Goal: Task Accomplishment & Management: Manage account settings

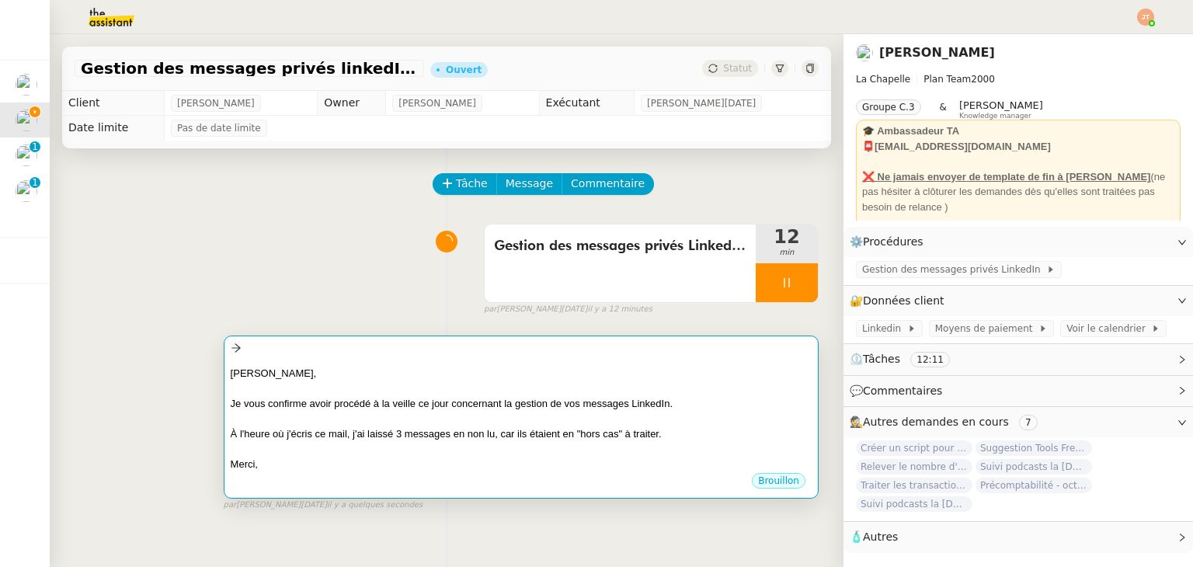
click at [359, 417] on div at bounding box center [521, 419] width 581 height 16
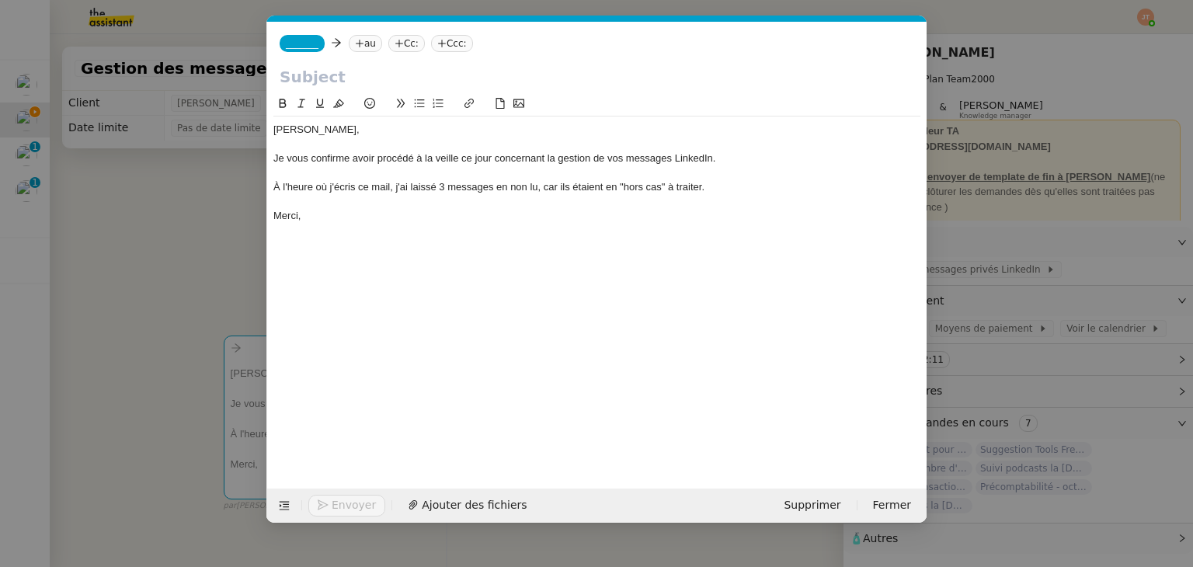
scroll to position [0, 33]
click at [444, 185] on div "À l'heure où j'écris ce mail, j'ai laissé 3 messages en non lu, car ils étaient…" at bounding box center [596, 187] width 647 height 14
click at [167, 240] on nz-modal-container "Service TA - VOYAGE - PROPOSITION GLOBALE A utiliser dans le cadre de propositi…" at bounding box center [596, 283] width 1193 height 567
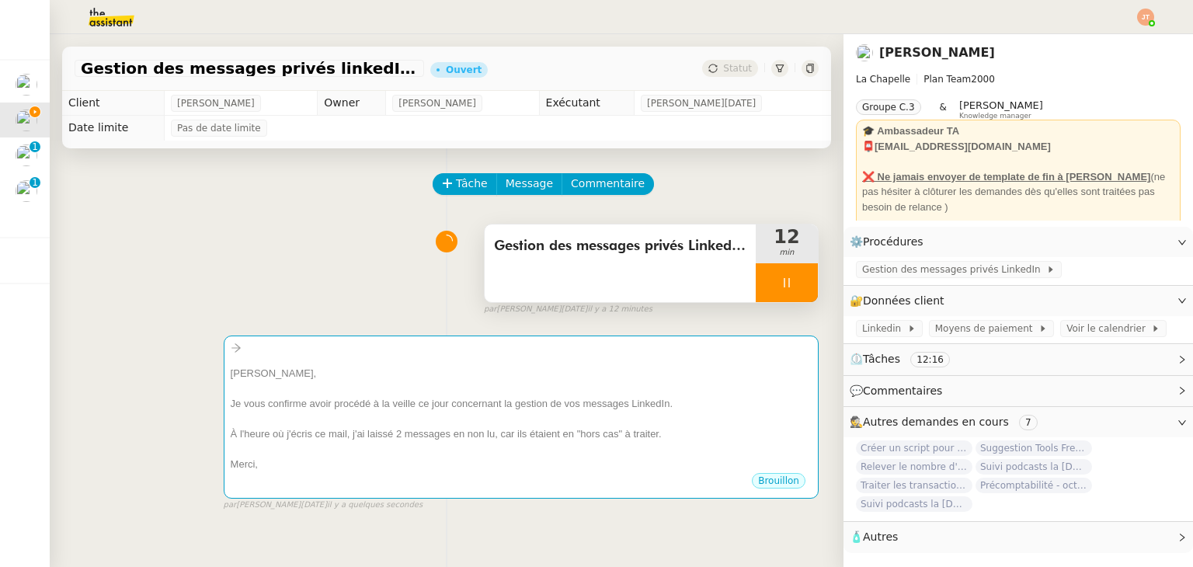
click at [616, 252] on span "Gestion des messages privés LinkedIn d'[PERSON_NAME]" at bounding box center [620, 246] width 252 height 23
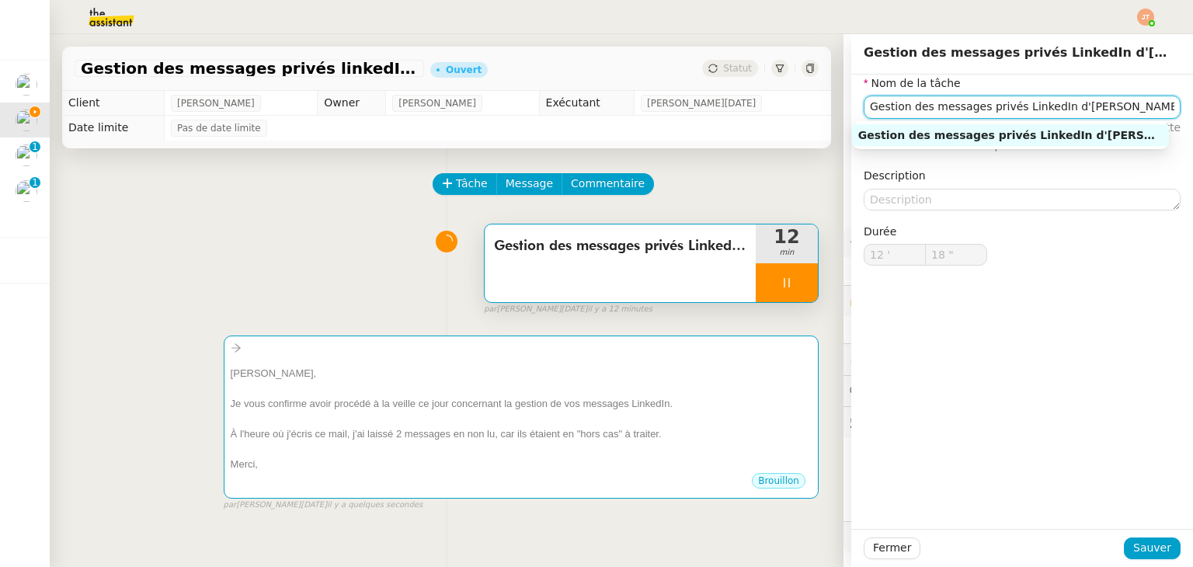
drag, startPoint x: 1112, startPoint y: 102, endPoint x: 814, endPoint y: 110, distance: 297.7
click at [814, 110] on app-ticket "Gestion des messages privés linkedIn - [DATE] Ouvert Statut Client [PERSON_NAME…" at bounding box center [622, 300] width 1144 height 533
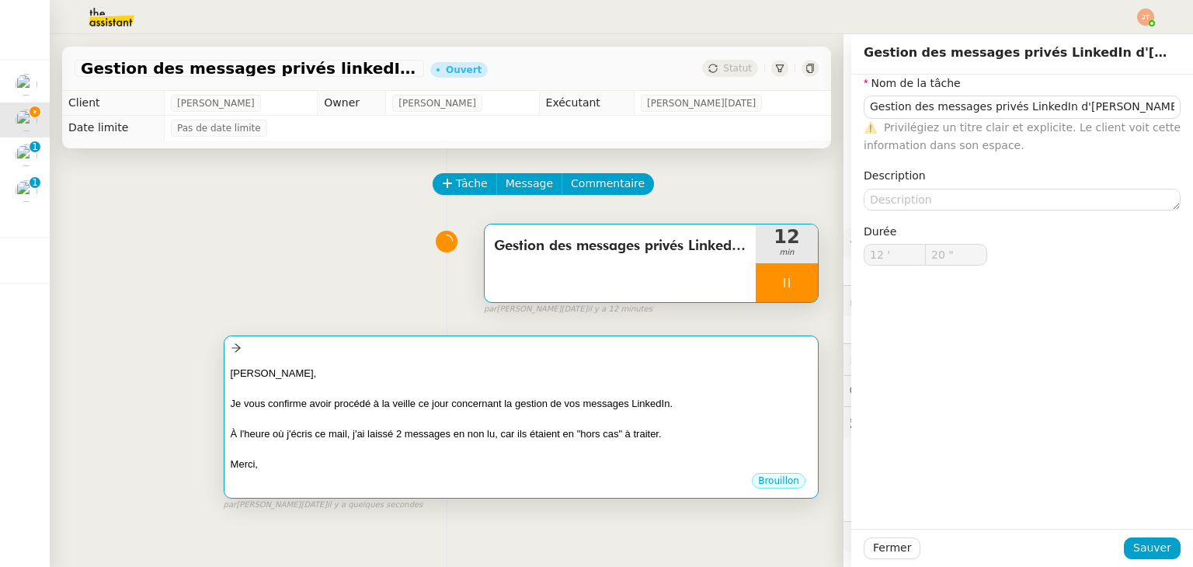
click at [494, 408] on div "Je vous confirme avoir procédé à la veille ce jour concernant la gestion de vos…" at bounding box center [521, 404] width 581 height 16
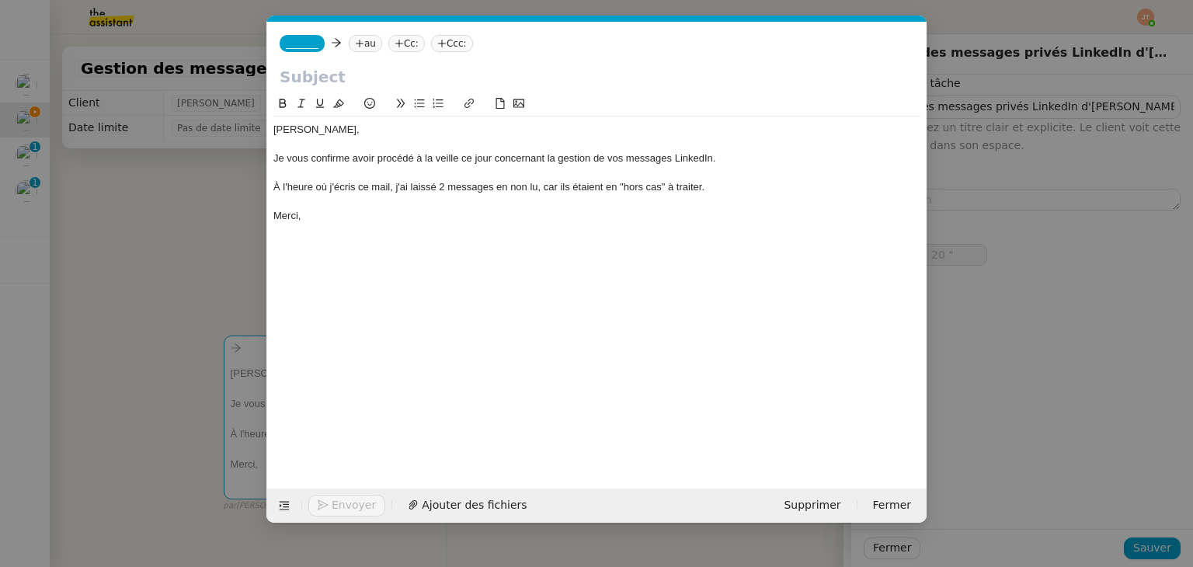
scroll to position [0, 33]
type input "21 ""
click at [350, 70] on input "text" at bounding box center [597, 76] width 635 height 23
paste input "Gestion des messages privés LinkedIn d'Hugo"
type input "Gestion des messages privés LinkedIn d'Hugo"
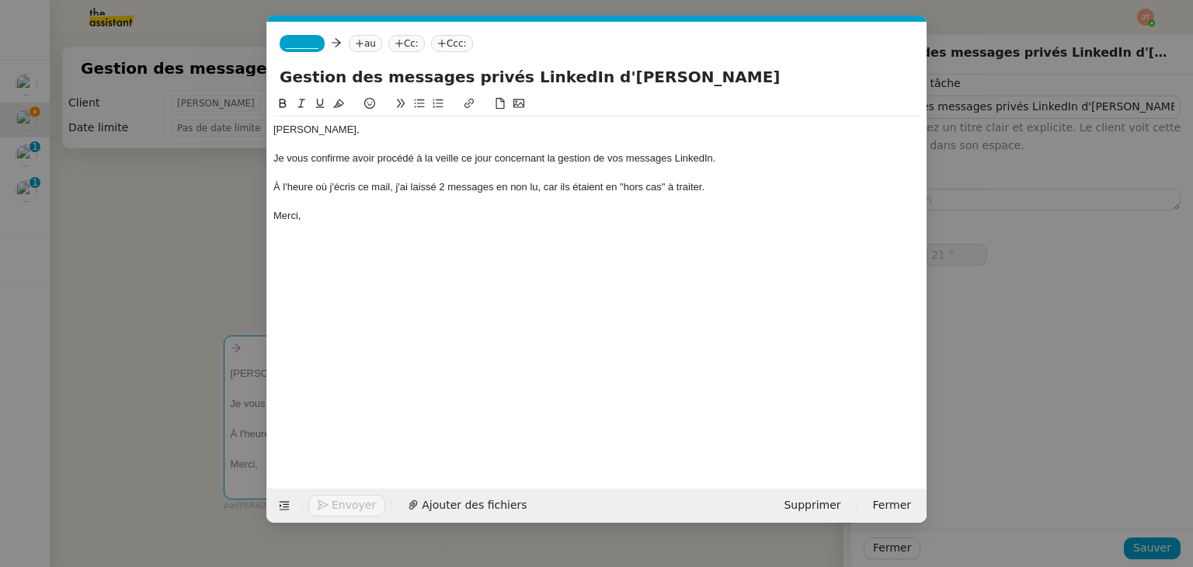
type input "22 ""
type input "Gestion des messages privés LinkedIn d'Hugo"
click at [355, 45] on icon at bounding box center [359, 43] width 9 height 9
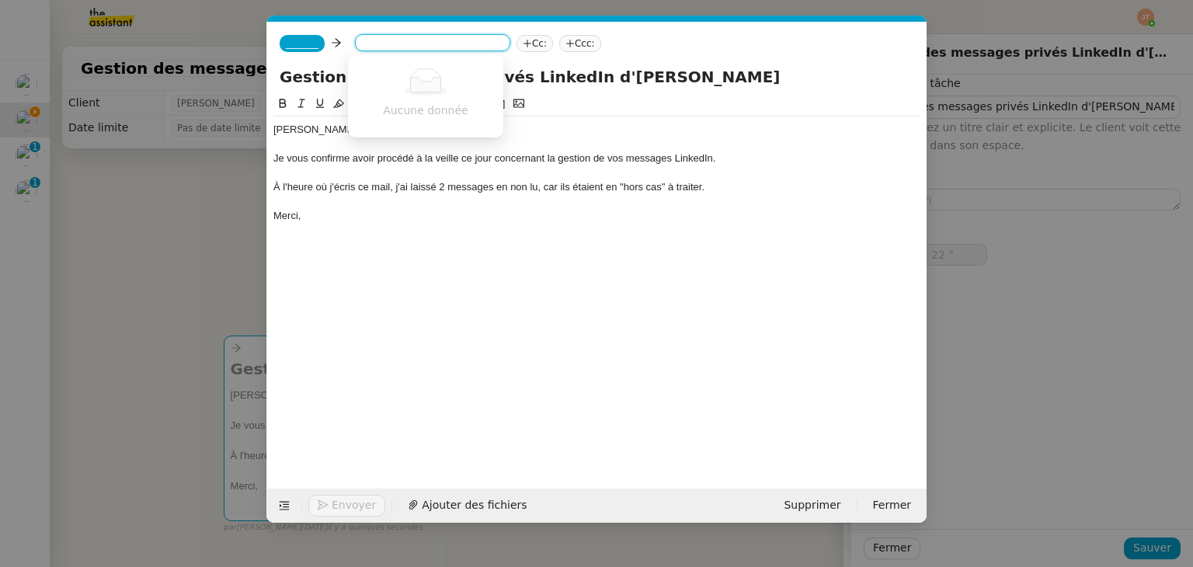
type input "b"
type input "23 ""
type input "bentz"
type input "24 ""
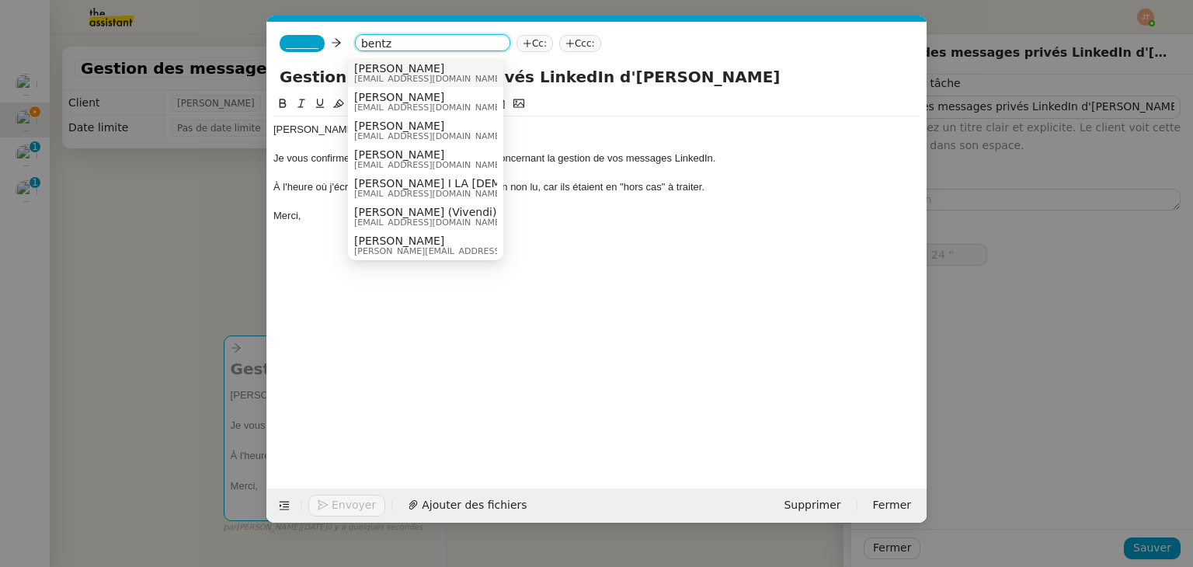
type input "bentz"
click at [379, 68] on span "[PERSON_NAME]" at bounding box center [428, 68] width 149 height 12
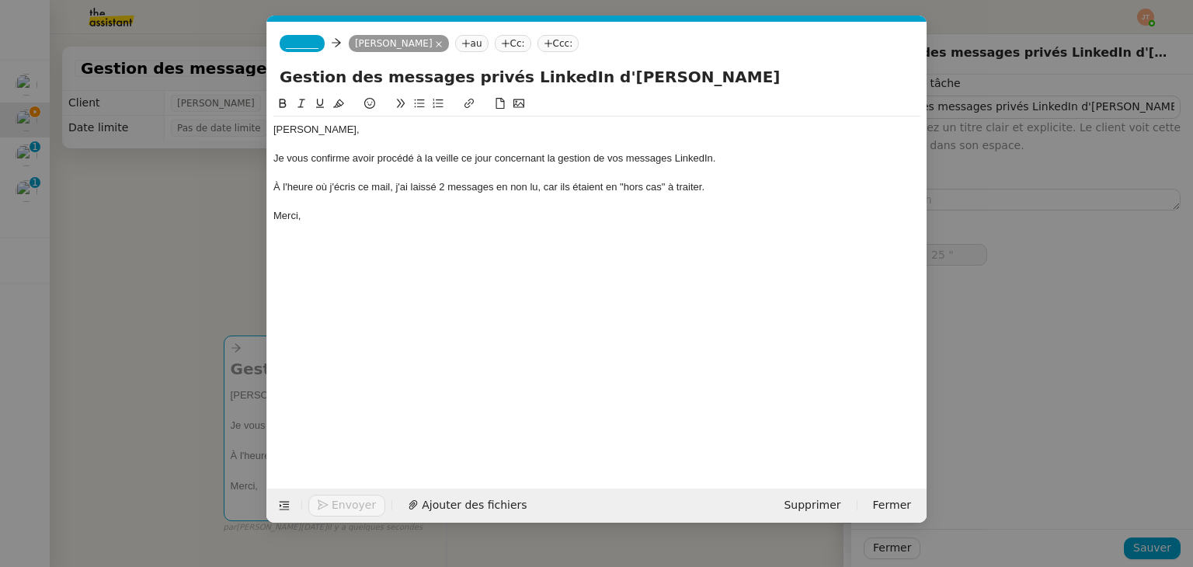
click at [301, 41] on span "_______" at bounding box center [302, 43] width 33 height 11
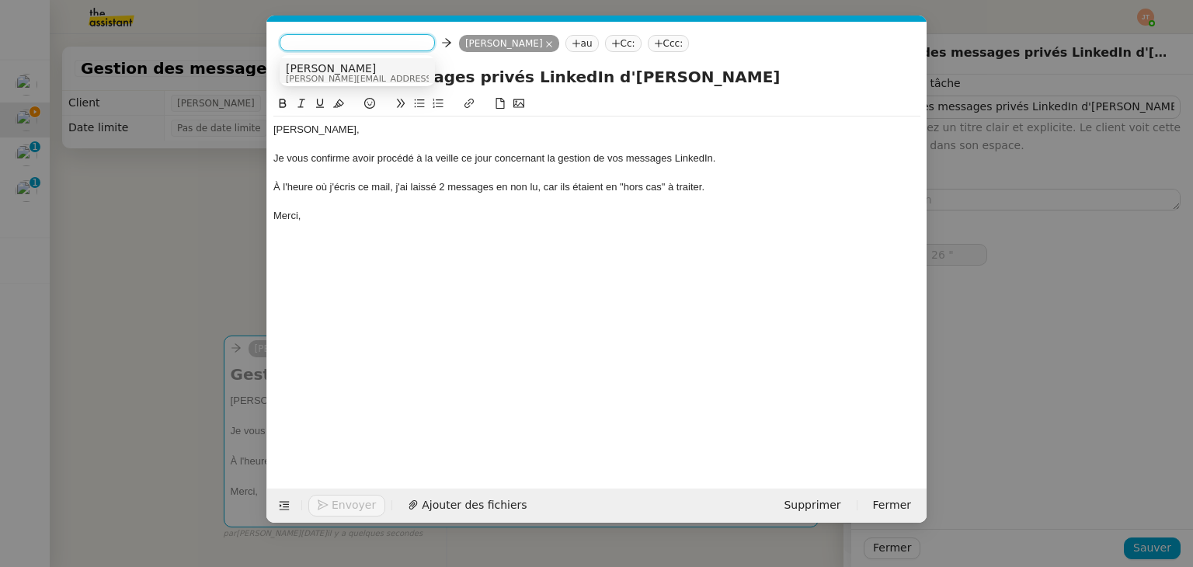
click at [310, 69] on span "[PERSON_NAME]" at bounding box center [396, 68] width 221 height 12
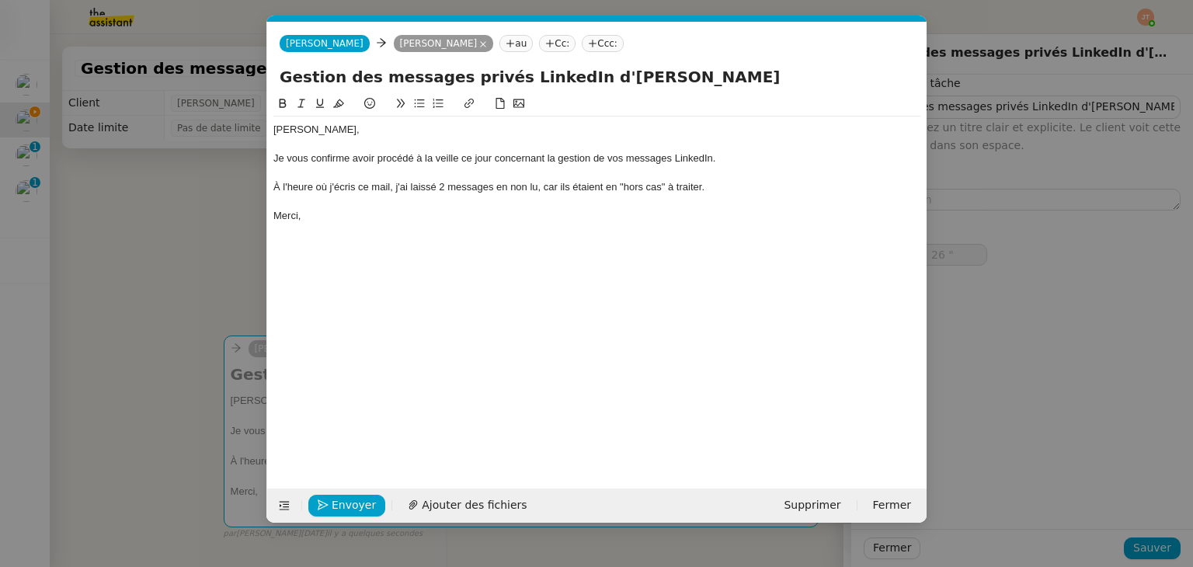
click at [152, 268] on nz-modal-container "Service TA - VOYAGE - PROPOSITION GLOBALE A utiliser dans le cadre de propositi…" at bounding box center [596, 283] width 1193 height 567
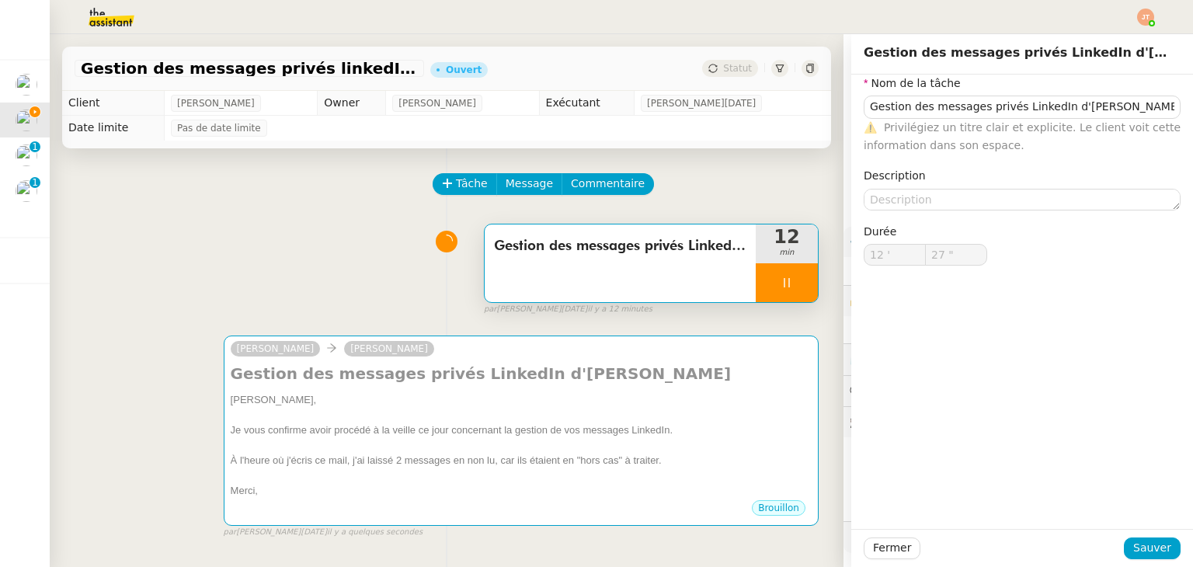
type input "28 ""
click at [879, 554] on span "Fermer" at bounding box center [892, 548] width 38 height 18
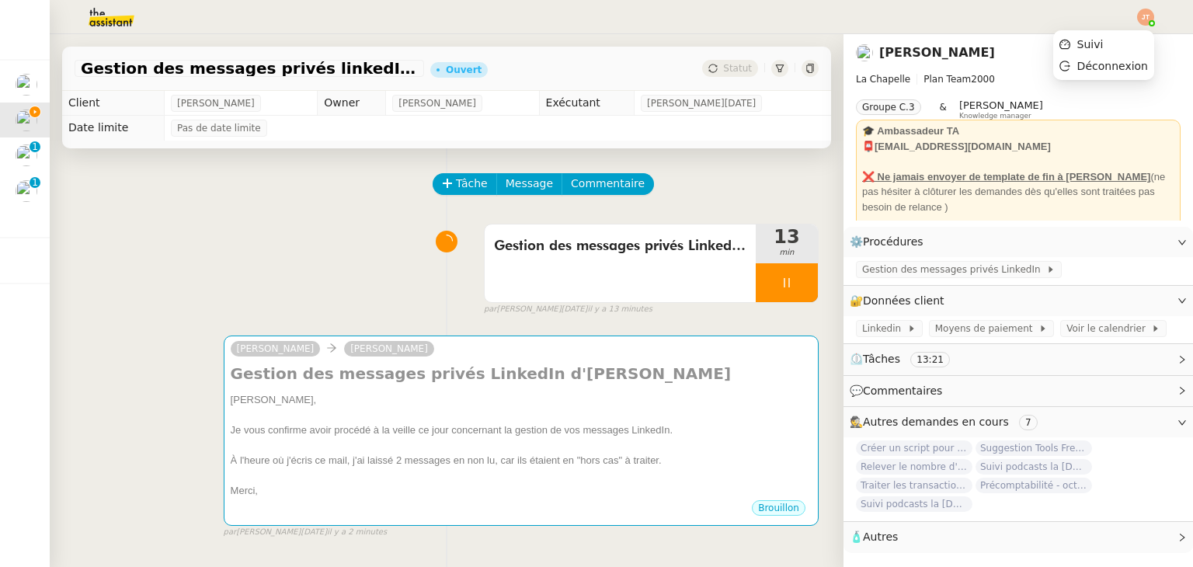
click at [1151, 25] on div at bounding box center [1145, 17] width 17 height 17
click at [1109, 47] on li "Suivi" at bounding box center [1104, 44] width 101 height 22
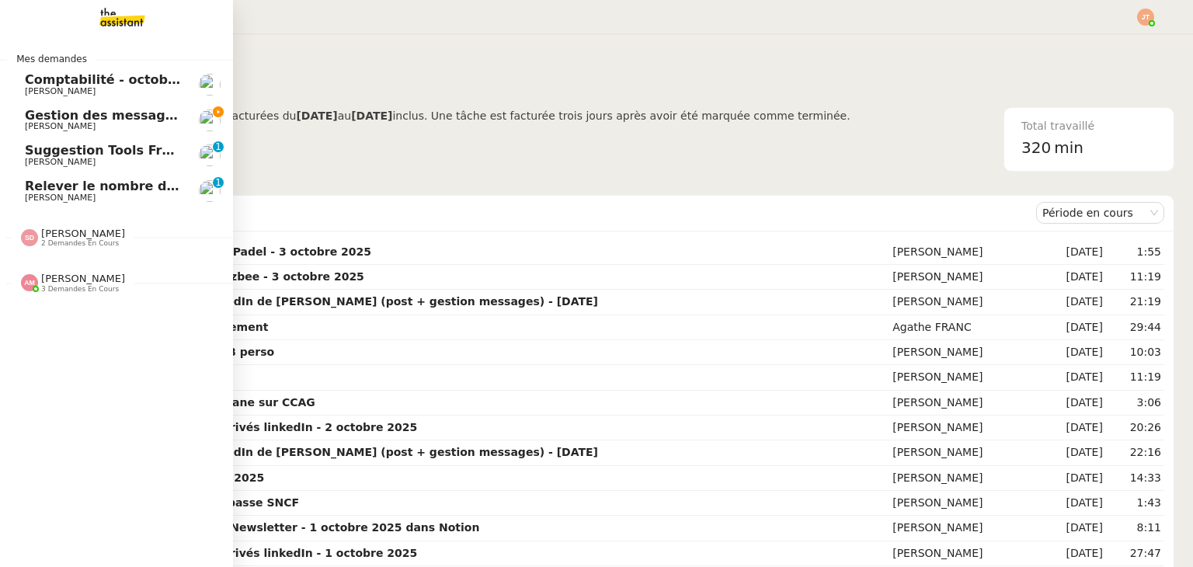
click at [79, 116] on span "Gestion des messages privés linkedIn - 6 octobre 2025" at bounding box center [188, 115] width 326 height 15
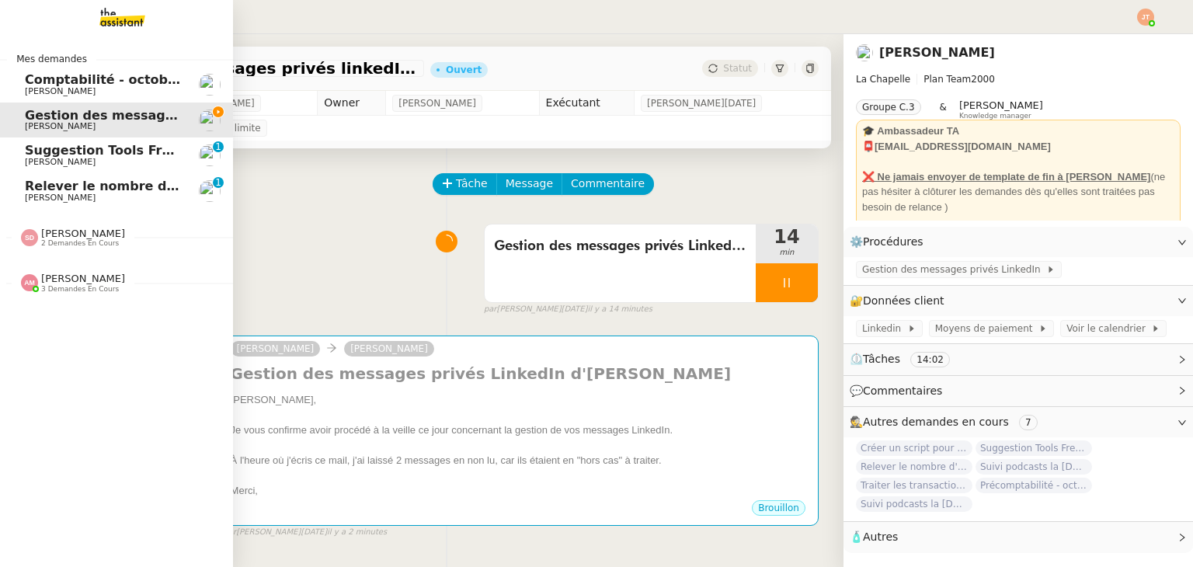
click at [70, 293] on div "Amyna Mehrez 3 demandes en cours" at bounding box center [116, 276] width 233 height 45
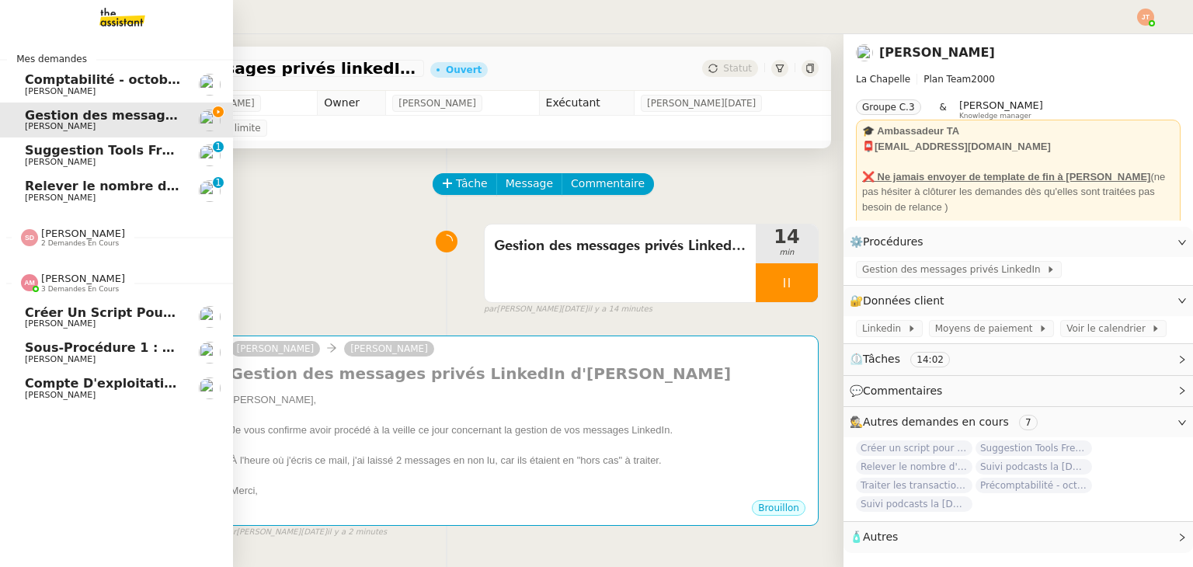
click at [96, 320] on span "[PERSON_NAME]" at bounding box center [103, 323] width 157 height 9
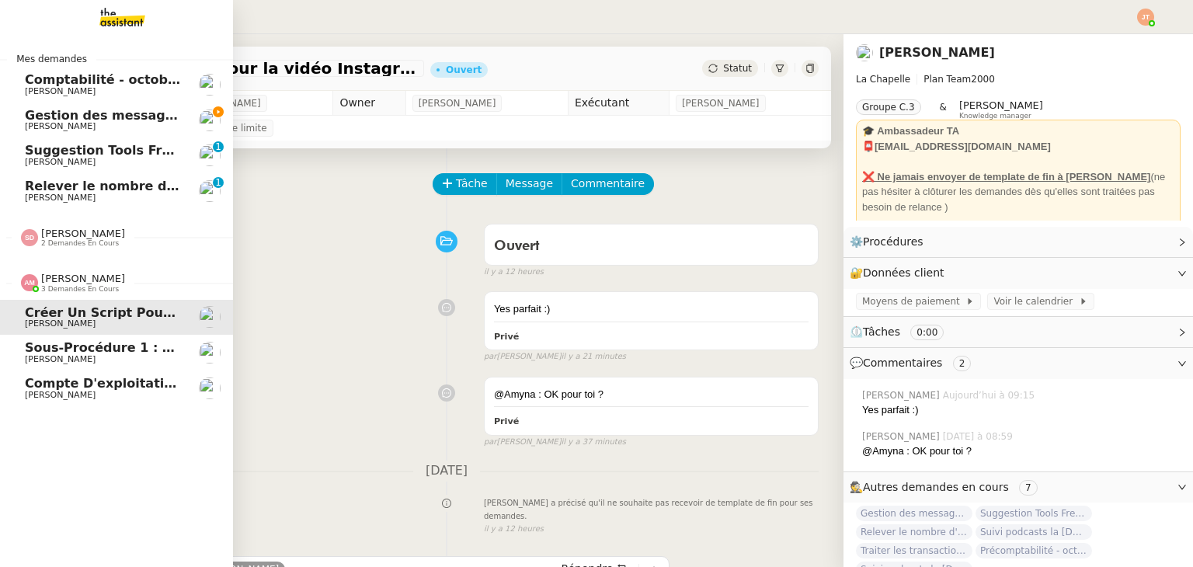
click at [61, 284] on span "[PERSON_NAME]" at bounding box center [83, 279] width 84 height 12
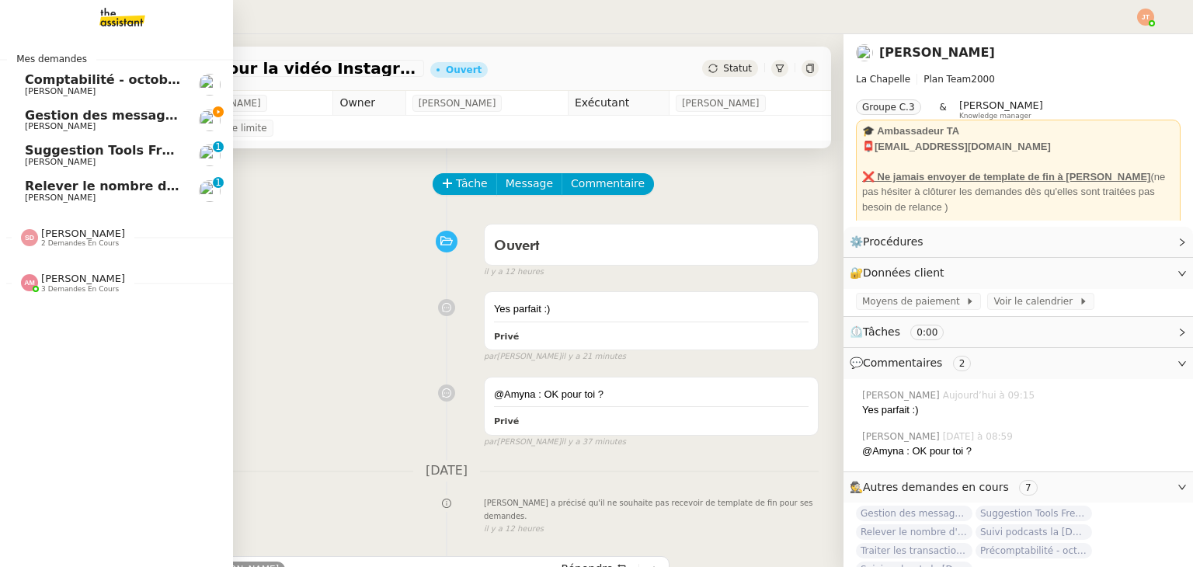
click at [63, 242] on span "2 demandes en cours" at bounding box center [80, 243] width 78 height 9
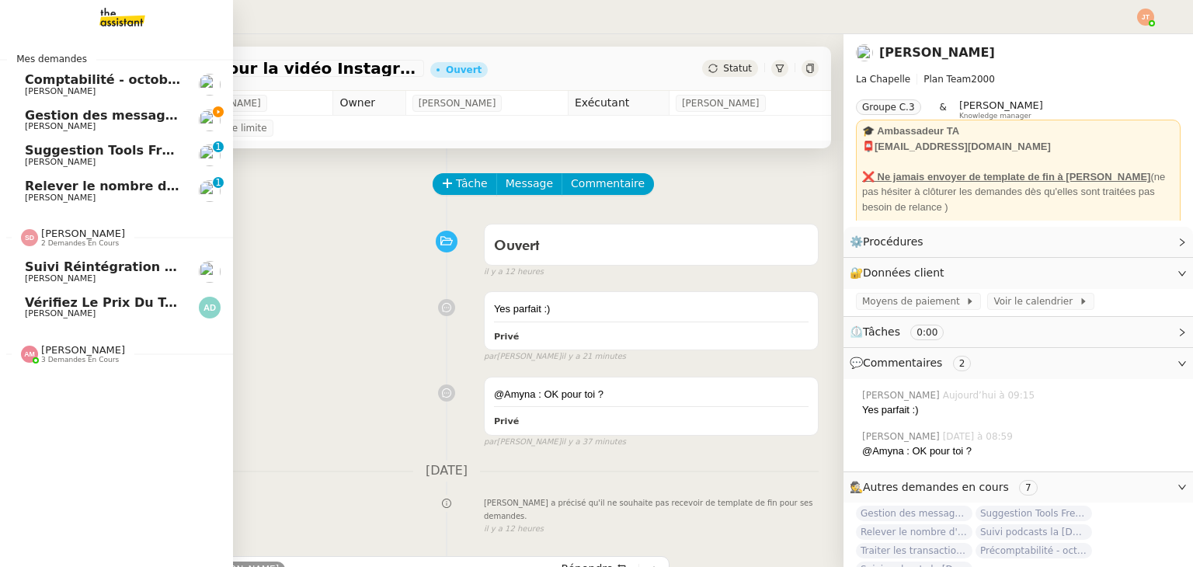
click at [89, 319] on link "Vérifiez le prix du taxi Bordeaux-Mont de Marsan Alyssa Dumeunier" at bounding box center [116, 308] width 233 height 36
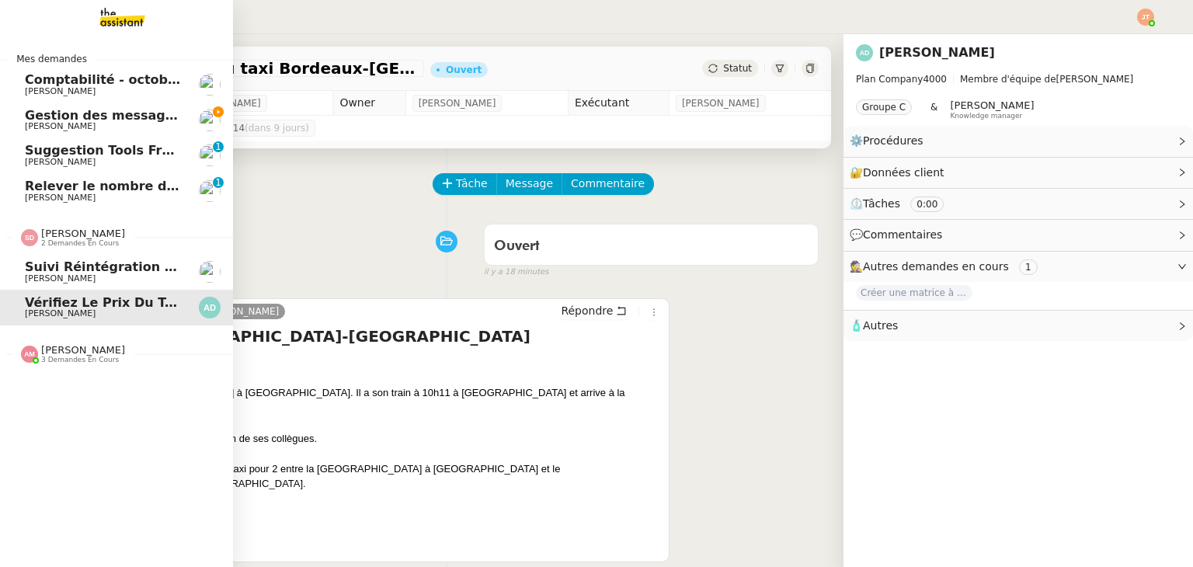
click at [96, 234] on span "[PERSON_NAME]" at bounding box center [83, 234] width 84 height 12
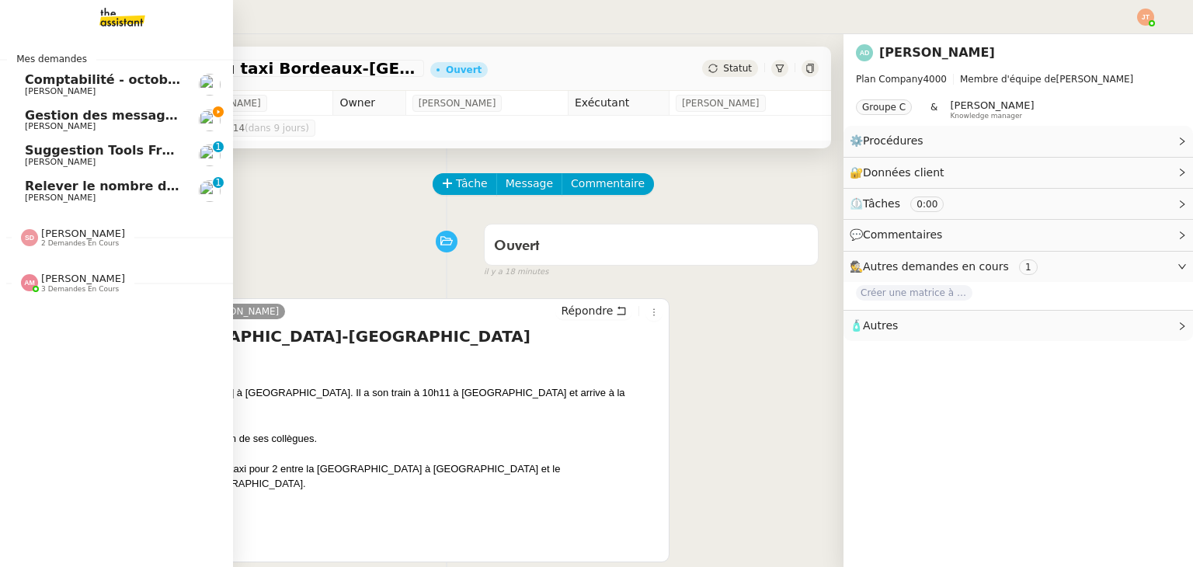
click at [139, 108] on span "Gestion des messages privés linkedIn - 6 octobre 2025" at bounding box center [188, 115] width 326 height 15
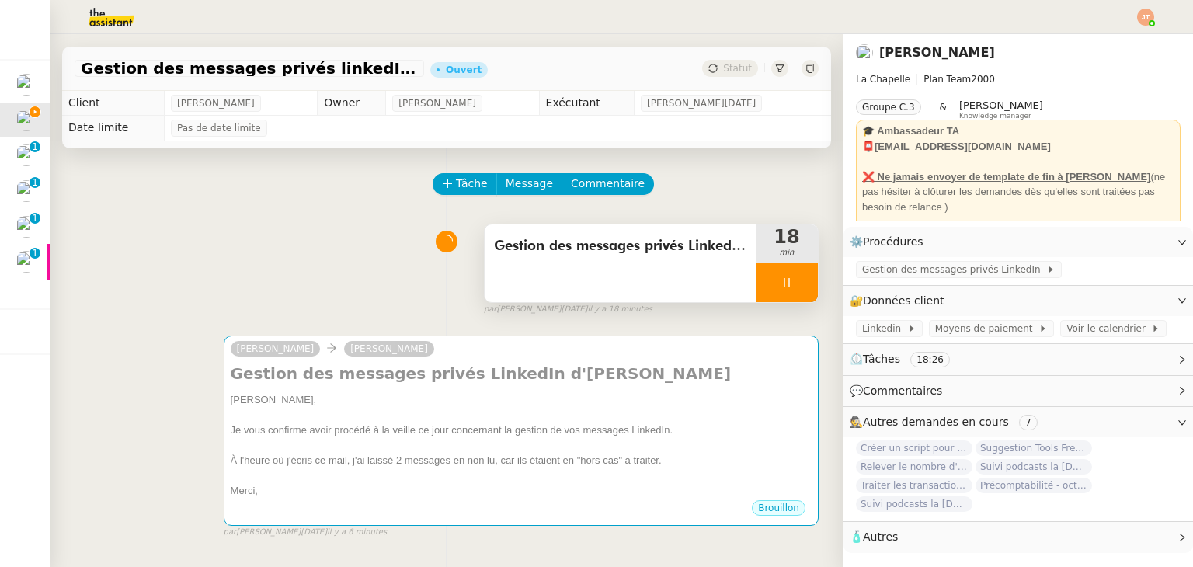
click at [781, 289] on icon at bounding box center [787, 283] width 12 height 12
click at [796, 287] on icon at bounding box center [802, 283] width 12 height 12
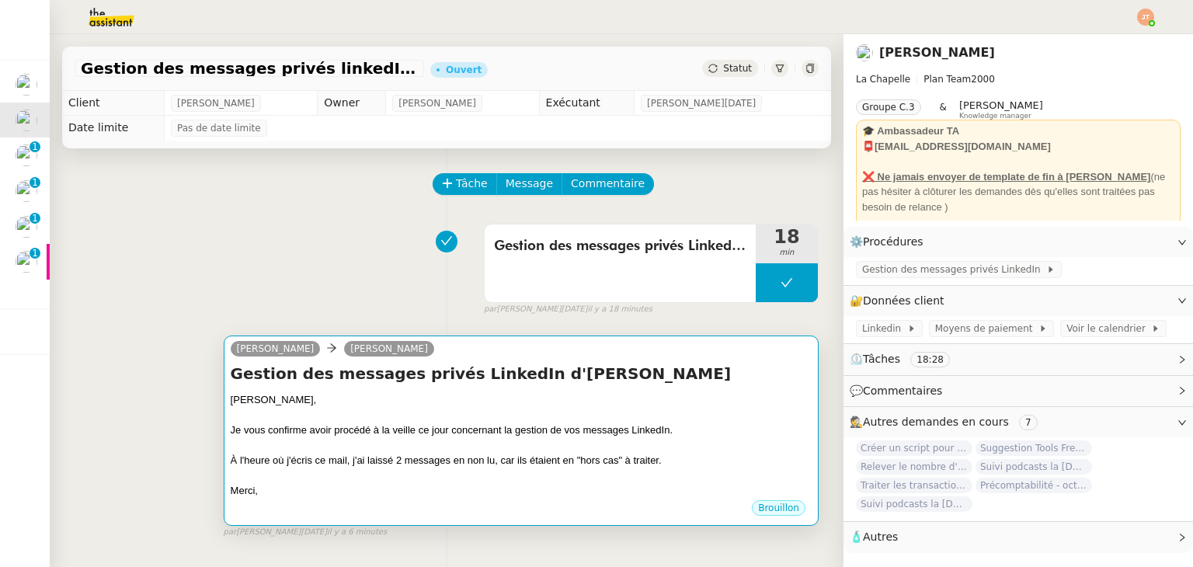
click at [580, 427] on div "Je vous confirme avoir procédé à la veille ce jour concernant la gestion de vos…" at bounding box center [521, 431] width 581 height 16
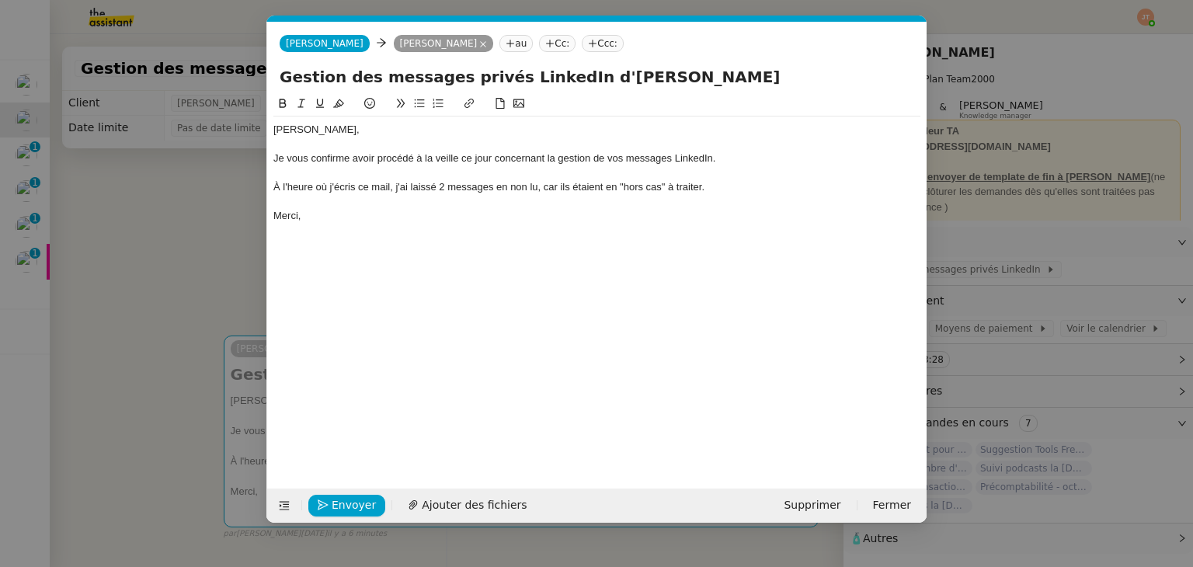
scroll to position [0, 33]
click at [355, 503] on span "Envoyer" at bounding box center [354, 505] width 44 height 18
click at [355, 503] on span "Confirmer l'envoi" at bounding box center [378, 505] width 93 height 18
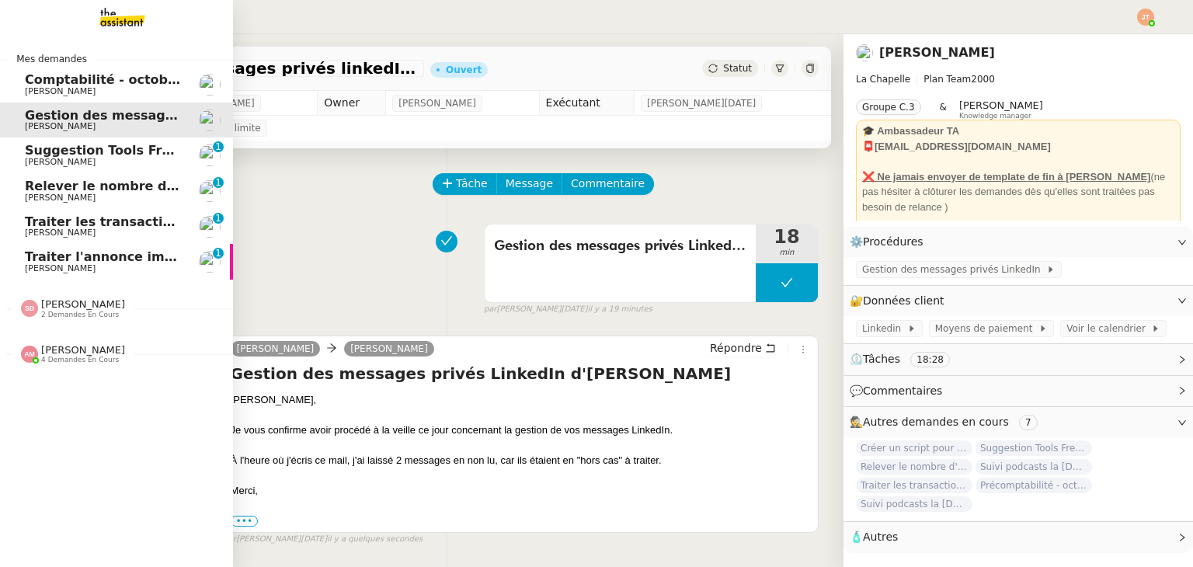
click at [59, 156] on span "Suggestion Tools Freezbee - 6 octobre 2025" at bounding box center [149, 150] width 248 height 15
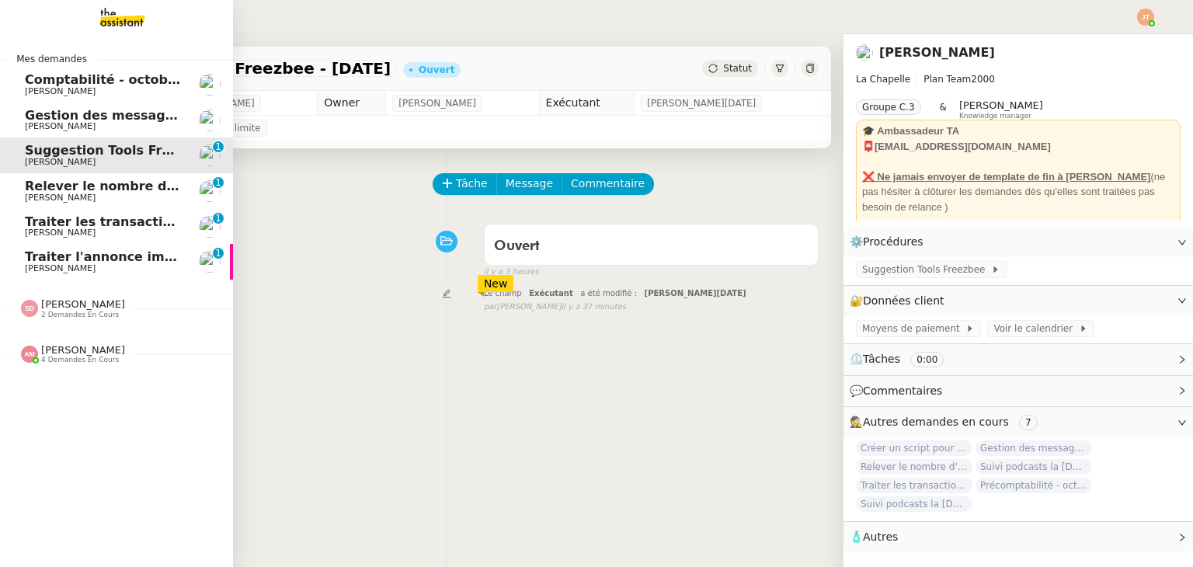
click at [77, 131] on link "Gestion des messages privés linkedIn - 6 octobre 2025 Hugo Bentz" at bounding box center [116, 121] width 233 height 36
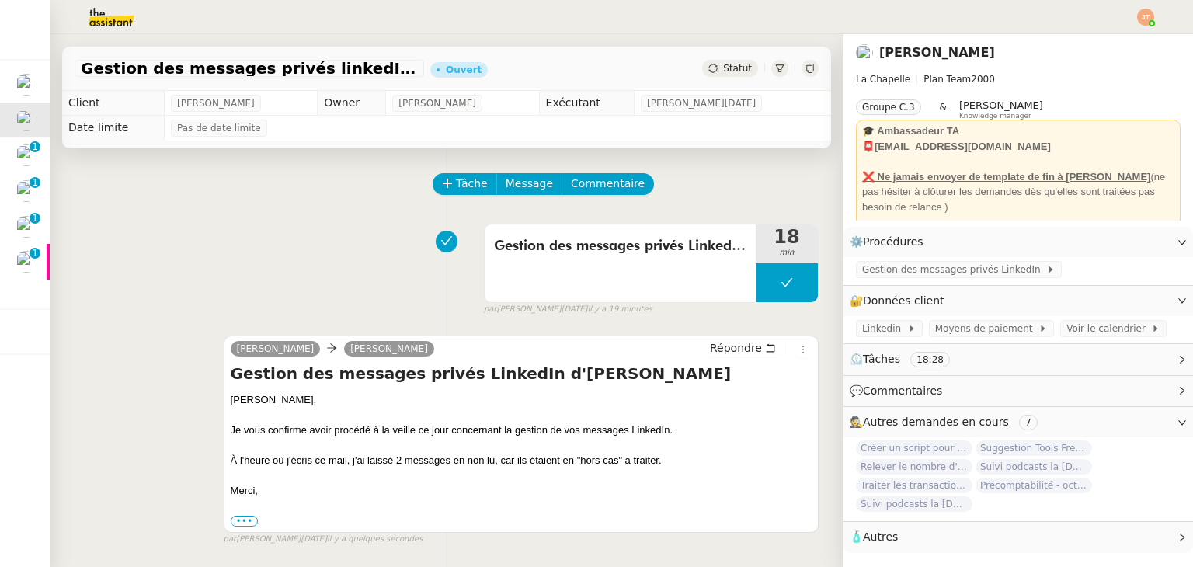
click at [398, 438] on div "Je vous confirme avoir procédé à la veille ce jour concernant la gestion de vos…" at bounding box center [521, 431] width 581 height 16
click at [417, 436] on div "Je vous confirme avoir procédé à la veille ce jour concernant la gestion de vos…" at bounding box center [521, 431] width 581 height 16
click at [339, 388] on div "Gestion des messages privés LinkedIn d'Hugo Hugo, Je vous confirme avoir procéd…" at bounding box center [521, 445] width 581 height 165
click at [702, 75] on div "Statut" at bounding box center [730, 68] width 56 height 17
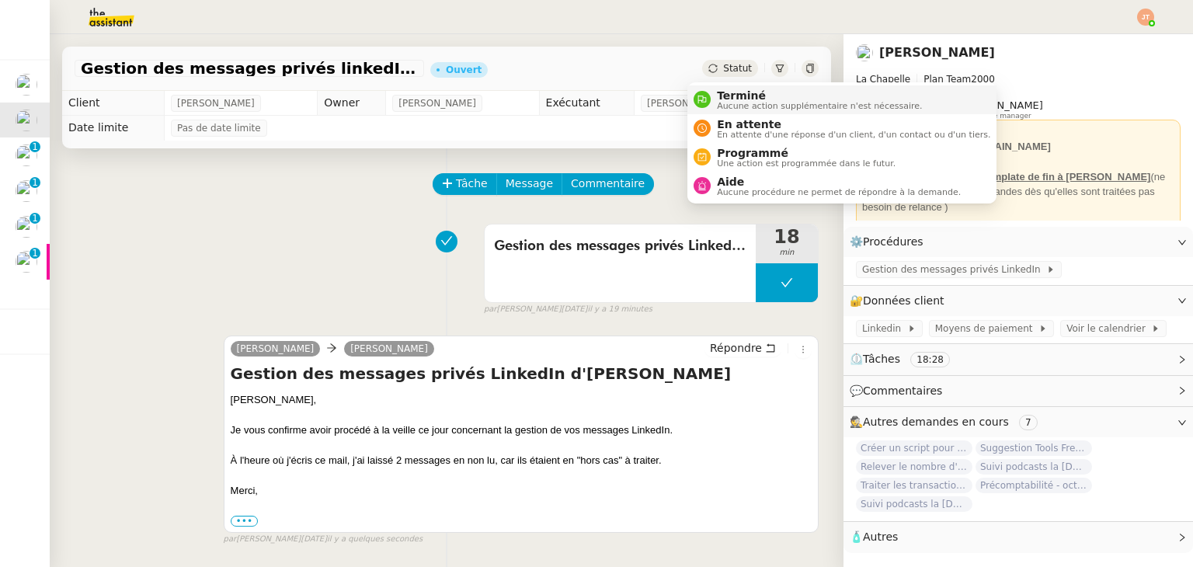
click at [710, 96] on nz-avatar at bounding box center [702, 99] width 17 height 17
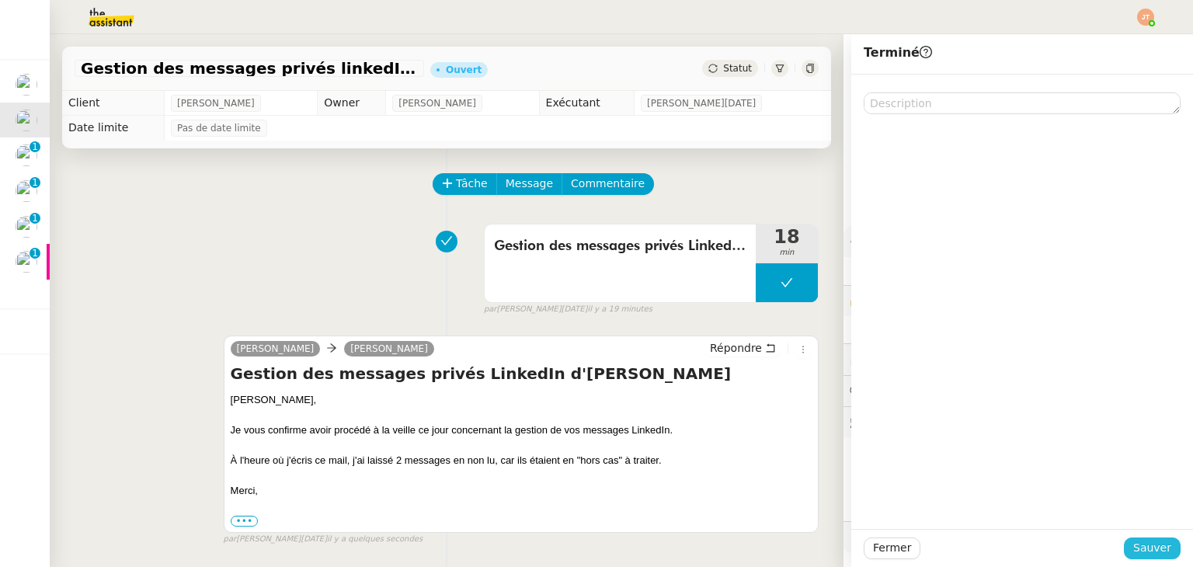
click at [1134, 552] on span "Sauver" at bounding box center [1153, 548] width 38 height 18
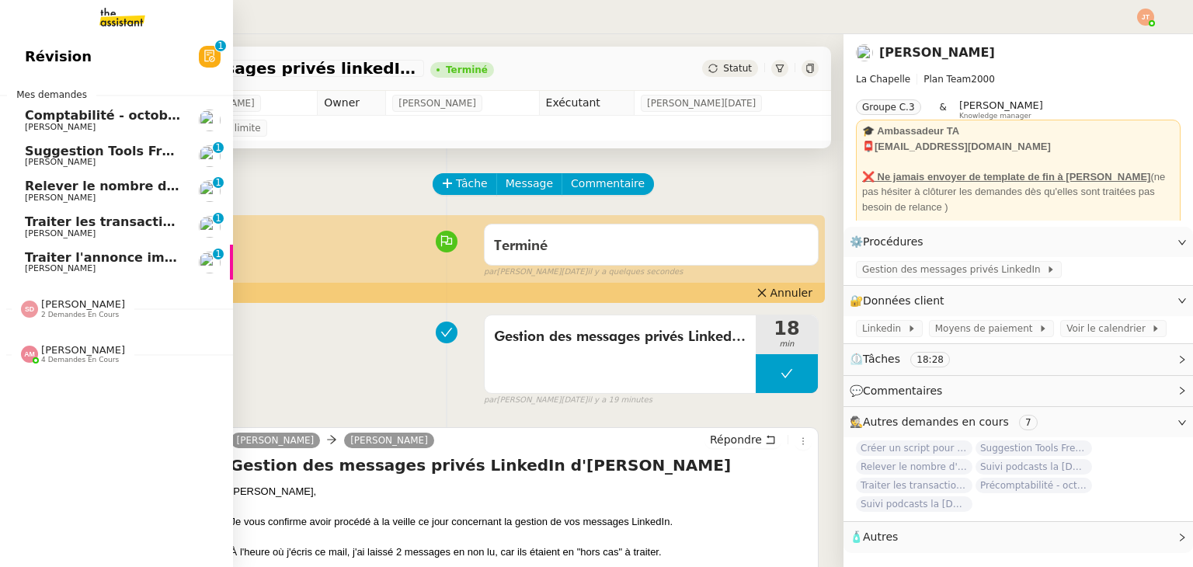
click at [80, 150] on span "Suggestion Tools Freezbee - 6 octobre 2025" at bounding box center [149, 151] width 248 height 15
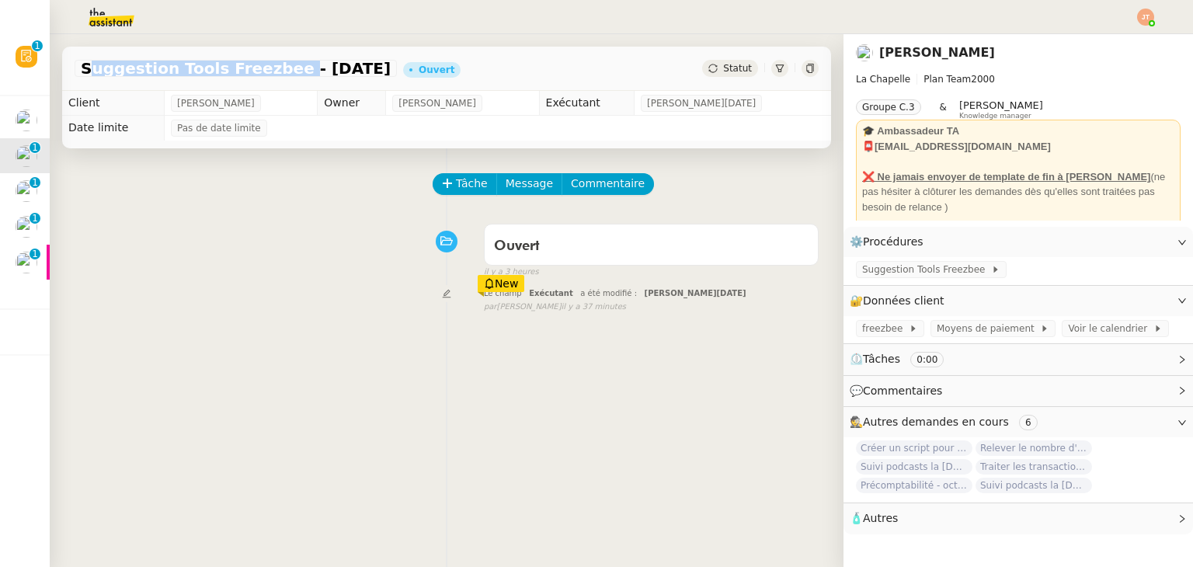
drag, startPoint x: 81, startPoint y: 66, endPoint x: 267, endPoint y: 73, distance: 186.6
click at [267, 73] on span "Suggestion Tools Freezbee - 6 octobre 2025" at bounding box center [236, 69] width 310 height 16
copy span "Suggestion Tools Freezbee"
click at [459, 179] on span "Tâche" at bounding box center [472, 184] width 32 height 18
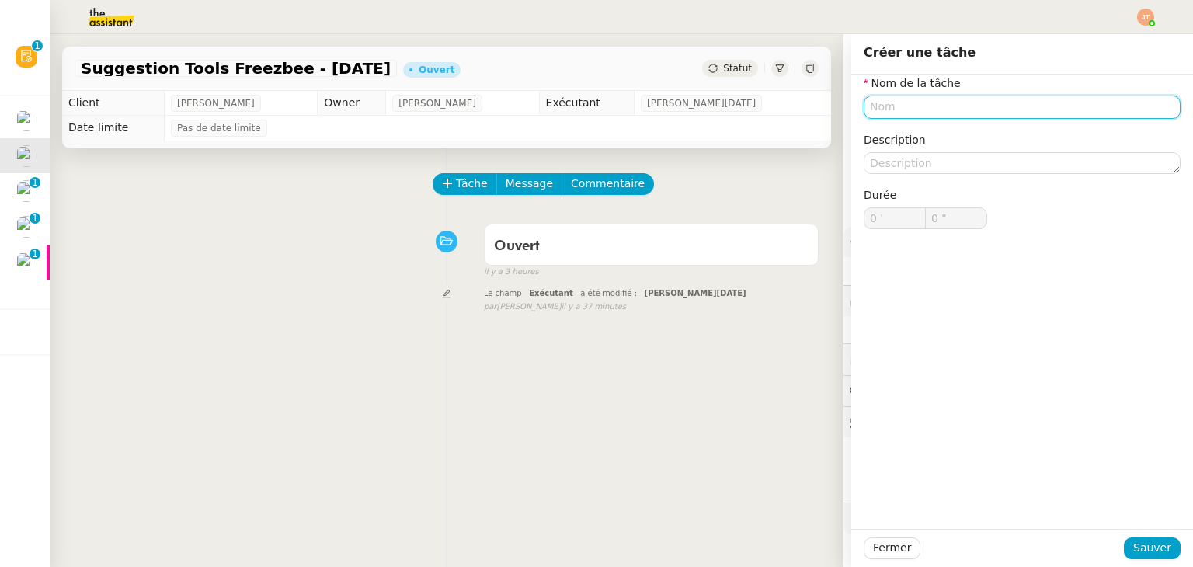
click at [876, 99] on input "text" at bounding box center [1022, 107] width 317 height 23
paste input "Suggestion Tools Freezbee"
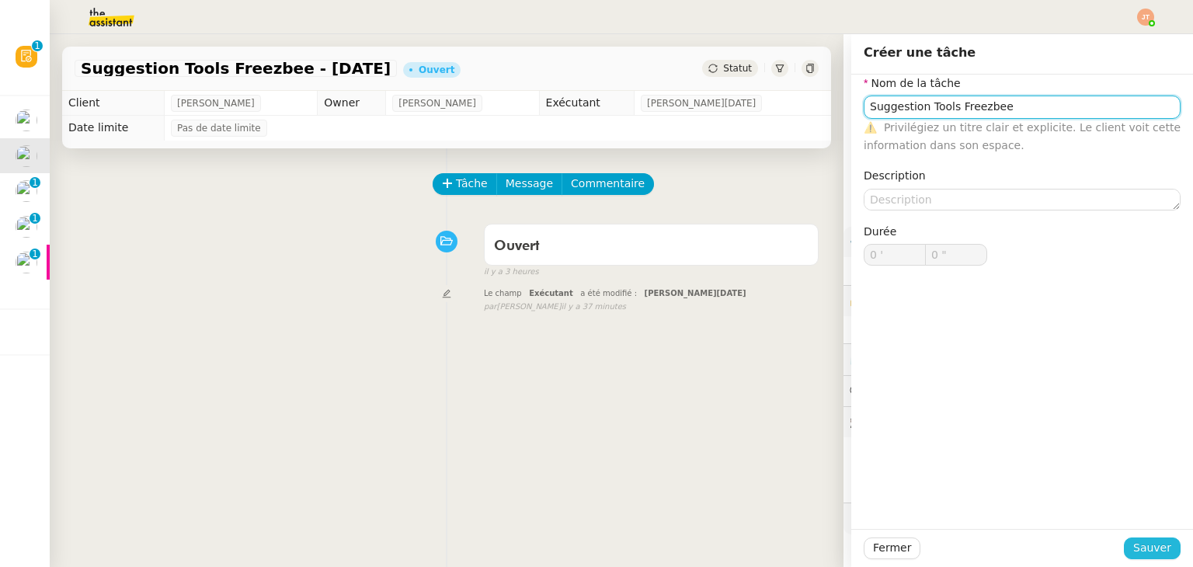
type input "Suggestion Tools Freezbee"
click at [1138, 547] on span "Sauver" at bounding box center [1153, 548] width 38 height 18
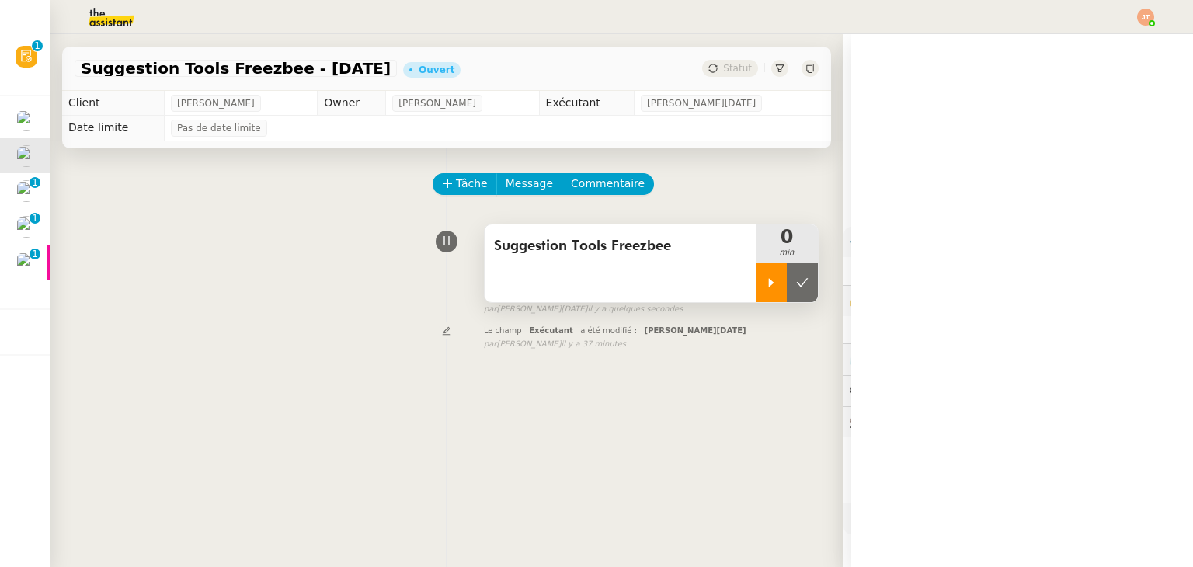
click at [769, 287] on icon at bounding box center [771, 282] width 5 height 9
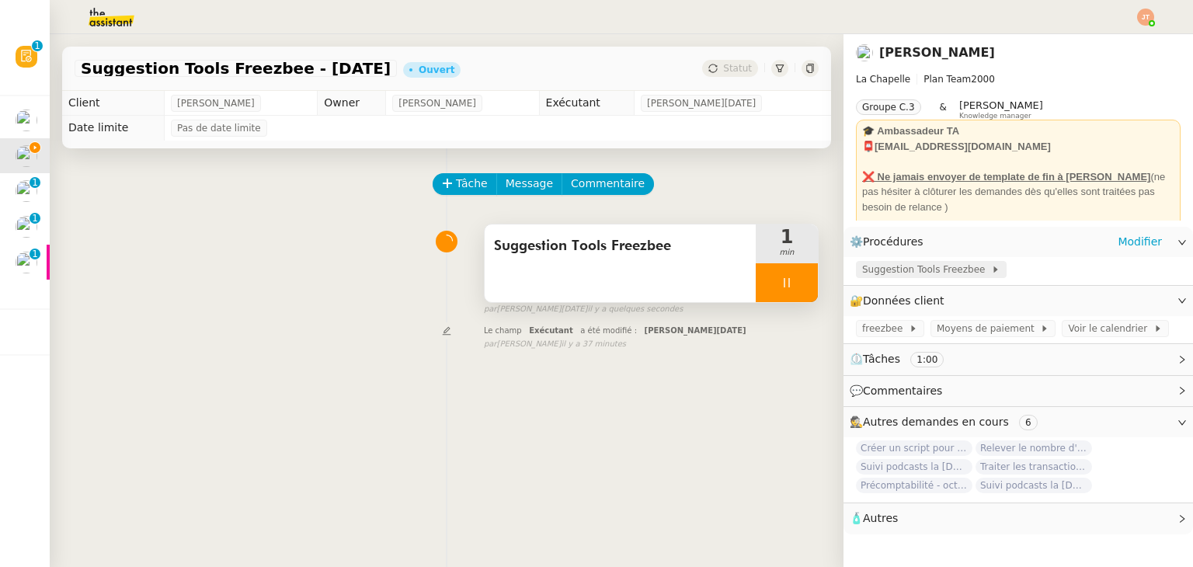
click at [904, 269] on span "Suggestion Tools Freezbee" at bounding box center [926, 270] width 129 height 16
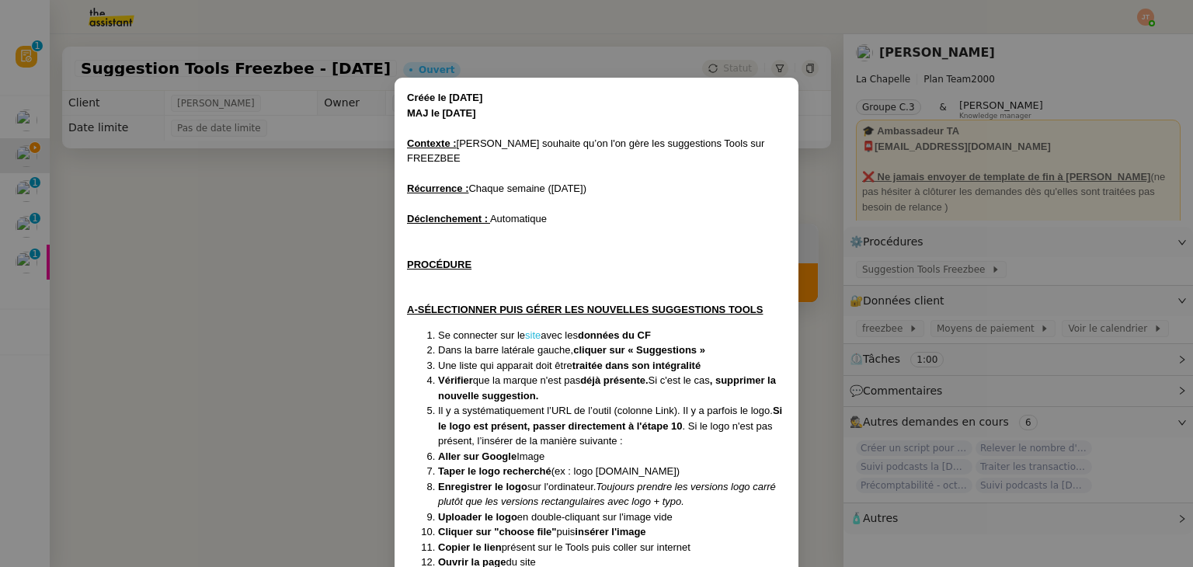
click at [538, 329] on link "site" at bounding box center [533, 335] width 16 height 12
click at [301, 256] on nz-modal-container "Créée le 06/11/2024 MAJ le 27/12/2024 Contexte : Hugo souhaite qu’on l'on gère …" at bounding box center [596, 283] width 1193 height 567
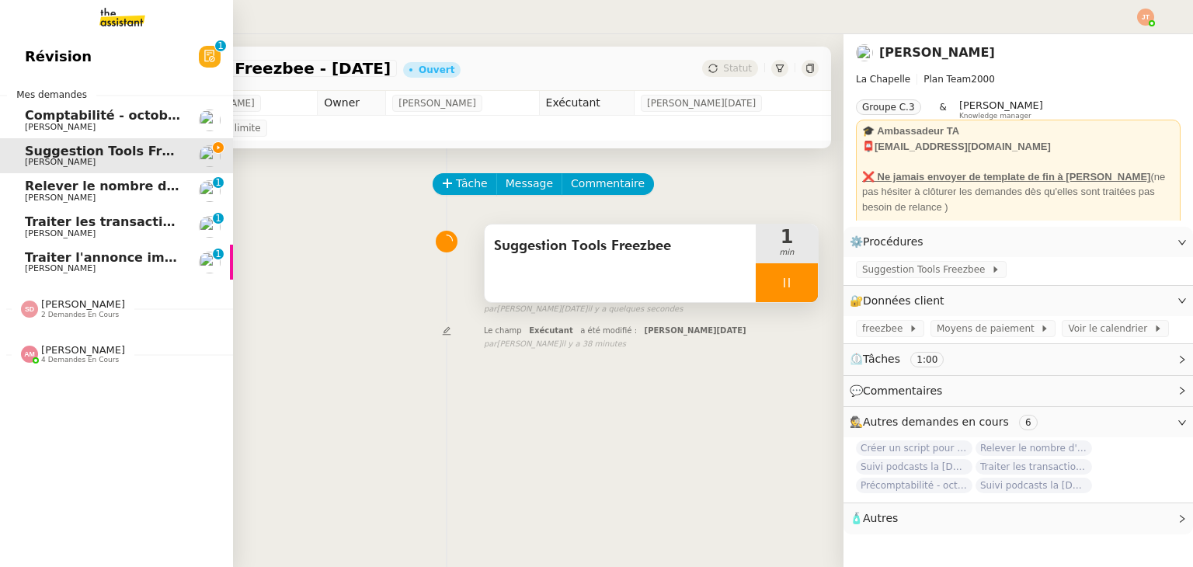
click at [87, 198] on span "[PERSON_NAME]" at bounding box center [103, 197] width 157 height 9
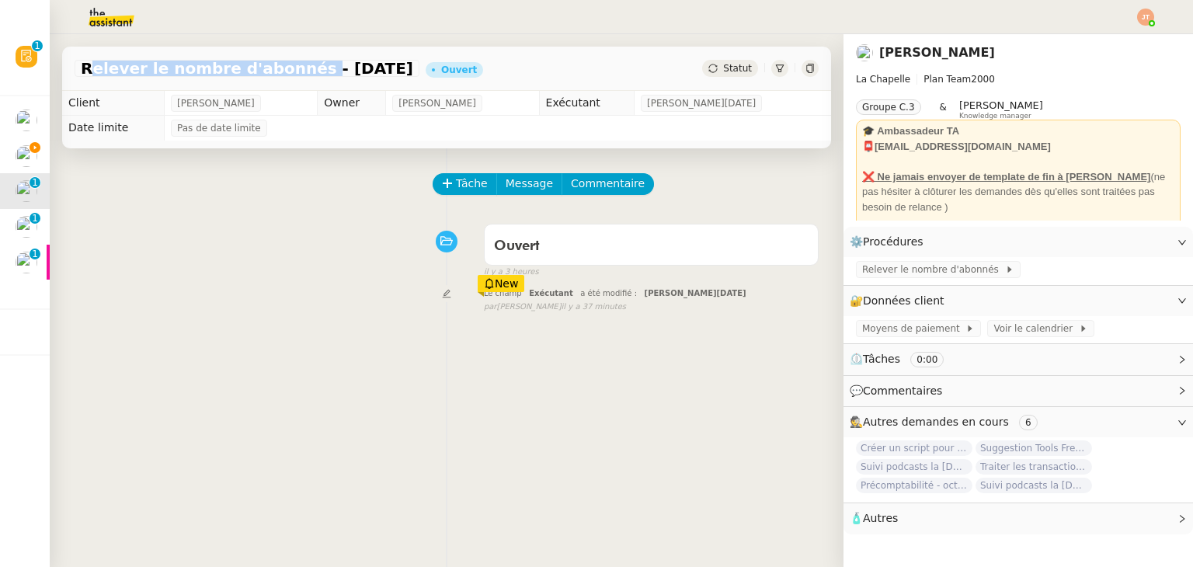
drag, startPoint x: 84, startPoint y: 68, endPoint x: 284, endPoint y: 72, distance: 199.7
click at [284, 72] on span "Relever le nombre d'abonnés - 6 octobre 2025" at bounding box center [247, 69] width 333 height 16
copy span "Relever le nombre d'abonnés"
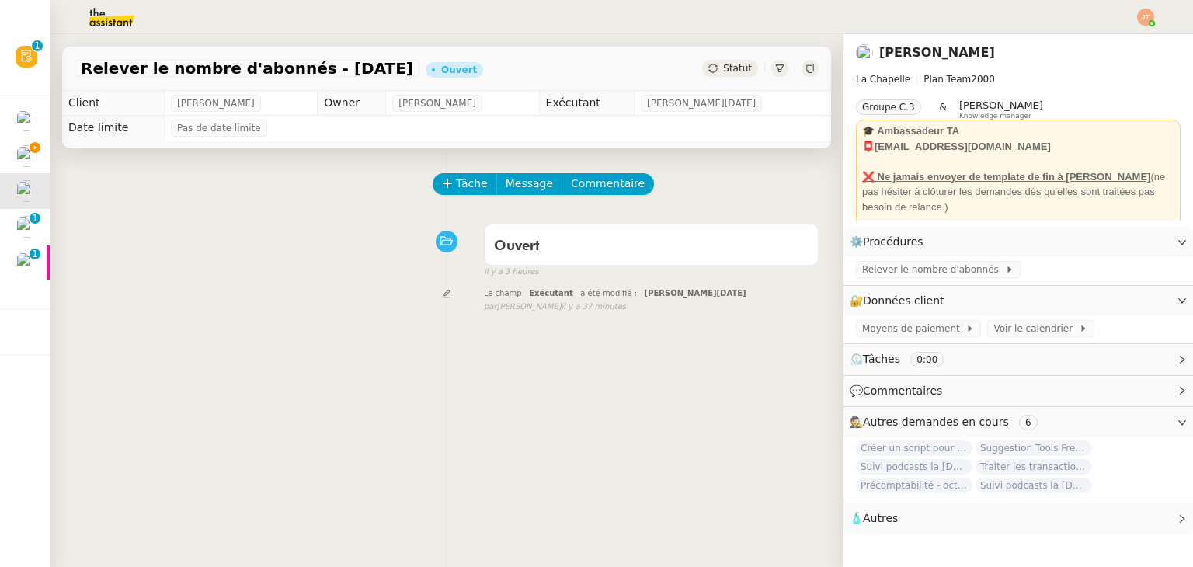
click at [453, 173] on div "Tâche Message Commentaire Veuillez patienter une erreur s'est produite 👌👌👌 mess…" at bounding box center [447, 431] width 794 height 567
click at [456, 183] on span "Tâche" at bounding box center [472, 184] width 32 height 18
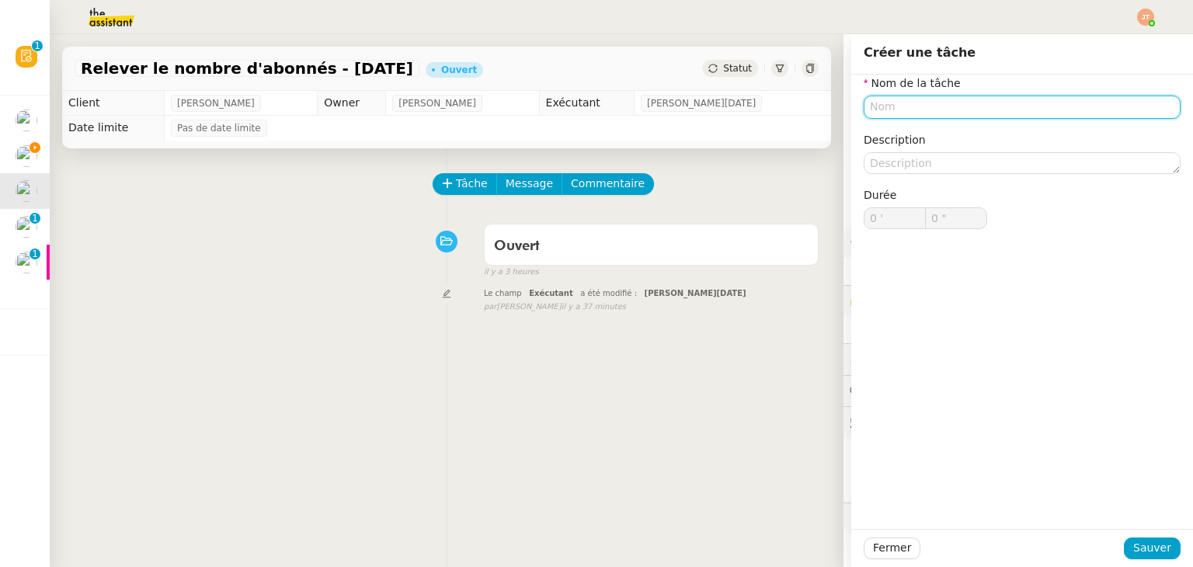
click at [864, 108] on input "text" at bounding box center [1022, 107] width 317 height 23
paste input "Relever le nombre d'abonnés"
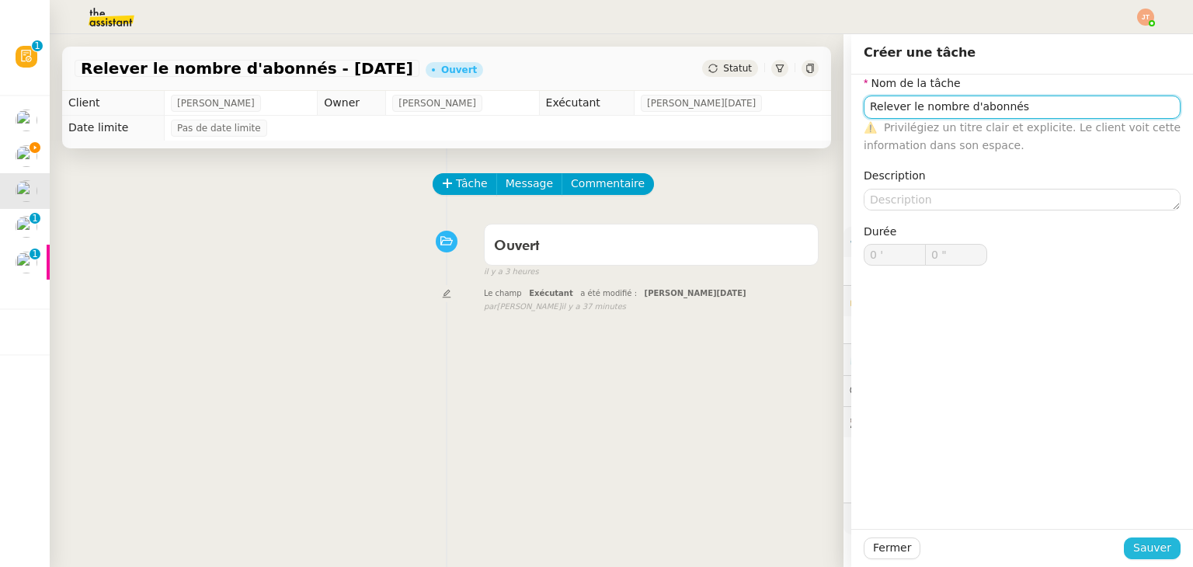
type input "Relever le nombre d'abonnés"
click at [1137, 545] on span "Sauver" at bounding box center [1153, 548] width 38 height 18
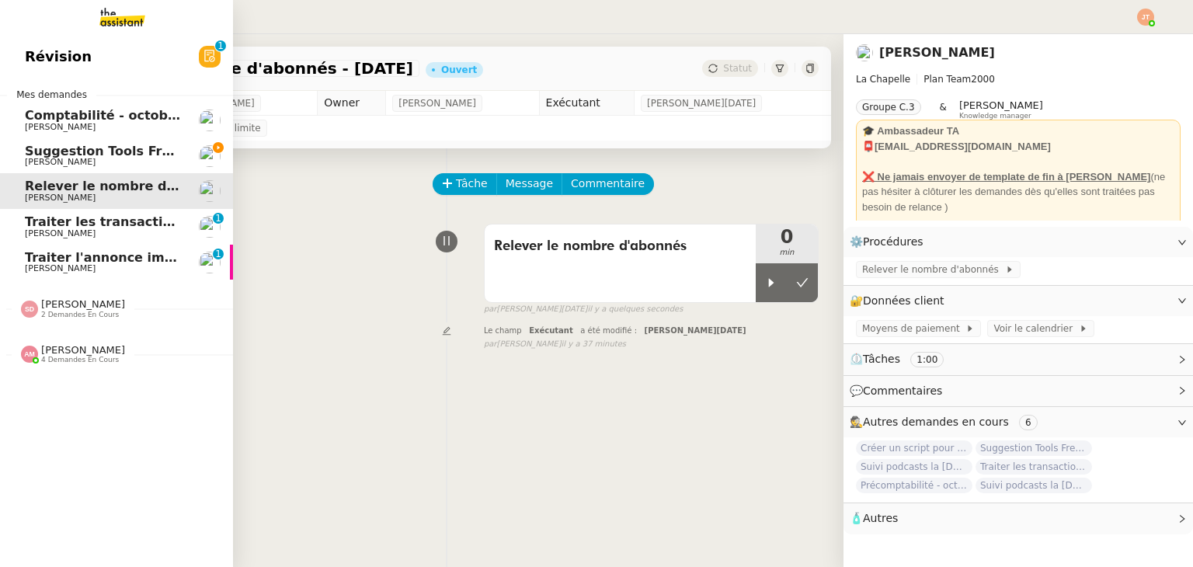
click at [92, 364] on span "4 demandes en cours" at bounding box center [80, 360] width 78 height 9
click at [84, 364] on span "4 demandes en cours" at bounding box center [80, 360] width 78 height 9
click at [109, 481] on div "Révision 0 1 2 3 4 5 6 7 8 9 Mes demandes Comptabilité - octobre 2025 Aymeric R…" at bounding box center [116, 300] width 233 height 533
click at [86, 357] on span "4 demandes en cours" at bounding box center [80, 360] width 78 height 9
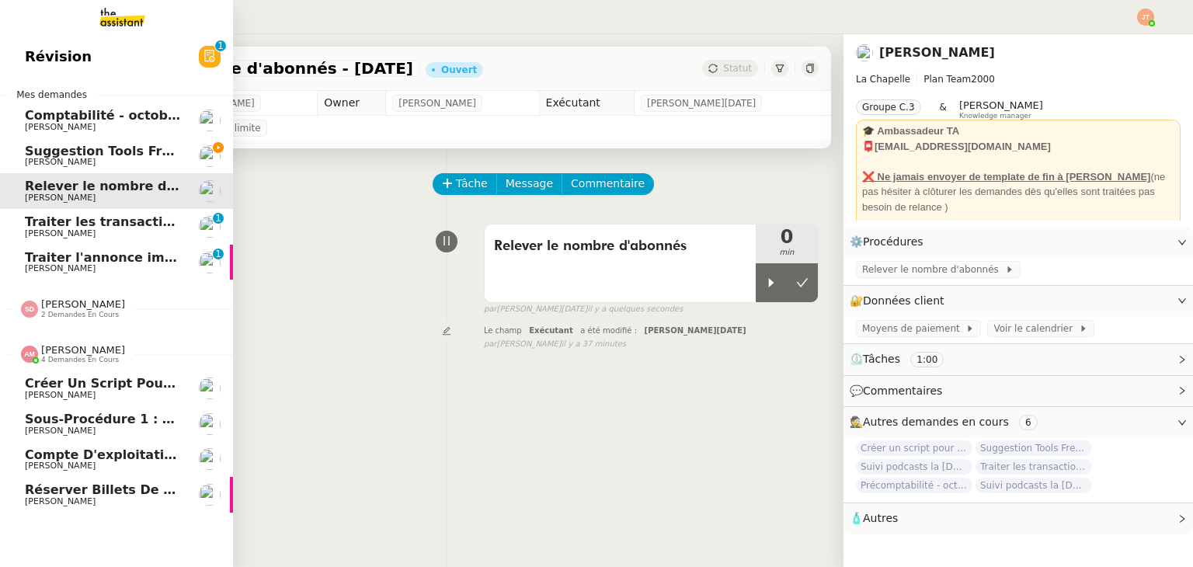
click at [91, 485] on span "Réserver billets de train BDX - Roissy" at bounding box center [158, 489] width 266 height 15
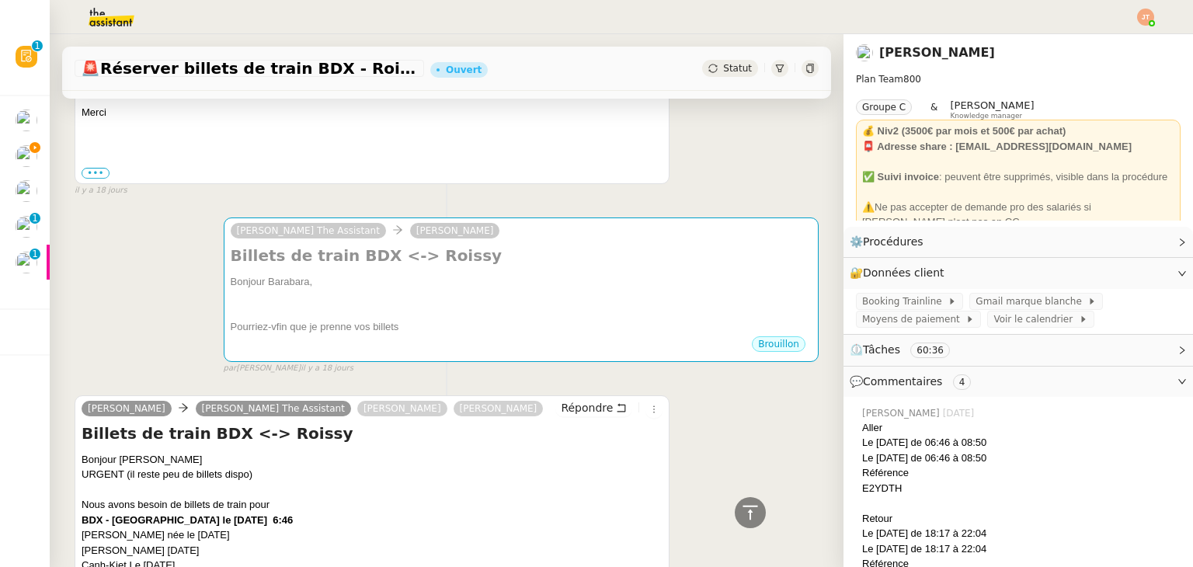
scroll to position [4149, 0]
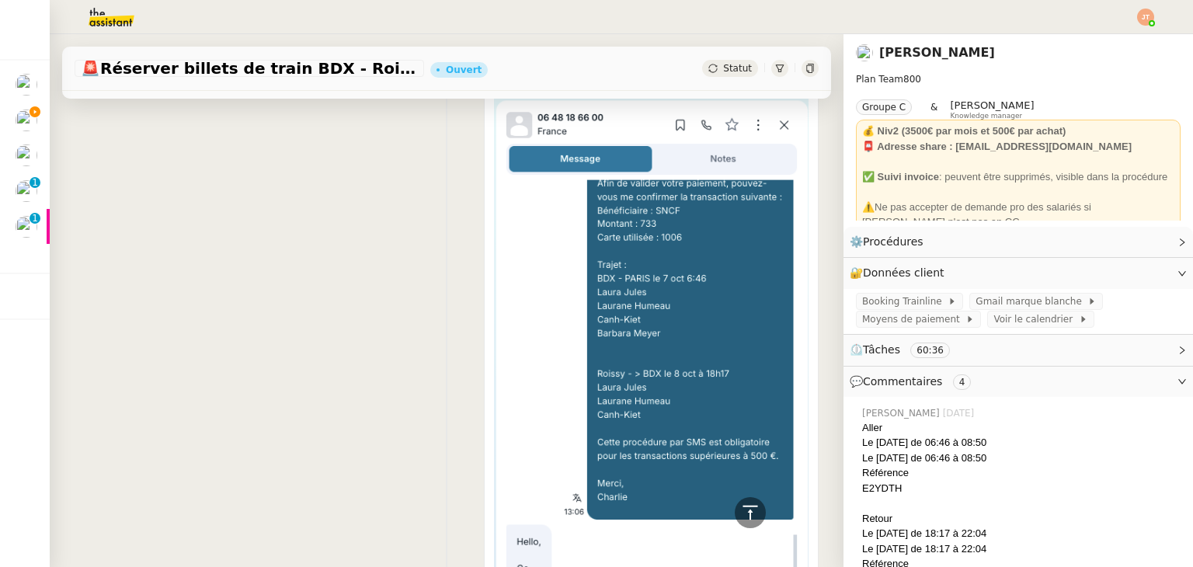
scroll to position [2461, 0]
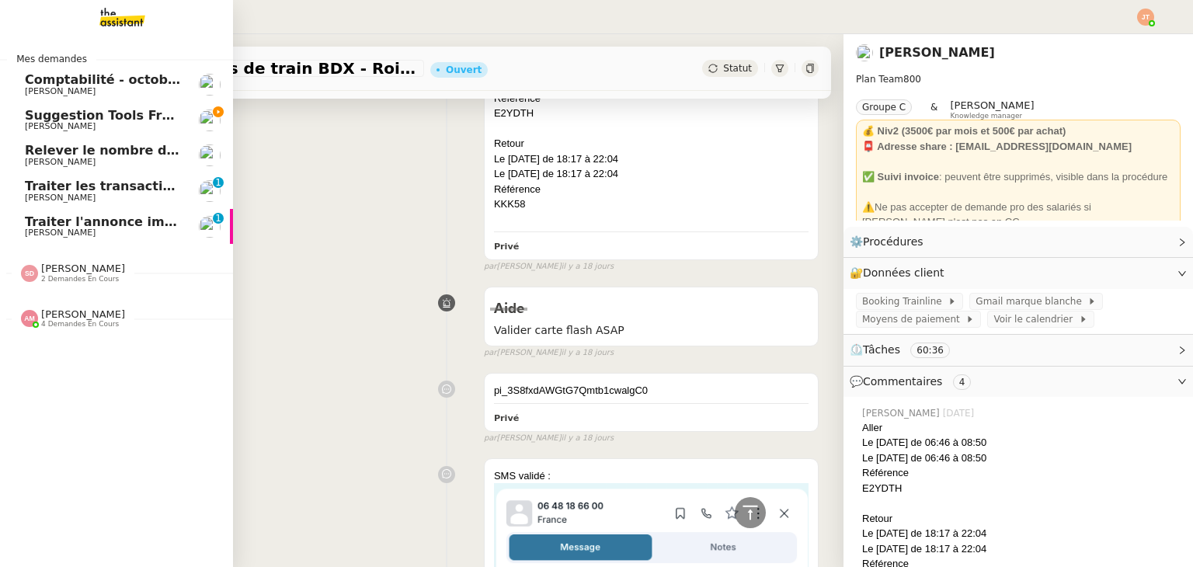
click at [103, 126] on span "[PERSON_NAME]" at bounding box center [103, 126] width 157 height 9
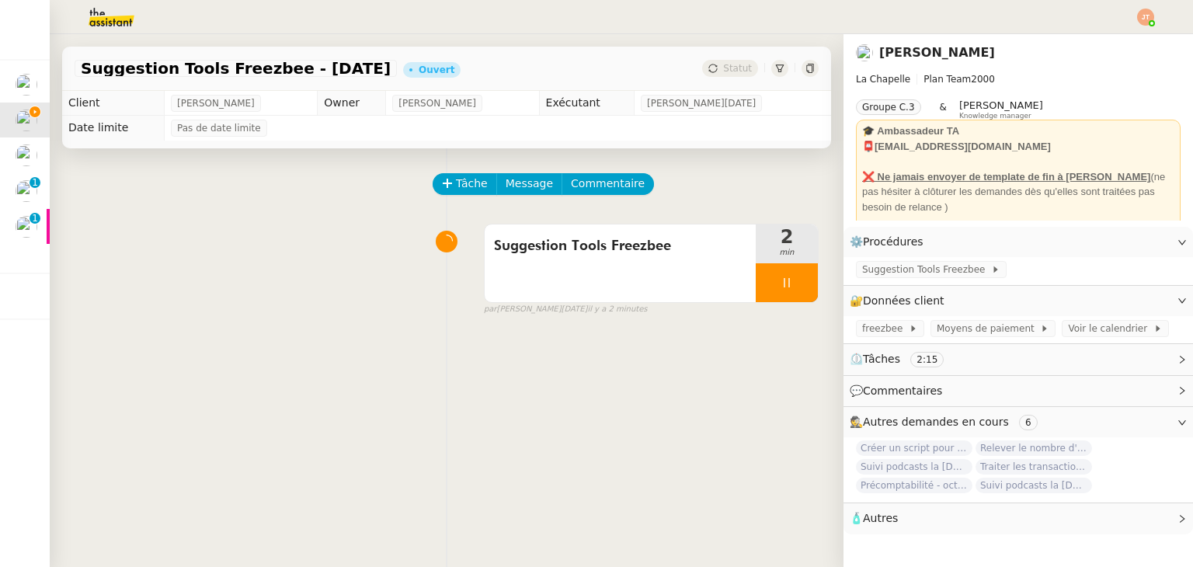
click at [103, 15] on img at bounding box center [99, 17] width 120 height 34
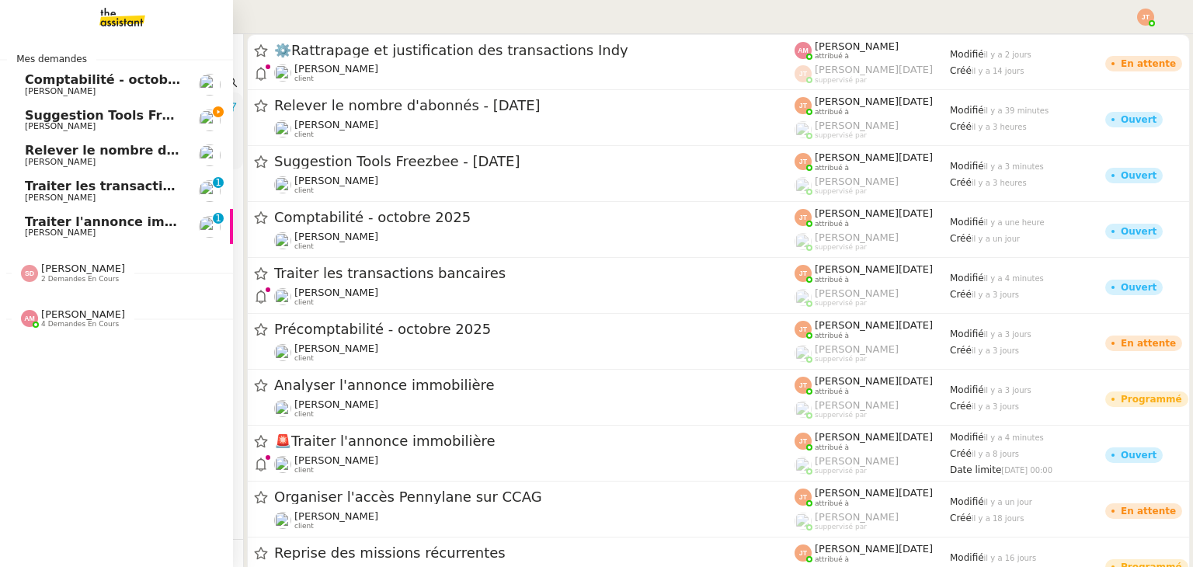
click at [127, 120] on span "Suggestion Tools Freezbee - 6 octobre 2025" at bounding box center [149, 115] width 248 height 15
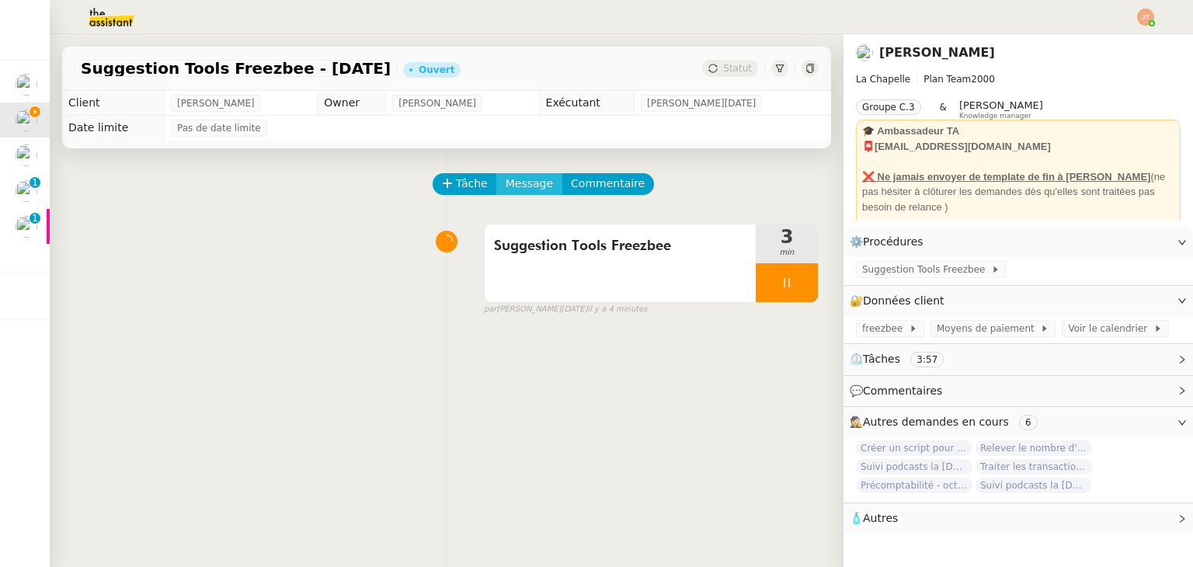
click at [517, 187] on span "Message" at bounding box center [529, 184] width 47 height 18
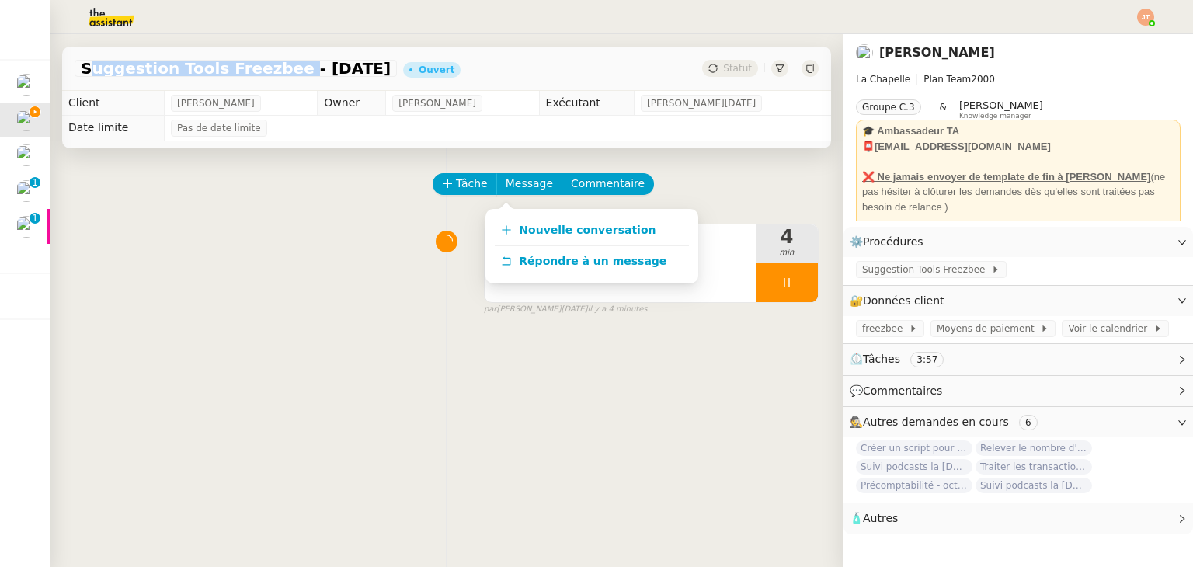
drag, startPoint x: 82, startPoint y: 71, endPoint x: 269, endPoint y: 72, distance: 187.2
click at [269, 72] on span "Suggestion Tools Freezbee - 6 octobre 2025" at bounding box center [236, 69] width 310 height 16
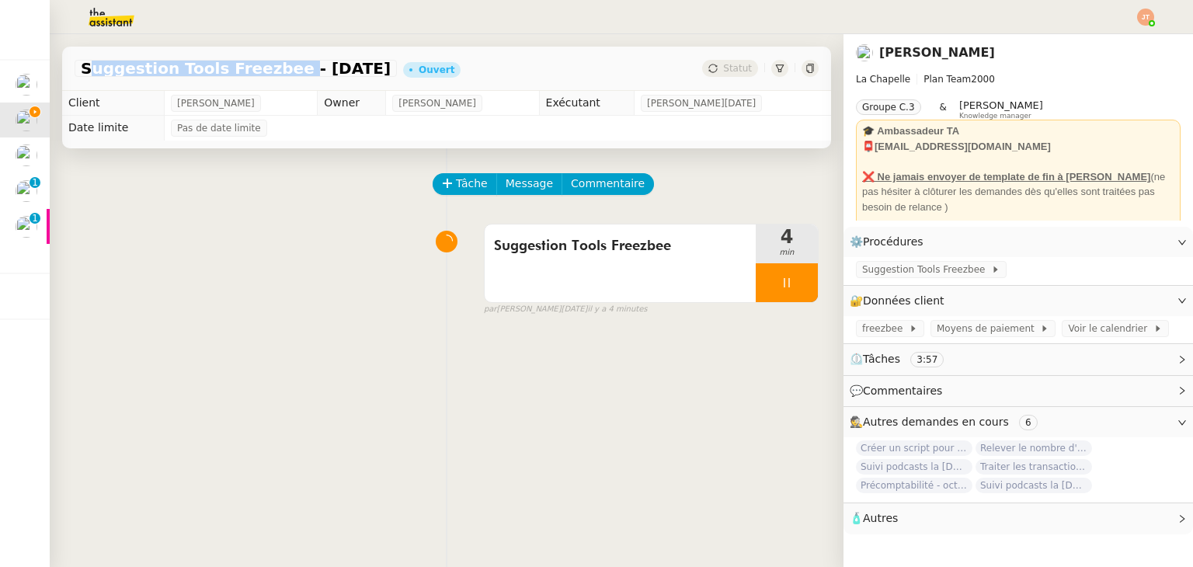
copy span "Suggestion Tools Freezbee"
click at [506, 193] on span "Message" at bounding box center [529, 184] width 47 height 18
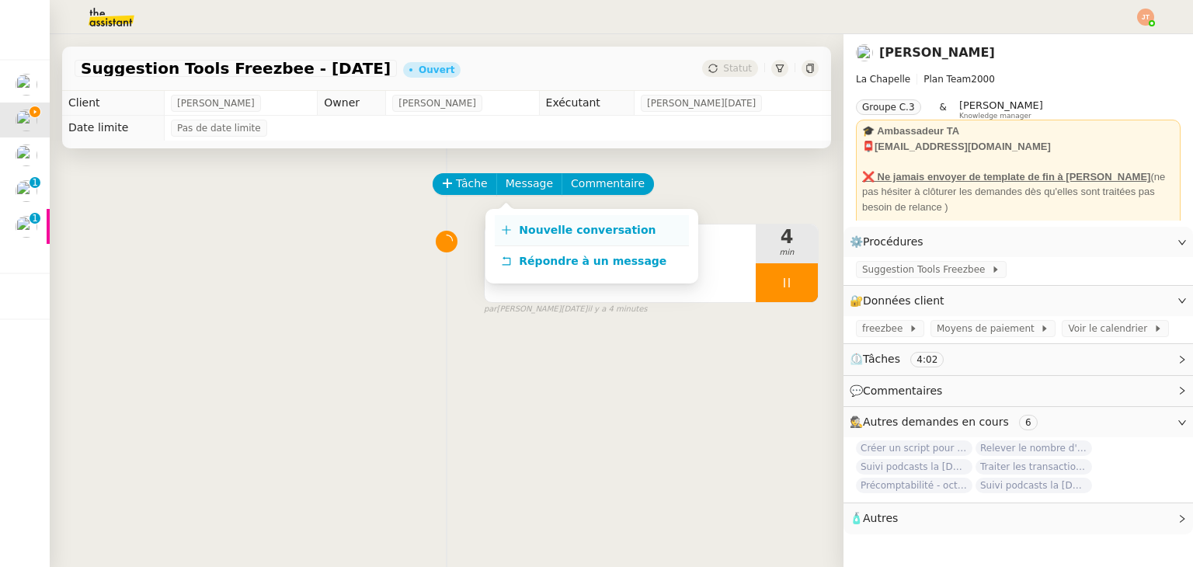
click at [519, 240] on link "Nouvelle conversation" at bounding box center [592, 230] width 194 height 31
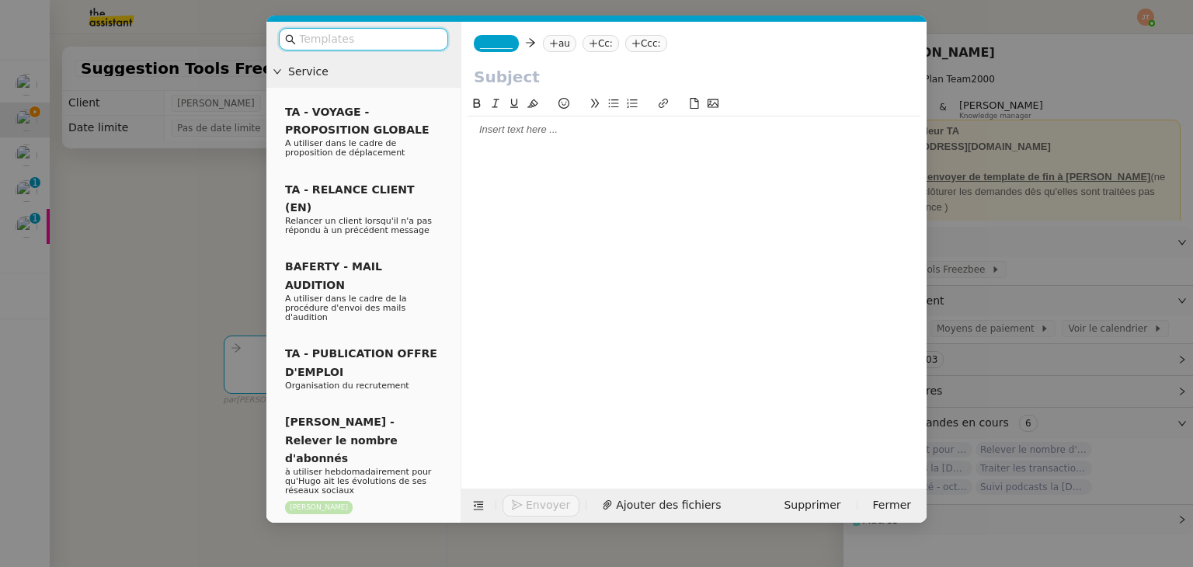
click at [482, 75] on input "text" at bounding box center [694, 76] width 441 height 23
paste input "Suggestion Tools Freezbee"
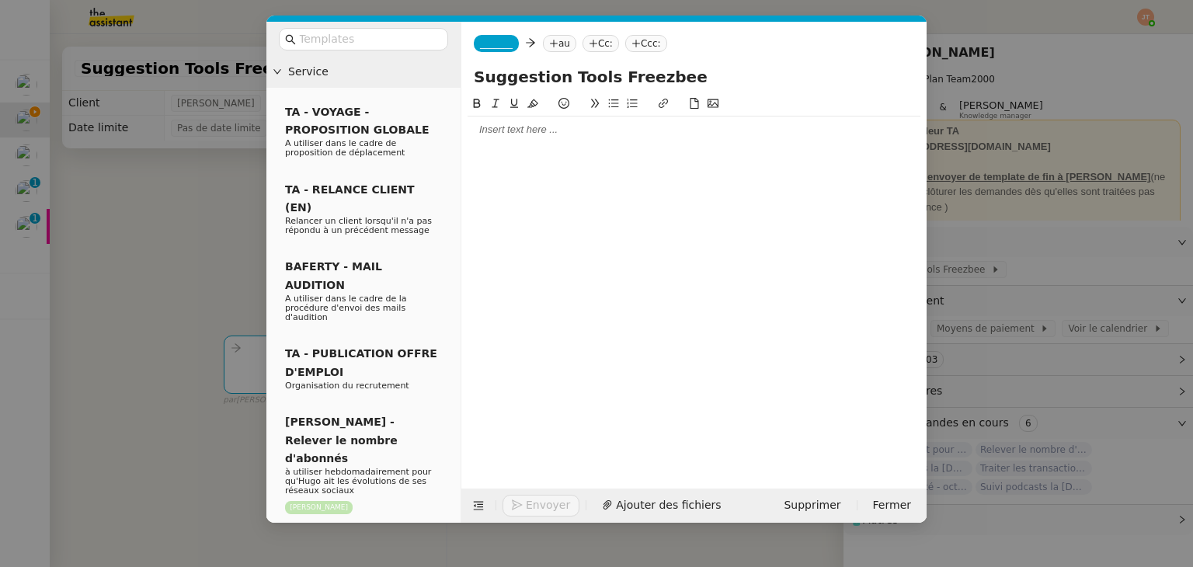
type input "Suggestion Tools Freezbee"
click at [559, 47] on nz-tag "au" at bounding box center [559, 43] width 33 height 17
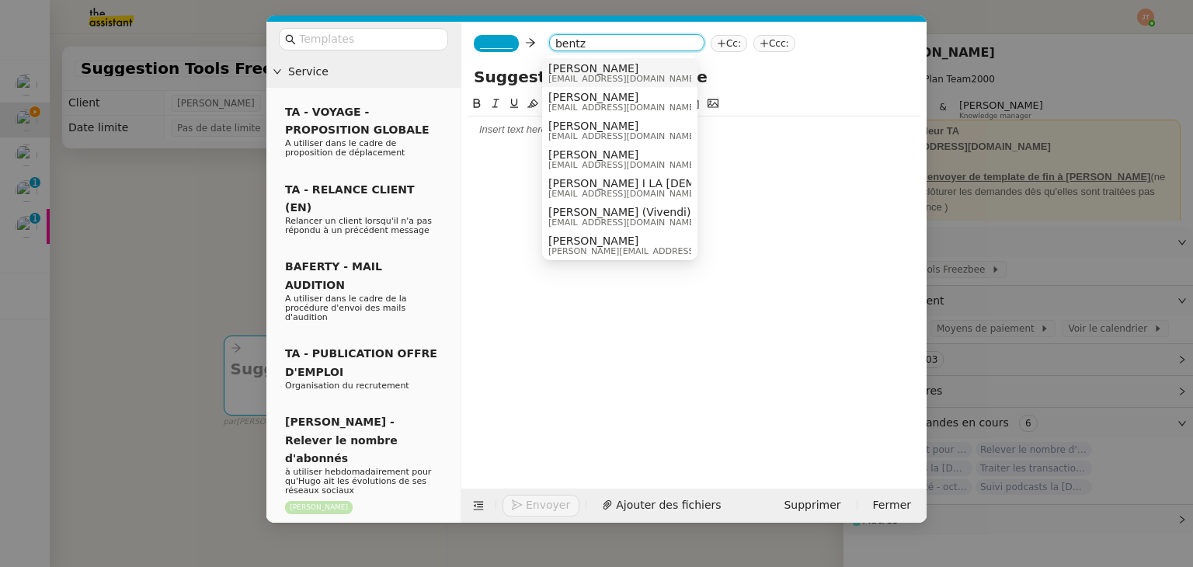
type input "bentz"
click at [570, 76] on span "[EMAIL_ADDRESS][DOMAIN_NAME]" at bounding box center [623, 79] width 149 height 9
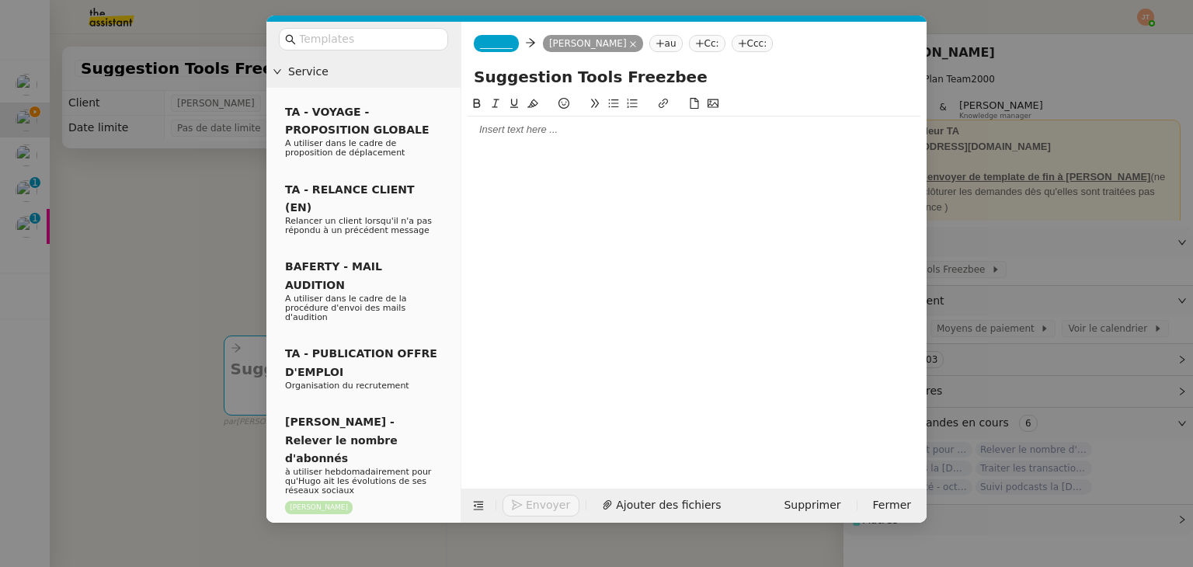
click at [486, 44] on span "_______" at bounding box center [496, 43] width 33 height 11
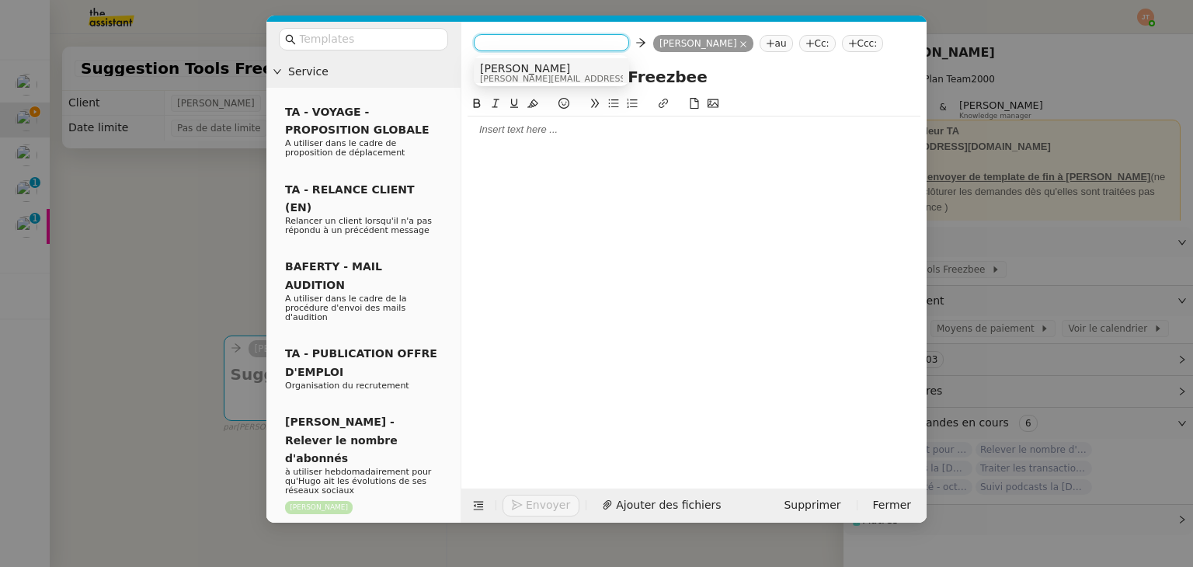
click at [507, 68] on span "[PERSON_NAME]" at bounding box center [590, 68] width 221 height 12
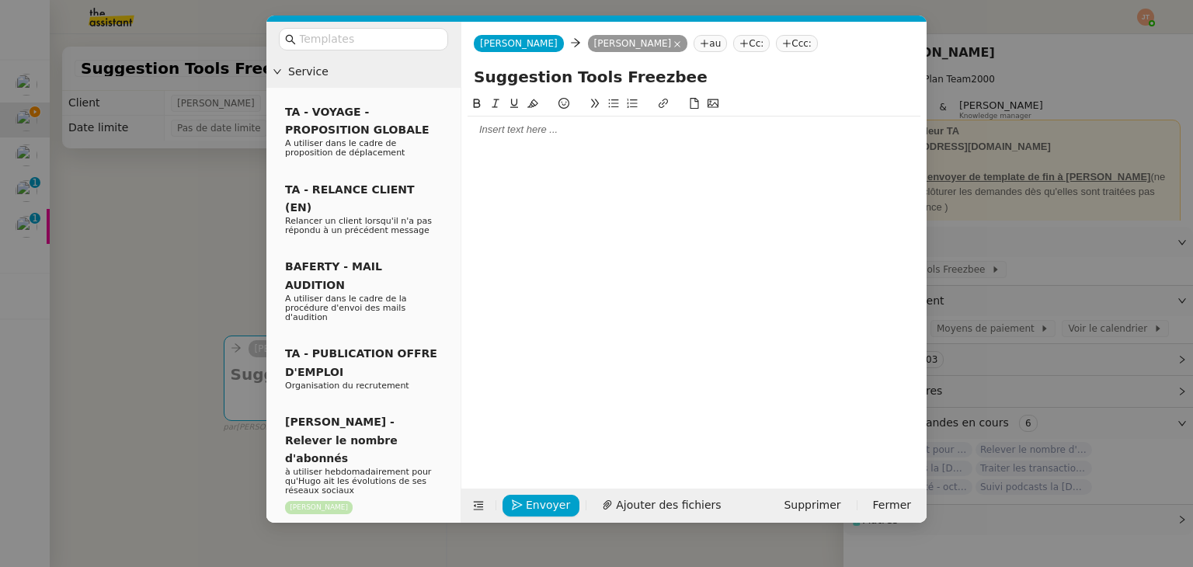
click at [514, 131] on div at bounding box center [694, 130] width 453 height 14
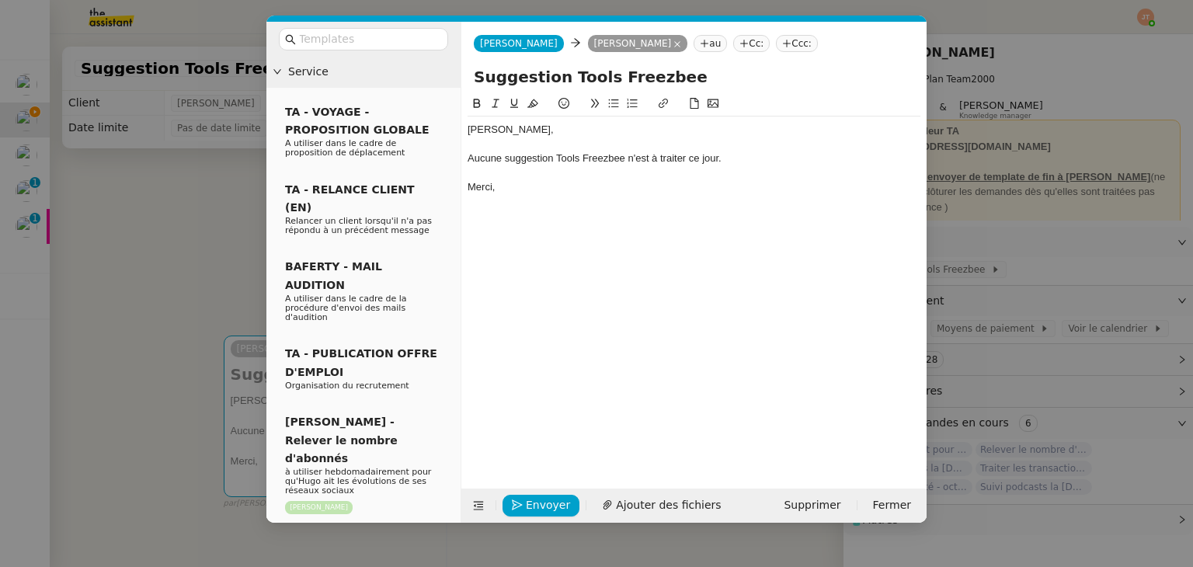
click at [586, 181] on div "Merci," at bounding box center [694, 187] width 453 height 14
click at [541, 503] on span "Envoyer" at bounding box center [548, 505] width 44 height 18
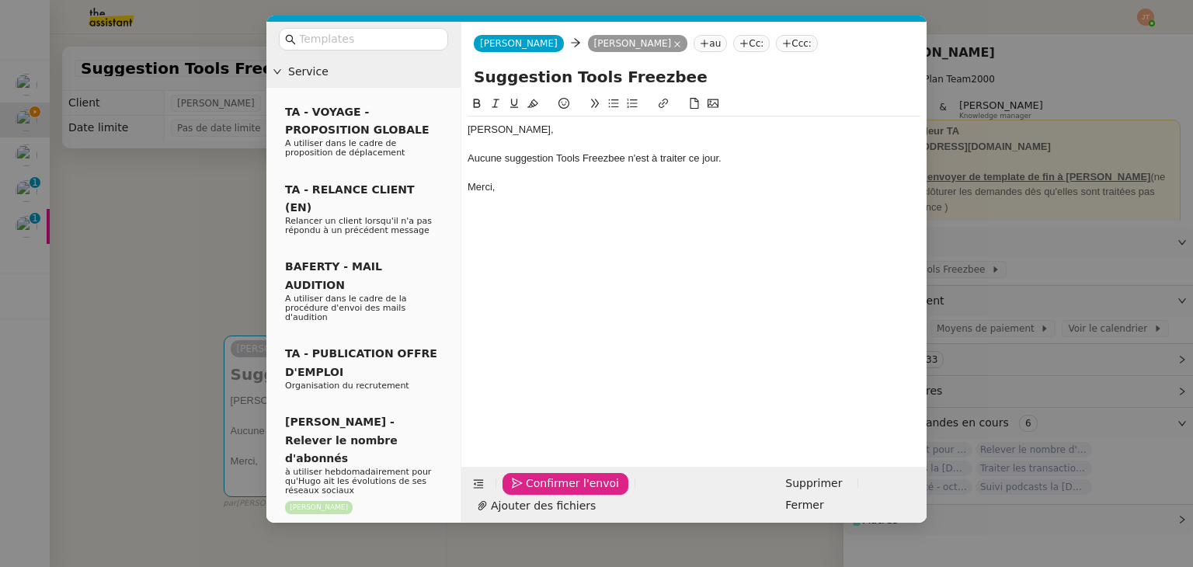
click at [541, 493] on span "Confirmer l'envoi" at bounding box center [572, 484] width 93 height 18
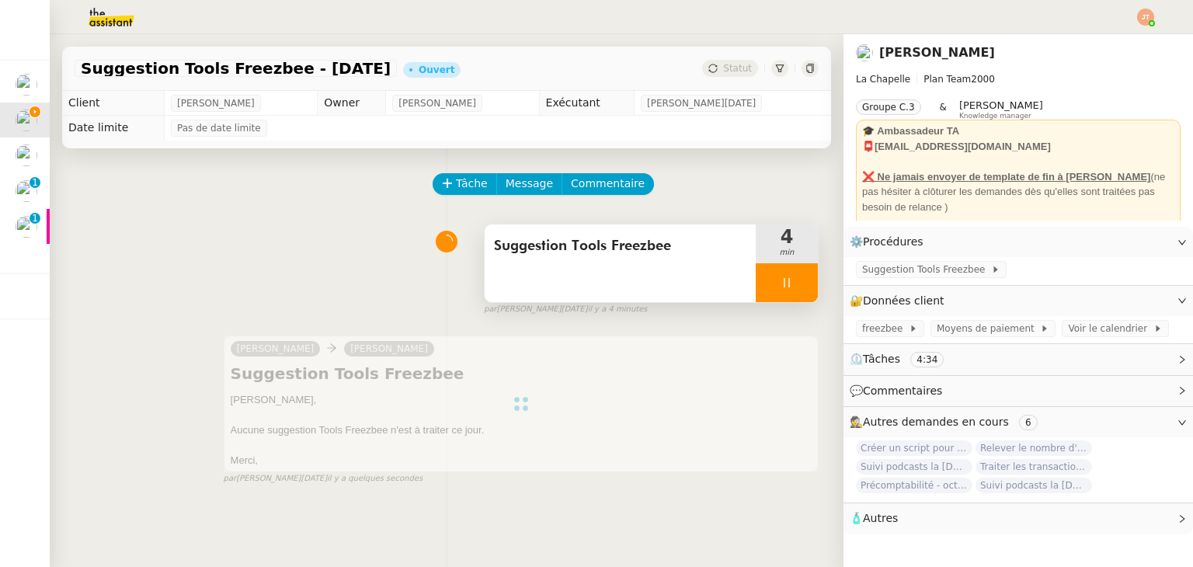
click at [771, 293] on div at bounding box center [787, 282] width 62 height 39
click at [787, 292] on button at bounding box center [802, 282] width 31 height 39
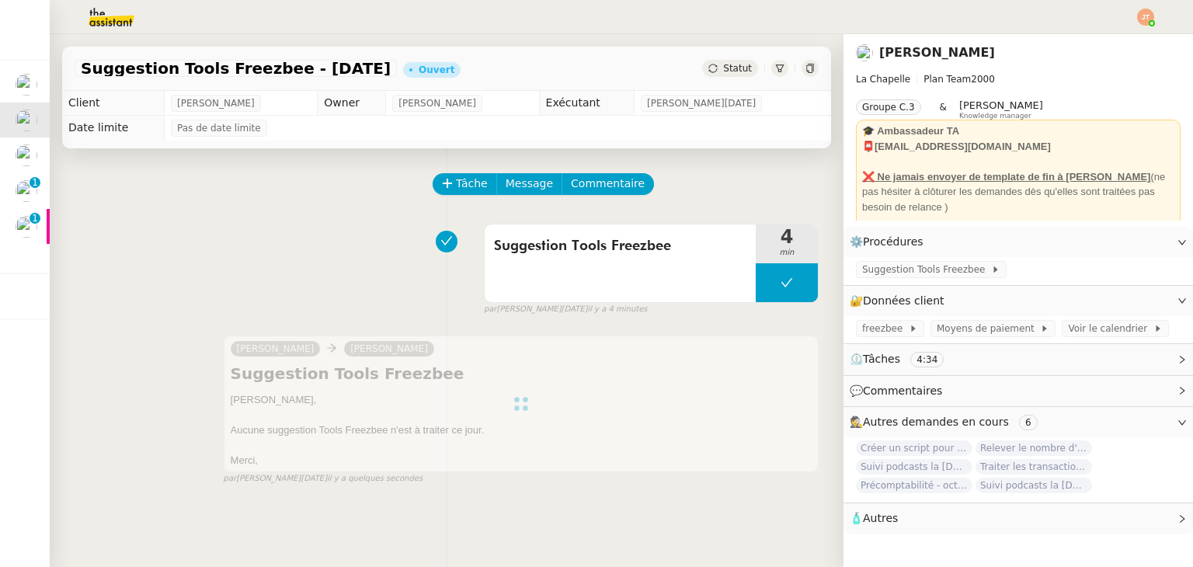
click at [724, 69] on span "Statut" at bounding box center [737, 68] width 29 height 11
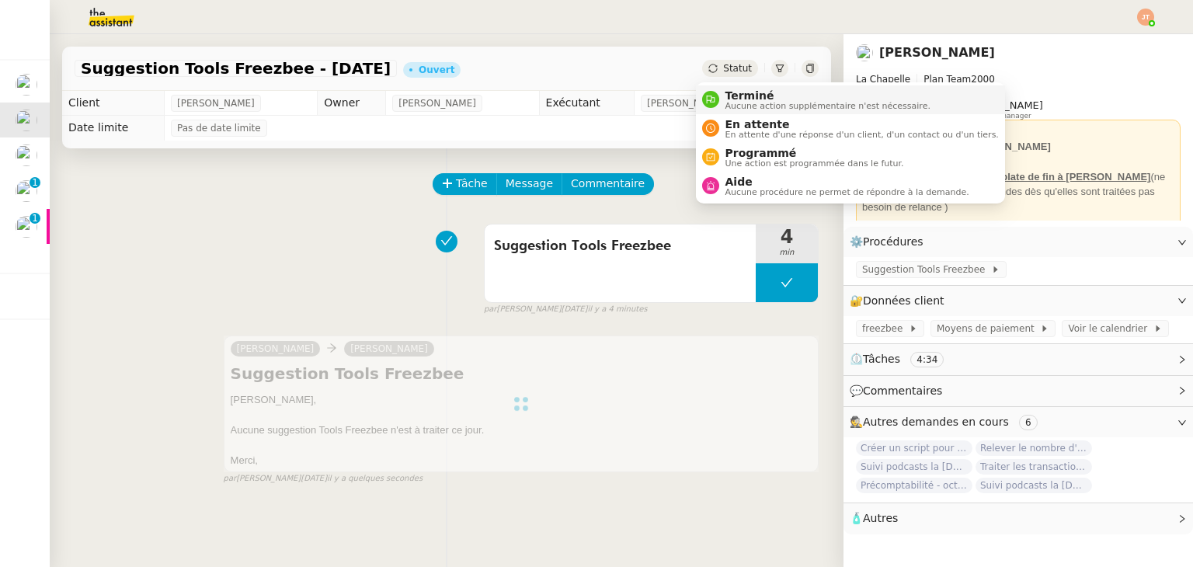
click at [749, 97] on span "Terminé" at bounding box center [828, 95] width 205 height 12
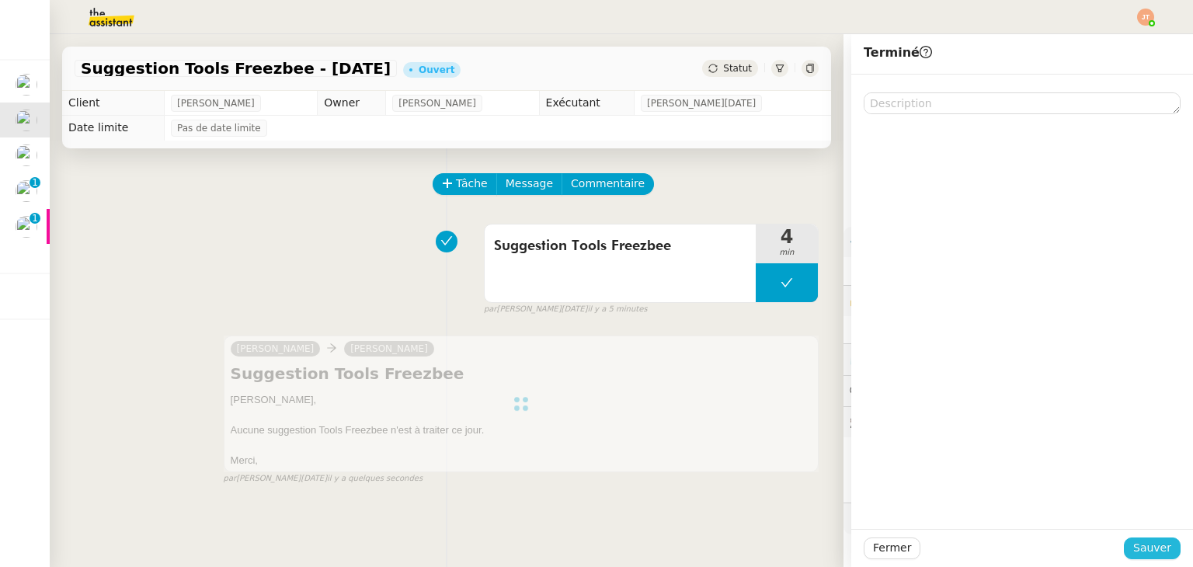
click at [1127, 545] on button "Sauver" at bounding box center [1152, 549] width 57 height 22
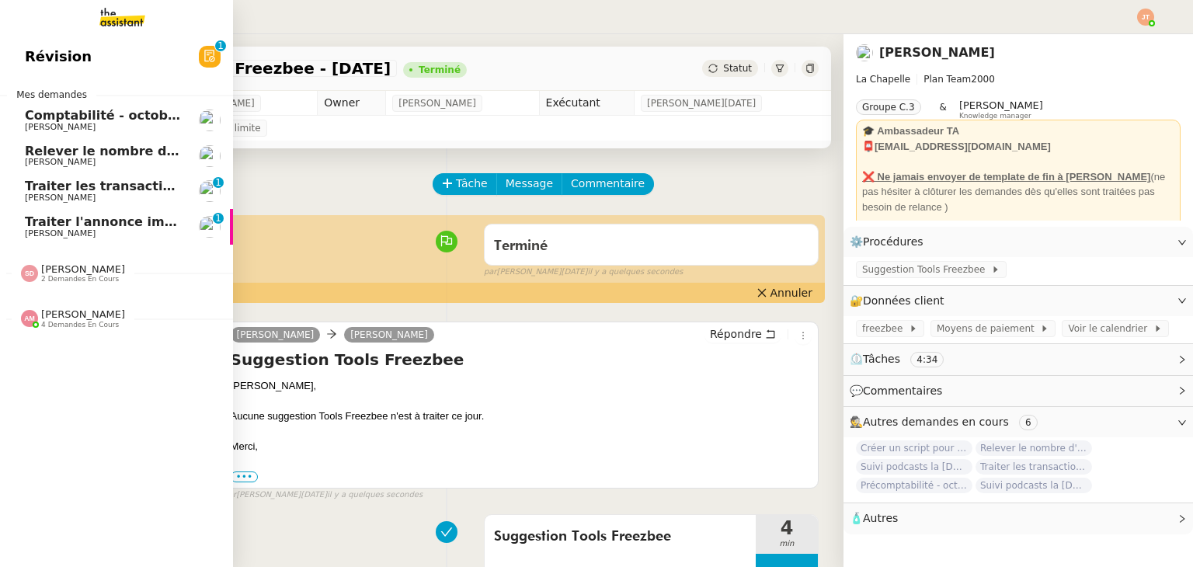
click at [84, 158] on span "[PERSON_NAME]" at bounding box center [103, 162] width 157 height 9
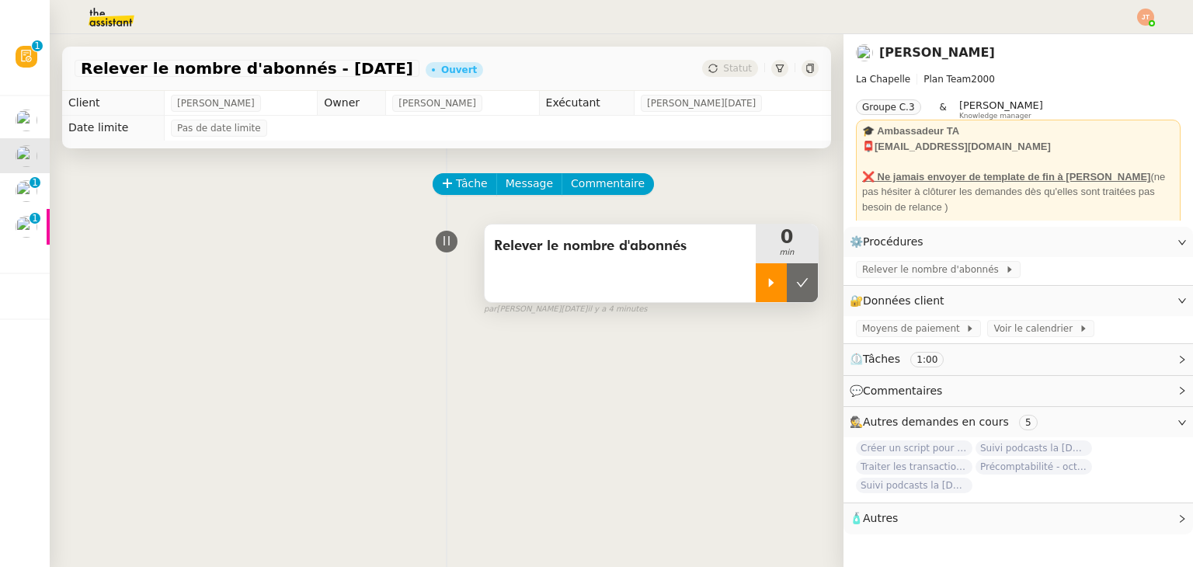
click at [756, 289] on div at bounding box center [771, 282] width 31 height 39
click at [88, 16] on img at bounding box center [99, 17] width 120 height 34
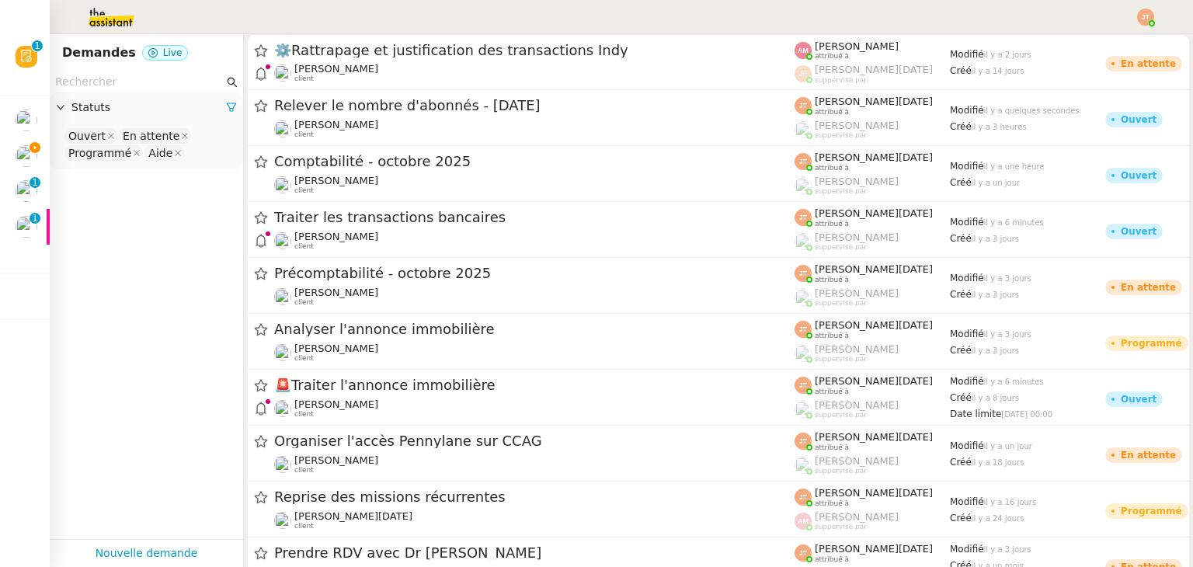
click at [147, 85] on input "text" at bounding box center [139, 82] width 169 height 18
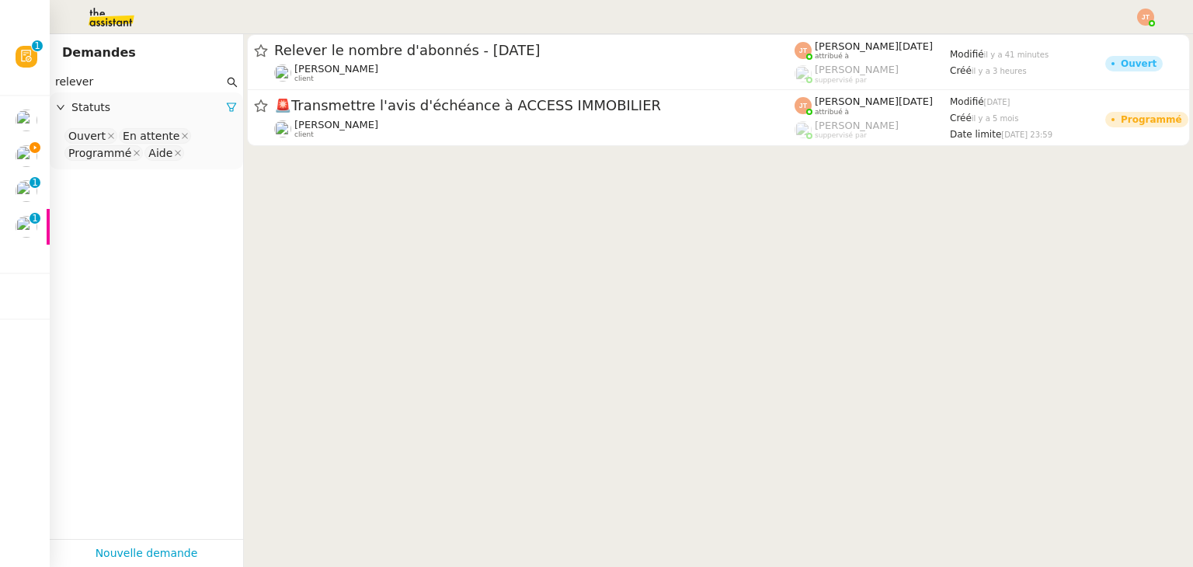
type input "relever"
click at [225, 118] on div "Statuts" at bounding box center [146, 107] width 193 height 30
click at [226, 115] on div at bounding box center [231, 108] width 11 height 18
click at [189, 108] on span "Statuts" at bounding box center [148, 108] width 155 height 18
drag, startPoint x: 219, startPoint y: 108, endPoint x: 201, endPoint y: 108, distance: 17.9
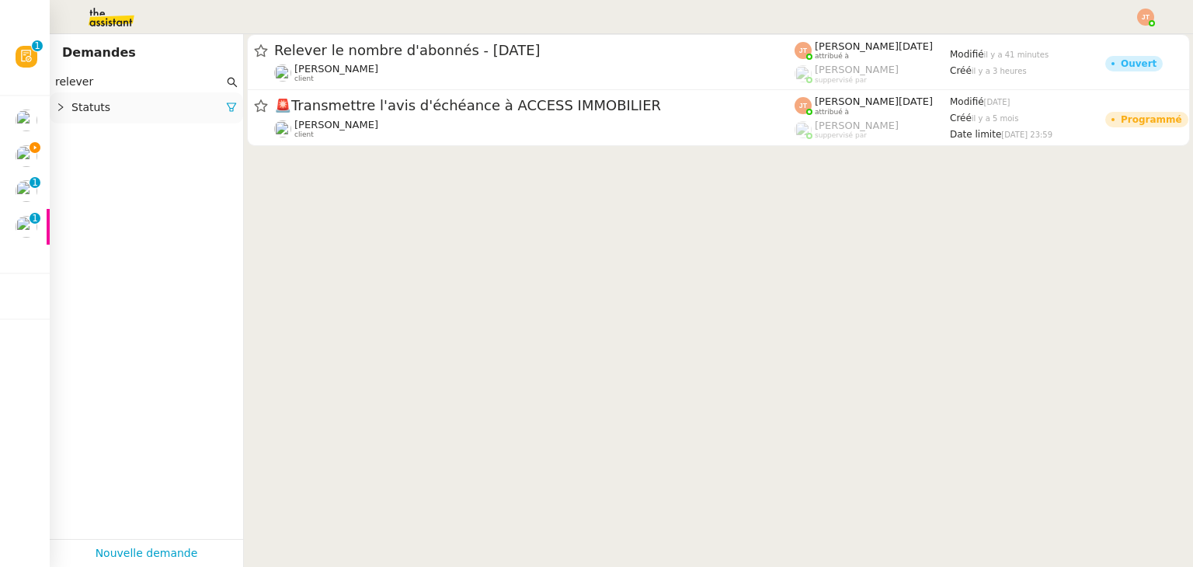
click at [226, 107] on icon at bounding box center [231, 107] width 11 height 11
click at [140, 130] on nz-select-top-control "Please select" at bounding box center [146, 136] width 169 height 19
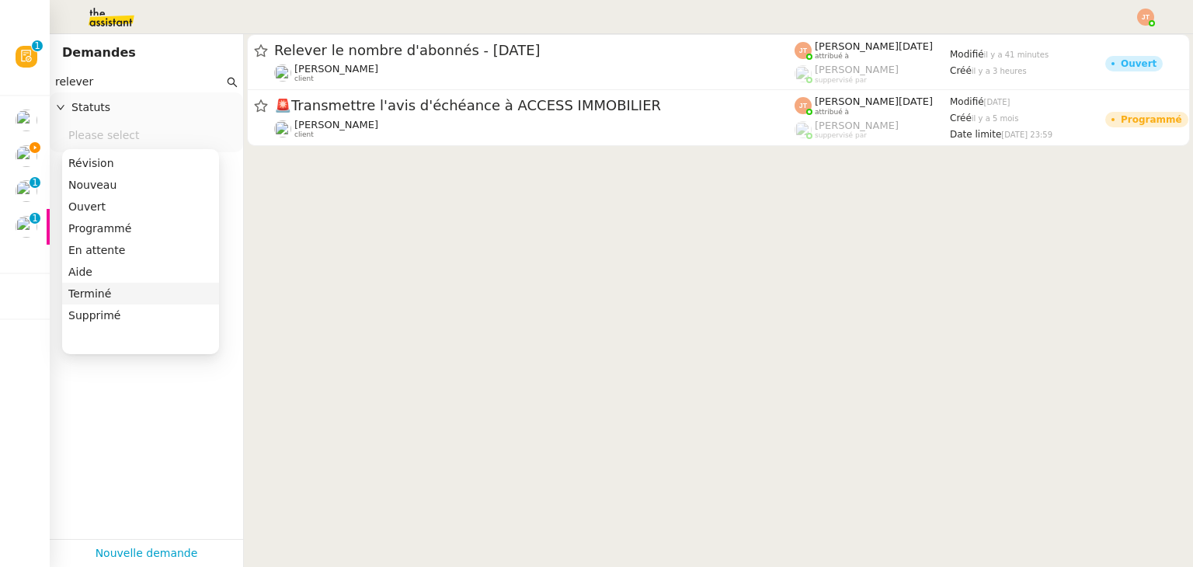
click at [113, 287] on div "Terminé" at bounding box center [140, 294] width 145 height 14
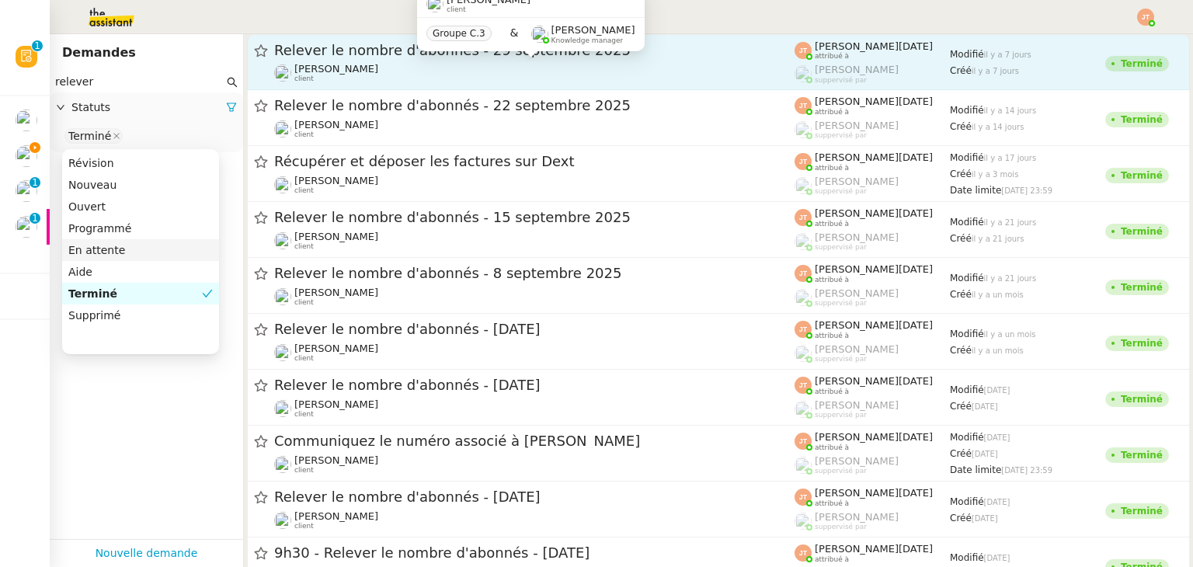
click at [367, 66] on div "Hugo Bentz client" at bounding box center [534, 73] width 521 height 20
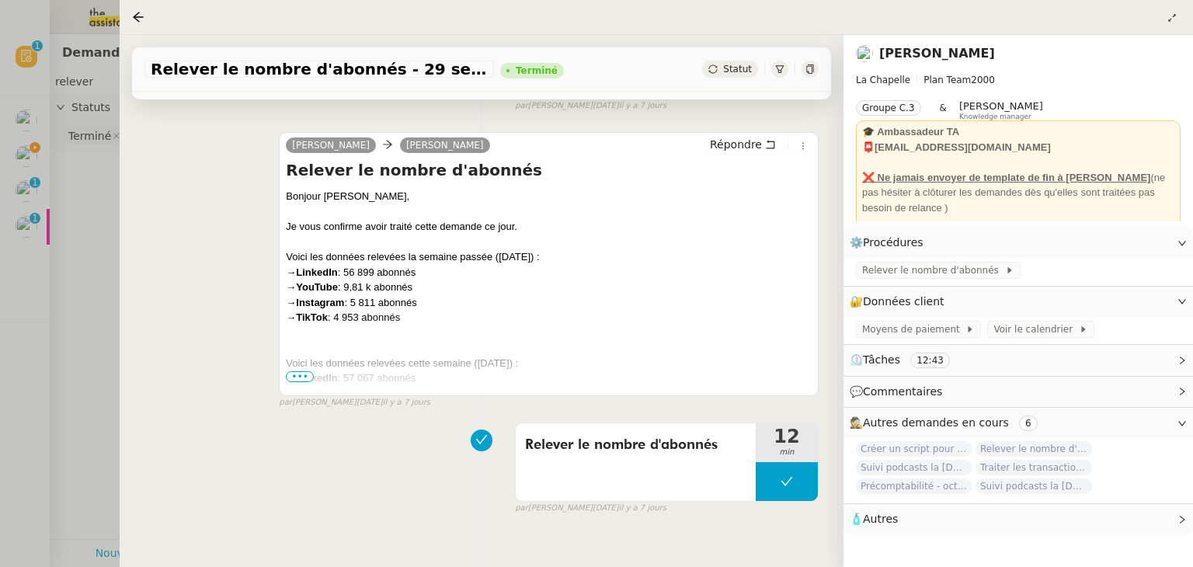
scroll to position [210, 0]
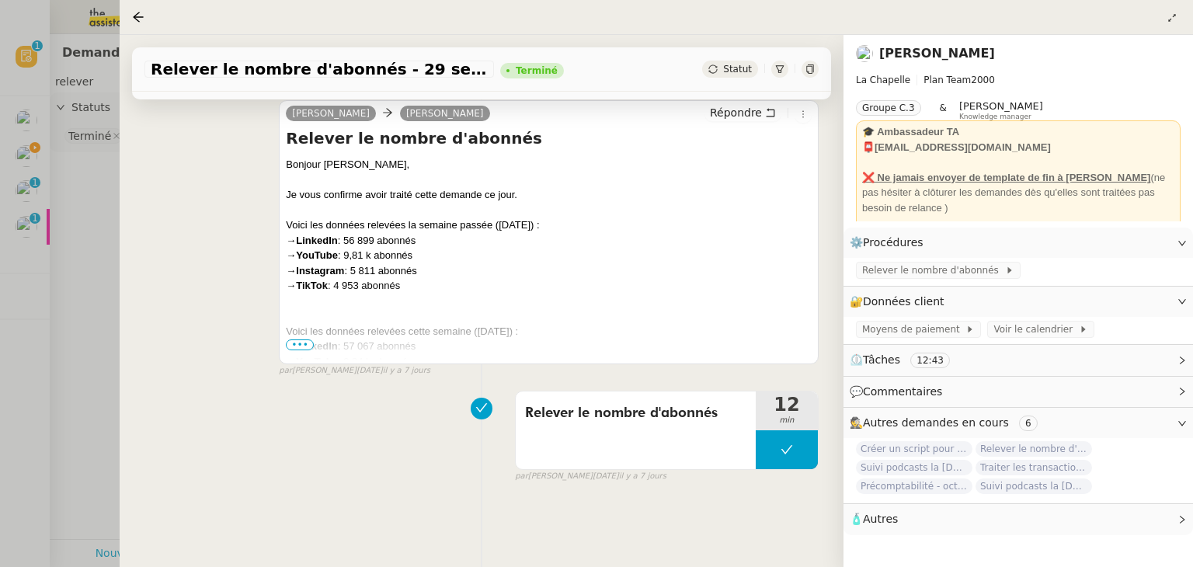
click at [298, 340] on span "•••" at bounding box center [300, 345] width 28 height 11
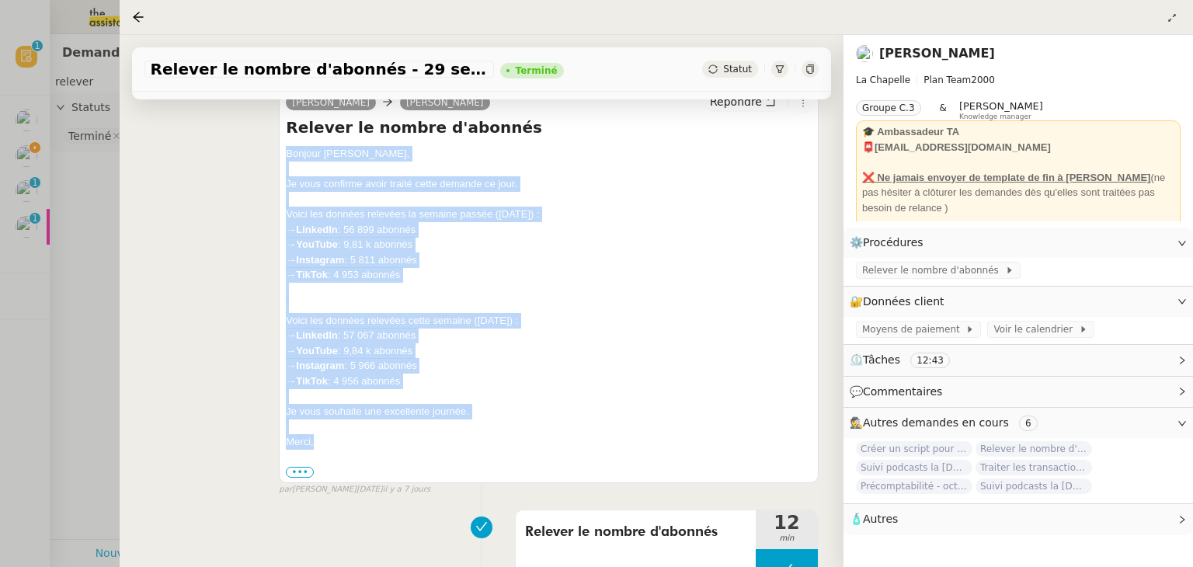
drag, startPoint x: 283, startPoint y: 158, endPoint x: 382, endPoint y: 438, distance: 297.6
click at [382, 438] on div "camille Hugo Bentz Répondre Relever le nombre d'abonnés Bonjour Hugo, Je vous c…" at bounding box center [549, 286] width 540 height 394
copy div "Bonjour Hugo, Je vous confirme avoir traité cette demande ce jour. Voici les do…"
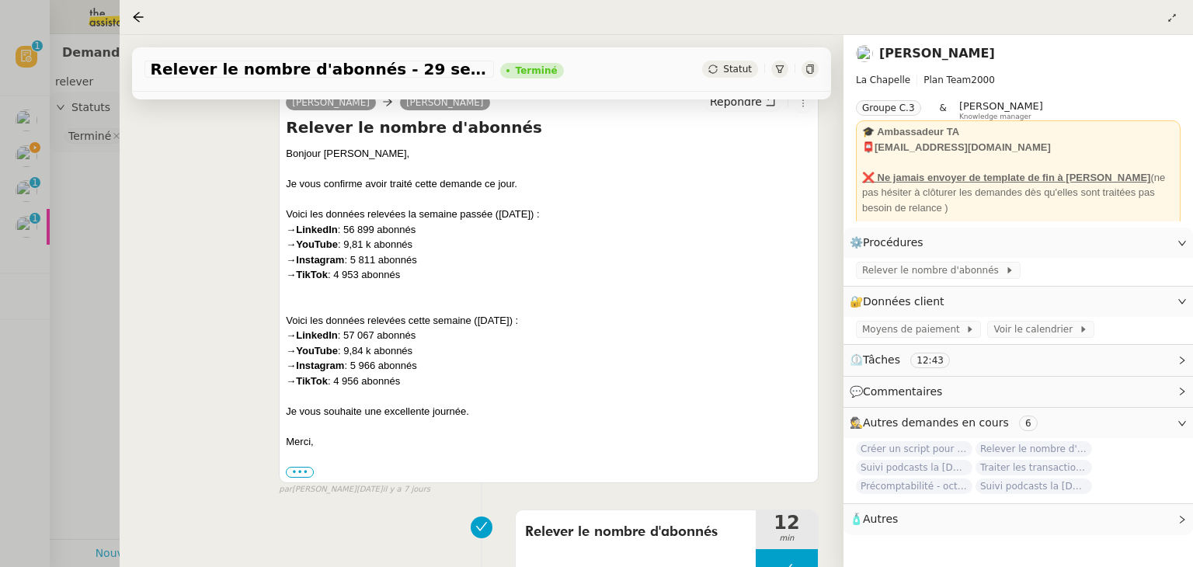
click at [87, 270] on div at bounding box center [596, 283] width 1193 height 567
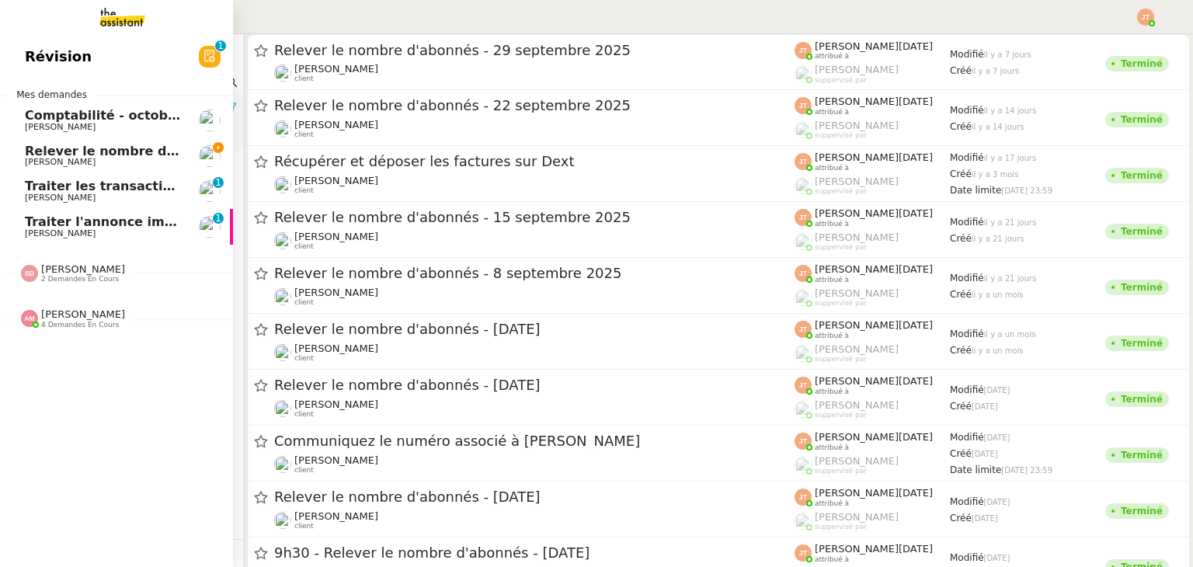
click at [48, 155] on span "Relever le nombre d'abonnés - 6 octobre 2025" at bounding box center [158, 151] width 266 height 15
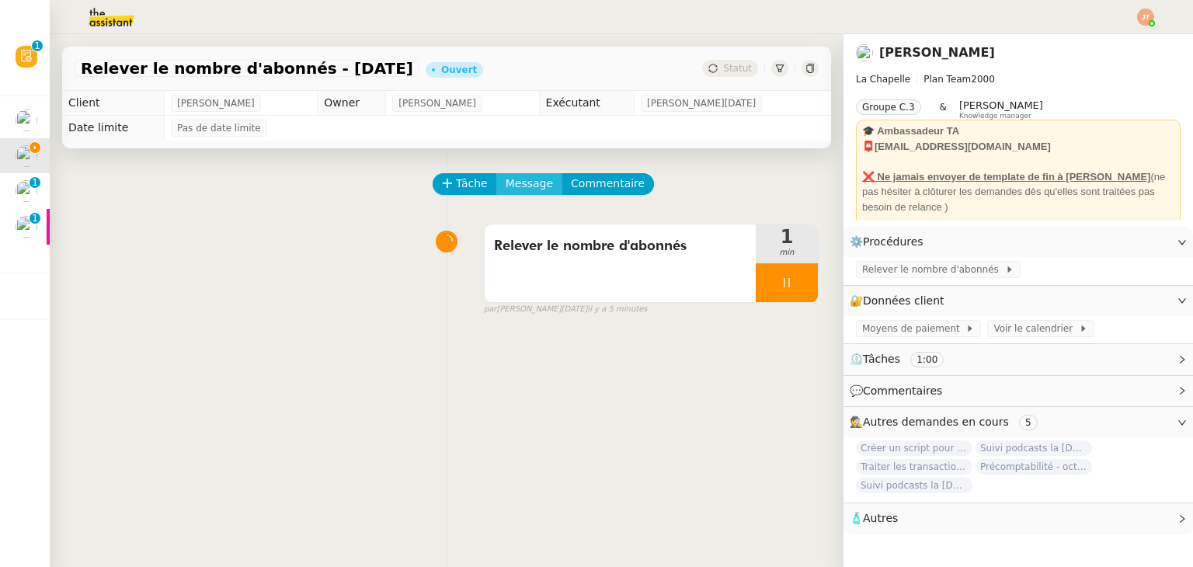
click at [511, 185] on span "Message" at bounding box center [529, 184] width 47 height 18
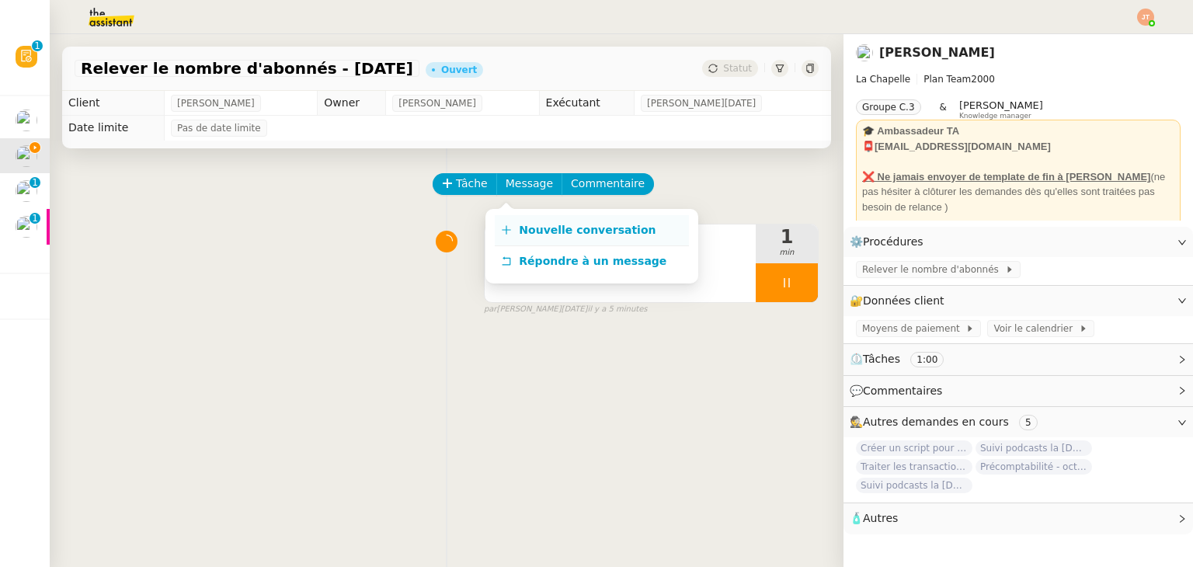
click at [550, 225] on span "Nouvelle conversation" at bounding box center [587, 230] width 137 height 12
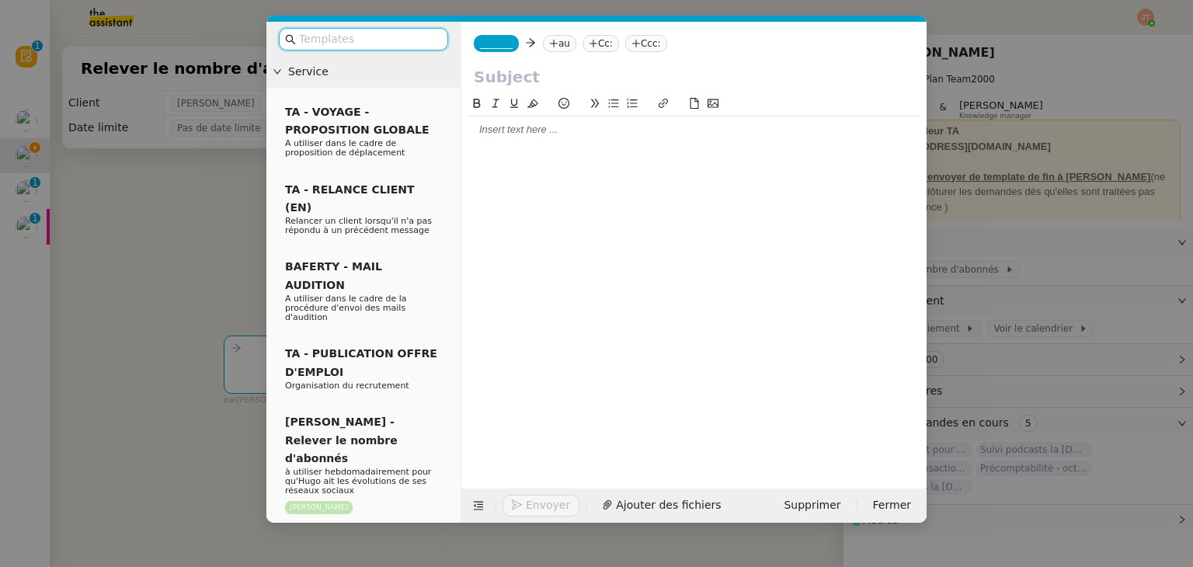
click at [540, 137] on div at bounding box center [694, 130] width 453 height 14
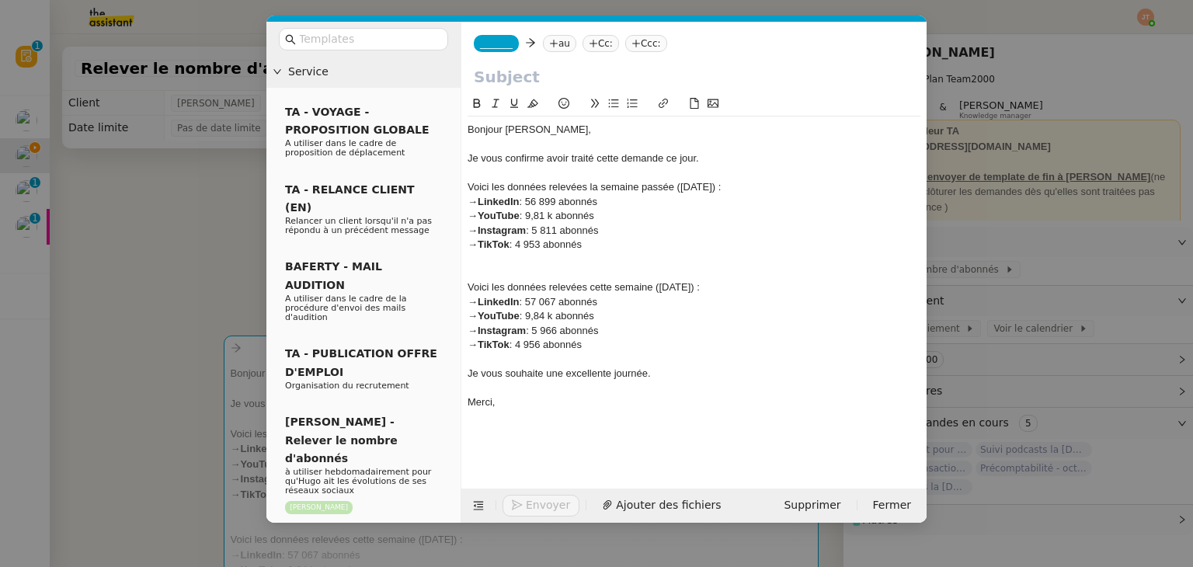
click at [690, 186] on div "Voici les données relevées la semaine passée (22 septembre) :" at bounding box center [694, 187] width 453 height 14
click at [668, 286] on div "Voici les données relevées cette semaine (29 septembre) :" at bounding box center [694, 287] width 453 height 14
drag, startPoint x: 719, startPoint y: 285, endPoint x: 672, endPoint y: 284, distance: 47.4
click at [672, 284] on div "Voici les données relevées cette semaine (06 septembre) :" at bounding box center [694, 287] width 453 height 14
drag, startPoint x: 561, startPoint y: 200, endPoint x: 536, endPoint y: 200, distance: 24.9
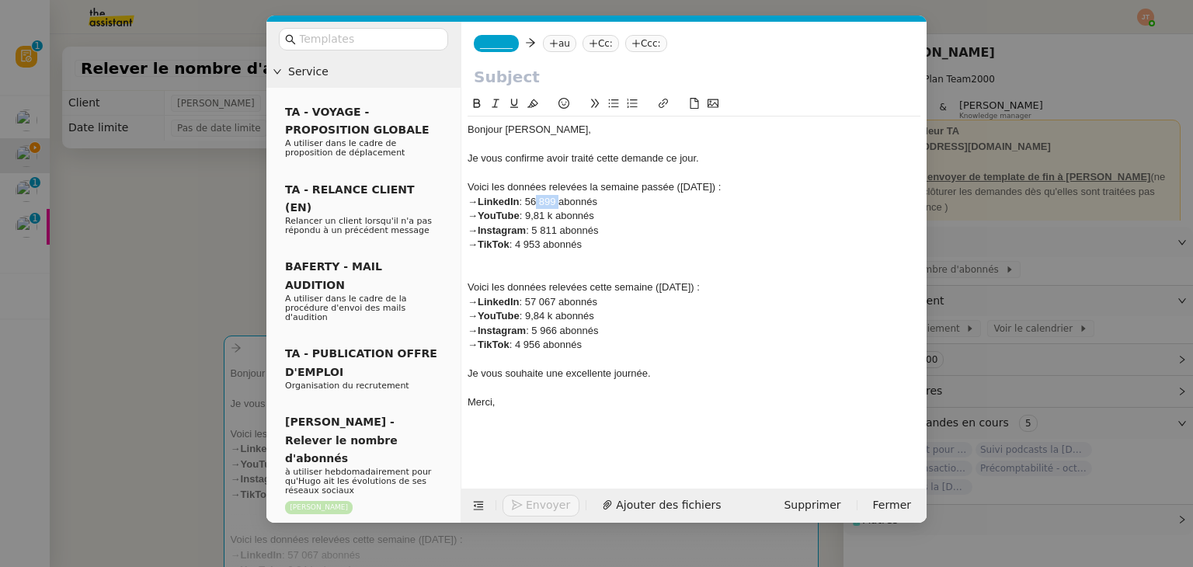
click at [536, 200] on div "→ LinkedIn : 56 899 abonnés" at bounding box center [694, 202] width 453 height 14
click at [547, 218] on div "→ YouTube : 9,81 k abonnés" at bounding box center [694, 216] width 453 height 14
drag, startPoint x: 561, startPoint y: 230, endPoint x: 547, endPoint y: 230, distance: 14.0
click at [547, 230] on div "→ Instagram : 5 811 abonnés" at bounding box center [694, 231] width 453 height 14
click at [545, 243] on div "→ TikTok : 4 953 abonnés" at bounding box center [694, 245] width 453 height 14
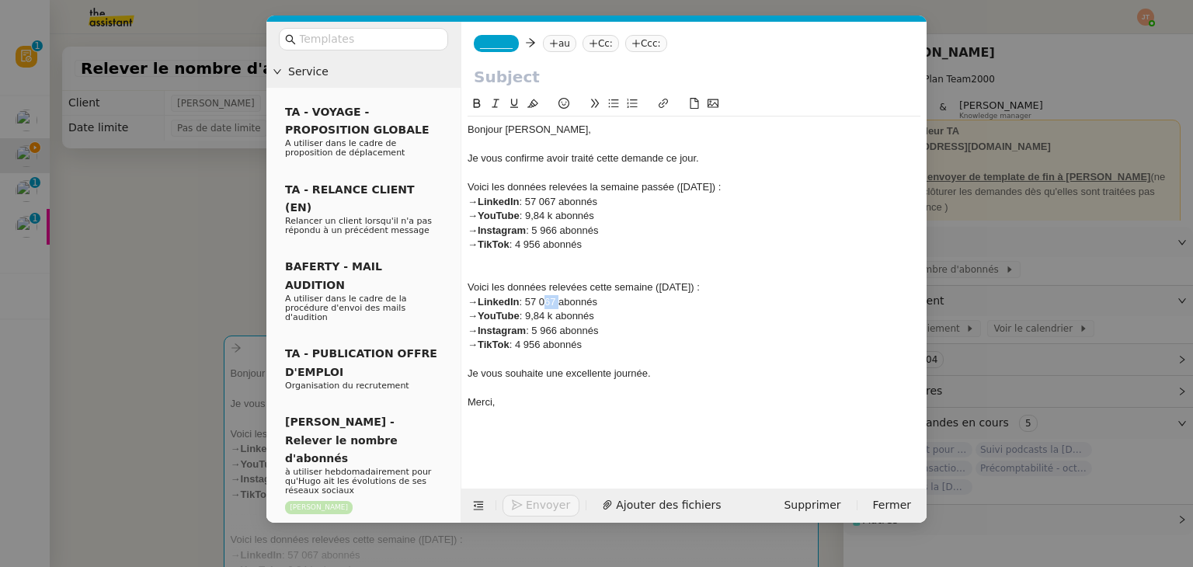
drag, startPoint x: 559, startPoint y: 300, endPoint x: 545, endPoint y: 300, distance: 14.8
click at [545, 300] on div "→ LinkedIn : 57 067 abonnés" at bounding box center [694, 302] width 453 height 14
click at [550, 317] on div "→ YouTube : 9,84 k abonnés" at bounding box center [694, 316] width 453 height 14
drag, startPoint x: 561, startPoint y: 328, endPoint x: 539, endPoint y: 327, distance: 21.8
click at [539, 327] on div "→ Instagram : 5 966 abonnés" at bounding box center [694, 331] width 453 height 14
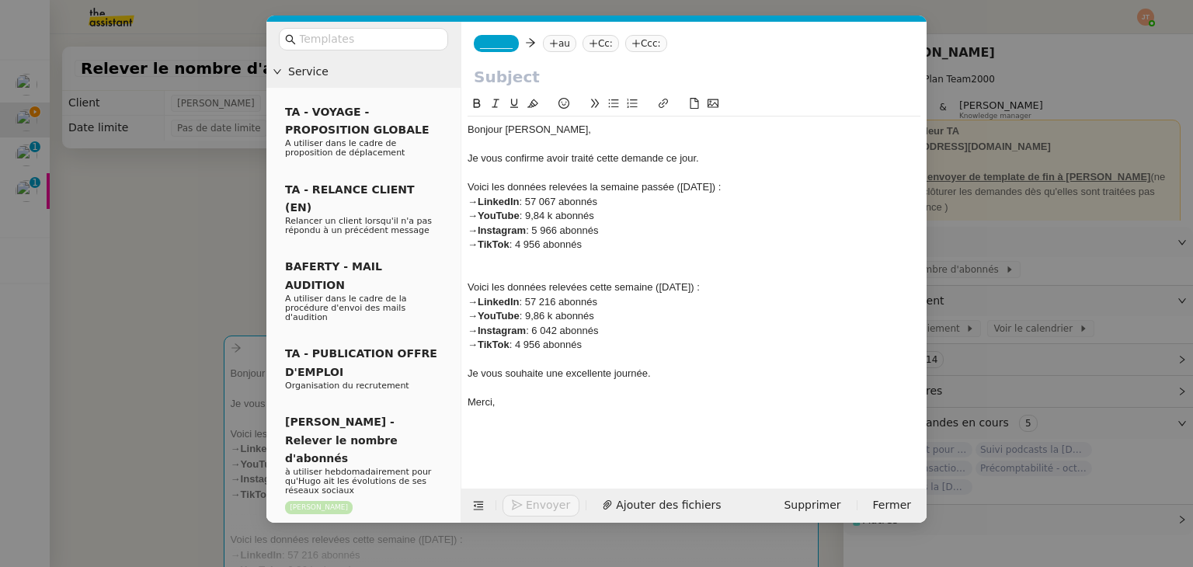
click at [544, 347] on div "→ TikTok : 4 956 abonnés" at bounding box center [694, 345] width 453 height 14
drag, startPoint x: 214, startPoint y: 200, endPoint x: 196, endPoint y: 169, distance: 35.6
click at [214, 200] on nz-modal-container "Service TA - VOYAGE - PROPOSITION GLOBALE A utiliser dans le cadre de propositi…" at bounding box center [596, 283] width 1193 height 567
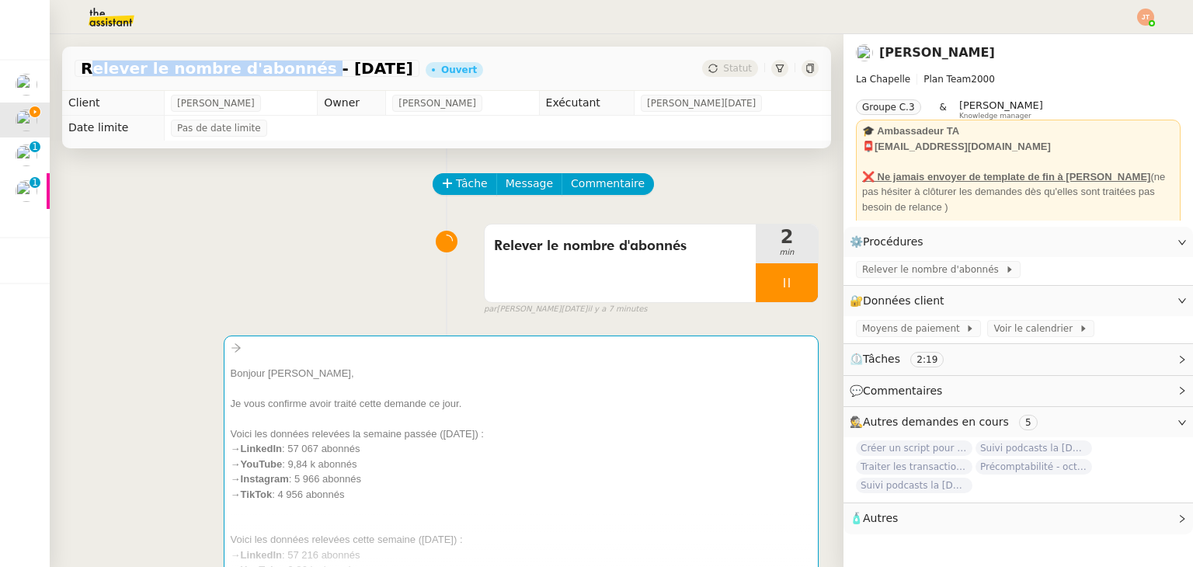
drag, startPoint x: 84, startPoint y: 71, endPoint x: 284, endPoint y: 69, distance: 199.7
click at [284, 69] on span "Relever le nombre d'abonnés - 6 octobre 2025" at bounding box center [247, 69] width 333 height 16
copy span "Relever le nombre d'abonnés"
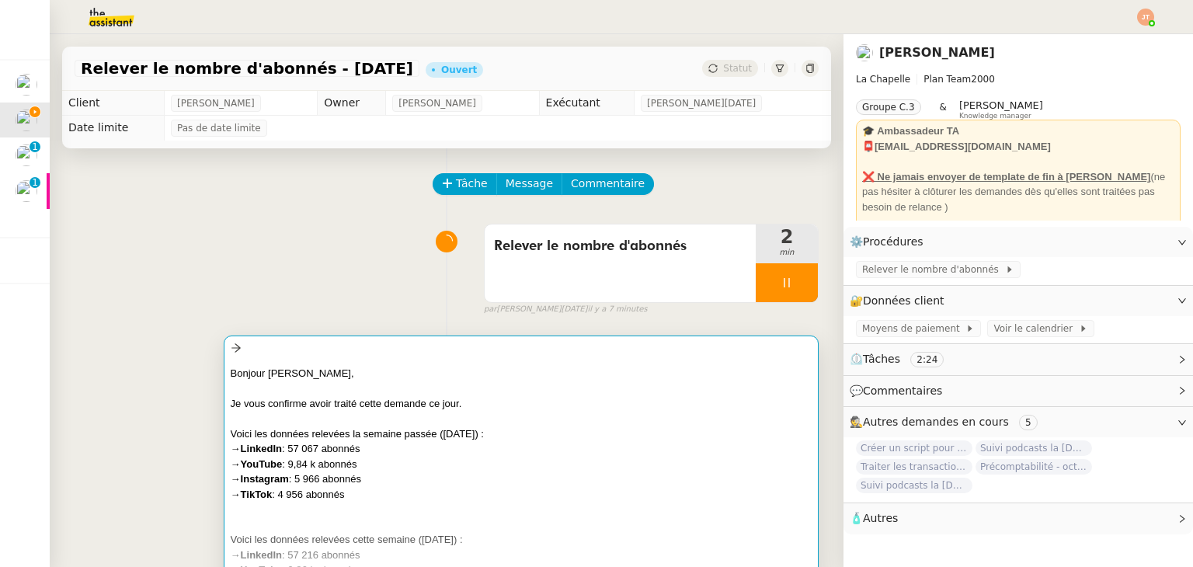
click at [409, 374] on div "Bonjour Hugo," at bounding box center [521, 374] width 581 height 16
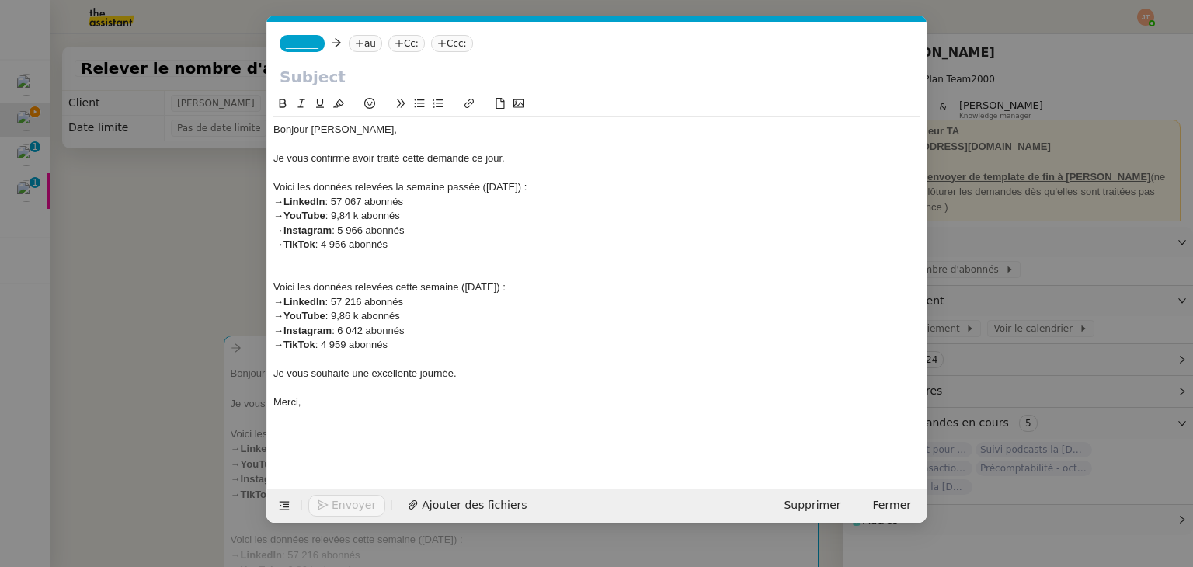
scroll to position [0, 33]
click at [322, 80] on input "text" at bounding box center [597, 76] width 635 height 23
paste input "Relever le nombre d'abonnés"
type input "Relever le nombre d'abonnés"
click at [367, 44] on nz-tag "au" at bounding box center [365, 43] width 33 height 17
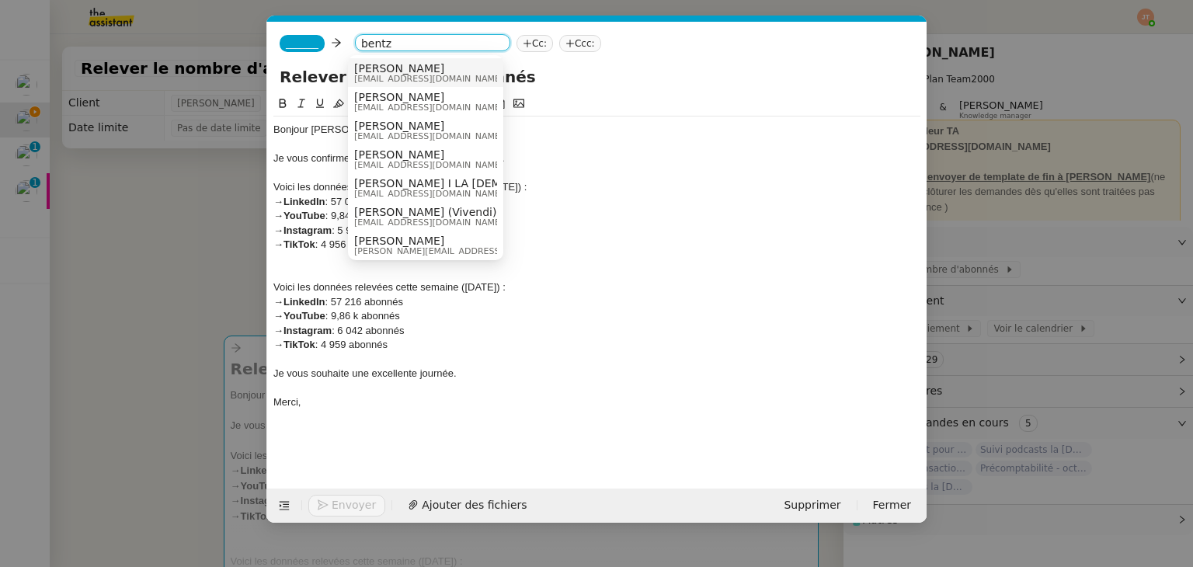
type input "bentz"
click at [376, 71] on span "[PERSON_NAME]" at bounding box center [428, 68] width 149 height 12
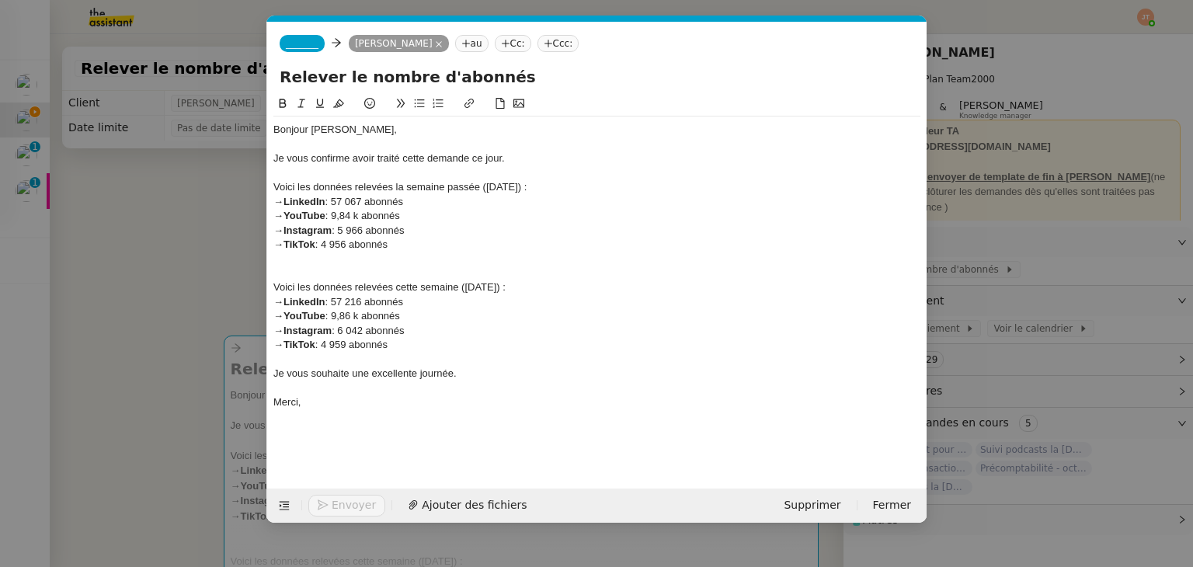
click at [292, 42] on span "_______" at bounding box center [302, 43] width 33 height 11
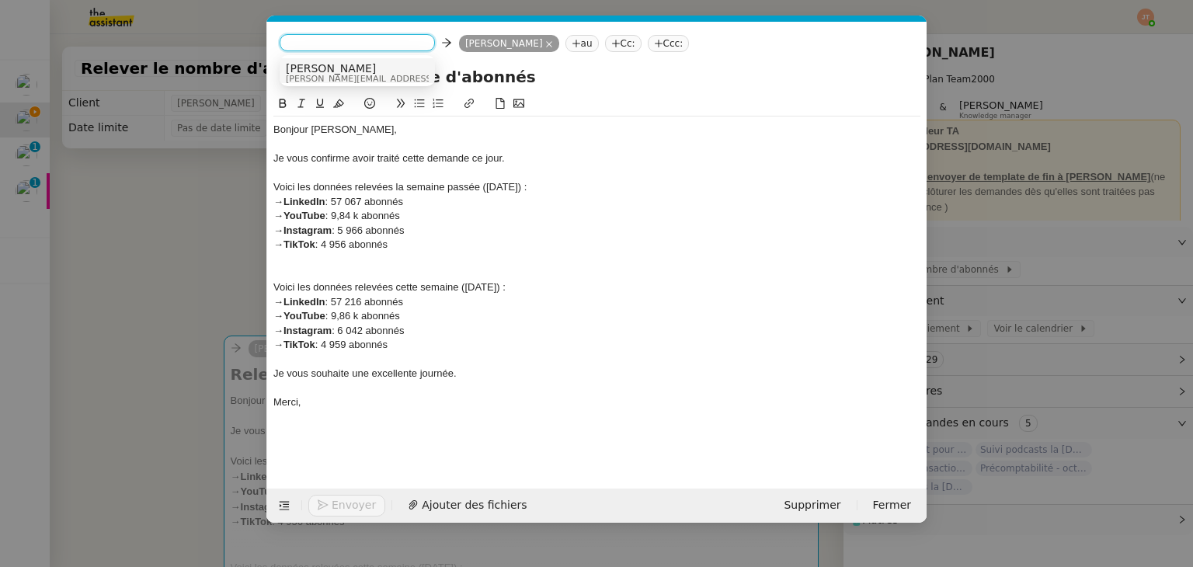
click at [311, 68] on span "[PERSON_NAME]" at bounding box center [396, 68] width 221 height 12
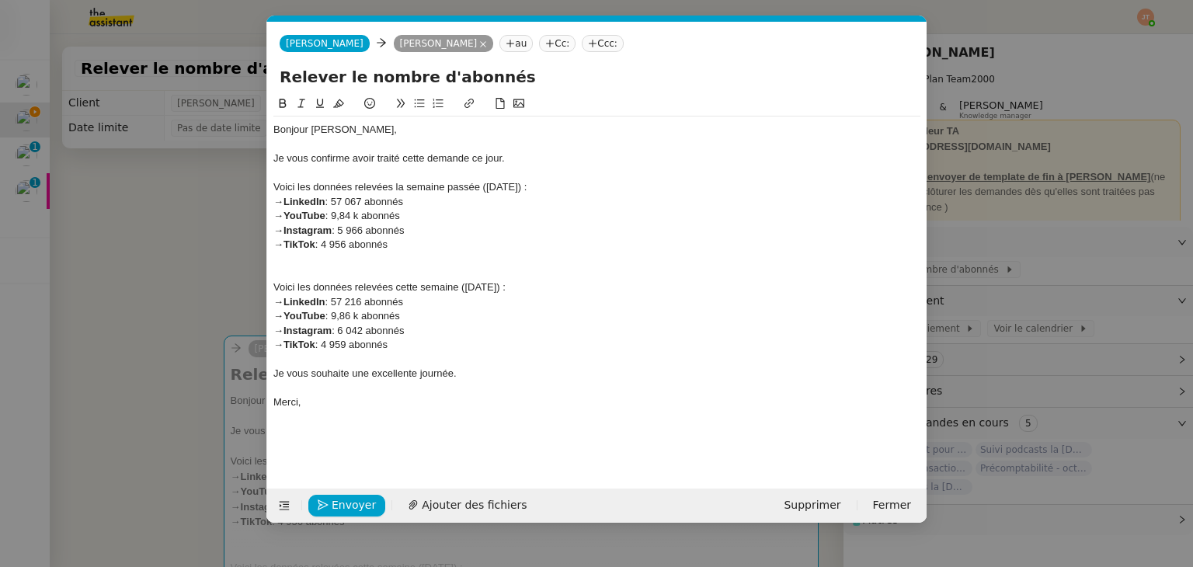
click at [210, 177] on nz-modal-container "Service TA - VOYAGE - PROPOSITION GLOBALE A utiliser dans le cadre de propositi…" at bounding box center [596, 283] width 1193 height 567
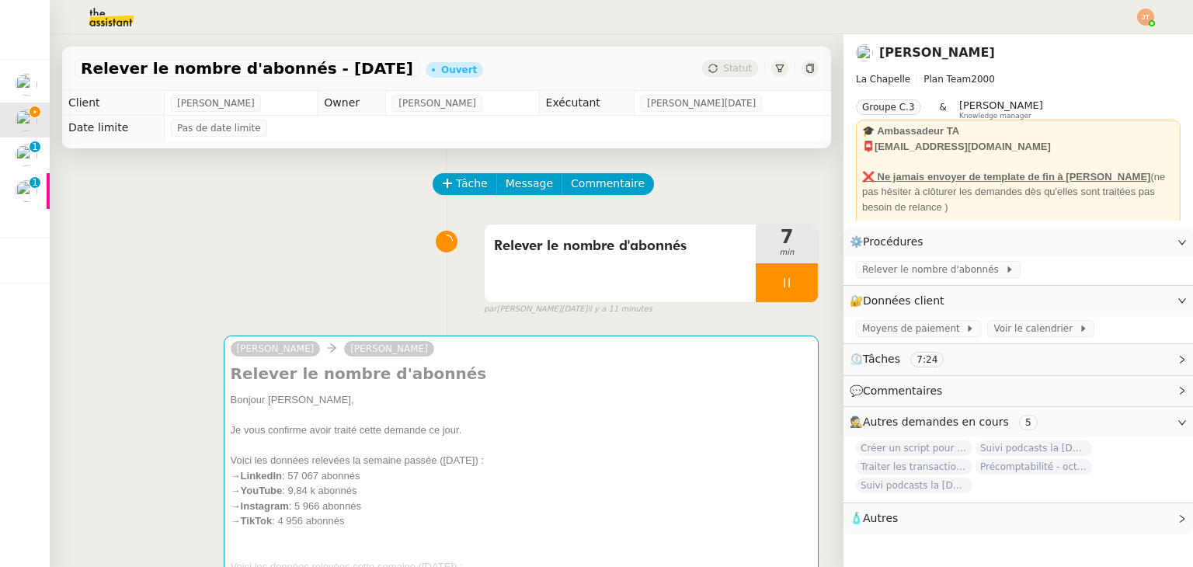
click at [109, 22] on img at bounding box center [99, 17] width 120 height 34
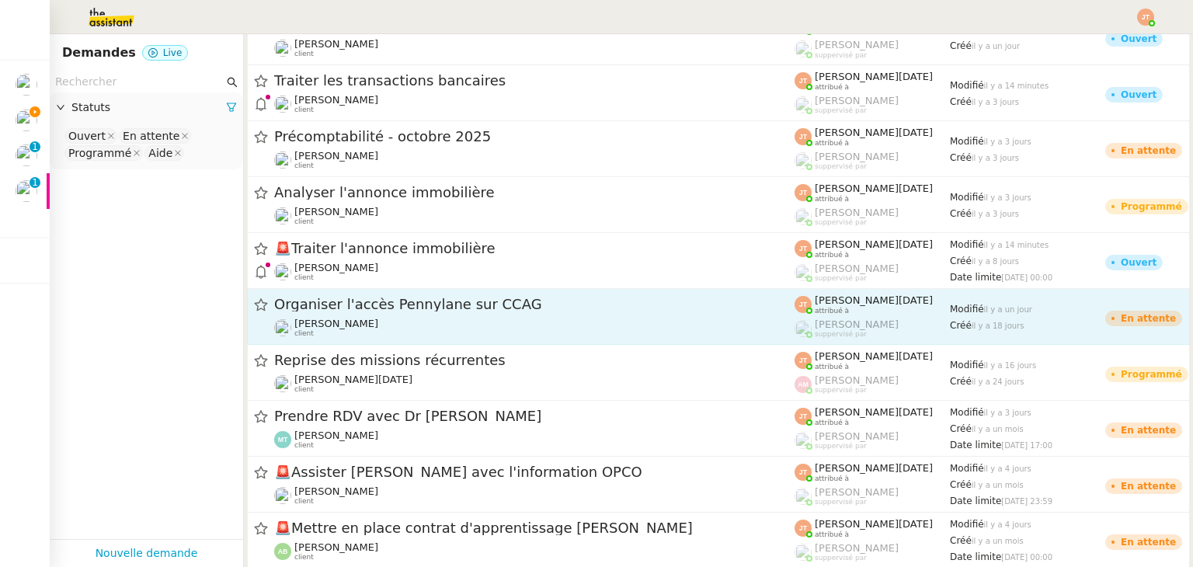
scroll to position [120, 0]
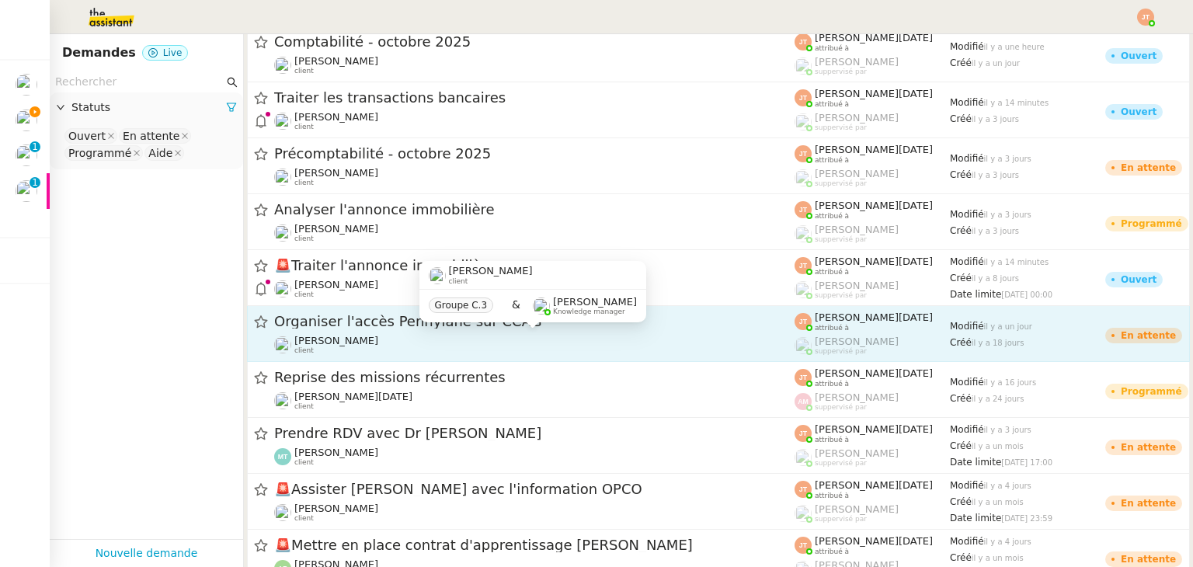
click at [334, 339] on span "Maurice N'Diaye" at bounding box center [336, 341] width 84 height 12
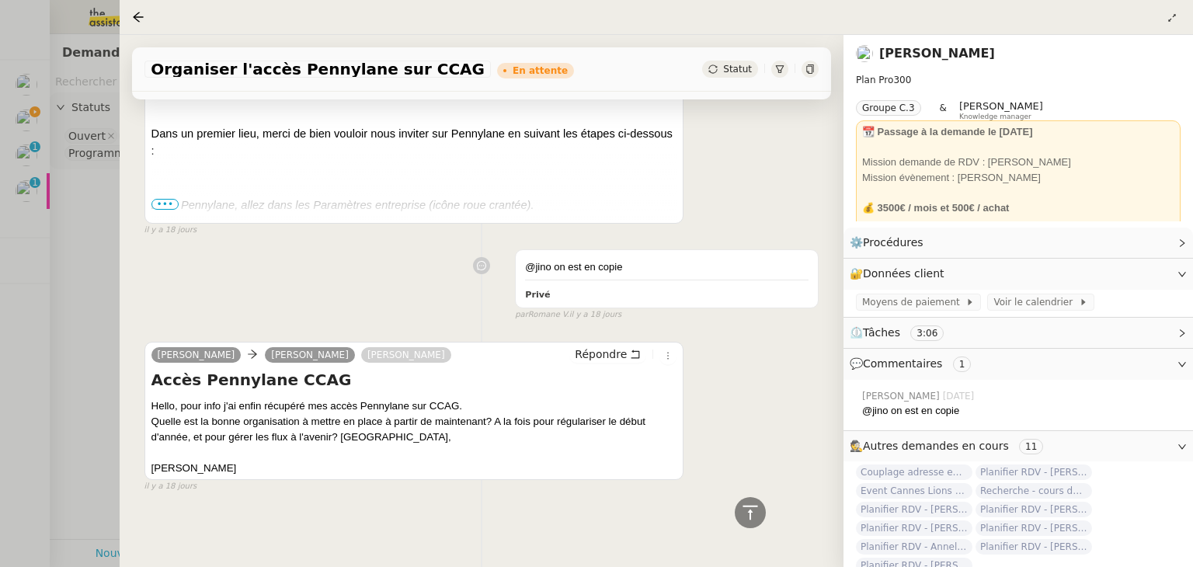
scroll to position [1848, 0]
click at [97, 265] on div at bounding box center [596, 283] width 1193 height 567
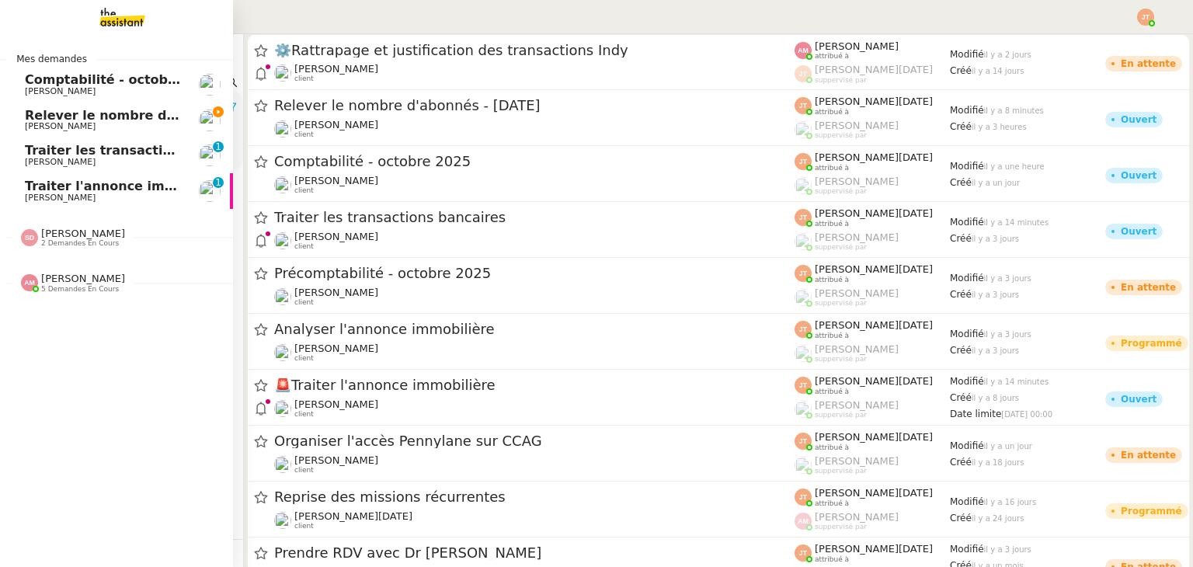
click at [104, 117] on span "Relever le nombre d'abonnés - 6 octobre 2025" at bounding box center [158, 115] width 266 height 15
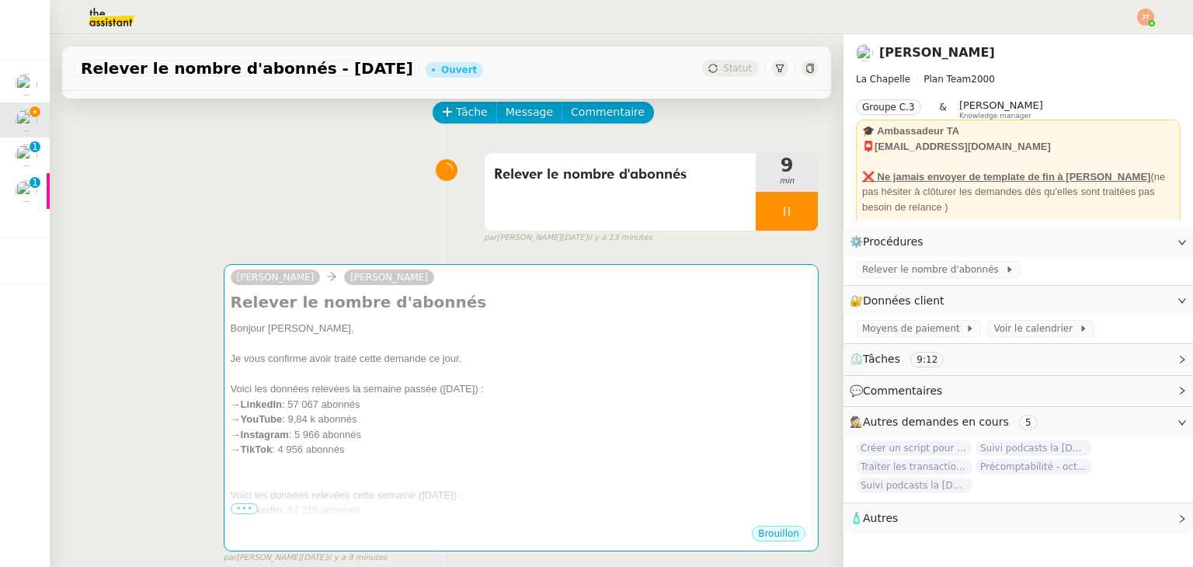
scroll to position [78, 0]
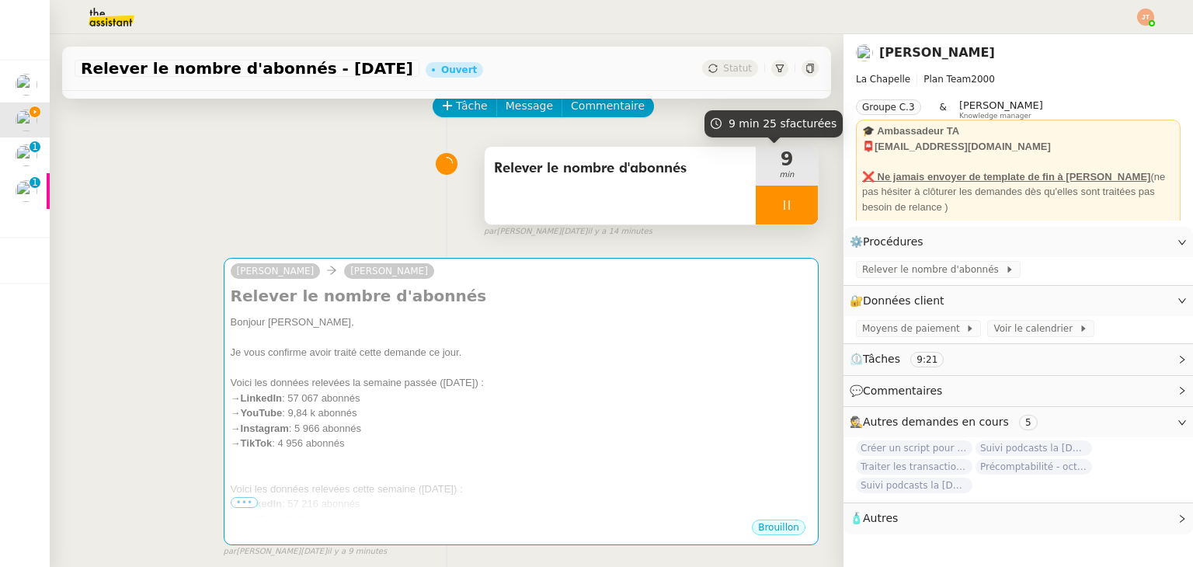
drag, startPoint x: 756, startPoint y: 221, endPoint x: 780, endPoint y: 214, distance: 25.1
click at [757, 221] on div at bounding box center [787, 205] width 62 height 39
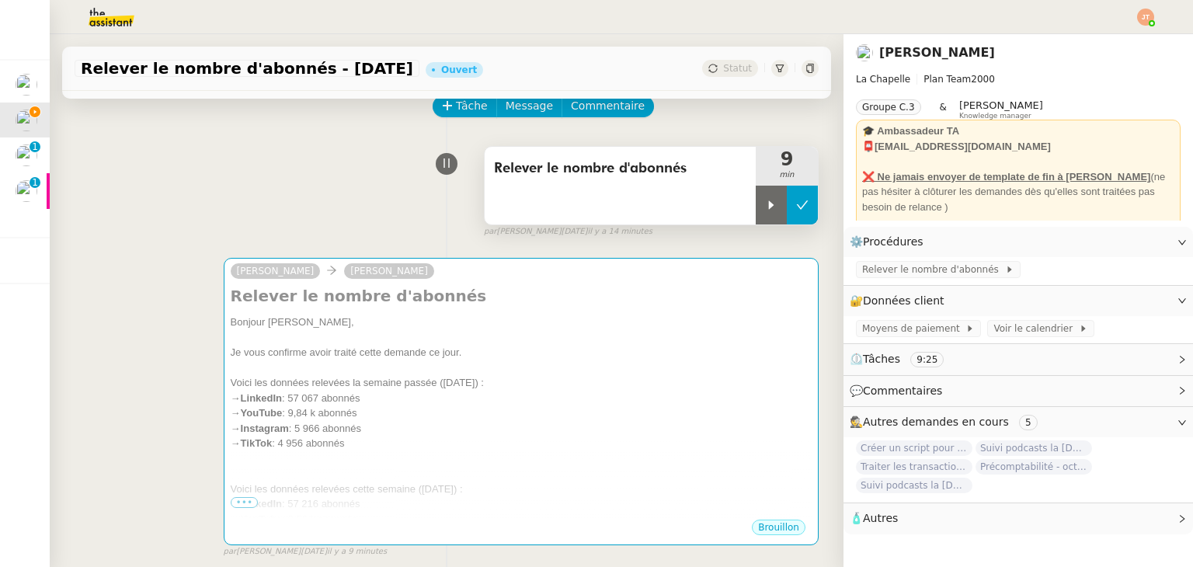
click at [787, 214] on button at bounding box center [802, 205] width 31 height 39
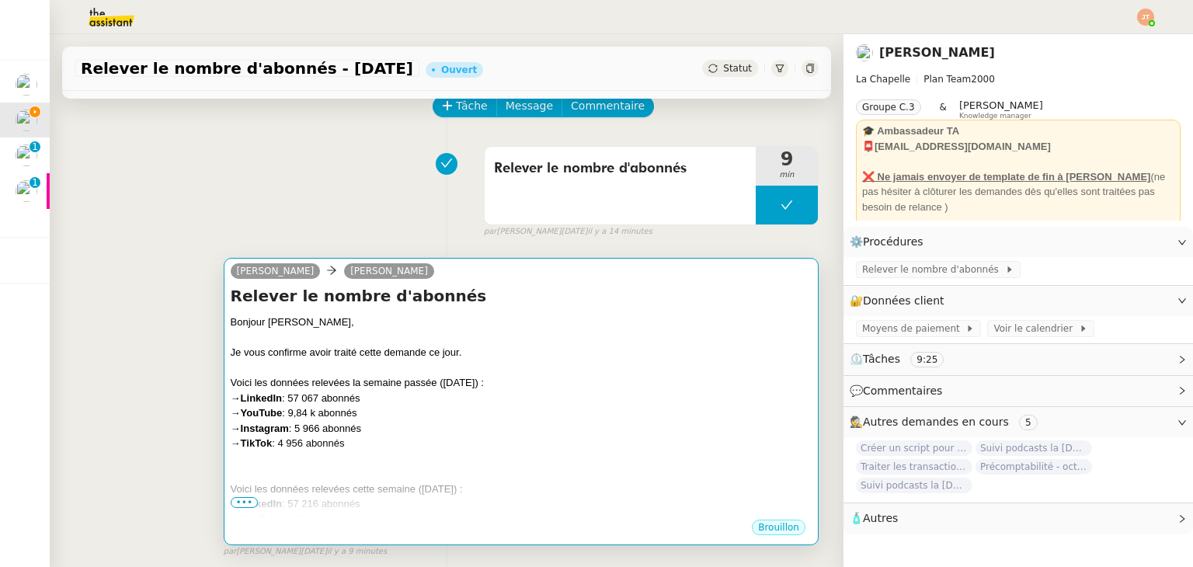
click at [512, 356] on div "Je vous confirme avoir traité cette demande ce jour." at bounding box center [521, 353] width 581 height 16
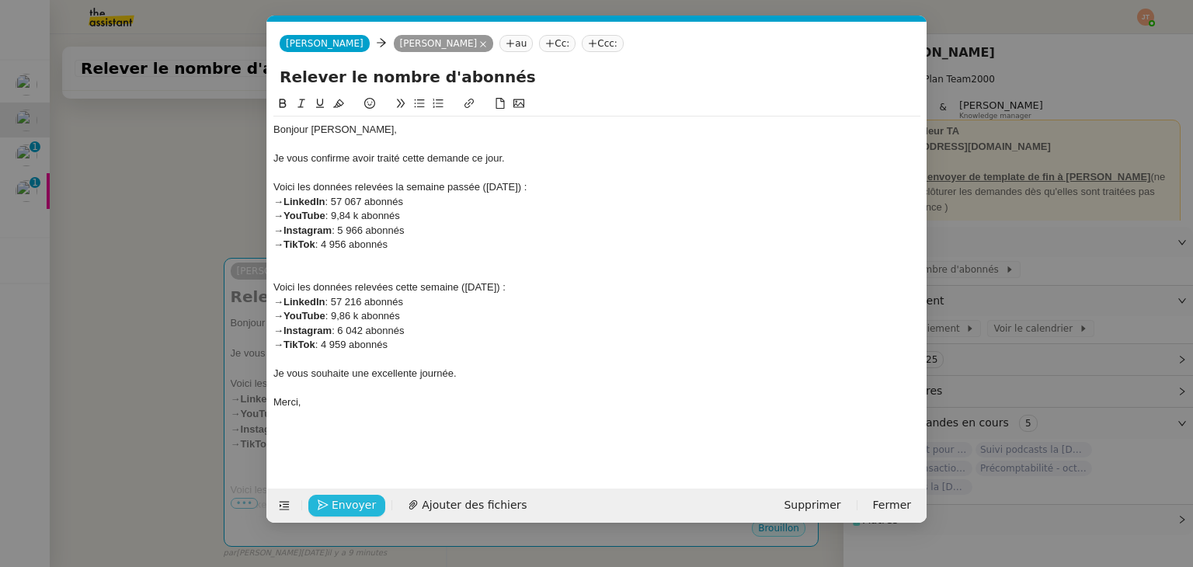
scroll to position [0, 33]
click at [353, 507] on span "Envoyer" at bounding box center [354, 505] width 44 height 18
click at [353, 507] on span "Confirmer l'envoi" at bounding box center [378, 505] width 93 height 18
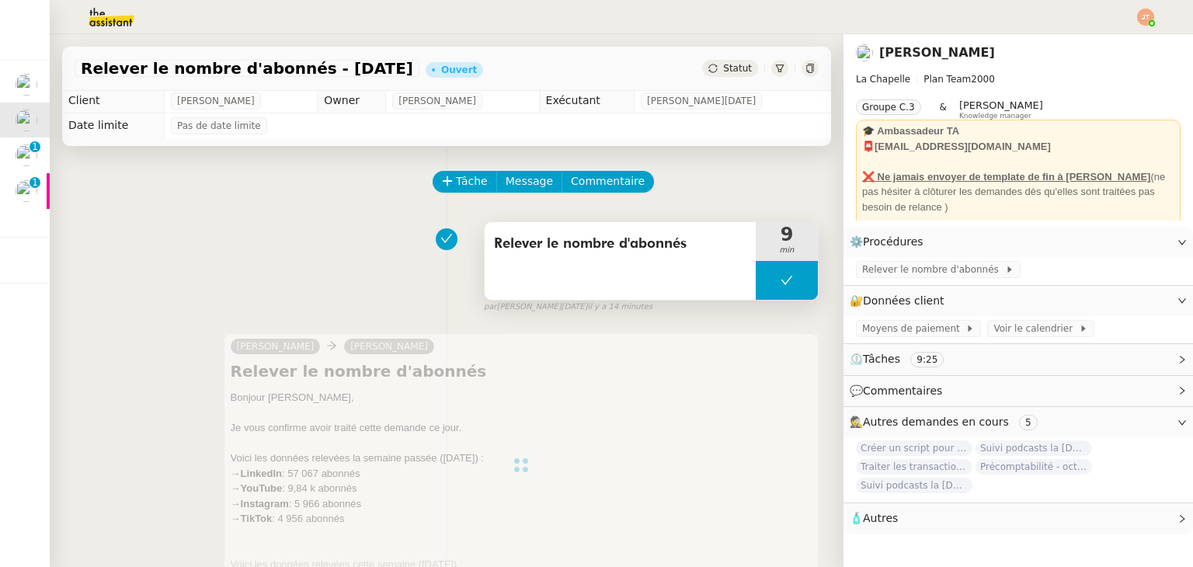
scroll to position [0, 0]
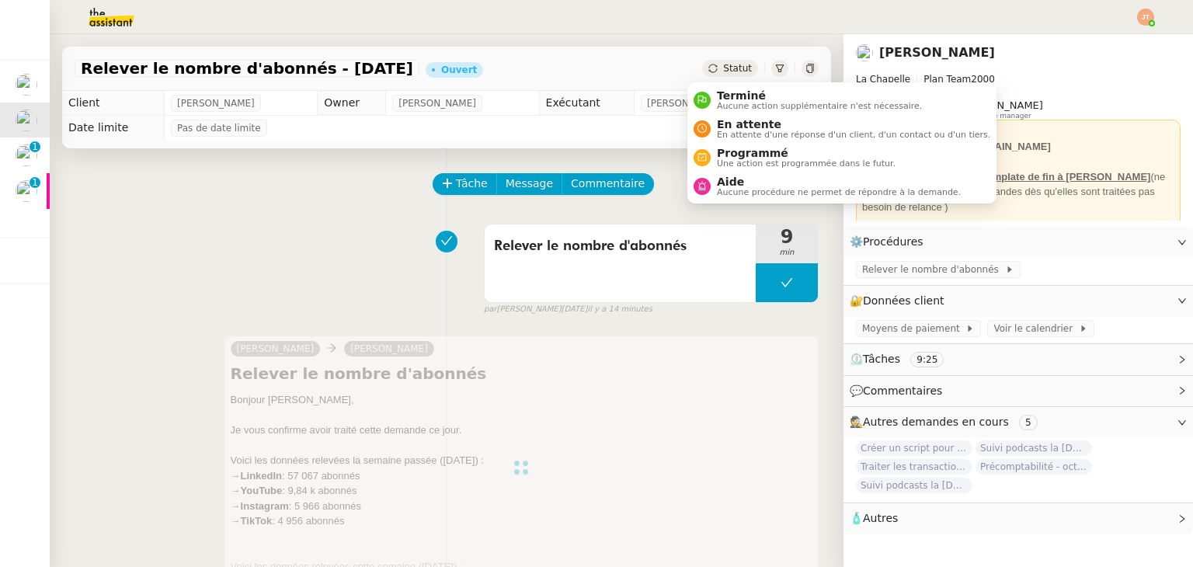
click at [723, 69] on span "Statut" at bounding box center [737, 68] width 29 height 11
click at [738, 99] on span "Terminé" at bounding box center [819, 95] width 205 height 12
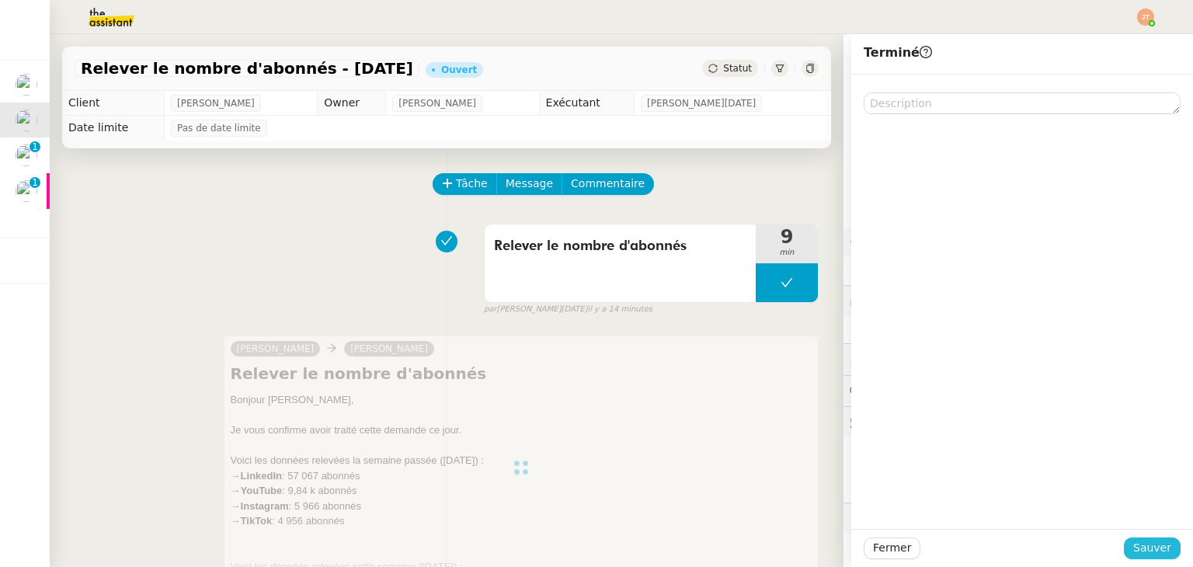
click at [1149, 551] on span "Sauver" at bounding box center [1153, 548] width 38 height 18
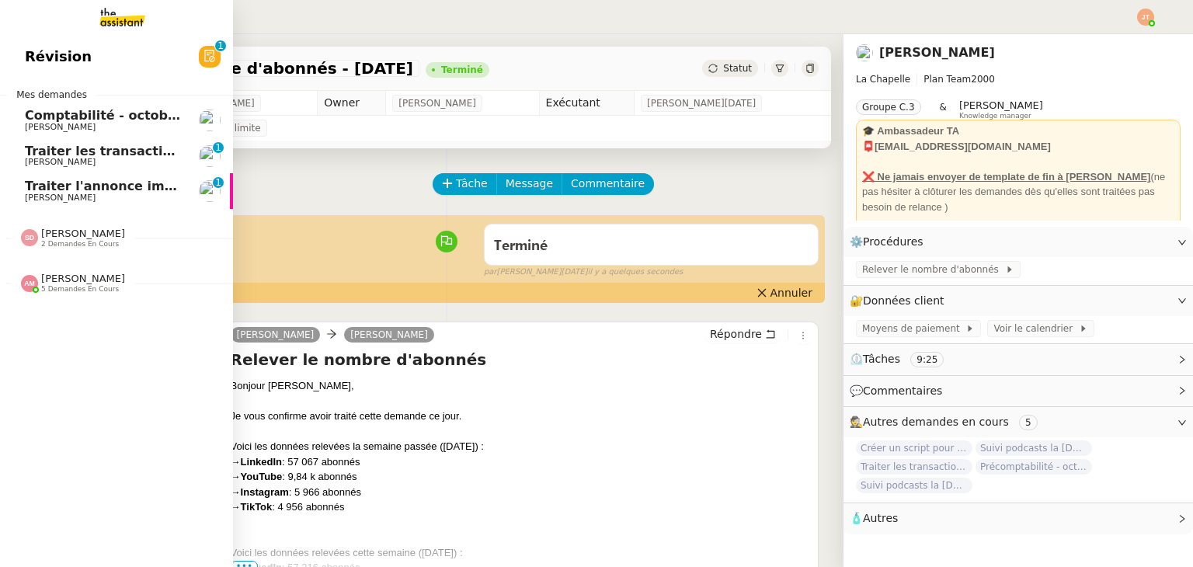
click at [92, 180] on span "Traiter l'annonce immobilière" at bounding box center [128, 186] width 206 height 15
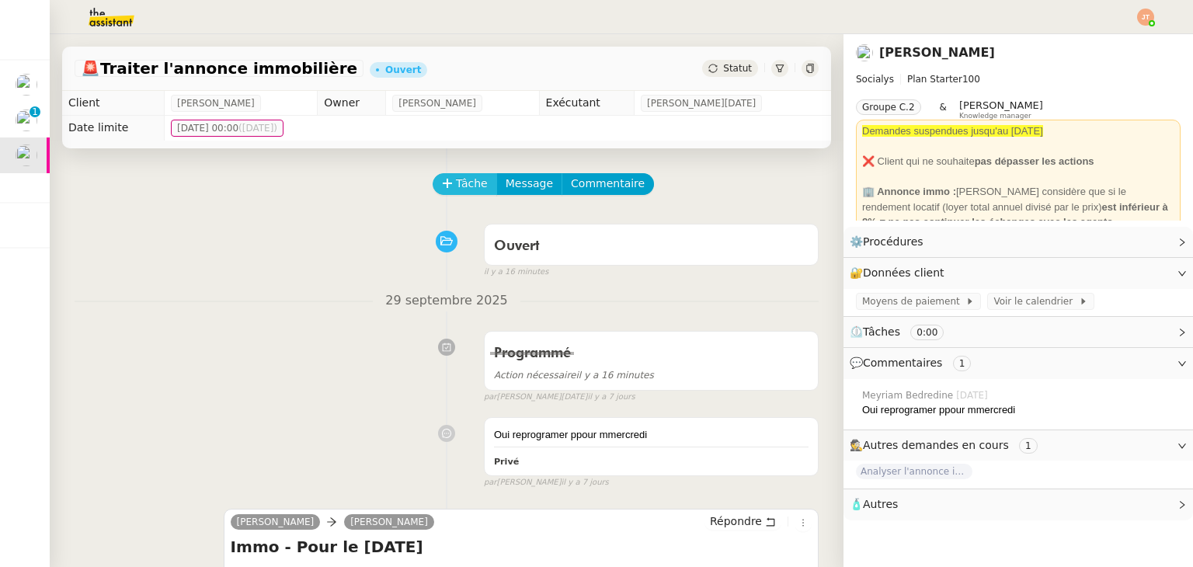
click at [463, 188] on span "Tâche" at bounding box center [472, 184] width 32 height 18
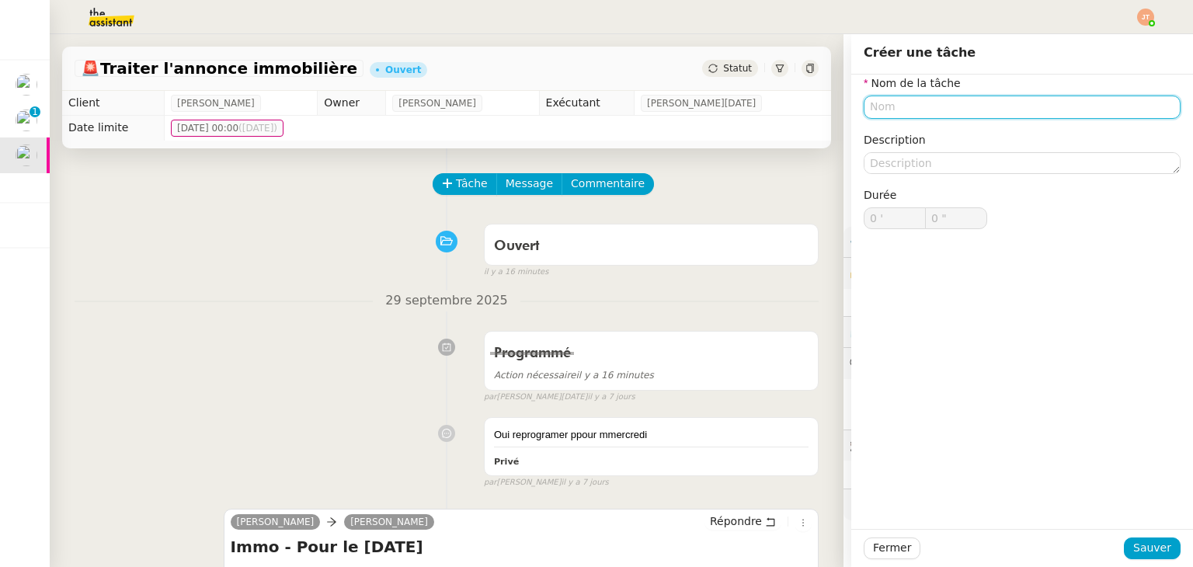
click at [872, 105] on input "text" at bounding box center [1022, 107] width 317 height 23
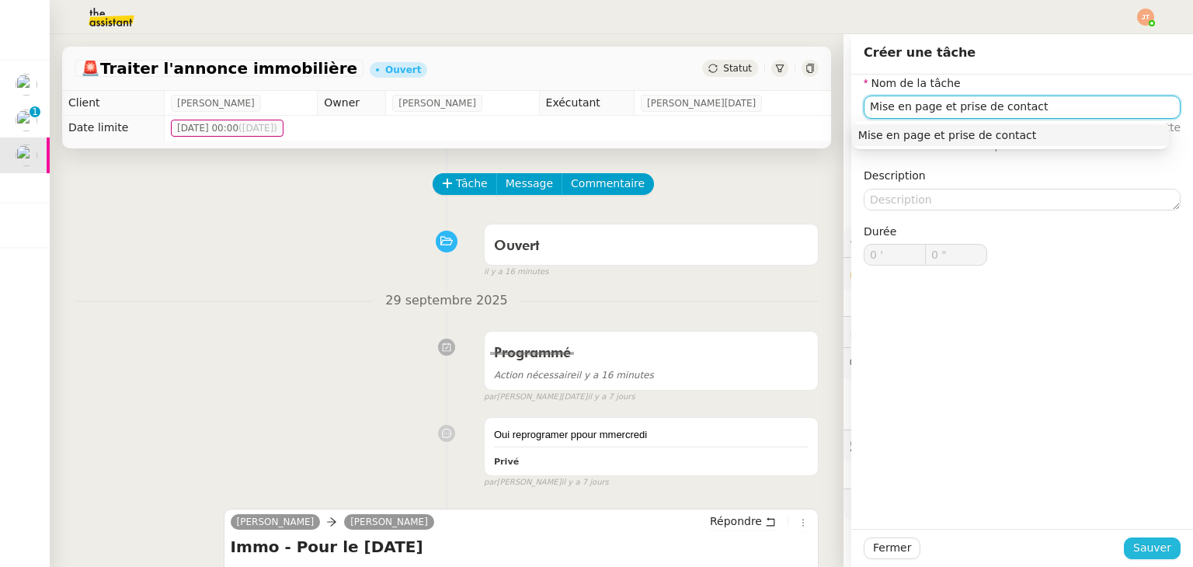
type input "Mise en page et prise de contact"
click at [1124, 546] on button "Sauver" at bounding box center [1152, 549] width 57 height 22
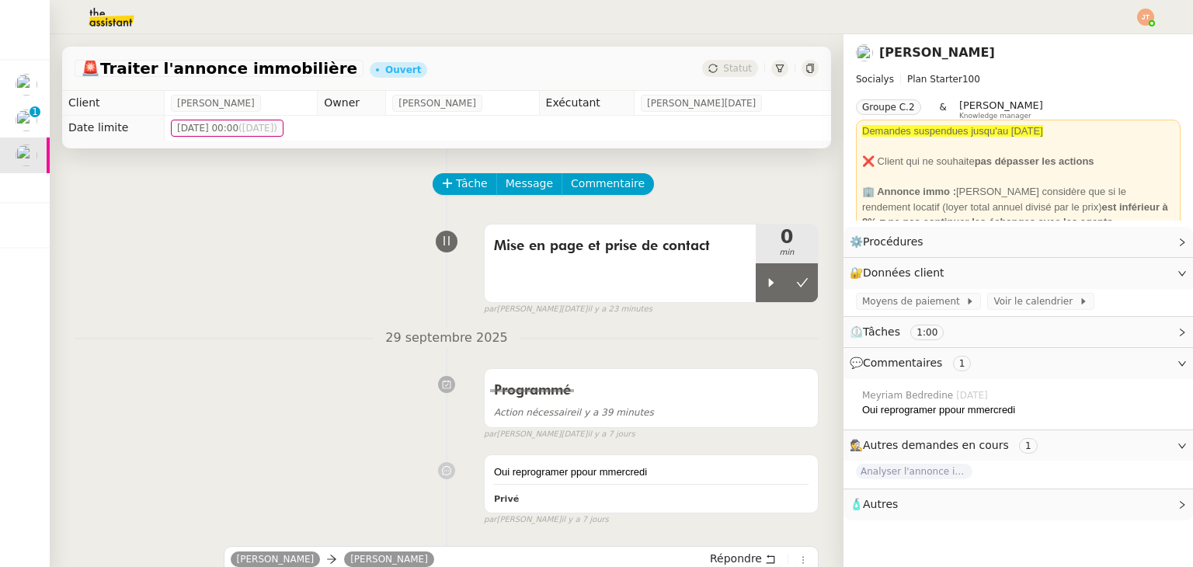
click at [340, 315] on div "Mise en page et prise de contact 0 min false par Jean-Noël D. il y a 23 minutes" at bounding box center [447, 266] width 744 height 99
click at [765, 287] on icon at bounding box center [771, 283] width 12 height 12
click at [119, 26] on img at bounding box center [99, 17] width 120 height 34
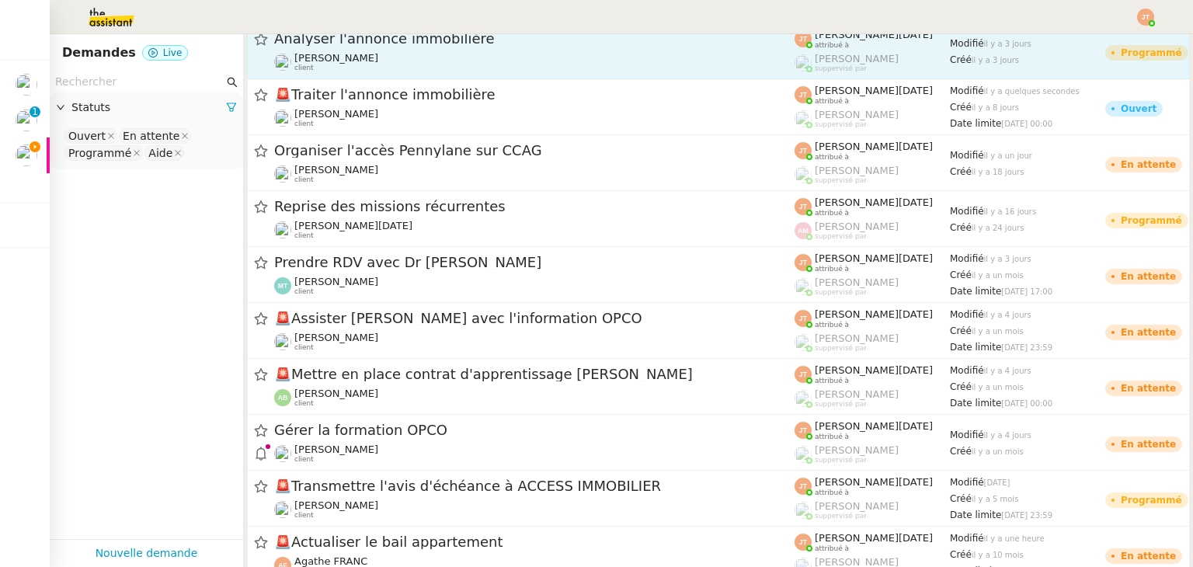
scroll to position [294, 0]
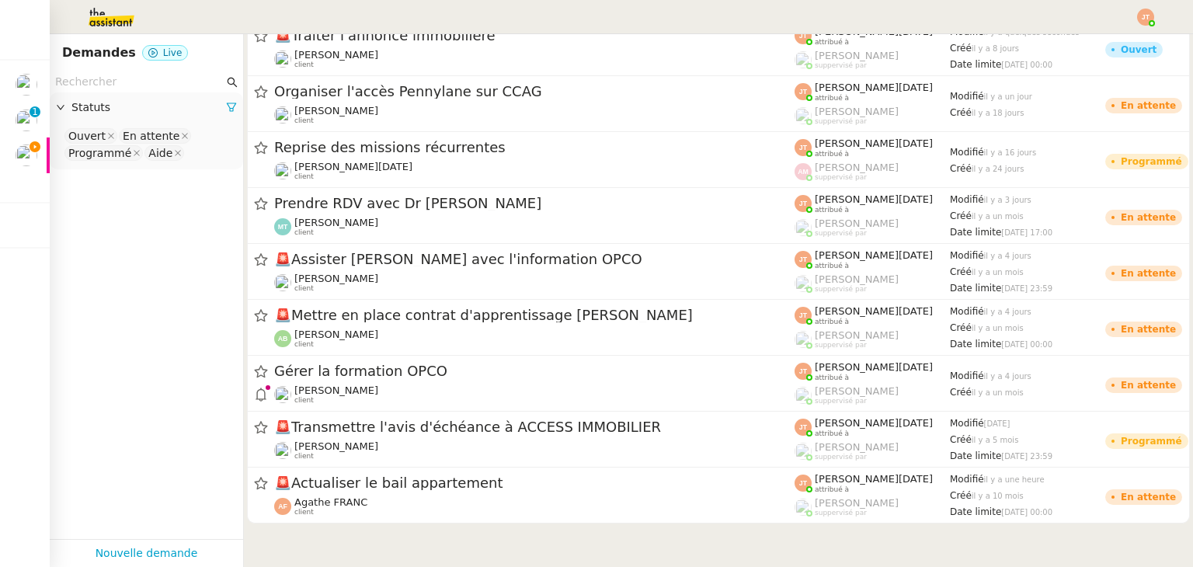
click at [146, 81] on input "text" at bounding box center [139, 82] width 169 height 18
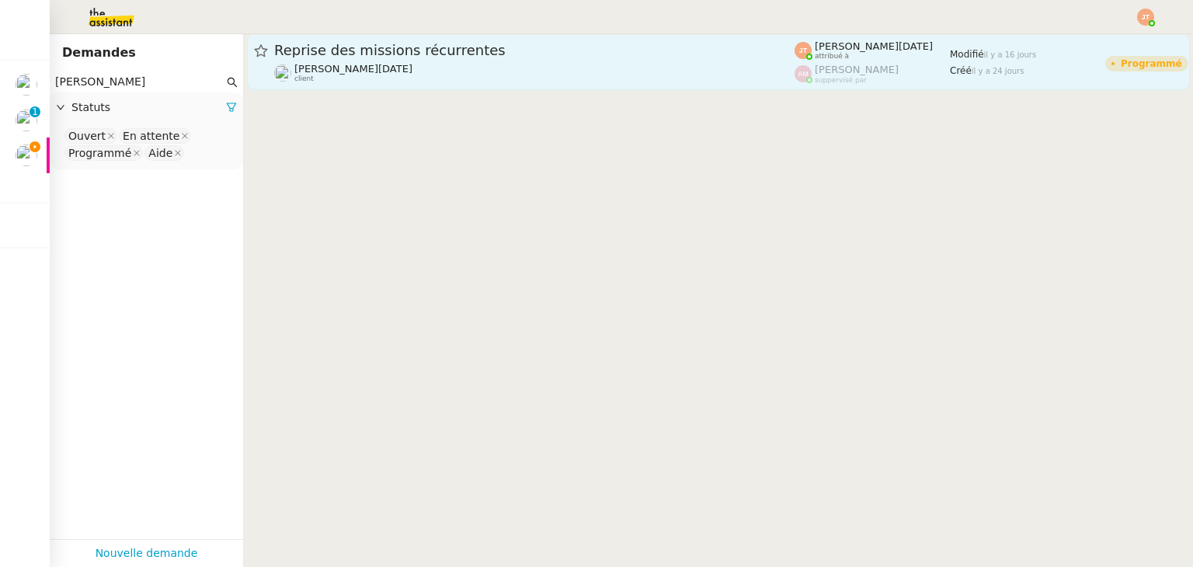
type input "sandra"
click at [363, 65] on span "Sandra Toussaint" at bounding box center [353, 69] width 118 height 12
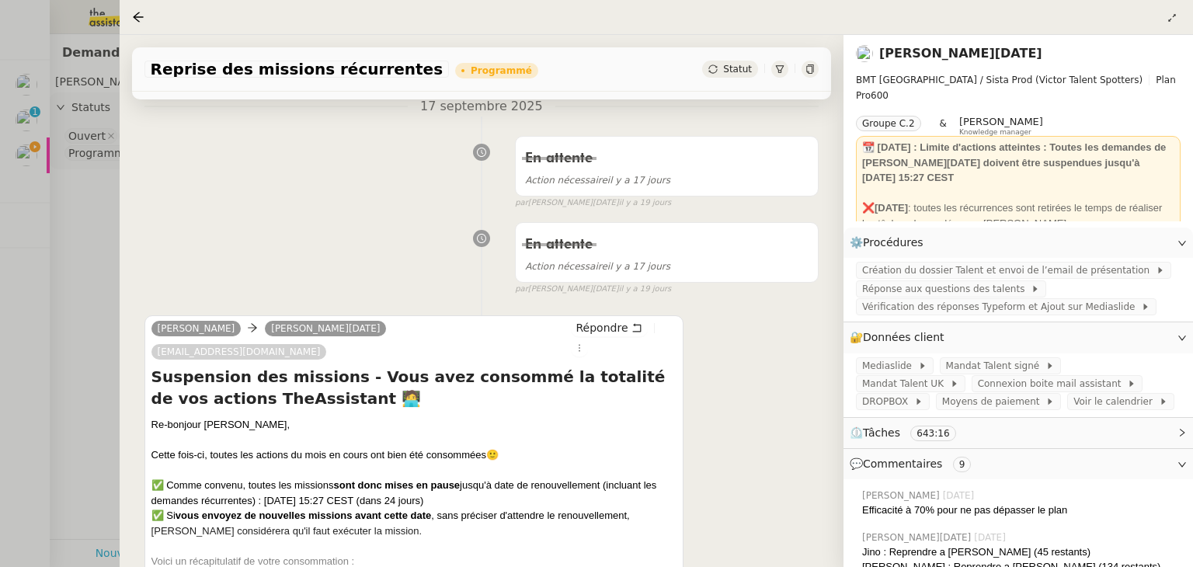
scroll to position [233, 0]
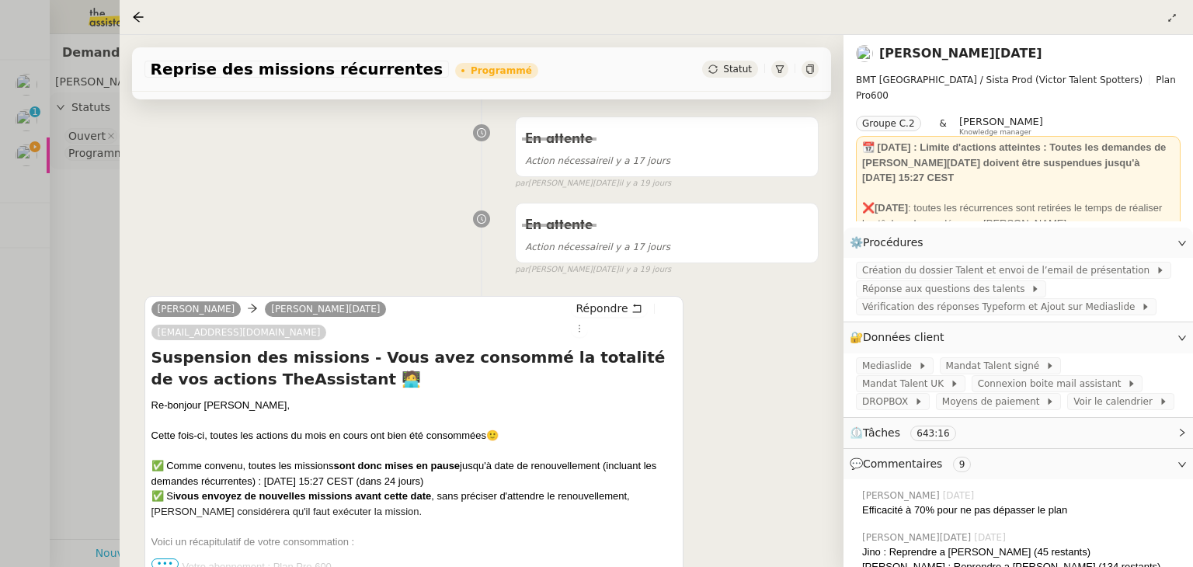
click at [93, 187] on div at bounding box center [596, 283] width 1193 height 567
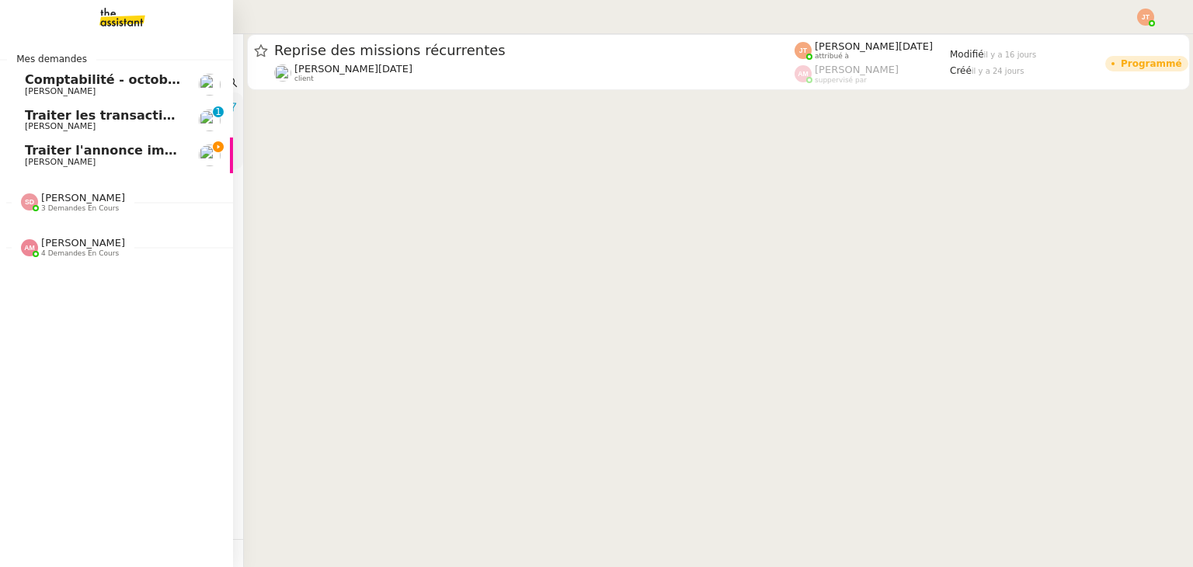
click at [54, 155] on span "Traiter l'annonce immobilière" at bounding box center [128, 150] width 206 height 15
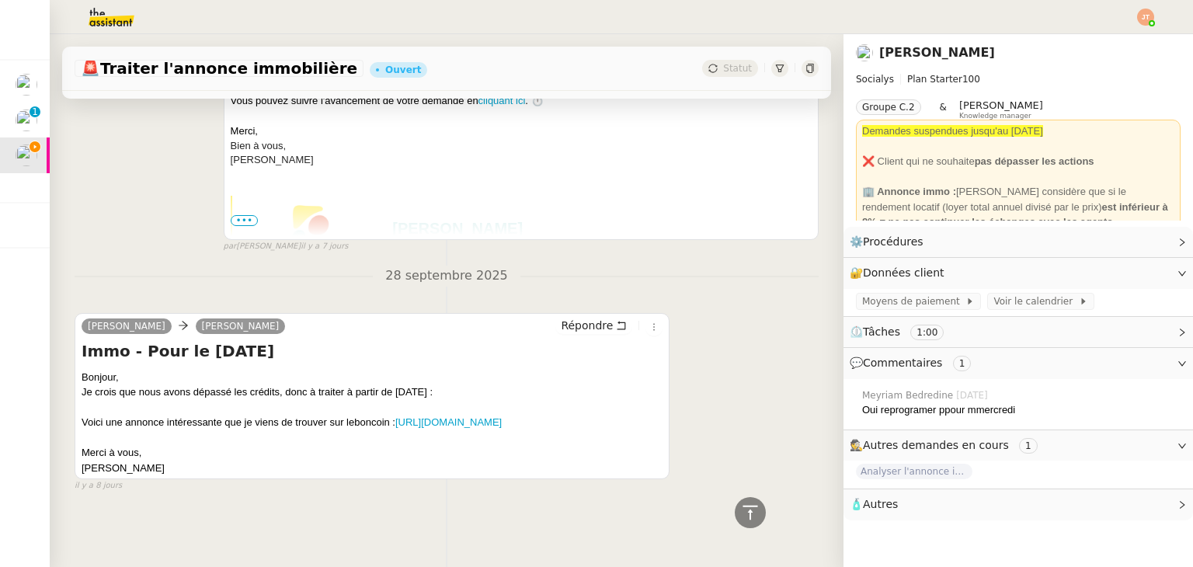
scroll to position [595, 0]
click at [395, 416] on link "https://www.leboncoin.fr/ad/ventes_immobilieres/3064727785" at bounding box center [448, 422] width 106 height 12
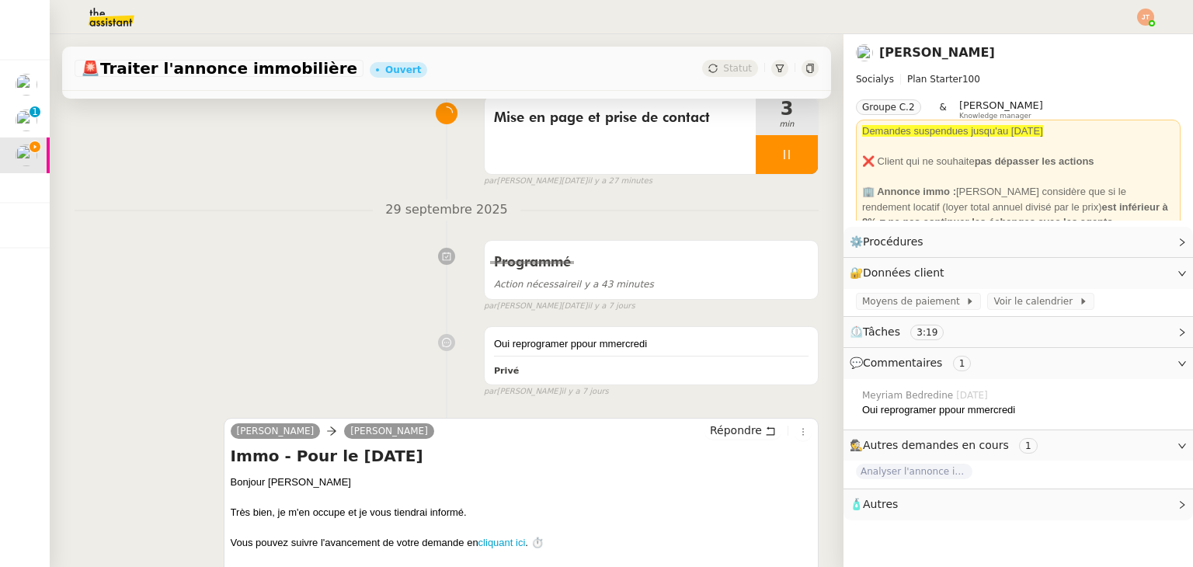
scroll to position [0, 0]
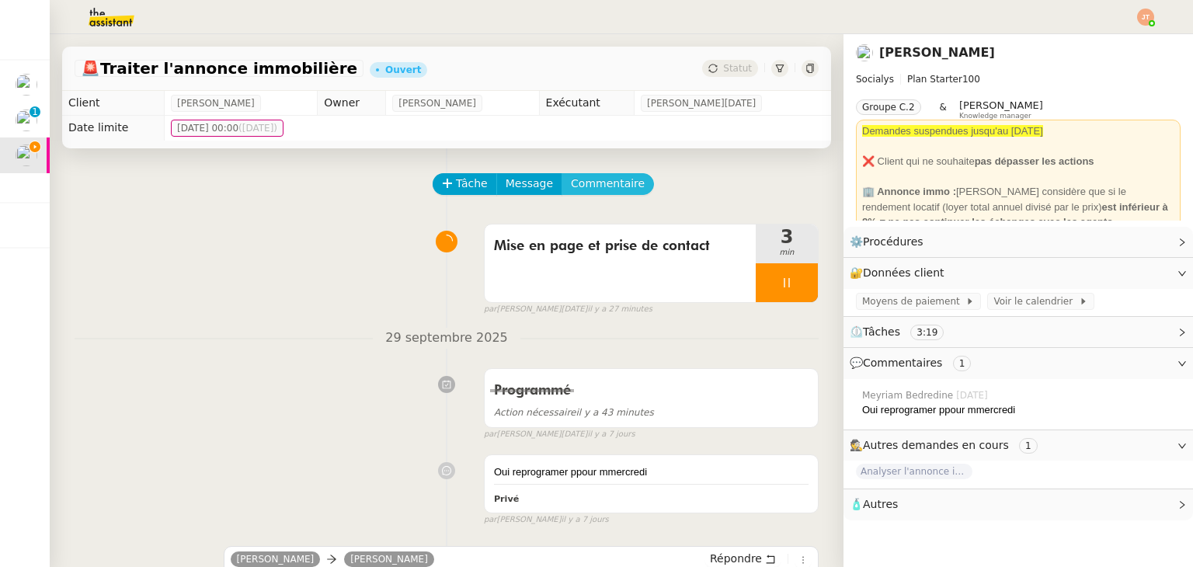
click at [584, 190] on span "Commentaire" at bounding box center [608, 184] width 74 height 18
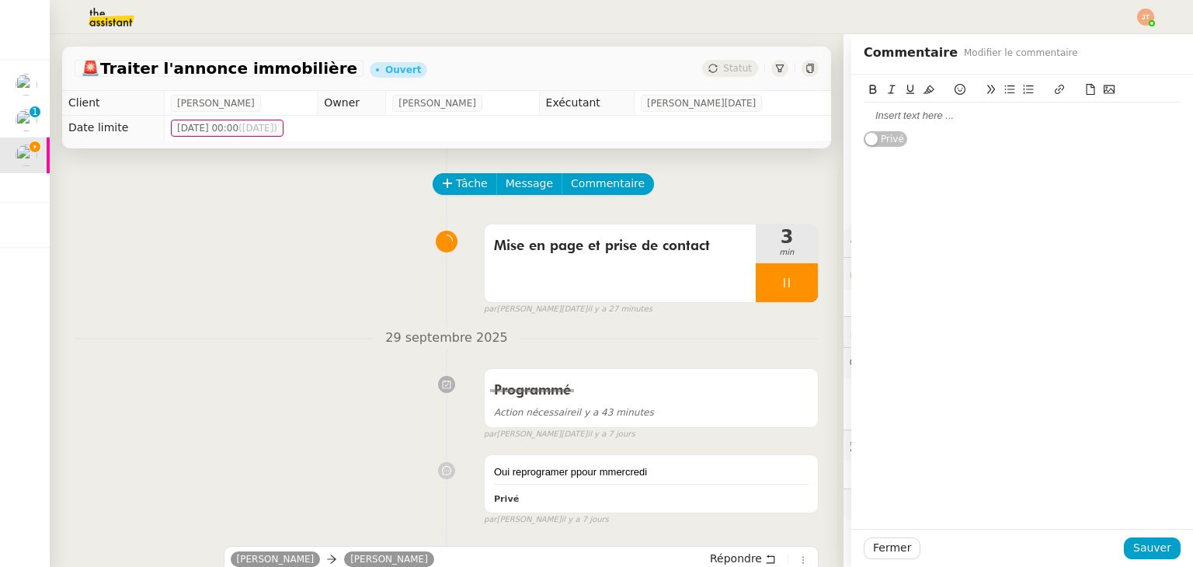
click at [883, 119] on div at bounding box center [1022, 116] width 317 height 14
paste div
drag, startPoint x: 1050, startPoint y: 116, endPoint x: 876, endPoint y: 96, distance: 175.2
click at [837, 116] on app-ticket "🚨 Traiter l'annonce immobilière Ouvert Statut Client Kevin AUBERT Owner Frédéri…" at bounding box center [622, 300] width 1144 height 533
click at [870, 87] on icon at bounding box center [873, 89] width 7 height 9
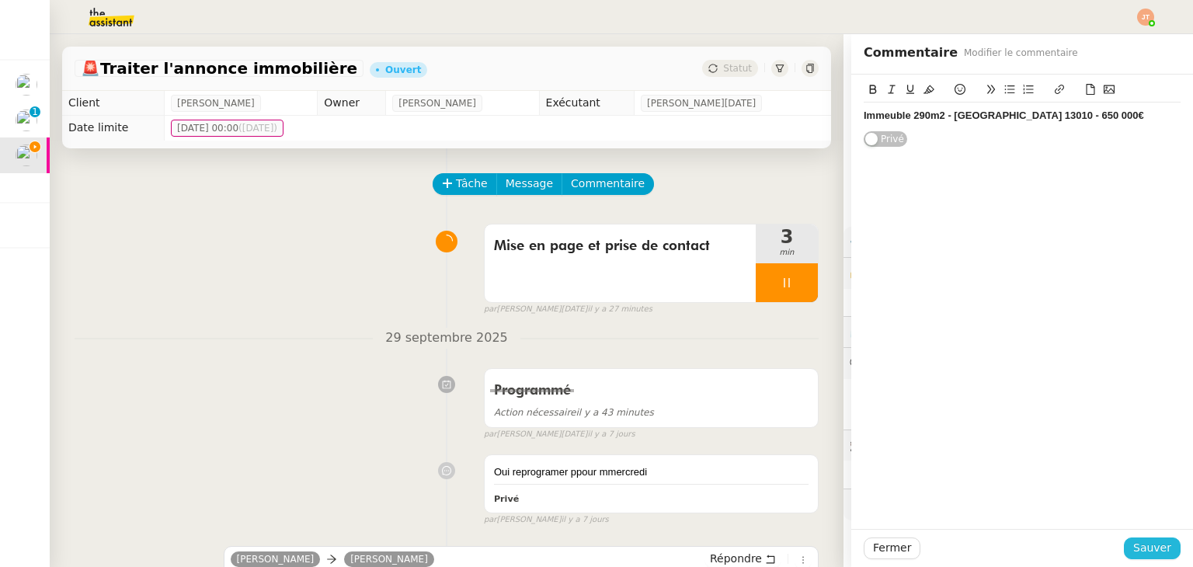
click at [1147, 545] on span "Sauver" at bounding box center [1153, 548] width 38 height 18
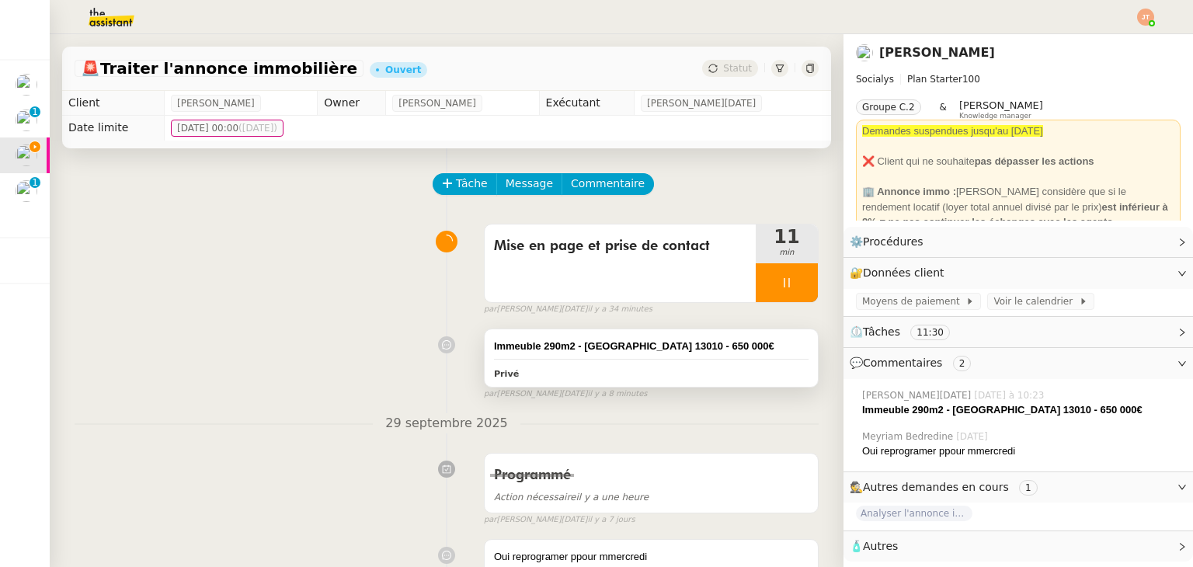
click at [651, 354] on div "Immeuble 290m2 - Marseille 13010 - 650 000€" at bounding box center [651, 347] width 315 height 16
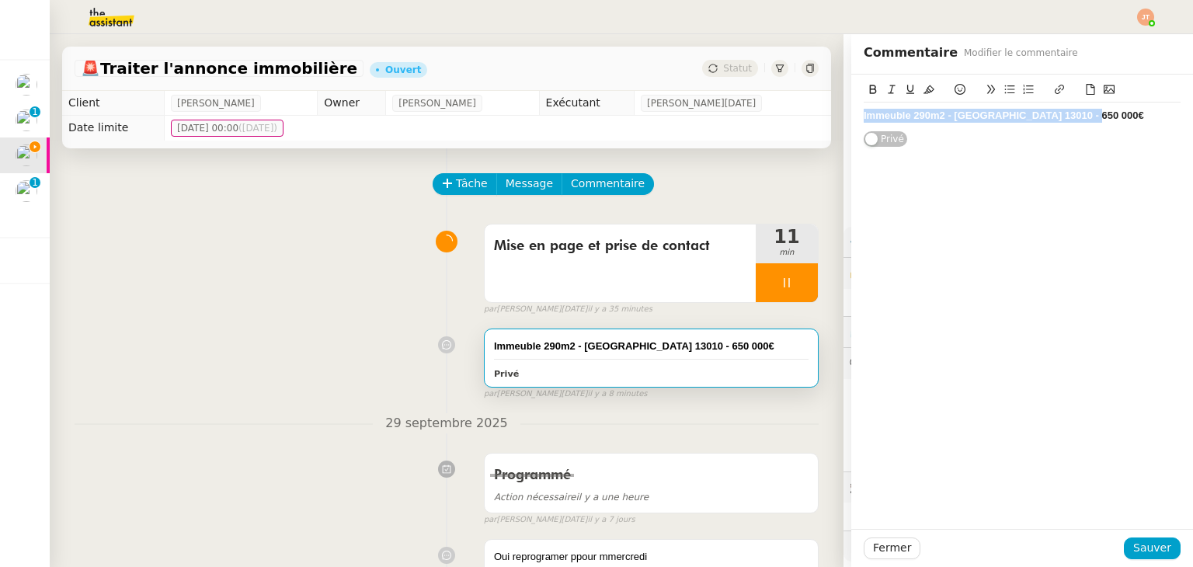
drag, startPoint x: 1073, startPoint y: 117, endPoint x: 852, endPoint y: 118, distance: 221.4
click at [852, 118] on div "Immeuble 290m2 - Marseille 13010 - 650 000€ Privé" at bounding box center [1023, 111] width 342 height 73
copy strong "Immeuble 290m2 - Marseille 13010 - 650 000€"
drag, startPoint x: 404, startPoint y: 286, endPoint x: 413, endPoint y: 357, distance: 72.1
click at [402, 286] on div "Mise en page et prise de contact 11 min false par Jean-Noël D. il y a 35 minutes" at bounding box center [447, 266] width 744 height 99
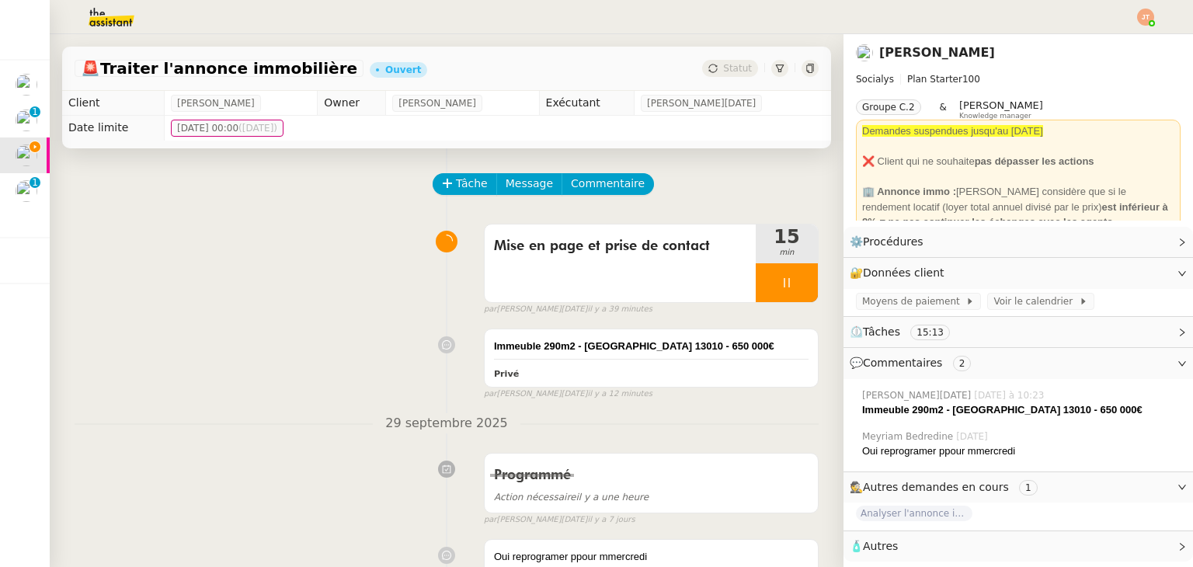
click at [115, 25] on img at bounding box center [99, 17] width 120 height 34
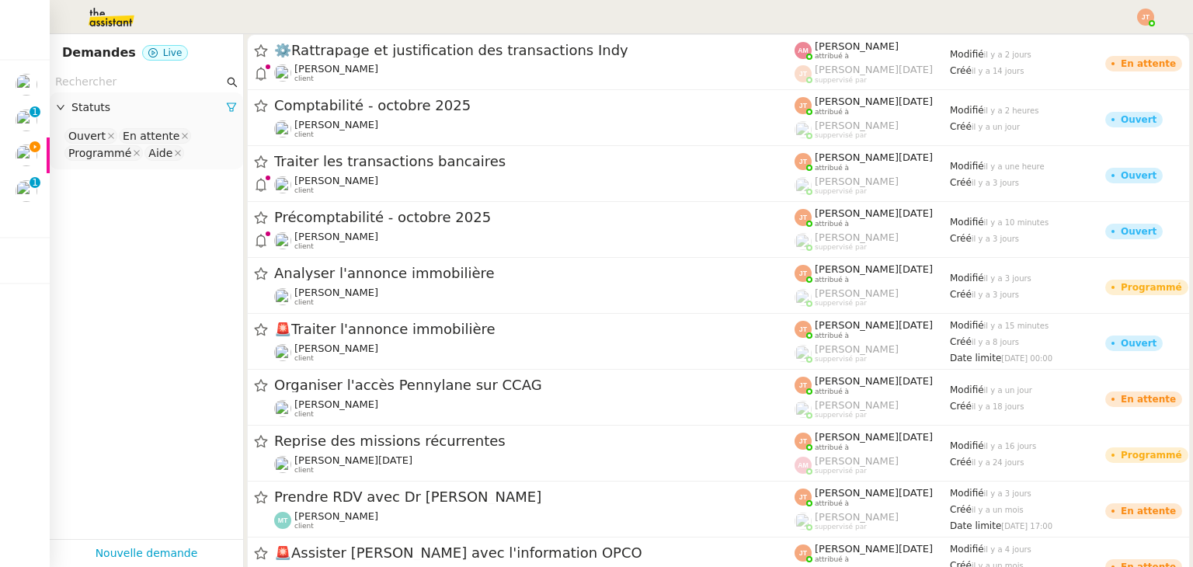
click at [143, 73] on input "text" at bounding box center [139, 82] width 169 height 18
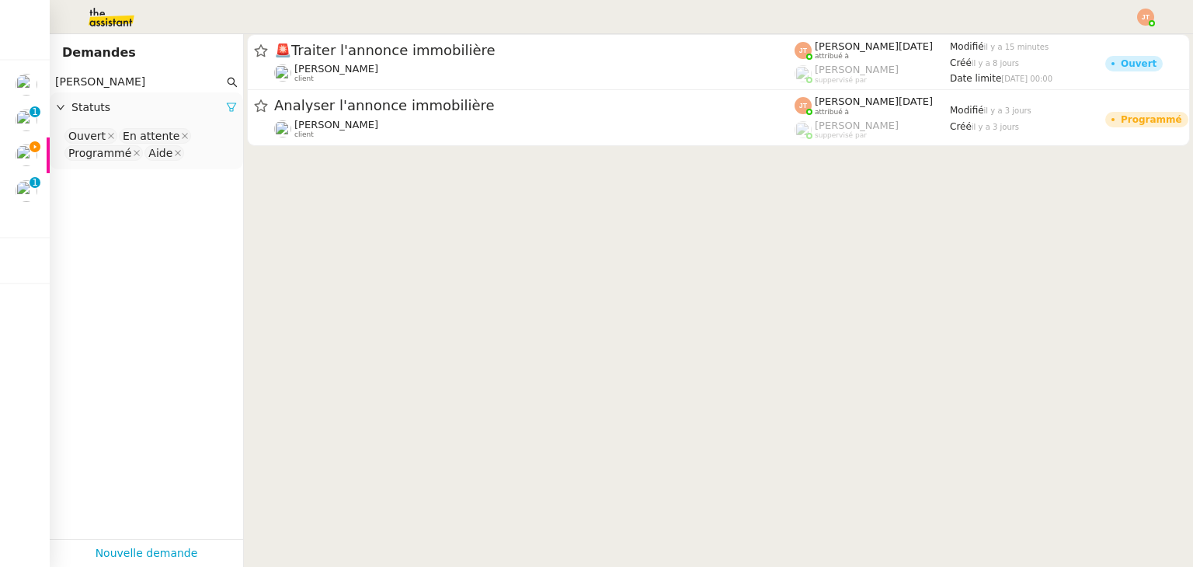
type input "kevin"
click at [226, 108] on icon at bounding box center [231, 107] width 11 height 11
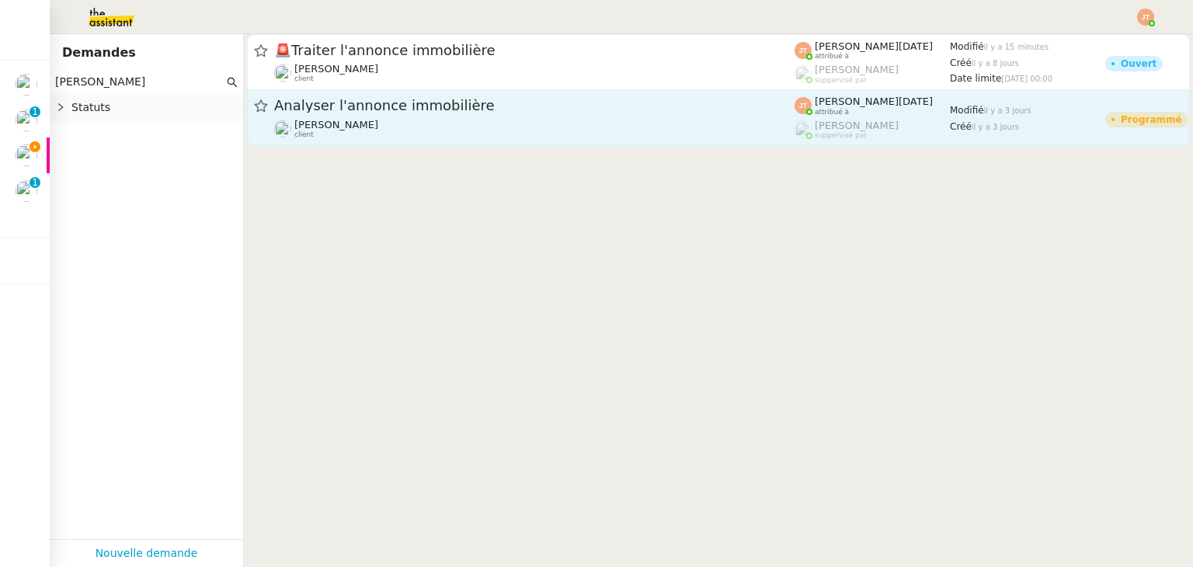
click at [356, 113] on span "Analyser l'annonce immobilière" at bounding box center [534, 106] width 521 height 14
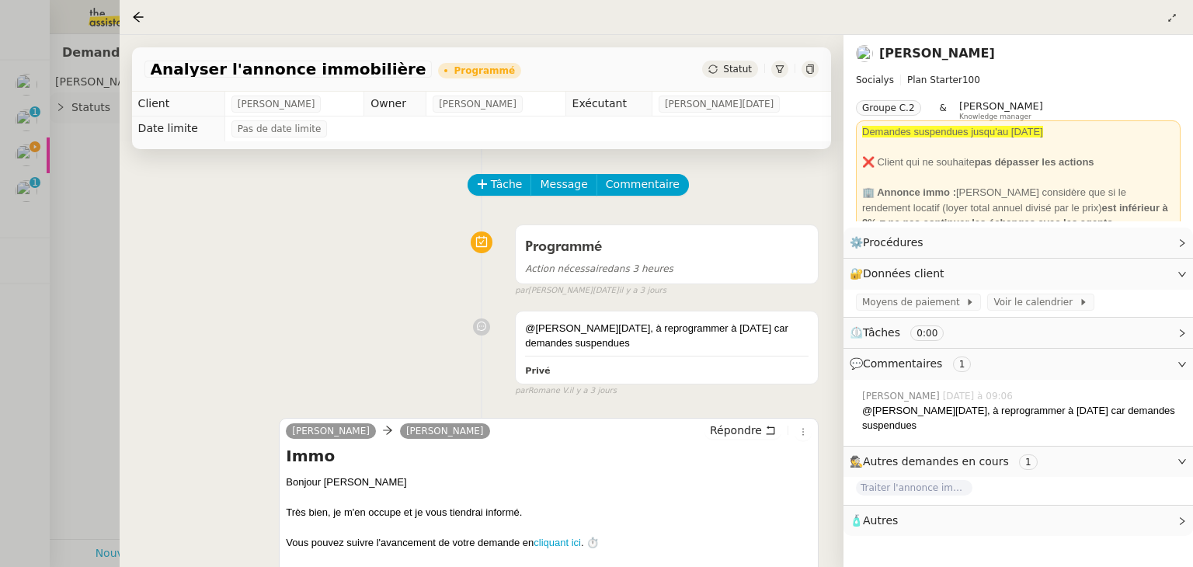
click at [100, 249] on div at bounding box center [596, 283] width 1193 height 567
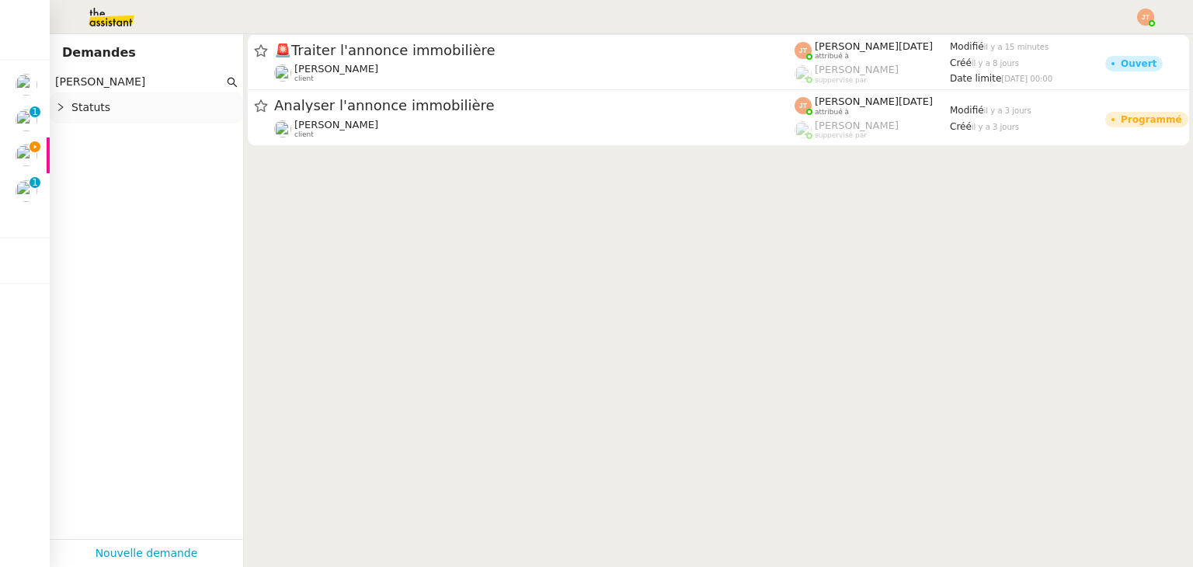
click at [155, 113] on span "Statuts" at bounding box center [153, 108] width 165 height 18
click at [112, 131] on nz-select-top-control "Please select" at bounding box center [146, 136] width 169 height 19
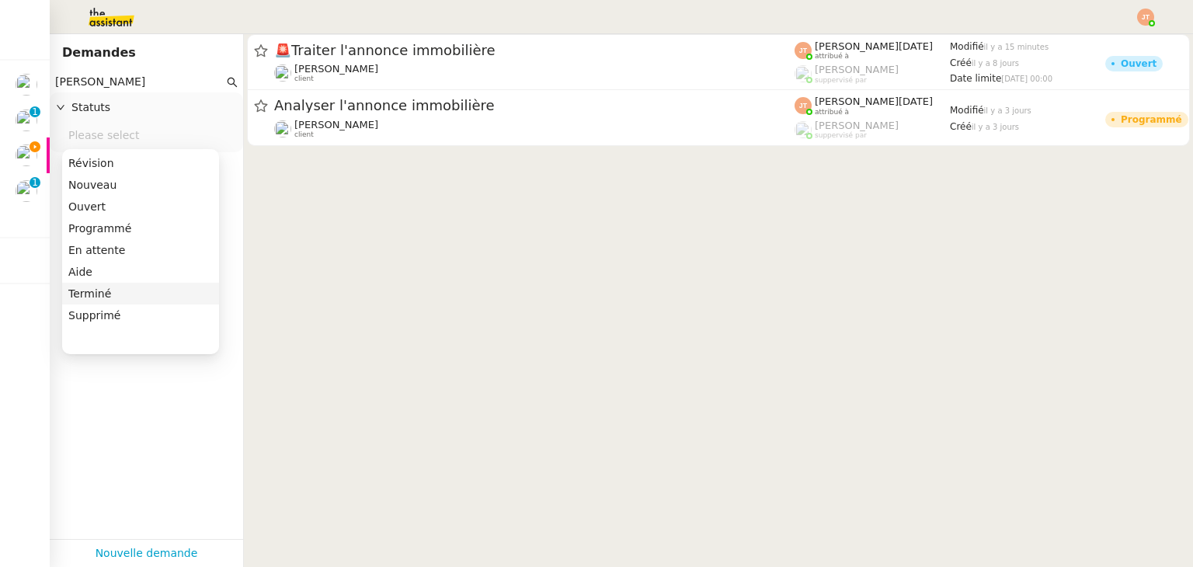
click at [115, 288] on div "Terminé" at bounding box center [140, 294] width 145 height 14
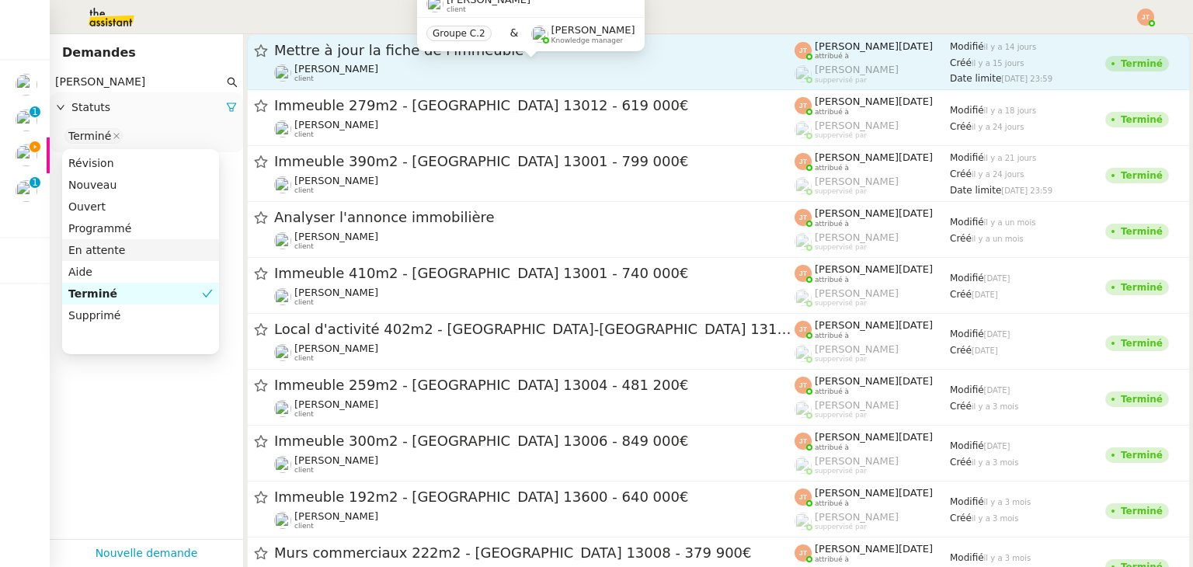
click at [336, 66] on span "Kevin AUBERT" at bounding box center [336, 69] width 84 height 12
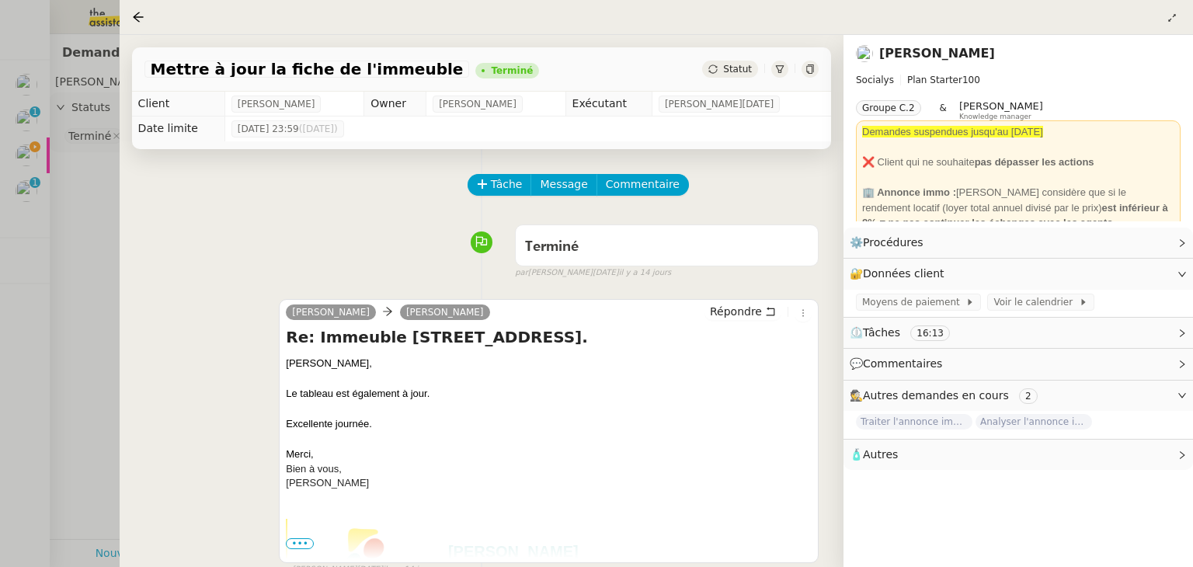
click at [87, 295] on div at bounding box center [596, 283] width 1193 height 567
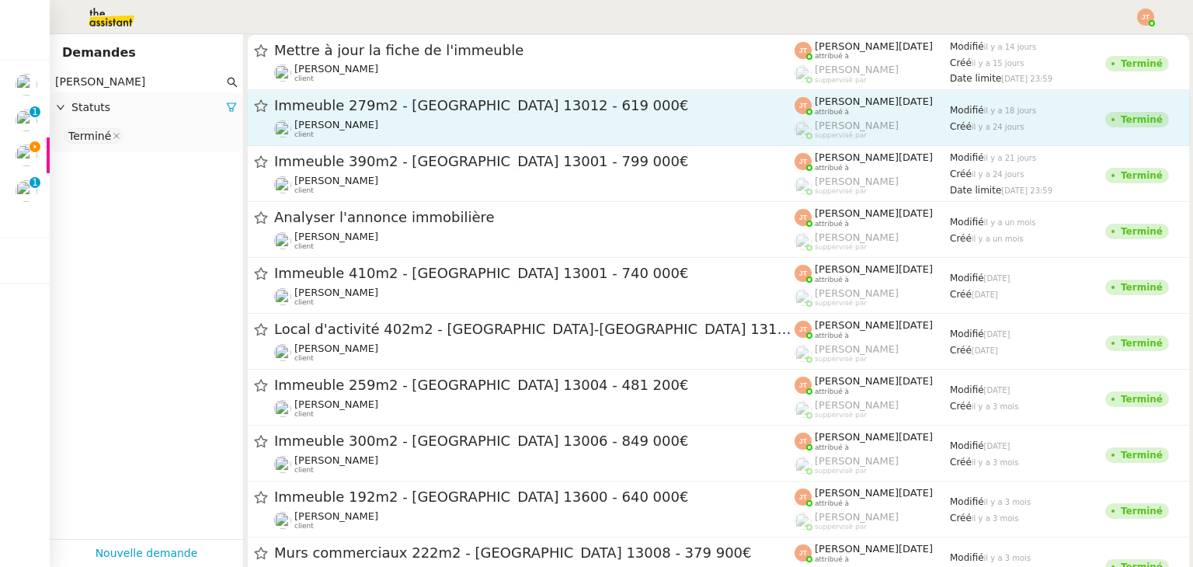
click at [317, 112] on span "Immeuble 279m2 - Marseille 13012 - 619 000€" at bounding box center [534, 106] width 521 height 14
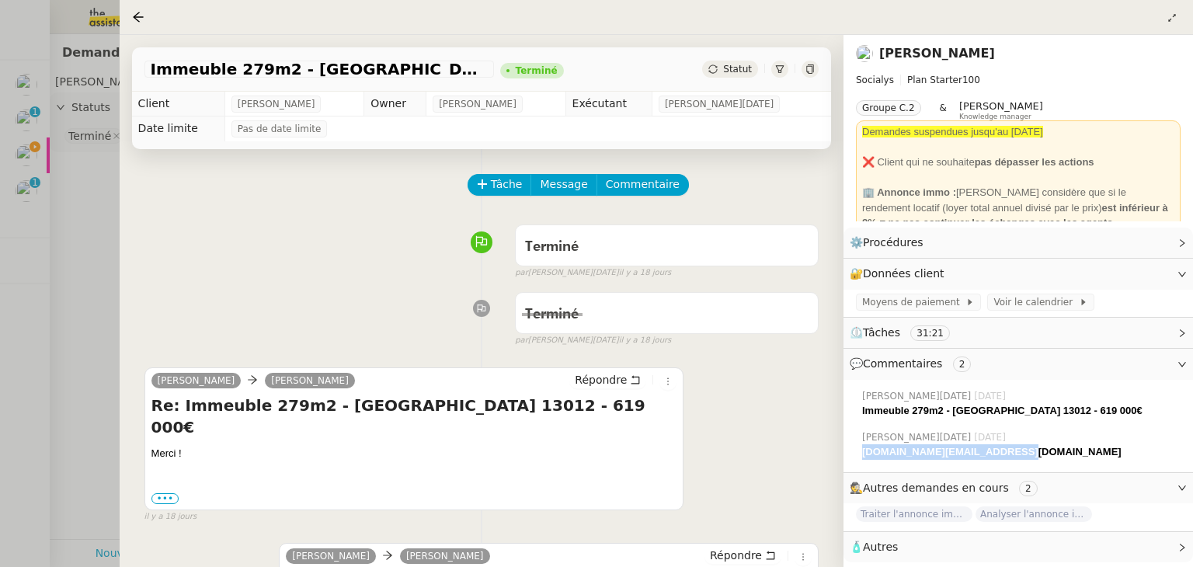
drag, startPoint x: 1008, startPoint y: 454, endPoint x: 861, endPoint y: 454, distance: 146.8
click at [861, 454] on div "Jean-Noël De Tinguy 12/09/2025 camille.ups@theassistant.com" at bounding box center [1018, 445] width 325 height 42
copy strong "camille.ups@theassistant.com"
click at [98, 256] on div at bounding box center [596, 283] width 1193 height 567
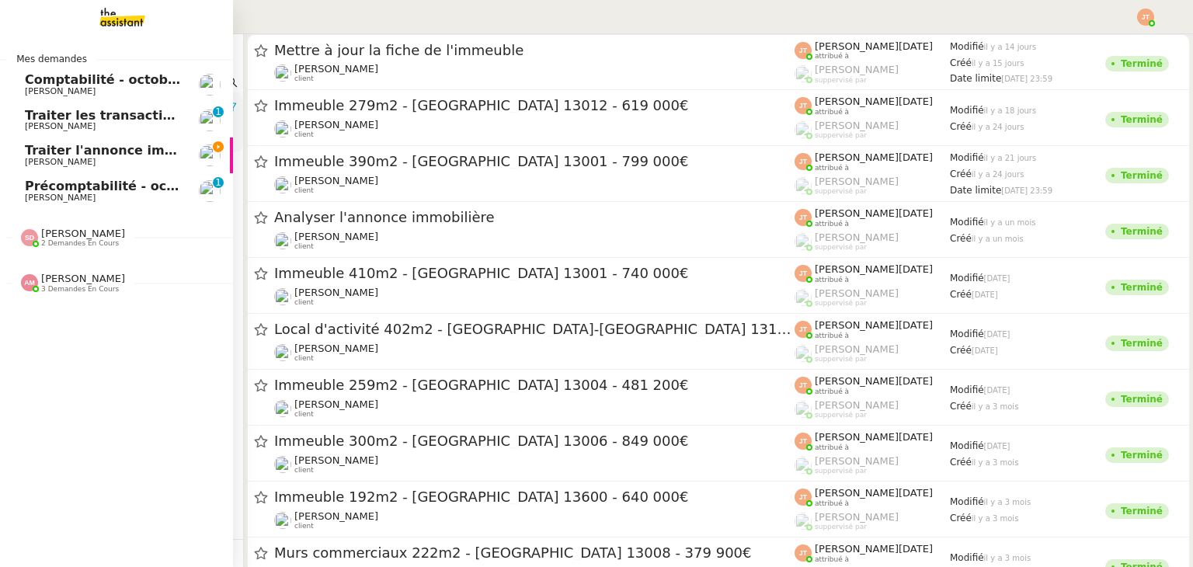
click at [103, 154] on span "Traiter l'annonce immobilière" at bounding box center [128, 150] width 206 height 15
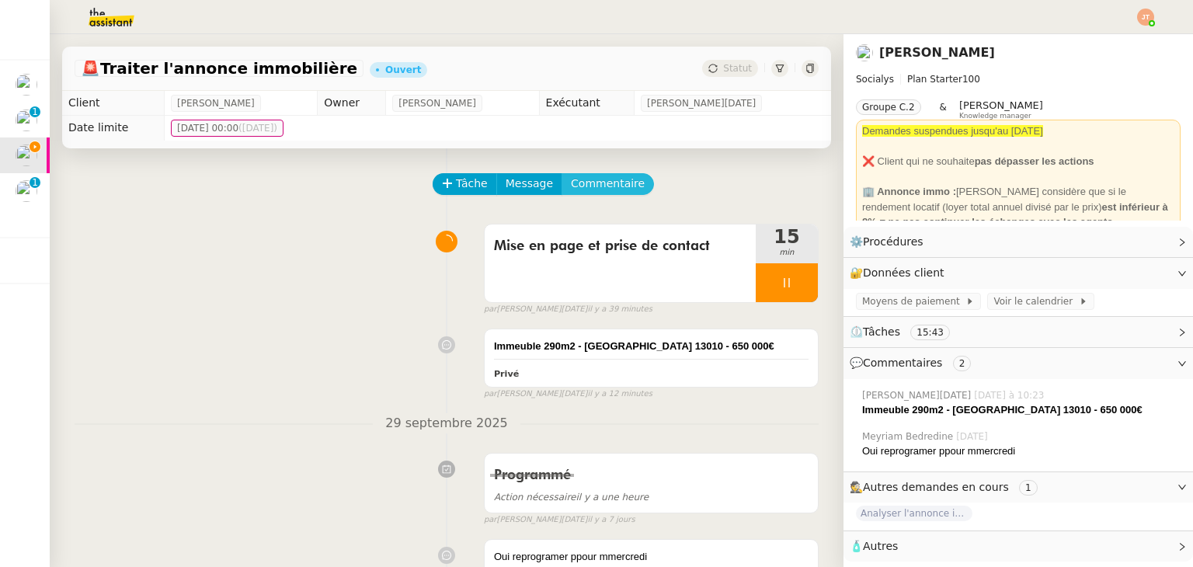
click at [618, 186] on span "Commentaire" at bounding box center [608, 184] width 74 height 18
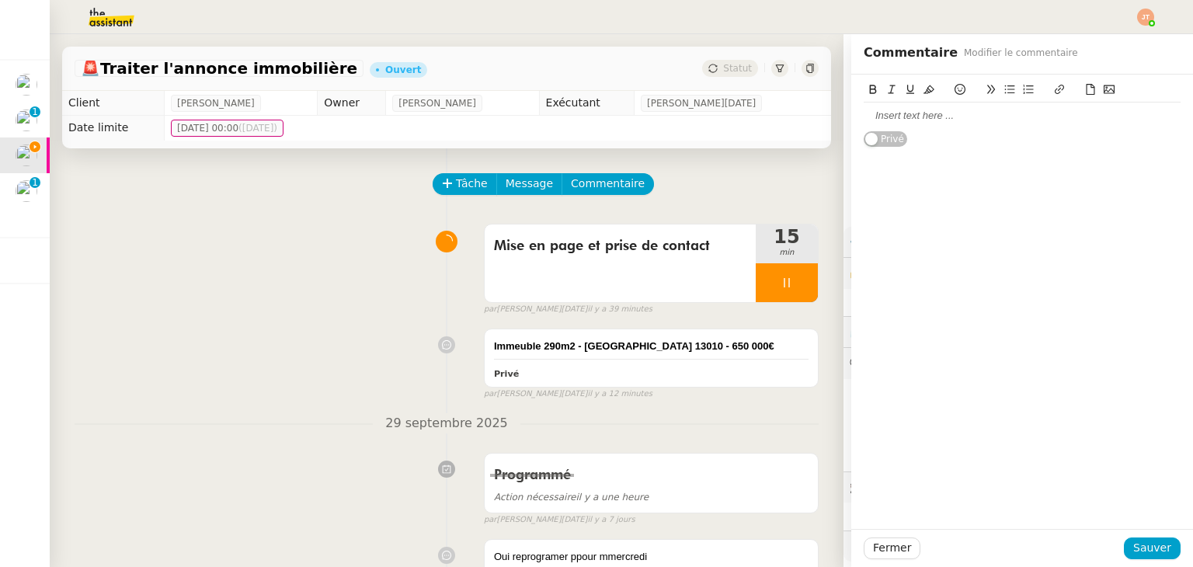
click at [949, 119] on div at bounding box center [1022, 116] width 317 height 14
drag, startPoint x: 1144, startPoint y: 542, endPoint x: 978, endPoint y: 472, distance: 179.6
click at [1144, 542] on span "Sauver" at bounding box center [1153, 548] width 38 height 18
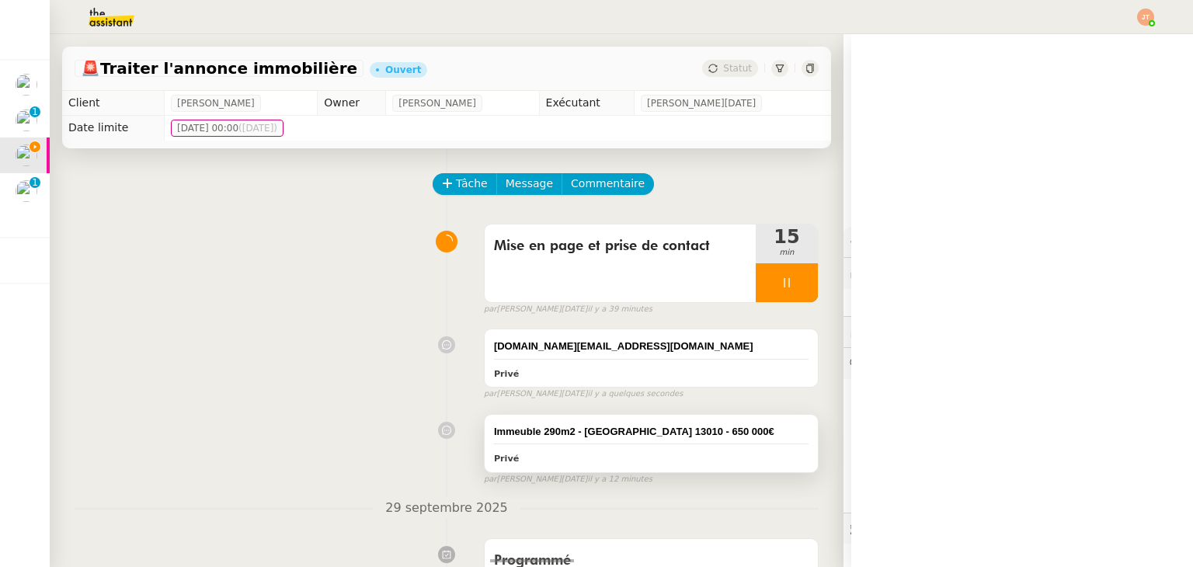
click at [636, 444] on div "Immeuble 290m2 - Marseille 13010 - 650 000€ Privé" at bounding box center [651, 443] width 333 height 57
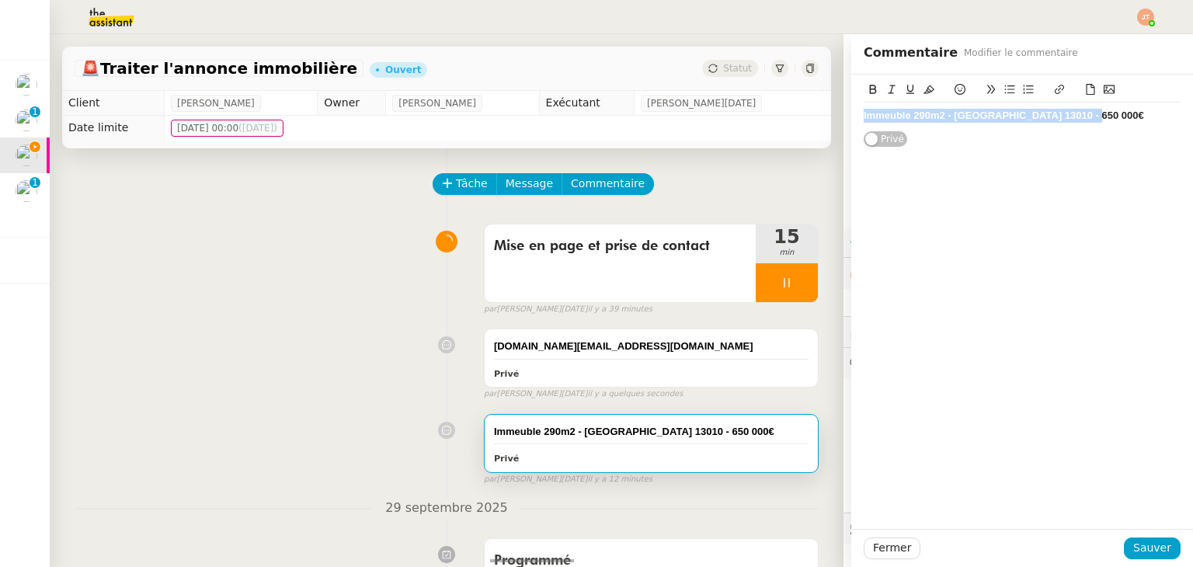
drag, startPoint x: 1066, startPoint y: 118, endPoint x: 862, endPoint y: 117, distance: 203.6
click at [852, 120] on div "Immeuble 290m2 - Marseille 13010 - 650 000€ Privé" at bounding box center [1023, 111] width 342 height 73
click at [924, 89] on icon at bounding box center [929, 89] width 11 height 11
click at [1138, 540] on span "Sauver" at bounding box center [1153, 548] width 38 height 18
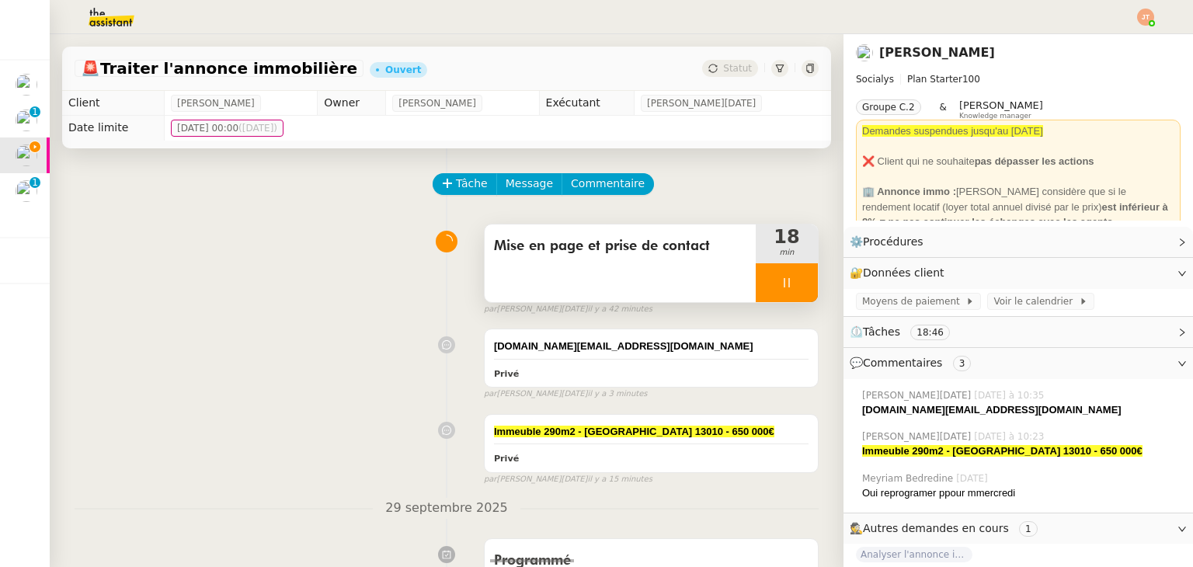
click at [767, 279] on div at bounding box center [787, 282] width 62 height 39
click at [796, 284] on icon at bounding box center [802, 283] width 12 height 12
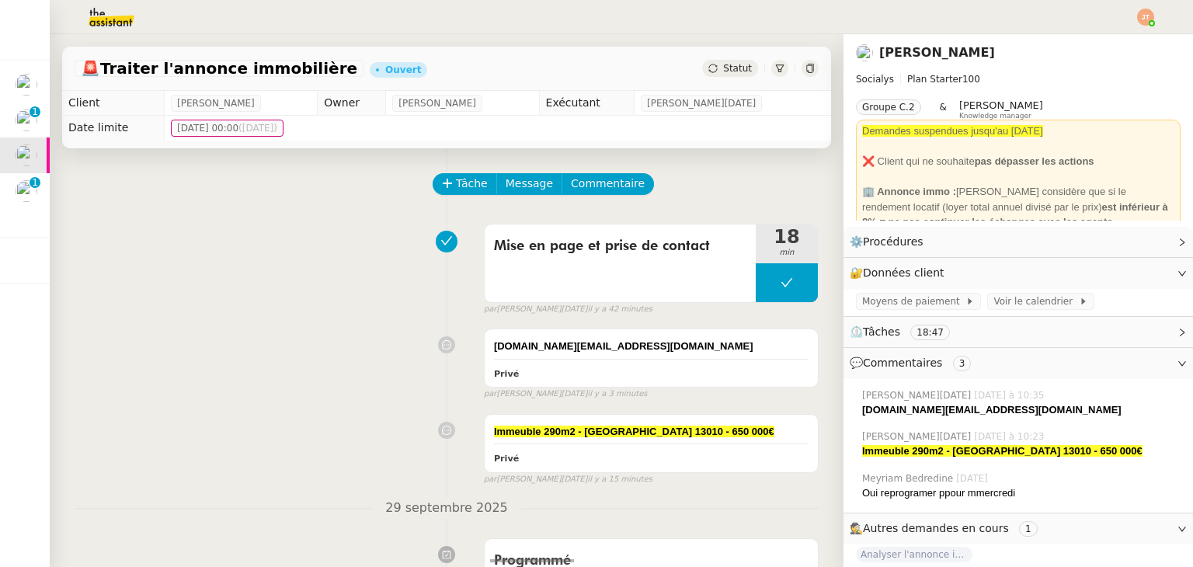
click at [727, 54] on div "🚨 Traiter l'annonce immobilière Ouvert Statut" at bounding box center [446, 69] width 769 height 44
click at [728, 72] on span "Statut" at bounding box center [737, 68] width 29 height 11
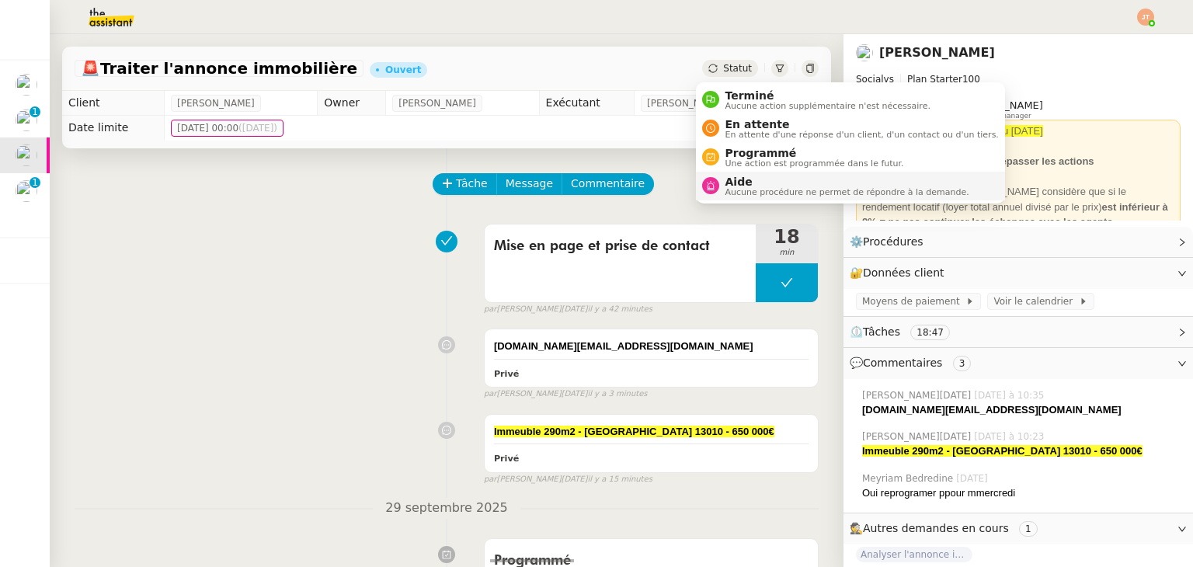
click at [755, 181] on span "Aide" at bounding box center [848, 182] width 244 height 12
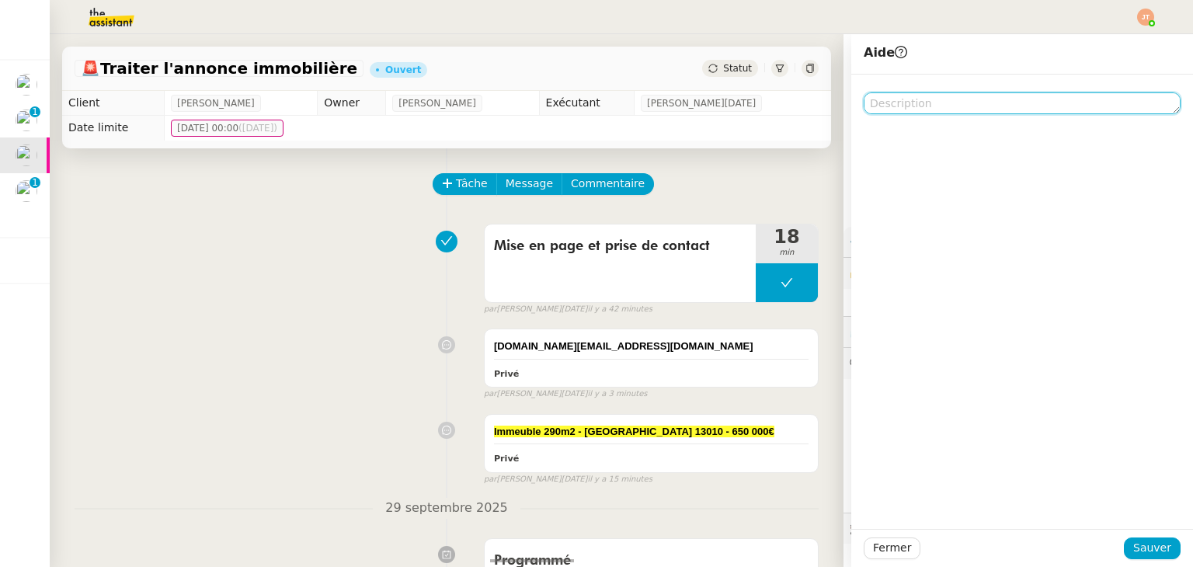
click at [883, 103] on textarea at bounding box center [1022, 103] width 317 height 22
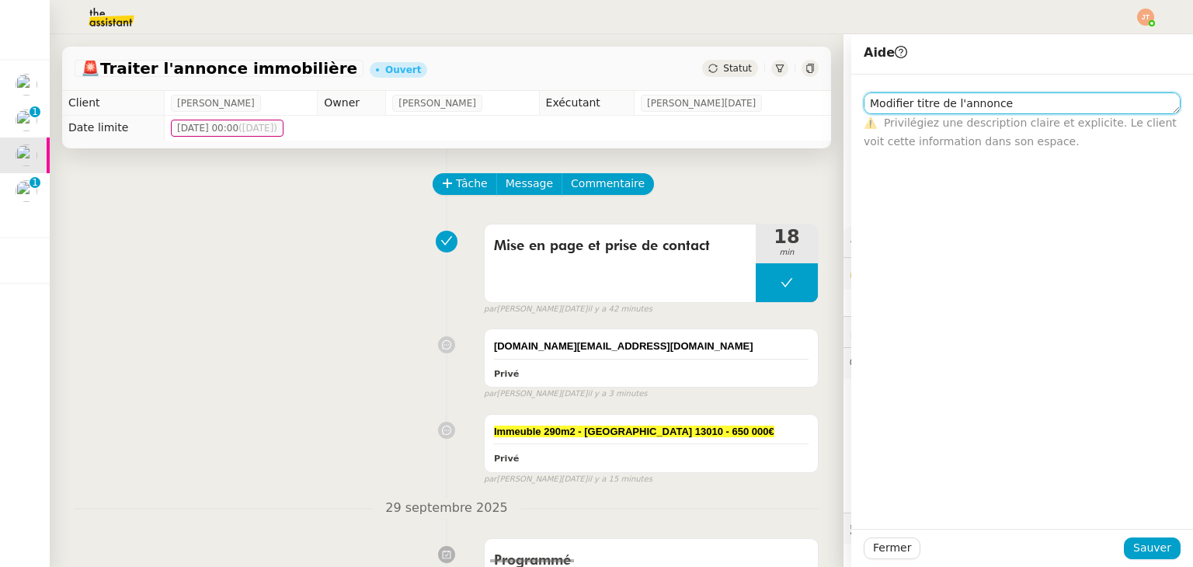
drag, startPoint x: 1000, startPoint y: 105, endPoint x: 942, endPoint y: 103, distance: 58.3
click at [942, 103] on textarea "Modifier titre de l'annonce" at bounding box center [1022, 103] width 317 height 22
type textarea "Modifier titre de la demande"
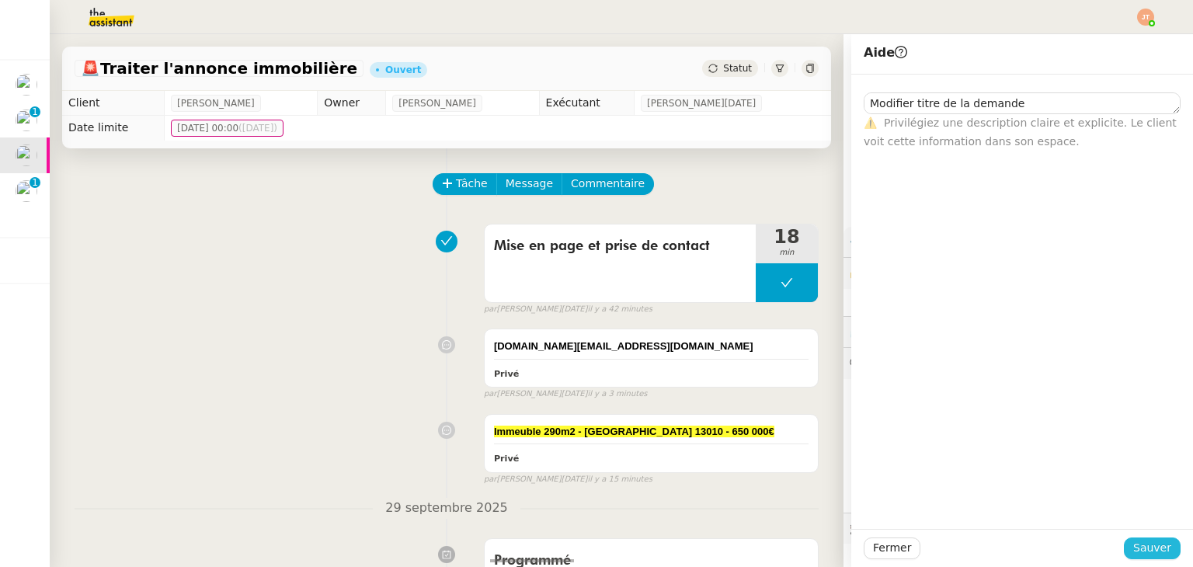
click at [1146, 542] on span "Sauver" at bounding box center [1153, 548] width 38 height 18
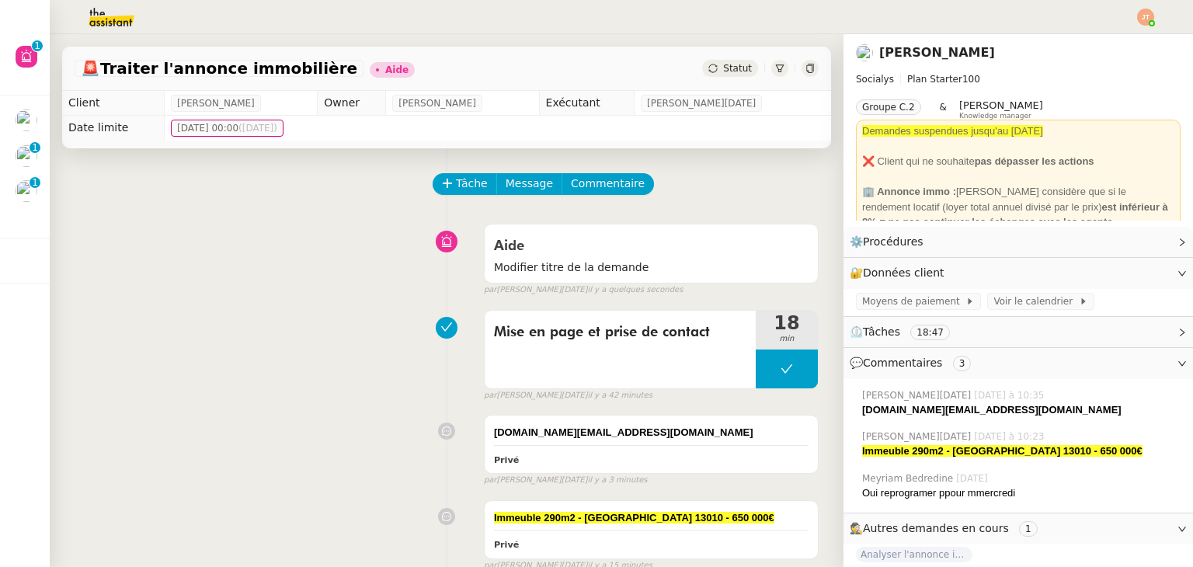
click at [108, 16] on img at bounding box center [99, 17] width 120 height 34
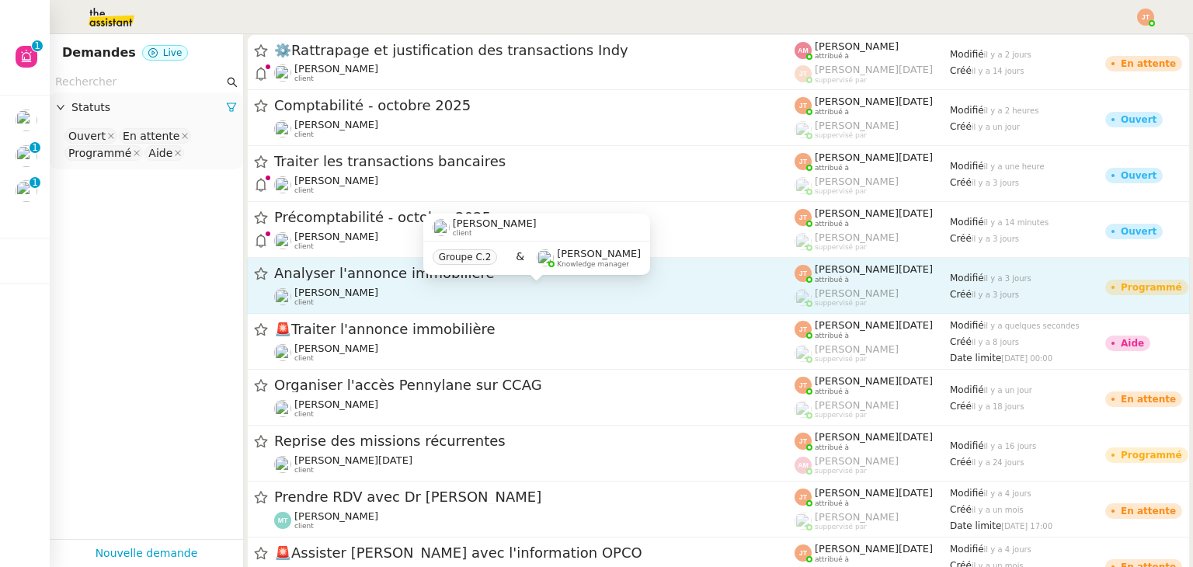
click at [392, 290] on div "Kevin AUBERT client" at bounding box center [534, 297] width 521 height 20
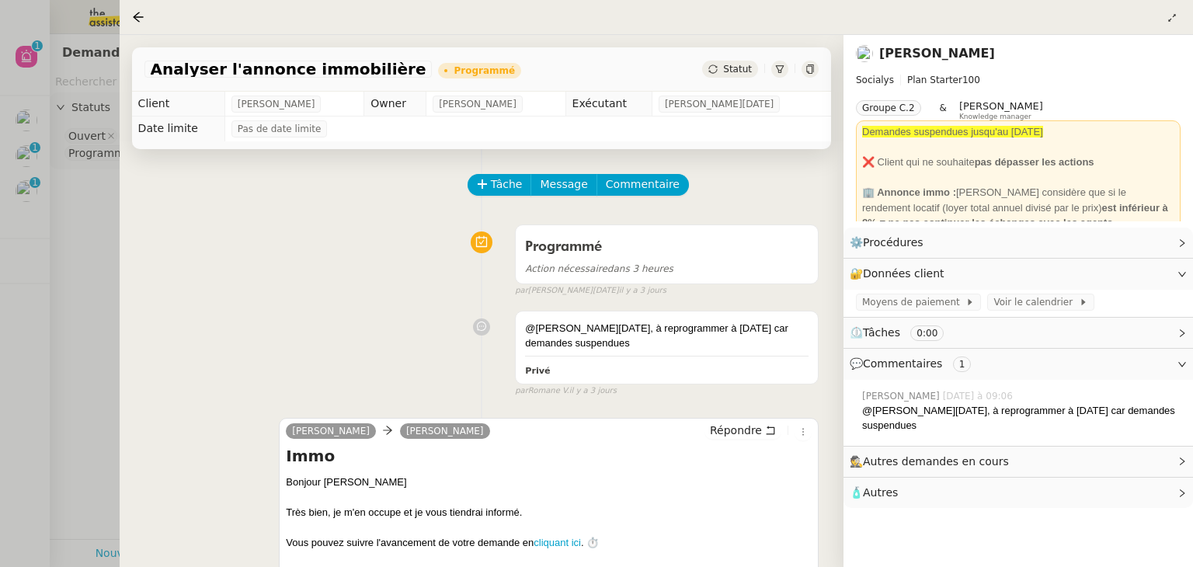
click at [726, 72] on div "Statut" at bounding box center [730, 69] width 56 height 17
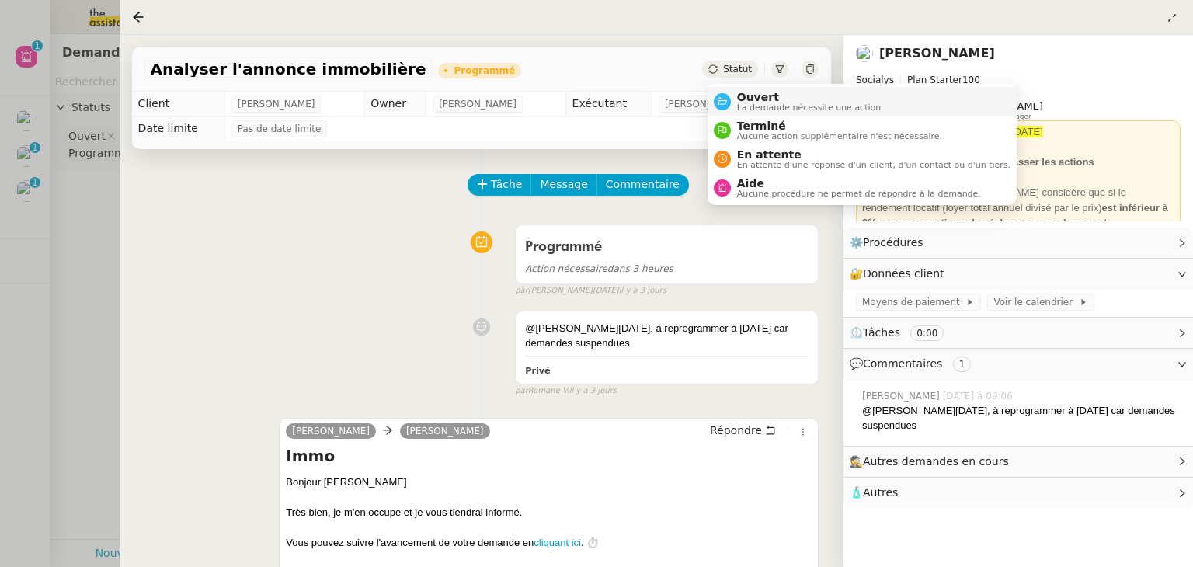
click at [747, 106] on span "La demande nécessite une action" at bounding box center [809, 107] width 145 height 9
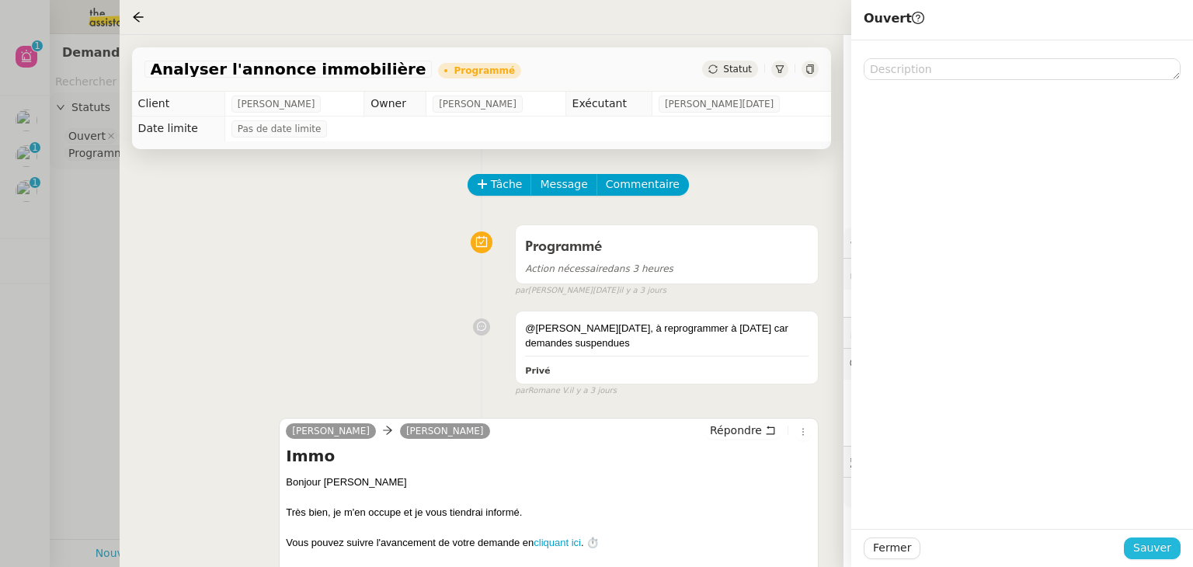
click at [1151, 542] on span "Sauver" at bounding box center [1153, 548] width 38 height 18
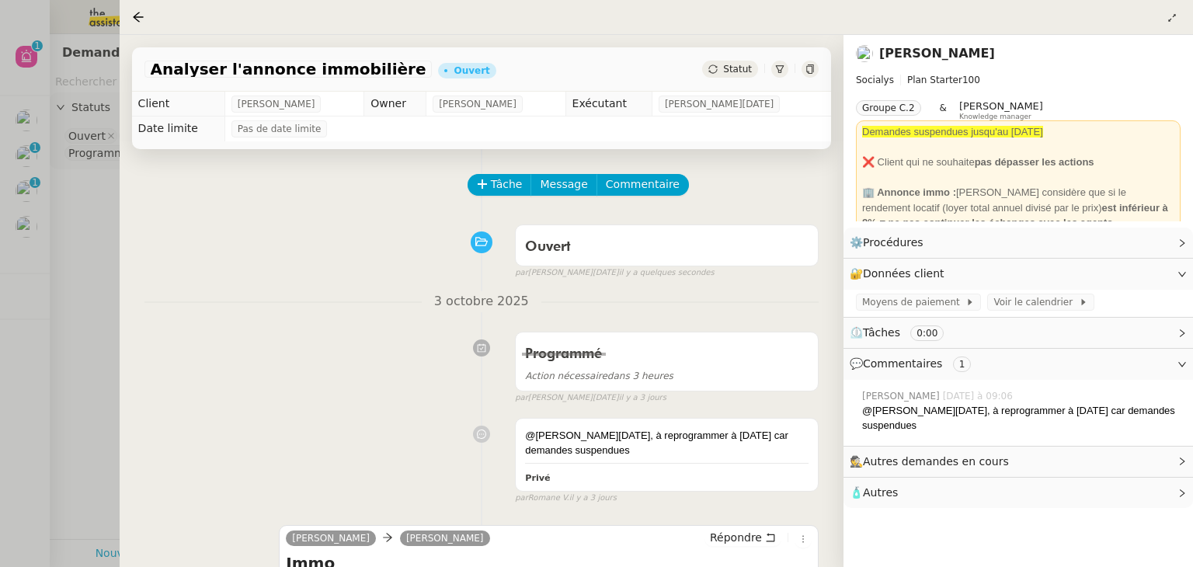
click at [84, 262] on div at bounding box center [596, 283] width 1193 height 567
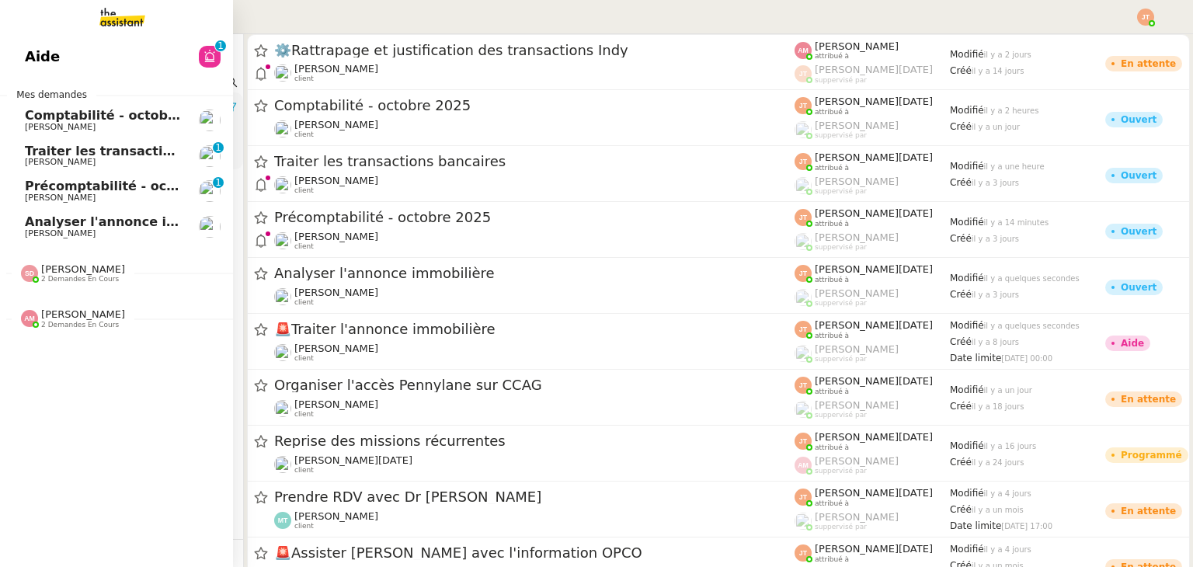
click at [56, 221] on span "Analyser l'annonce immobilière" at bounding box center [135, 221] width 221 height 15
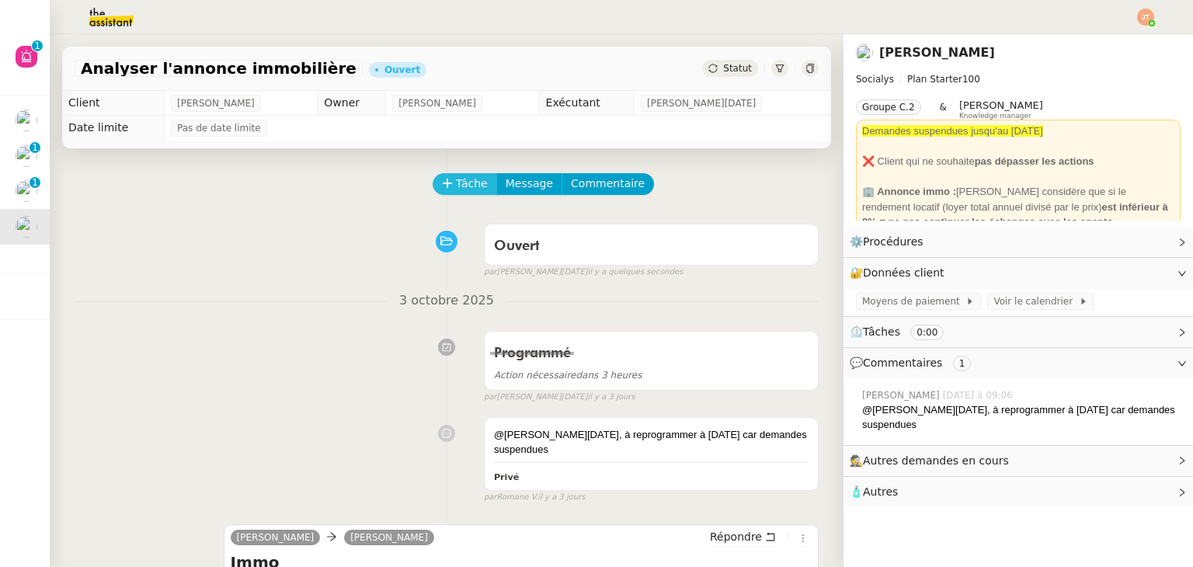
click at [456, 185] on span "Tâche" at bounding box center [472, 184] width 32 height 18
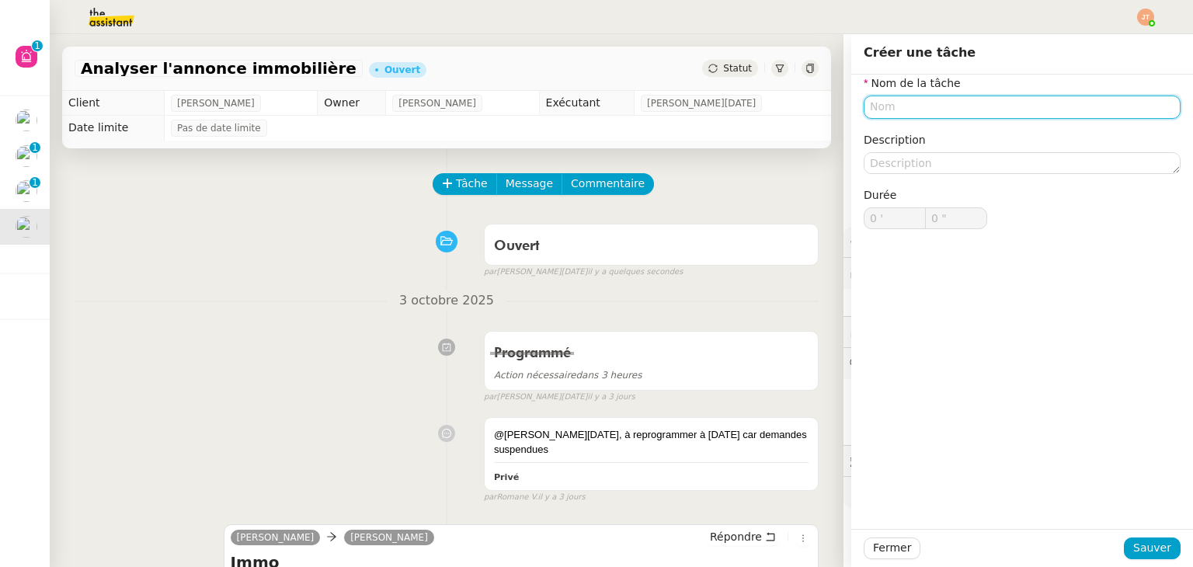
click at [925, 110] on input "text" at bounding box center [1022, 107] width 317 height 23
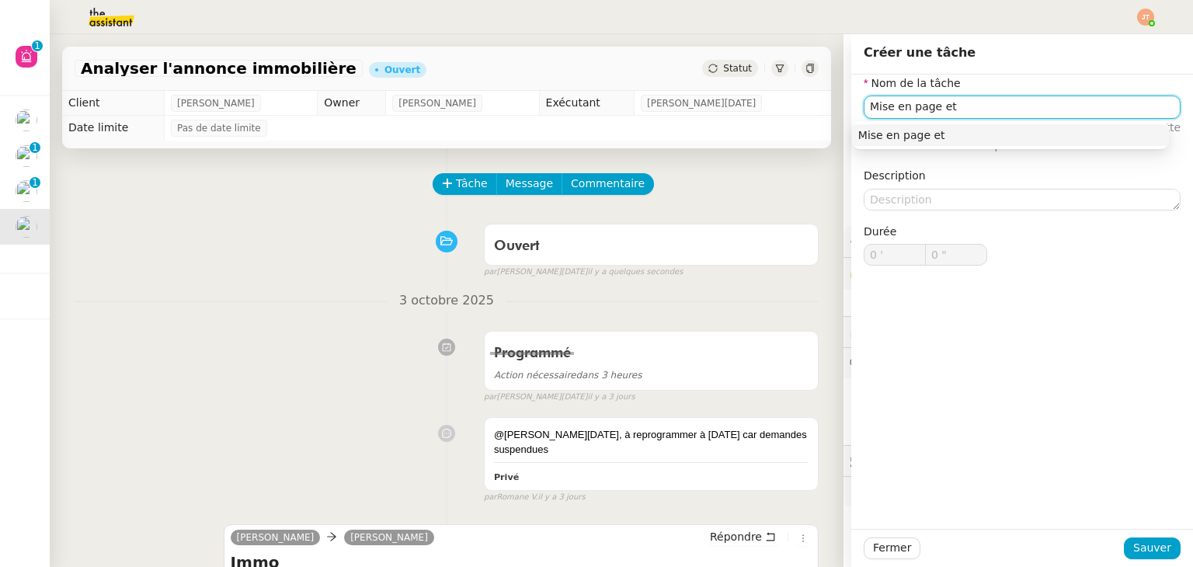
type input "Mise en page et"
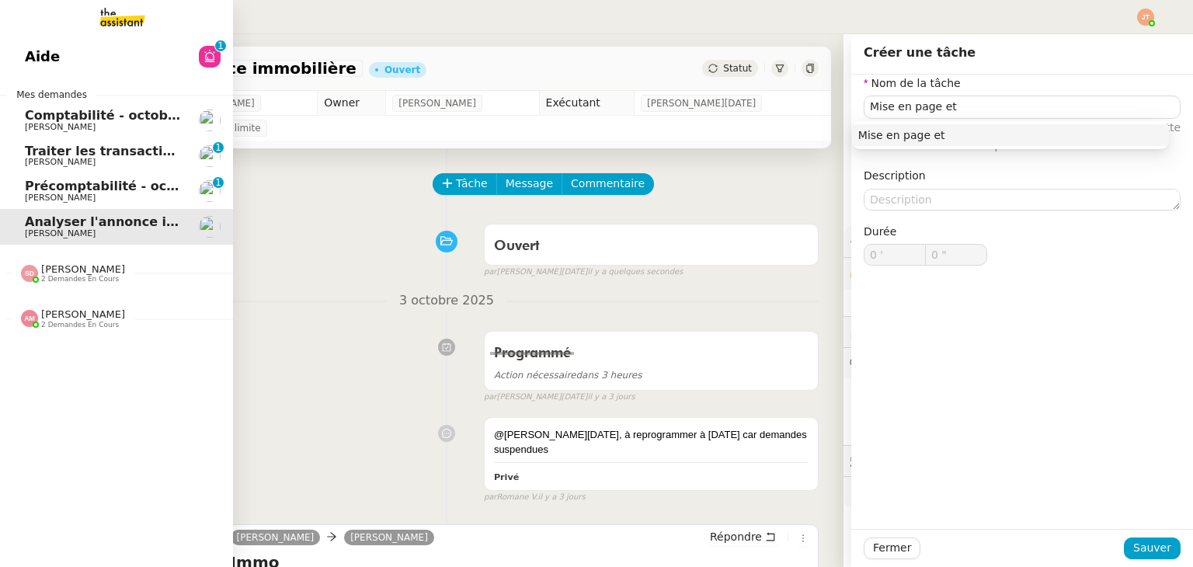
click at [47, 59] on link "Aide 0 1 2 3 4 5 6 7 8 9" at bounding box center [116, 57] width 233 height 36
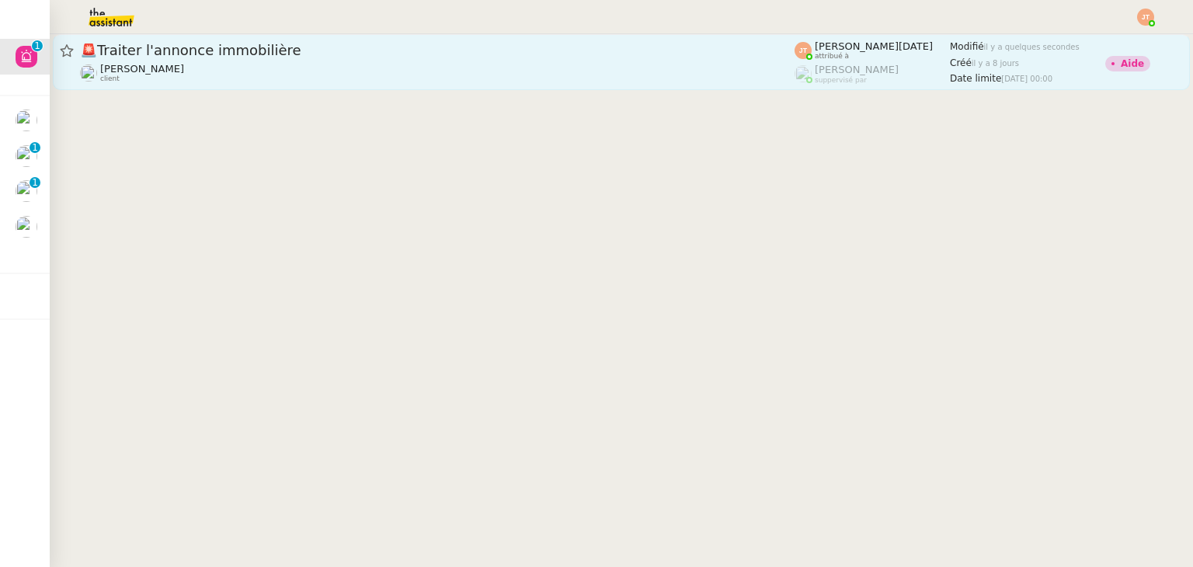
click at [242, 59] on div "🚨 Traiter l'annonce immobilière" at bounding box center [437, 50] width 715 height 19
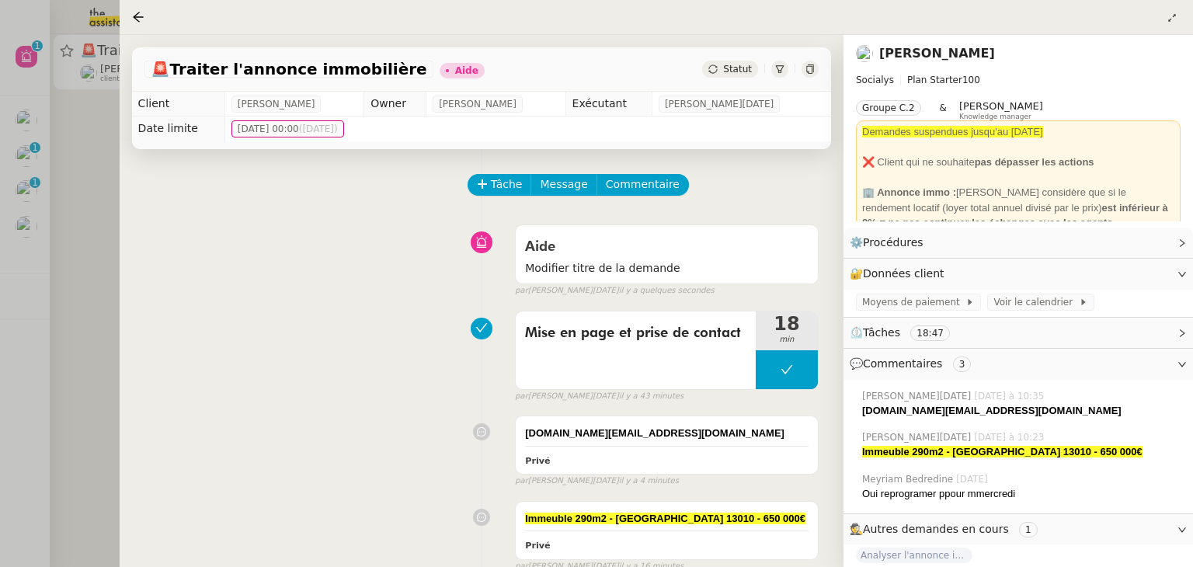
click at [23, 225] on div at bounding box center [596, 283] width 1193 height 567
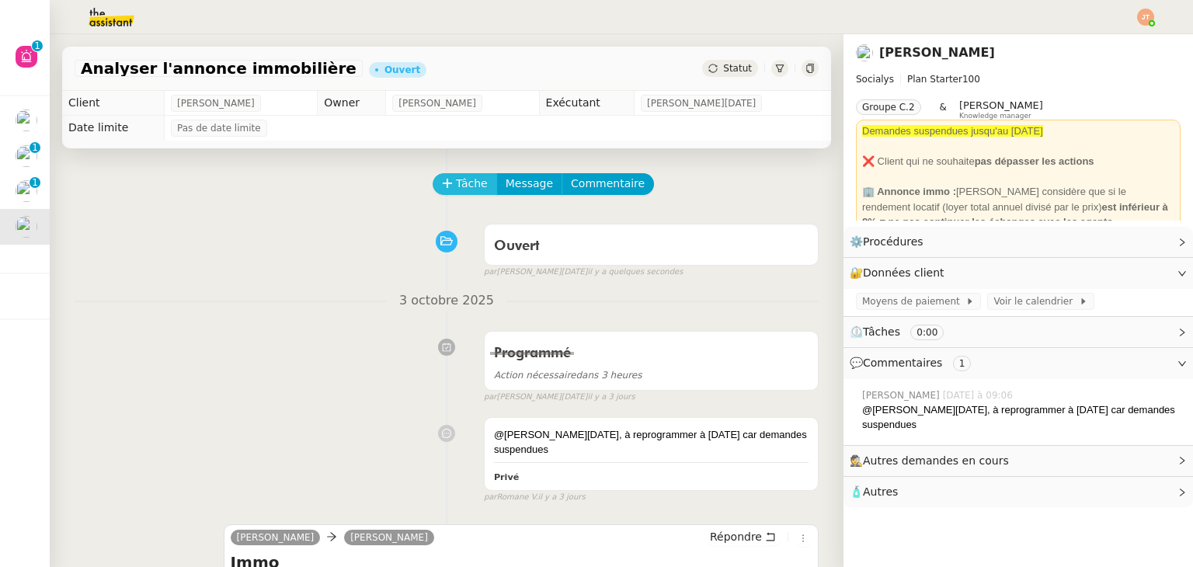
click at [442, 185] on icon at bounding box center [447, 183] width 11 height 11
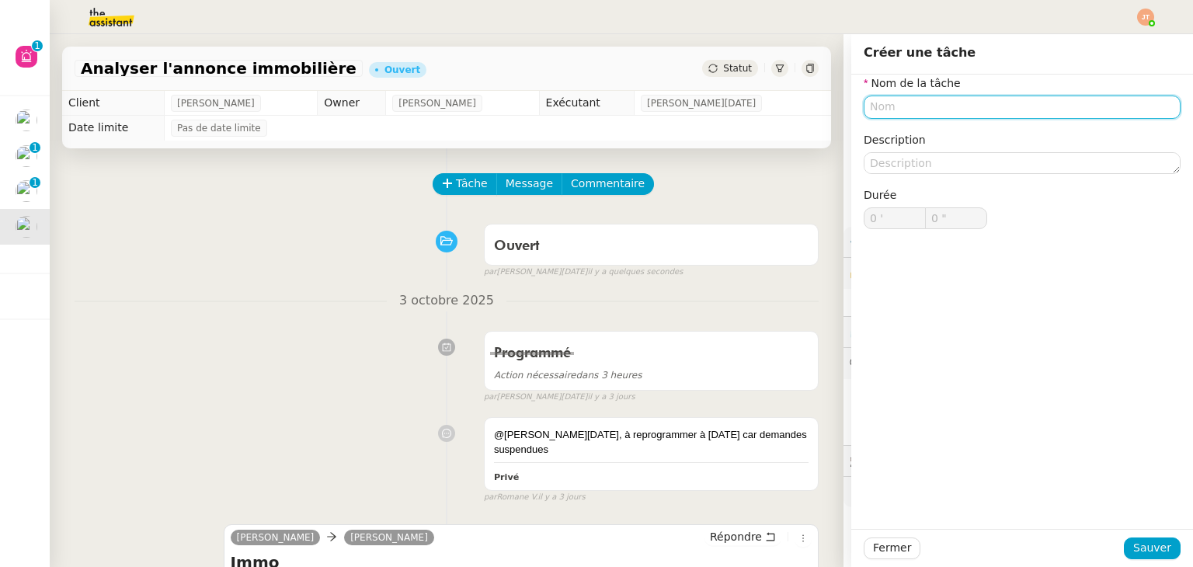
click at [922, 113] on input "text" at bounding box center [1022, 107] width 317 height 23
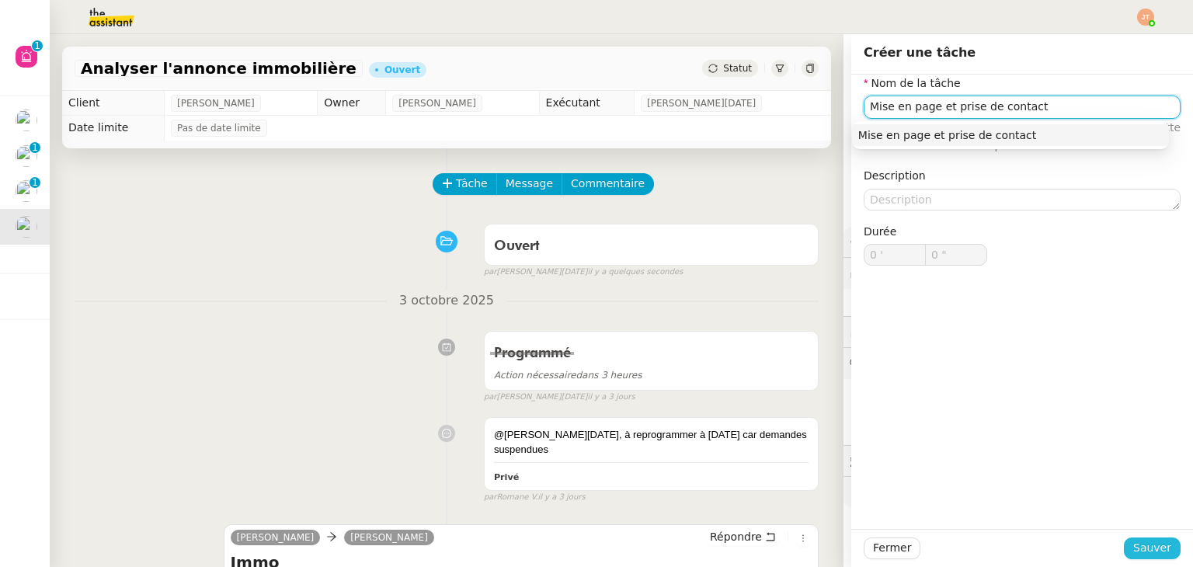
type input "Mise en page et prise de contact"
click at [1142, 548] on span "Sauver" at bounding box center [1153, 548] width 38 height 18
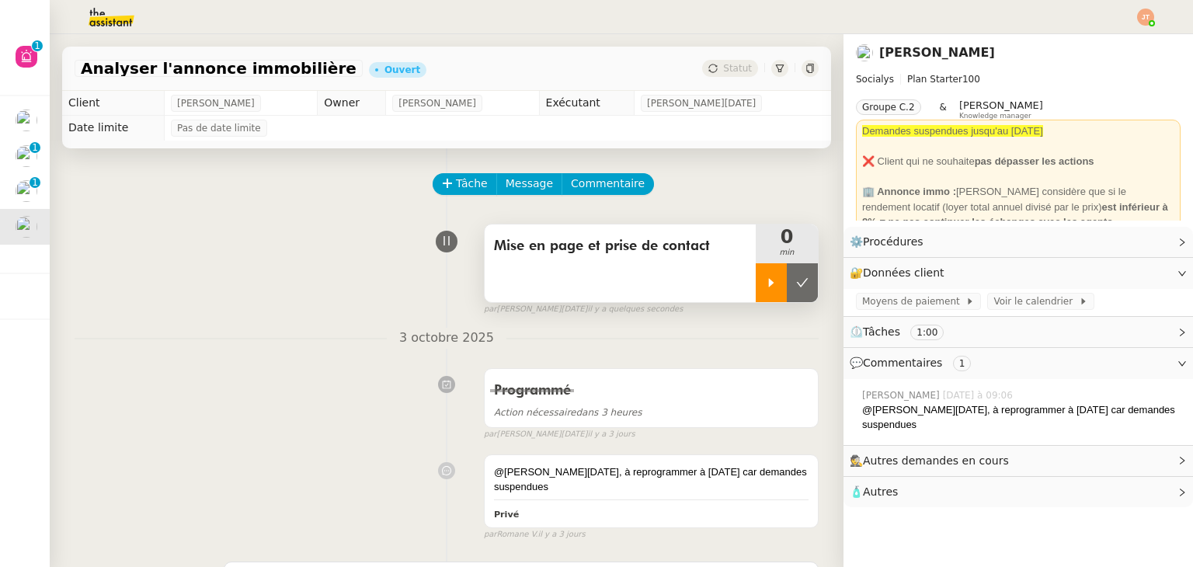
click at [767, 297] on div at bounding box center [771, 282] width 31 height 39
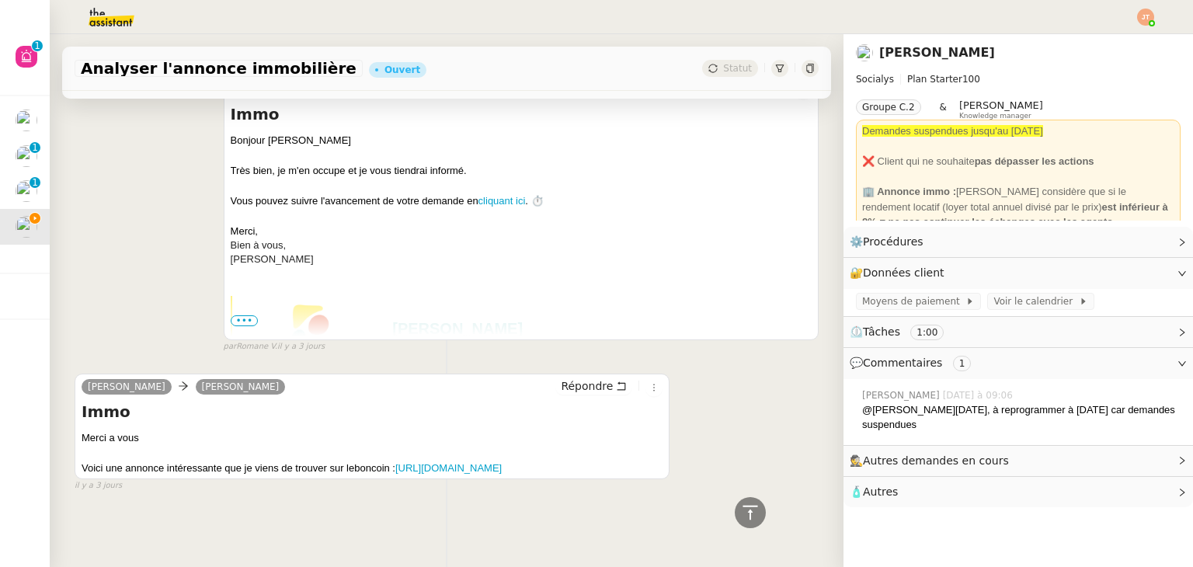
scroll to position [496, 0]
click at [395, 462] on link "https://www.leboncoin.fr/ad/ventes_immobilieres/3067647721" at bounding box center [448, 468] width 106 height 12
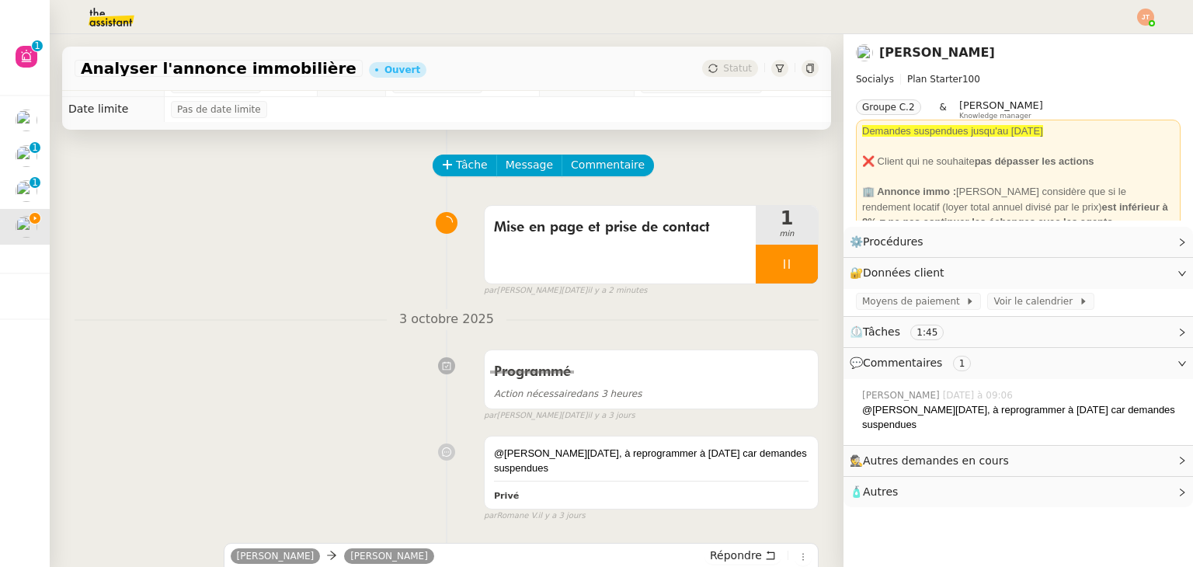
scroll to position [0, 0]
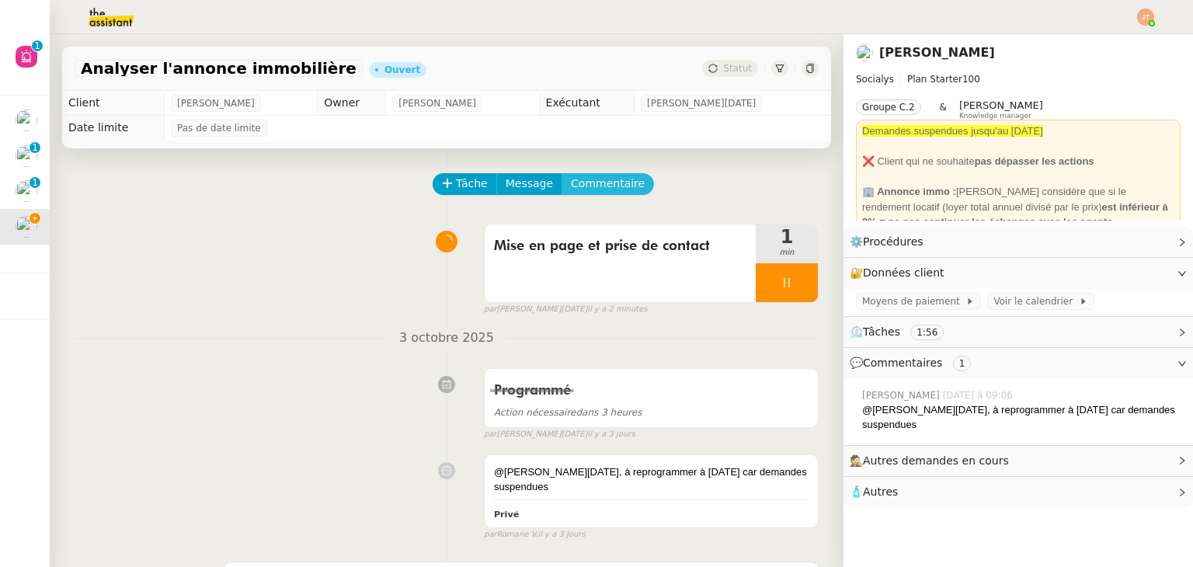
click at [577, 193] on span "Commentaire" at bounding box center [608, 184] width 74 height 18
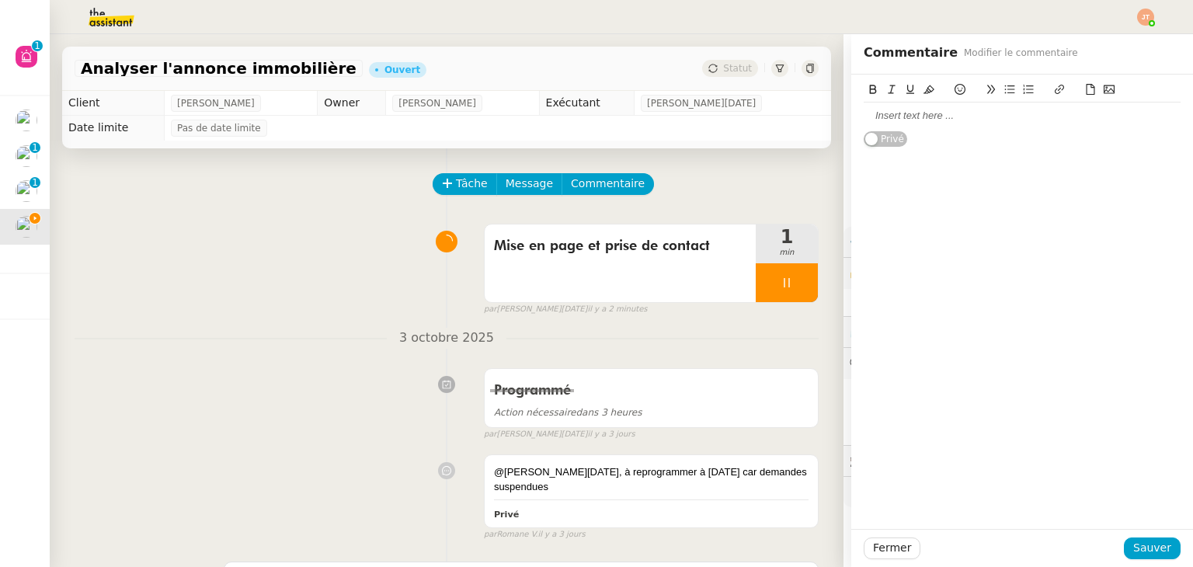
click at [883, 119] on div at bounding box center [1022, 116] width 317 height 14
paste div
drag, startPoint x: 956, startPoint y: 117, endPoint x: 848, endPoint y: 117, distance: 108.0
click at [852, 117] on div "Immeuble 212m2 - Marseille 13001 - 350 000€ Privé" at bounding box center [1023, 111] width 342 height 73
click at [676, 179] on div "Tâche Message Commentaire" at bounding box center [626, 191] width 385 height 37
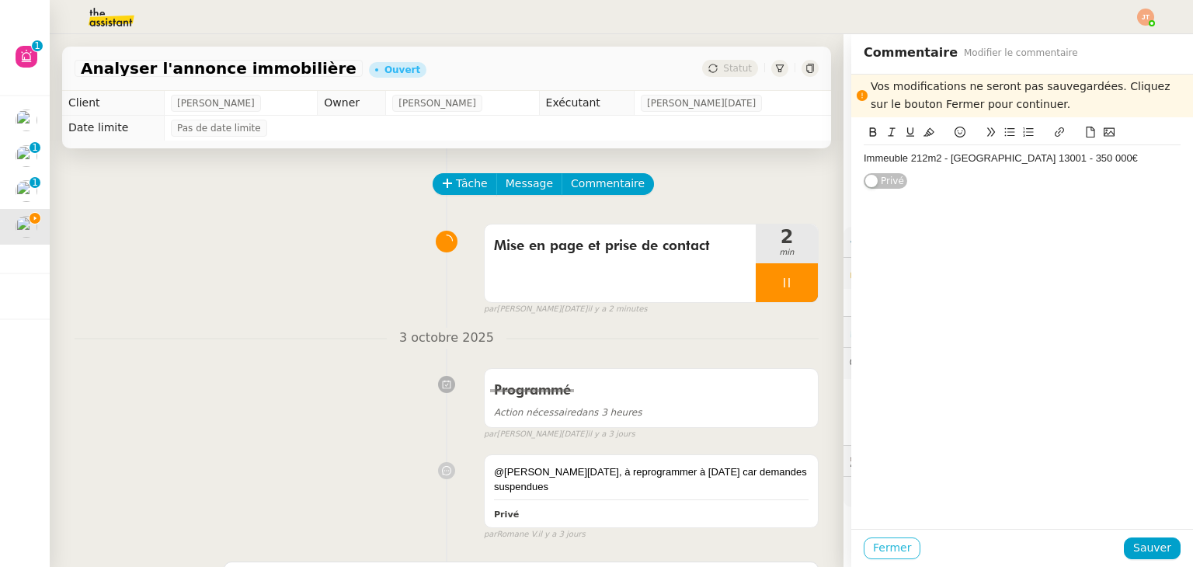
click at [876, 553] on span "Fermer" at bounding box center [892, 548] width 38 height 18
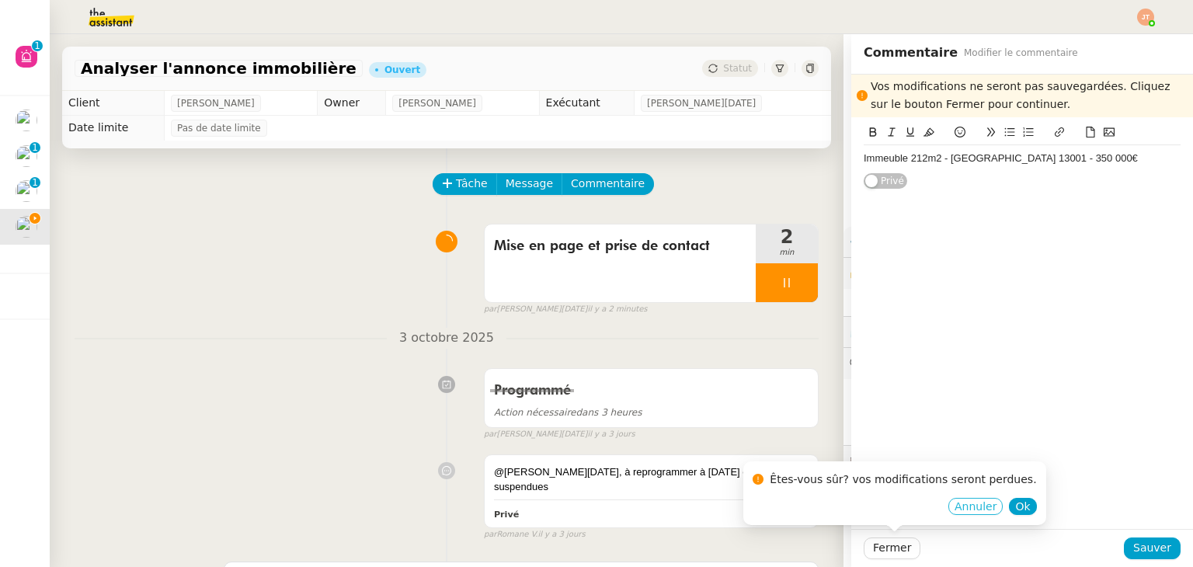
click at [955, 504] on span "Annuler" at bounding box center [976, 507] width 42 height 16
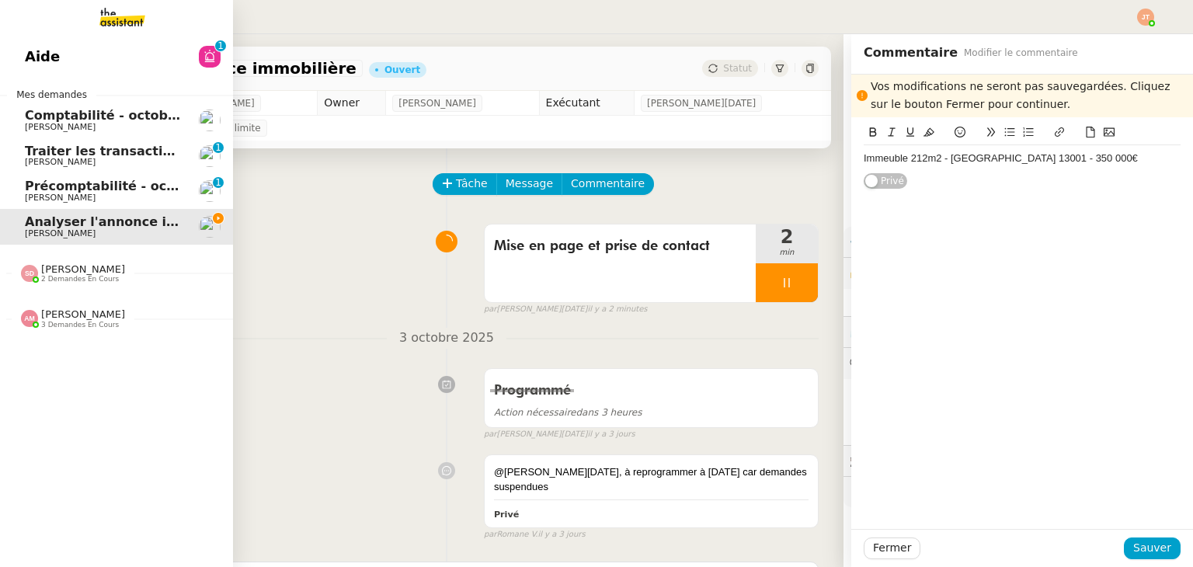
click at [78, 52] on link "Aide 0 1 2 3 4 5 6 7 8 9" at bounding box center [116, 57] width 233 height 36
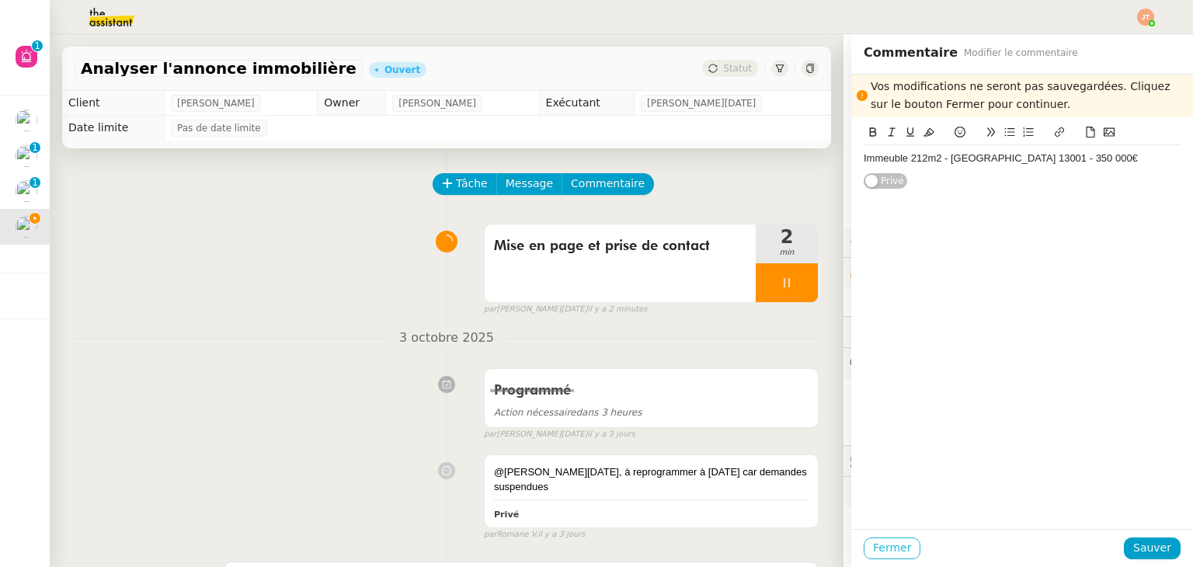
click at [883, 551] on span "Fermer" at bounding box center [892, 548] width 38 height 18
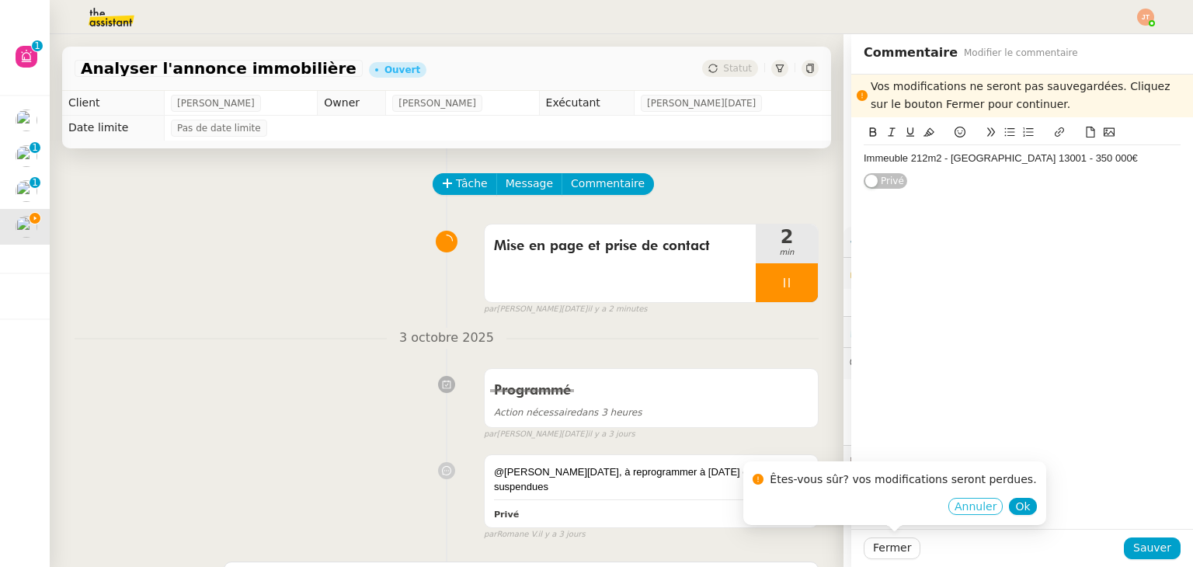
click at [955, 504] on span "Annuler" at bounding box center [976, 507] width 42 height 16
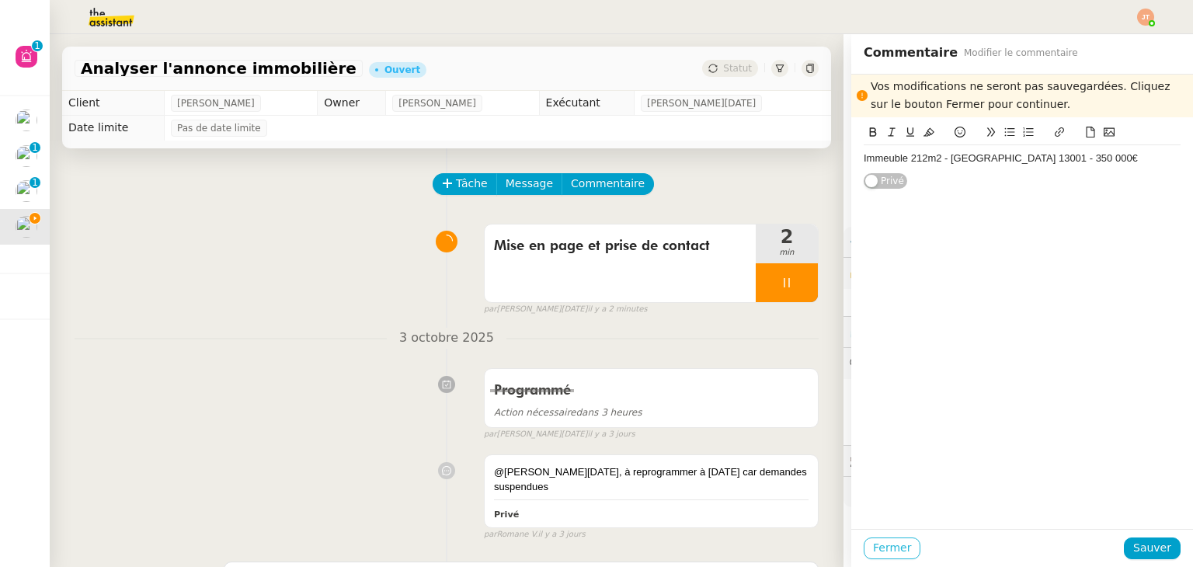
click at [886, 551] on span "Fermer" at bounding box center [892, 548] width 38 height 18
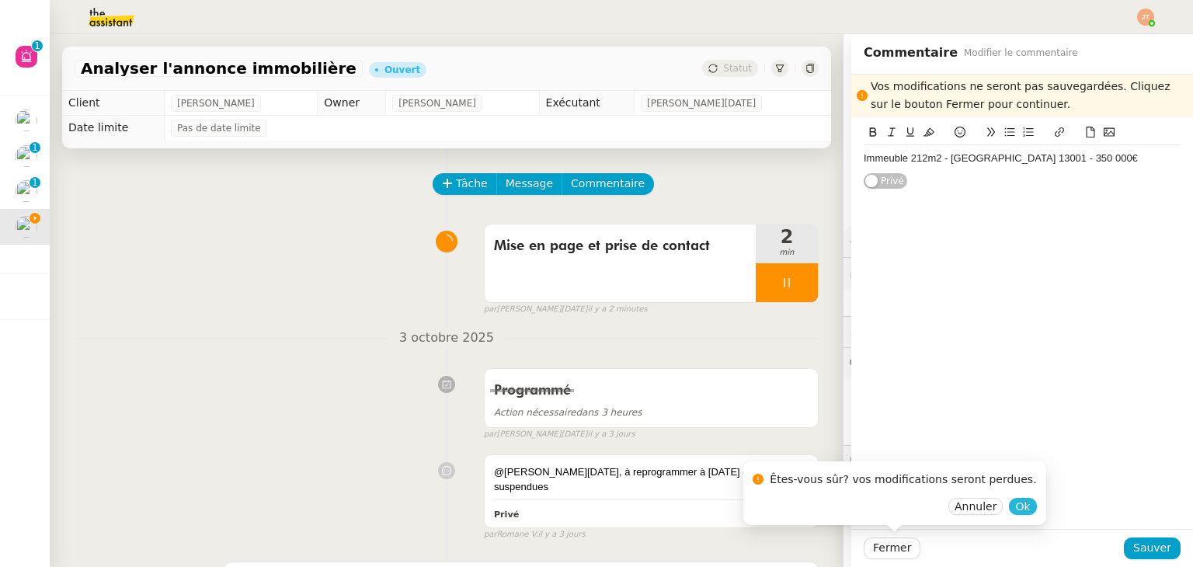
click at [1015, 507] on span "Ok" at bounding box center [1022, 507] width 15 height 16
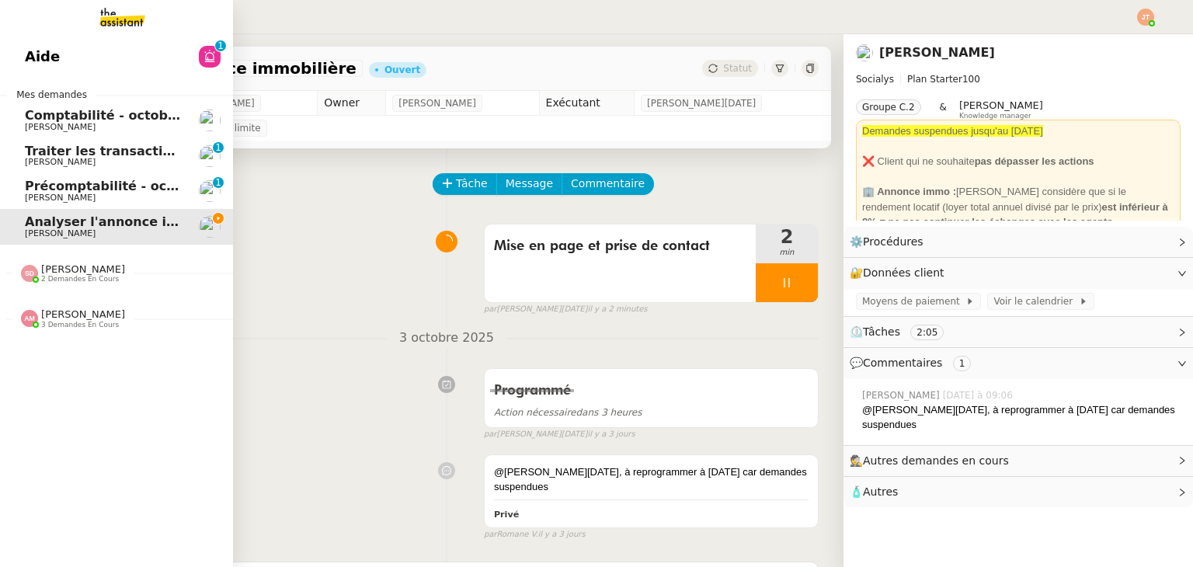
click at [43, 57] on span "Aide" at bounding box center [42, 56] width 35 height 23
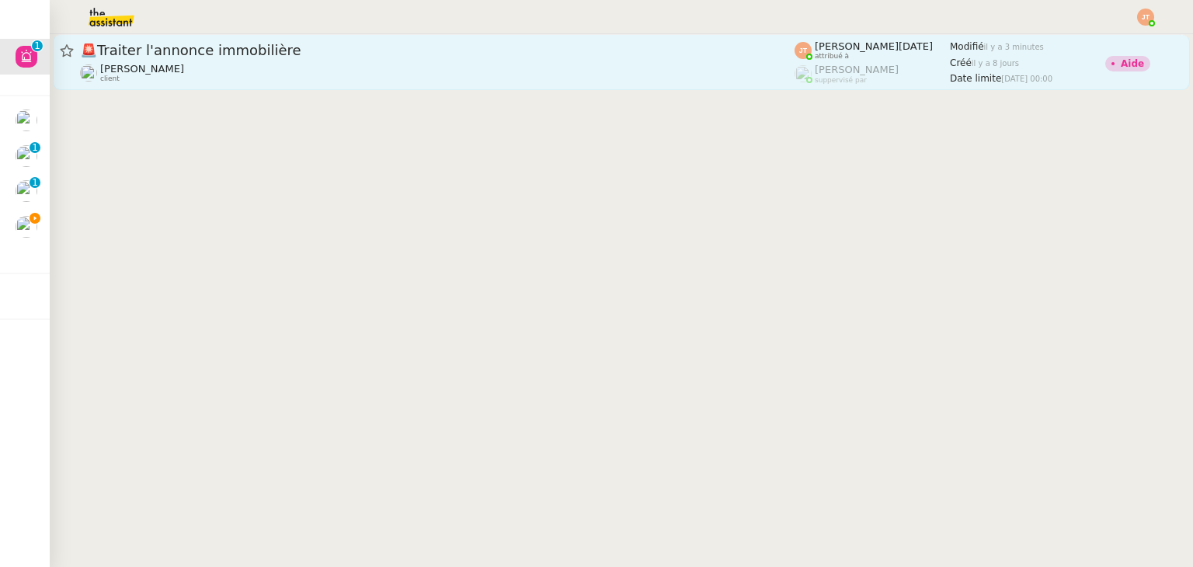
click at [408, 57] on div "🚨 Traiter l'annonce immobilière" at bounding box center [437, 50] width 715 height 19
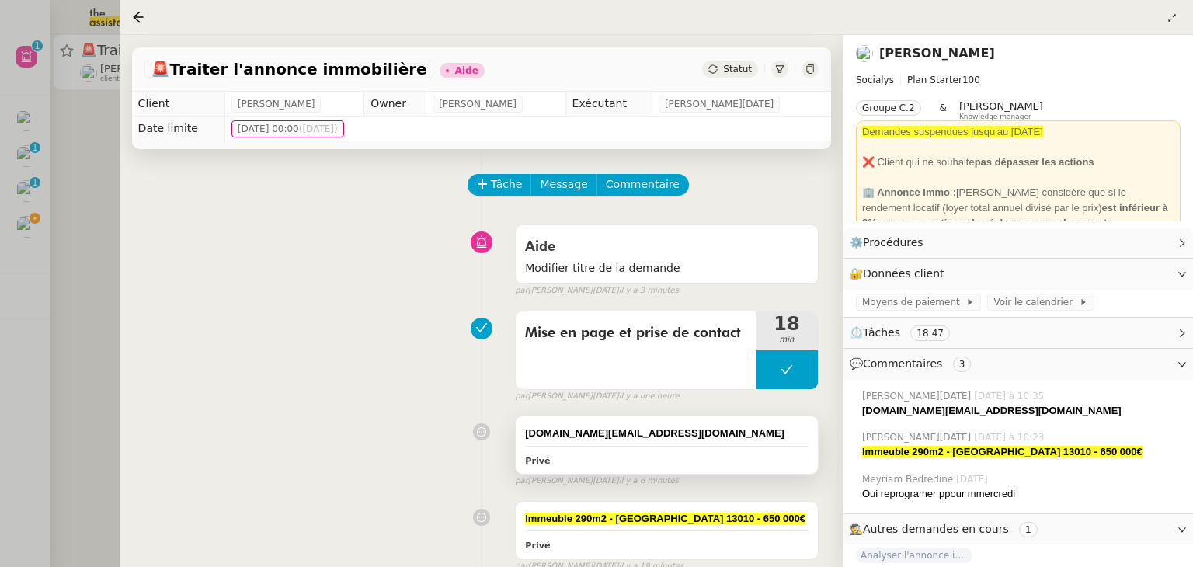
click at [663, 439] on strong "camille.ups@theassistant.com" at bounding box center [654, 433] width 259 height 12
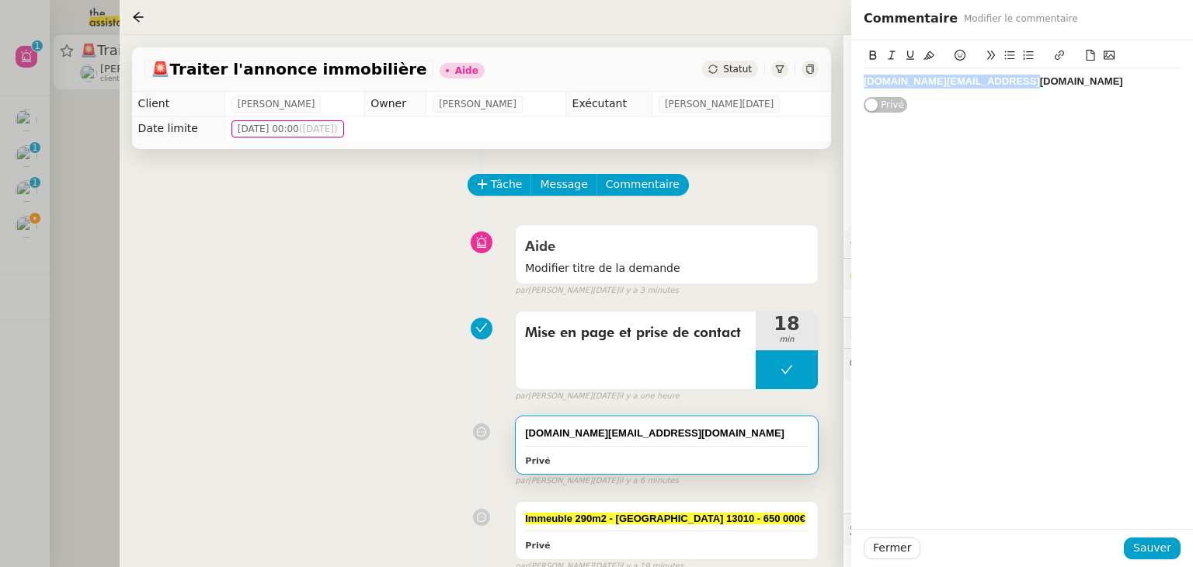
drag, startPoint x: 1012, startPoint y: 80, endPoint x: 864, endPoint y: 80, distance: 147.6
click at [864, 80] on div "camille.ups@theassistant.com" at bounding box center [1022, 82] width 317 height 14
copy strong "camille.ups@theassistant.com"
click at [89, 259] on div at bounding box center [596, 283] width 1193 height 567
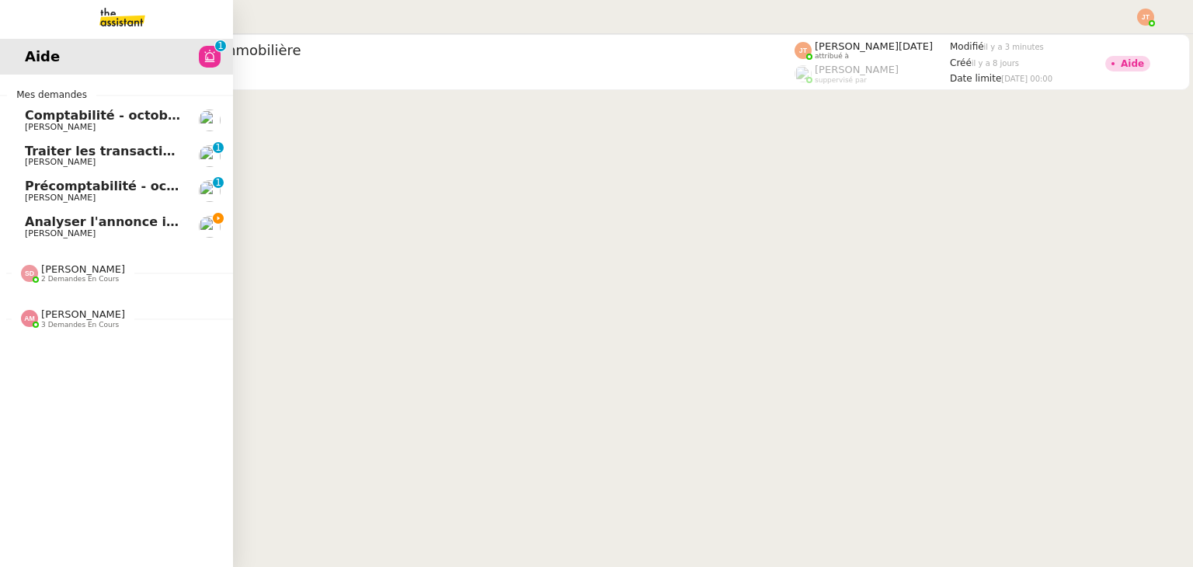
click at [47, 222] on span "Analyser l'annonce immobilière" at bounding box center [135, 221] width 221 height 15
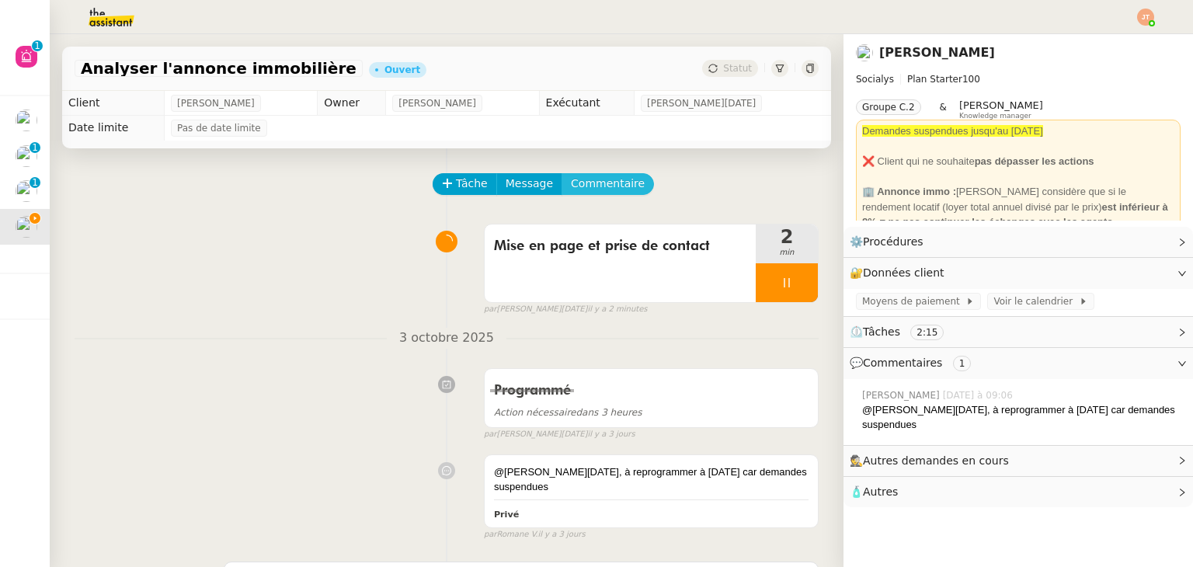
click at [611, 193] on span "Commentaire" at bounding box center [608, 184] width 74 height 18
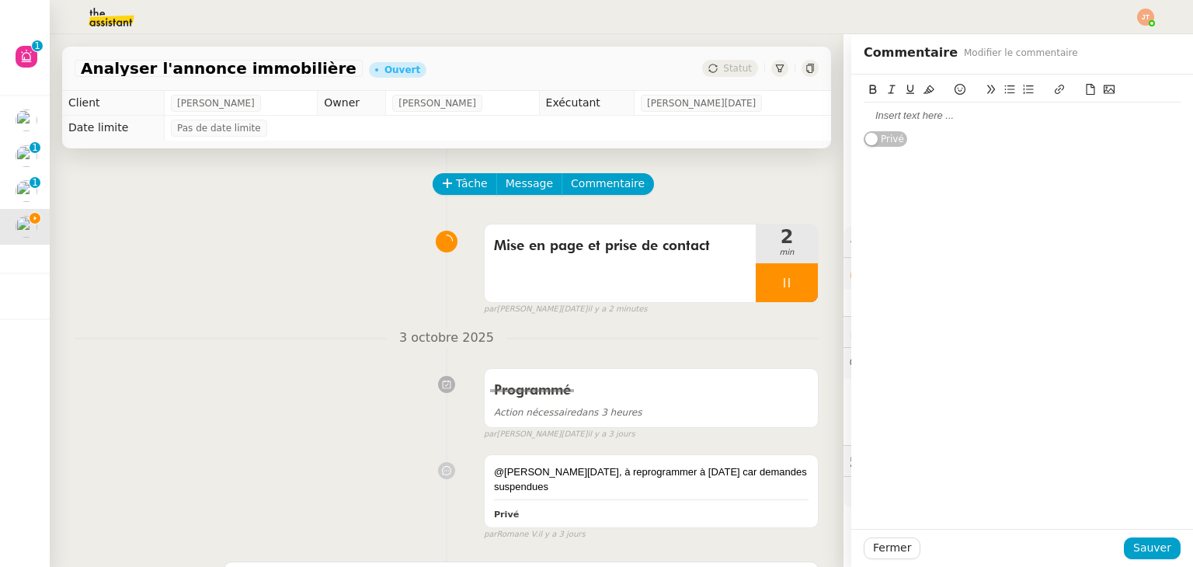
click at [876, 118] on div at bounding box center [1022, 116] width 317 height 14
click at [1143, 545] on span "Sauver" at bounding box center [1153, 548] width 38 height 18
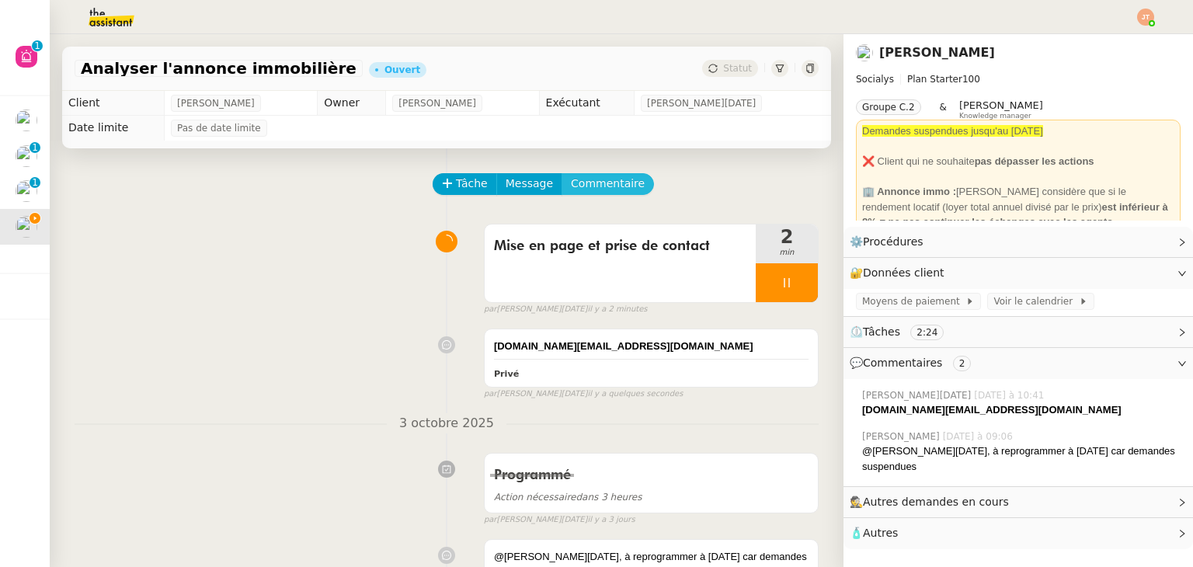
click at [601, 183] on span "Commentaire" at bounding box center [608, 184] width 74 height 18
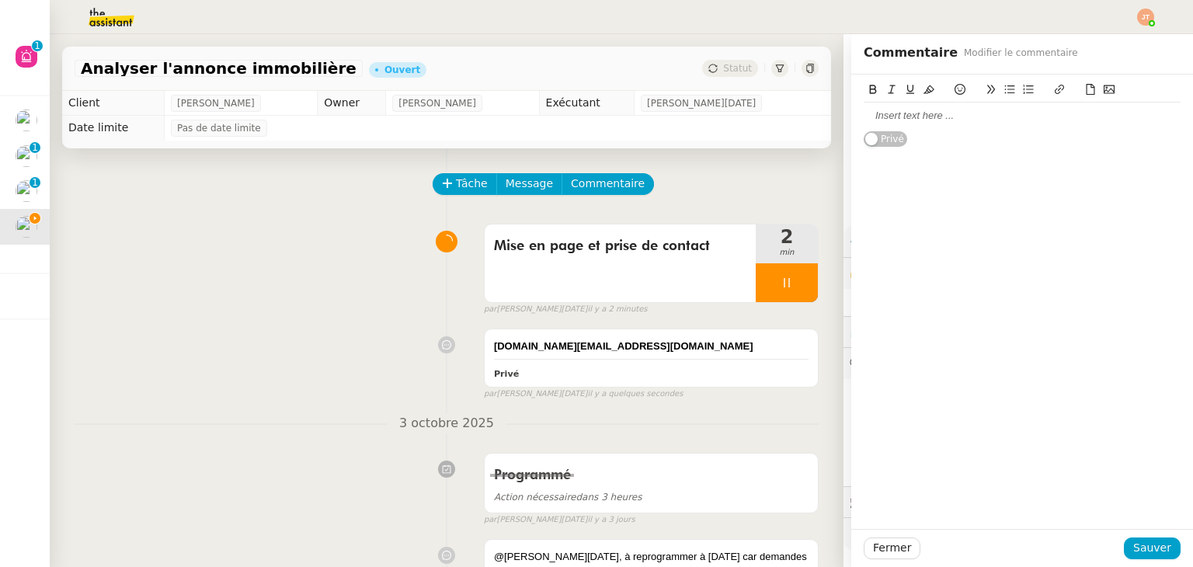
click at [944, 113] on div at bounding box center [1022, 116] width 317 height 14
drag, startPoint x: 1063, startPoint y: 119, endPoint x: 852, endPoint y: 106, distance: 211.7
click at [864, 106] on div "Immeuble 212m2 - Marseille 13001 - 350 000€" at bounding box center [1022, 116] width 317 height 26
click at [924, 89] on icon at bounding box center [929, 89] width 11 height 11
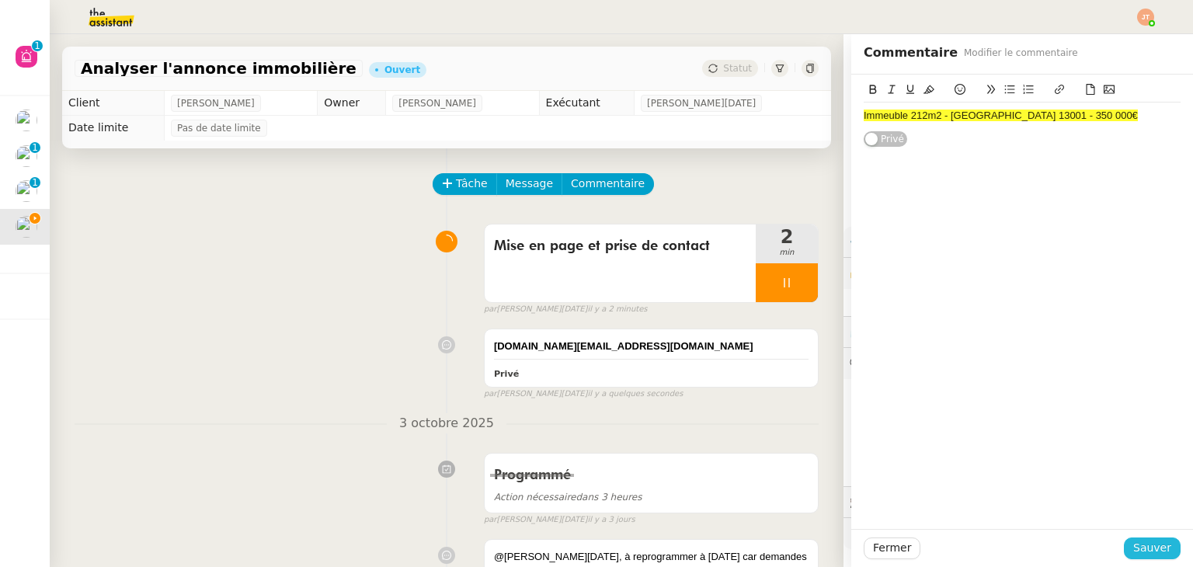
click at [1134, 545] on span "Sauver" at bounding box center [1153, 548] width 38 height 18
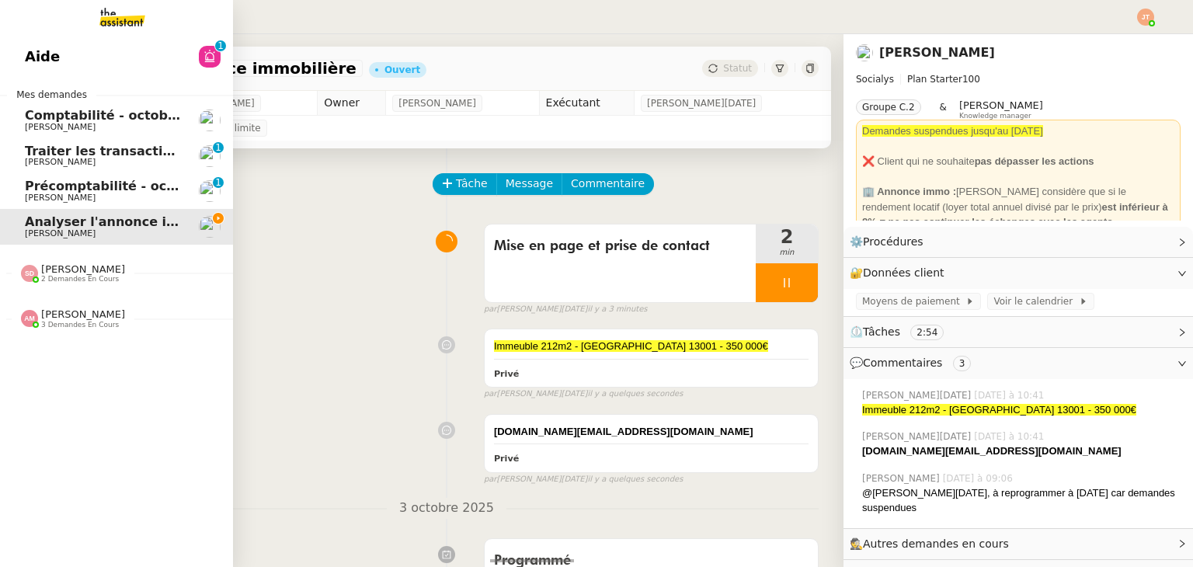
click at [33, 48] on span "Aide" at bounding box center [42, 56] width 35 height 23
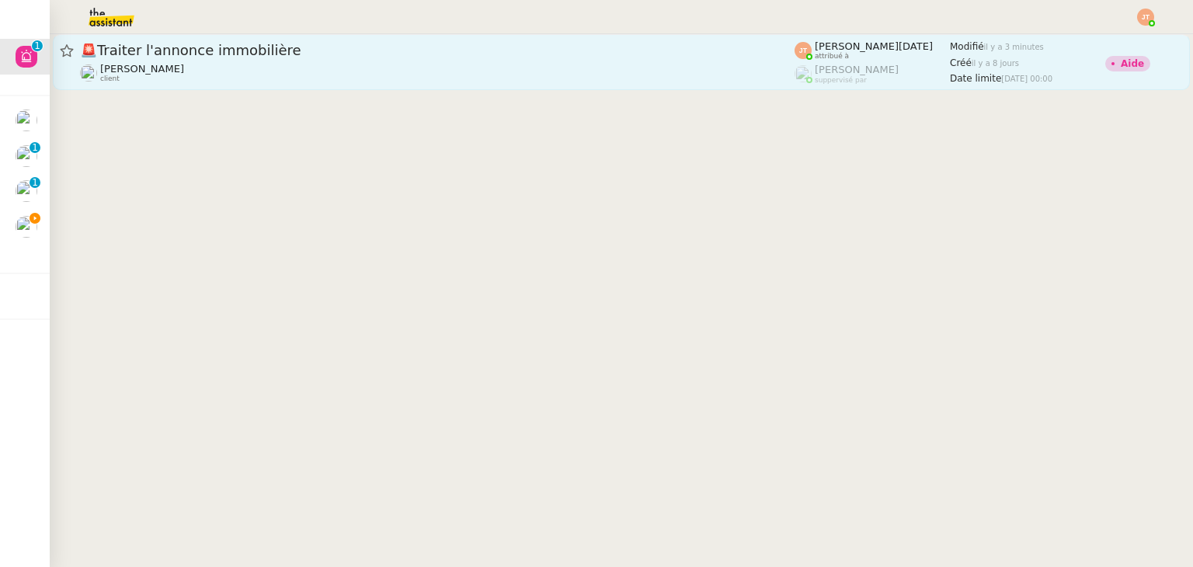
click at [305, 54] on span "🚨 Traiter l'annonce immobilière" at bounding box center [437, 51] width 715 height 14
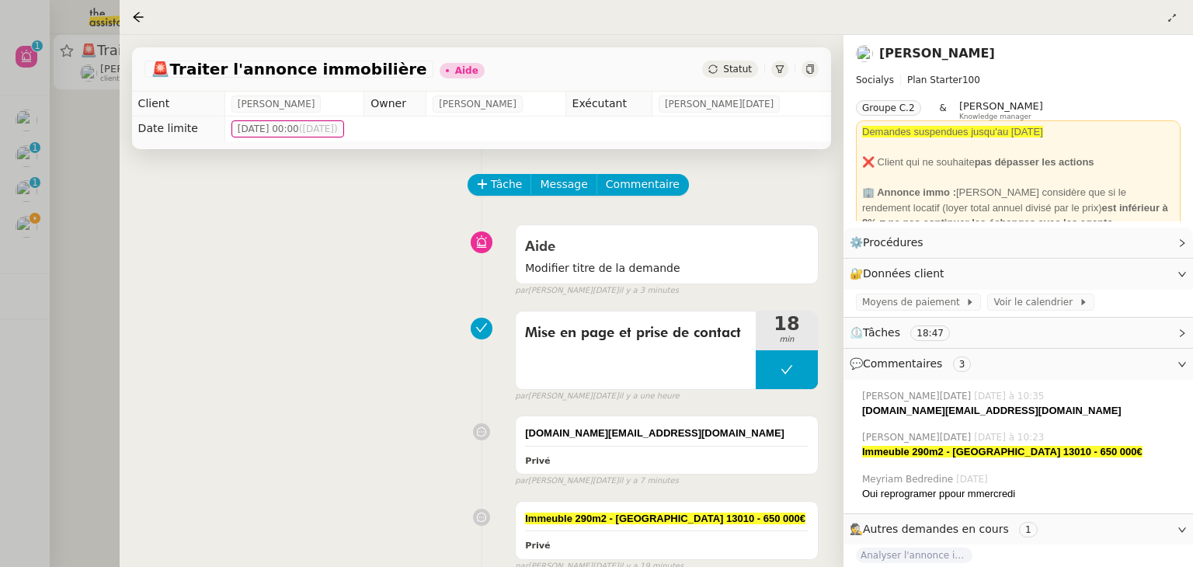
click at [59, 279] on div at bounding box center [596, 283] width 1193 height 567
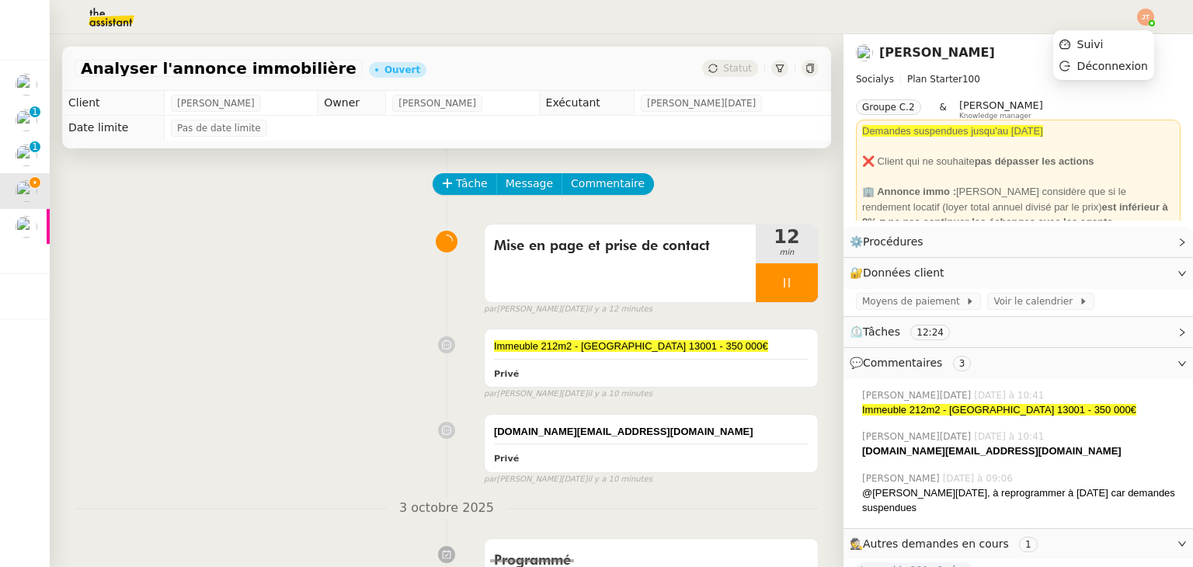
click at [1141, 13] on img at bounding box center [1145, 17] width 17 height 17
click at [1104, 42] on span "Suivi" at bounding box center [1091, 44] width 26 height 12
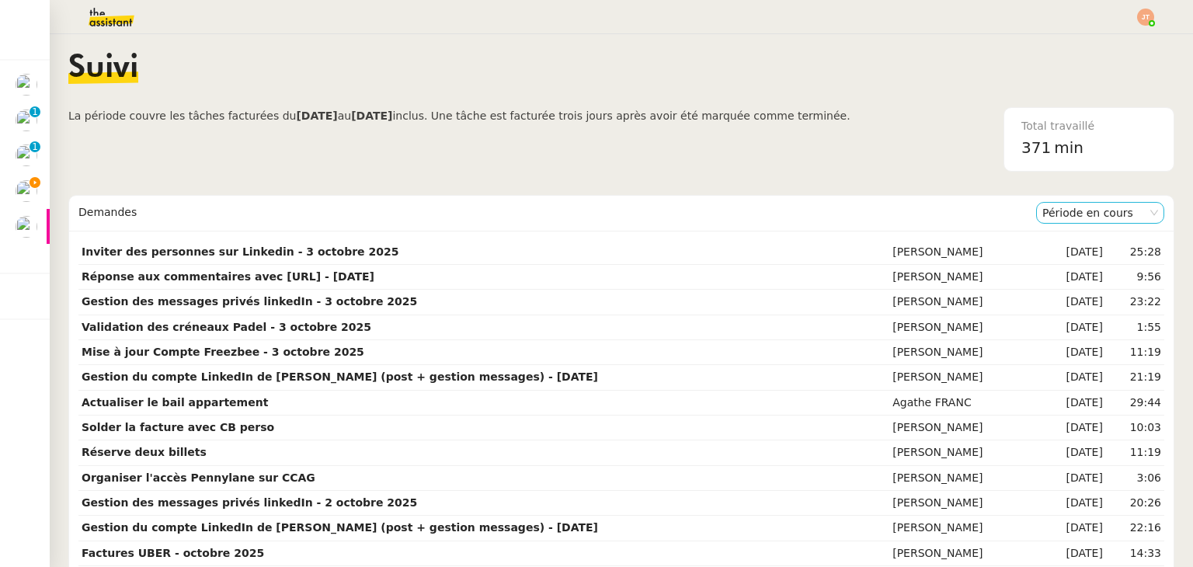
click at [1043, 211] on nz-select-item "Période en cours" at bounding box center [1101, 213] width 116 height 20
click at [1055, 265] on div "Période précédente" at bounding box center [1077, 263] width 116 height 14
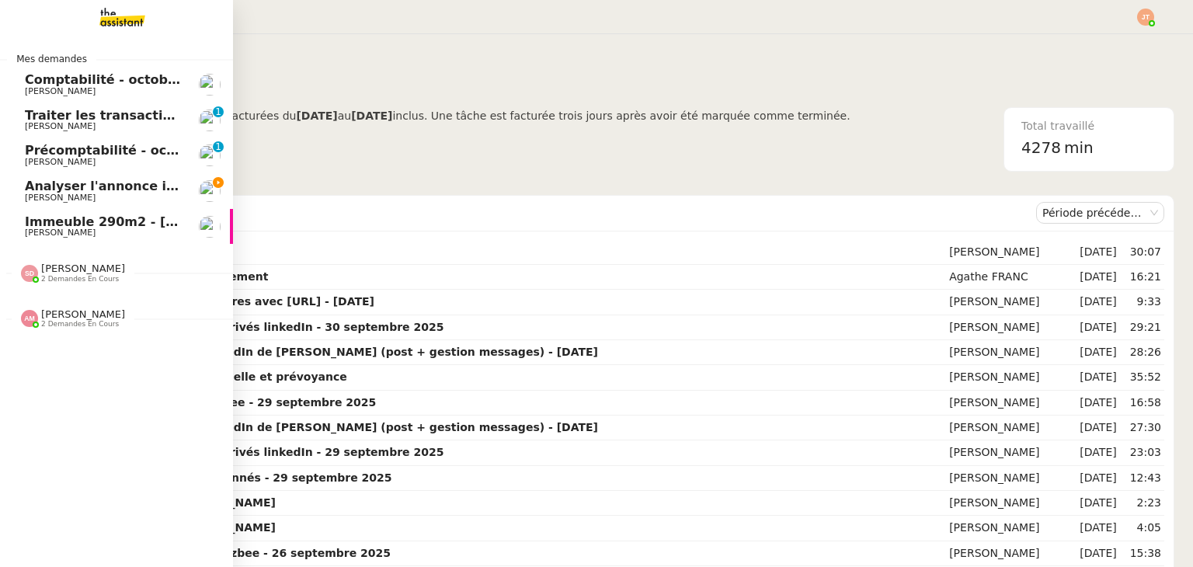
click at [62, 224] on span "Immeuble 290m2 - Marseille 13010 - 650 000€" at bounding box center [228, 221] width 407 height 15
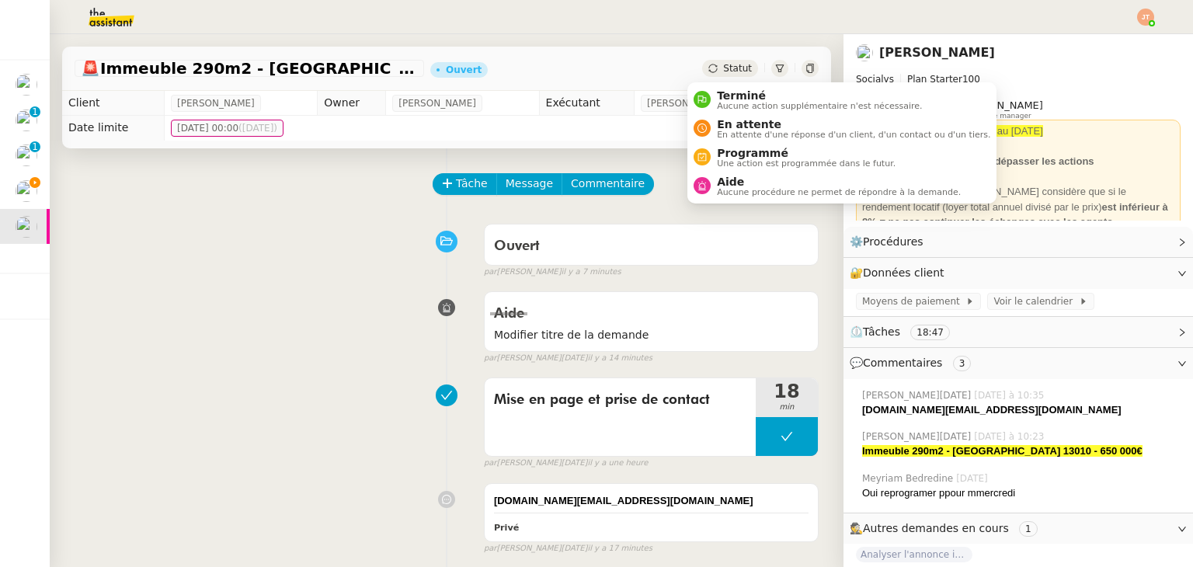
click at [702, 63] on div "Statut" at bounding box center [730, 68] width 56 height 17
click at [722, 124] on span "En attente" at bounding box center [853, 124] width 273 height 12
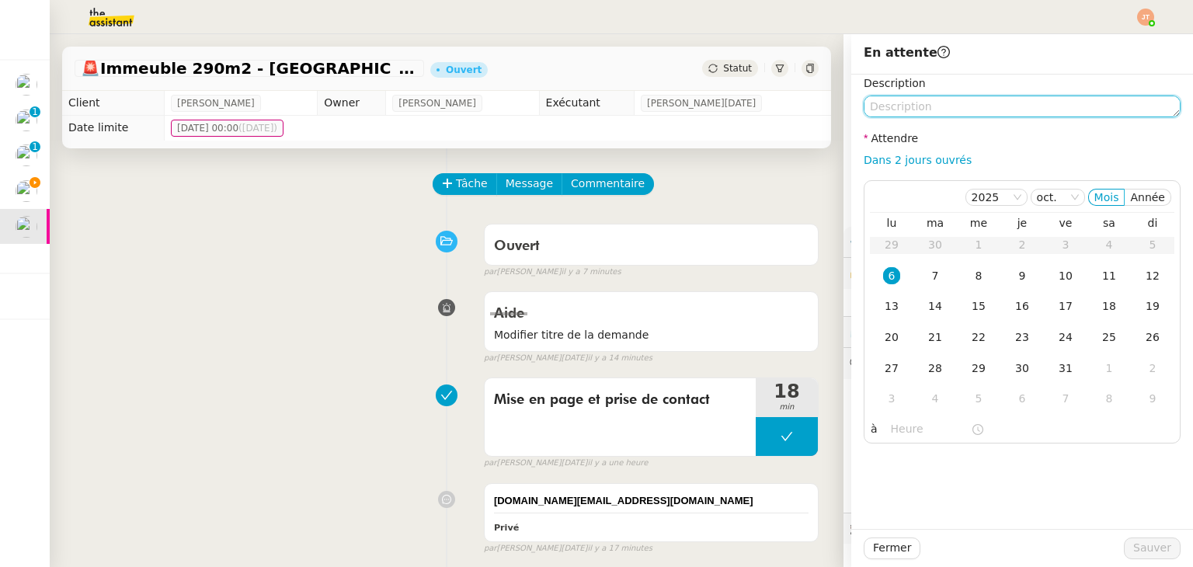
click at [906, 109] on textarea at bounding box center [1022, 107] width 317 height 22
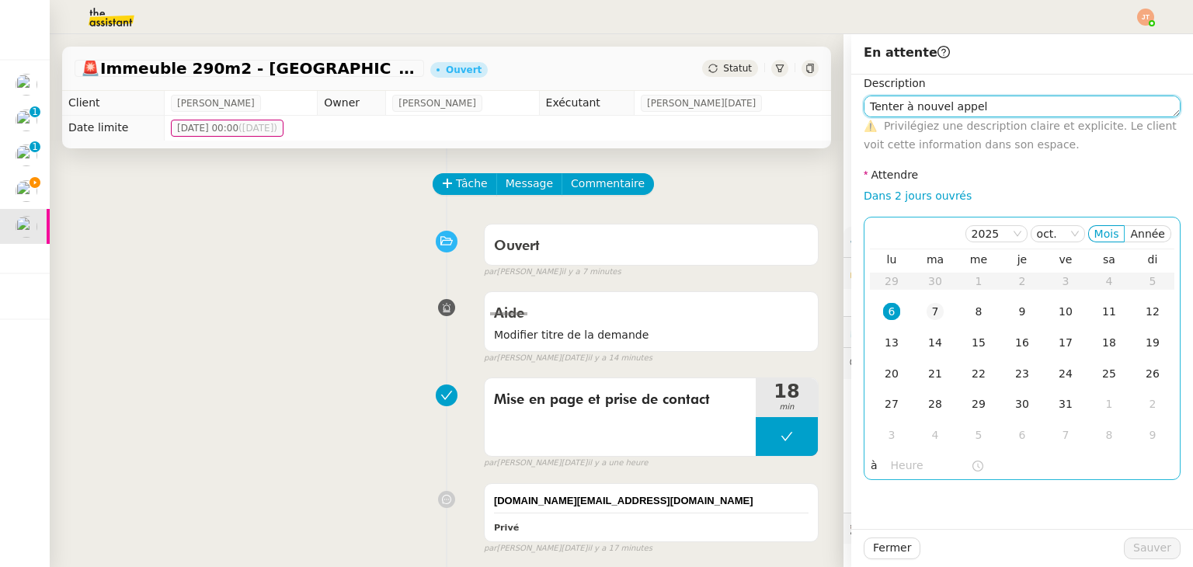
type textarea "Tenter à nouvel appel"
drag, startPoint x: 914, startPoint y: 317, endPoint x: 902, endPoint y: 315, distance: 11.8
click at [914, 317] on td "7" at bounding box center [936, 312] width 44 height 31
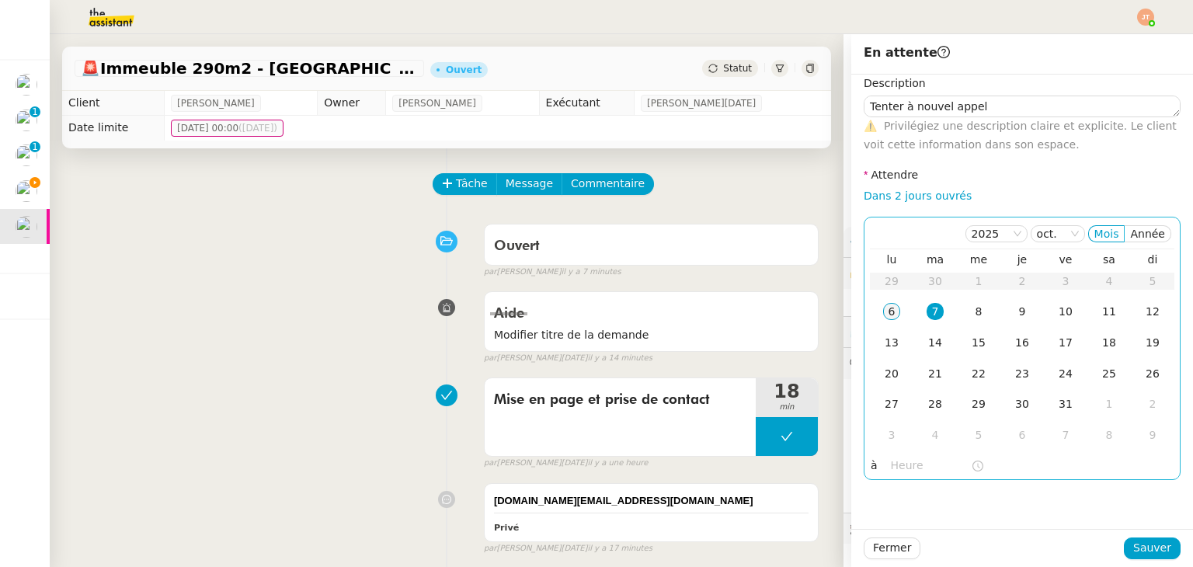
click at [883, 315] on div "6" at bounding box center [891, 311] width 17 height 17
click at [904, 467] on input "text" at bounding box center [931, 466] width 80 height 18
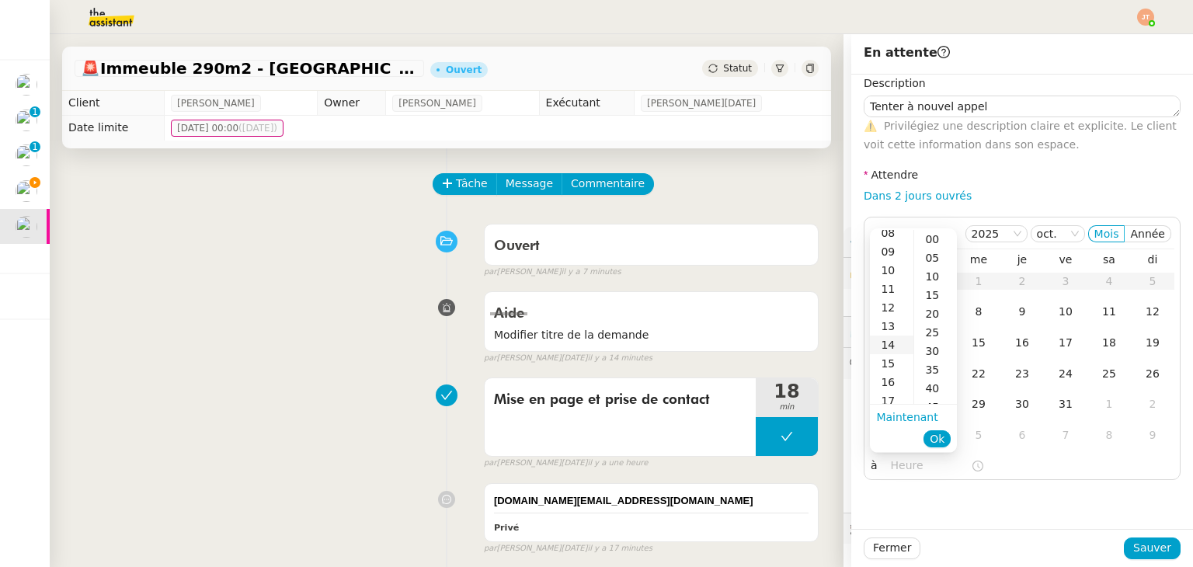
click at [893, 347] on div "14" at bounding box center [892, 345] width 44 height 19
click at [934, 352] on div "30" at bounding box center [935, 351] width 43 height 19
type input "14:30"
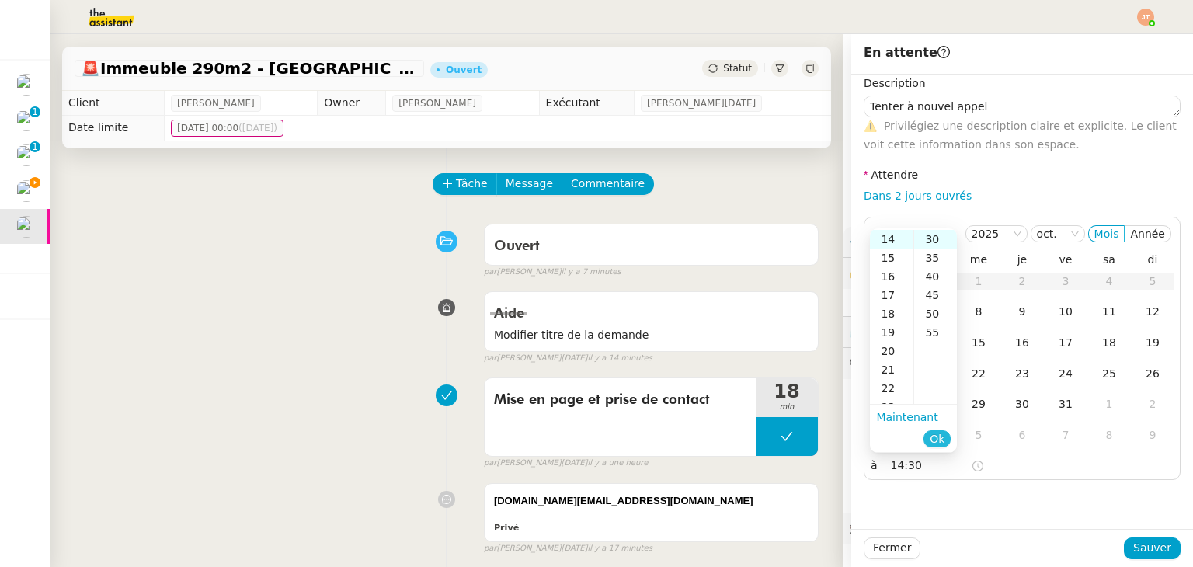
click at [935, 440] on span "Ok" at bounding box center [937, 439] width 15 height 16
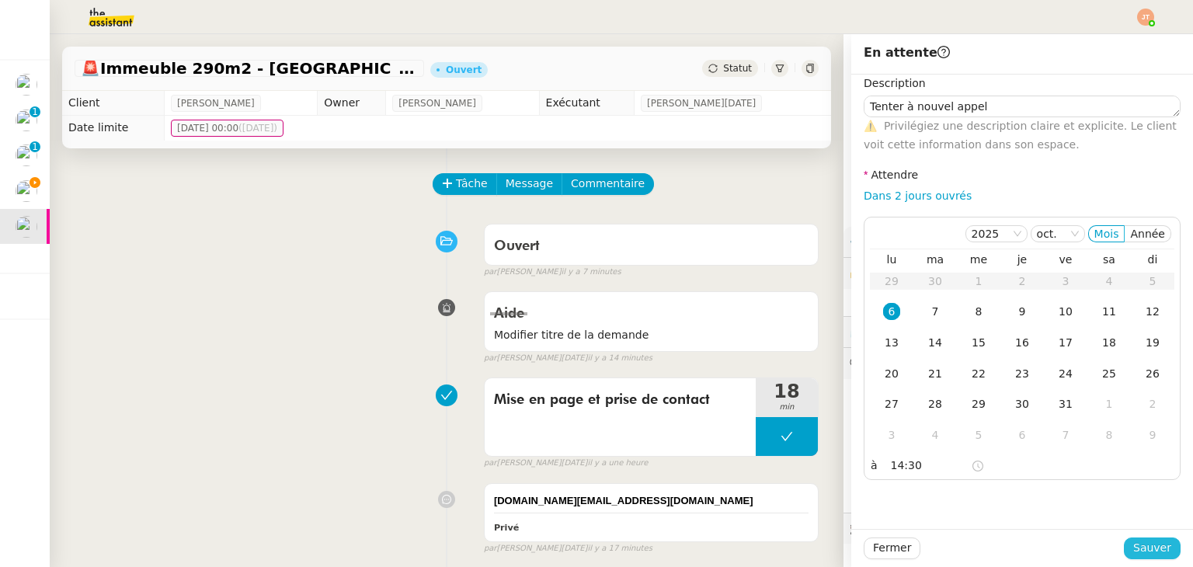
click at [1139, 552] on span "Sauver" at bounding box center [1153, 548] width 38 height 18
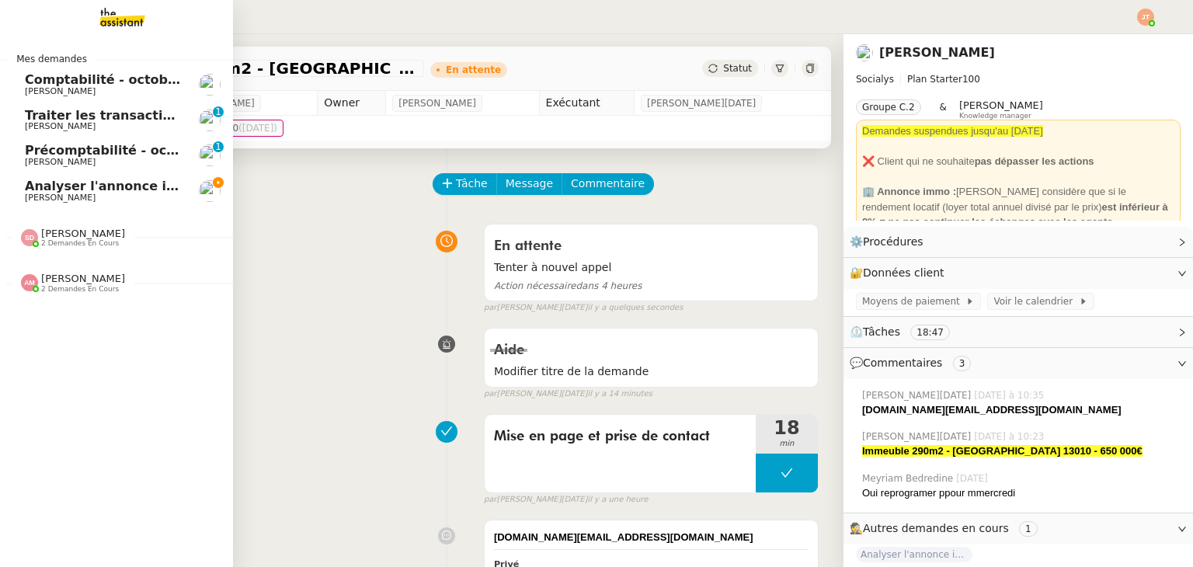
click at [71, 191] on span "Analyser l'annonce immobilière" at bounding box center [135, 186] width 221 height 15
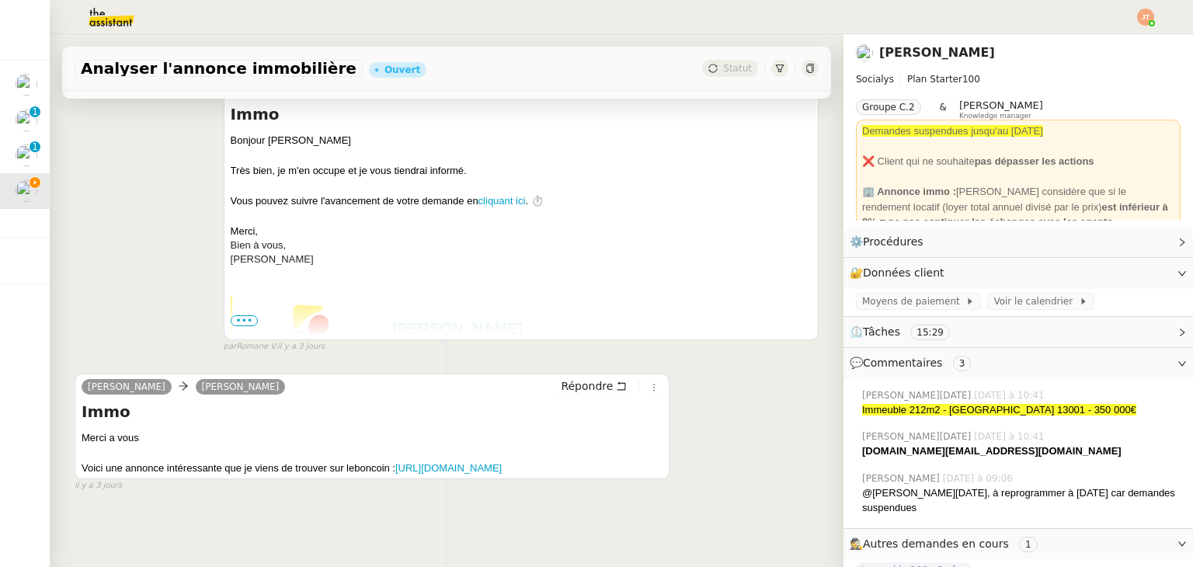
scroll to position [665, 0]
click at [583, 378] on span "Répondre" at bounding box center [587, 386] width 52 height 16
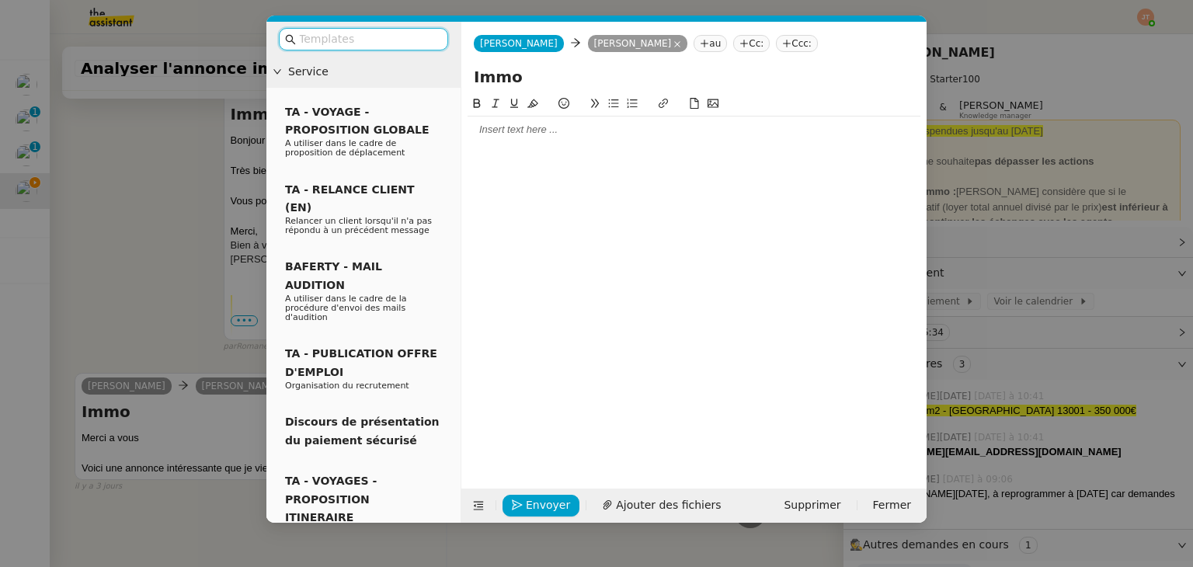
click at [507, 133] on div at bounding box center [694, 130] width 453 height 14
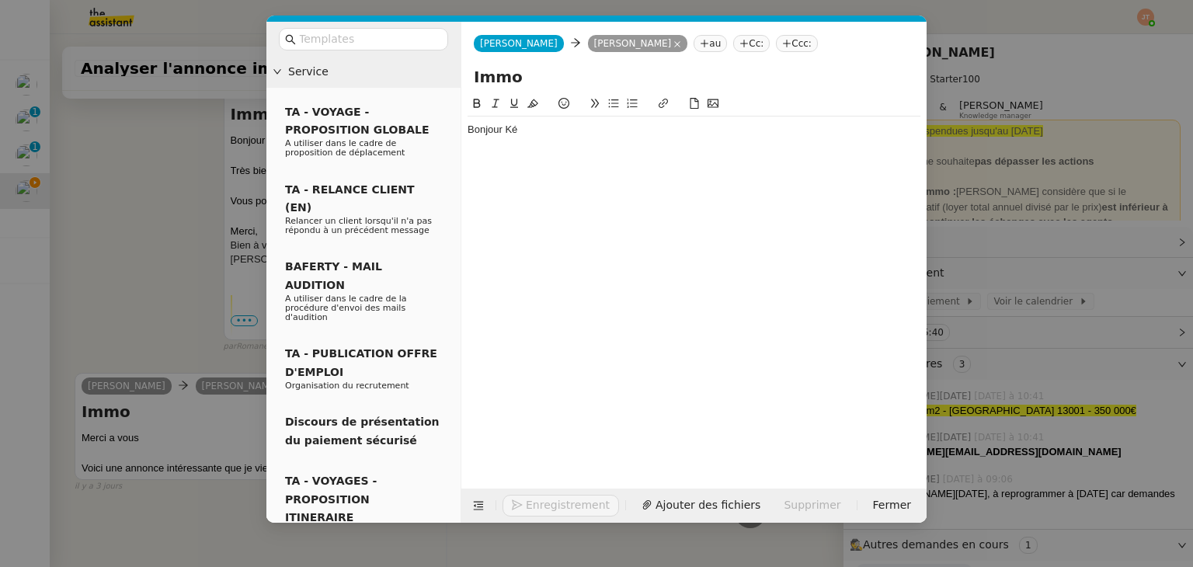
scroll to position [799, 0]
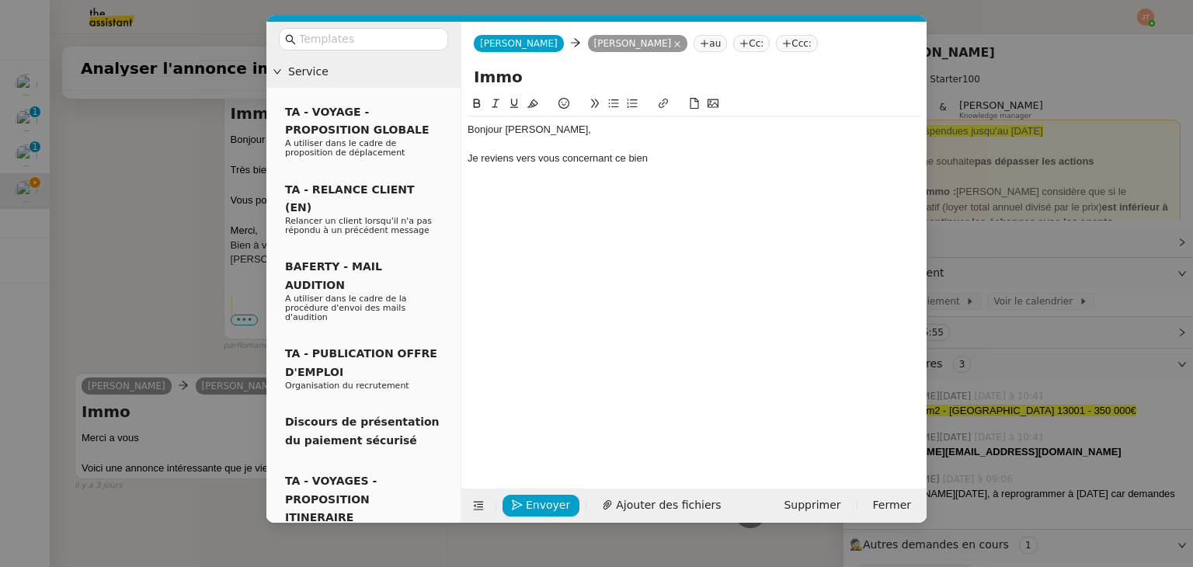
click at [117, 231] on nz-modal-container "Service TA - VOYAGE - PROPOSITION GLOBALE A utiliser dans le cadre de propositi…" at bounding box center [596, 283] width 1193 height 567
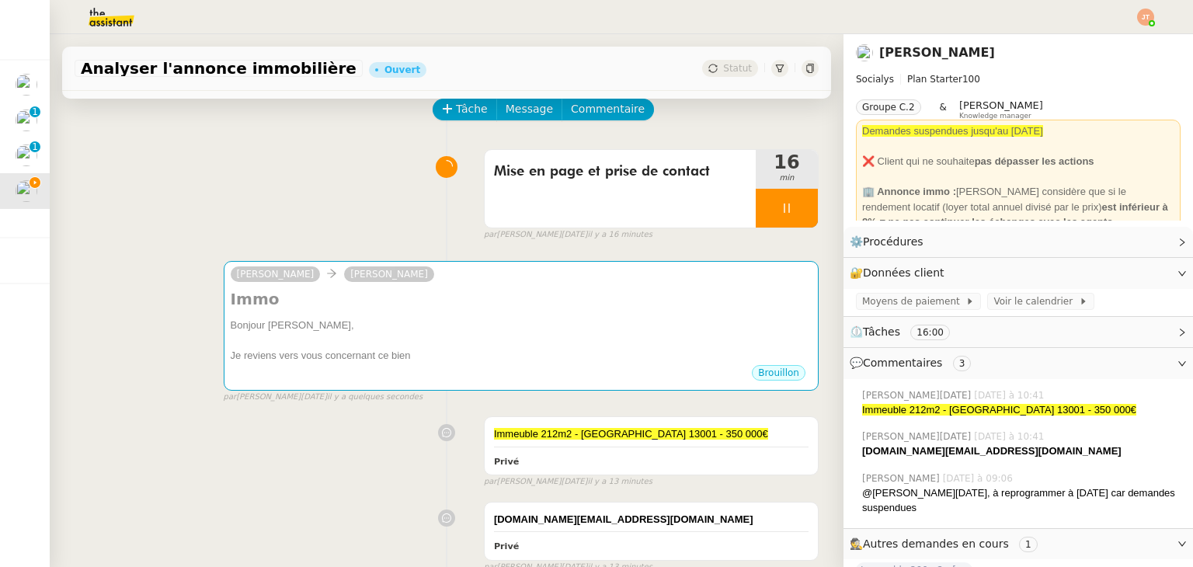
scroll to position [78, 0]
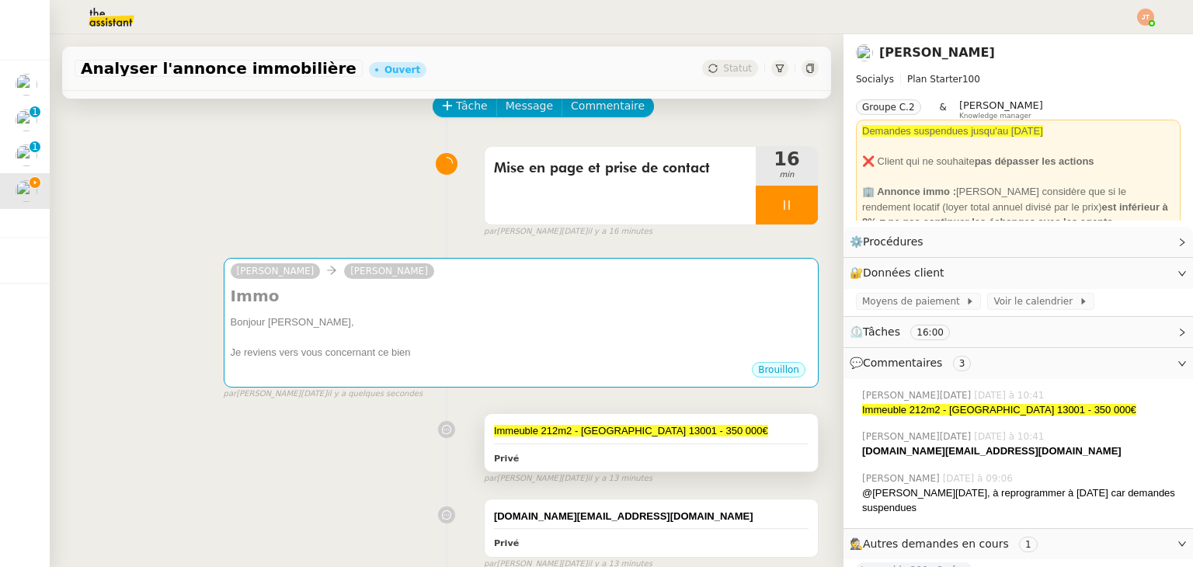
click at [561, 437] on span "Immeuble 212m2 - Marseille 13001 - 350 000€" at bounding box center [631, 431] width 274 height 12
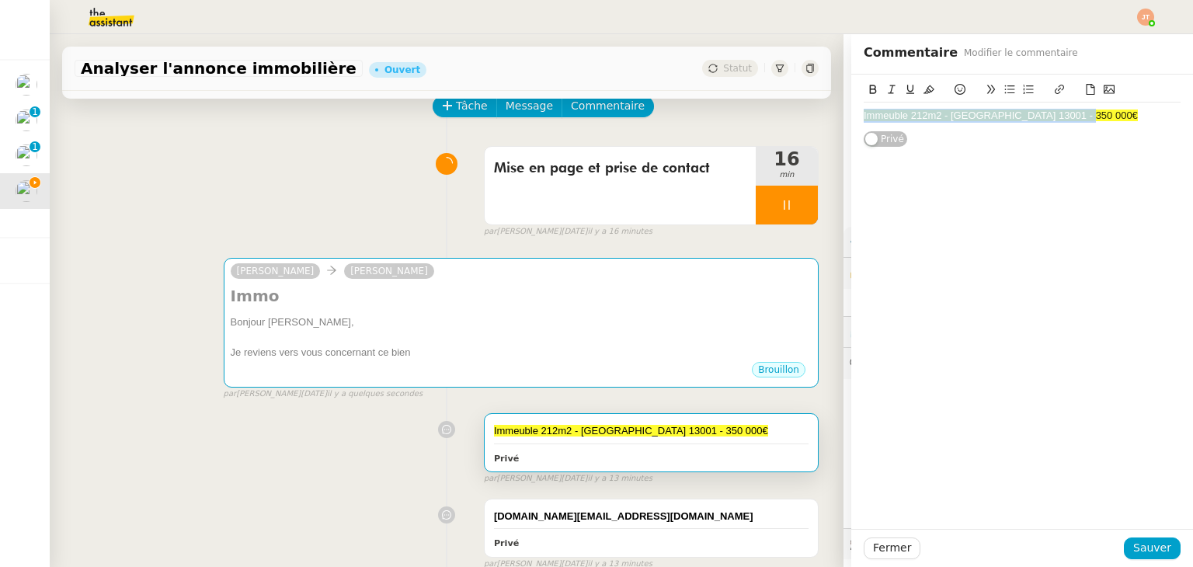
drag, startPoint x: 1066, startPoint y: 118, endPoint x: 842, endPoint y: 105, distance: 224.1
click at [852, 105] on div "Immeuble 212m2 - Marseille 13001 - 350 000€ Privé" at bounding box center [1023, 111] width 342 height 73
copy span "Immeuble 212m2 - Marseille 13001 - 350 000€"
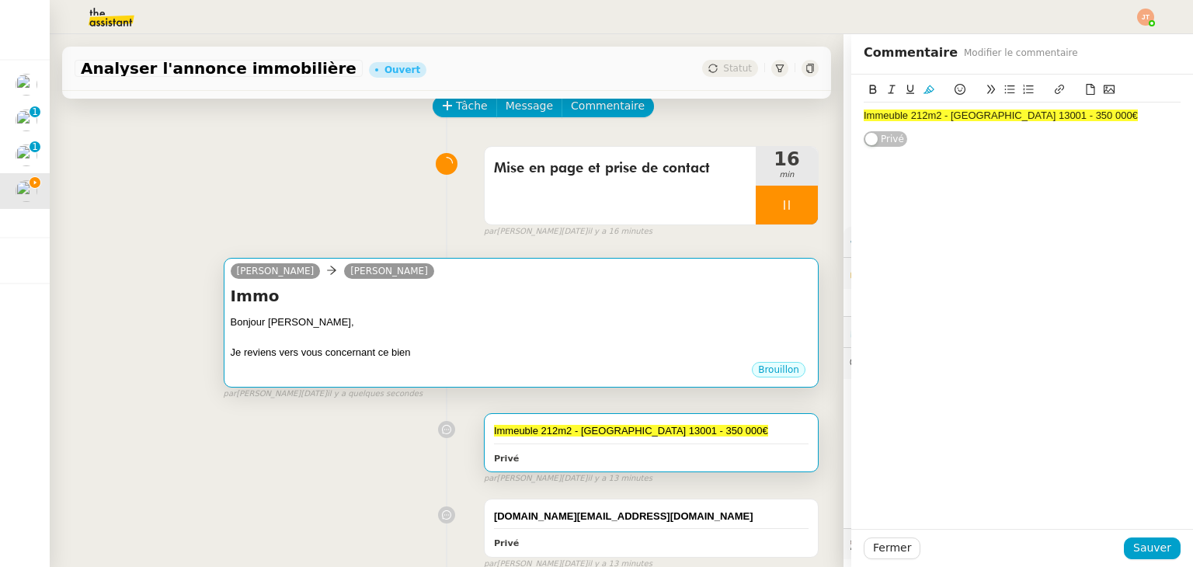
click at [311, 336] on div at bounding box center [521, 338] width 581 height 16
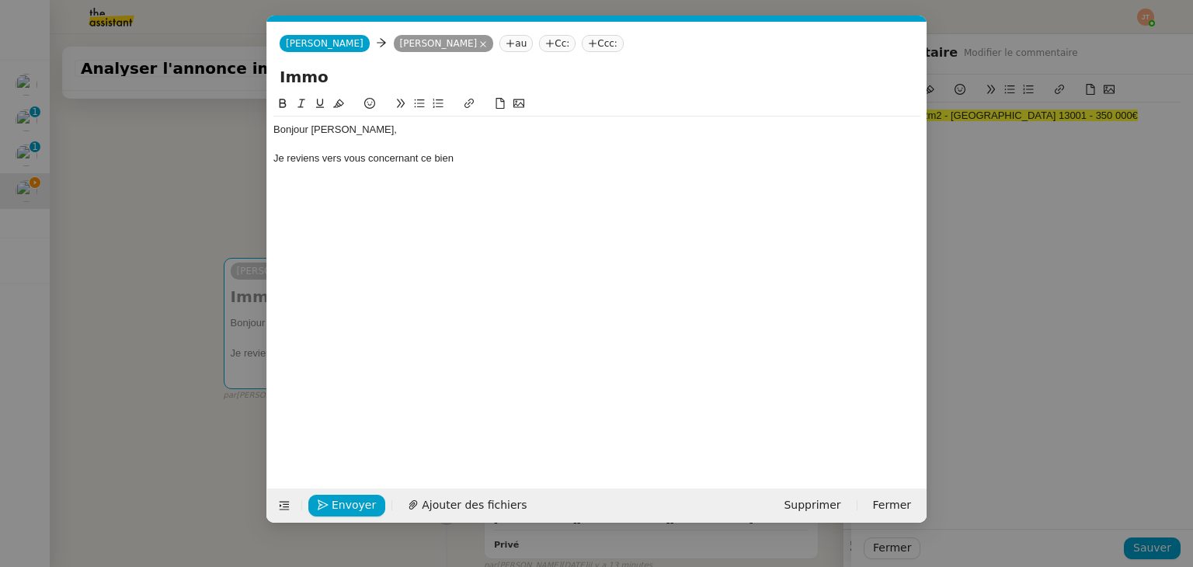
scroll to position [0, 33]
drag, startPoint x: 357, startPoint y: 84, endPoint x: 253, endPoint y: 82, distance: 104.1
click at [253, 82] on nz-modal-container "Service TA - VOYAGE - PROPOSITION GLOBALE A utiliser dans le cadre de propositi…" at bounding box center [596, 283] width 1193 height 567
paste input "euble 212m2 - Marseille 13001 - 350 000€"
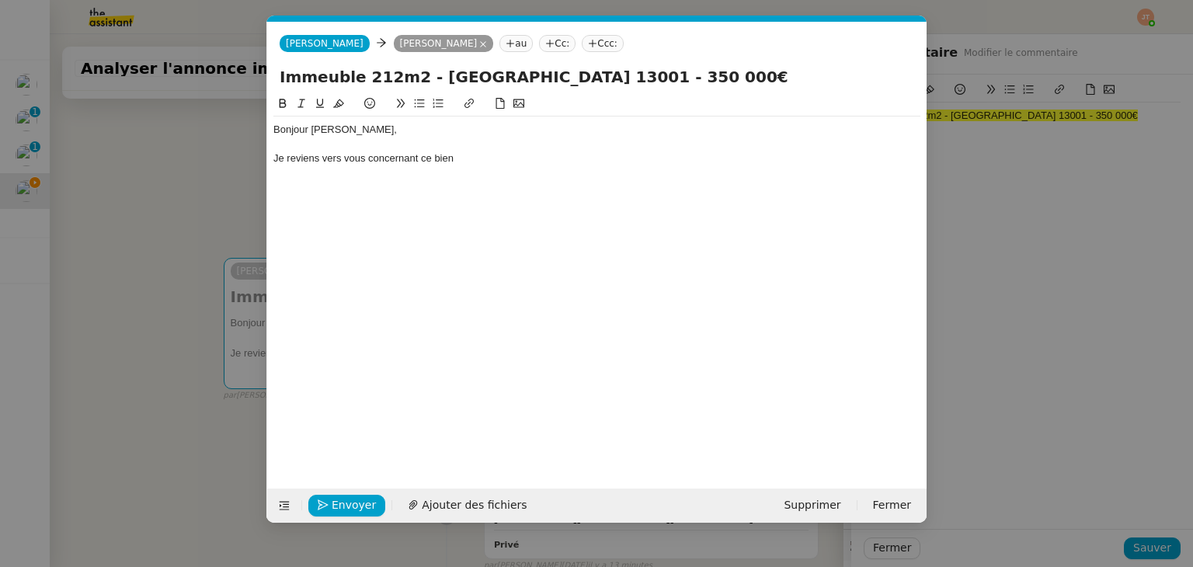
type input "Immeuble 212m2 - Marseille 13001 - 350 000€"
click at [466, 158] on div "Je reviens vers vous concernant ce bien" at bounding box center [596, 158] width 647 height 14
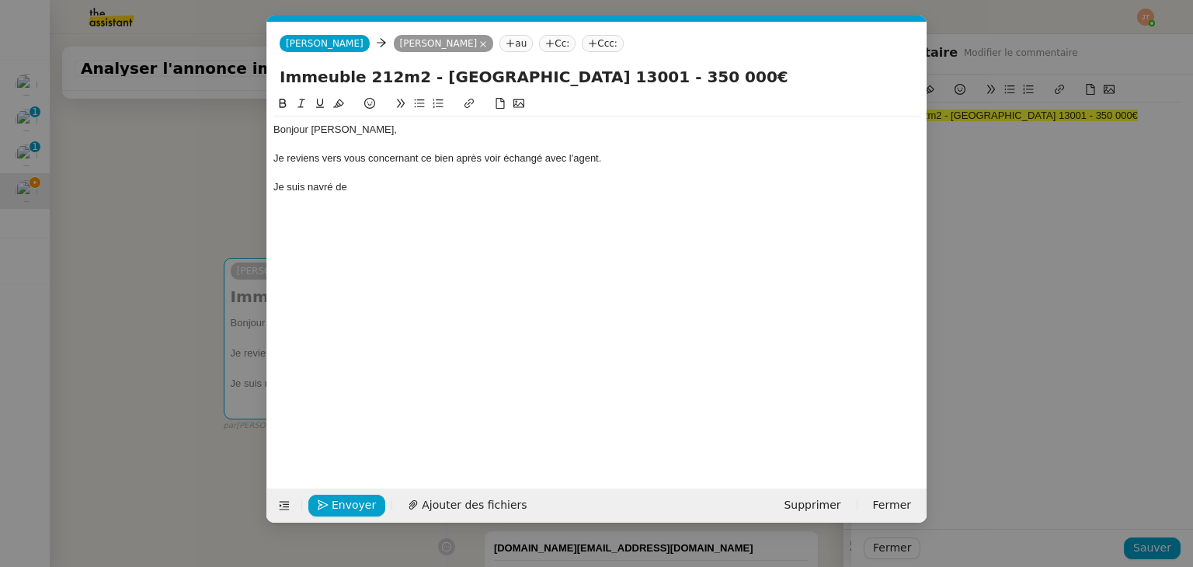
click at [493, 158] on div "Je reviens vers vous concernant ce bien après voir échangé avec l'agent." at bounding box center [596, 158] width 647 height 14
click at [484, 158] on div "Je reviens vers vous concernant ce bien après voir échangé avec l'agent." at bounding box center [596, 158] width 647 height 14
click at [384, 188] on div "Je suis navré de" at bounding box center [596, 187] width 647 height 14
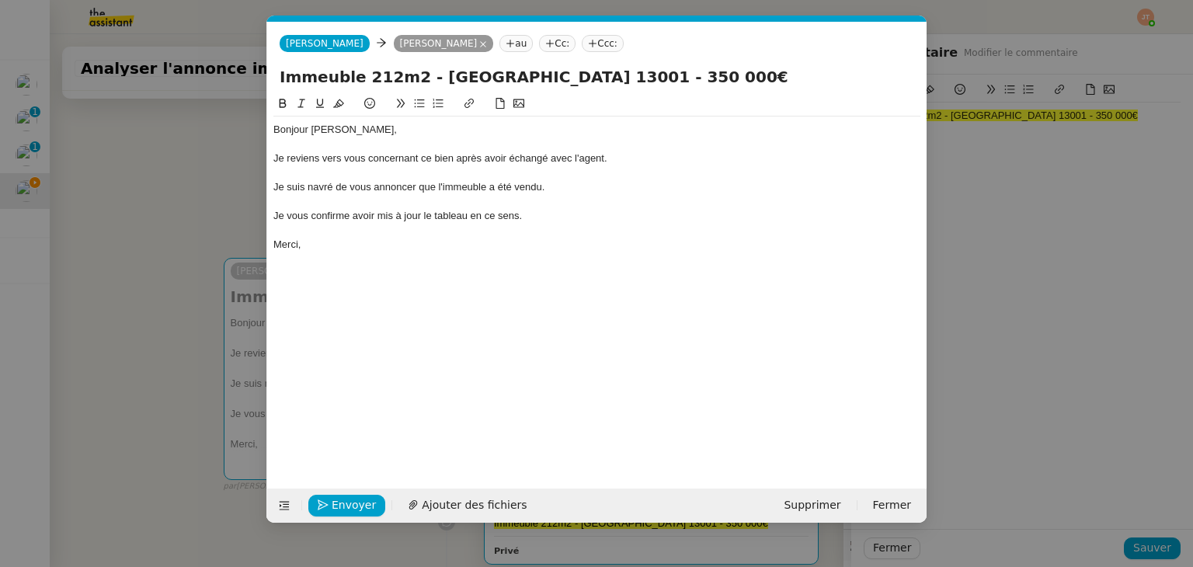
click at [341, 247] on div "Merci," at bounding box center [596, 245] width 647 height 14
drag, startPoint x: 604, startPoint y: 157, endPoint x: 454, endPoint y: 157, distance: 149.9
click at [454, 157] on div "Je reviens vers vous concernant ce bien après avoir échangé avec l'agent." at bounding box center [596, 158] width 647 height 14
copy div "après avoir échangé avec l'agent"
click at [370, 159] on div "Je reviens vers vous concernant ce bien après avoir échangé avec l'agent." at bounding box center [596, 158] width 647 height 14
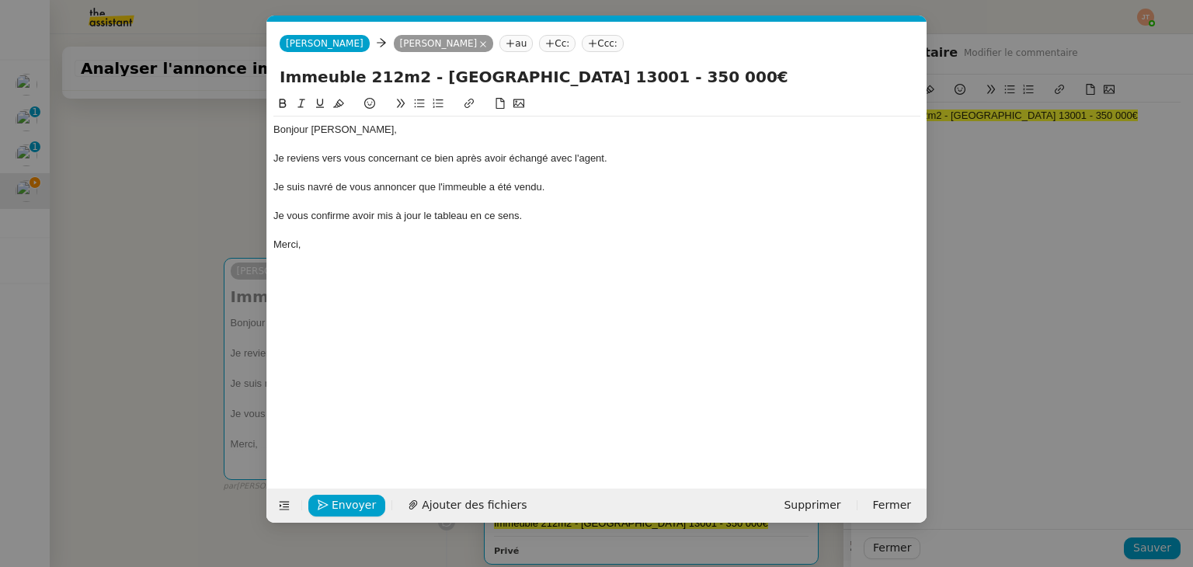
scroll to position [0, 0]
click at [370, 160] on div "Je reviens vers vous après avoir échangé avec l'agentconcernant ce bien après a…" at bounding box center [596, 158] width 647 height 14
click at [516, 156] on div "Je reviens vers vous après avoir échangé avec l'agentconcernant ce bien après a…" at bounding box center [596, 158] width 647 height 14
drag, startPoint x: 755, startPoint y: 159, endPoint x: 608, endPoint y: 159, distance: 147.6
click at [608, 159] on div "Je reviens vers vous après avoir échangé avec l'agent concernant ce bien après …" at bounding box center [596, 158] width 647 height 14
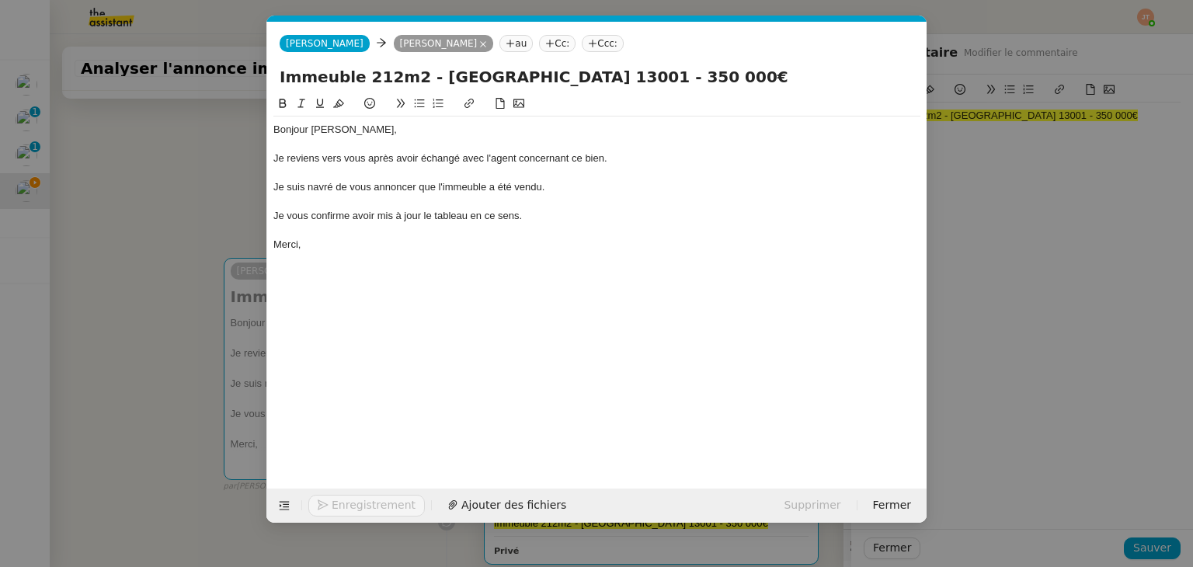
click at [584, 179] on div at bounding box center [596, 173] width 647 height 14
click at [333, 249] on div "Merci," at bounding box center [596, 245] width 647 height 14
click at [350, 510] on span "Envoyer" at bounding box center [354, 505] width 44 height 18
click at [350, 510] on span "Confirmer l'envoi" at bounding box center [378, 505] width 93 height 18
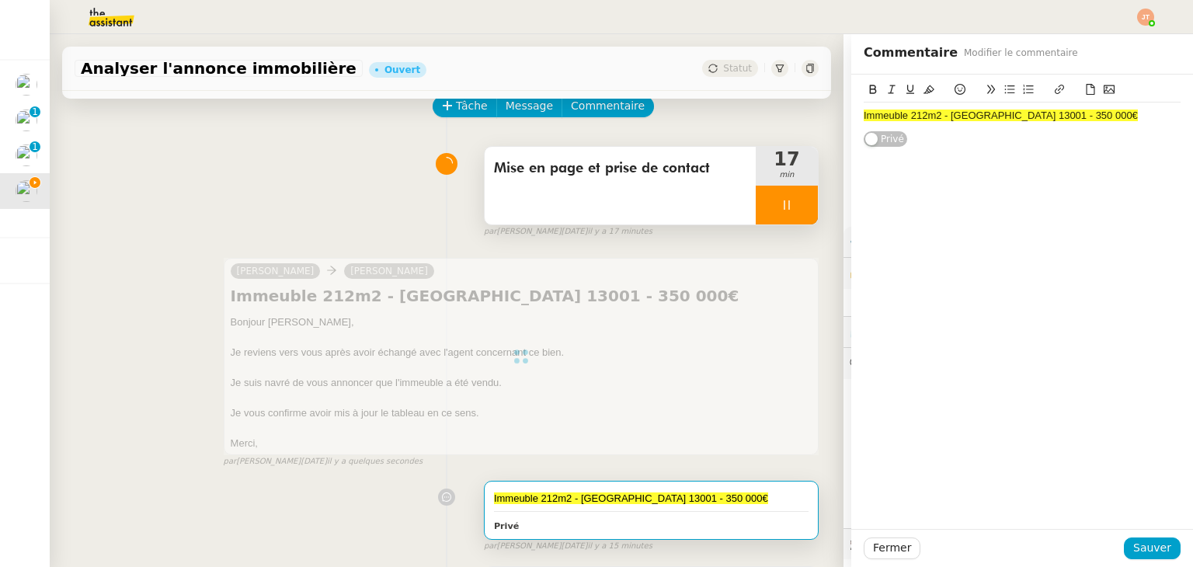
click at [760, 211] on div at bounding box center [787, 205] width 62 height 39
click at [796, 207] on icon at bounding box center [802, 205] width 12 height 12
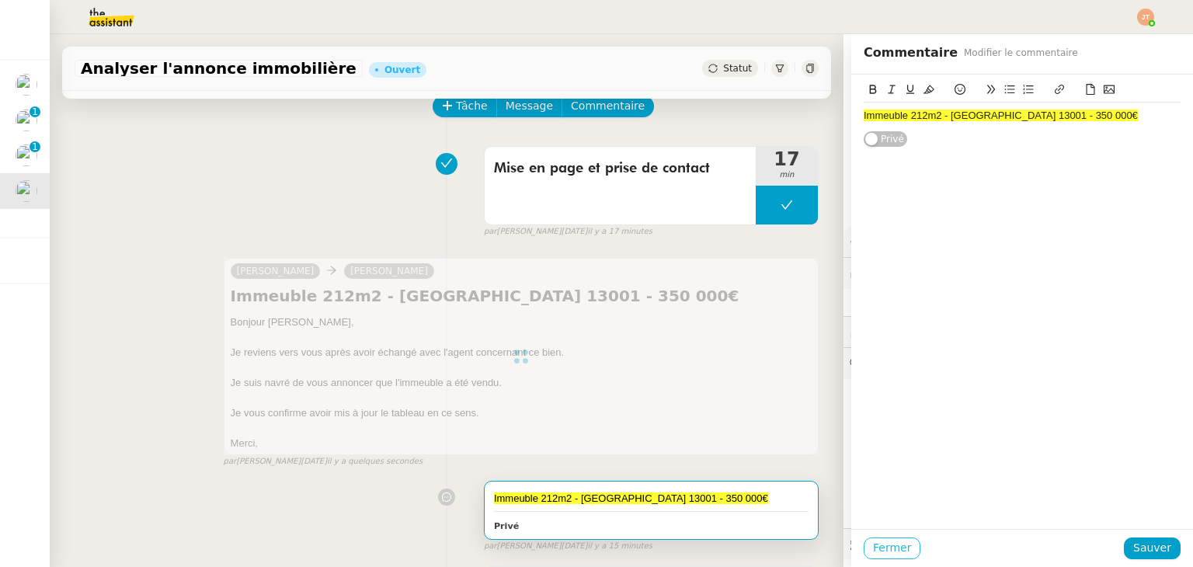
click at [873, 552] on span "Fermer" at bounding box center [892, 548] width 38 height 18
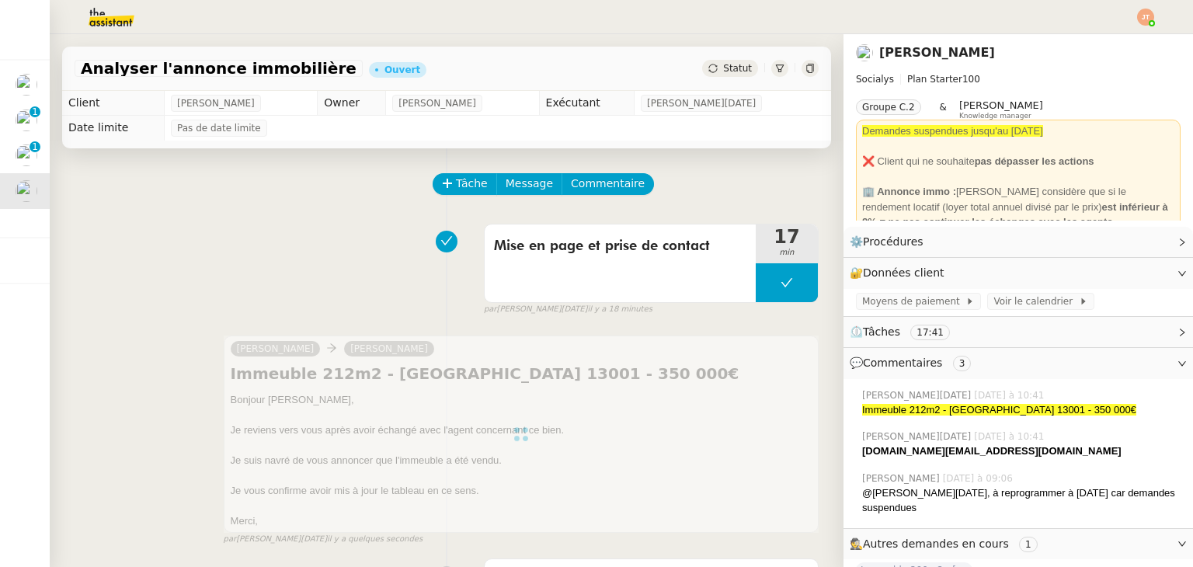
click at [723, 71] on span "Statut" at bounding box center [737, 68] width 29 height 11
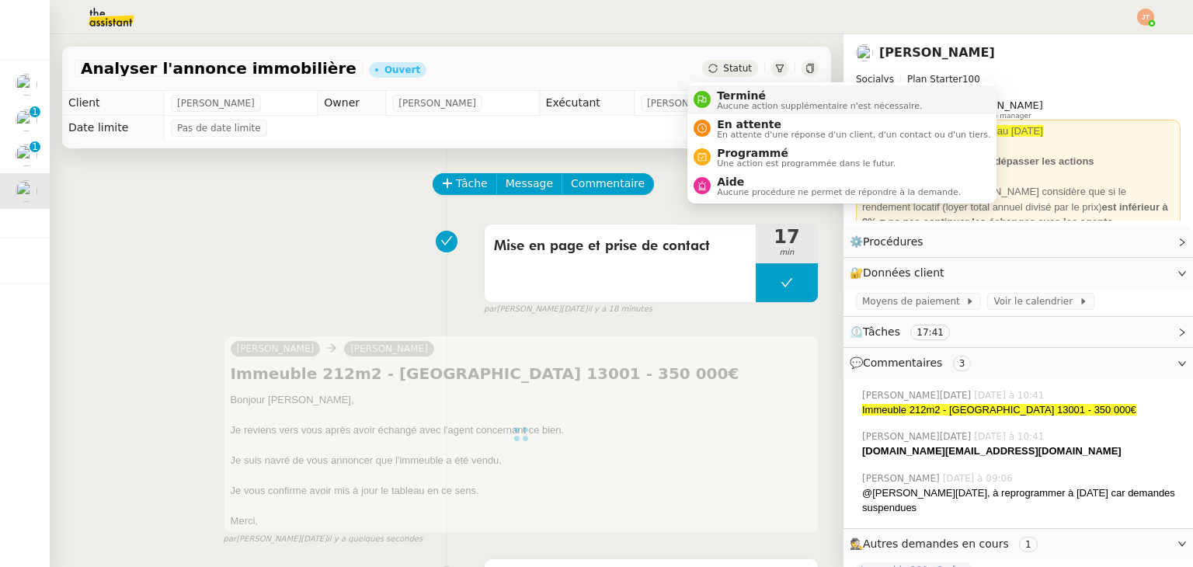
click at [727, 91] on span "Terminé" at bounding box center [819, 95] width 205 height 12
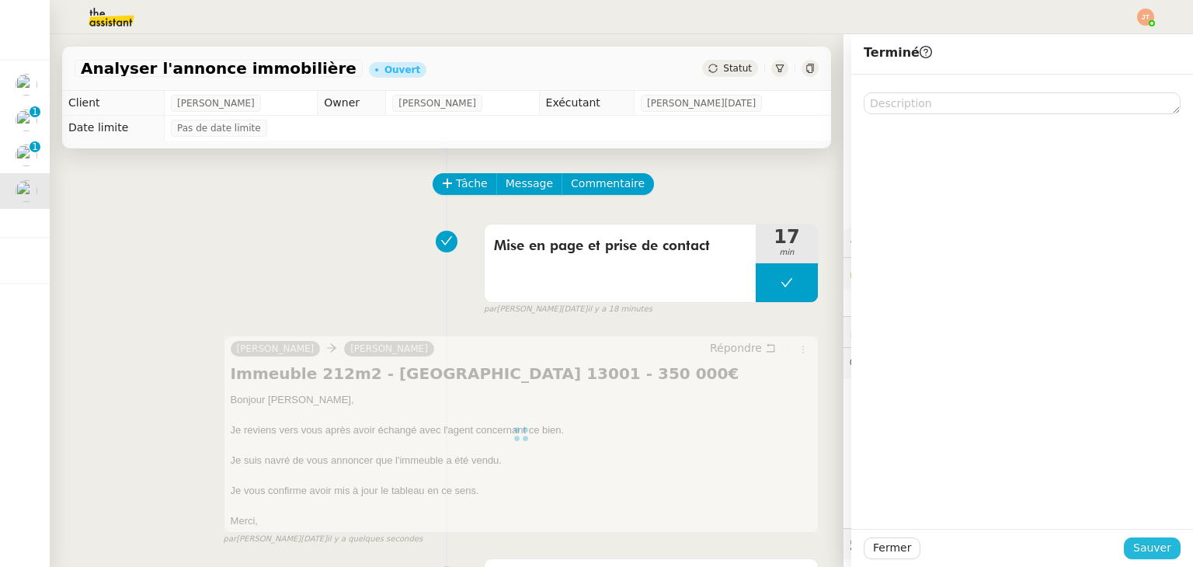
click at [1134, 548] on span "Sauver" at bounding box center [1153, 548] width 38 height 18
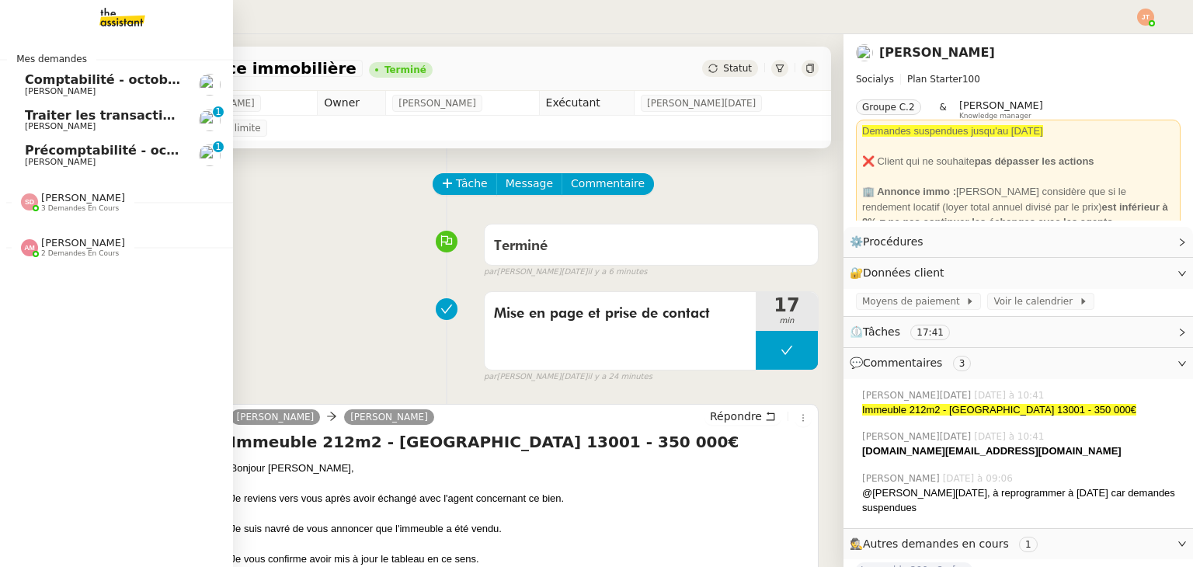
click at [84, 149] on span "Précomptabilité - octobre 2025" at bounding box center [134, 150] width 218 height 15
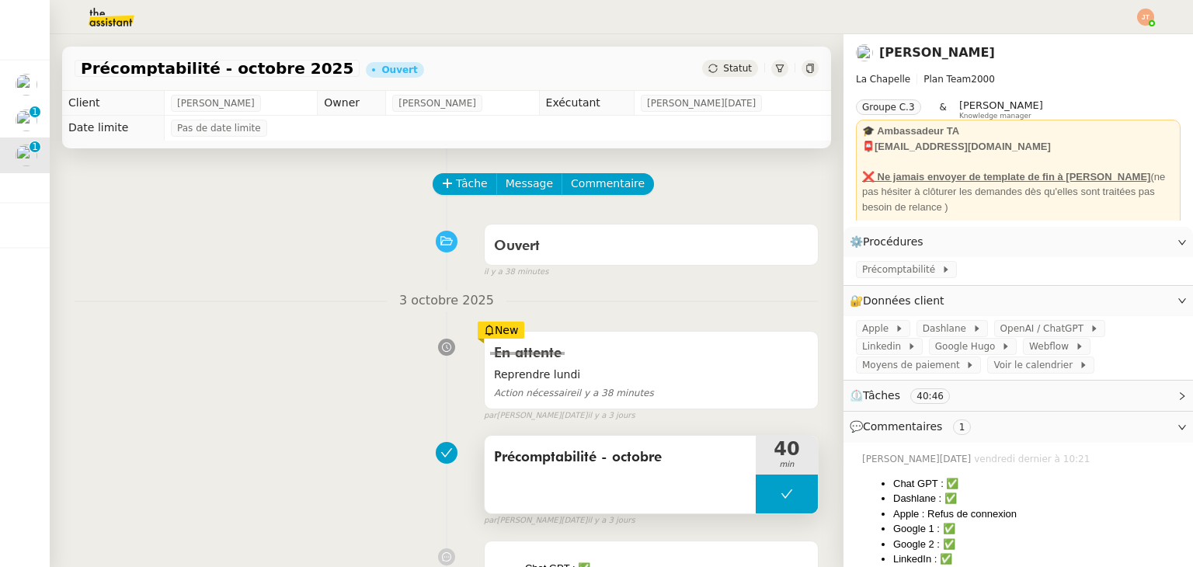
click at [598, 461] on span "Précomptabilité - octobre" at bounding box center [620, 457] width 252 height 23
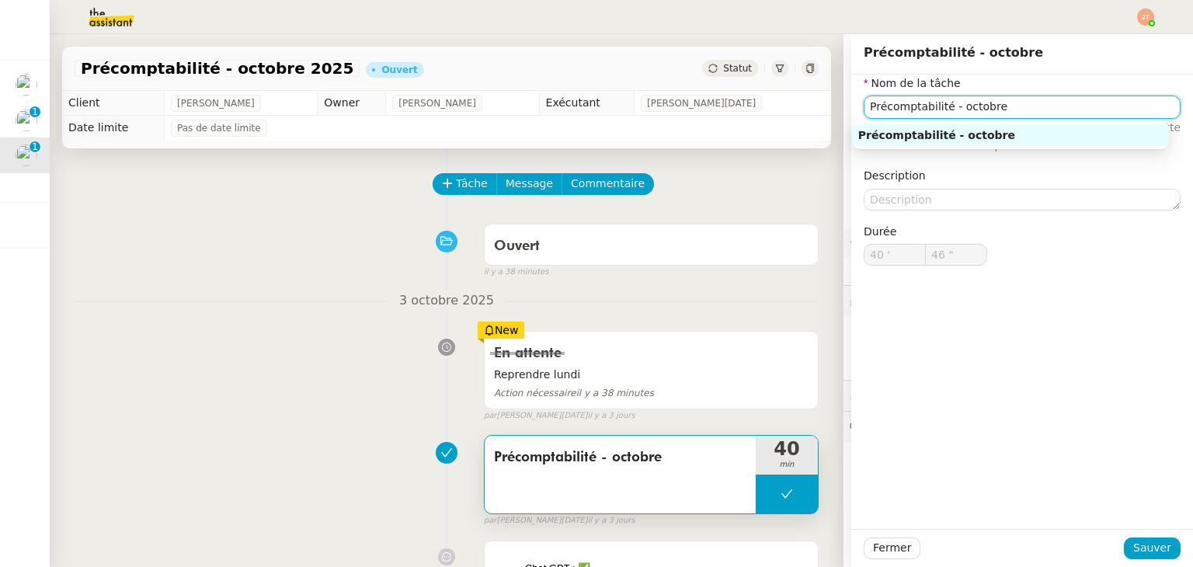
drag, startPoint x: 980, startPoint y: 103, endPoint x: 844, endPoint y: 103, distance: 136.7
click at [852, 103] on div "Nom de la tâche Précomptabilité - octobre ⚠️ Privilégiez un titre clair et expl…" at bounding box center [1023, 183] width 342 height 216
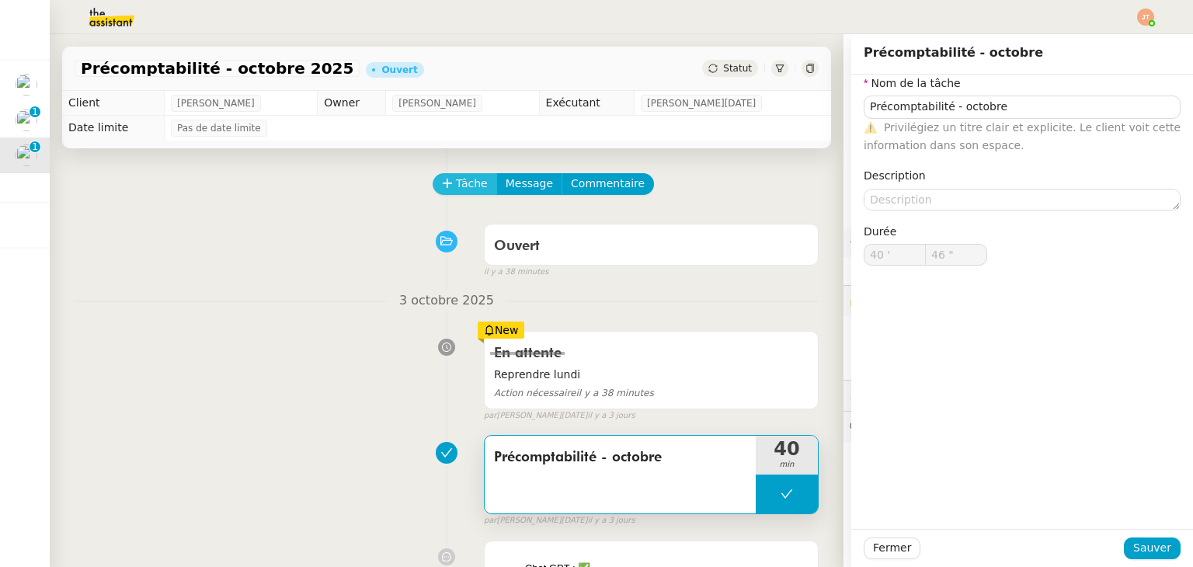
click at [456, 193] on span "Tâche" at bounding box center [472, 184] width 32 height 18
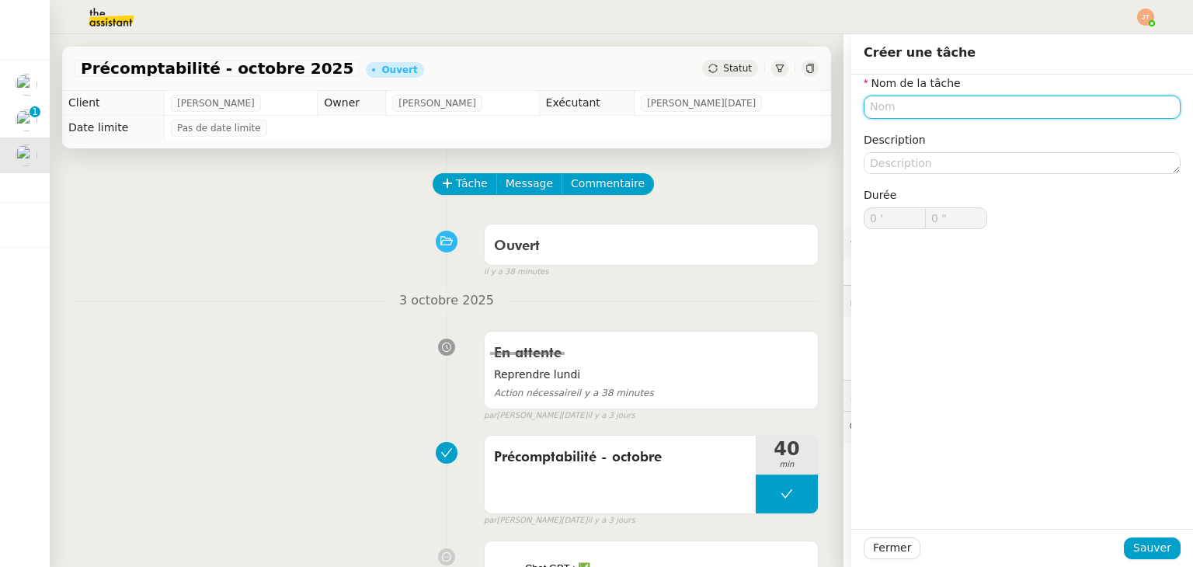
click at [879, 110] on input "text" at bounding box center [1022, 107] width 317 height 23
paste input "Précomptabilité - octobre"
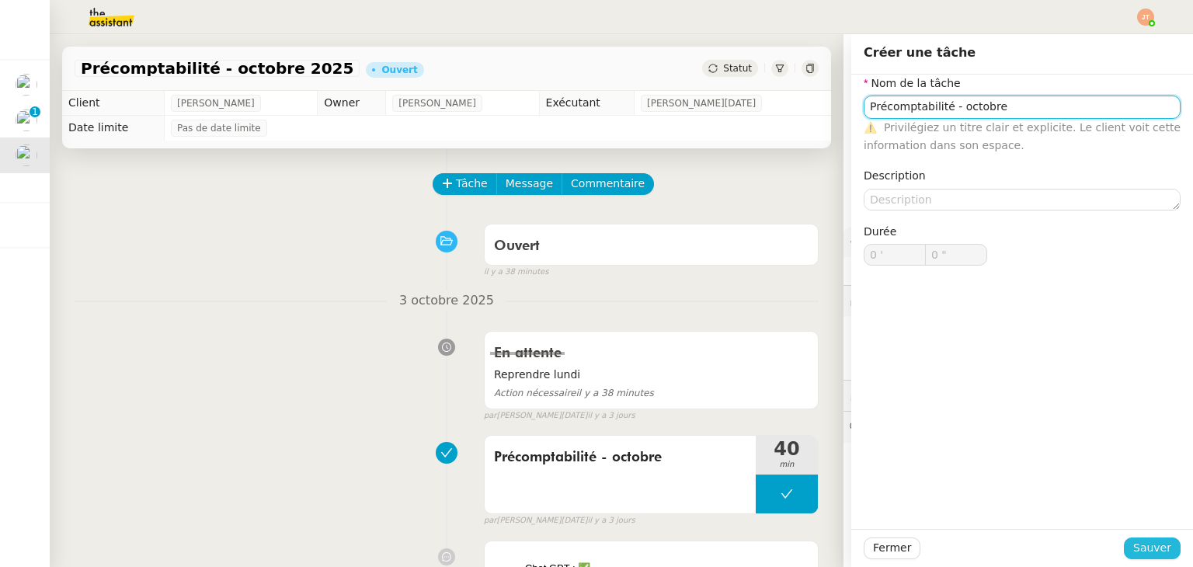
type input "Précomptabilité - octobre"
click at [1143, 547] on span "Sauver" at bounding box center [1153, 548] width 38 height 18
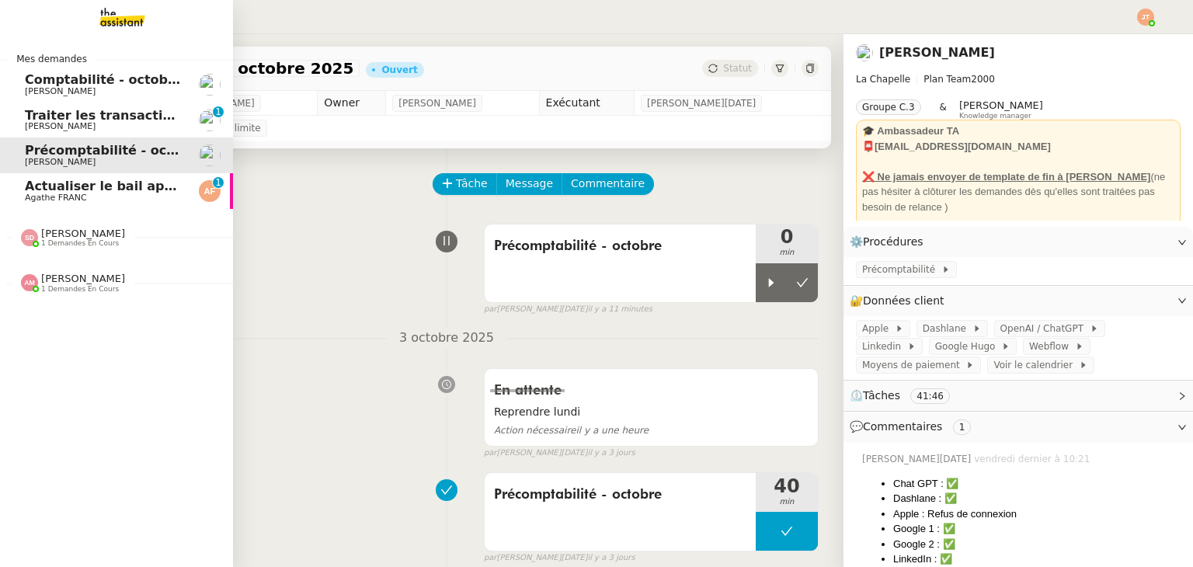
click at [95, 193] on span "Agathe FRANC" at bounding box center [103, 197] width 157 height 9
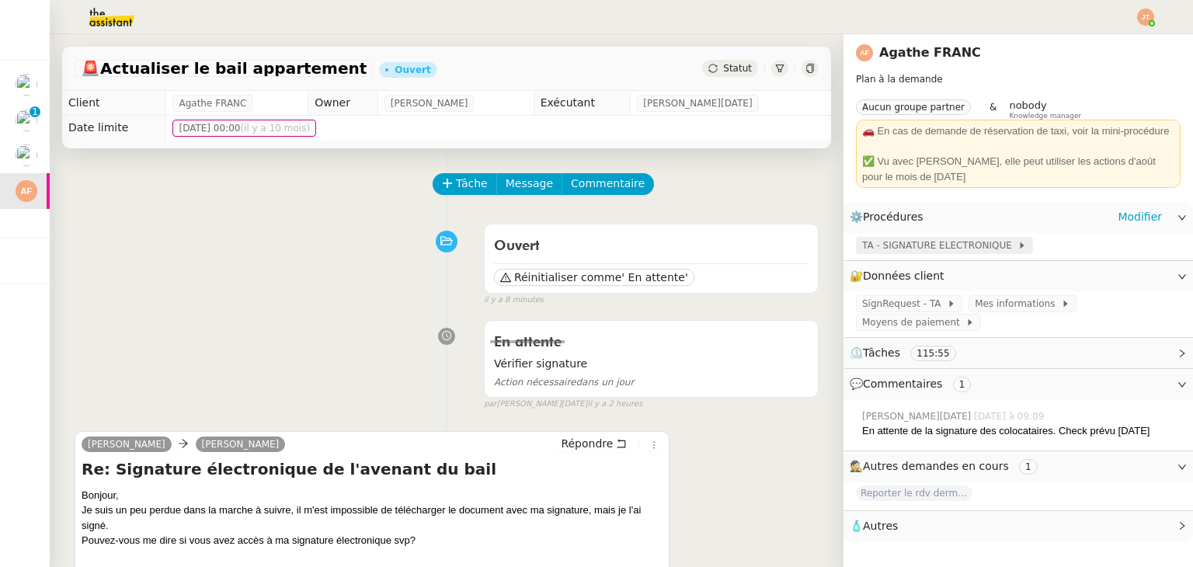
click at [900, 246] on span "TA - SIGNATURE ELECTRONIQUE" at bounding box center [939, 246] width 155 height 16
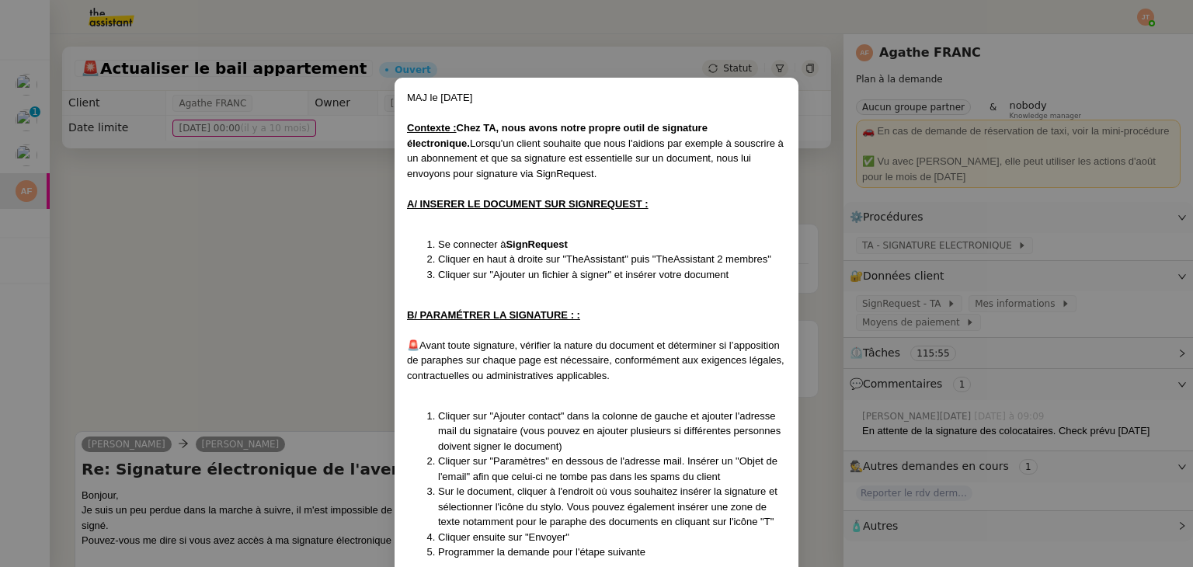
drag, startPoint x: 255, startPoint y: 258, endPoint x: 695, endPoint y: 263, distance: 439.8
click at [267, 258] on nz-modal-container "MAJ le 6/03/24 Contexte : Chez TA, nous avons notre propre outil de signature é…" at bounding box center [596, 283] width 1193 height 567
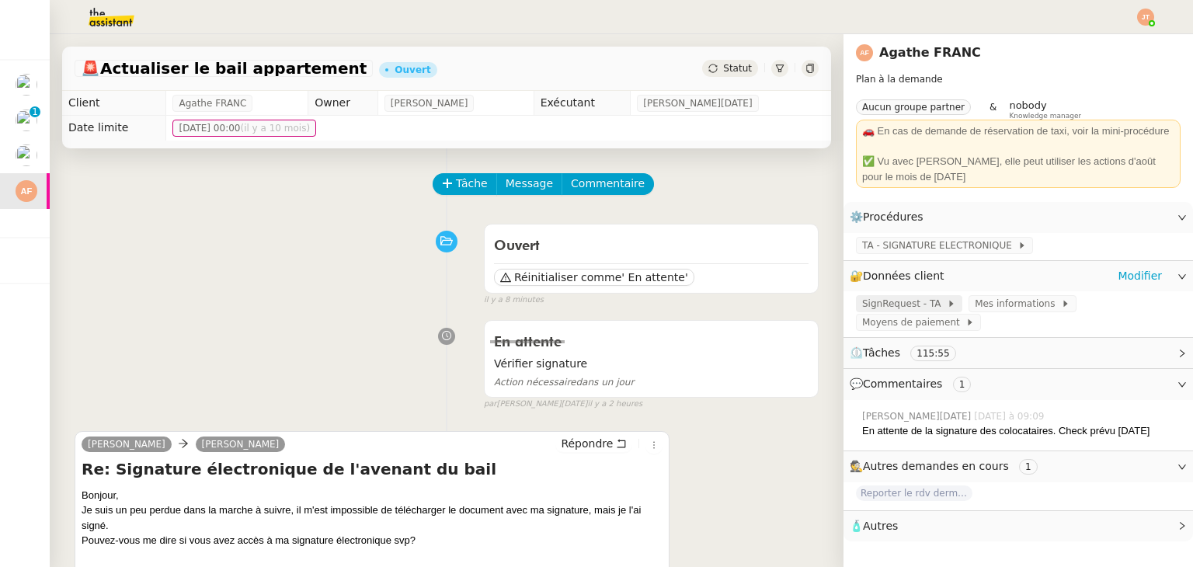
click at [884, 308] on span "SignRequest - TA" at bounding box center [904, 304] width 85 height 16
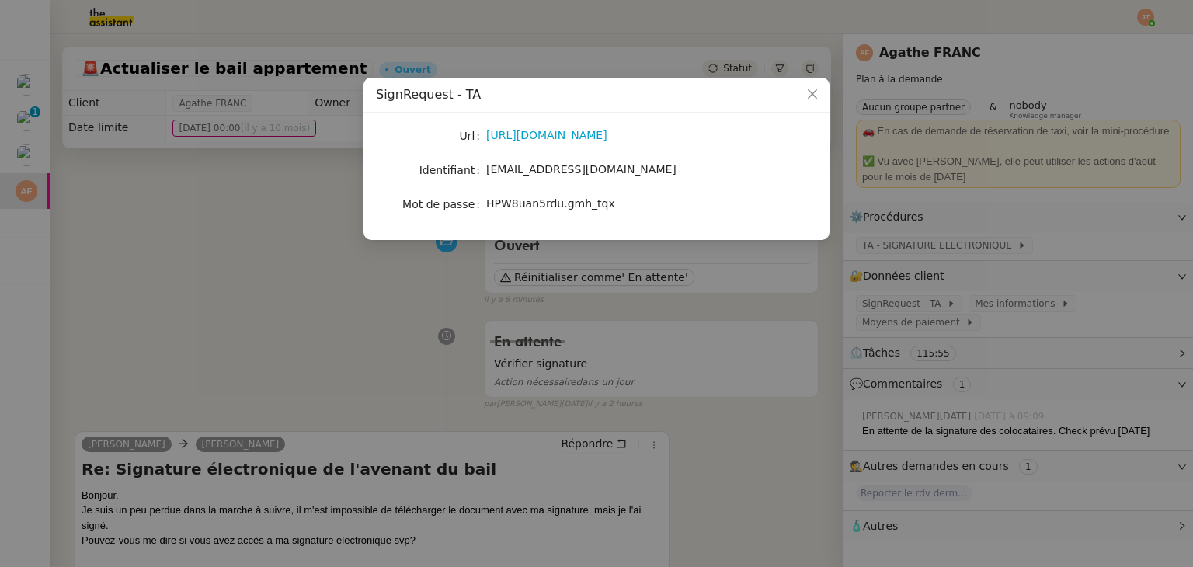
click at [239, 280] on nz-modal-container "SignRequest - TA Url https://signrequest.com/#/ Identifiant account@team.theass…" at bounding box center [596, 283] width 1193 height 567
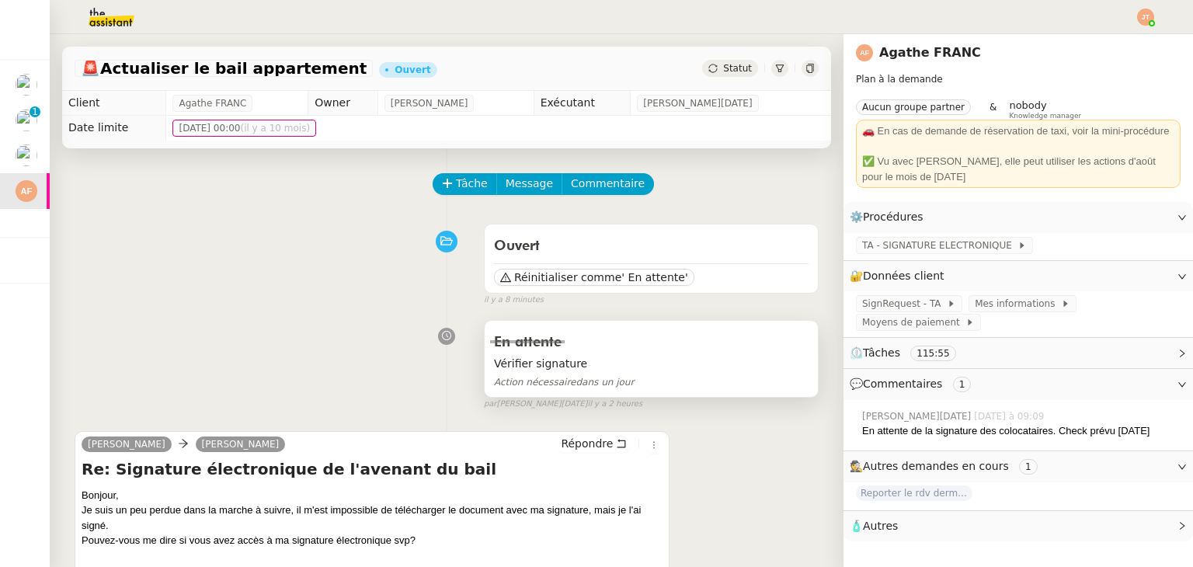
scroll to position [388, 0]
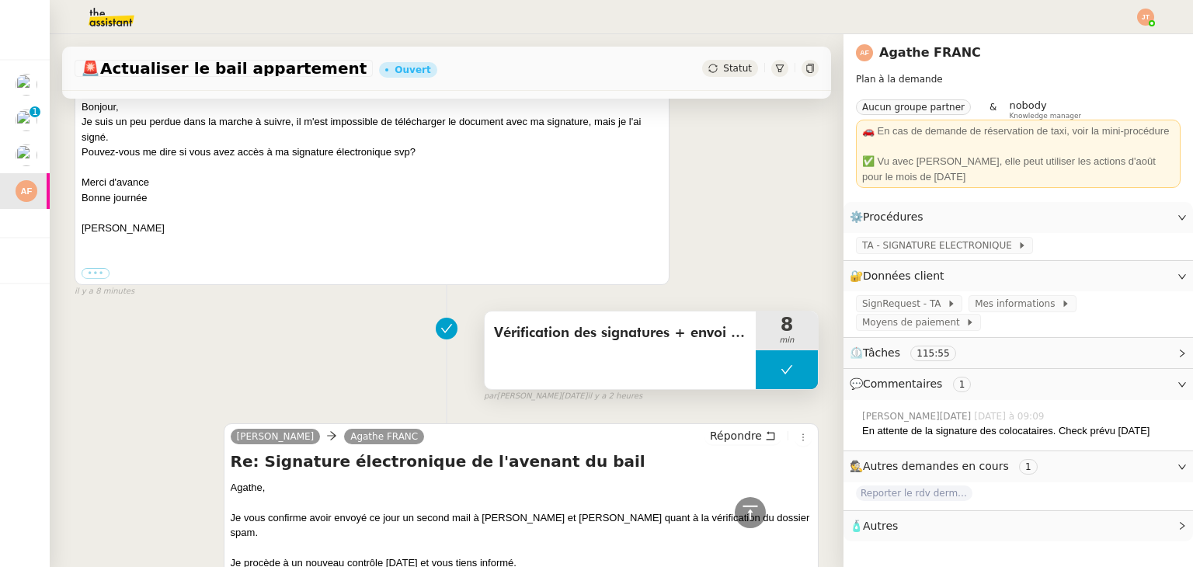
click at [756, 372] on button at bounding box center [787, 369] width 62 height 39
click at [754, 372] on icon at bounding box center [756, 370] width 12 height 12
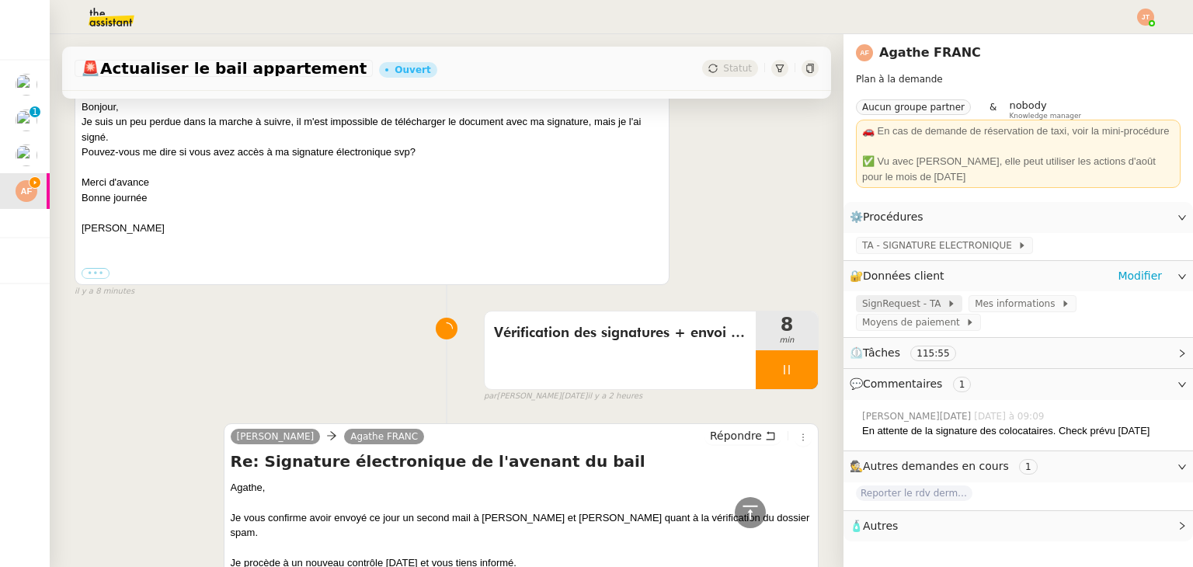
click at [869, 308] on span "SignRequest - TA" at bounding box center [904, 304] width 85 height 16
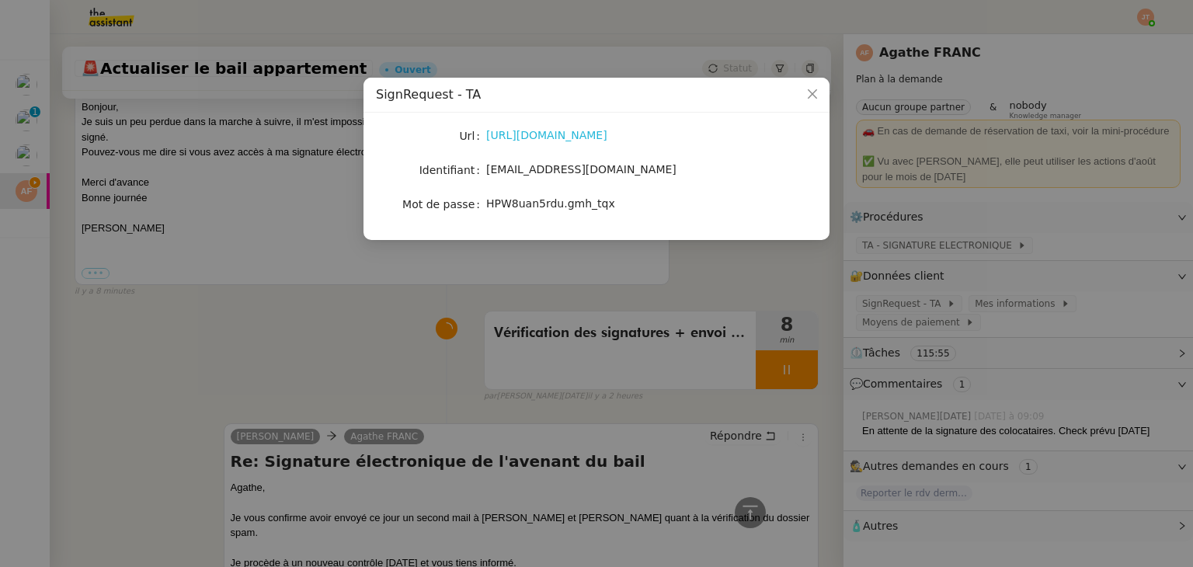
click at [523, 131] on link "https://signrequest.com/#/" at bounding box center [546, 135] width 121 height 12
click at [313, 308] on nz-modal-container "SignRequest - TA Url https://signrequest.com/#/ Identifiant account@team.theass…" at bounding box center [596, 283] width 1193 height 567
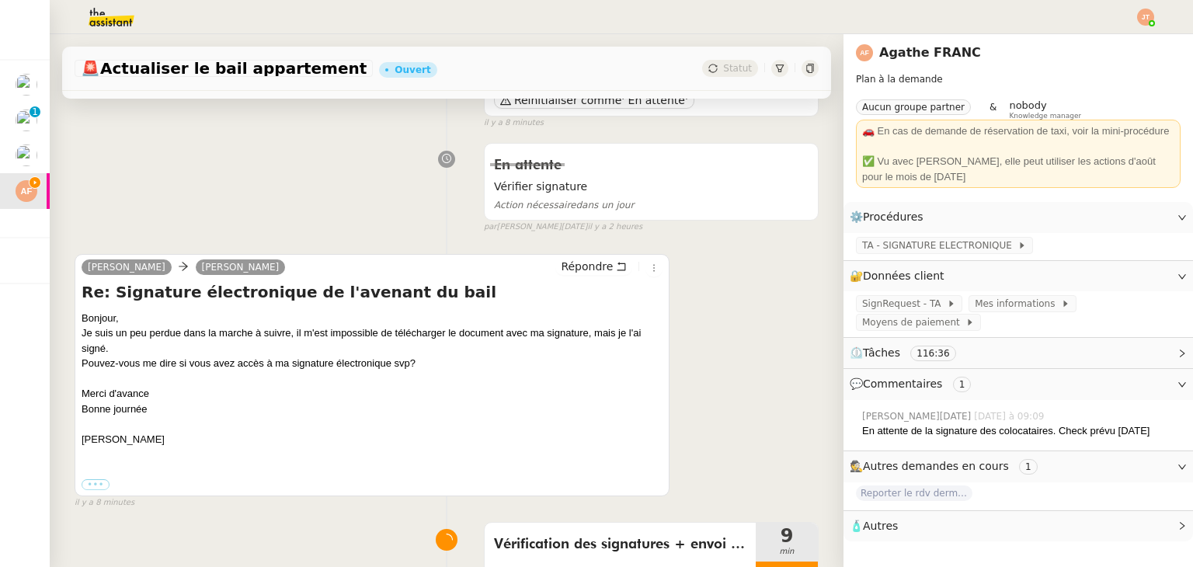
scroll to position [155, 0]
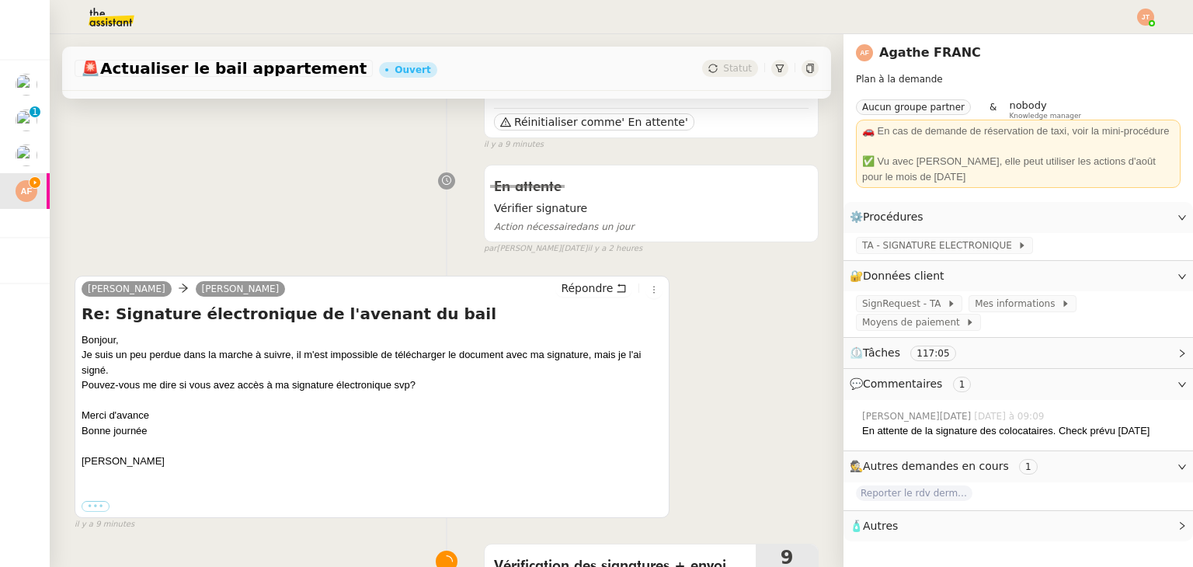
drag, startPoint x: 67, startPoint y: 258, endPoint x: 171, endPoint y: 256, distance: 104.1
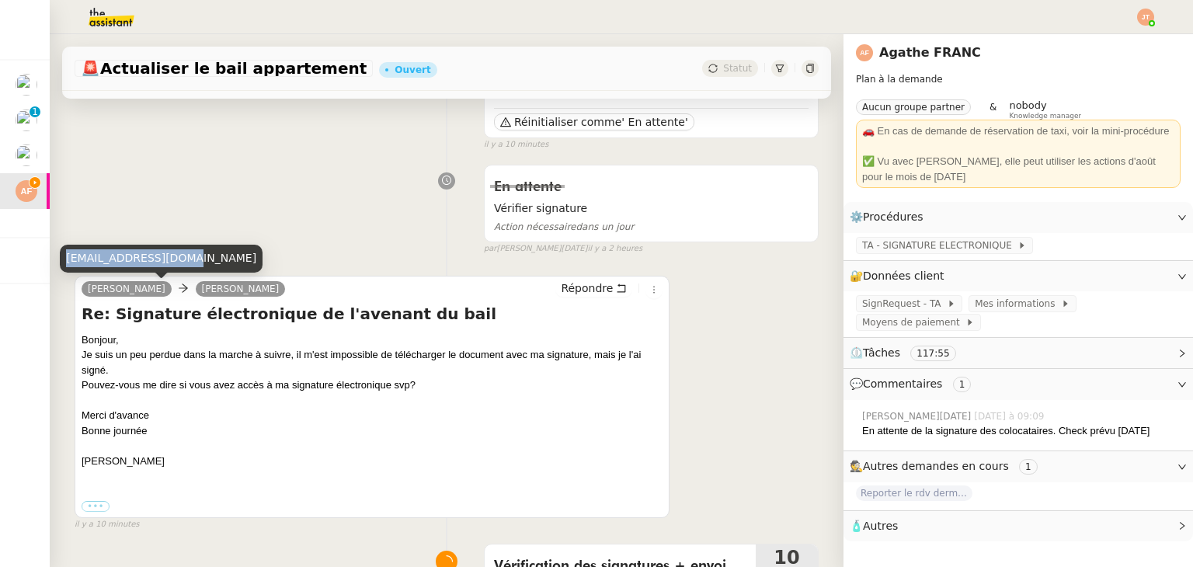
drag, startPoint x: 67, startPoint y: 259, endPoint x: 173, endPoint y: 259, distance: 106.4
click at [173, 259] on div "paulinelrr@gmail.com" at bounding box center [161, 258] width 203 height 27
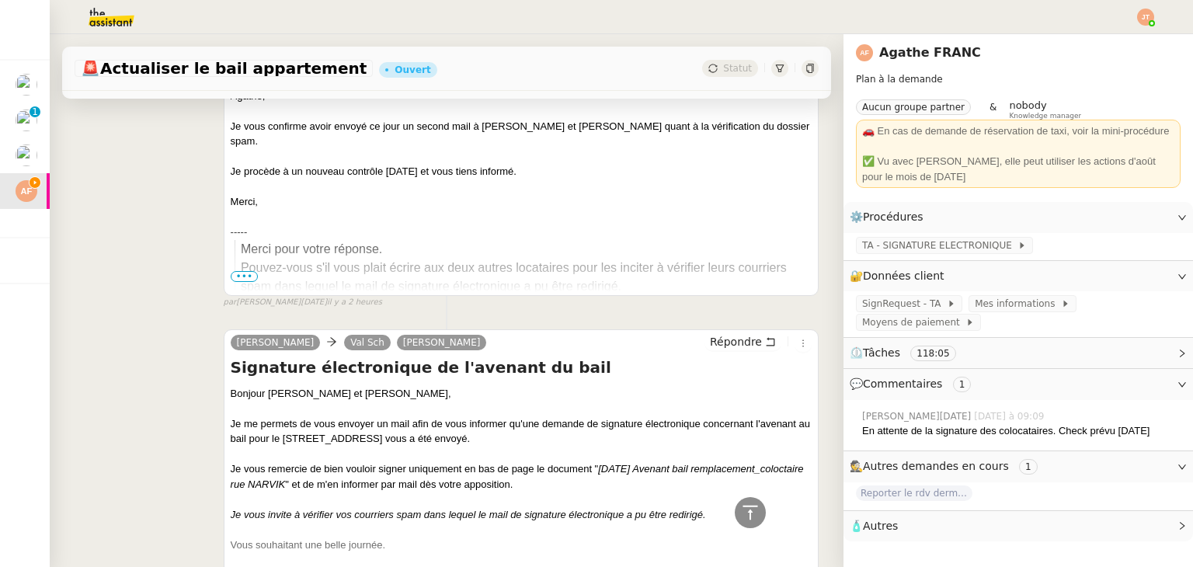
scroll to position [855, 0]
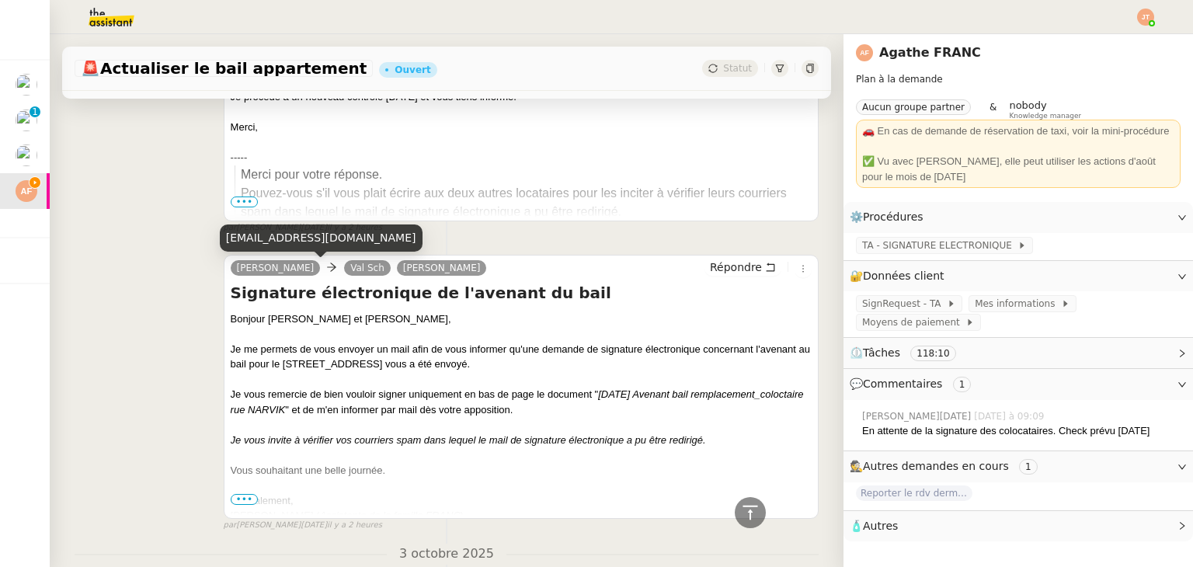
drag, startPoint x: 226, startPoint y: 239, endPoint x: 384, endPoint y: 240, distance: 157.7
click at [384, 240] on div "valentin.schindelholz@gmail.com" at bounding box center [321, 238] width 203 height 27
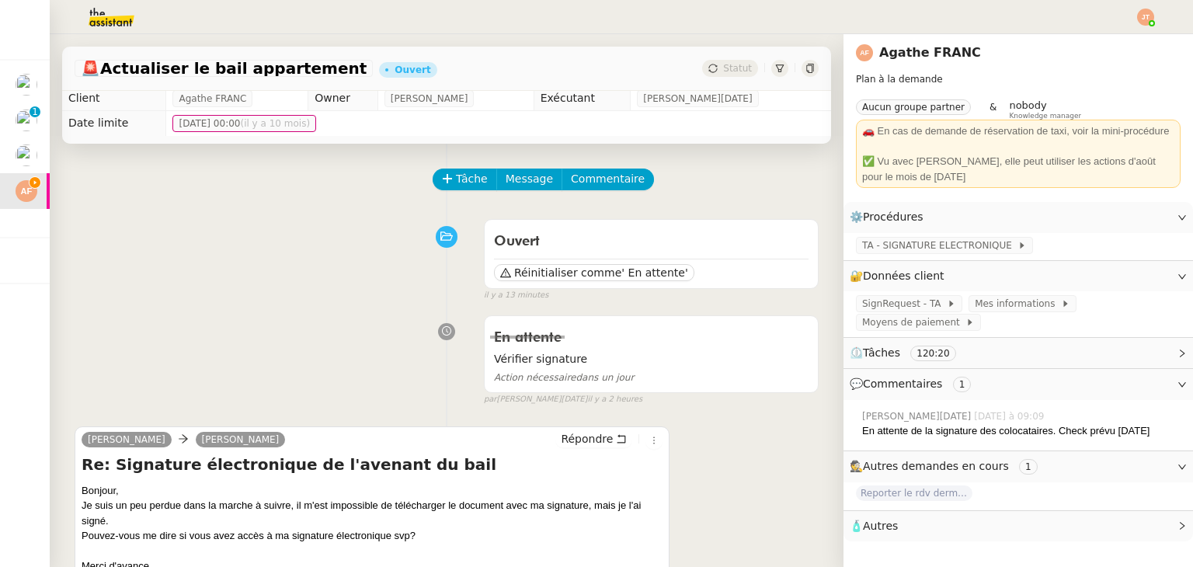
scroll to position [0, 0]
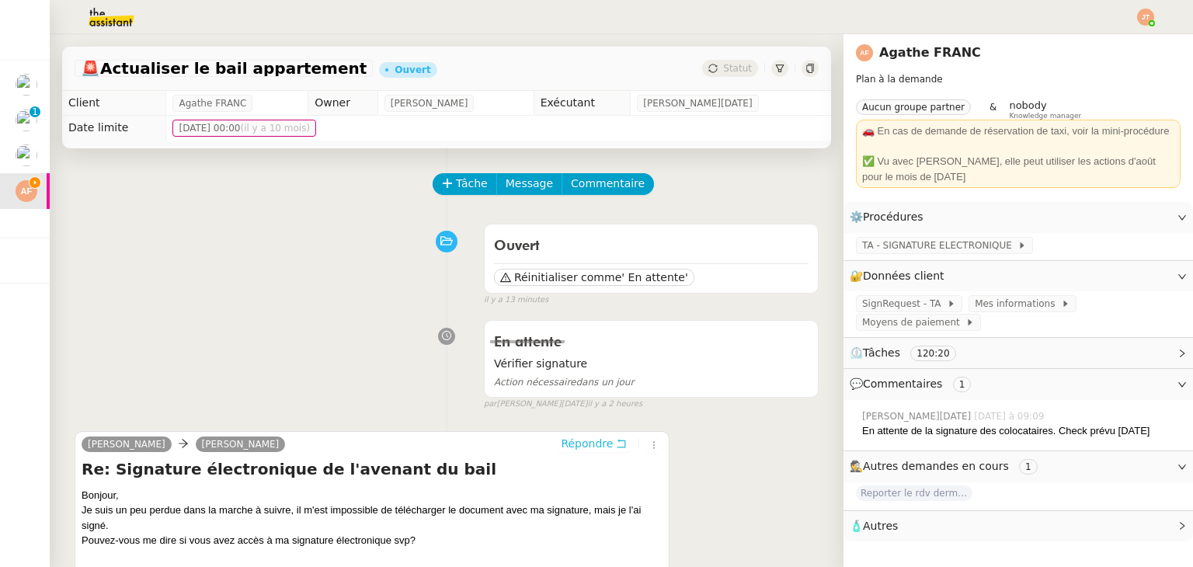
click at [569, 450] on span "Répondre" at bounding box center [587, 444] width 52 height 16
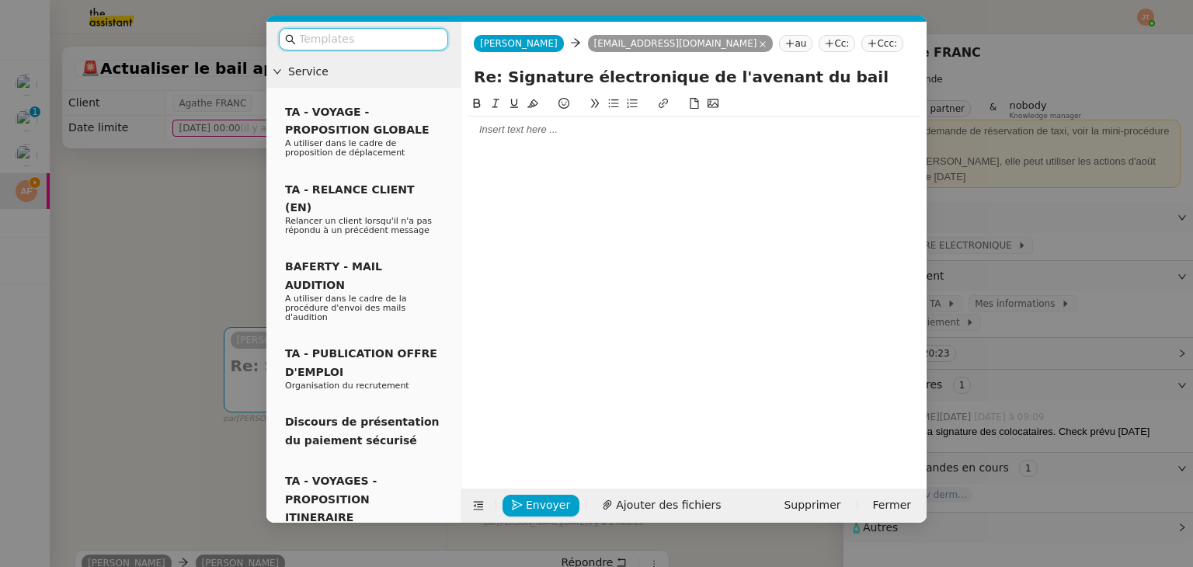
click at [519, 130] on div at bounding box center [694, 130] width 453 height 14
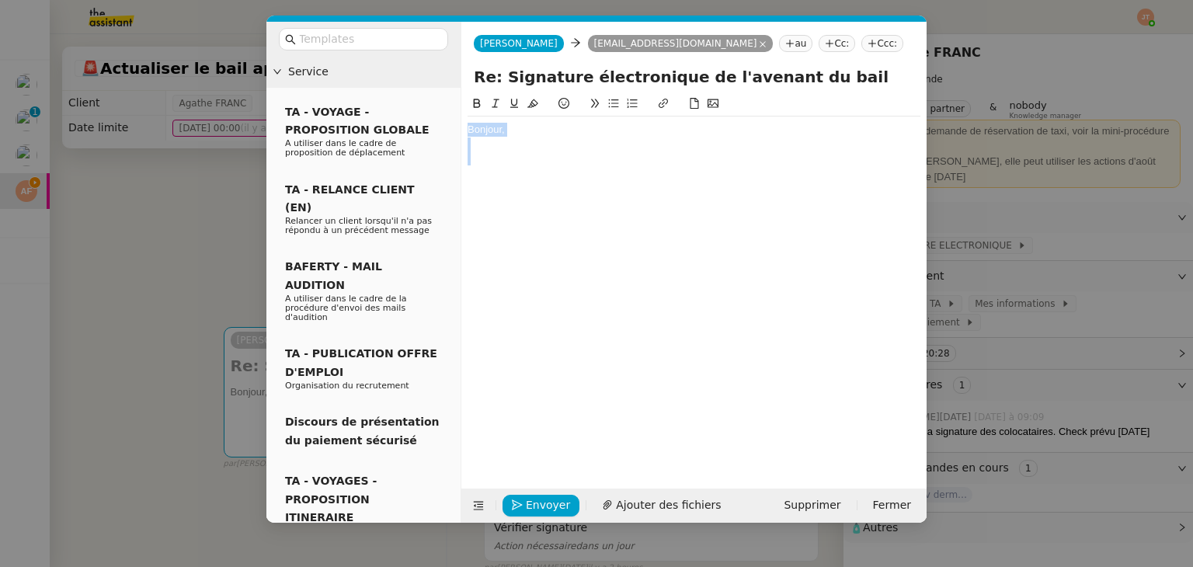
drag, startPoint x: 483, startPoint y: 153, endPoint x: 461, endPoint y: 128, distance: 33.0
click at [461, 128] on nz-spin "Bonjour," at bounding box center [693, 283] width 465 height 376
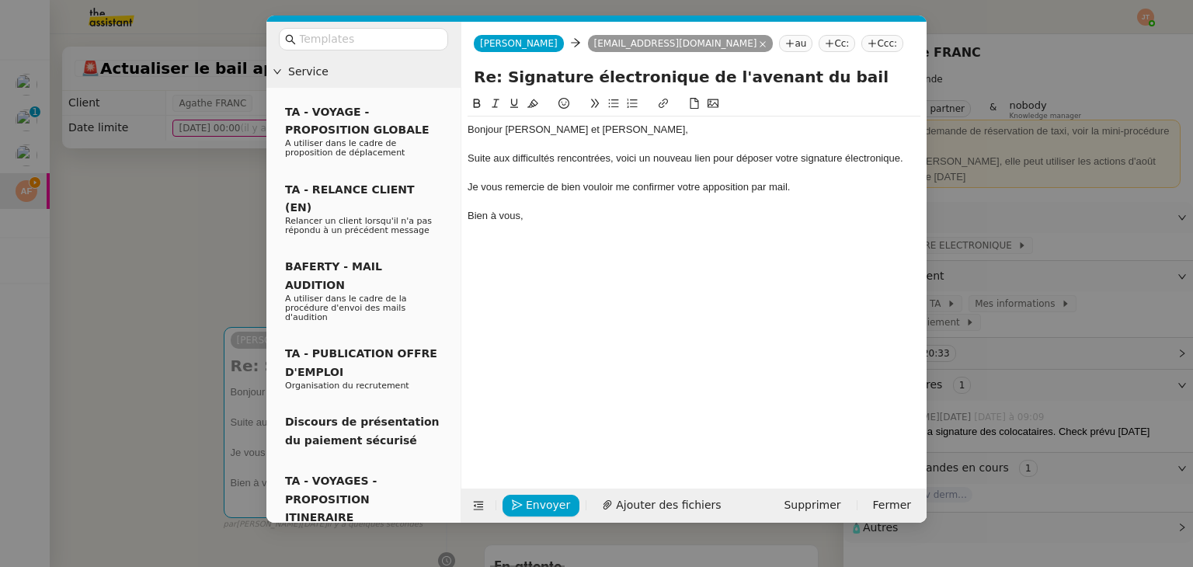
click at [779, 41] on nz-tag "au" at bounding box center [795, 43] width 33 height 17
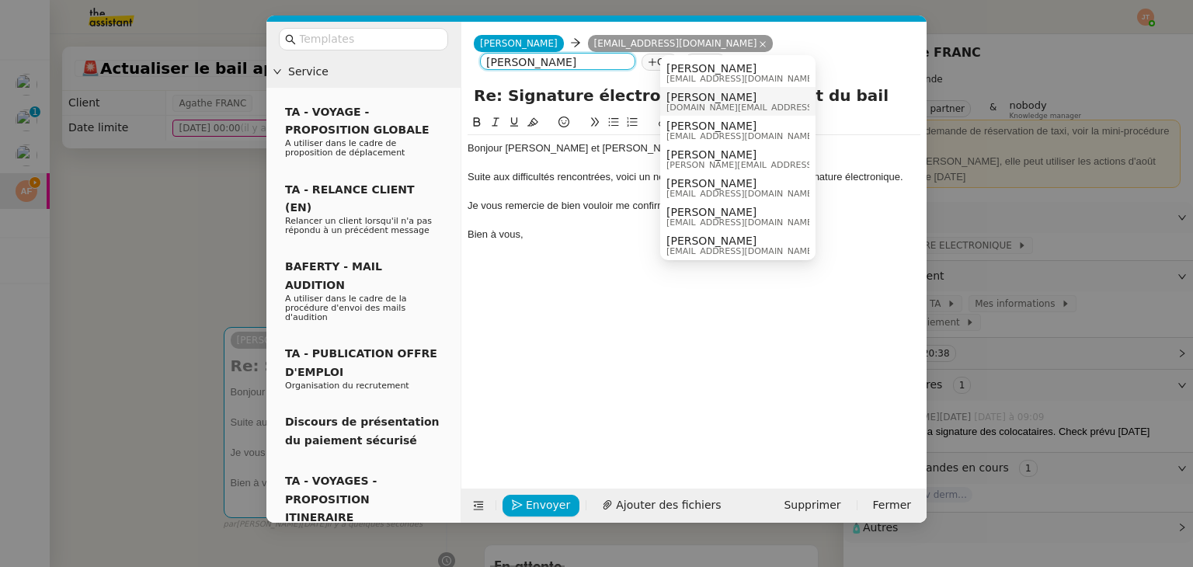
type input "valentin"
click at [196, 216] on nz-modal-container "Service TA - VOYAGE - PROPOSITION GLOBALE A utiliser dans le cadre de propositi…" at bounding box center [596, 283] width 1193 height 567
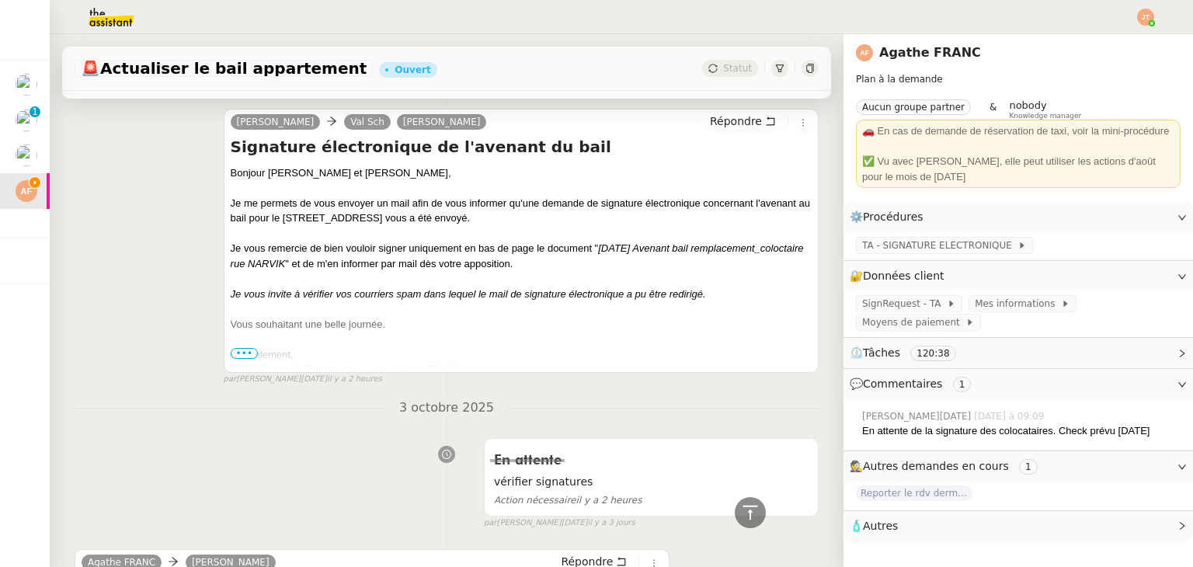
scroll to position [1228, 0]
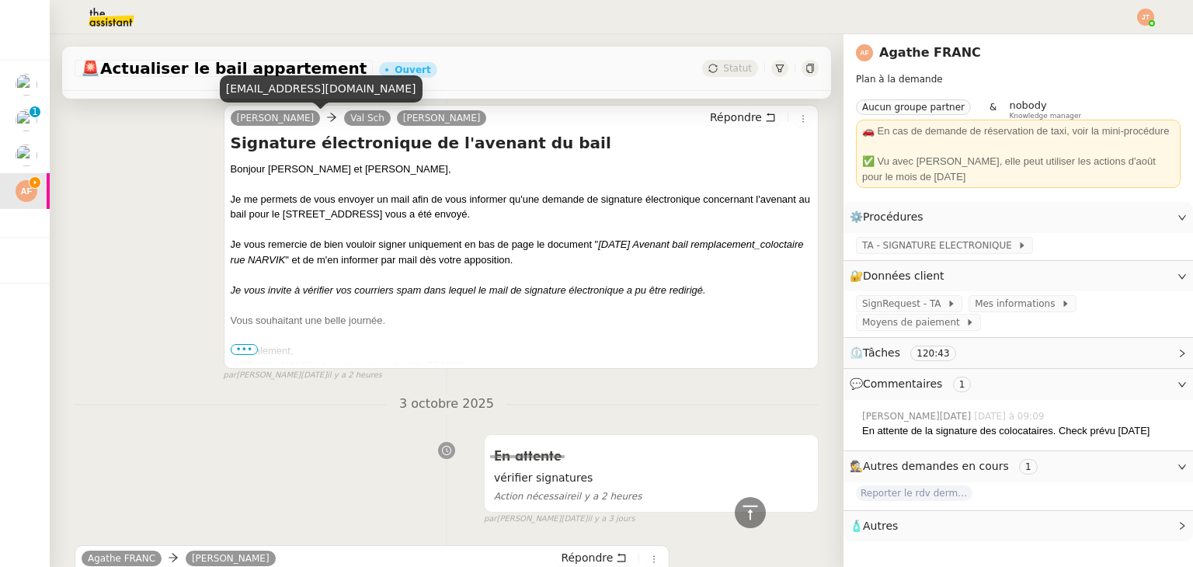
drag, startPoint x: 225, startPoint y: 89, endPoint x: 382, endPoint y: 90, distance: 156.9
click at [382, 90] on div "valentin.schindelholz@gmail.com" at bounding box center [321, 88] width 203 height 27
click at [501, 294] on em "Je vous invite à vérifier vos courriers spam dans lequel le mail de signature é…" at bounding box center [468, 290] width 475 height 12
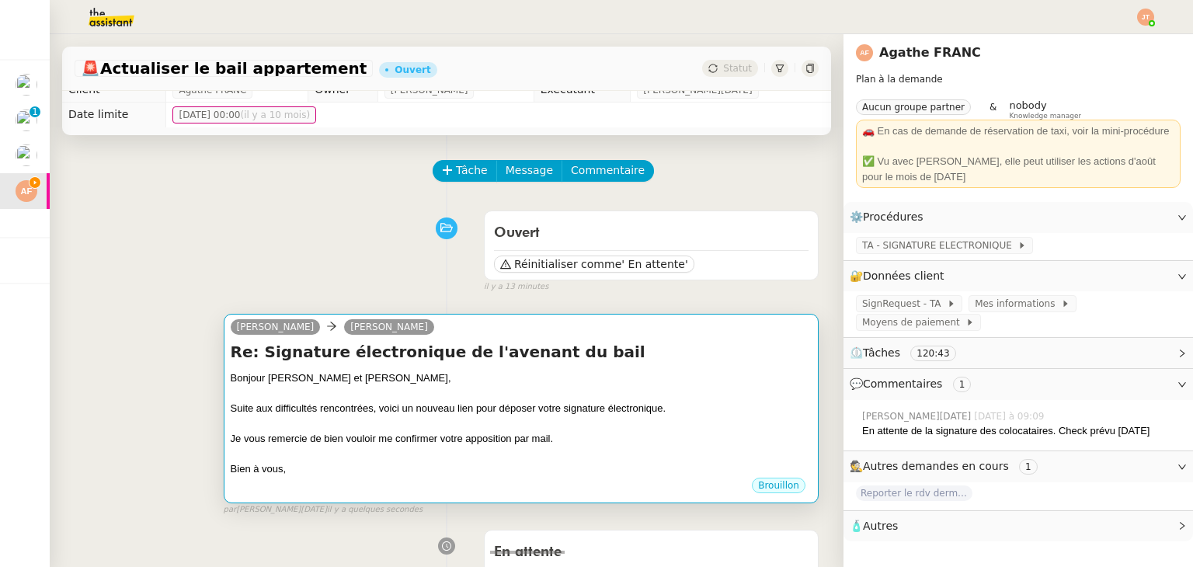
scroll to position [0, 0]
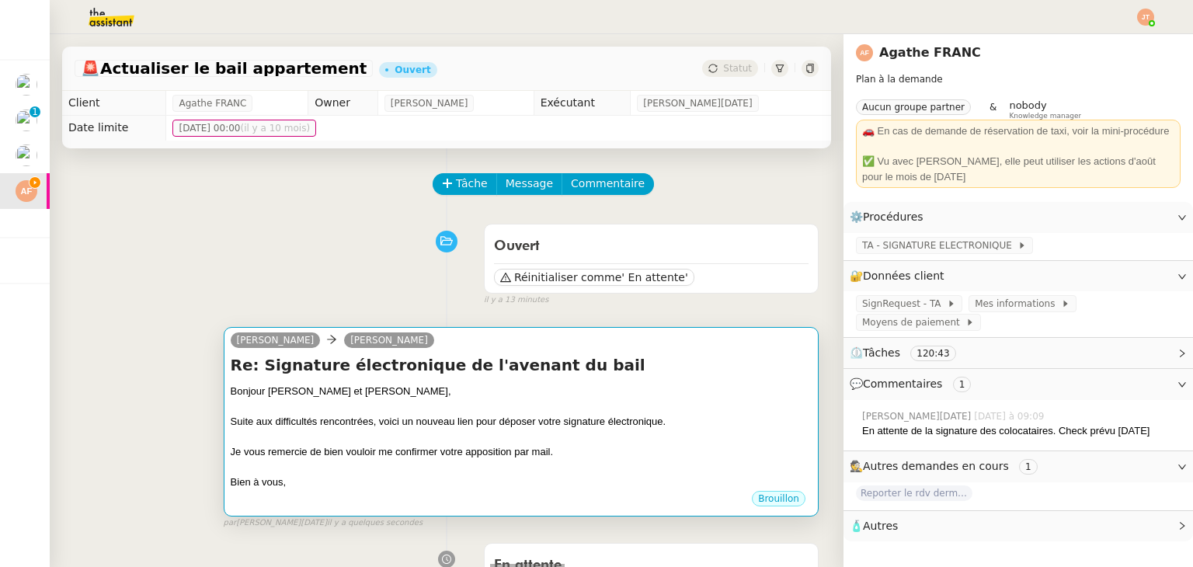
click at [470, 381] on div "Re: Signature électronique de l'avenant du bail Bonjour Pauline et Valentin, Su…" at bounding box center [521, 422] width 581 height 136
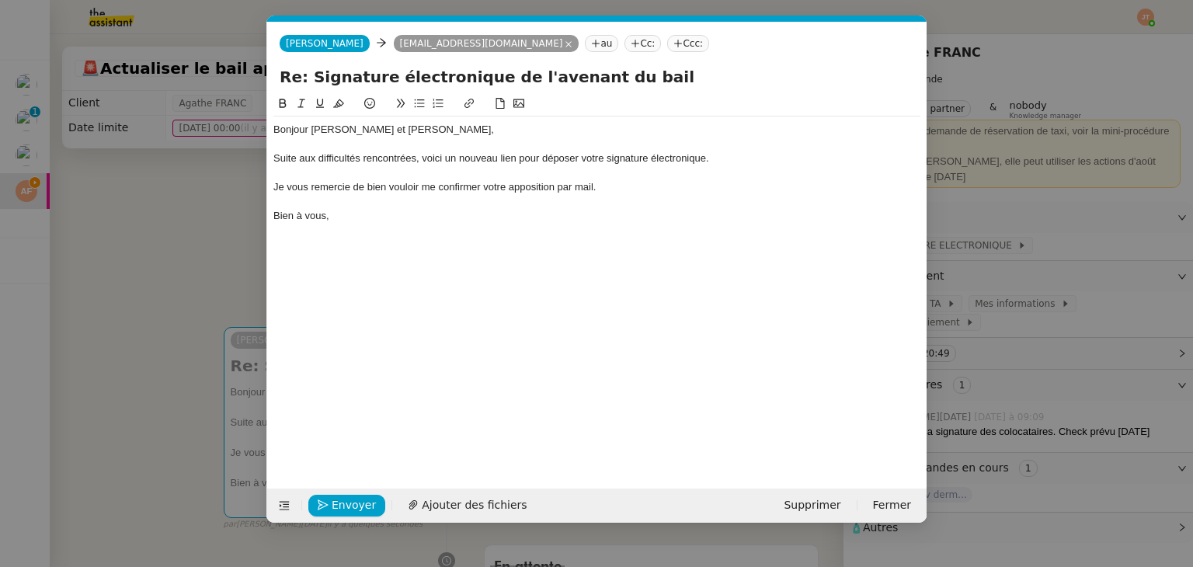
scroll to position [0, 33]
click at [591, 44] on icon at bounding box center [595, 43] width 9 height 9
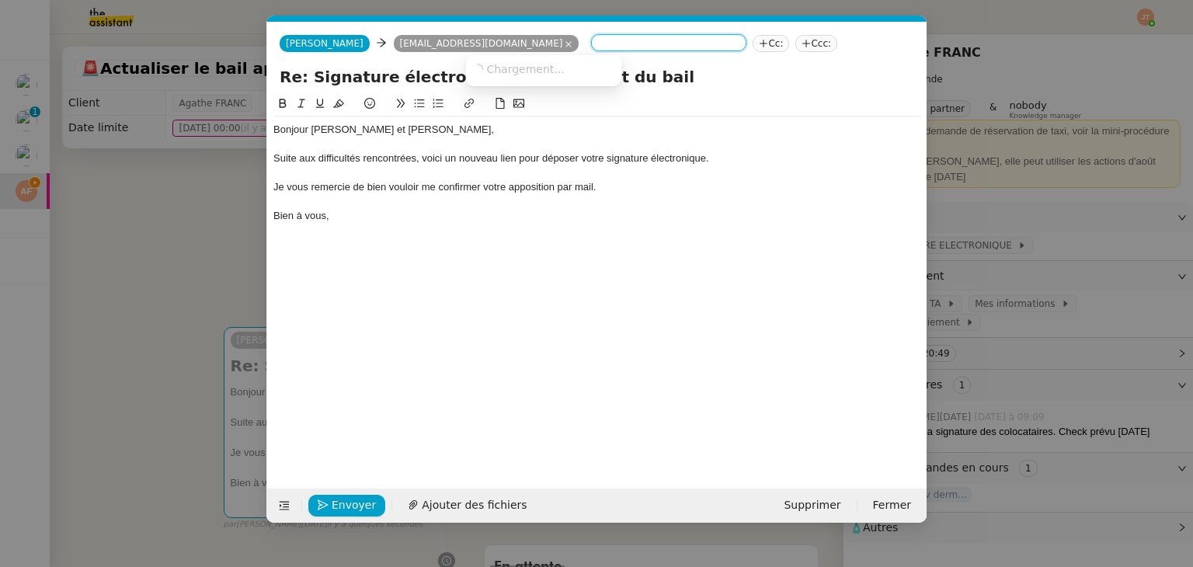
click at [597, 44] on input at bounding box center [668, 45] width 143 height 16
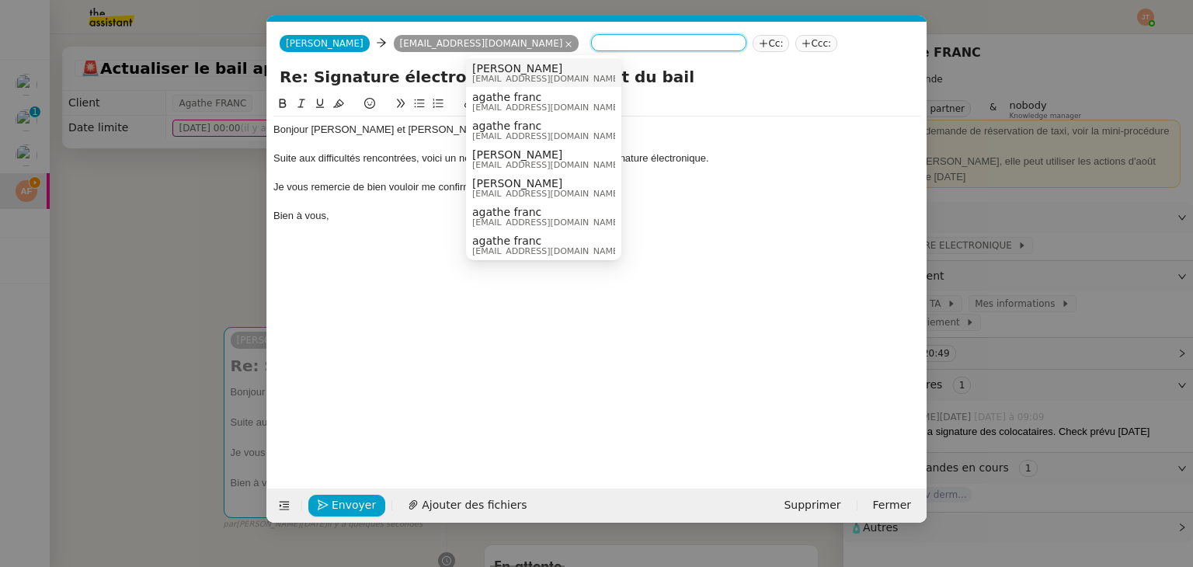
paste input "valentin.schindelholz@gmail.com"
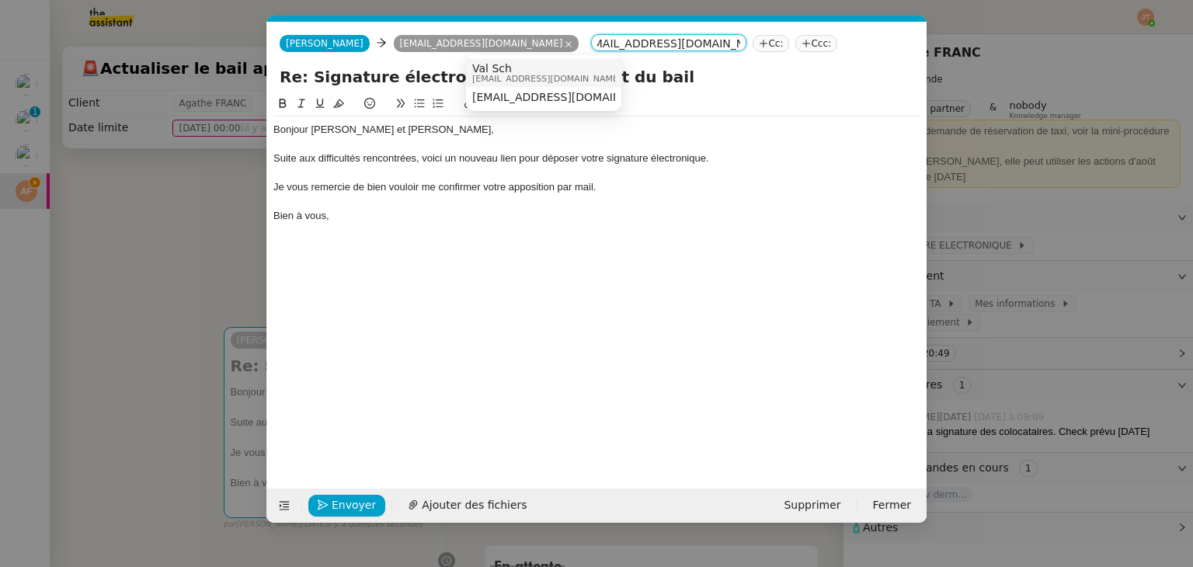
type input "valentin.schindelholz@gmail.com"
click at [504, 75] on span "valentin.schindelholz@gmail.com" at bounding box center [546, 79] width 149 height 9
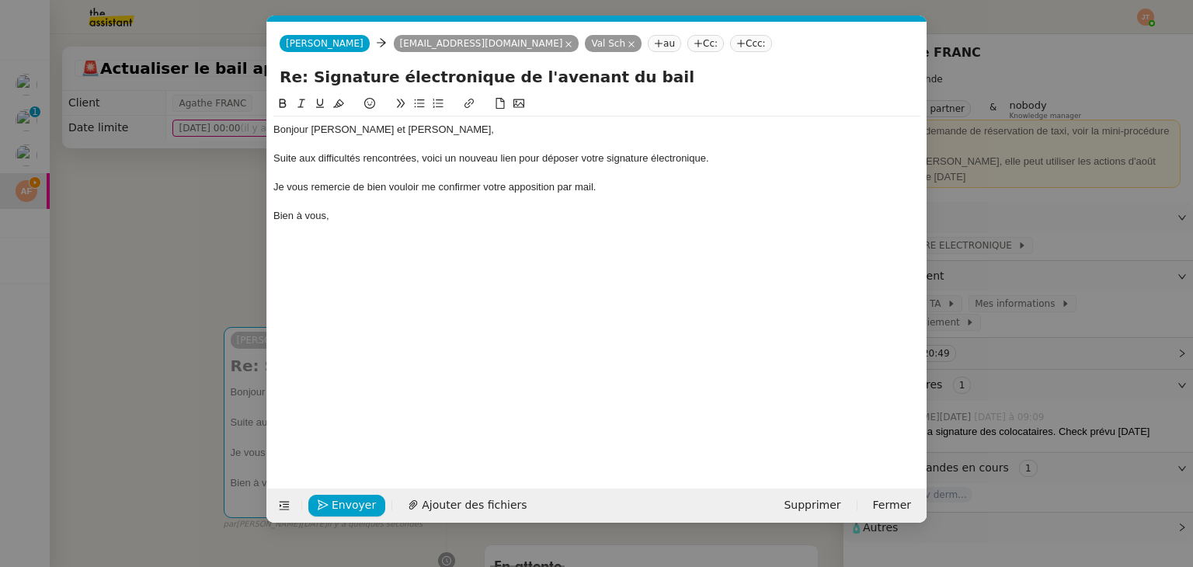
click at [628, 184] on div "Je vous remercie de bien vouloir me confirmer votre apposition par mail." at bounding box center [596, 187] width 647 height 14
click at [719, 159] on div "Suite aux difficultés rencontrées, voici un nouveau lien pour déposer votre sig…" at bounding box center [596, 158] width 647 height 14
click at [618, 187] on div "Je vous remercie de bien vouloir me confirmer votre apposition par mail." at bounding box center [596, 187] width 647 height 14
click at [422, 188] on div "Je vous remercie de bien vouloir me confirmer votre apposition par mail." at bounding box center [596, 187] width 647 height 14
drag, startPoint x: 497, startPoint y: 159, endPoint x: 420, endPoint y: 159, distance: 76.9
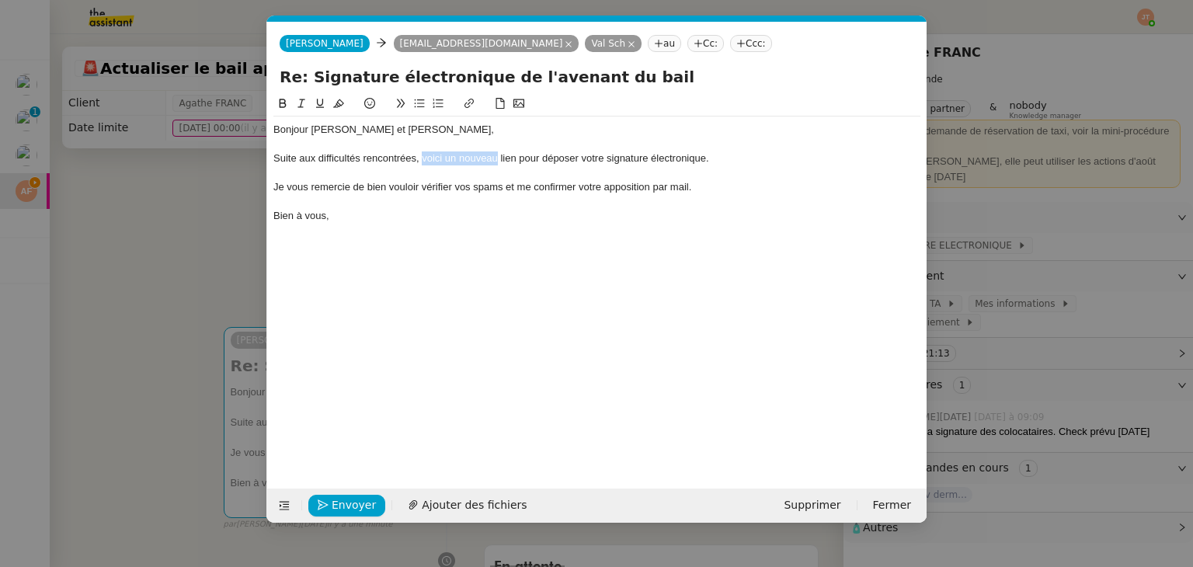
click at [420, 159] on div "Suite aux difficultés rencontrées, voici un nouveau lien pour déposer votre sig…" at bounding box center [596, 158] width 647 height 14
click at [371, 218] on div "Bien à vous," at bounding box center [596, 216] width 647 height 14
click at [355, 503] on span "Envoyer" at bounding box center [354, 505] width 44 height 18
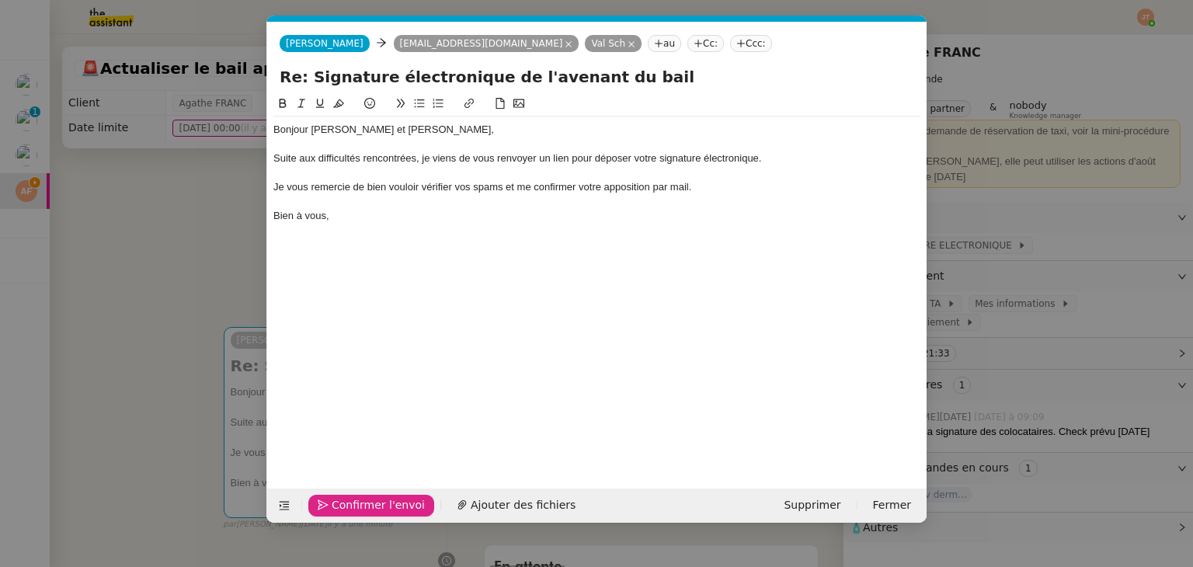
click at [355, 503] on span "Confirmer l'envoi" at bounding box center [378, 505] width 93 height 18
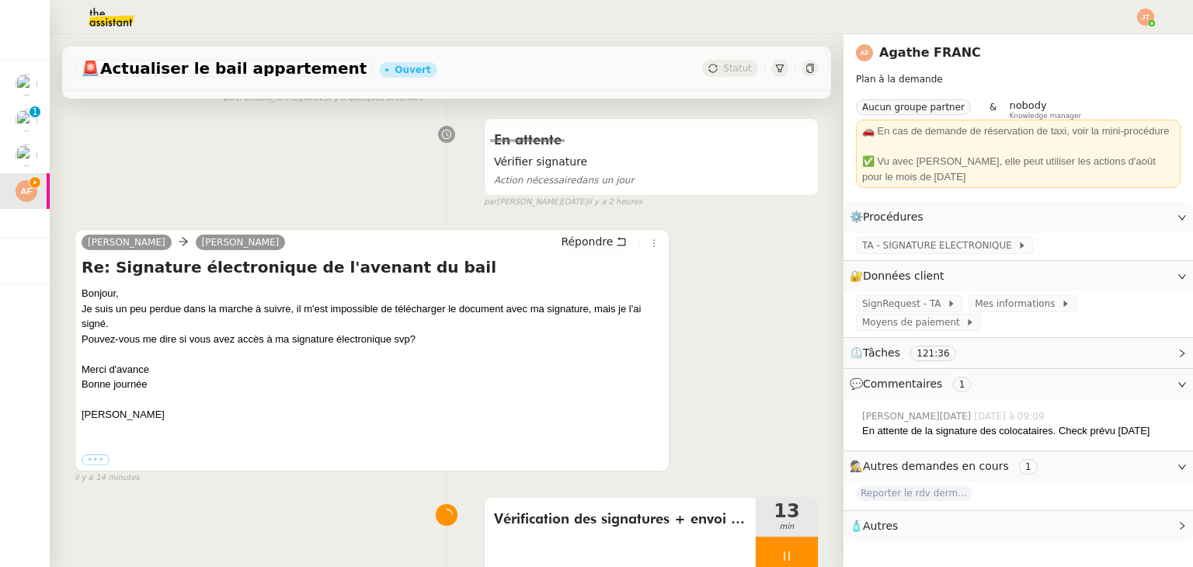
scroll to position [466, 0]
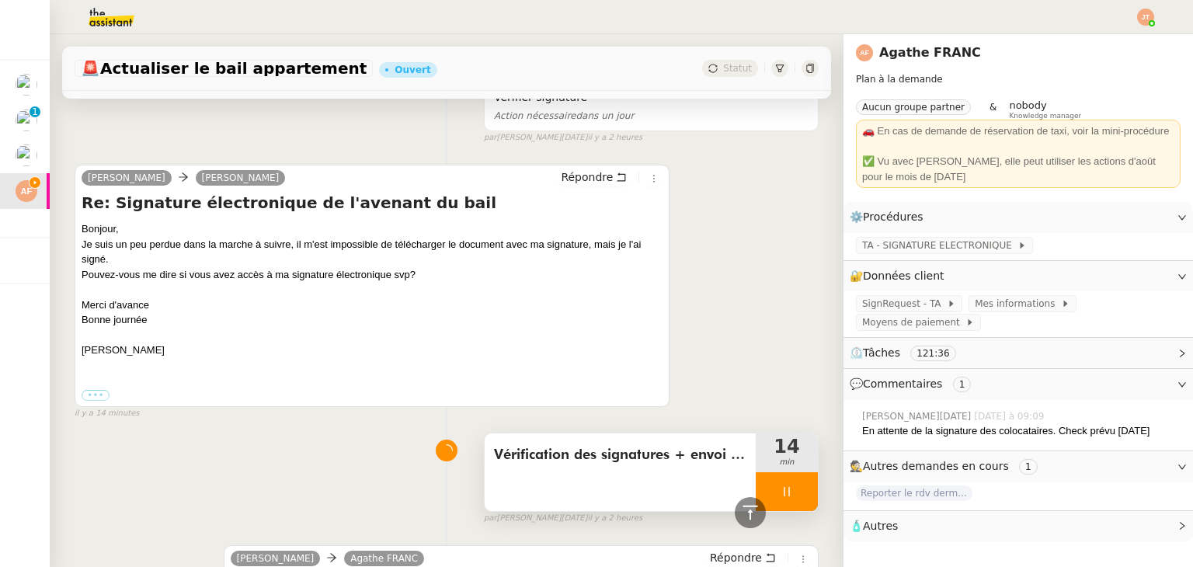
click at [760, 493] on div at bounding box center [787, 491] width 62 height 39
click at [797, 493] on icon at bounding box center [803, 492] width 12 height 9
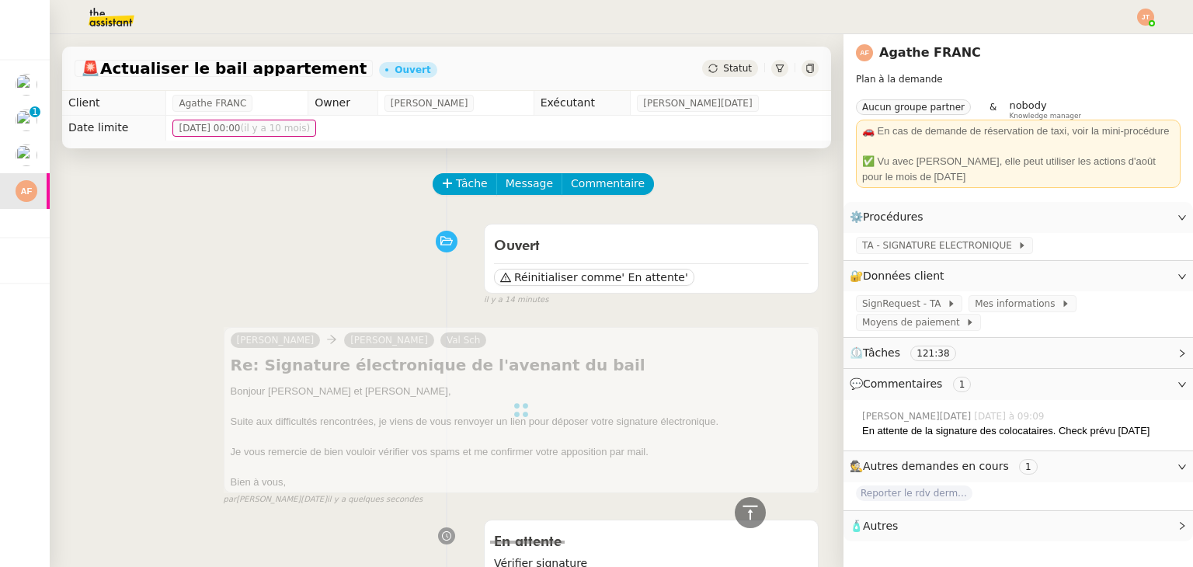
scroll to position [0, 0]
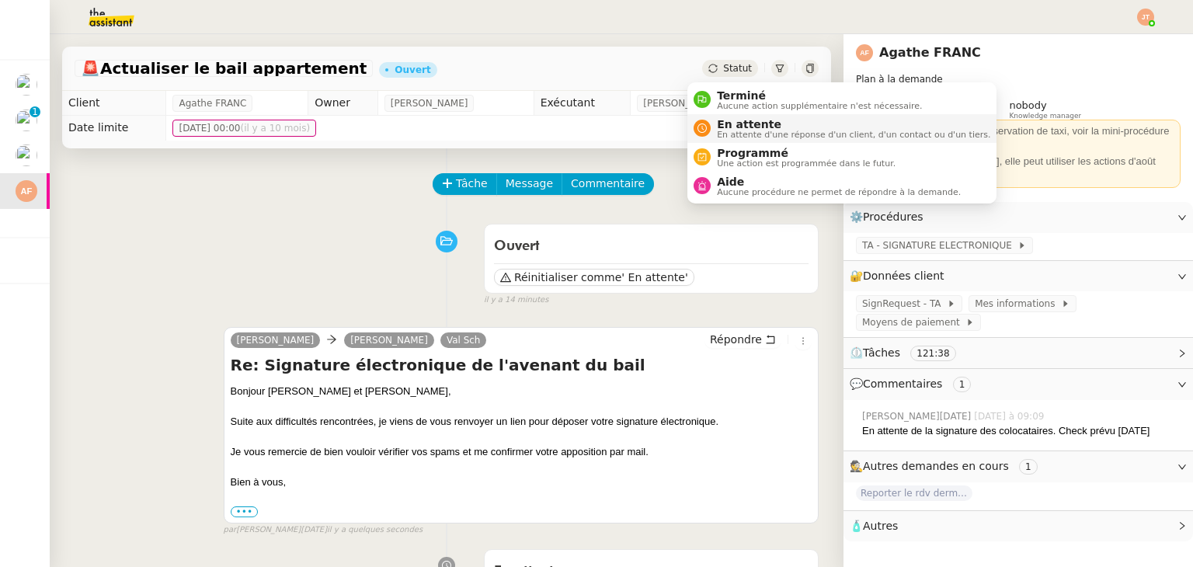
click at [725, 131] on span "En attente d'une réponse d'un client, d'un contact ou d'un tiers." at bounding box center [853, 135] width 273 height 9
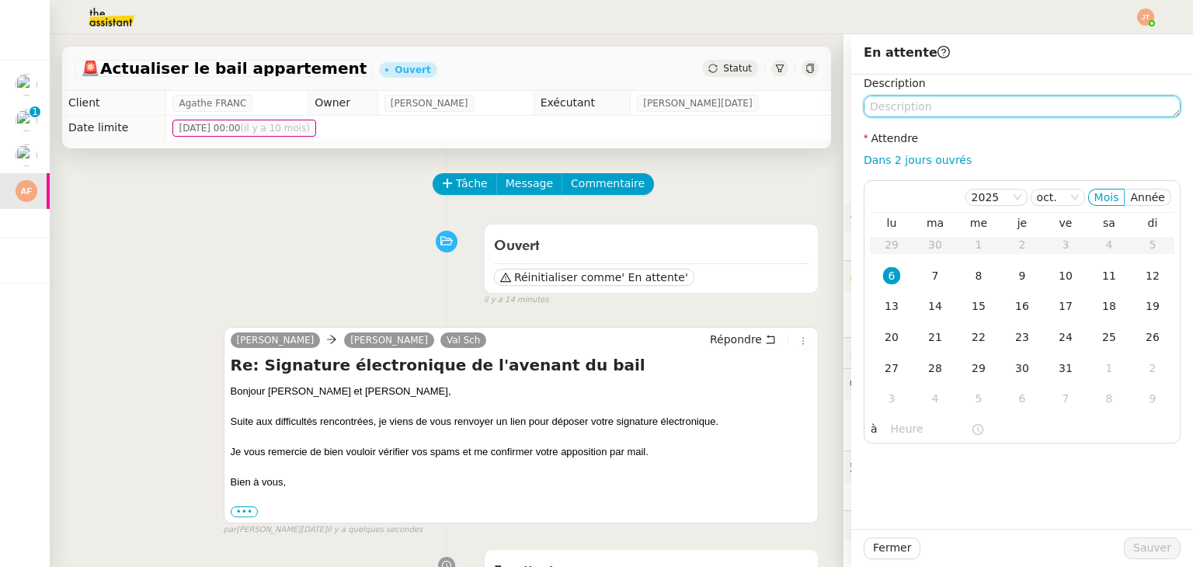
click at [890, 109] on textarea at bounding box center [1022, 107] width 317 height 22
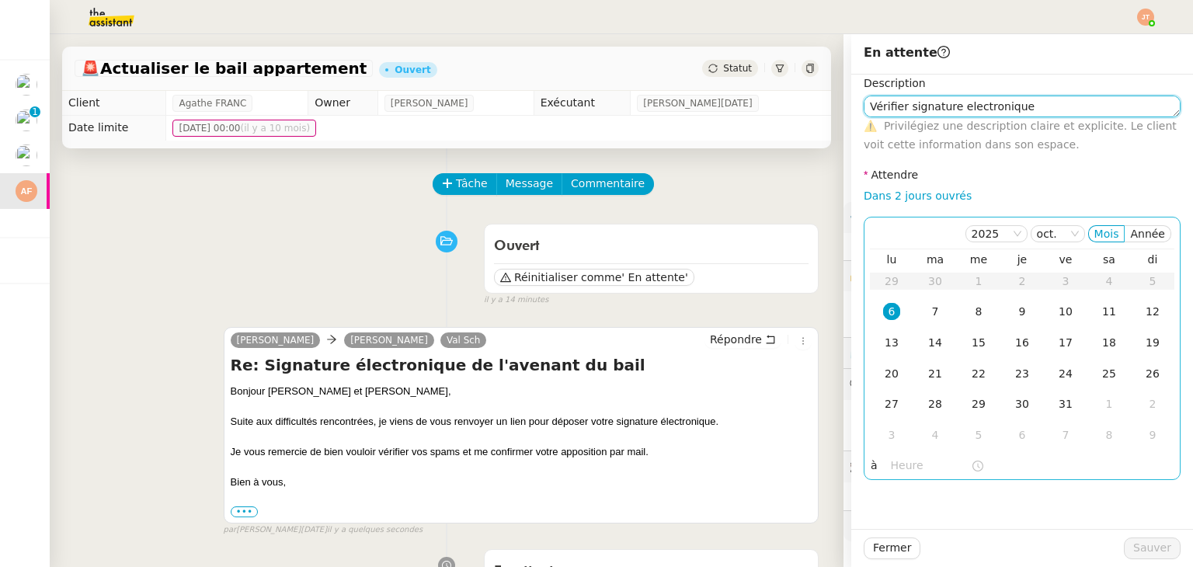
type textarea "Vérifier signature electronique"
click at [905, 467] on input "text" at bounding box center [931, 466] width 80 height 18
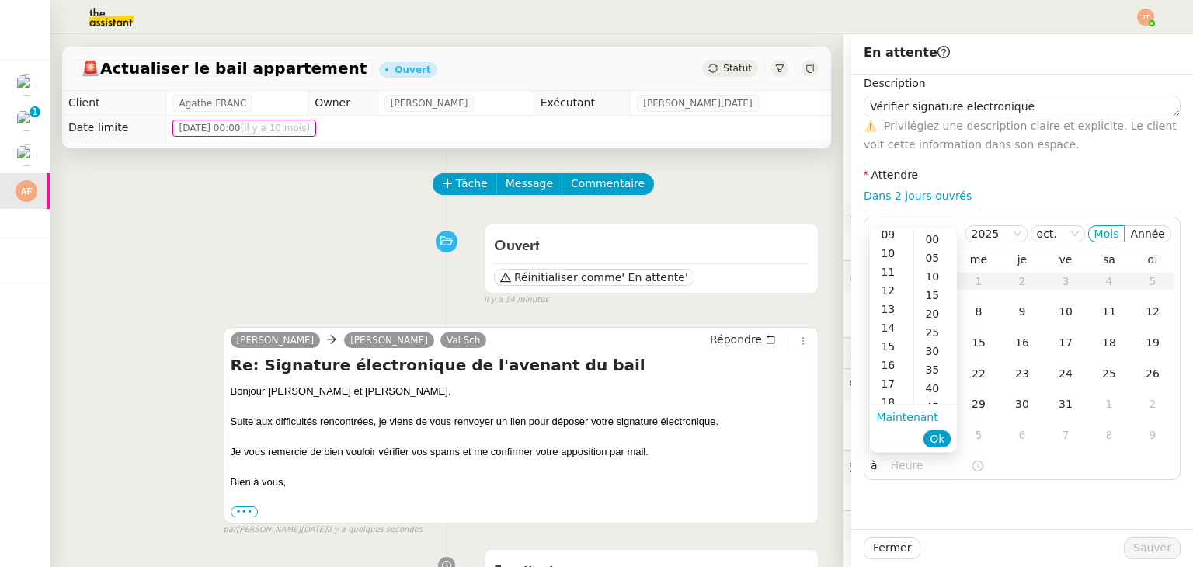
scroll to position [233, 0]
click at [890, 270] on div "14" at bounding box center [892, 267] width 44 height 19
click at [935, 284] on div "30" at bounding box center [935, 276] width 43 height 19
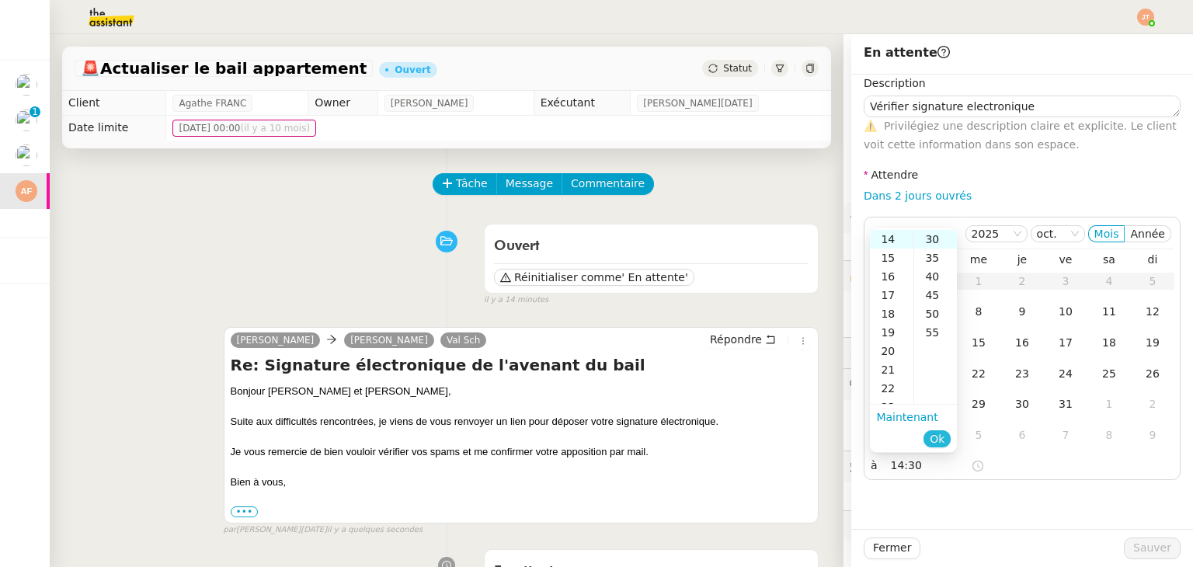
click at [940, 436] on span "Ok" at bounding box center [937, 439] width 15 height 16
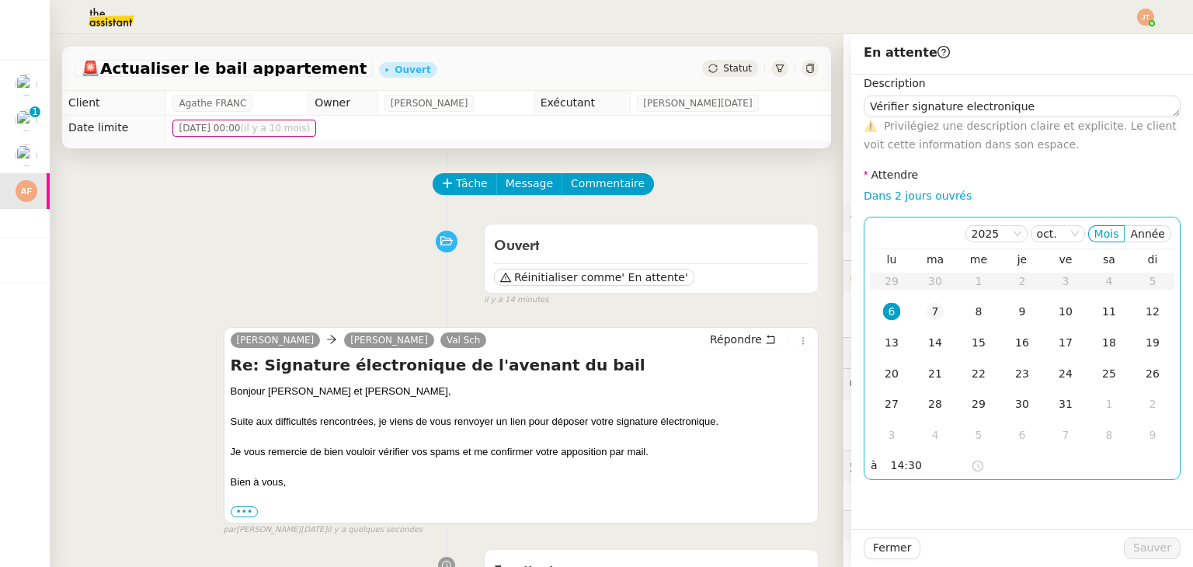
click at [927, 313] on div "7" at bounding box center [935, 311] width 17 height 17
click at [891, 467] on input "14:30" at bounding box center [931, 466] width 80 height 18
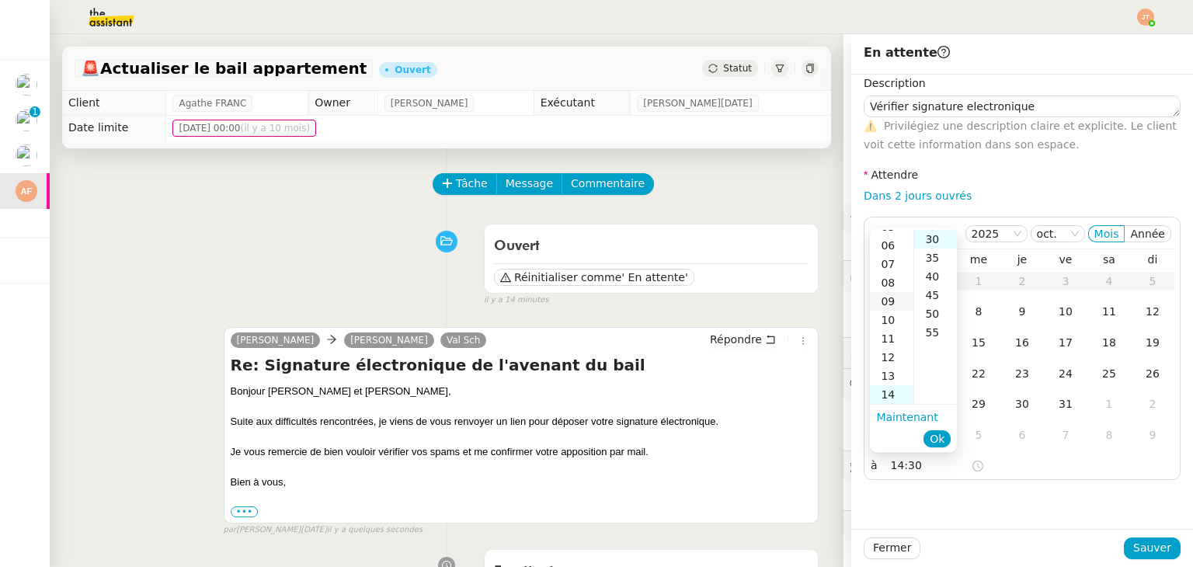
click at [893, 305] on div "09" at bounding box center [892, 301] width 44 height 19
click at [935, 280] on div "40" at bounding box center [935, 276] width 43 height 19
type input "09:40"
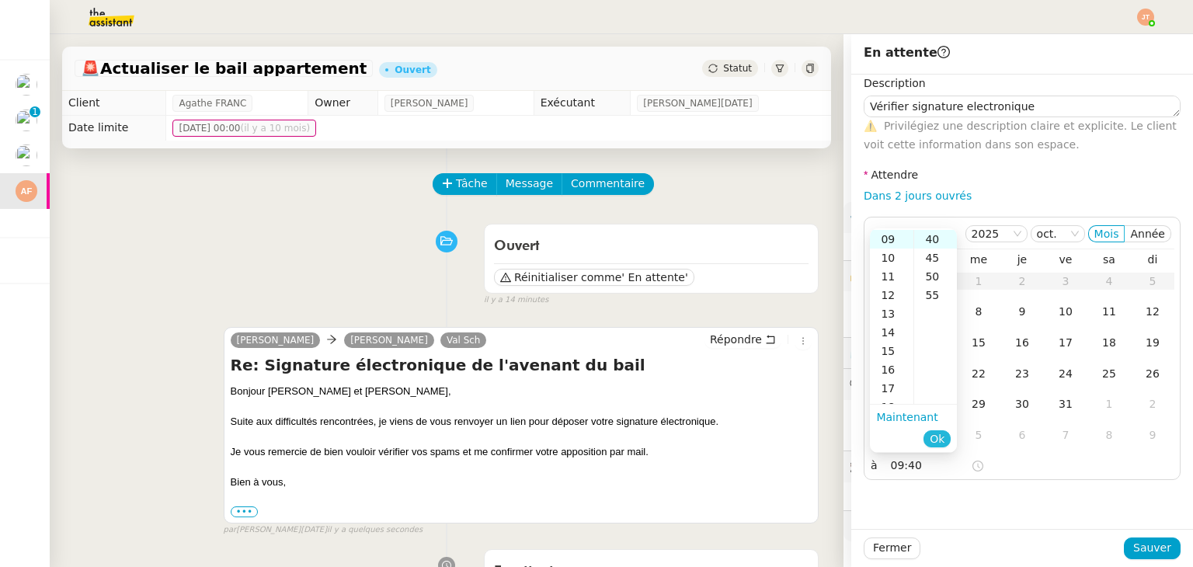
click at [939, 439] on span "Ok" at bounding box center [937, 439] width 15 height 16
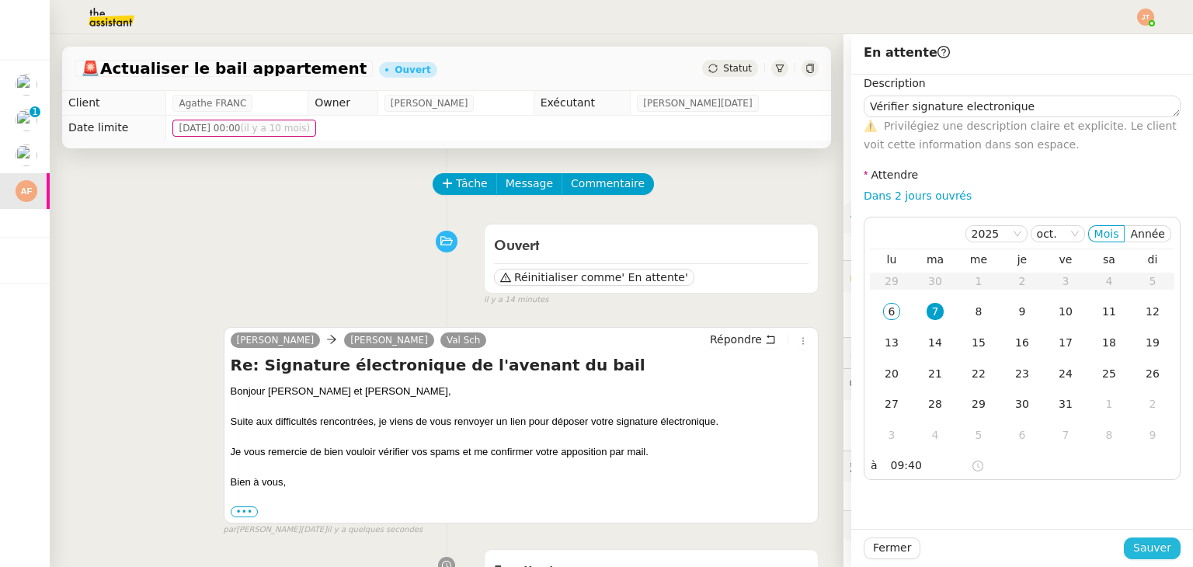
click at [1147, 545] on span "Sauver" at bounding box center [1153, 548] width 38 height 18
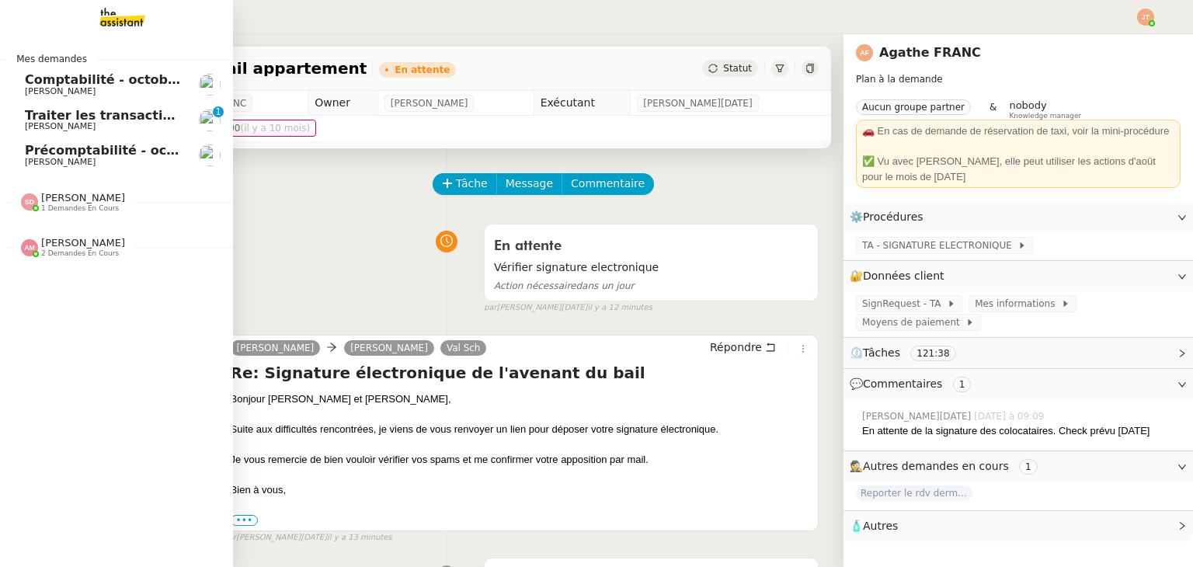
click at [62, 157] on span "[PERSON_NAME]" at bounding box center [60, 162] width 71 height 10
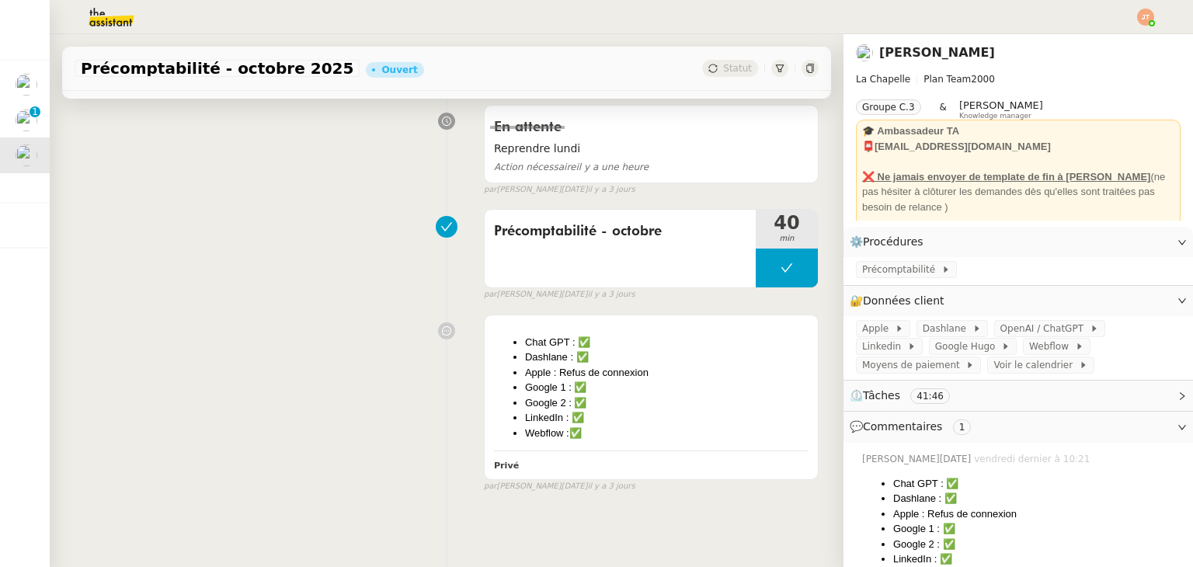
scroll to position [40, 0]
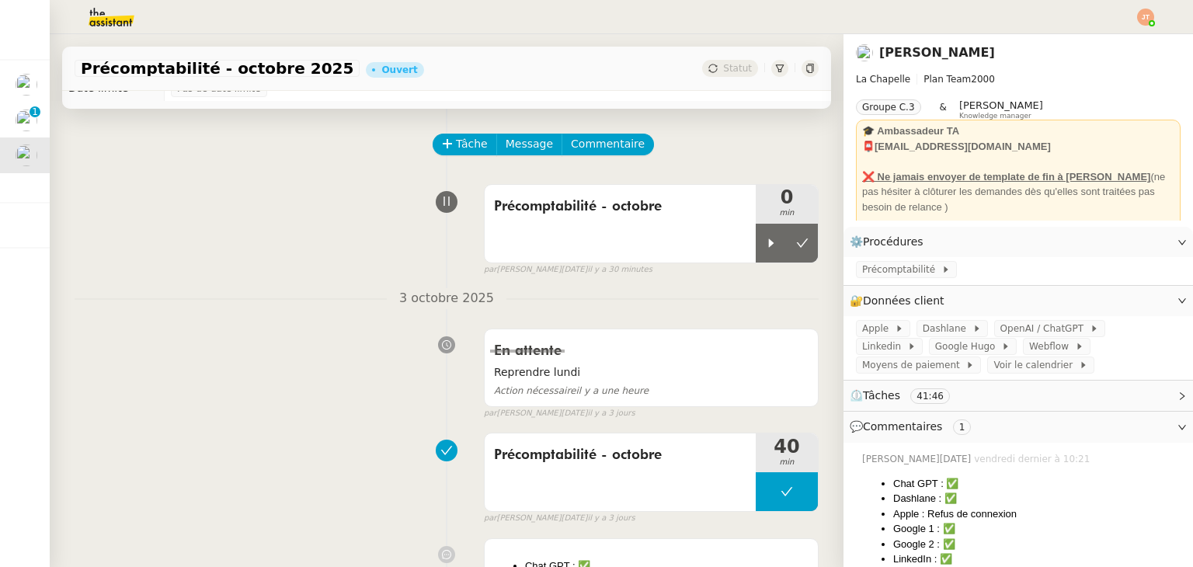
click at [118, 26] on img at bounding box center [99, 17] width 120 height 34
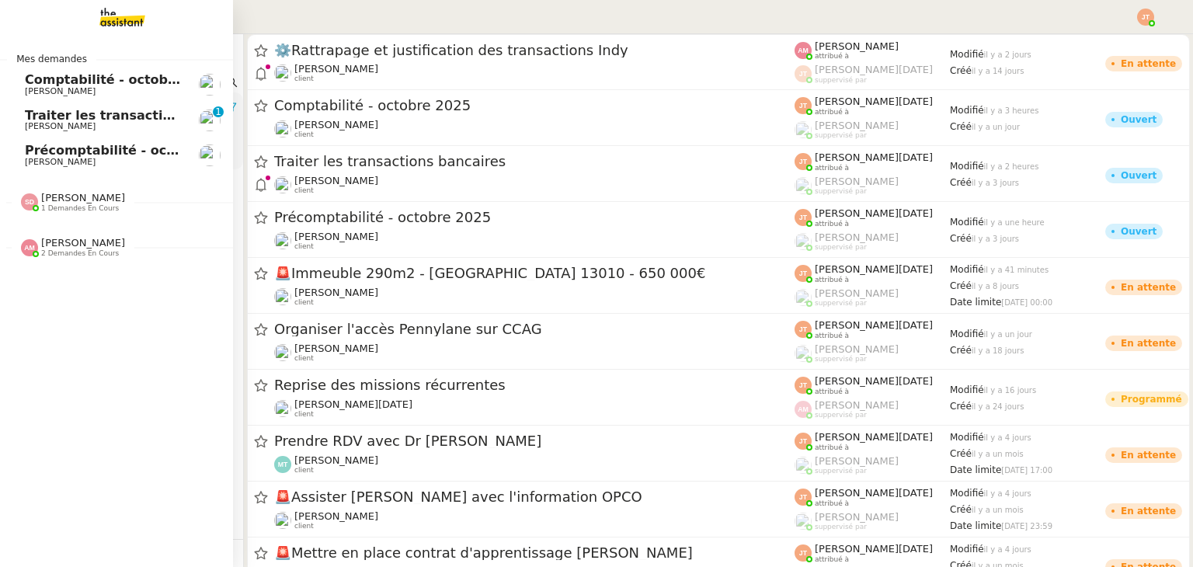
click at [59, 162] on span "[PERSON_NAME]" at bounding box center [60, 162] width 71 height 10
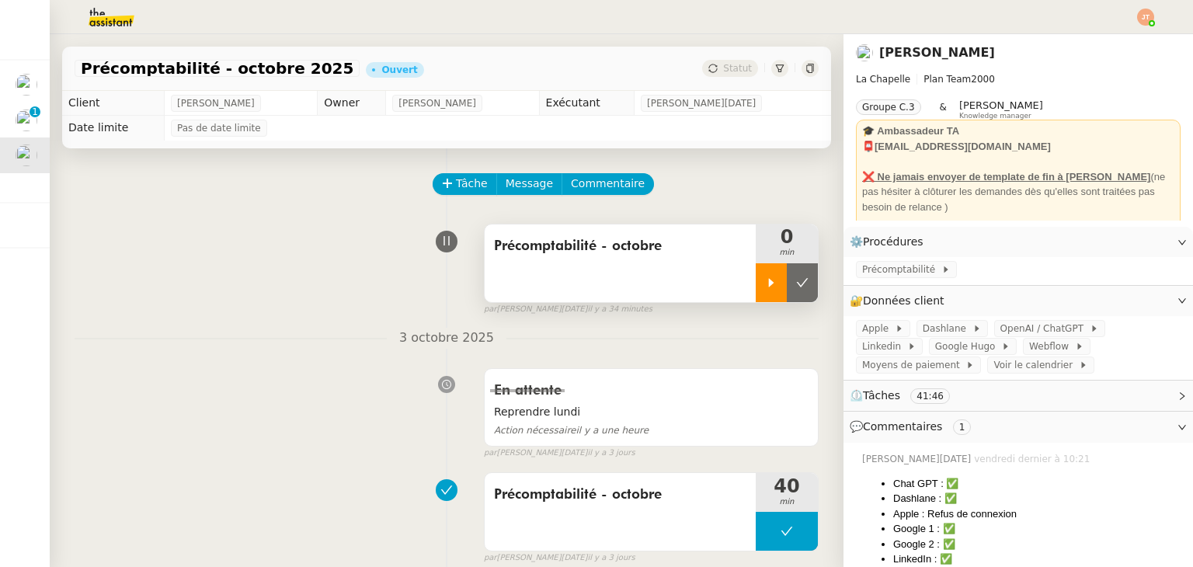
click at [765, 280] on icon at bounding box center [771, 283] width 12 height 12
click at [756, 280] on div at bounding box center [787, 282] width 62 height 39
click at [765, 280] on icon at bounding box center [771, 283] width 12 height 12
click at [877, 271] on span "Précomptabilité" at bounding box center [901, 270] width 79 height 16
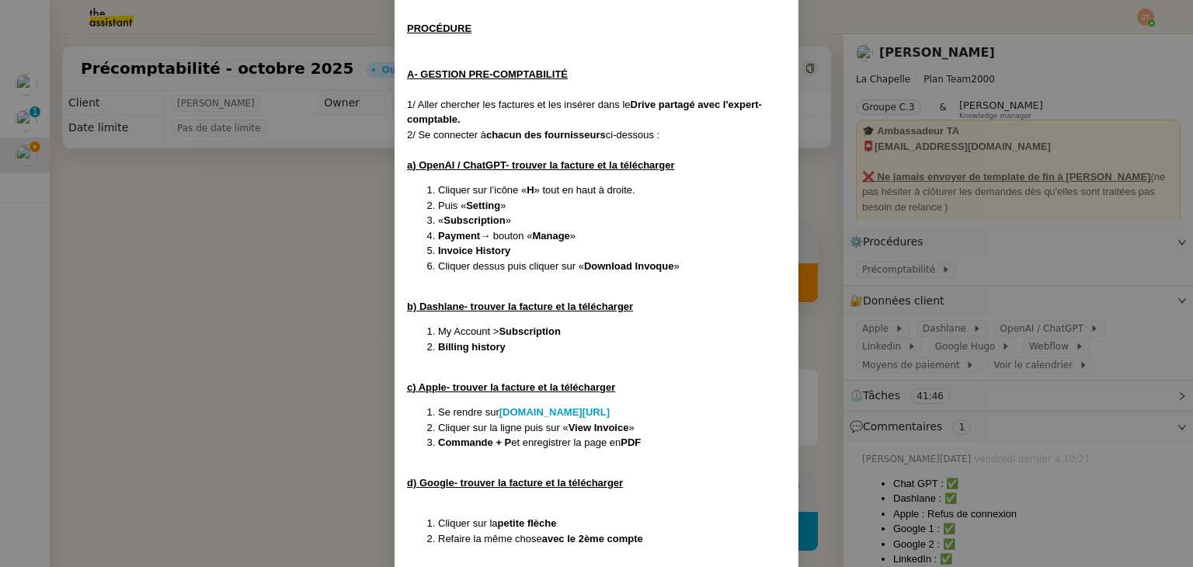
scroll to position [193, 0]
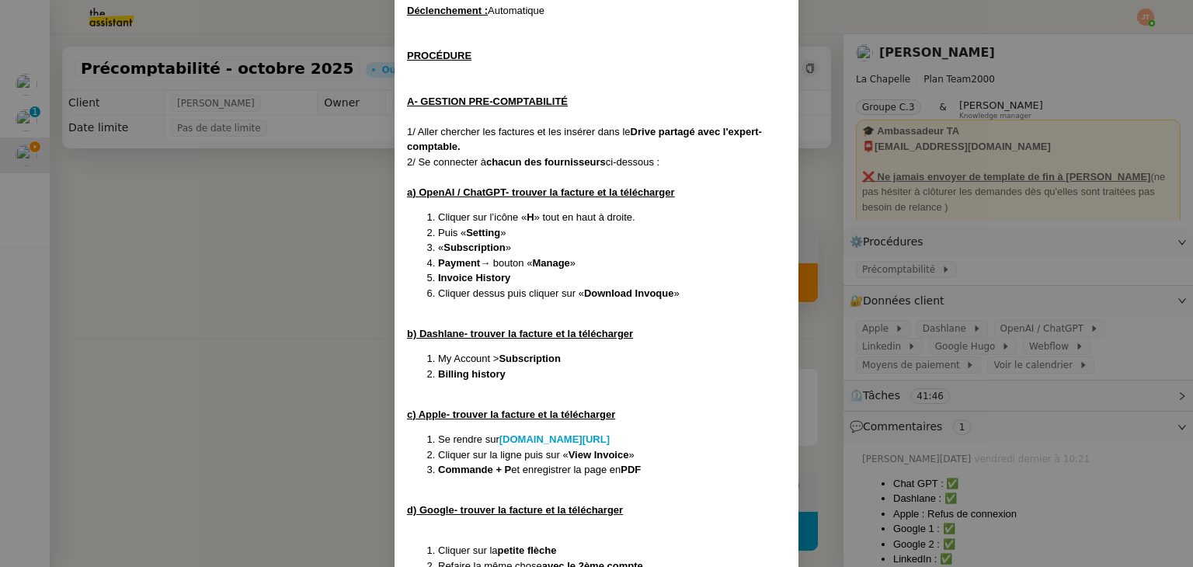
click at [280, 287] on nz-modal-container "Créée le 24/12/2024 MAJ le 04/02/2025 Contexte : Hugo souhaite qu’on l'on trait…" at bounding box center [596, 283] width 1193 height 567
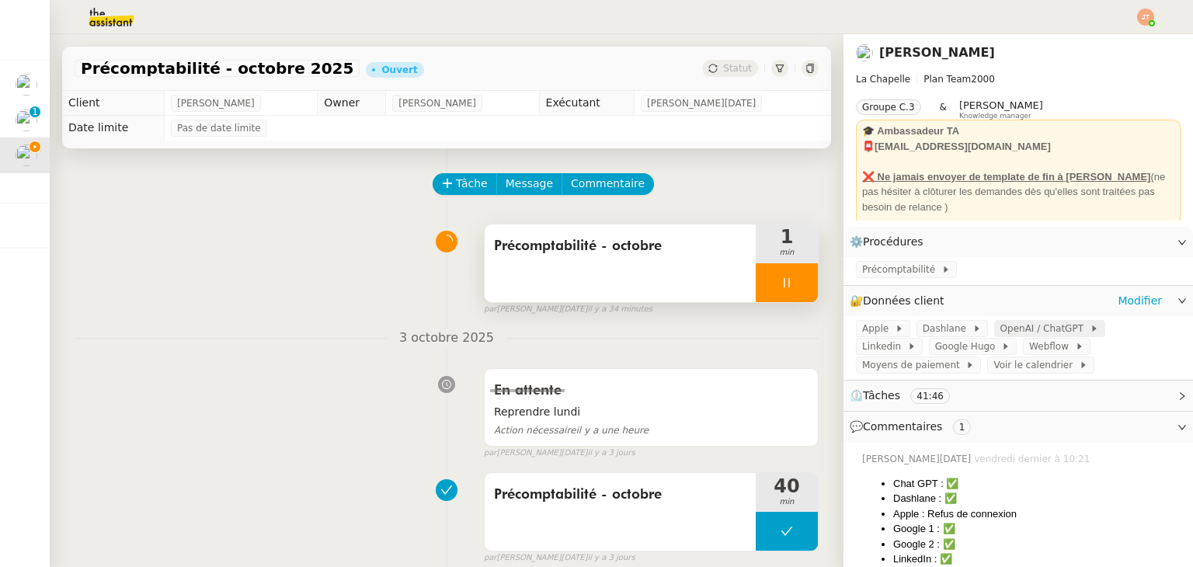
click at [1016, 326] on span "OpenAI / ChatGPT" at bounding box center [1045, 329] width 89 height 16
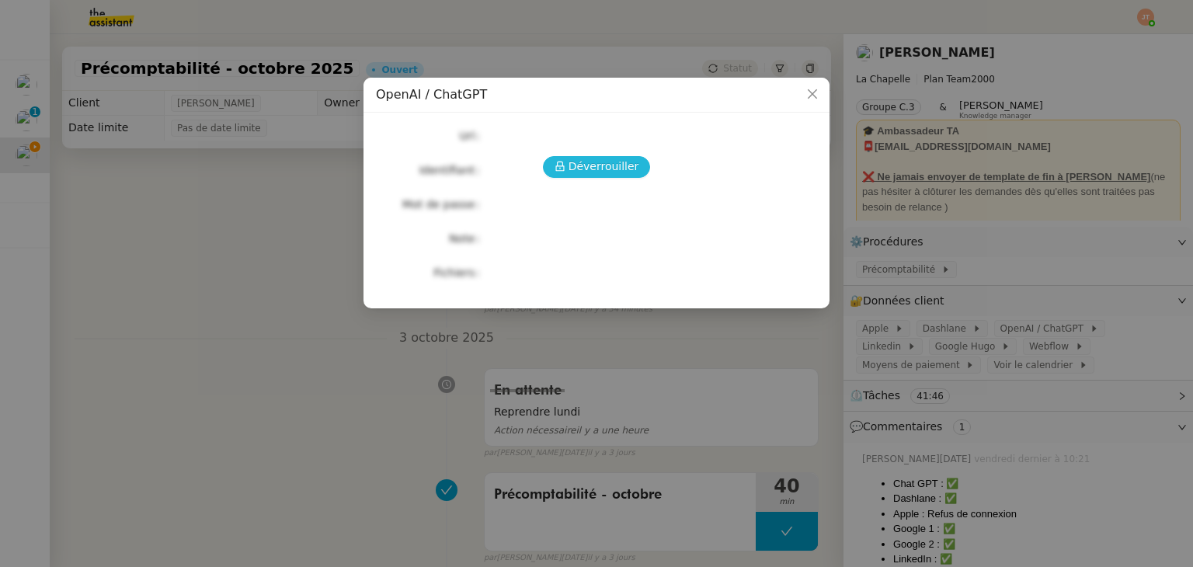
click at [576, 177] on button "Déverrouiller" at bounding box center [597, 167] width 108 height 22
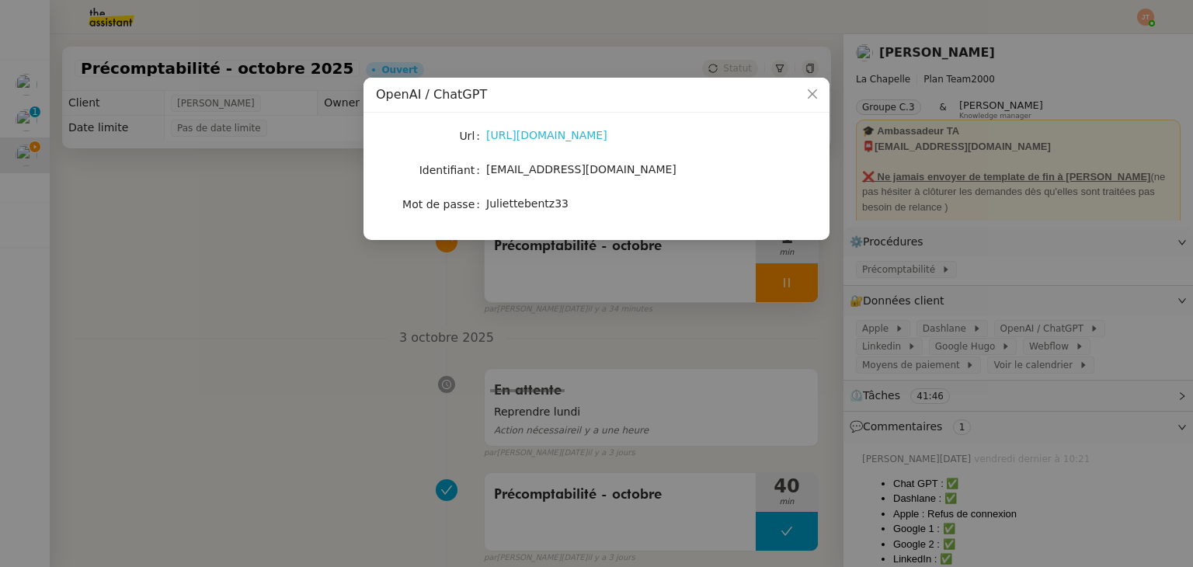
click at [529, 139] on link "https://chatgpt.com/" at bounding box center [546, 135] width 121 height 12
drag, startPoint x: 557, startPoint y: 203, endPoint x: 484, endPoint y: 203, distance: 73.0
click at [484, 203] on nz-form-item "Mot de passe Juliettebentz33" at bounding box center [596, 204] width 441 height 22
drag, startPoint x: 315, startPoint y: 316, endPoint x: 659, endPoint y: 304, distance: 343.6
click at [322, 315] on nz-modal-container "OpenAI / ChatGPT Url https://chatgpt.com/ Identifiant hugo@leplongeoir.co Mot d…" at bounding box center [596, 283] width 1193 height 567
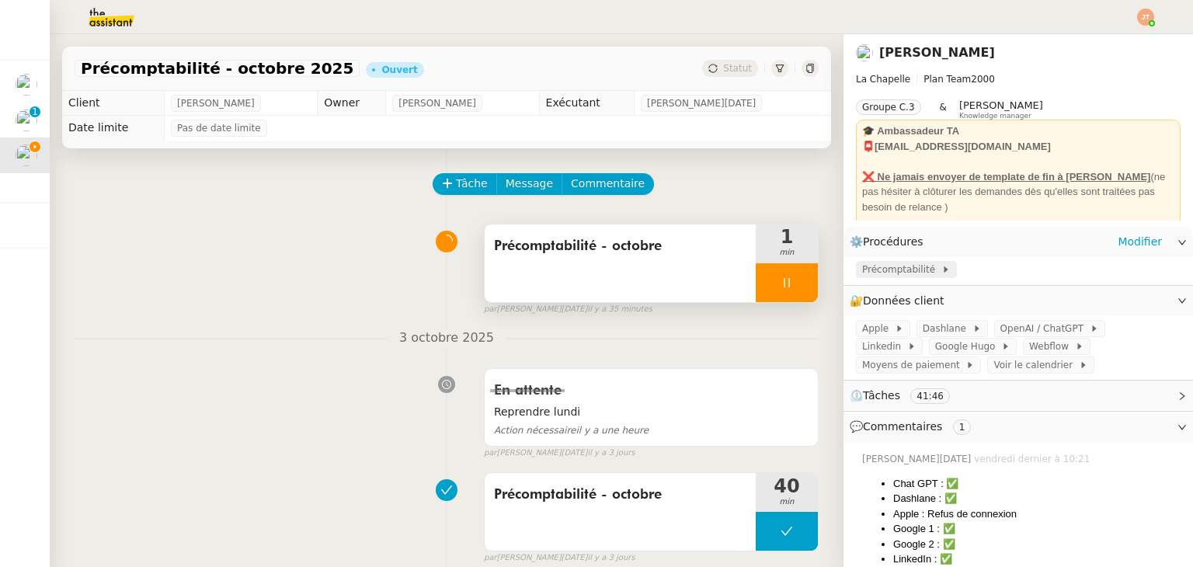
click at [879, 265] on span "Précomptabilité" at bounding box center [901, 270] width 79 height 16
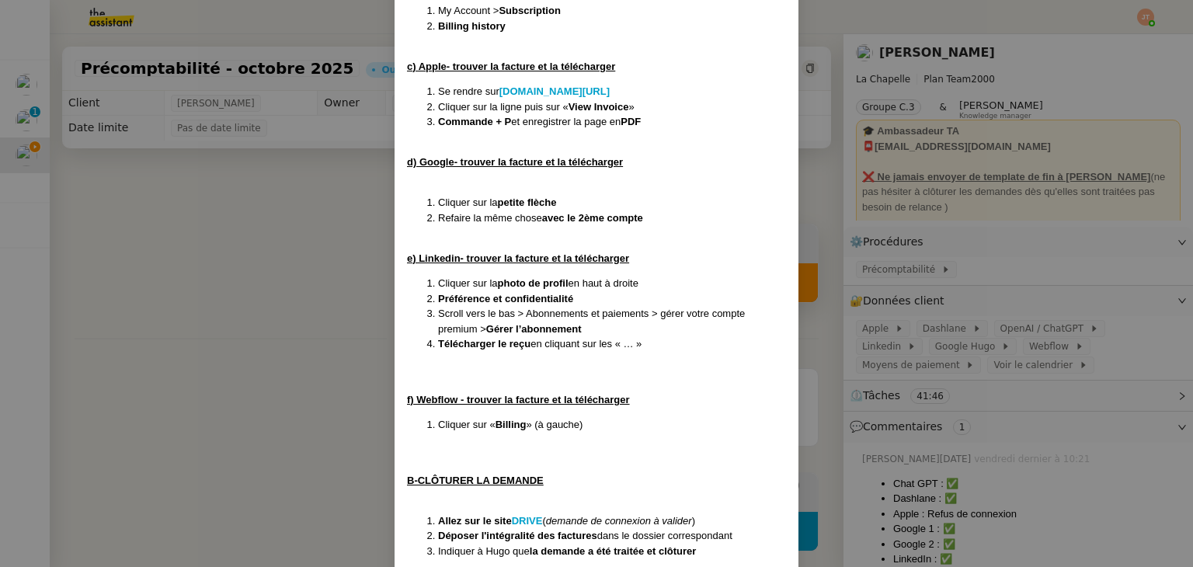
scroll to position [590, 0]
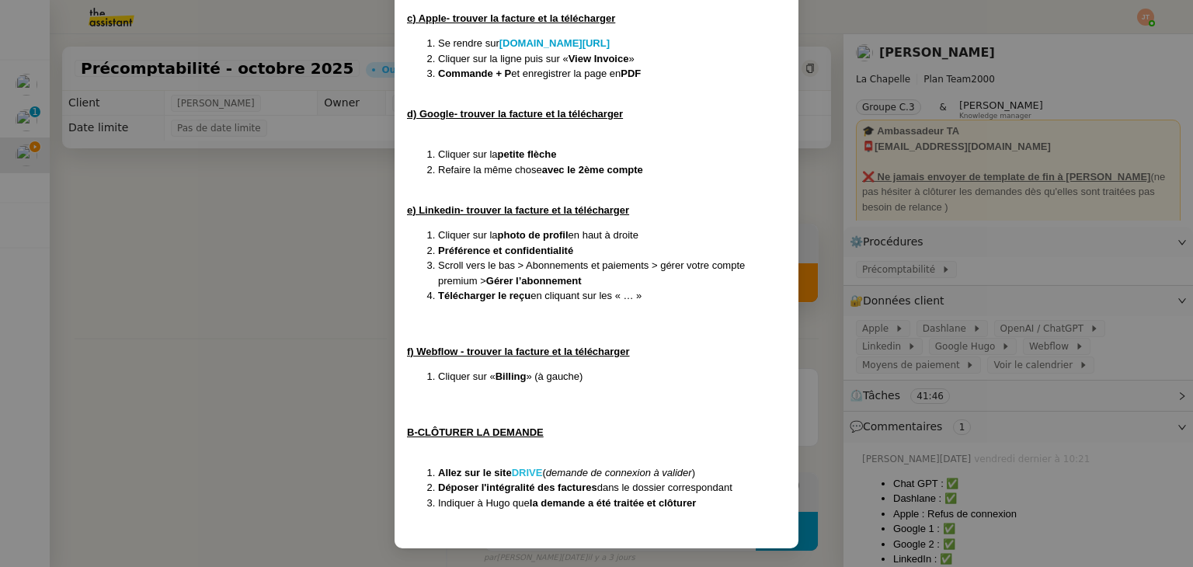
click at [529, 468] on strong "DRIVE" at bounding box center [527, 473] width 31 height 12
click at [265, 295] on nz-modal-container "Créée le 24/12/2024 MAJ le 04/02/2025 Contexte : Hugo souhaite qu’on l'on trait…" at bounding box center [596, 283] width 1193 height 567
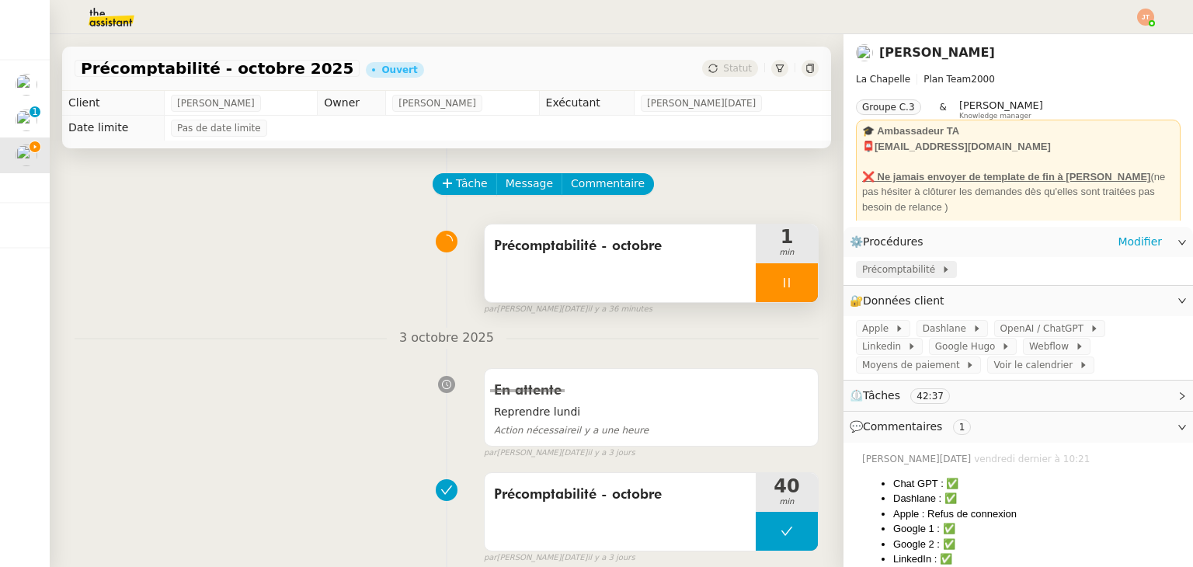
click at [862, 273] on span "Précomptabilité" at bounding box center [901, 270] width 79 height 16
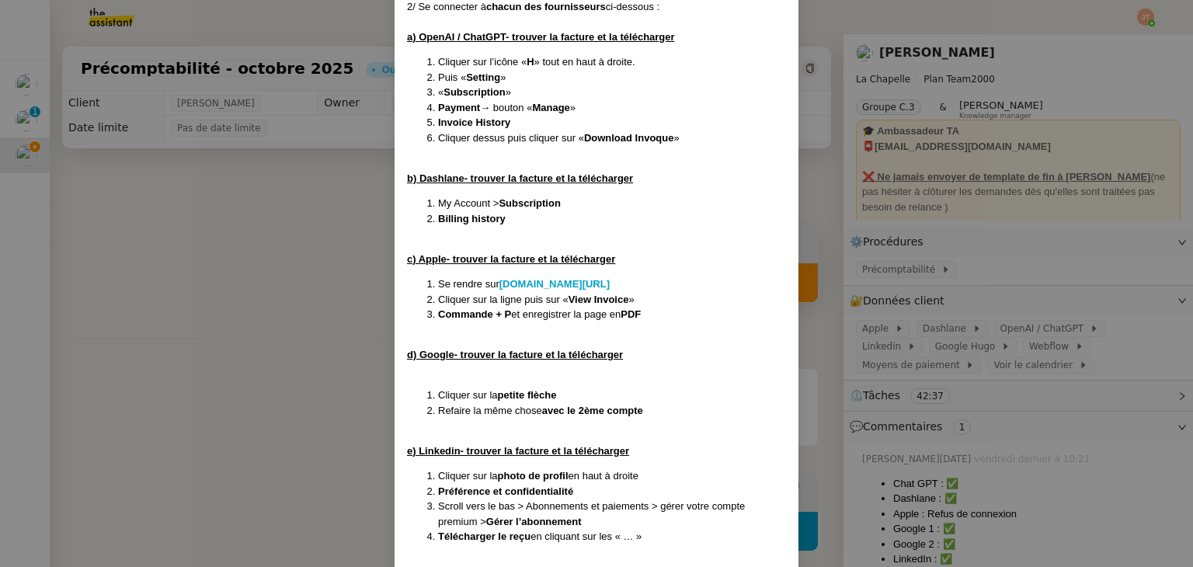
scroll to position [38, 0]
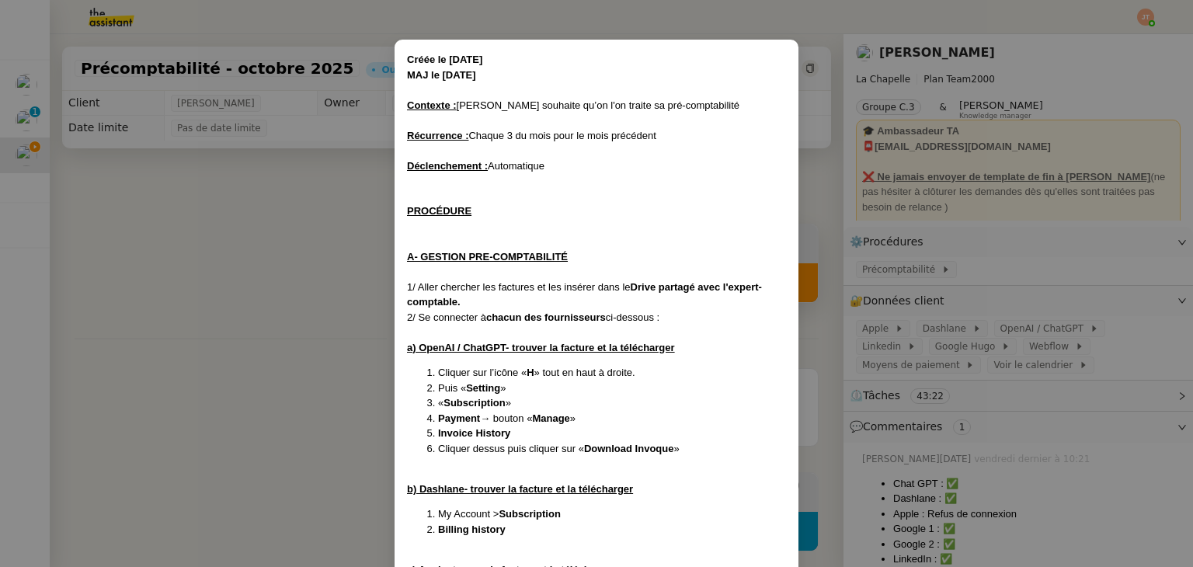
click at [358, 363] on nz-modal-container "Créée le 24/12/2024 MAJ le 04/02/2025 Contexte : Hugo souhaite qu’on l'on trait…" at bounding box center [596, 283] width 1193 height 567
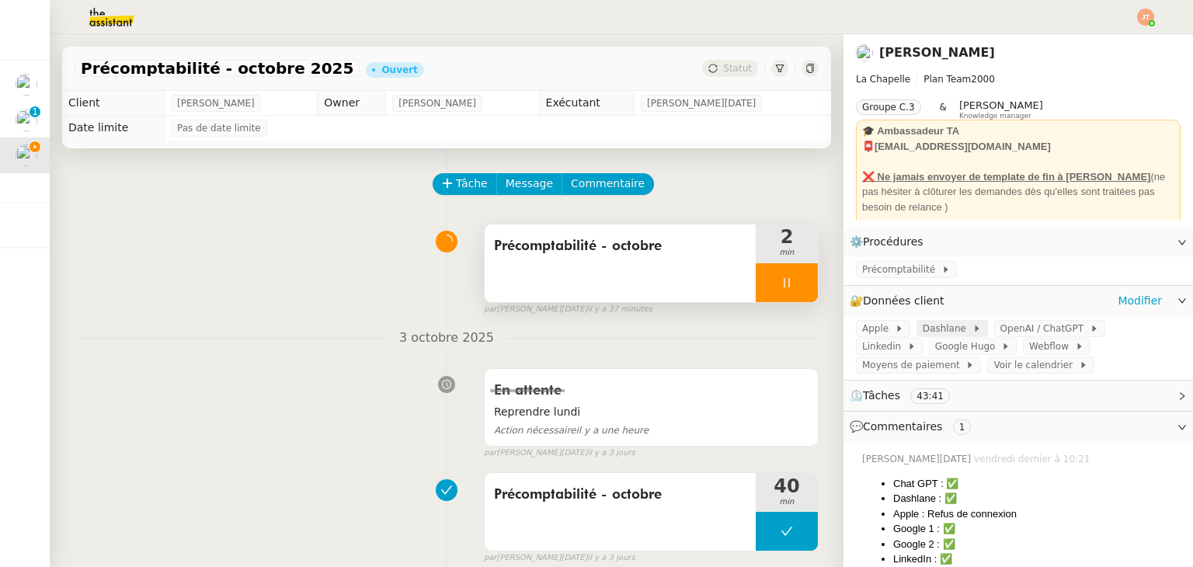
click at [932, 334] on span "Dashlane" at bounding box center [948, 329] width 50 height 16
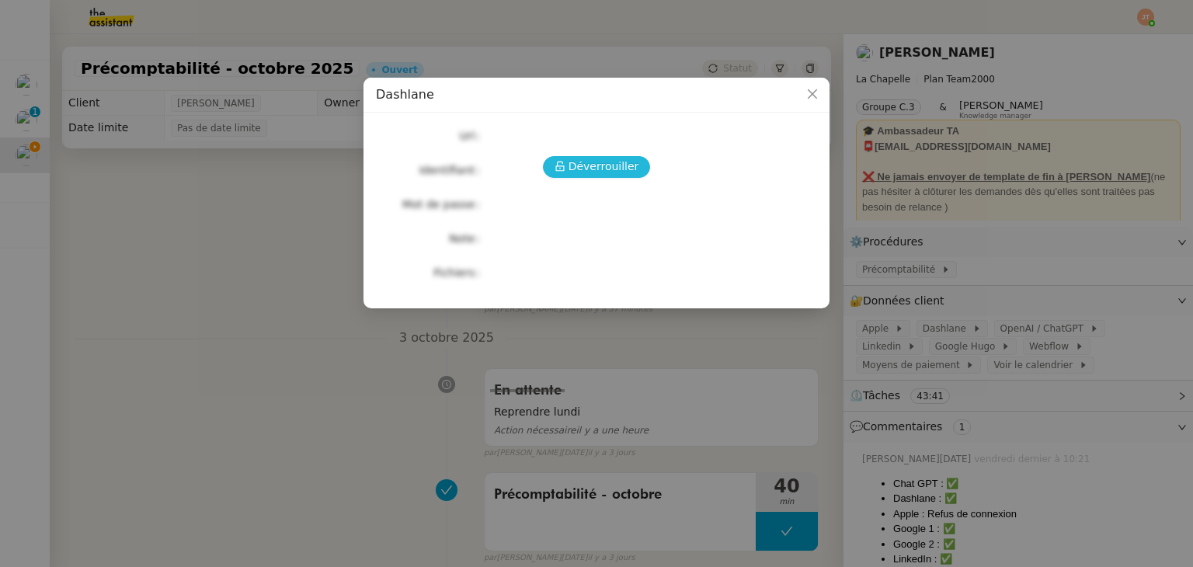
click at [578, 169] on span "Déverrouiller" at bounding box center [604, 167] width 71 height 18
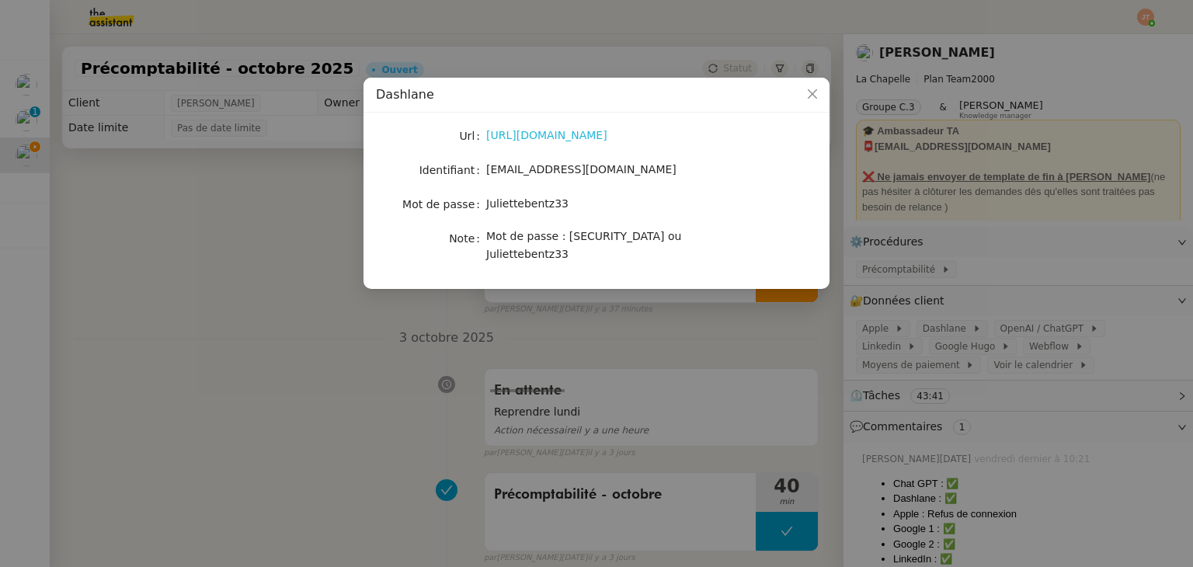
click at [524, 129] on link "https://www.dashlane.com/fr" at bounding box center [546, 135] width 121 height 12
drag, startPoint x: 488, startPoint y: 168, endPoint x: 606, endPoint y: 171, distance: 118.1
click at [606, 171] on div "[EMAIL_ADDRESS][DOMAIN_NAME]" at bounding box center [614, 170] width 257 height 18
click at [235, 240] on nz-modal-container "Dashlane Url https://www.dashlane.com/fr Identifiant hugo.bentz@gmail.com Mot d…" at bounding box center [596, 283] width 1193 height 567
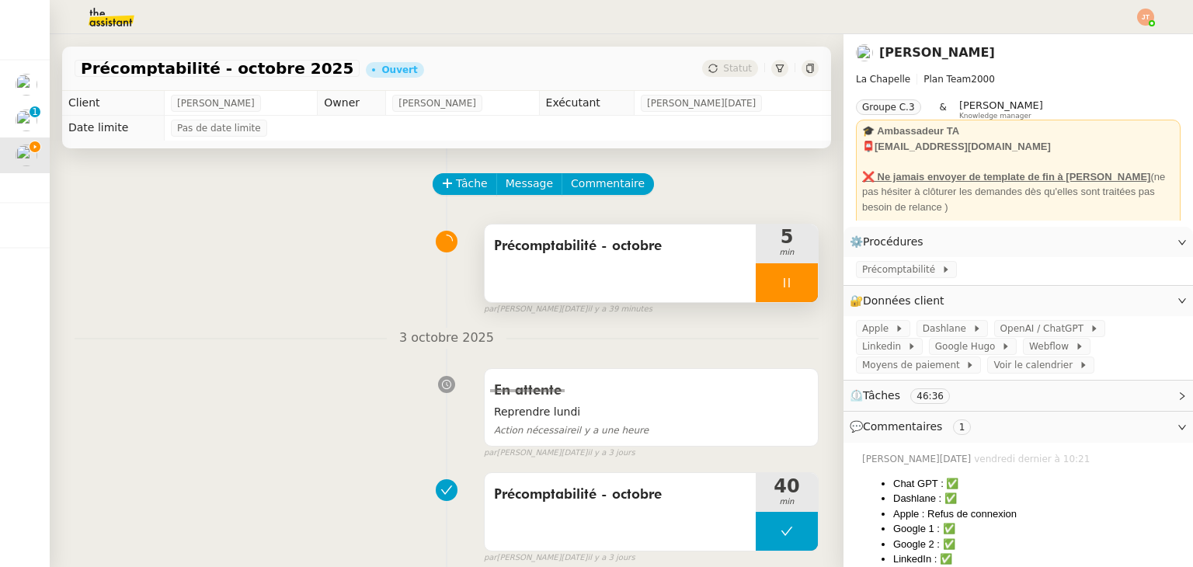
click at [781, 289] on icon at bounding box center [787, 283] width 12 height 12
click at [769, 287] on icon at bounding box center [771, 282] width 5 height 9
click at [761, 287] on div at bounding box center [787, 282] width 62 height 39
click at [667, 205] on div "Tâche Message Commentaire" at bounding box center [626, 191] width 385 height 37
click at [598, 165] on div "Tâche Message Commentaire Veuillez patienter une erreur s'est produite 👌👌👌 mess…" at bounding box center [447, 464] width 794 height 633
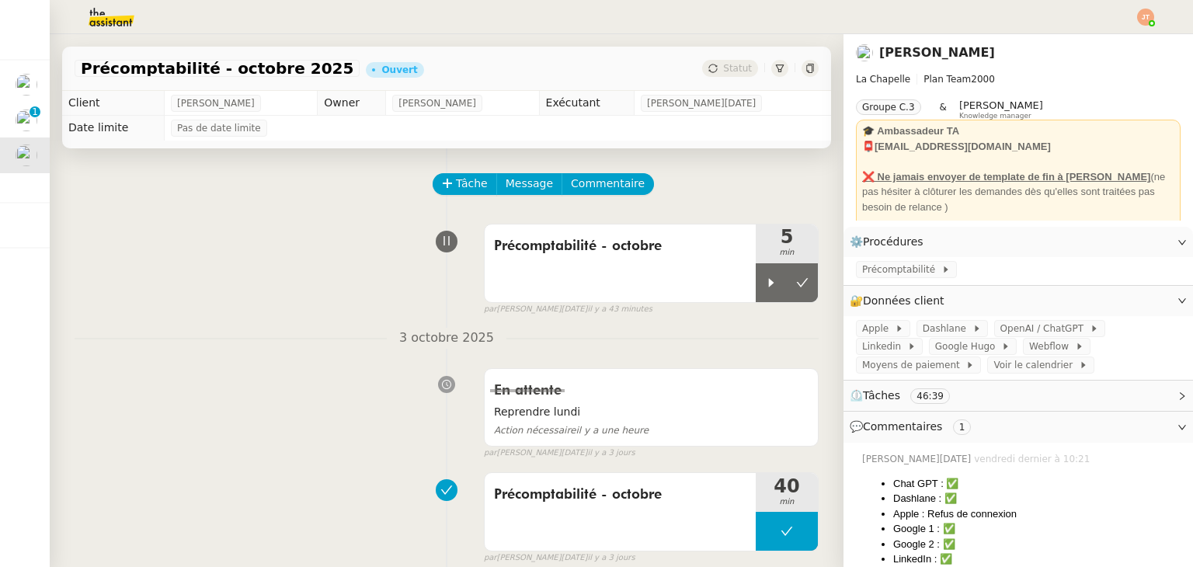
click at [601, 209] on div "Tâche Message Commentaire" at bounding box center [626, 191] width 385 height 37
click at [597, 162] on div "Tâche Message Commentaire Veuillez patienter une erreur s'est produite 👌👌👌 mess…" at bounding box center [447, 464] width 794 height 633
click at [597, 206] on div "Tâche Message Commentaire" at bounding box center [626, 191] width 385 height 37
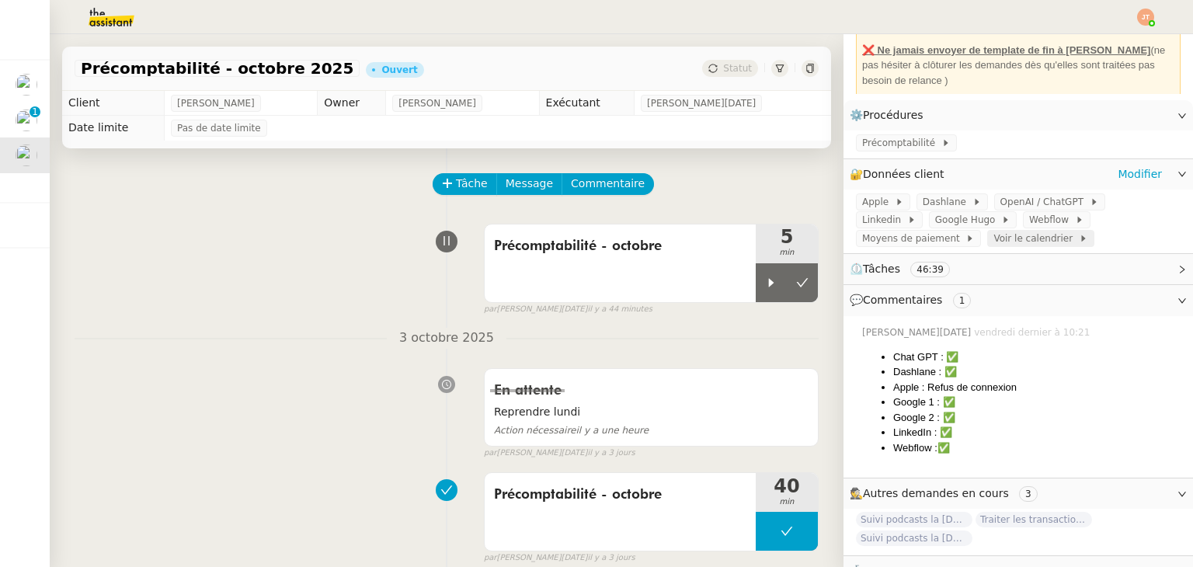
scroll to position [155, 0]
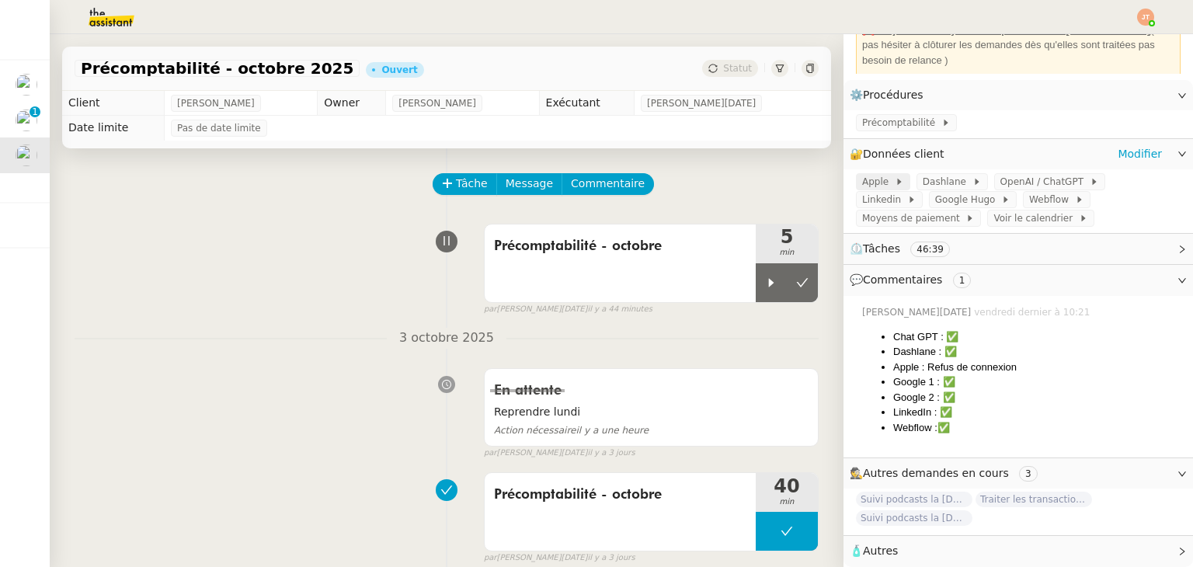
click at [889, 176] on span at bounding box center [892, 181] width 6 height 11
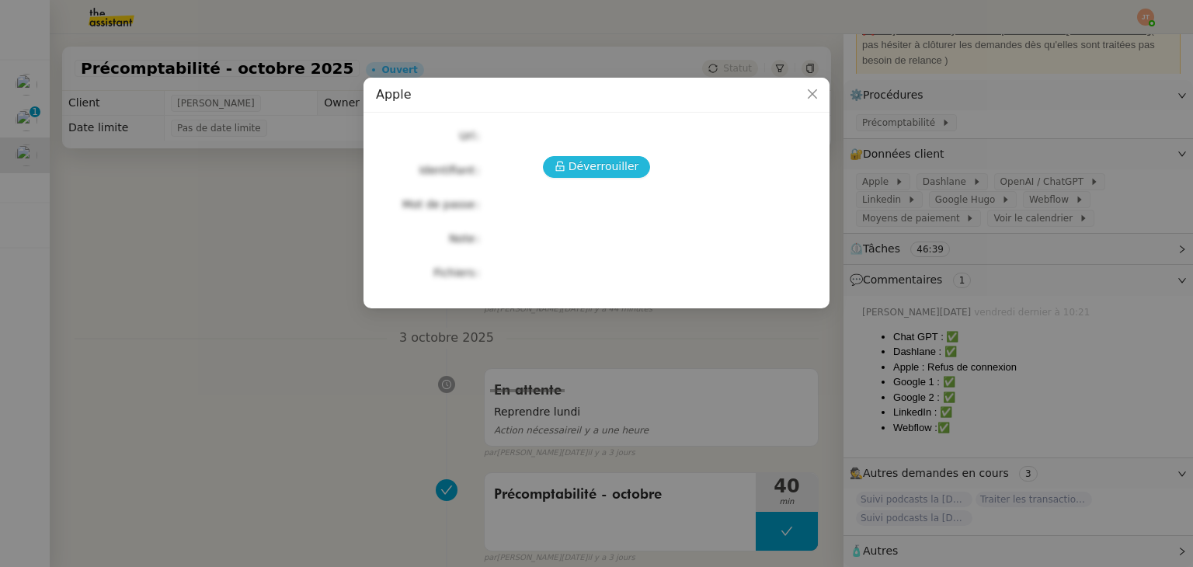
click at [606, 169] on span "Déverrouiller" at bounding box center [604, 167] width 71 height 18
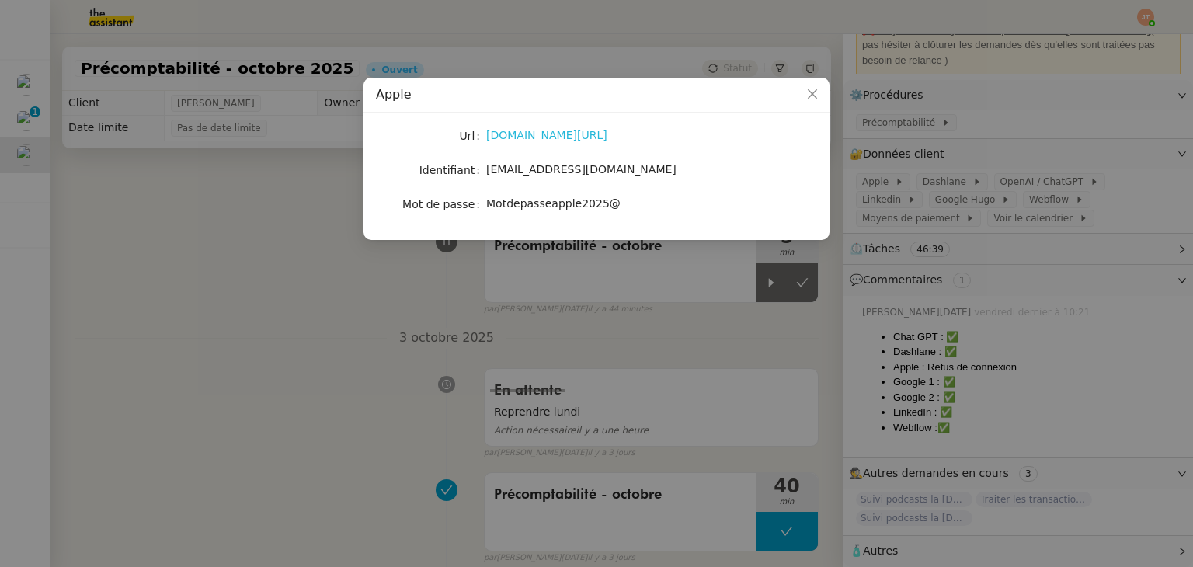
click at [541, 138] on link "APPLE.COM/BILL" at bounding box center [546, 135] width 121 height 12
drag, startPoint x: 591, startPoint y: 169, endPoint x: 488, endPoint y: 169, distance: 103.3
click at [488, 169] on span "hugo.bentz@bem.edu" at bounding box center [581, 169] width 190 height 12
drag, startPoint x: 606, startPoint y: 202, endPoint x: 490, endPoint y: 202, distance: 115.8
click at [490, 202] on div "Motdepasseapple2025@" at bounding box center [614, 204] width 257 height 18
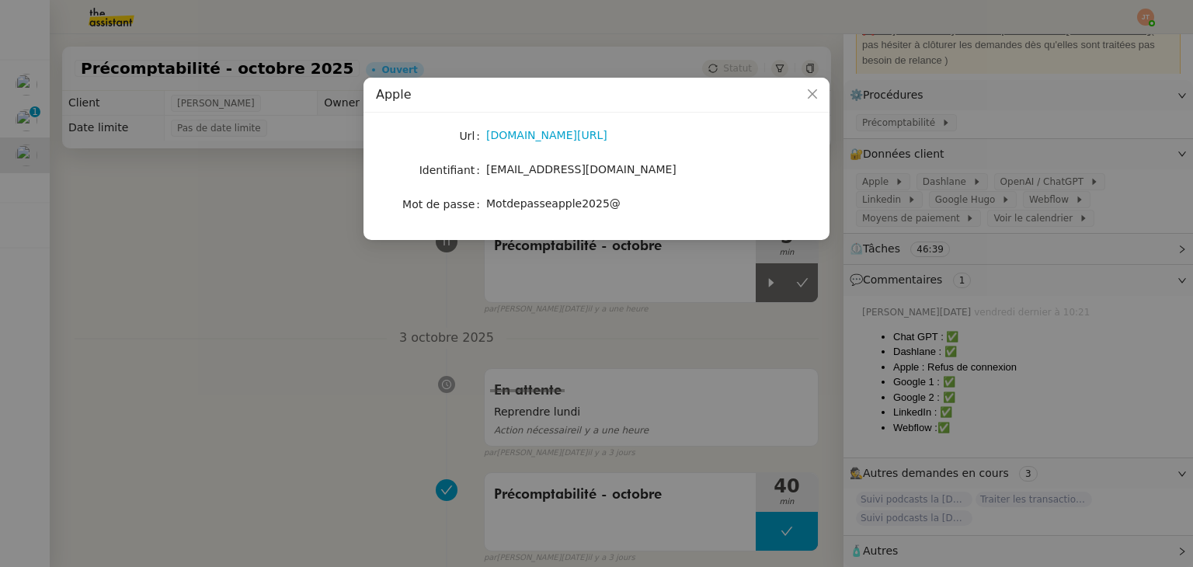
click at [236, 235] on nz-modal-container "Apple Url APPLE.COM/BILL Identifiant hugo.bentz@bem.edu Mot de passe Motdepasse…" at bounding box center [596, 283] width 1193 height 567
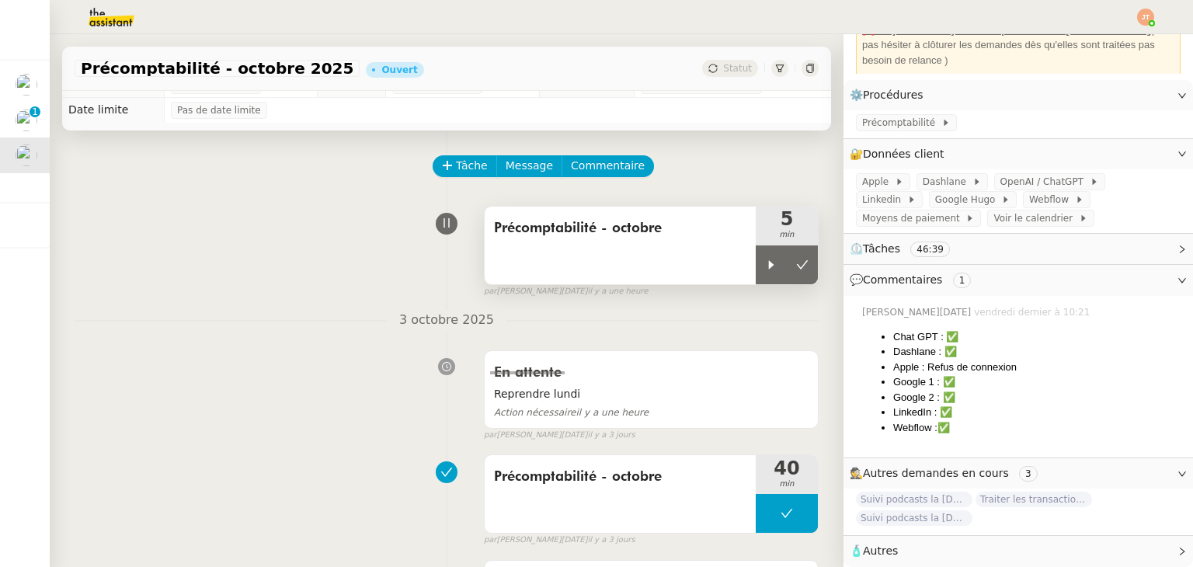
scroll to position [0, 0]
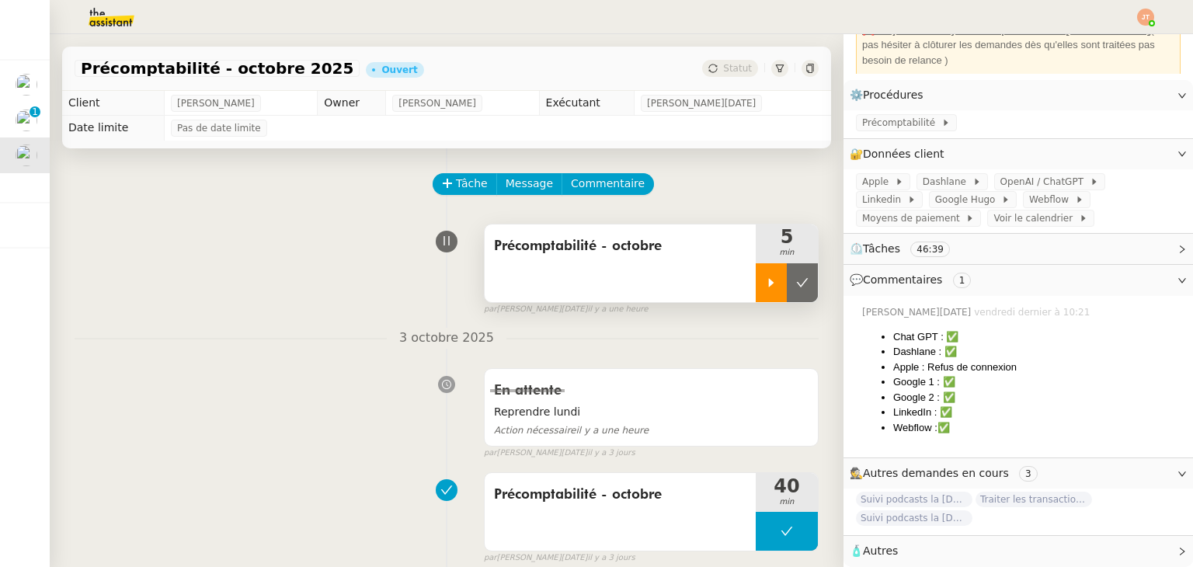
click at [758, 282] on div at bounding box center [771, 282] width 31 height 39
click at [935, 197] on span "Google Hugo" at bounding box center [968, 200] width 66 height 16
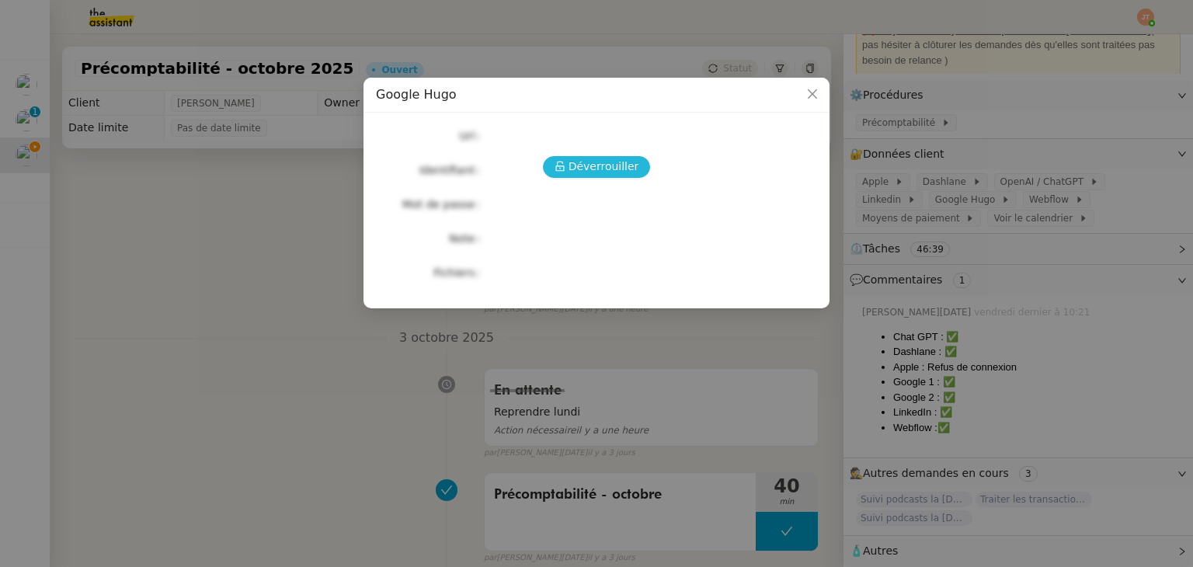
click at [622, 159] on span "Déverrouiller" at bounding box center [604, 167] width 71 height 18
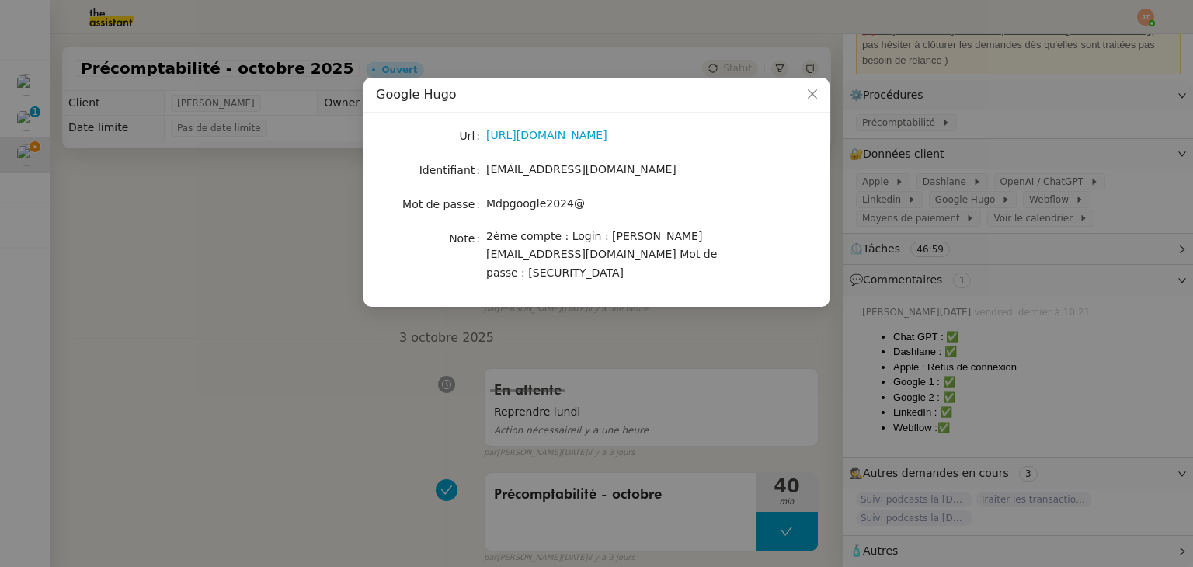
click at [520, 144] on div "https://admin.google.com/u/1/ac/billing/accounts/WySyVq5qFVteMksEl-70jw/transac…" at bounding box center [614, 136] width 257 height 18
click at [522, 140] on link "https://admin.google.com/u/1/ac/billing/accounts/WySyVq5qFVteMksEl-70jw/transac…" at bounding box center [546, 135] width 121 height 12
drag, startPoint x: 575, startPoint y: 204, endPoint x: 485, endPoint y: 204, distance: 90.1
click at [485, 204] on nz-form-item "Mot de passe Mdpgoogle2024@" at bounding box center [596, 204] width 441 height 22
click at [530, 141] on link "https://admin.google.com/u/1/ac/billing/accounts/WySyVq5qFVteMksEl-70jw/transac…" at bounding box center [546, 135] width 121 height 12
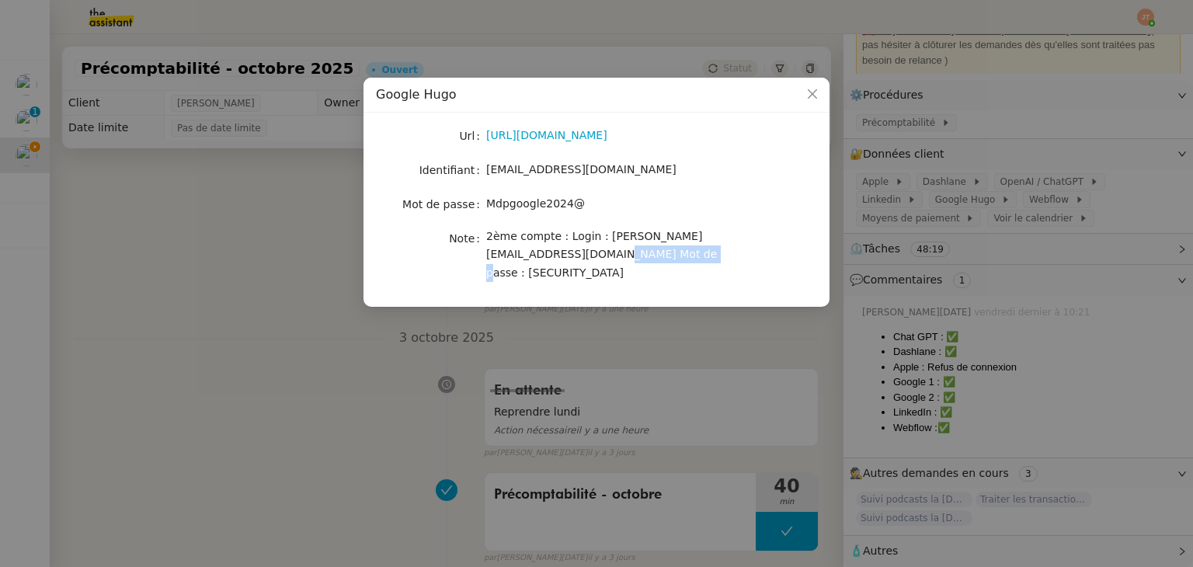
drag, startPoint x: 592, startPoint y: 252, endPoint x: 522, endPoint y: 256, distance: 70.0
click at [522, 256] on span "2ème compte : Login : hugo@leplongeoir.co Mot de passe : Juliettebentz33" at bounding box center [601, 254] width 231 height 49
click at [257, 353] on nz-modal-container "Google Hugo Url https://admin.google.com/u/1/ac/billing/accounts/WySyVq5qFVteMk…" at bounding box center [596, 283] width 1193 height 567
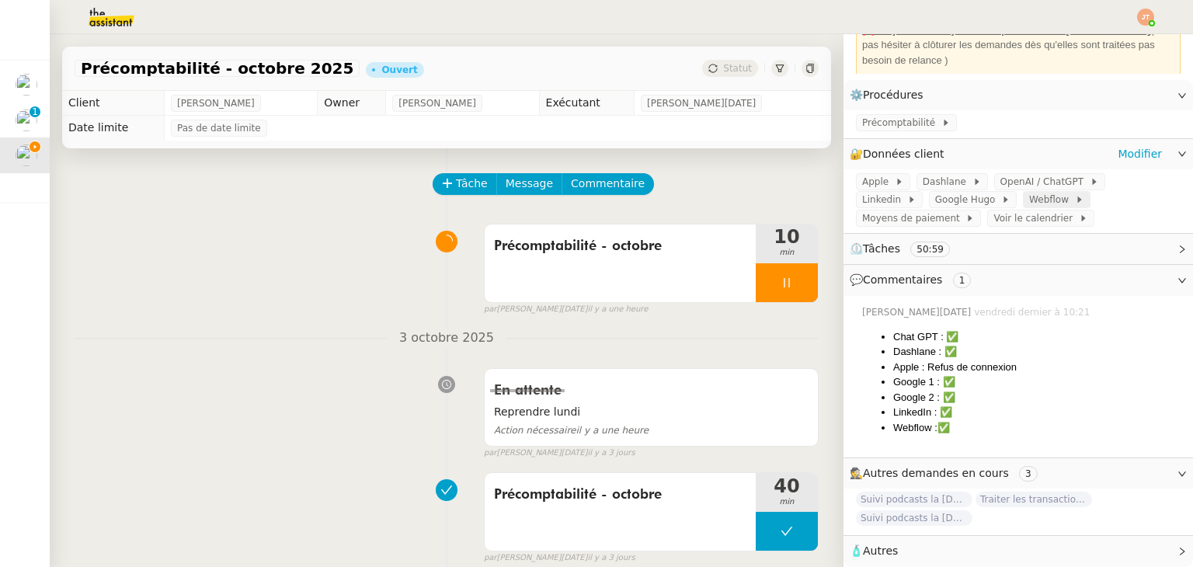
click at [1029, 198] on span "Webflow" at bounding box center [1052, 200] width 46 height 16
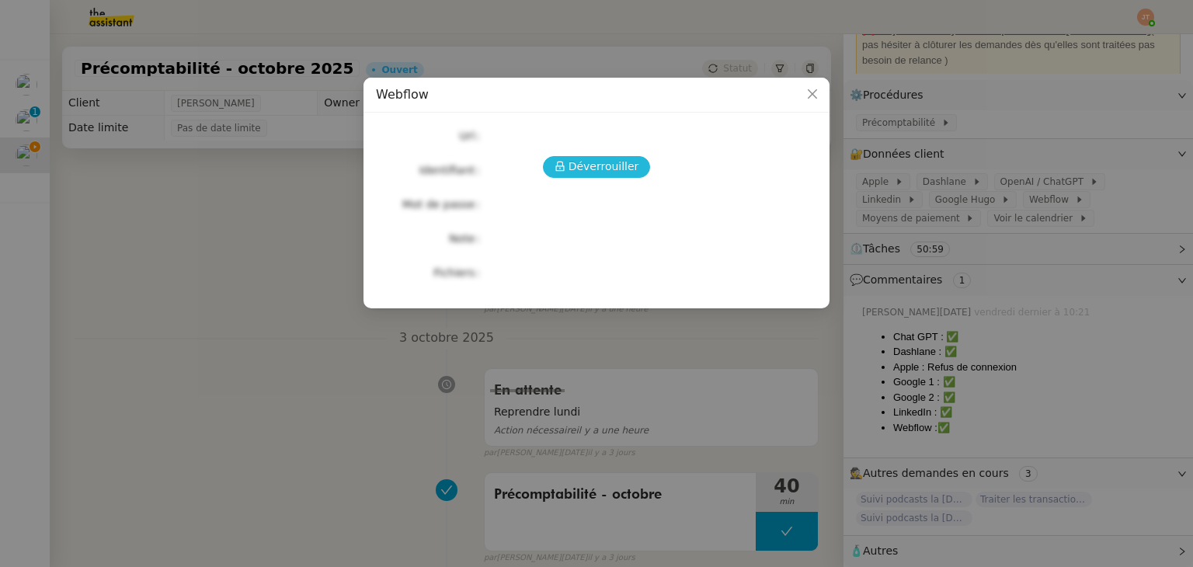
click at [588, 168] on span "Déverrouiller" at bounding box center [604, 167] width 71 height 18
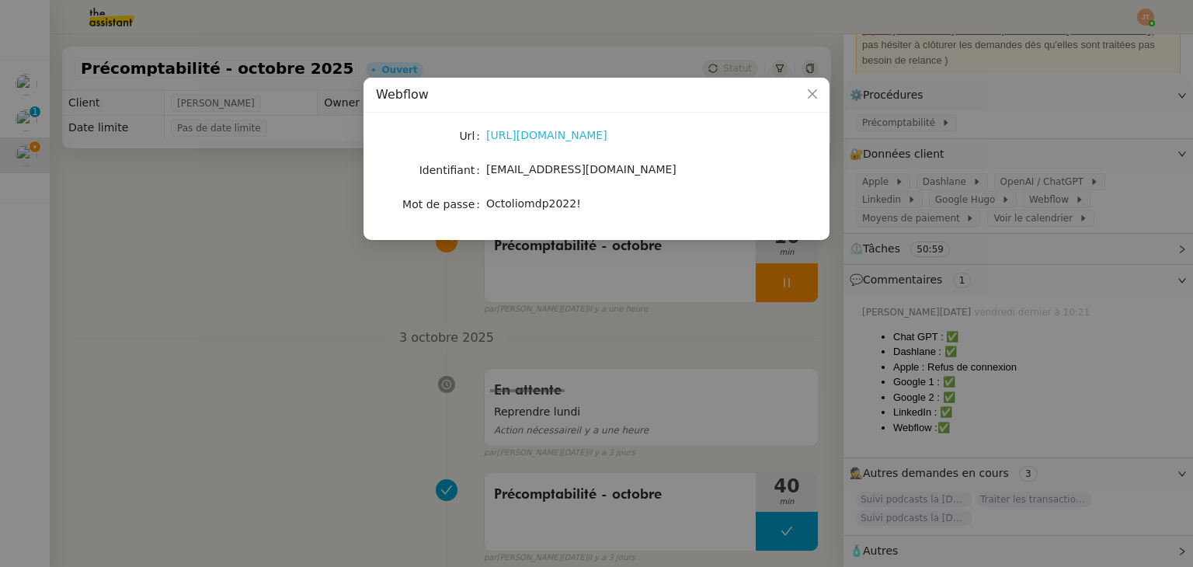
click at [507, 131] on link "https://webflow.com/dashboard?r=1&workspace=my-workspace-9439ce" at bounding box center [546, 135] width 121 height 12
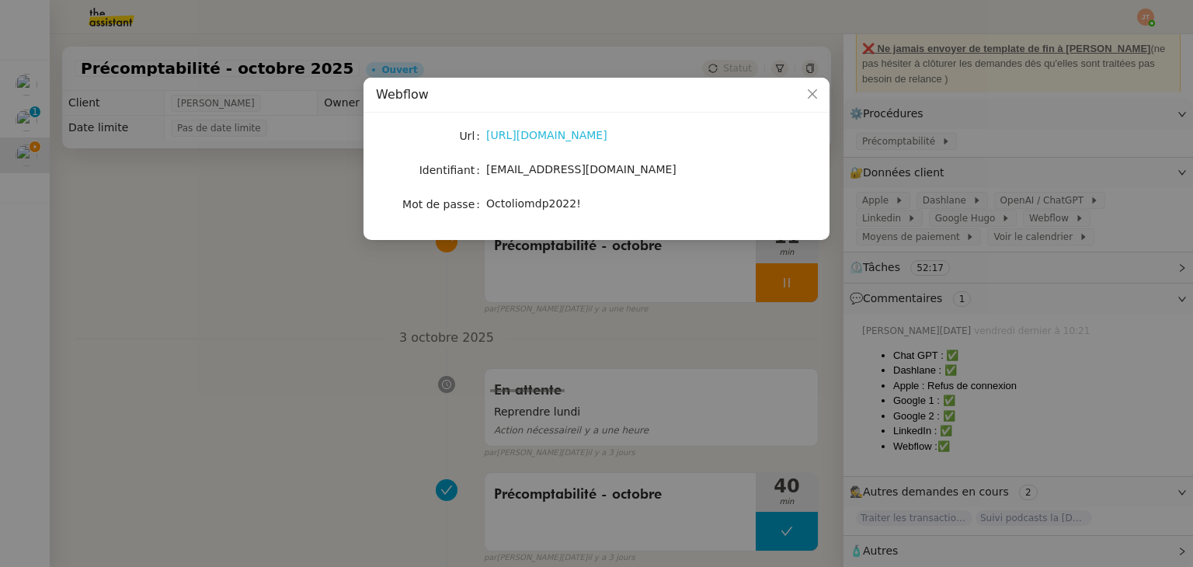
scroll to position [140, 0]
click at [270, 324] on nz-modal-container "Webflow Url https://webflow.com/dashboard?r=1&workspace=my-workspace-9439ce Ide…" at bounding box center [596, 283] width 1193 height 567
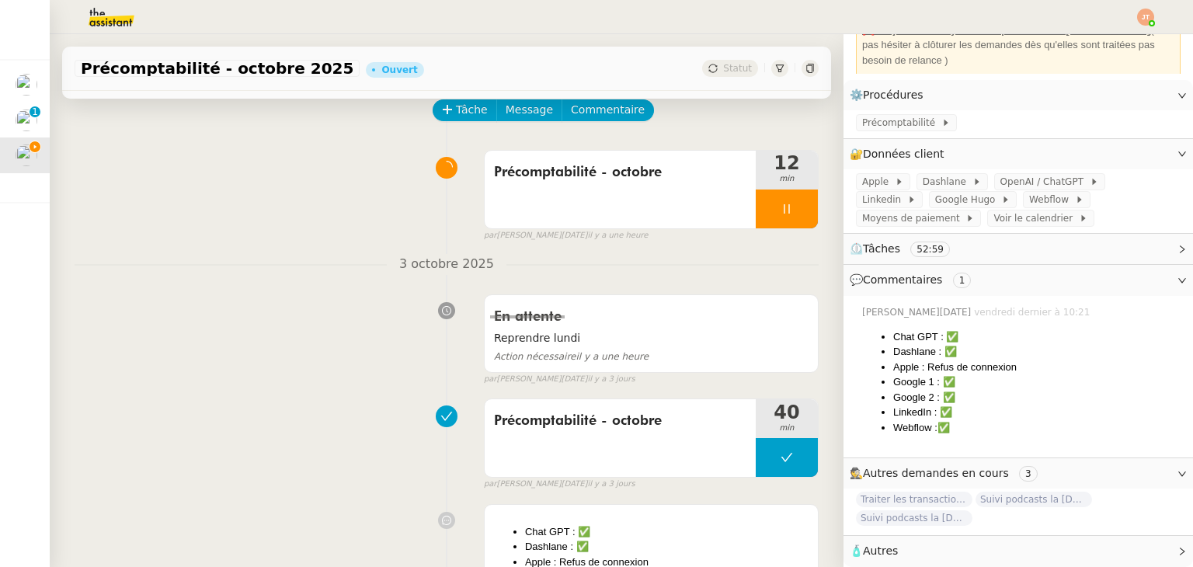
scroll to position [78, 0]
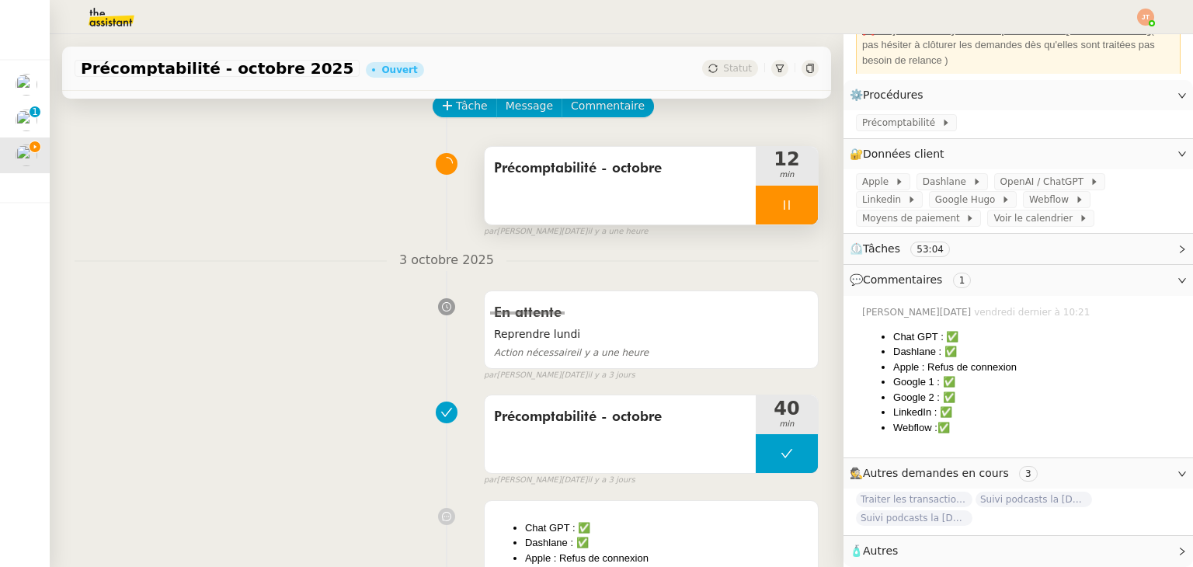
click at [756, 205] on div at bounding box center [787, 205] width 62 height 39
click at [787, 205] on button at bounding box center [802, 205] width 31 height 39
click at [770, 221] on button at bounding box center [787, 205] width 62 height 39
click at [756, 217] on div at bounding box center [771, 205] width 31 height 39
click at [101, 26] on img at bounding box center [99, 17] width 120 height 34
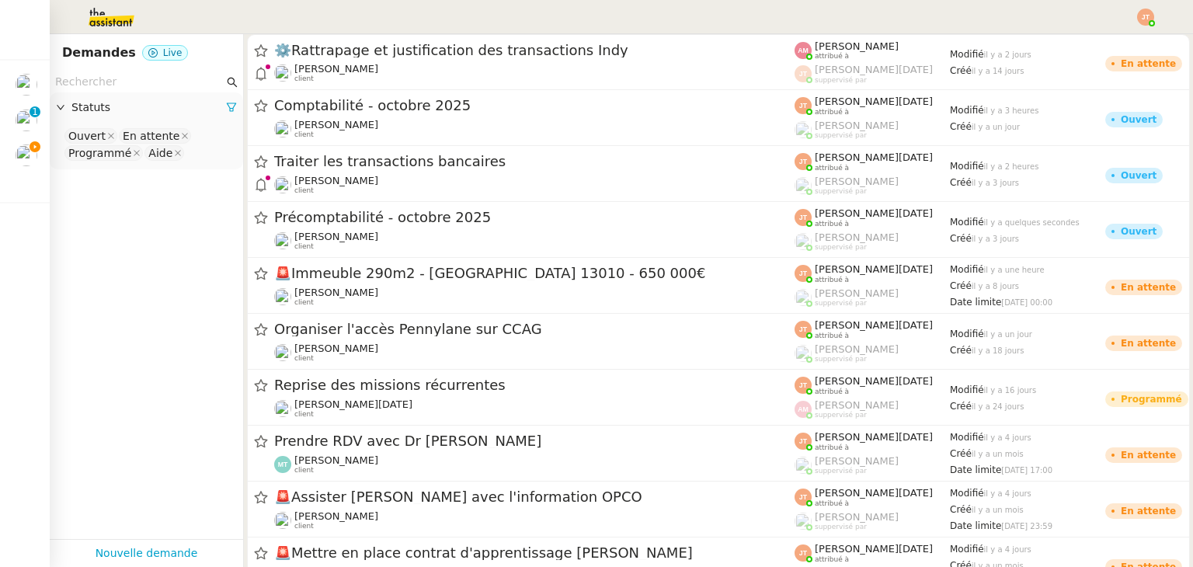
click at [146, 81] on input "text" at bounding box center [139, 82] width 169 height 18
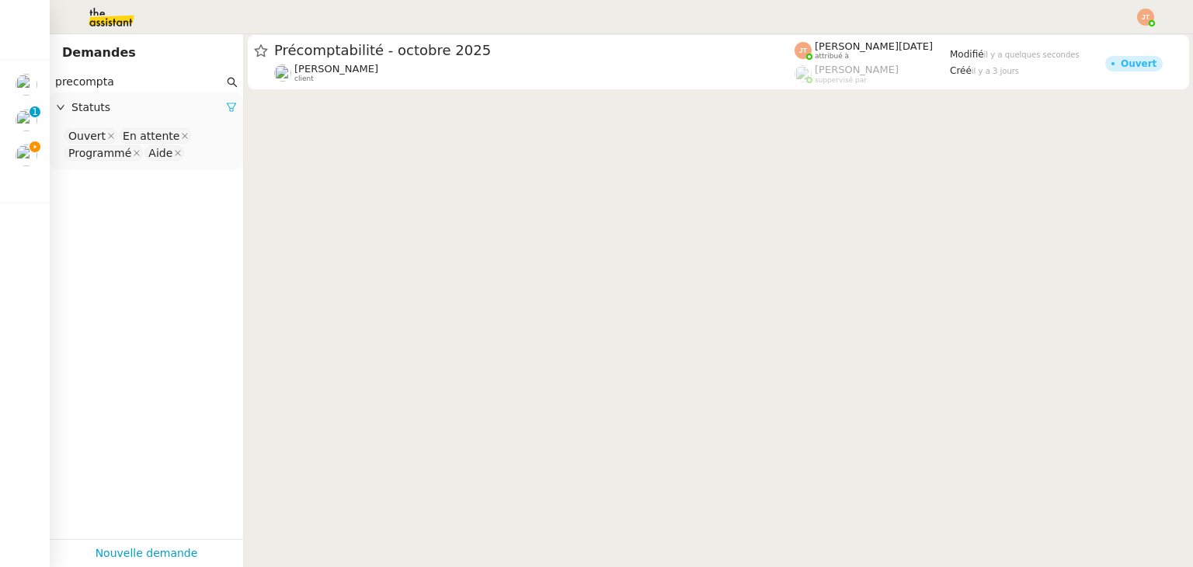
type input "precompta"
click at [227, 112] on icon at bounding box center [231, 107] width 9 height 9
click at [158, 116] on span "Statuts" at bounding box center [153, 108] width 165 height 18
click at [131, 138] on nz-select-top-control "Please select" at bounding box center [146, 136] width 169 height 19
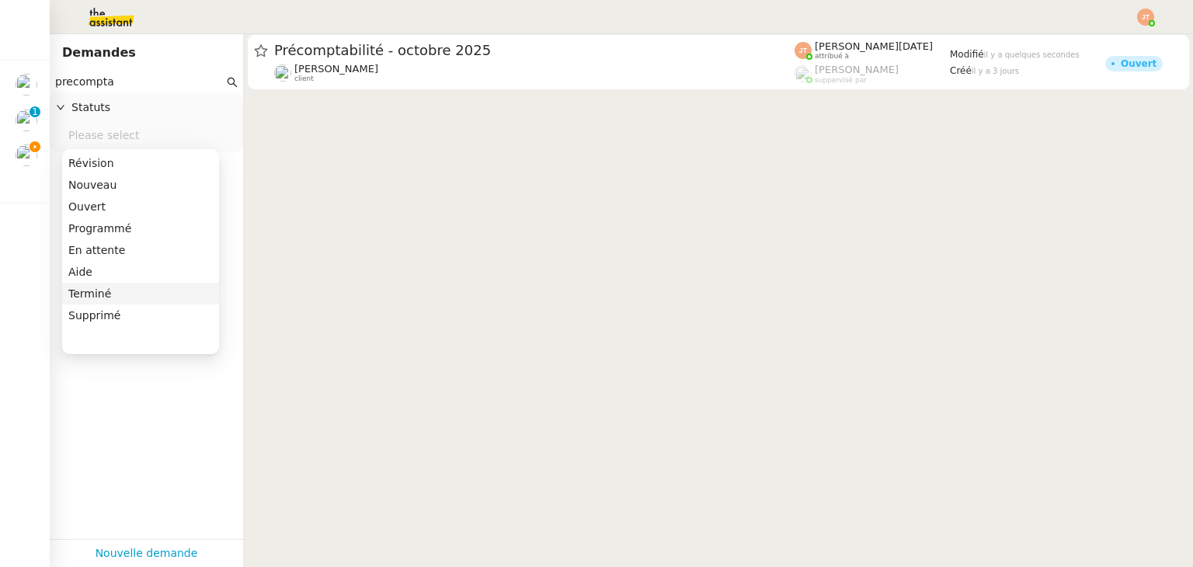
click at [104, 292] on div "Terminé" at bounding box center [140, 294] width 145 height 14
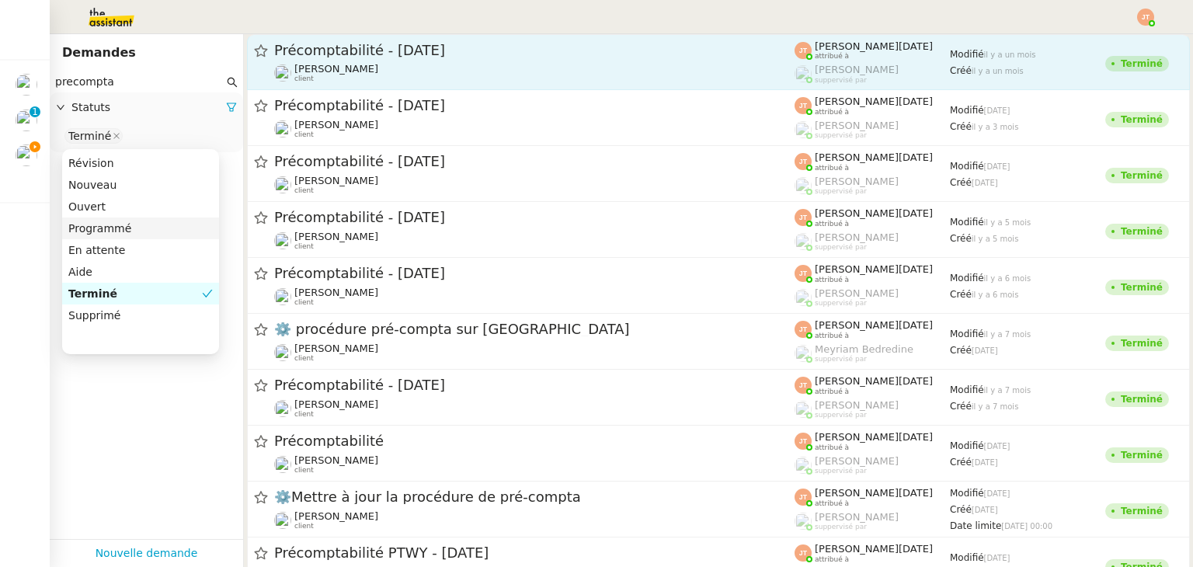
click at [368, 68] on div "Hugo Bentz client" at bounding box center [534, 73] width 521 height 20
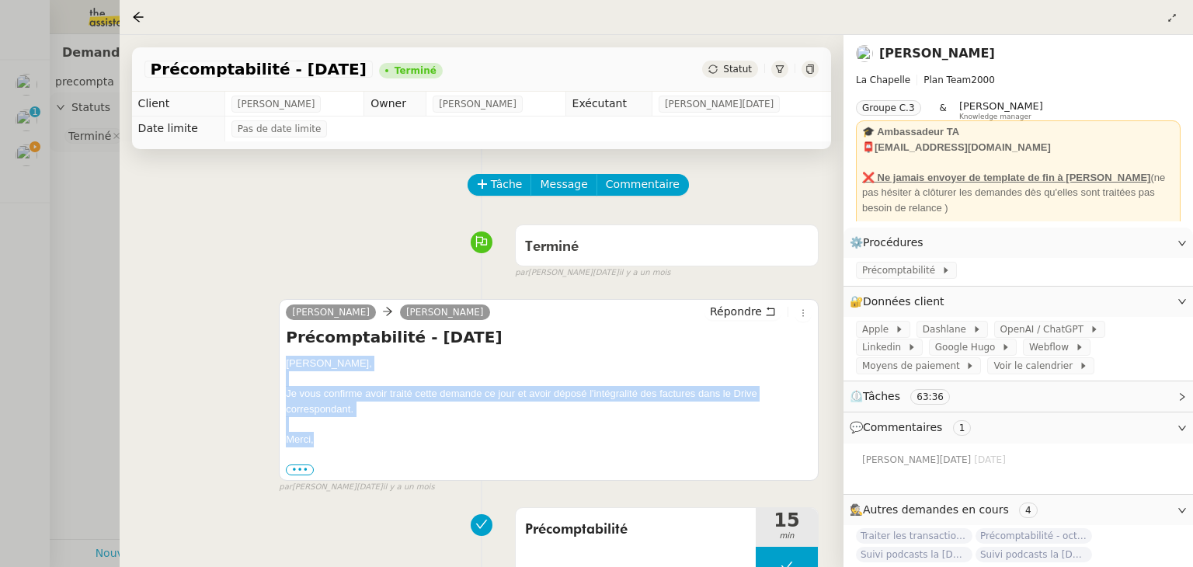
drag, startPoint x: 288, startPoint y: 366, endPoint x: 350, endPoint y: 446, distance: 101.3
click at [350, 446] on div "Hugo, Je vous confirme avoir traité cette demande ce jour et avoir déposé l'int…" at bounding box center [549, 416] width 526 height 121
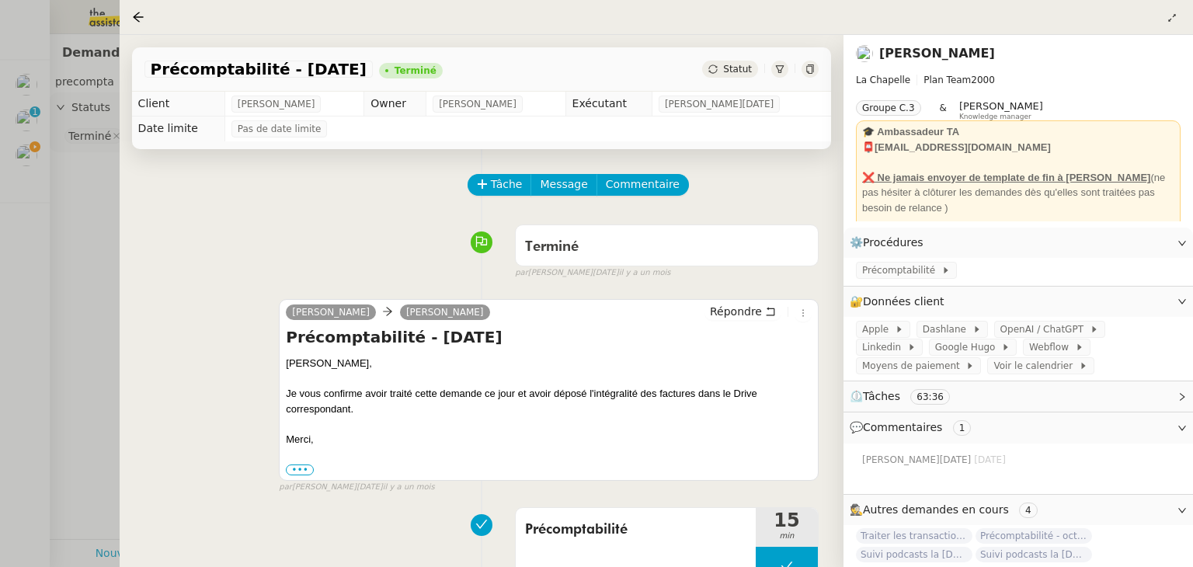
click at [75, 201] on div at bounding box center [596, 283] width 1193 height 567
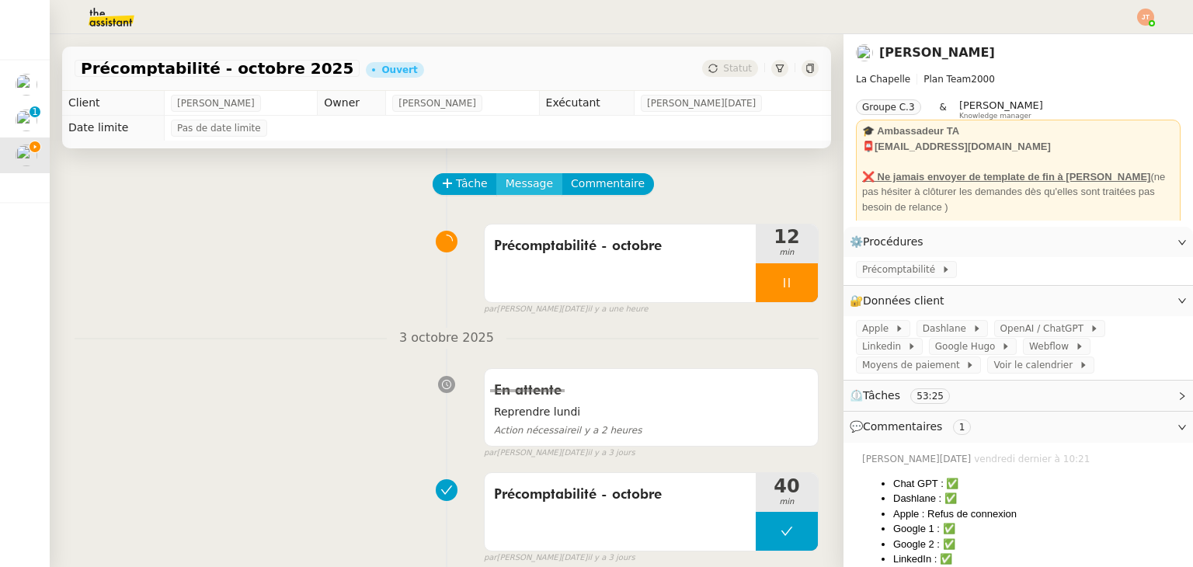
click at [519, 187] on span "Message" at bounding box center [529, 184] width 47 height 18
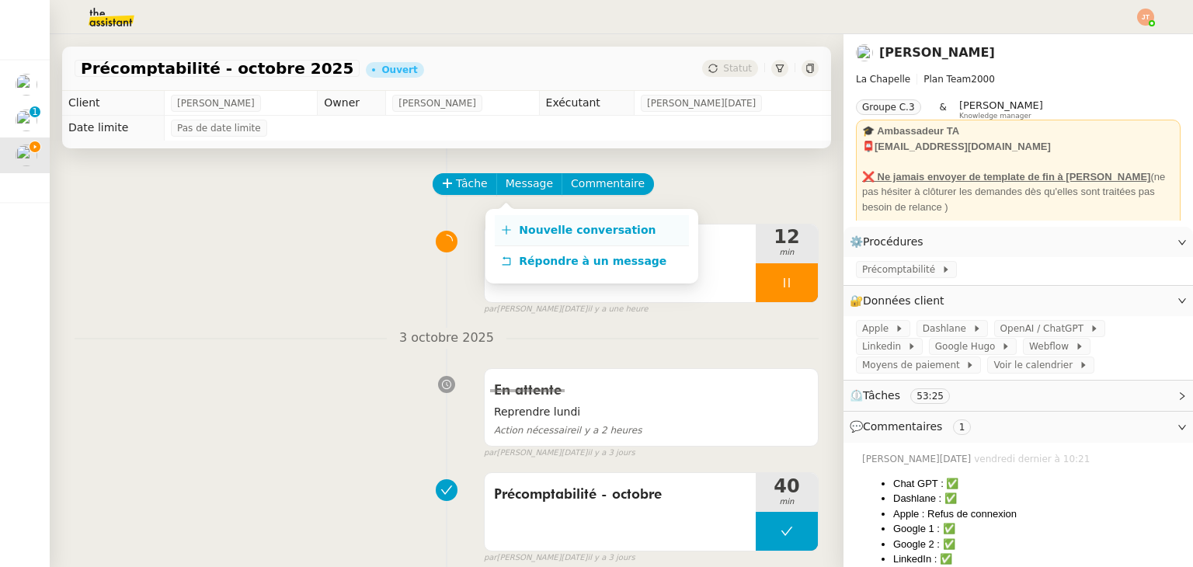
click at [544, 227] on span "Nouvelle conversation" at bounding box center [587, 230] width 137 height 12
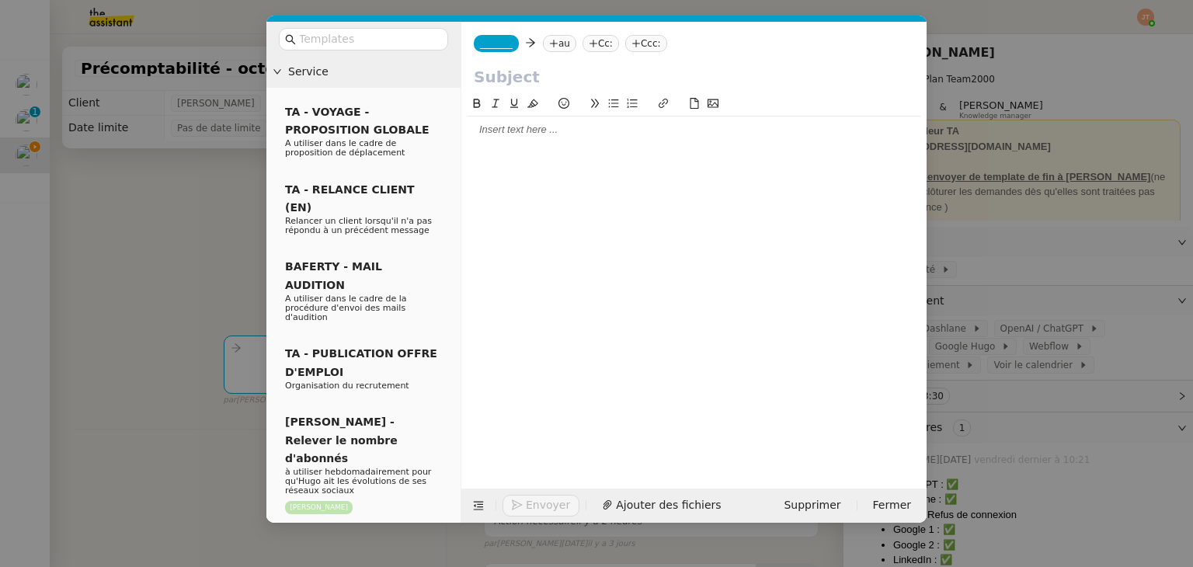
click at [535, 134] on div at bounding box center [694, 130] width 453 height 14
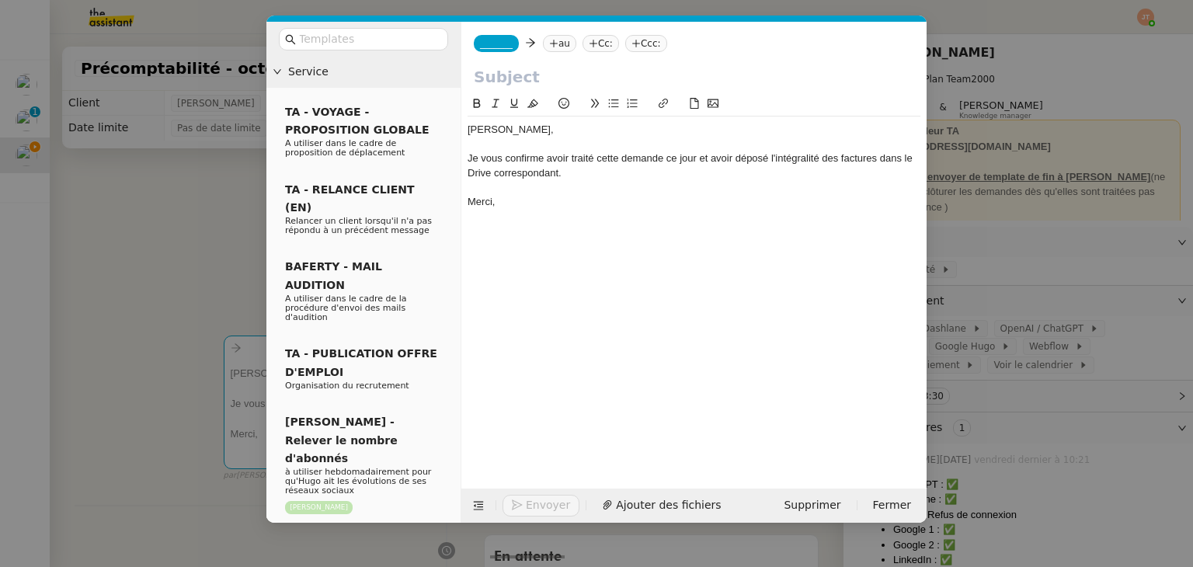
click at [150, 269] on nz-modal-container "Service TA - VOYAGE - PROPOSITION GLOBALE A utiliser dans le cadre de propositi…" at bounding box center [596, 283] width 1193 height 567
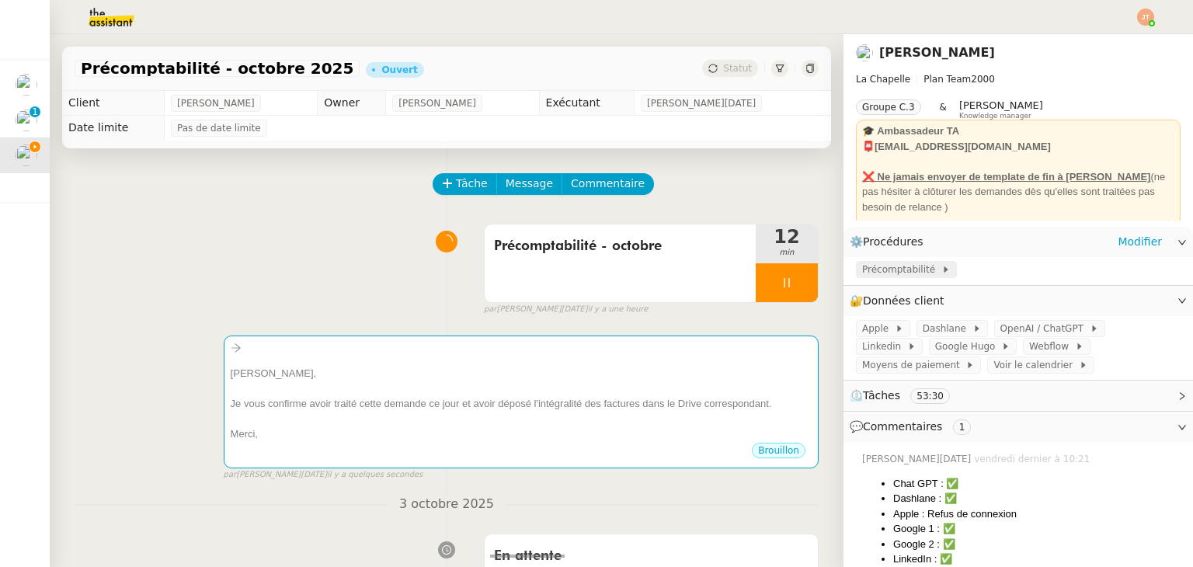
click at [898, 274] on span "Précomptabilité" at bounding box center [901, 270] width 79 height 16
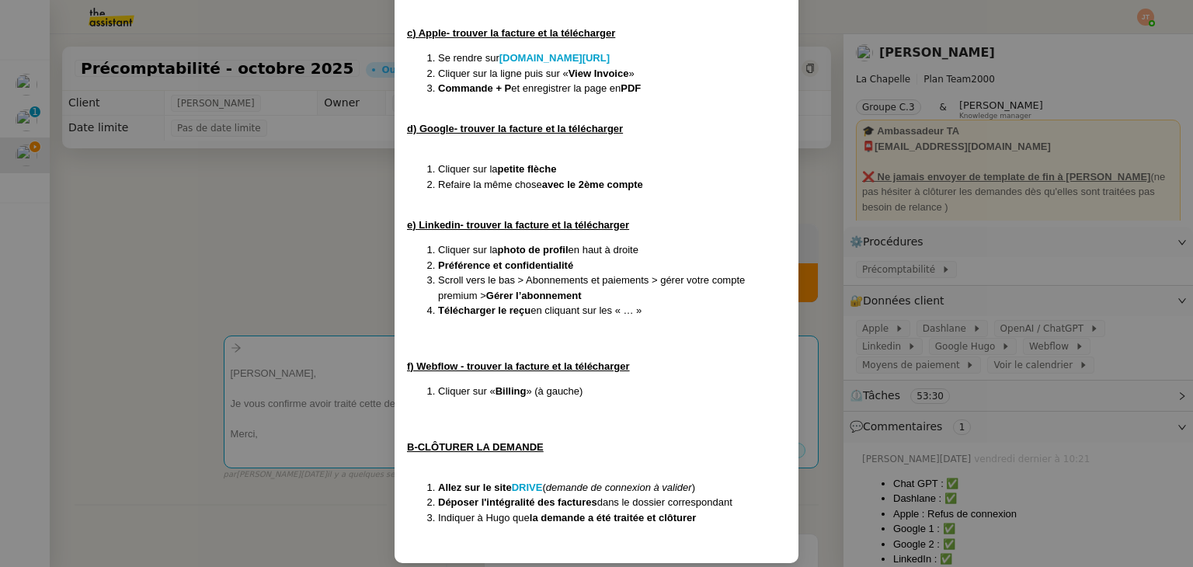
scroll to position [590, 0]
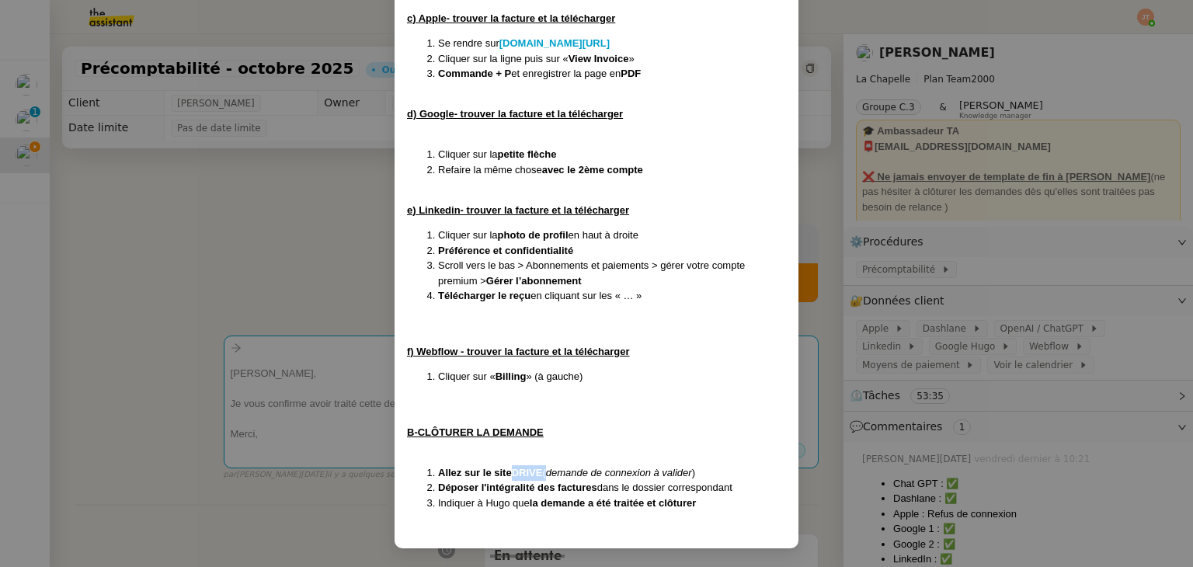
drag, startPoint x: 510, startPoint y: 467, endPoint x: 544, endPoint y: 467, distance: 34.2
click at [544, 467] on li "Allez sur le site DRIVE ( demande de connexion à valider )" at bounding box center [612, 473] width 348 height 16
drag, startPoint x: 197, startPoint y: 266, endPoint x: 333, endPoint y: 411, distance: 198.4
click at [198, 268] on nz-modal-container "Créée le 24/12/2024 MAJ le 04/02/2025 Contexte : Hugo souhaite qu’on l'on trait…" at bounding box center [596, 283] width 1193 height 567
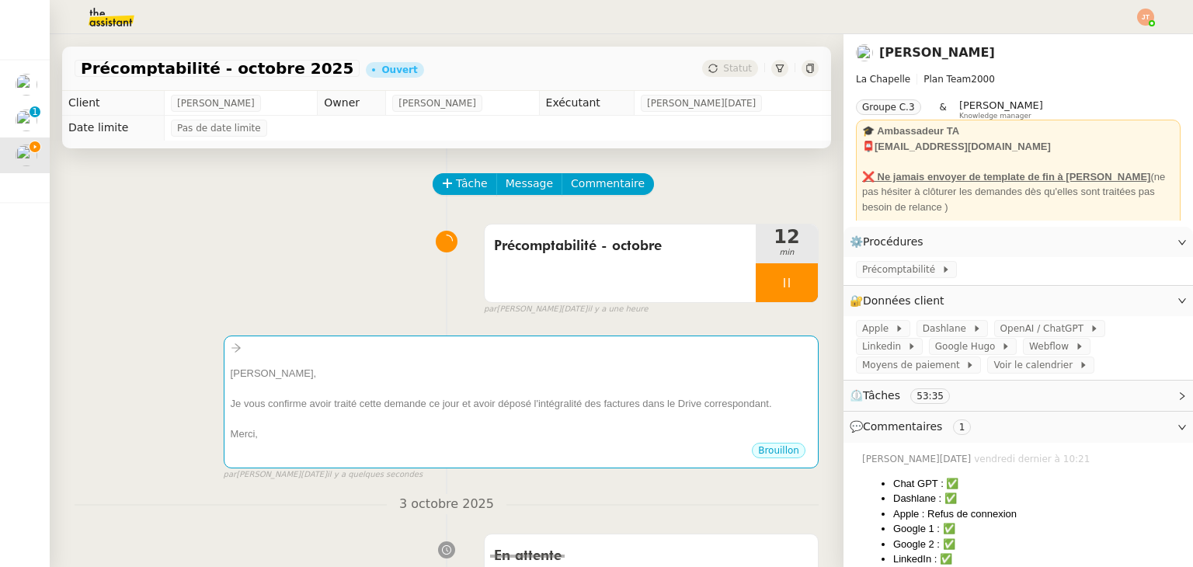
click at [333, 412] on div "Je vous confirme avoir traité cette demande ce jour et avoir déposé l'intégrali…" at bounding box center [521, 404] width 581 height 16
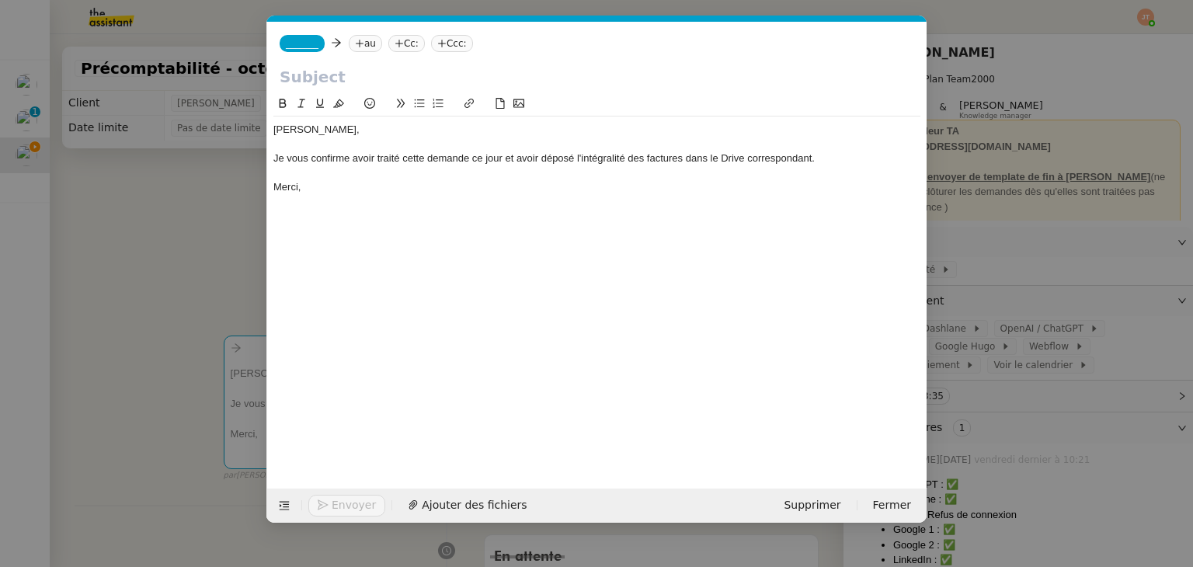
scroll to position [0, 33]
click at [721, 159] on div "Je vous confirme avoir traité cette demande ce jour et avoir déposé l'intégrali…" at bounding box center [596, 158] width 647 height 14
drag, startPoint x: 212, startPoint y: 135, endPoint x: 117, endPoint y: 90, distance: 105.7
click at [211, 135] on nz-modal-container "Service TA - VOYAGE - PROPOSITION GLOBALE A utiliser dans le cadre de propositi…" at bounding box center [596, 283] width 1193 height 567
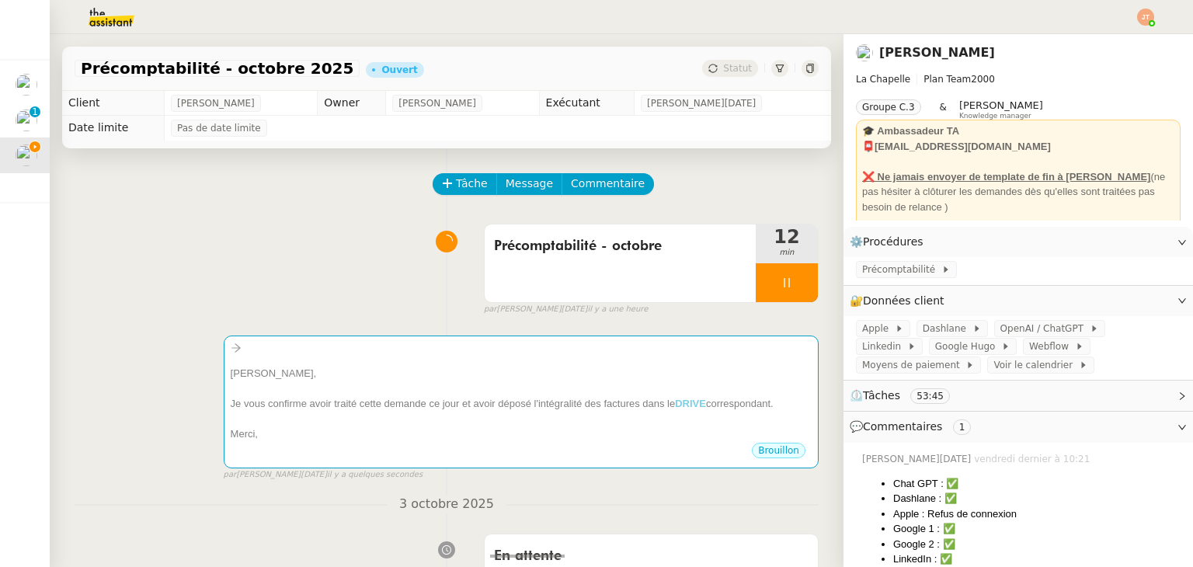
drag, startPoint x: 84, startPoint y: 69, endPoint x: 311, endPoint y: 72, distance: 226.9
click at [311, 72] on app-ticket-info-button "Précomptabilité - octobre 2025" at bounding box center [220, 68] width 291 height 19
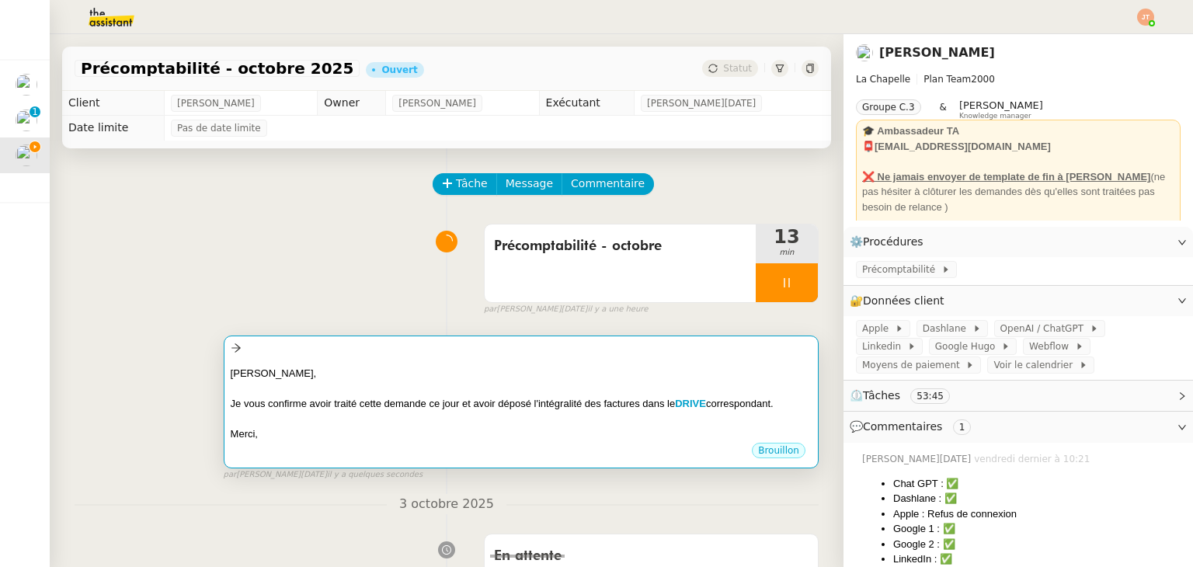
click at [357, 357] on div at bounding box center [521, 349] width 581 height 18
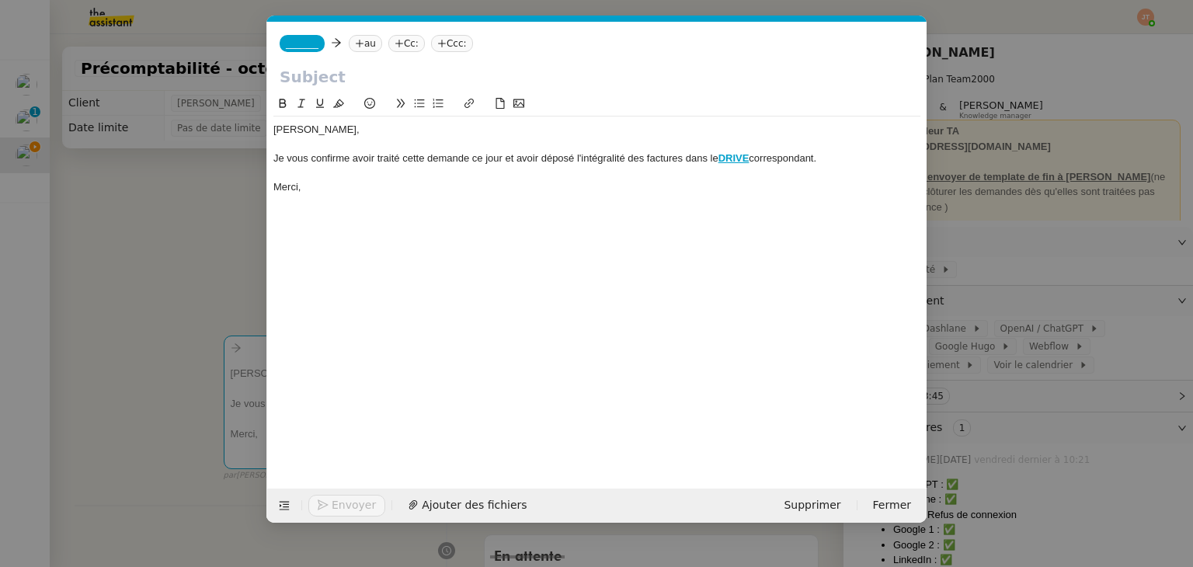
scroll to position [0, 33]
click at [294, 75] on input "text" at bounding box center [597, 76] width 635 height 23
paste input "Précomptabilité - octobre 2025"
type input "Précomptabilité - octobre 2025"
click at [366, 44] on nz-tag "au" at bounding box center [365, 43] width 33 height 17
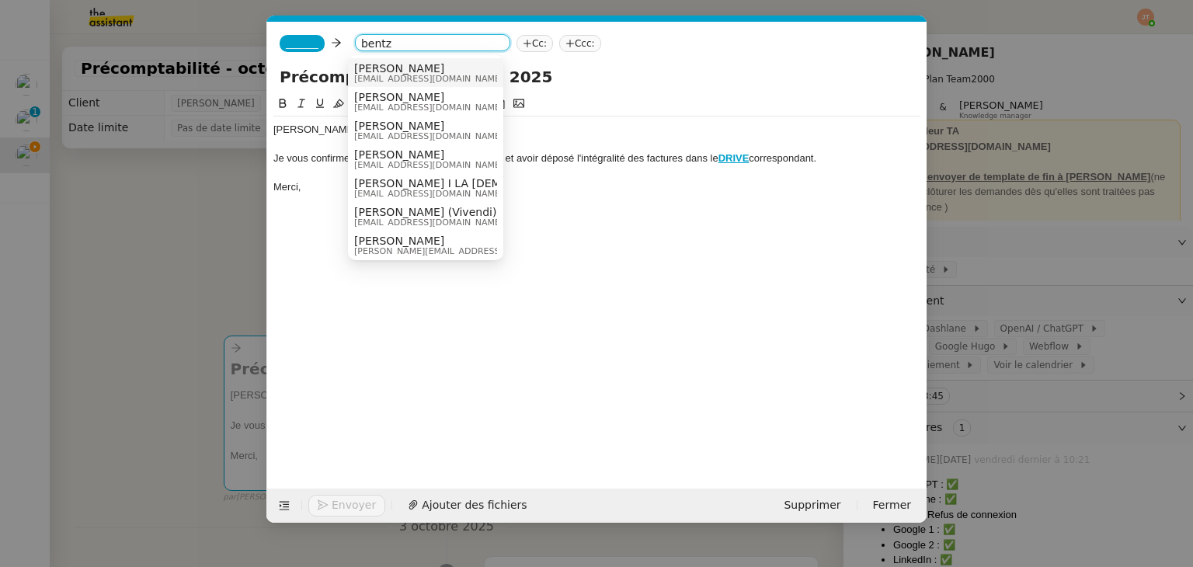
type input "bentz"
click at [379, 75] on span "[EMAIL_ADDRESS][DOMAIN_NAME]" at bounding box center [428, 79] width 149 height 9
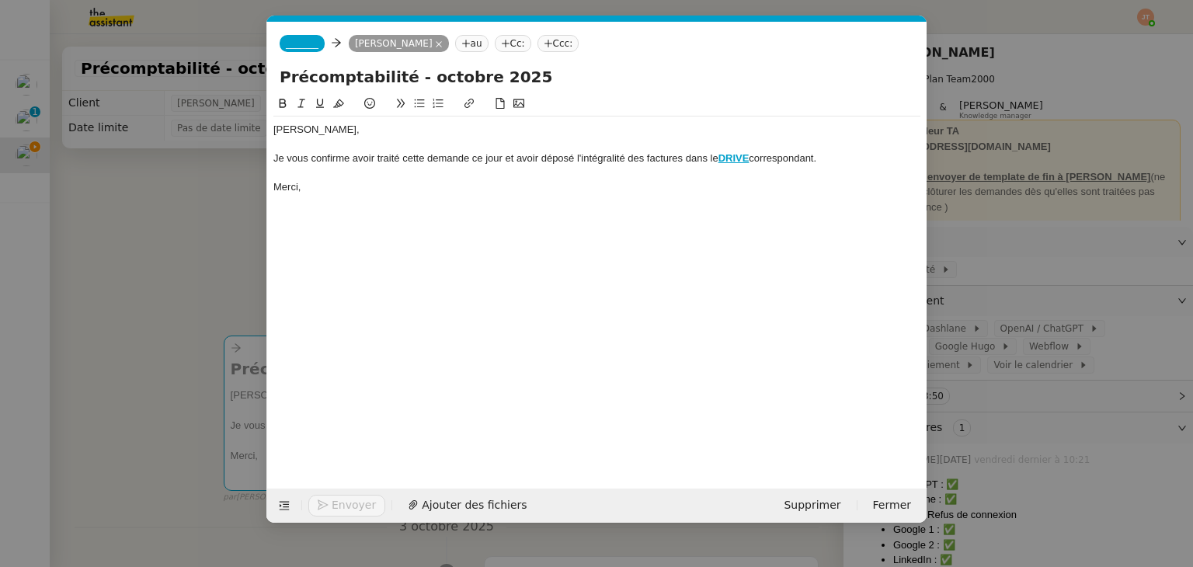
click at [301, 45] on span "_______" at bounding box center [302, 43] width 33 height 11
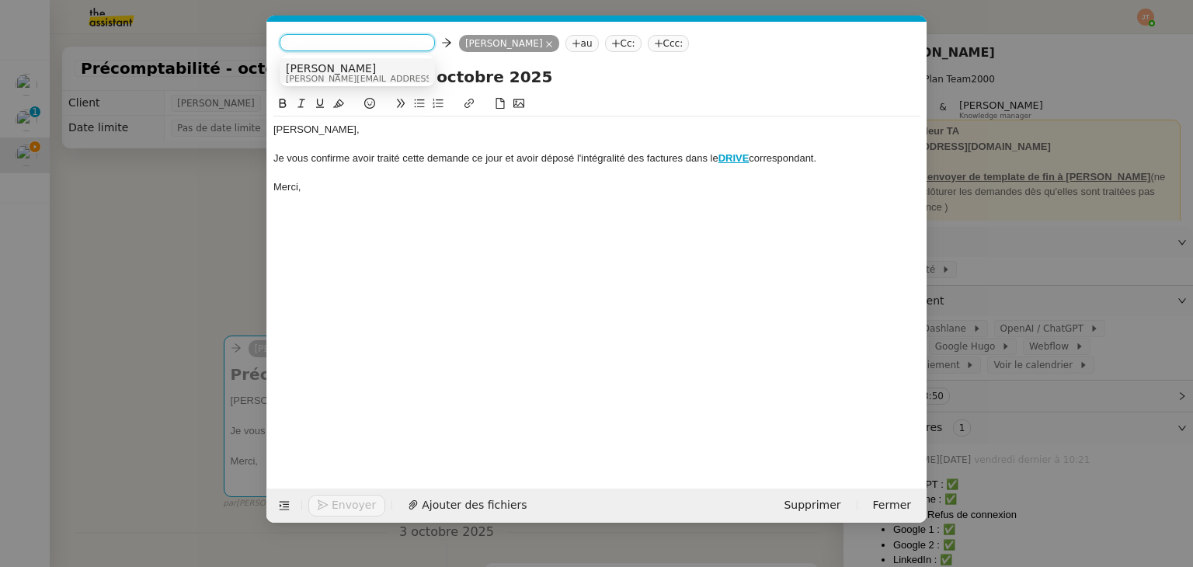
click at [312, 69] on span "[PERSON_NAME]" at bounding box center [396, 68] width 221 height 12
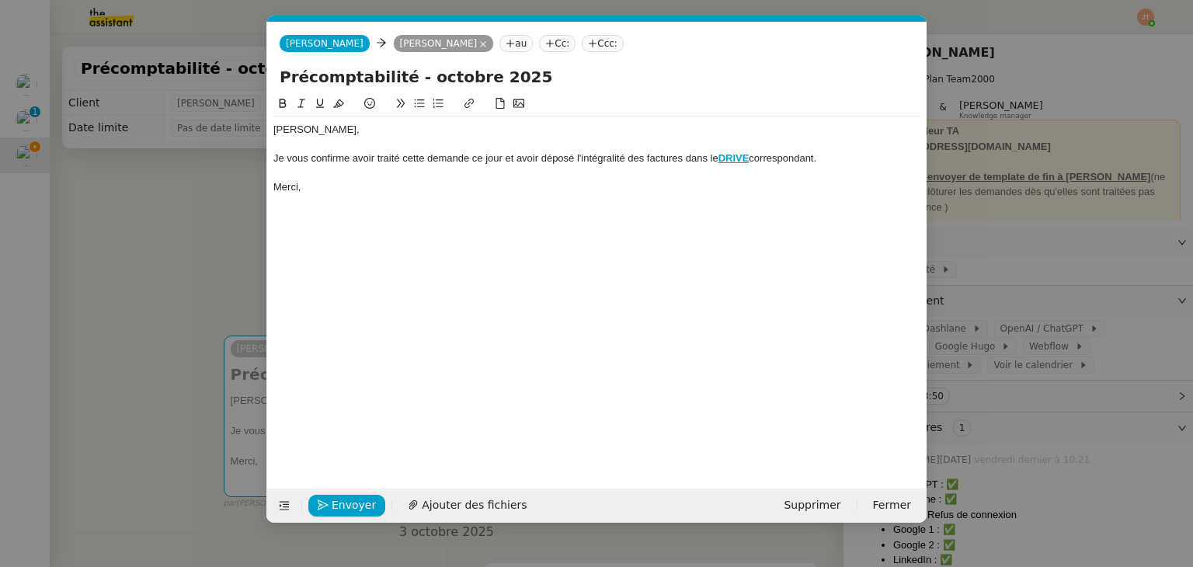
click at [360, 211] on div "Hugo, Je vous confirme avoir traité cette demande ce jour et avoir déposé l'int…" at bounding box center [596, 280] width 647 height 370
click at [106, 306] on nz-modal-container "Service TA - VOYAGE - PROPOSITION GLOBALE A utiliser dans le cadre de propositi…" at bounding box center [596, 283] width 1193 height 567
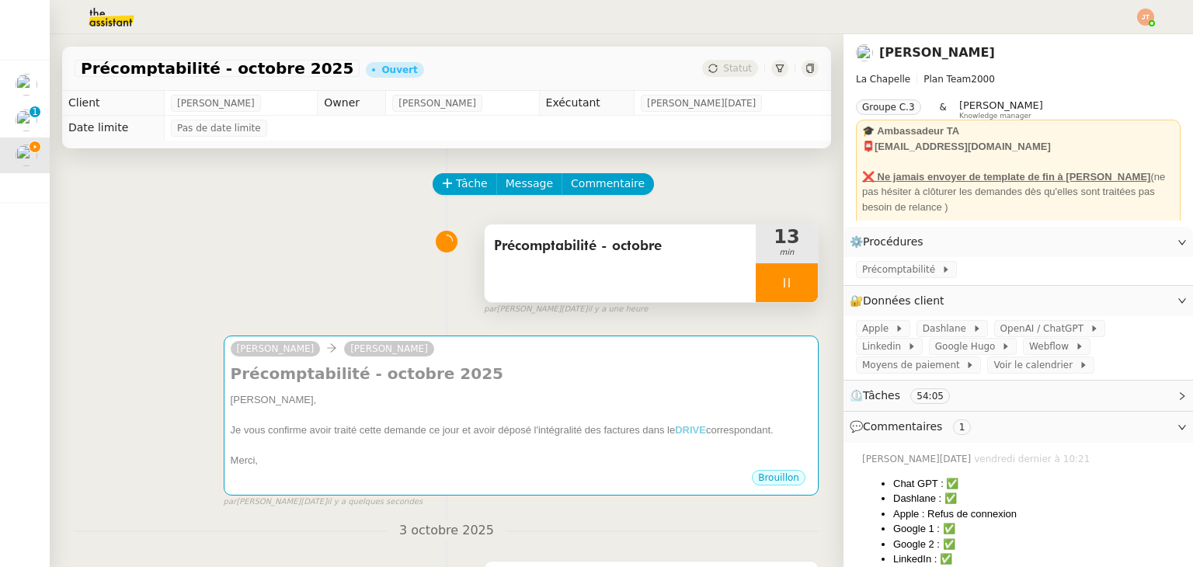
click at [780, 293] on div at bounding box center [787, 282] width 62 height 39
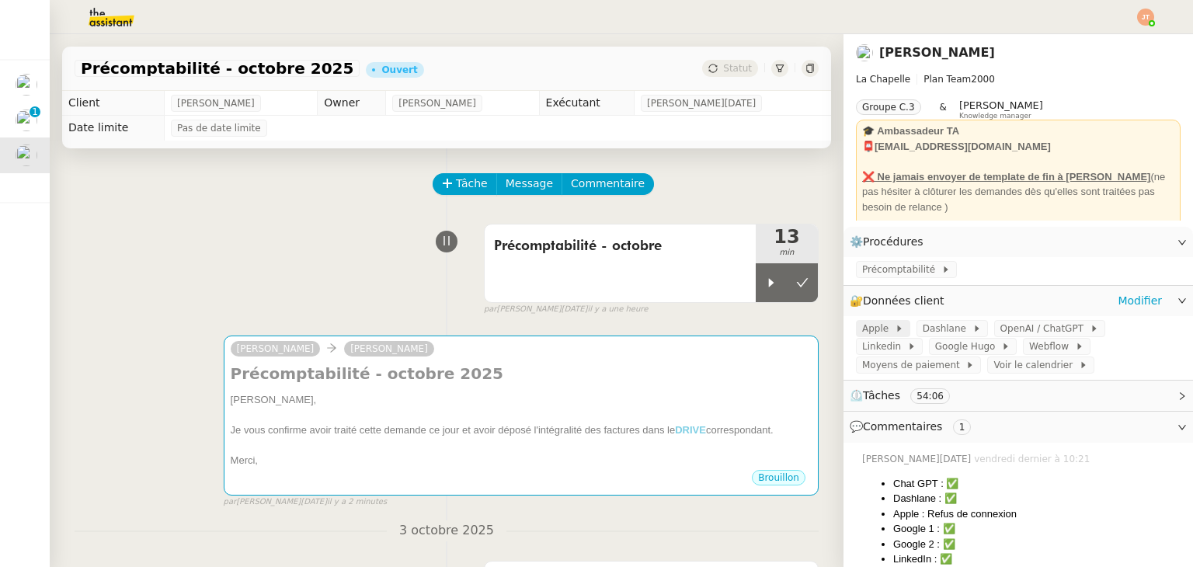
click at [873, 333] on span "Apple" at bounding box center [878, 329] width 33 height 16
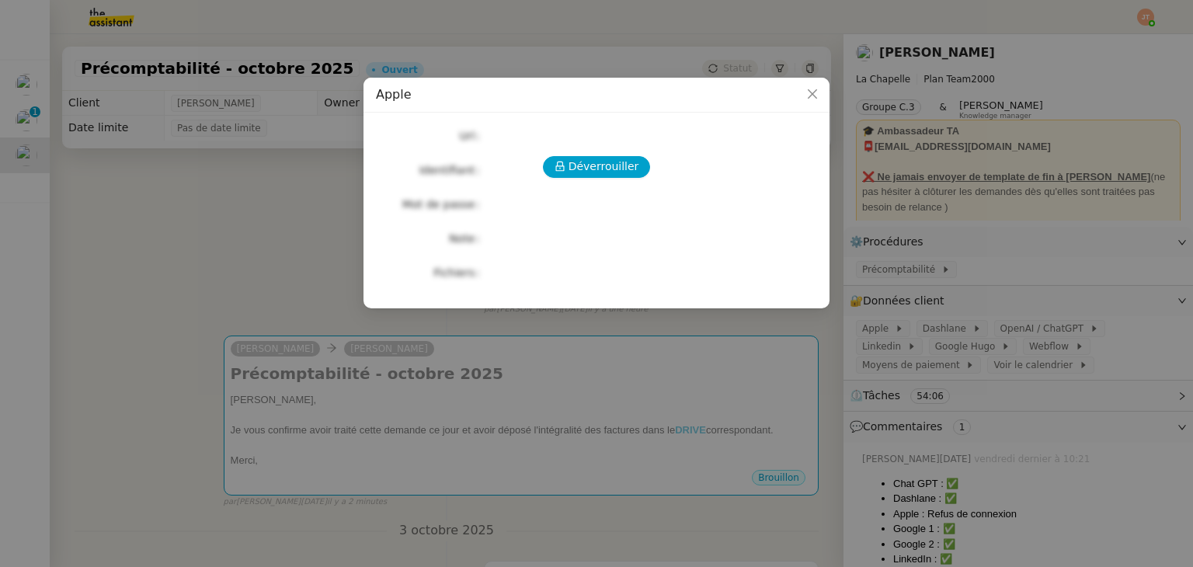
click at [181, 119] on nz-modal-container "Apple Déverrouiller Url Identifiant Mot de passe Note Fichiers Upload" at bounding box center [596, 283] width 1193 height 567
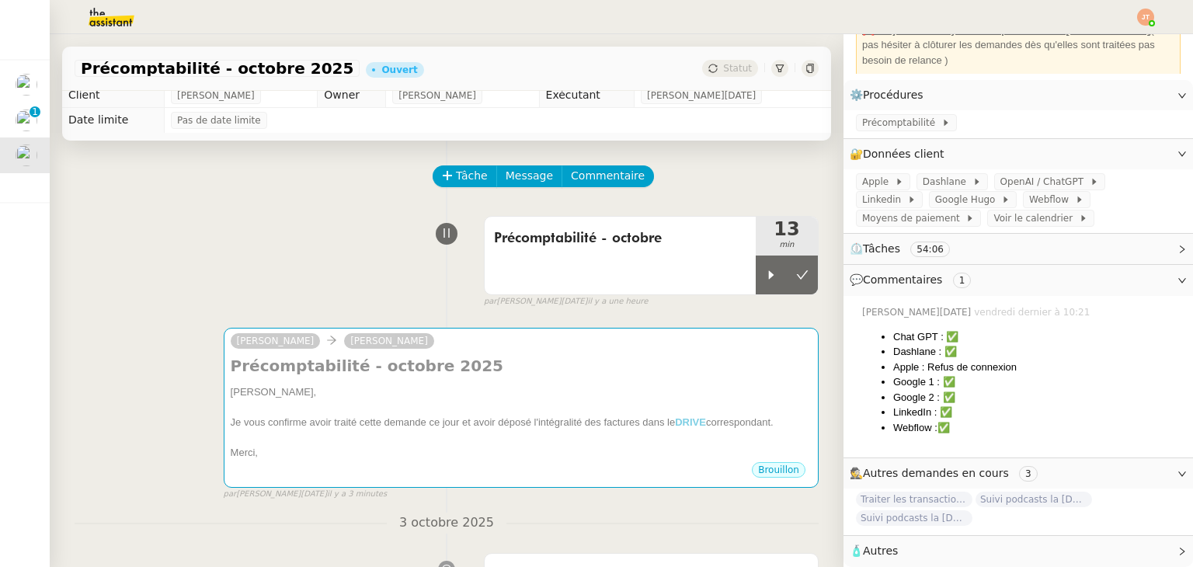
scroll to position [0, 0]
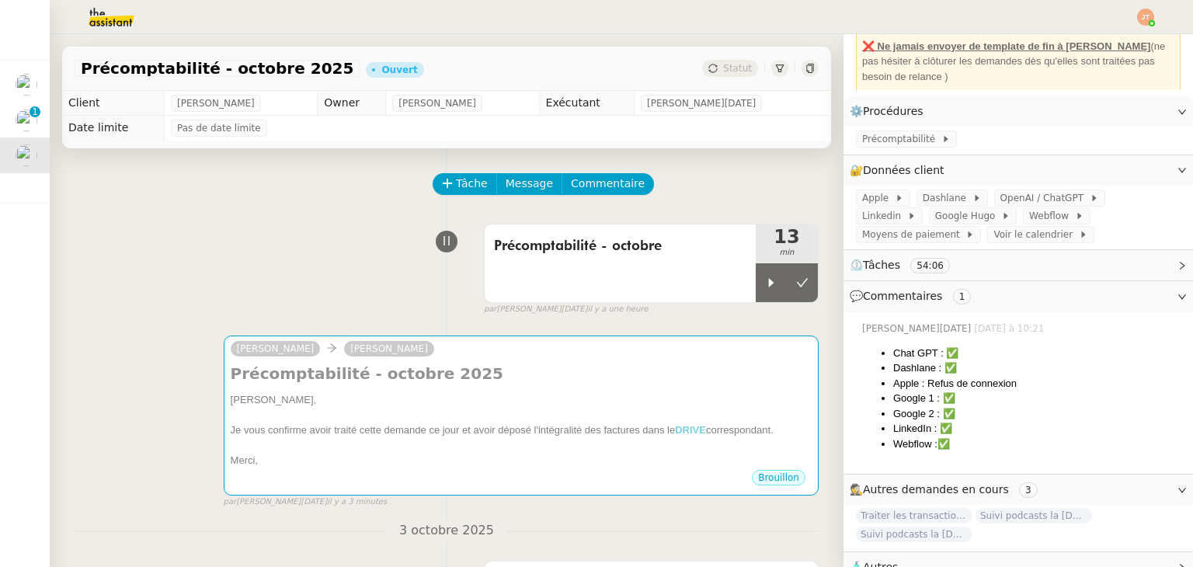
scroll to position [158, 0]
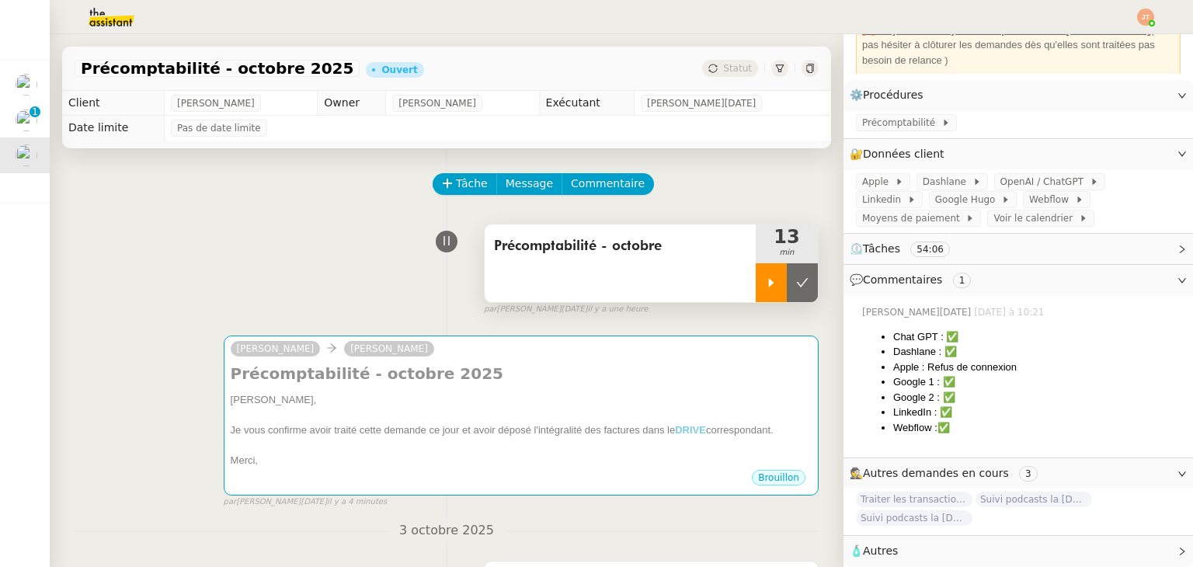
click at [765, 282] on icon at bounding box center [771, 283] width 12 height 12
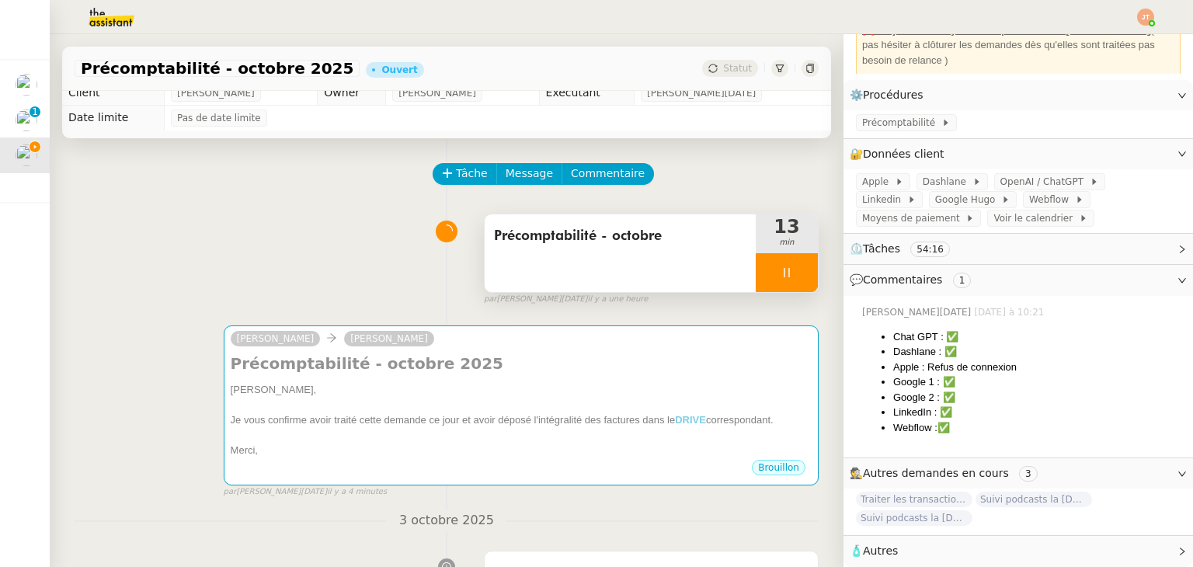
scroll to position [0, 0]
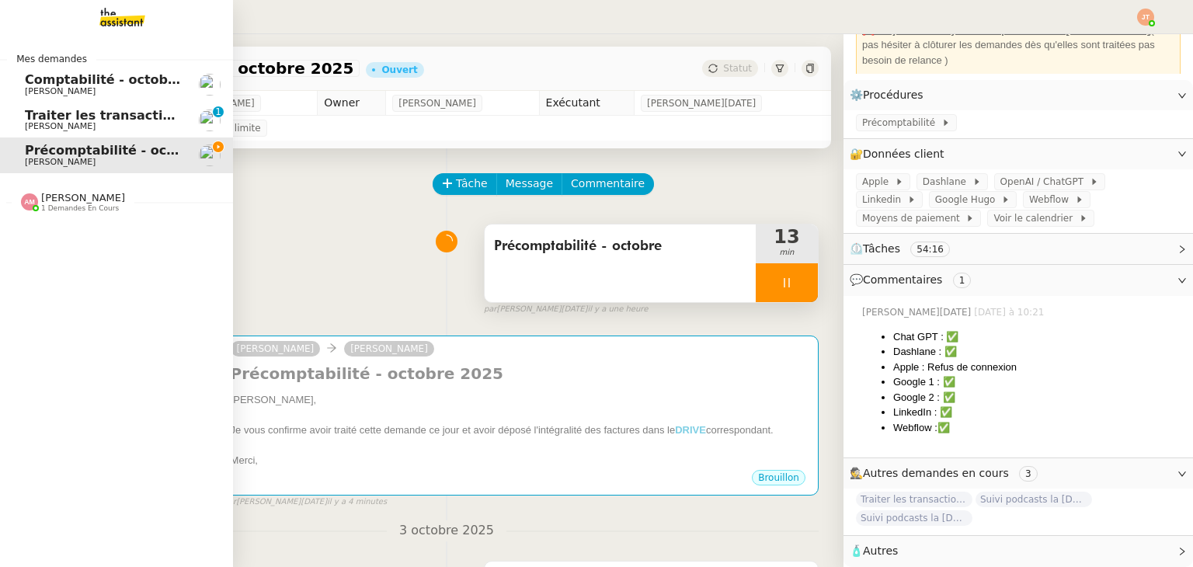
click at [68, 209] on span "1 demandes en cours" at bounding box center [80, 208] width 78 height 9
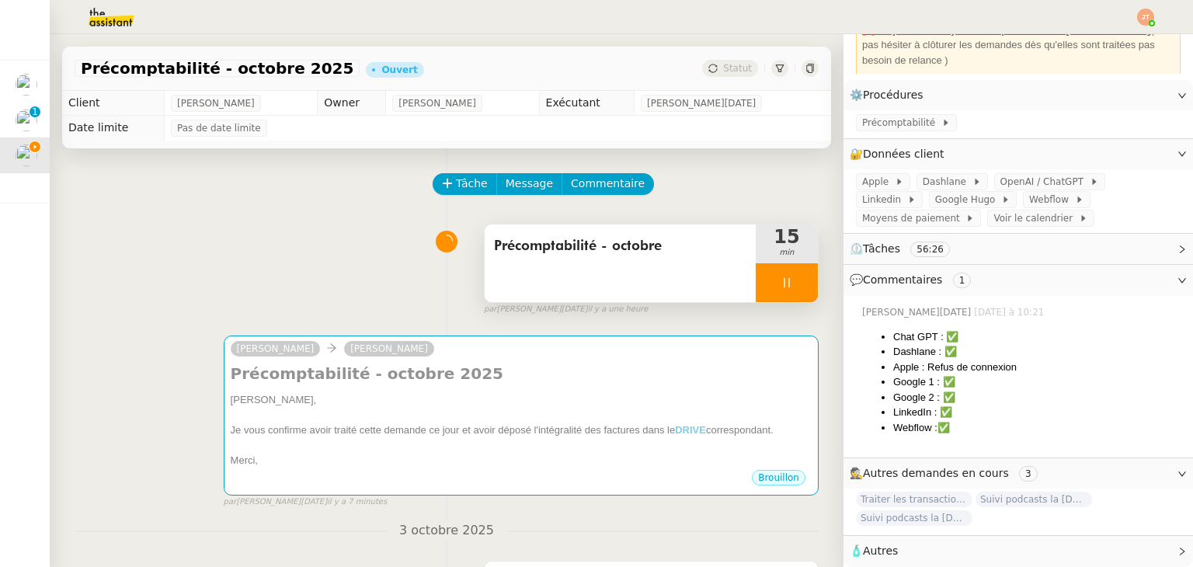
click at [756, 287] on div at bounding box center [787, 282] width 62 height 39
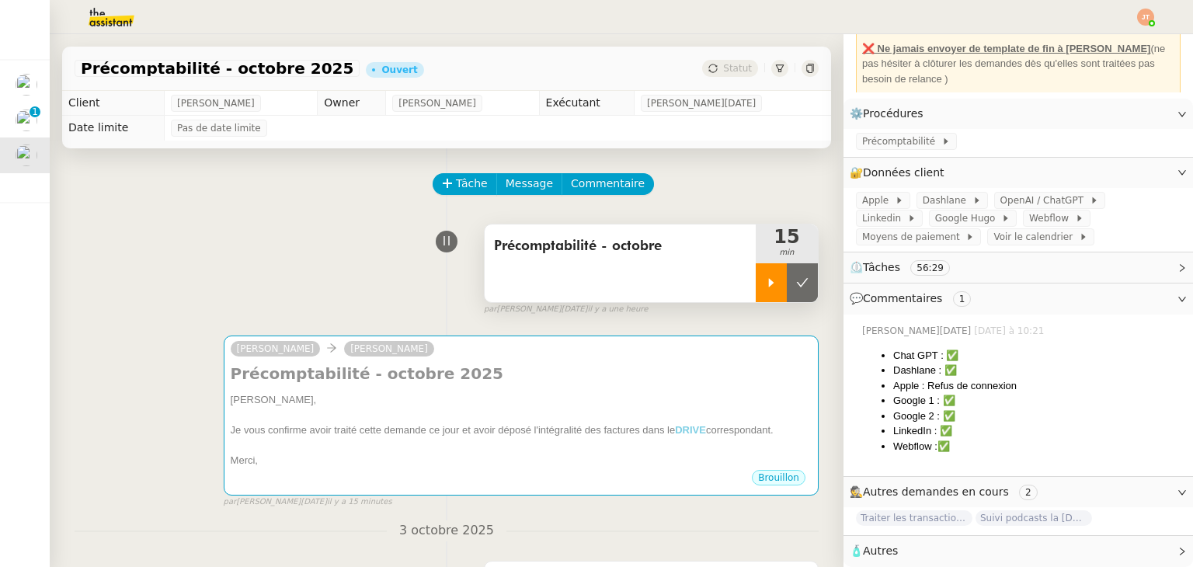
click at [769, 287] on icon at bounding box center [771, 282] width 5 height 9
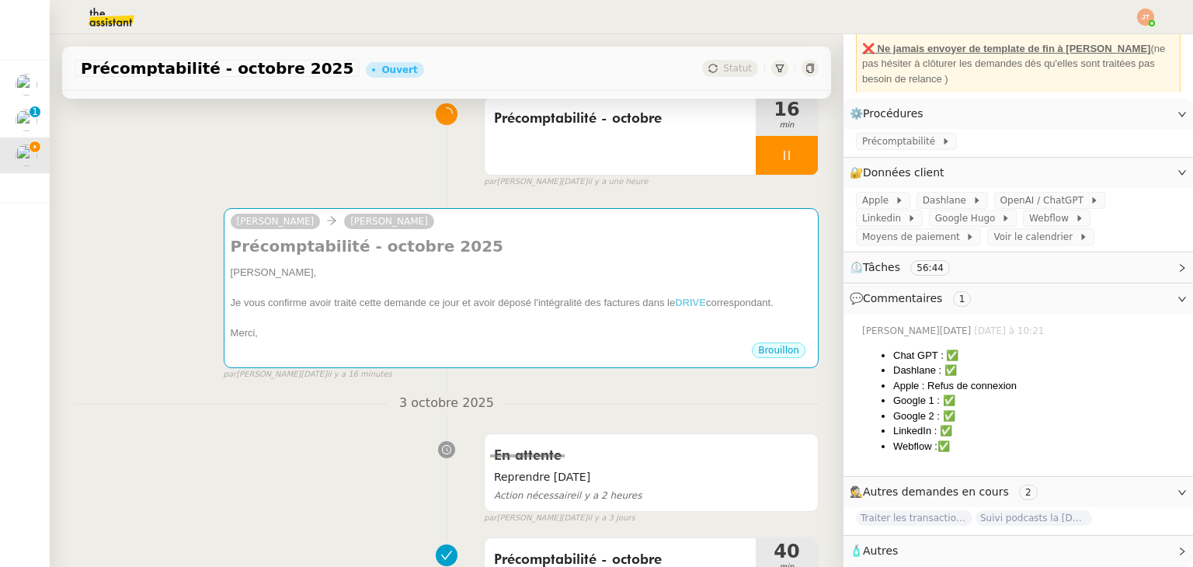
scroll to position [155, 0]
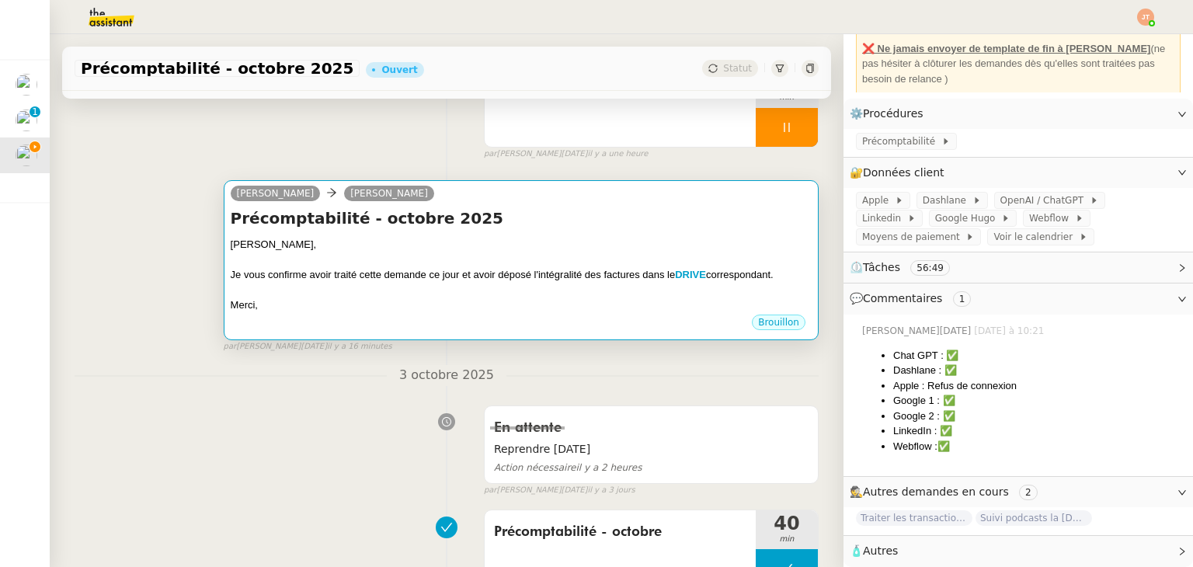
click at [308, 277] on div "Je vous confirme avoir traité cette demande ce jour et avoir déposé l'intégrali…" at bounding box center [521, 275] width 581 height 16
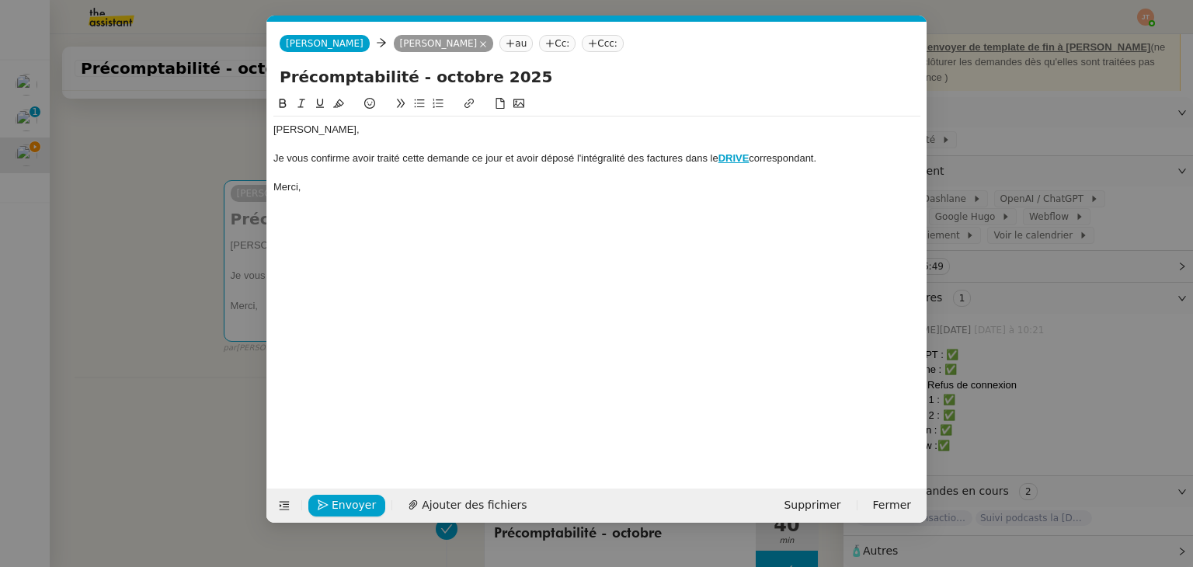
scroll to position [144, 0]
click at [323, 512] on button "Envoyer" at bounding box center [346, 506] width 77 height 22
click at [323, 512] on button "Confirmer l'envoi" at bounding box center [371, 506] width 126 height 22
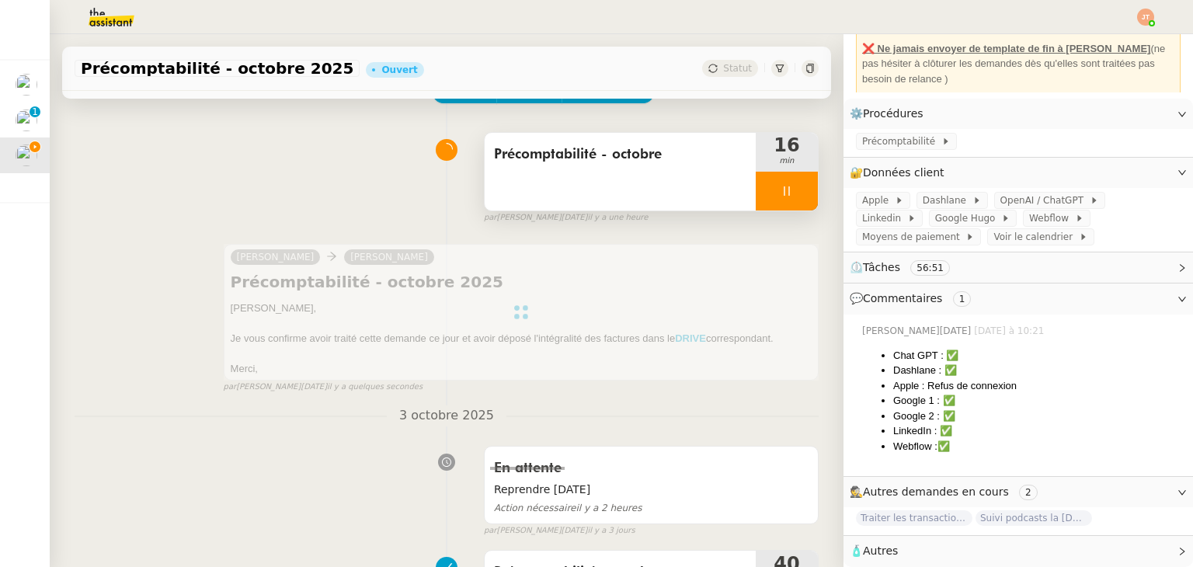
scroll to position [0, 0]
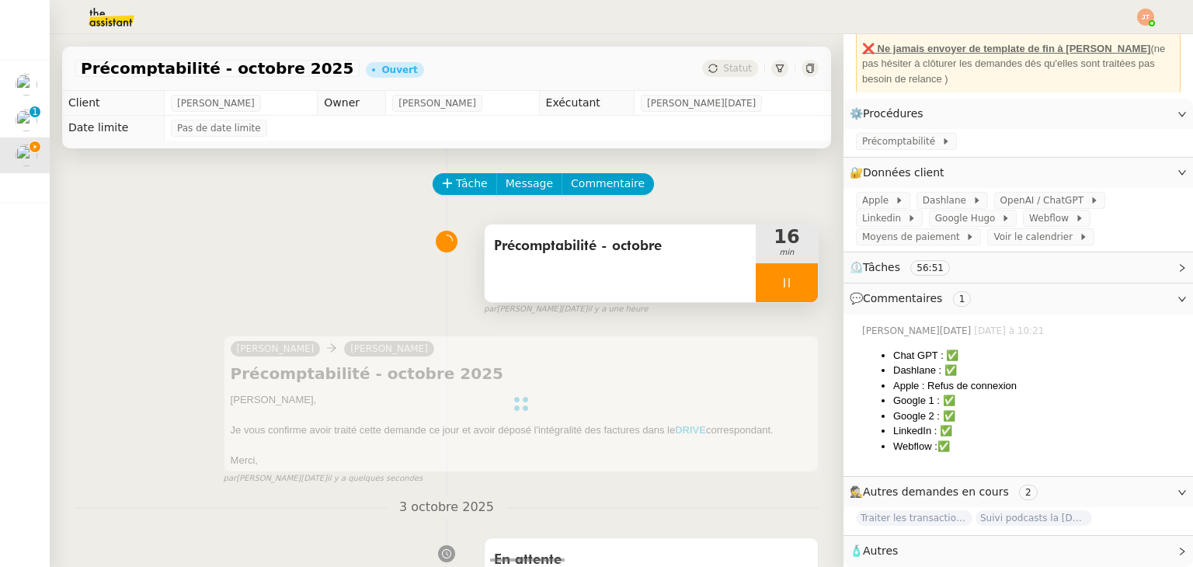
click at [781, 280] on icon at bounding box center [787, 283] width 12 height 12
click at [796, 282] on icon at bounding box center [802, 283] width 12 height 12
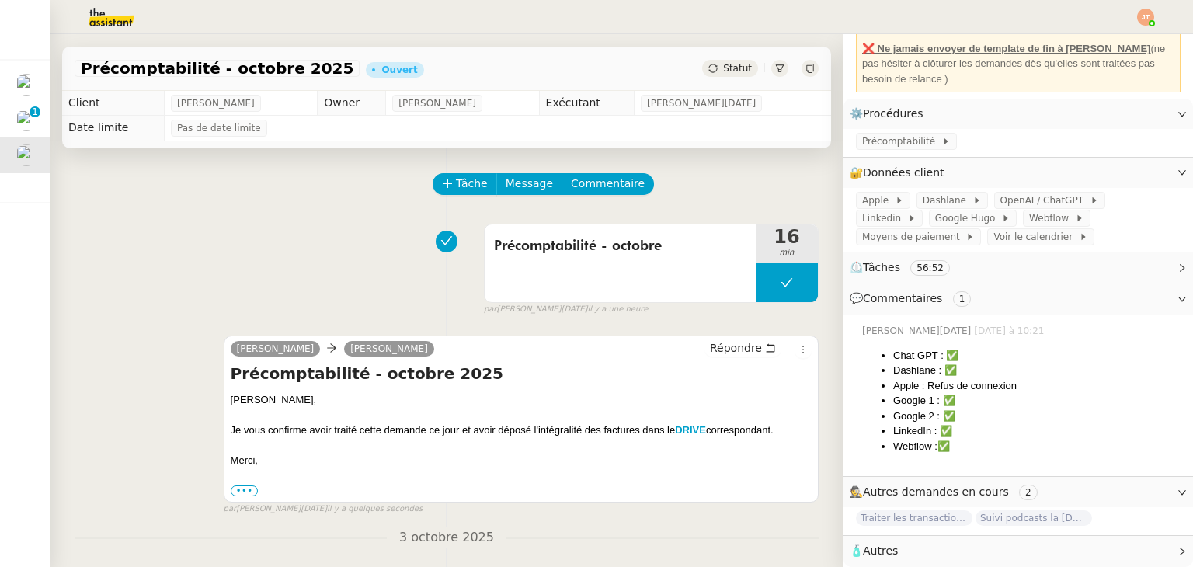
click at [723, 71] on span "Statut" at bounding box center [737, 68] width 29 height 11
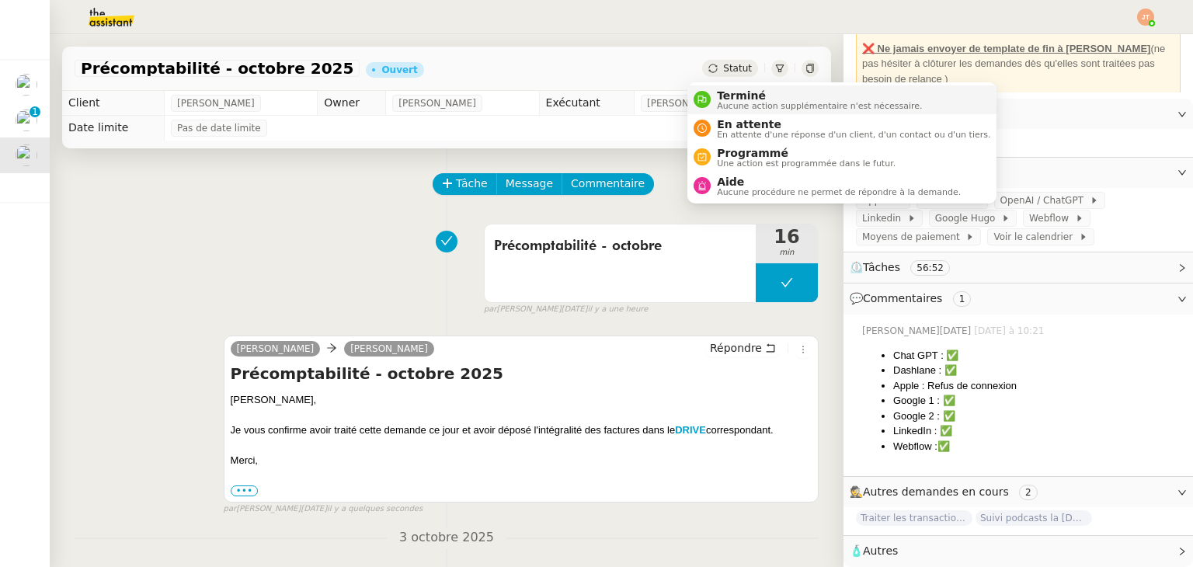
click at [730, 110] on span "Aucune action supplémentaire n'est nécessaire." at bounding box center [819, 106] width 205 height 9
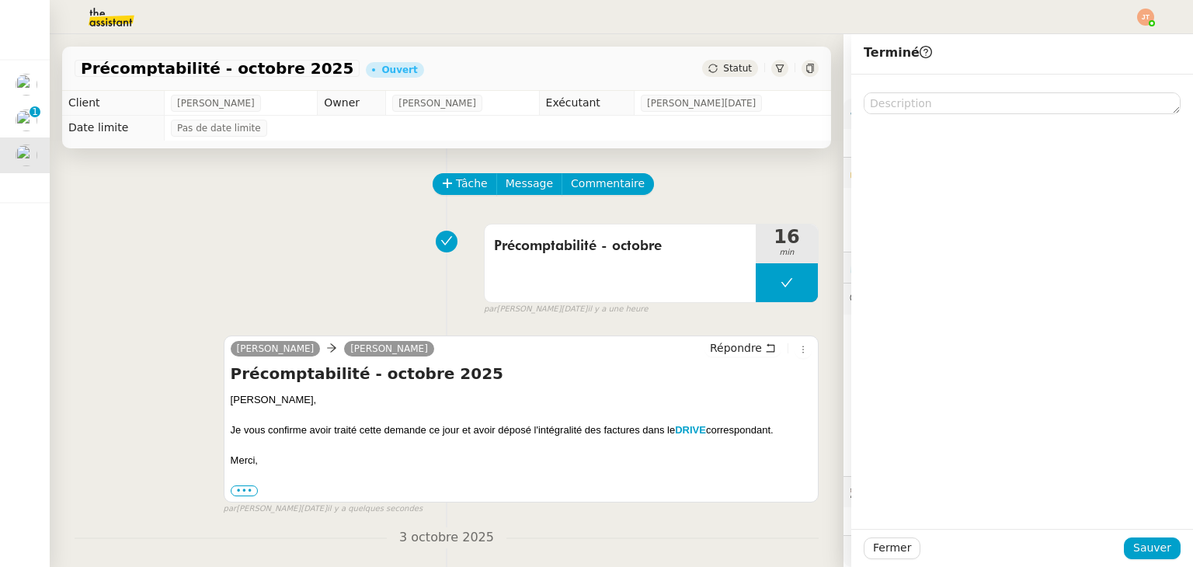
scroll to position [140, 0]
click at [1149, 551] on span "Sauver" at bounding box center [1153, 548] width 38 height 18
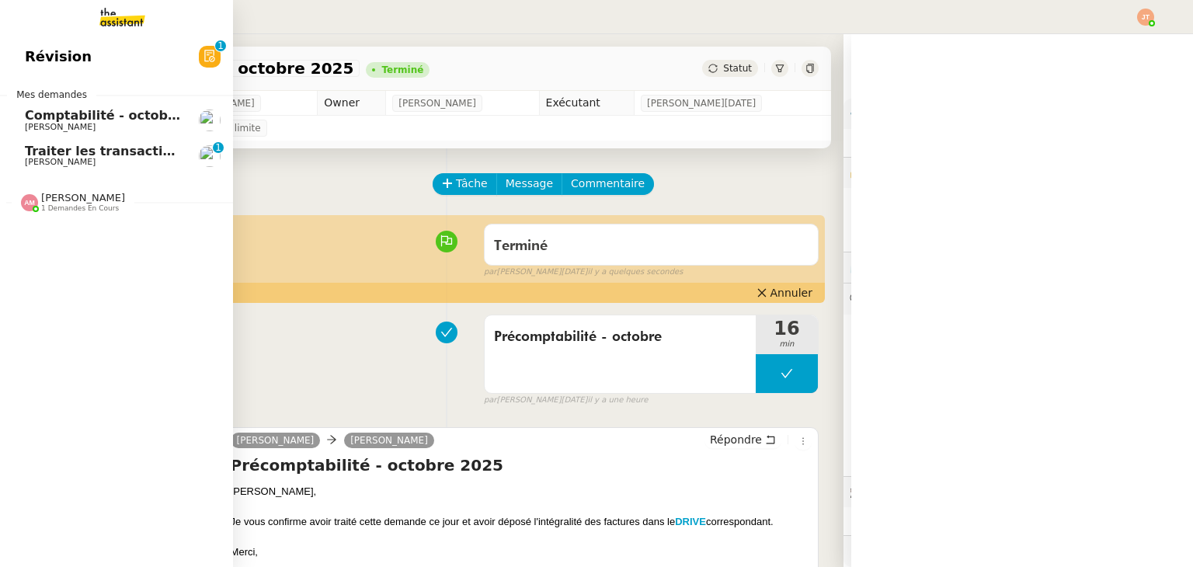
scroll to position [140, 0]
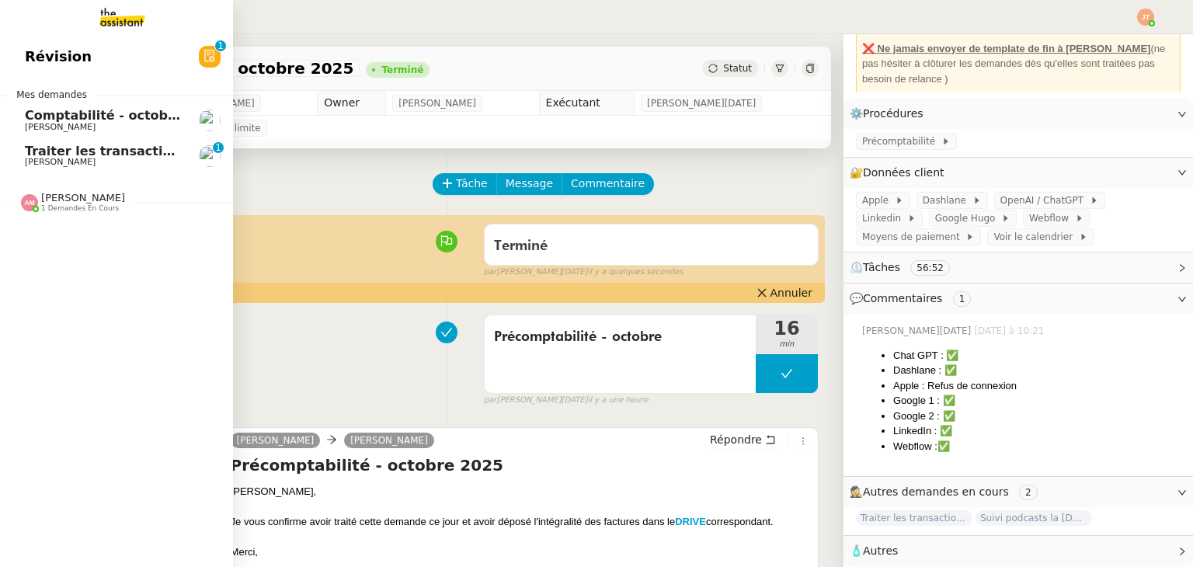
click at [59, 155] on span "Traiter les transactions bancaires" at bounding box center [142, 151] width 235 height 15
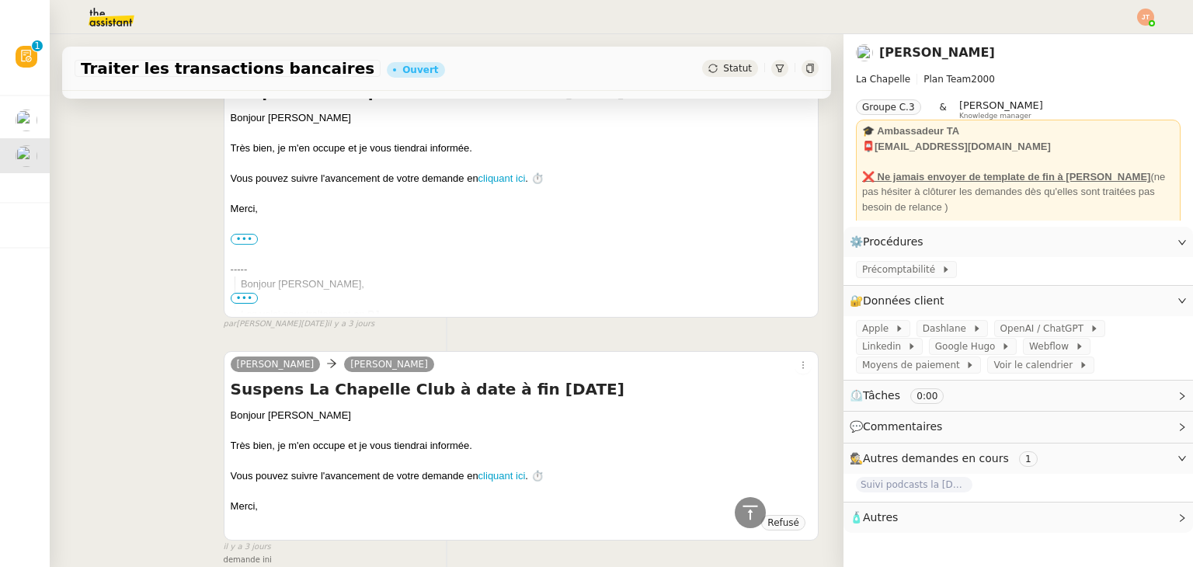
scroll to position [828, 0]
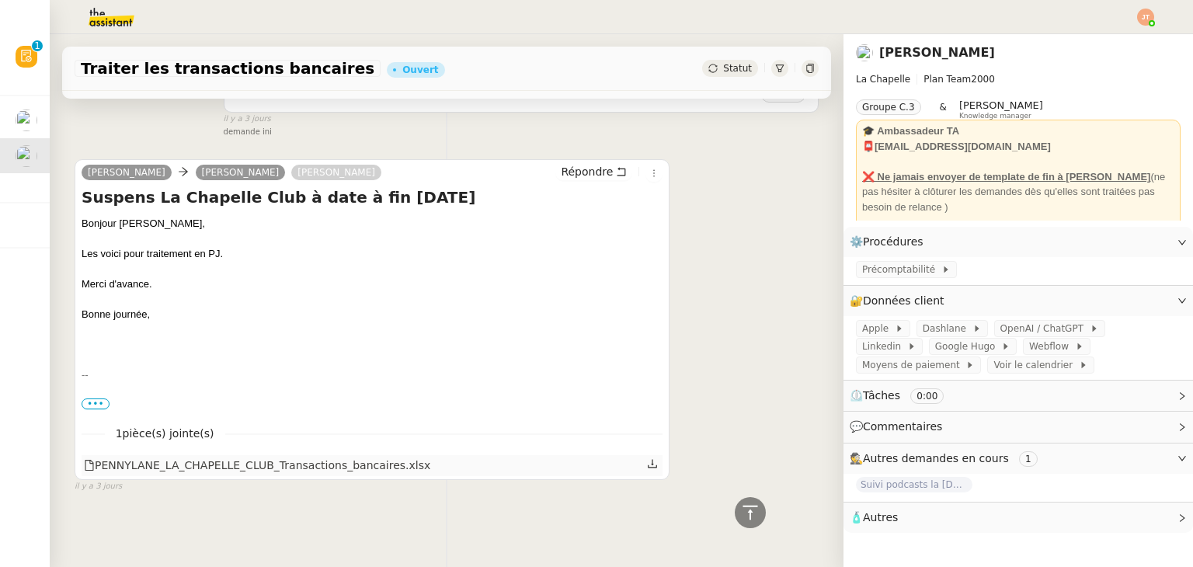
click at [647, 458] on icon at bounding box center [652, 463] width 11 height 11
click at [1125, 301] on link "Modifier" at bounding box center [1140, 301] width 44 height 18
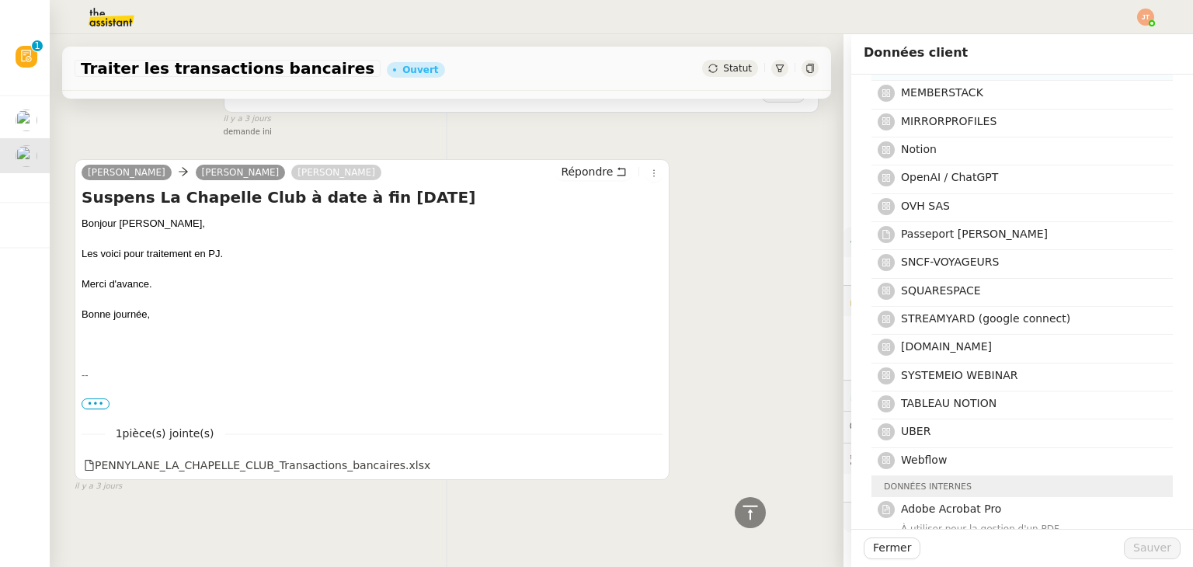
scroll to position [622, 0]
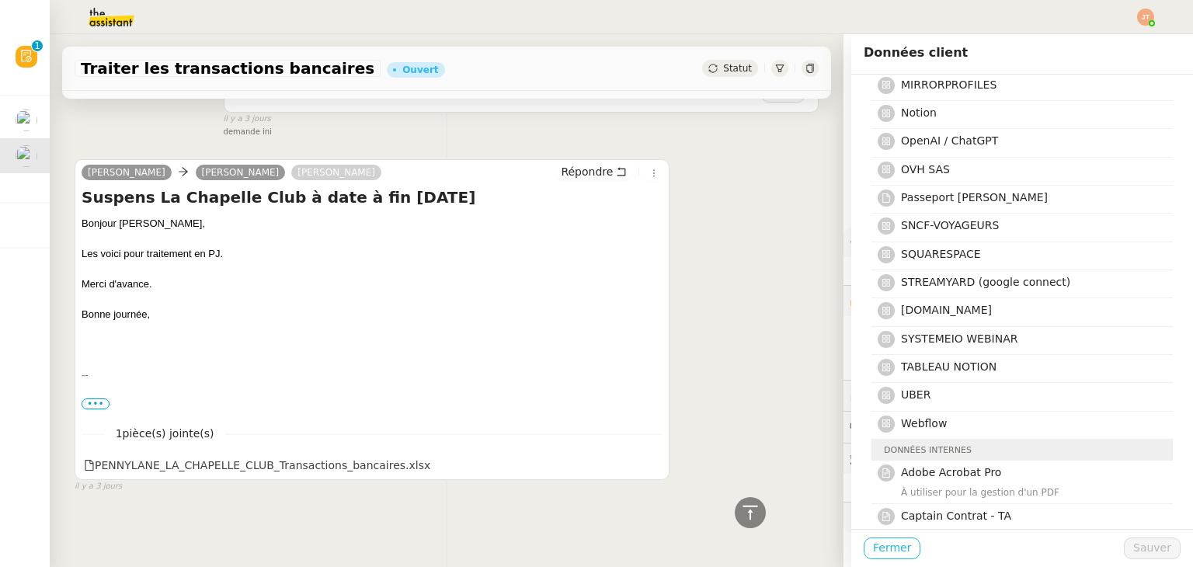
click at [873, 550] on span "Fermer" at bounding box center [892, 548] width 38 height 18
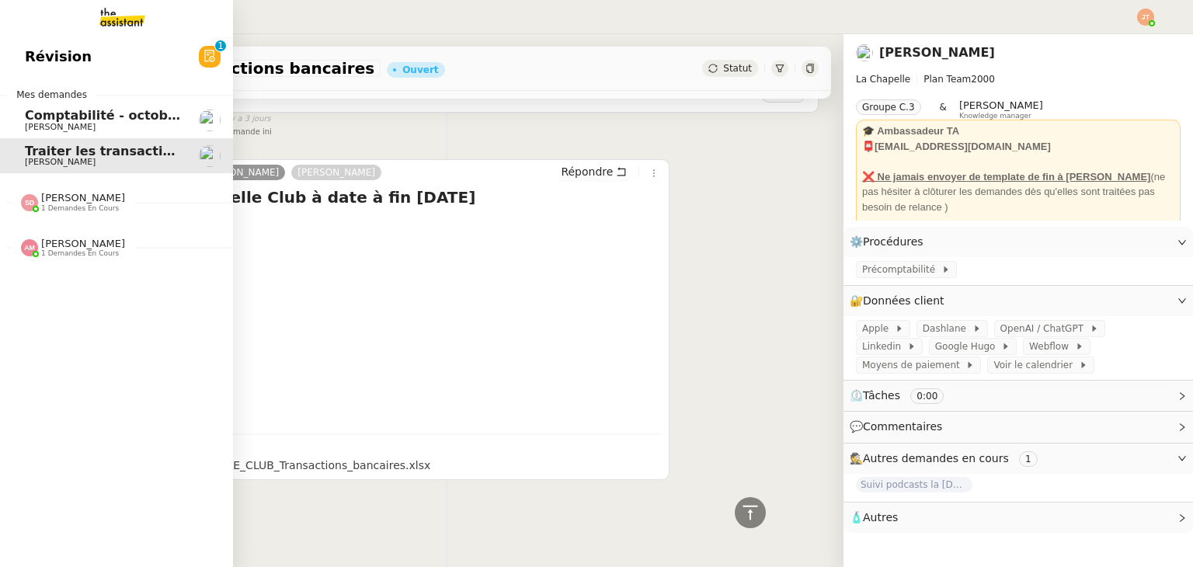
click at [81, 67] on link "Révision 0 1 2 3 4 5 6 7 8 9" at bounding box center [116, 57] width 233 height 36
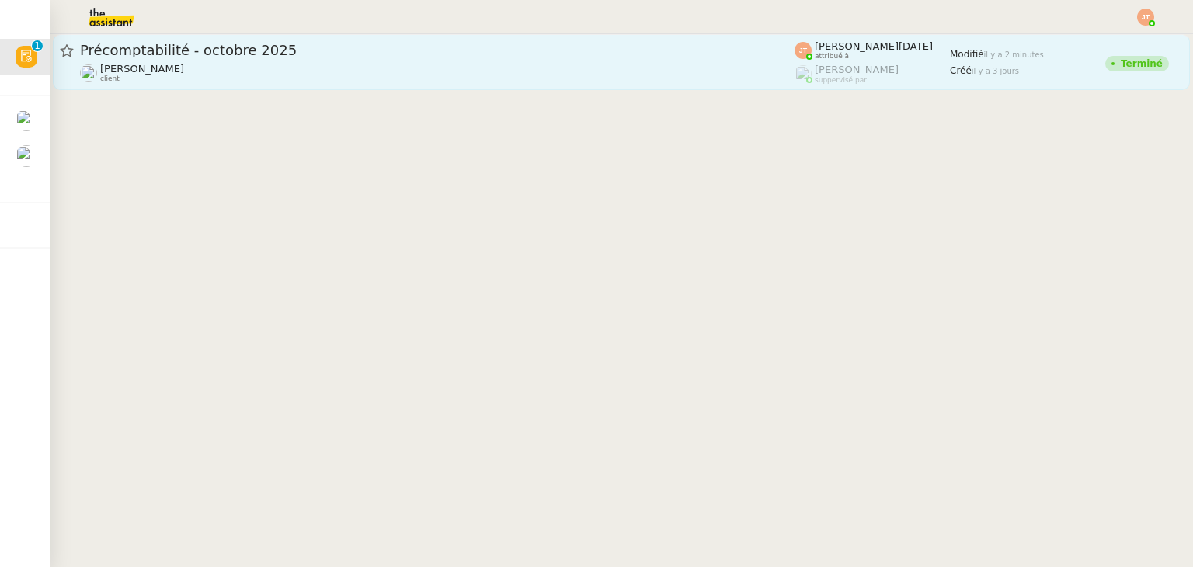
click at [305, 69] on div "Hugo Bentz client" at bounding box center [437, 73] width 715 height 20
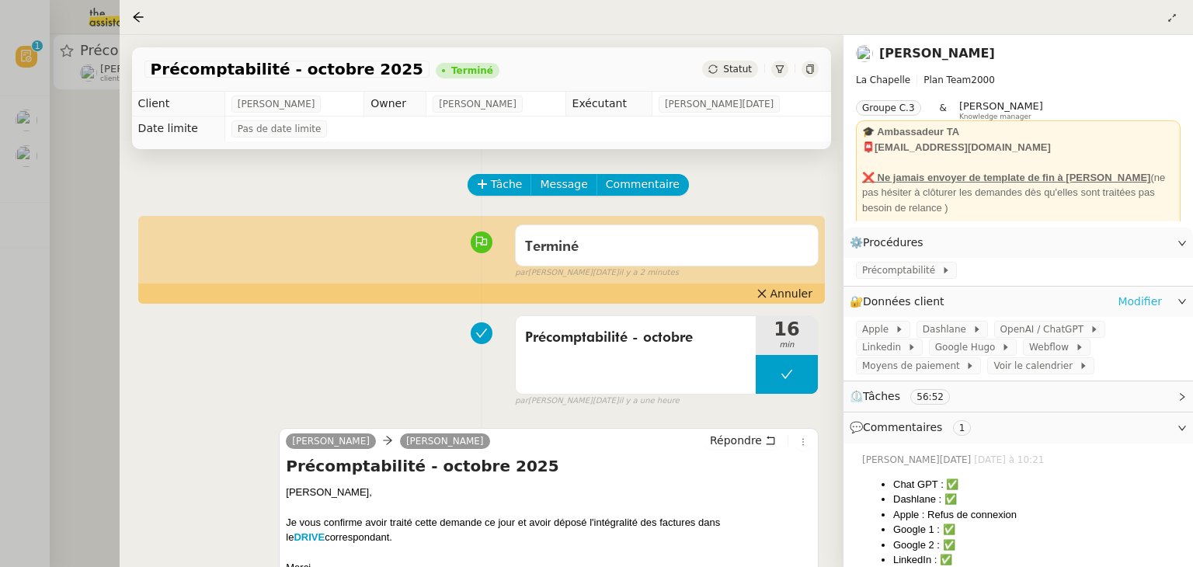
click at [1134, 308] on link "Modifier" at bounding box center [1140, 302] width 44 height 18
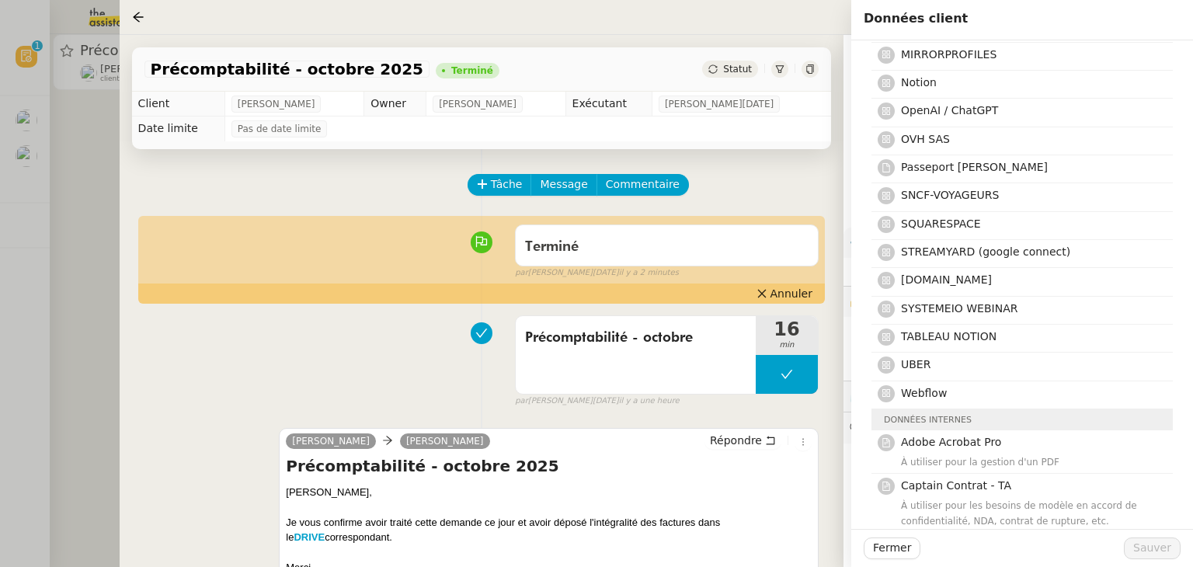
scroll to position [622, 0]
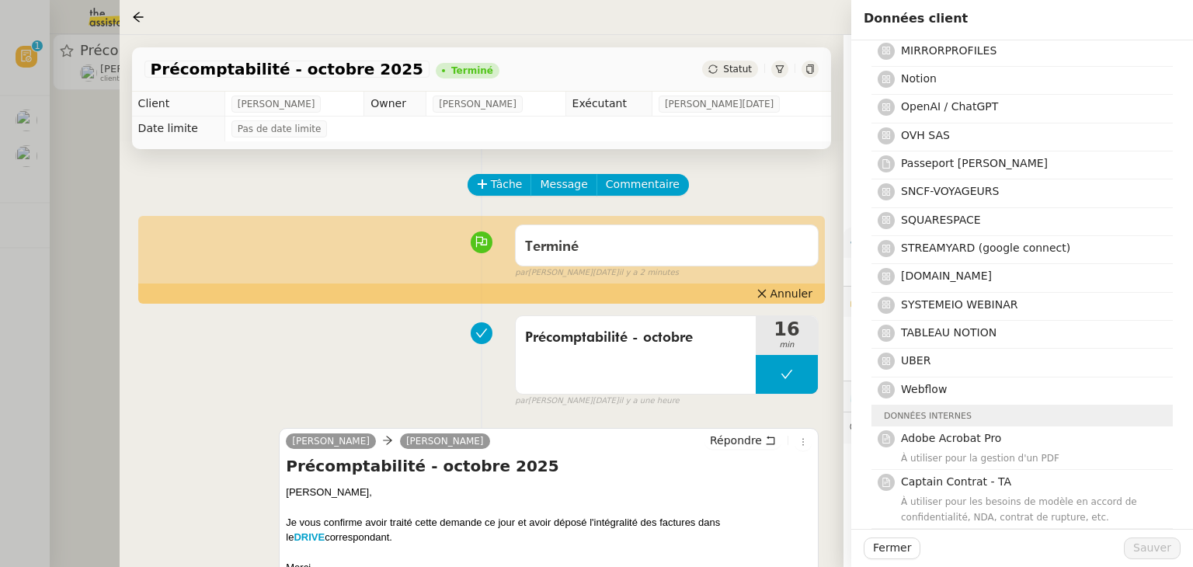
click at [75, 152] on div at bounding box center [596, 283] width 1193 height 567
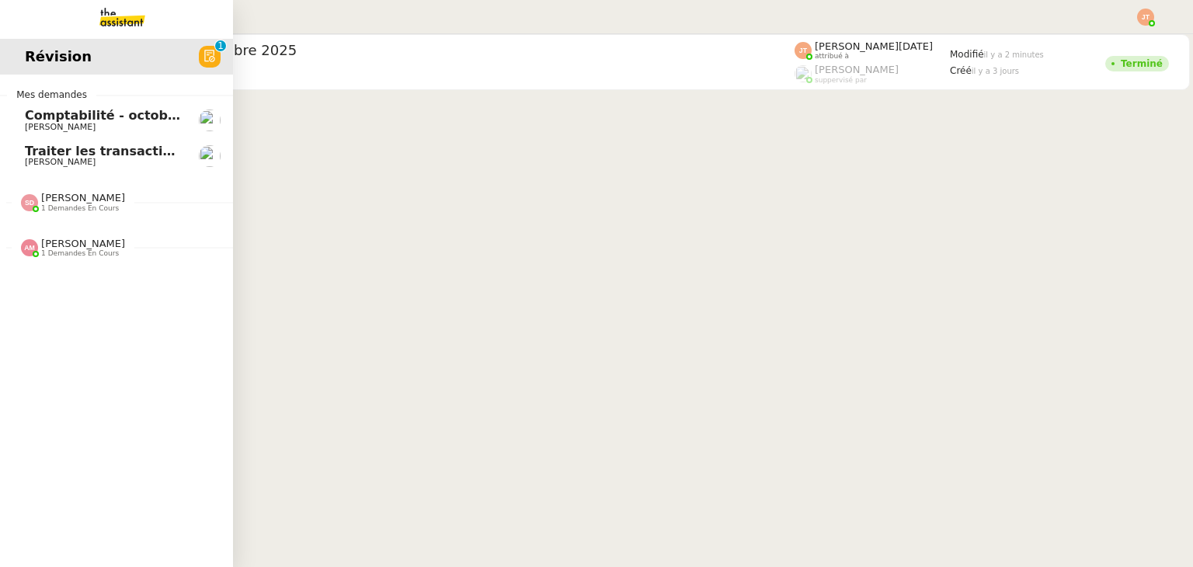
click at [89, 148] on span "Traiter les transactions bancaires" at bounding box center [142, 151] width 235 height 15
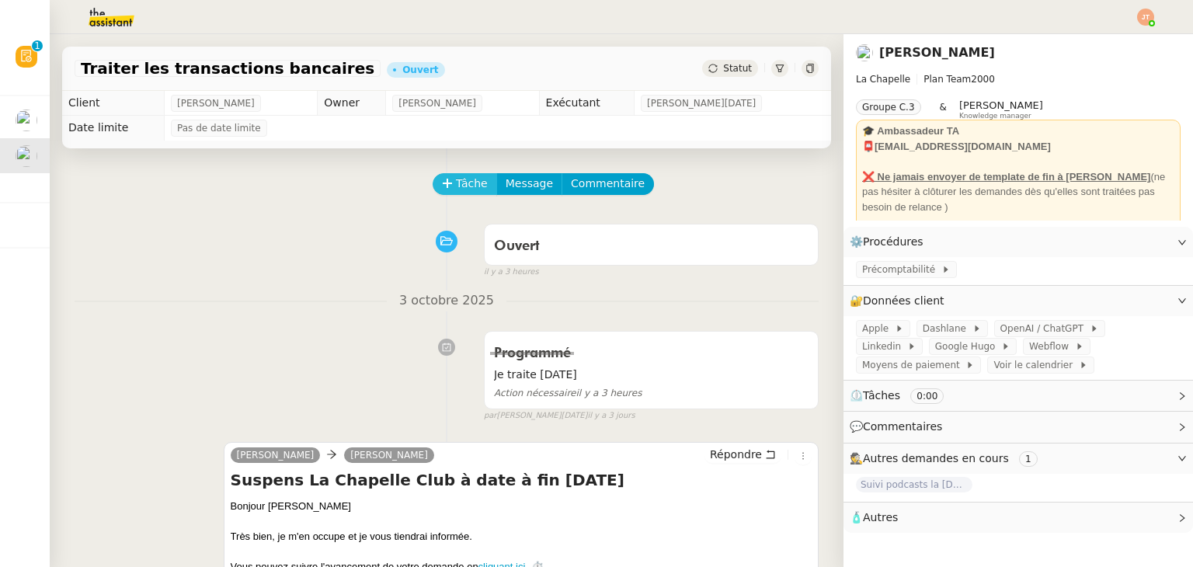
click at [463, 190] on span "Tâche" at bounding box center [472, 184] width 32 height 18
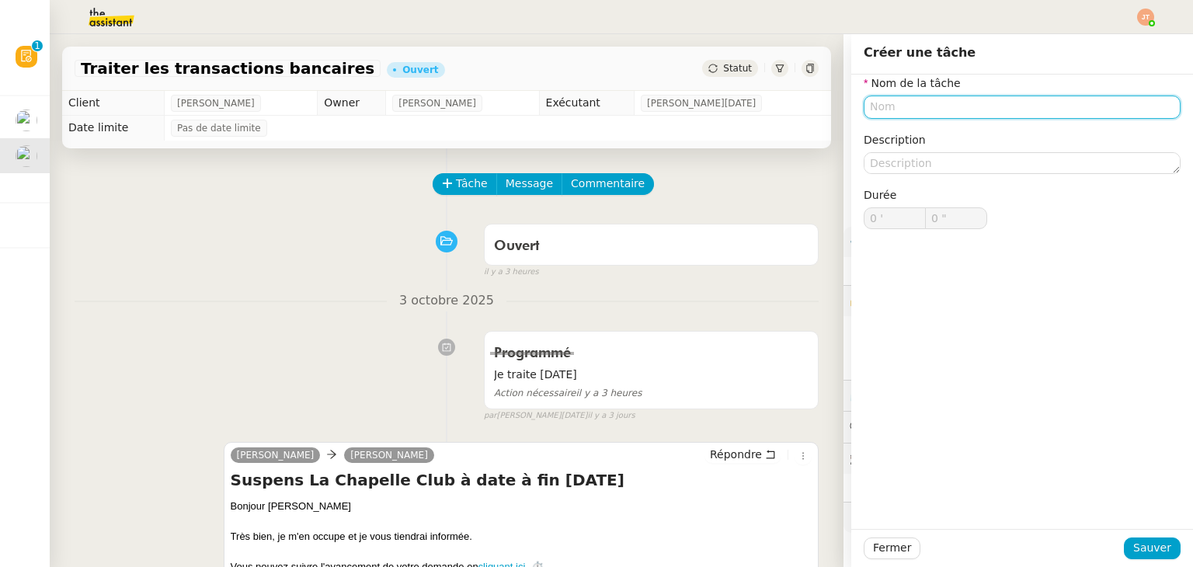
click at [895, 112] on input "text" at bounding box center [1022, 107] width 317 height 23
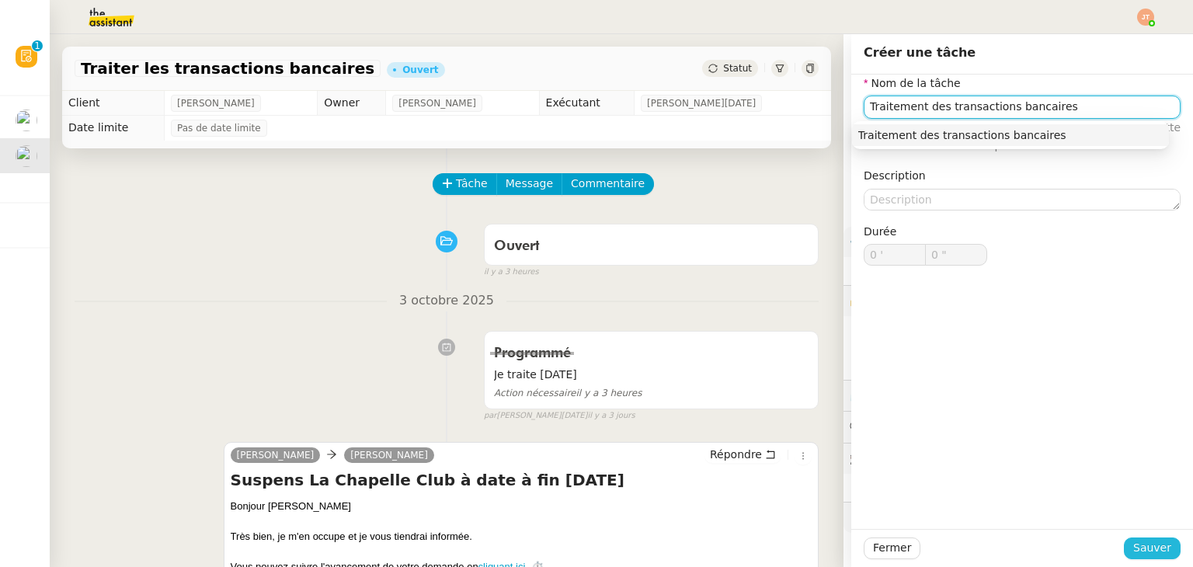
type input "Traitement des transactions bancaires"
click at [1136, 545] on span "Sauver" at bounding box center [1153, 548] width 38 height 18
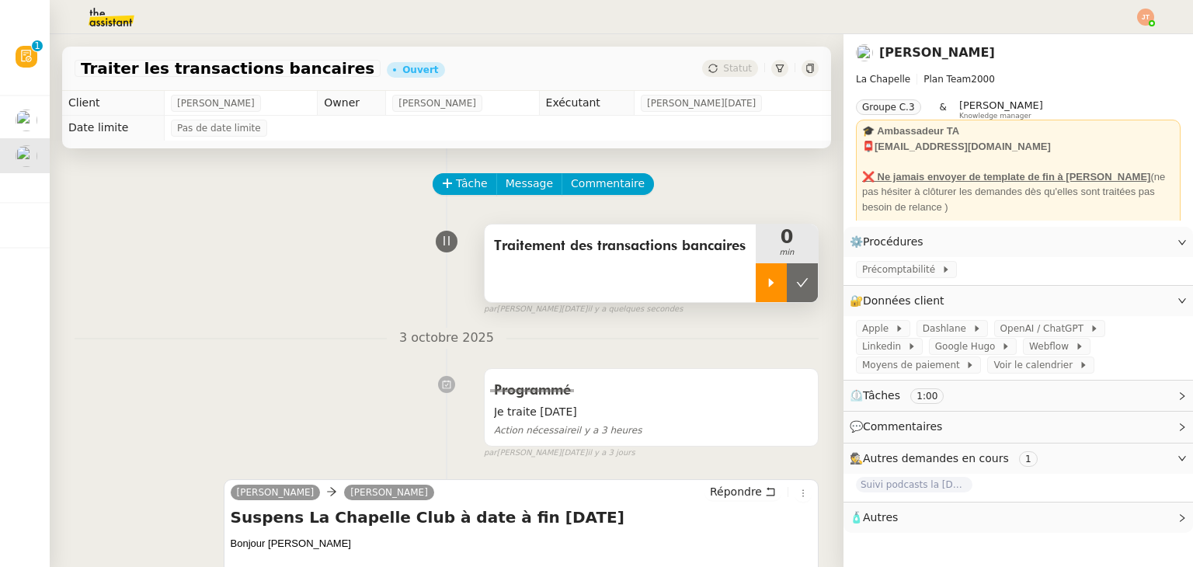
click at [756, 280] on div at bounding box center [771, 282] width 31 height 39
click at [1130, 302] on link "Modifier" at bounding box center [1140, 301] width 44 height 18
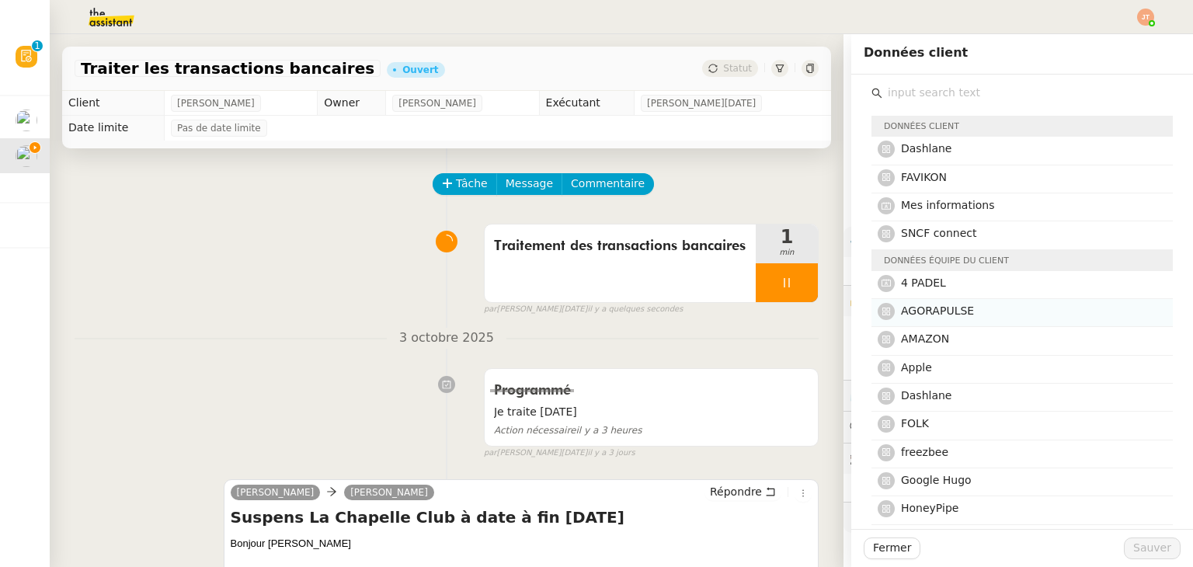
click at [901, 318] on h4 "AGORAPULSE" at bounding box center [1032, 311] width 263 height 18
click at [1134, 553] on span "Sauver" at bounding box center [1153, 548] width 38 height 18
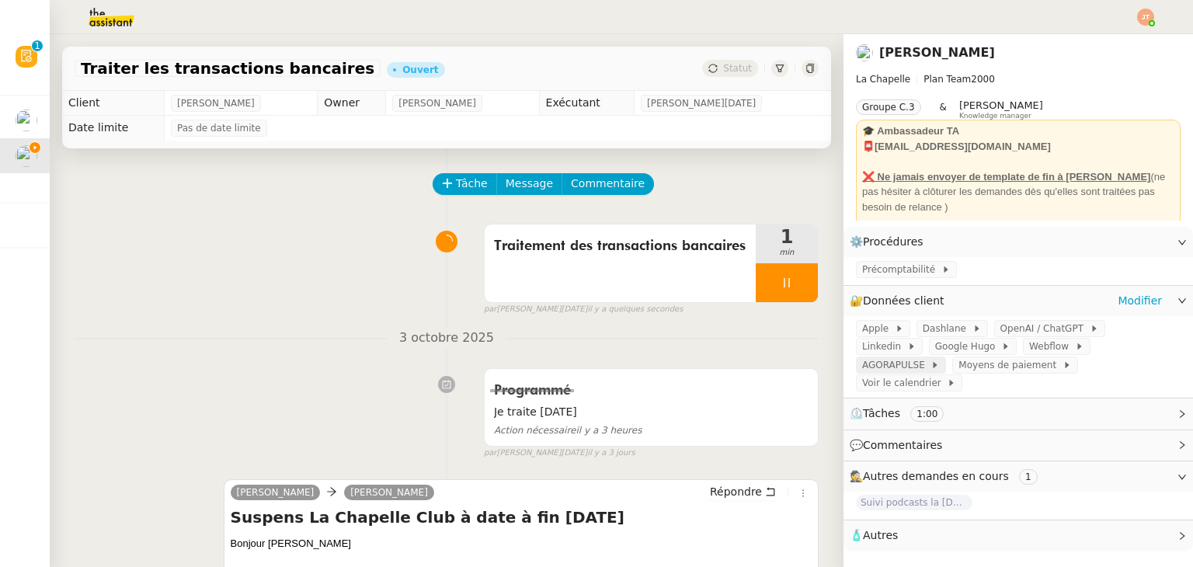
click at [931, 357] on span "AGORAPULSE" at bounding box center [896, 365] width 68 height 16
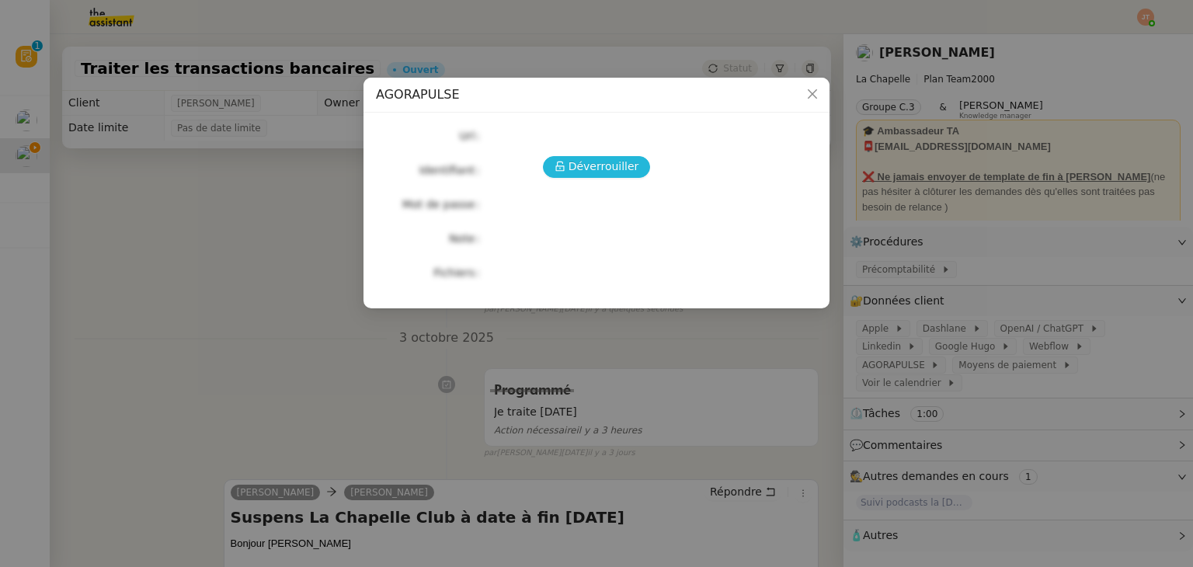
click at [566, 169] on icon at bounding box center [560, 166] width 11 height 11
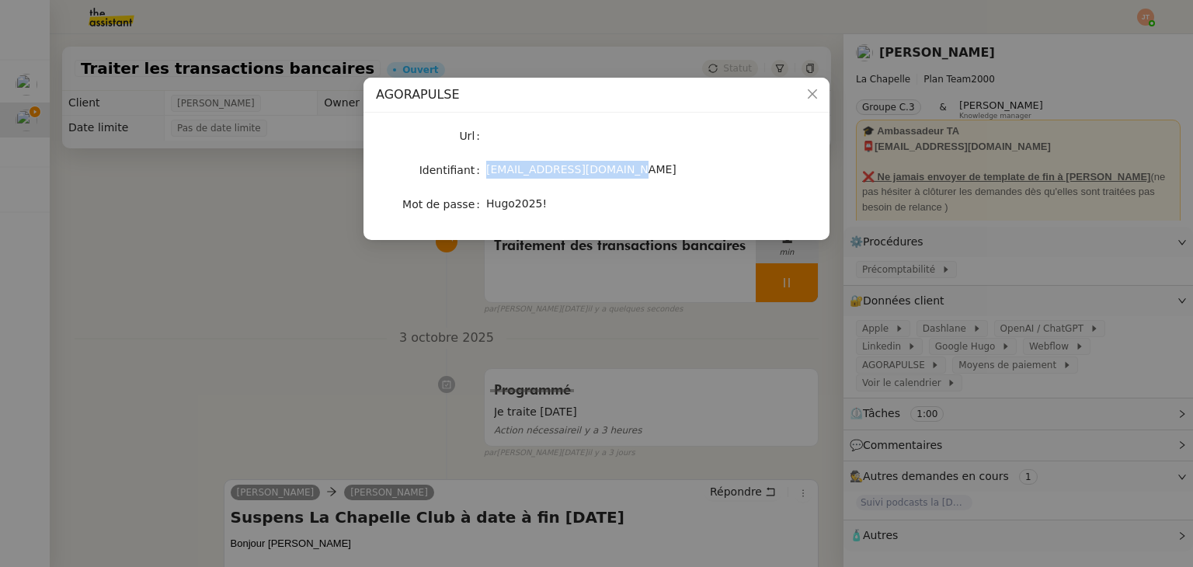
drag, startPoint x: 624, startPoint y: 169, endPoint x: 479, endPoint y: 176, distance: 145.5
click at [479, 176] on nz-form-item "Identifiant houee.capucine@gmail.com" at bounding box center [596, 170] width 441 height 22
copy nz-form-item "houee.capucine@gmail.com"
drag, startPoint x: 567, startPoint y: 200, endPoint x: 488, endPoint y: 204, distance: 79.4
click at [488, 204] on div "Hugo2025!" at bounding box center [614, 204] width 257 height 18
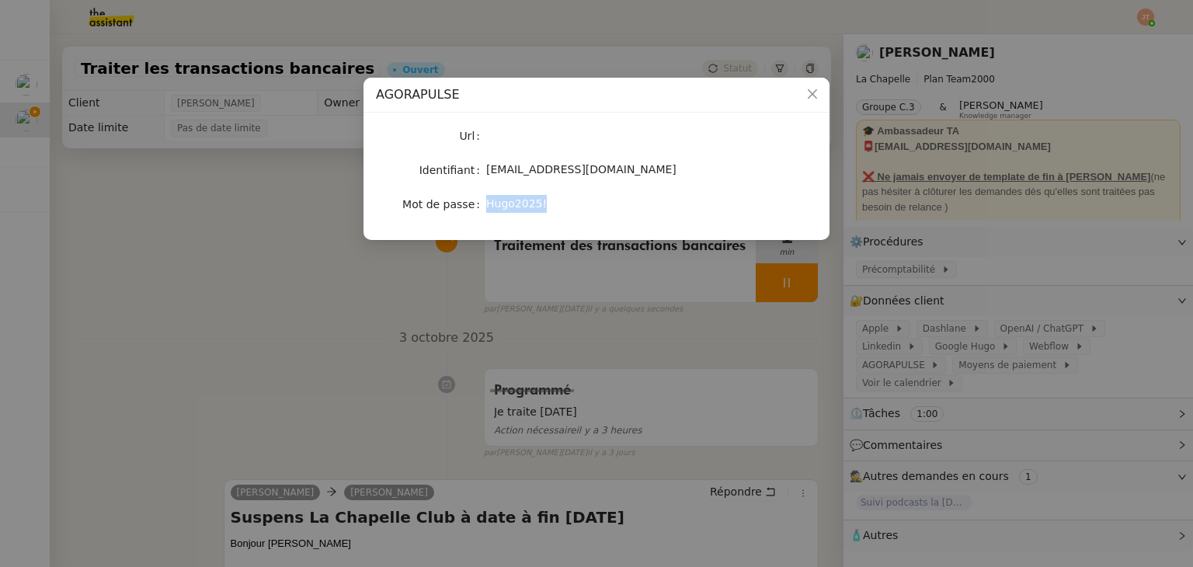
copy span "Hugo2025!"
click at [314, 282] on nz-modal-container "AGORAPULSE Url Identifiant houee.capucine@gmail.com Mot de passe Hugo2025!" at bounding box center [596, 283] width 1193 height 567
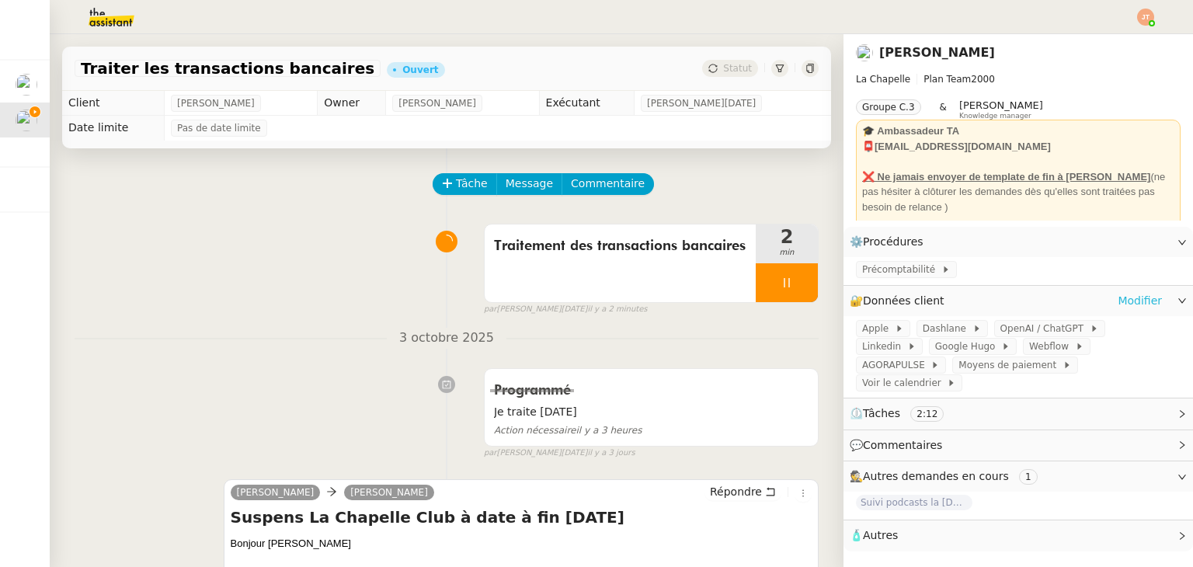
click at [1136, 301] on link "Modifier" at bounding box center [1140, 301] width 44 height 18
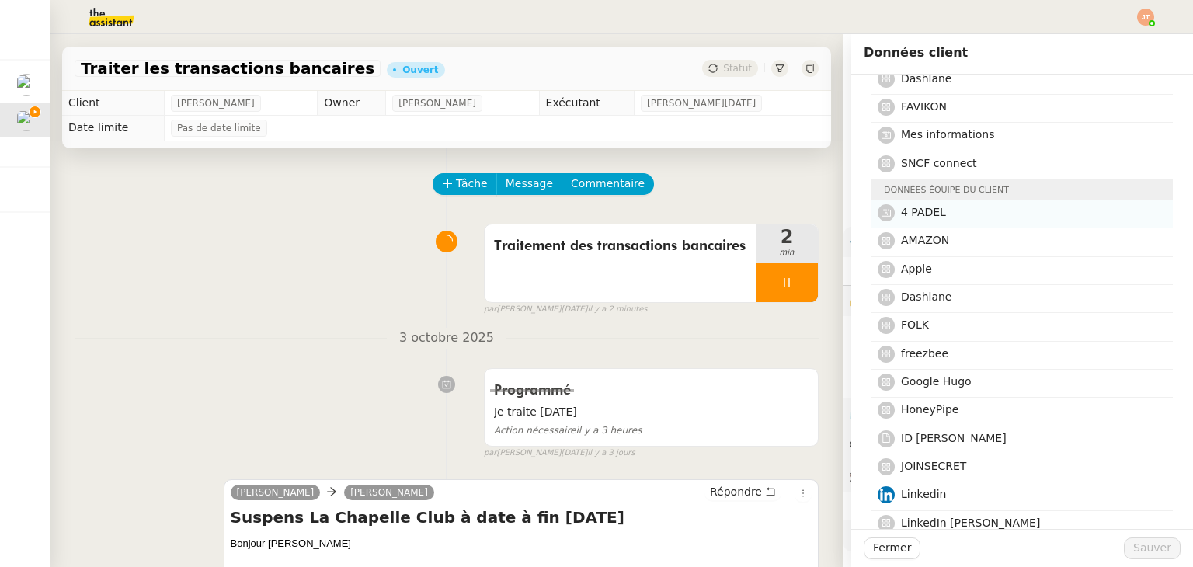
scroll to position [233, 0]
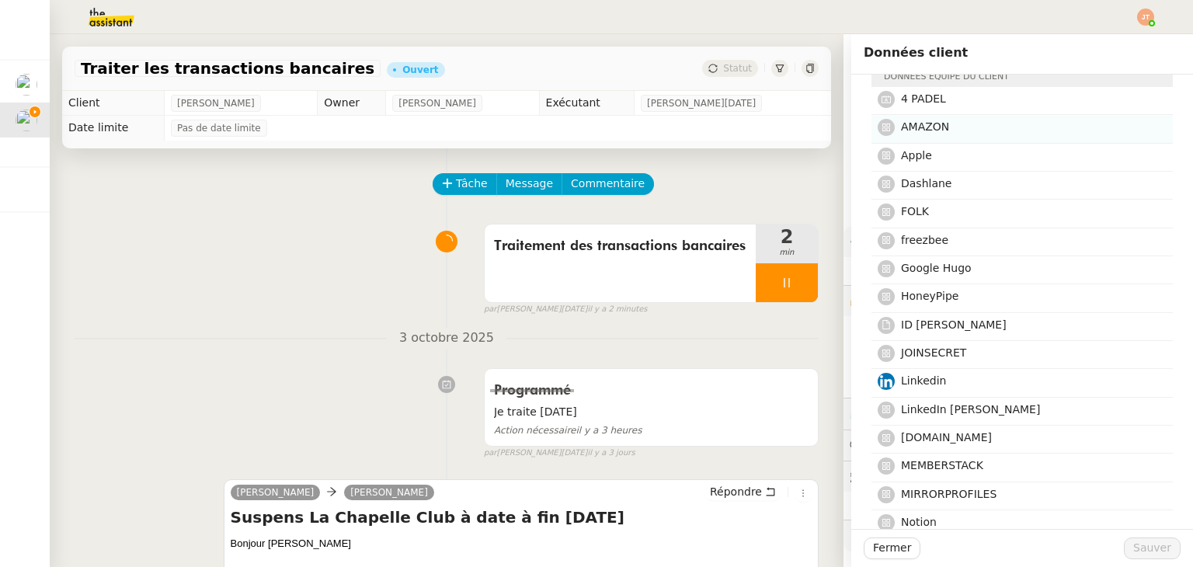
click at [921, 120] on span "AMAZON" at bounding box center [925, 126] width 48 height 12
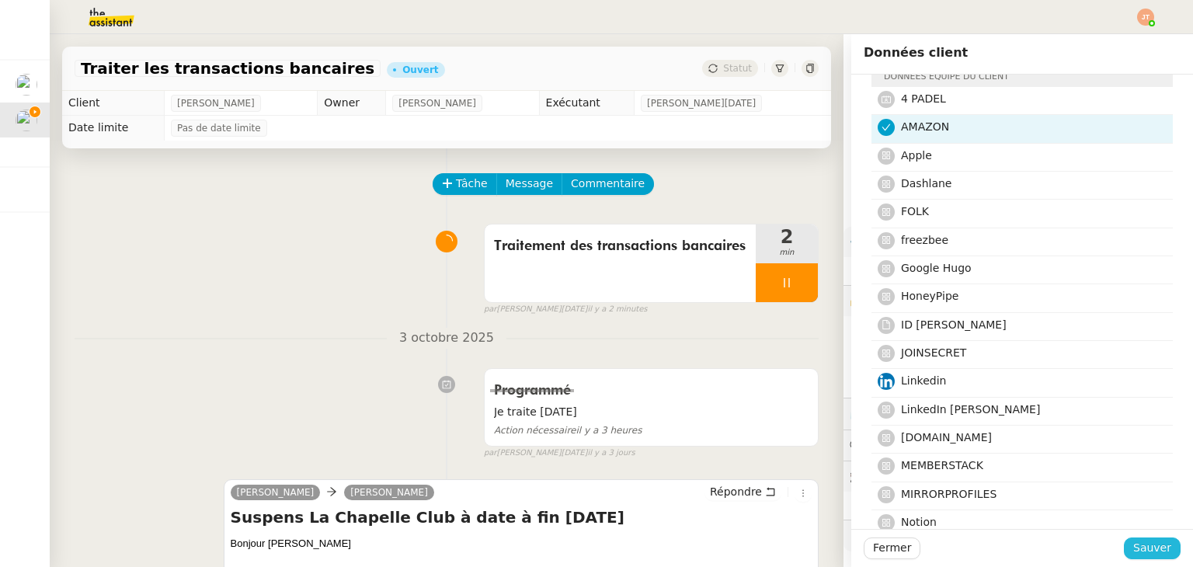
click at [1139, 545] on span "Sauver" at bounding box center [1153, 548] width 38 height 18
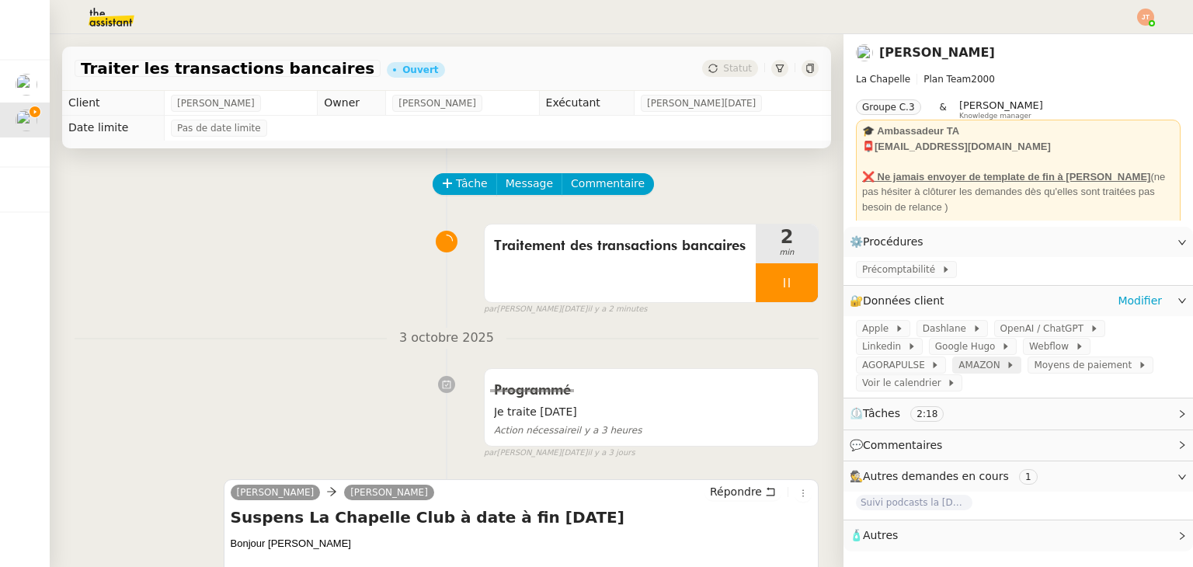
click at [1006, 357] on span "AMAZON" at bounding box center [982, 365] width 47 height 16
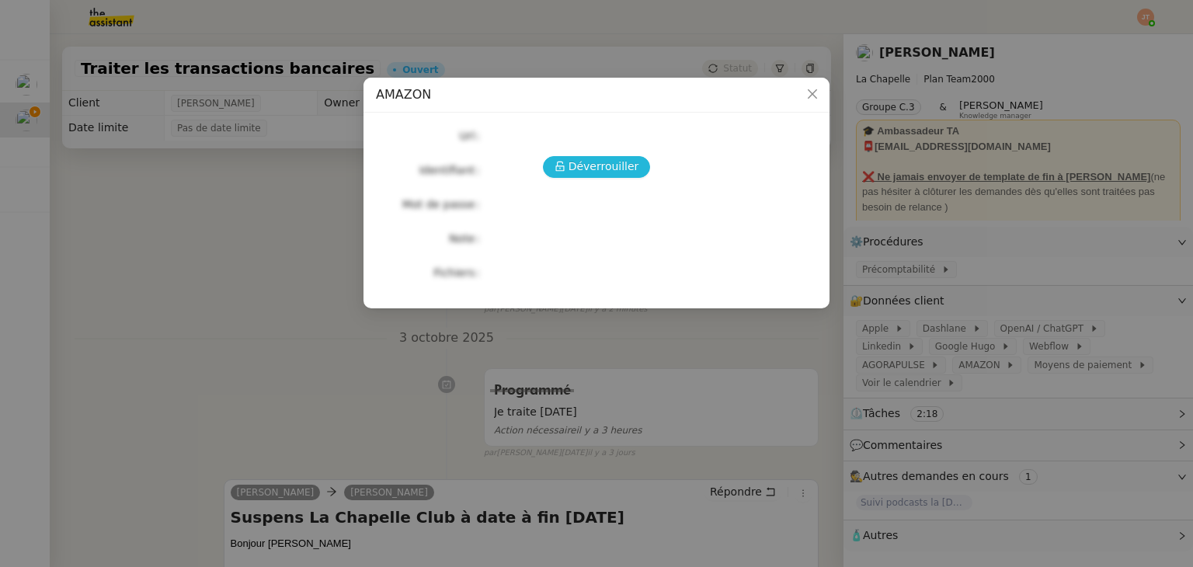
click at [608, 165] on span "Déverrouiller" at bounding box center [604, 167] width 71 height 18
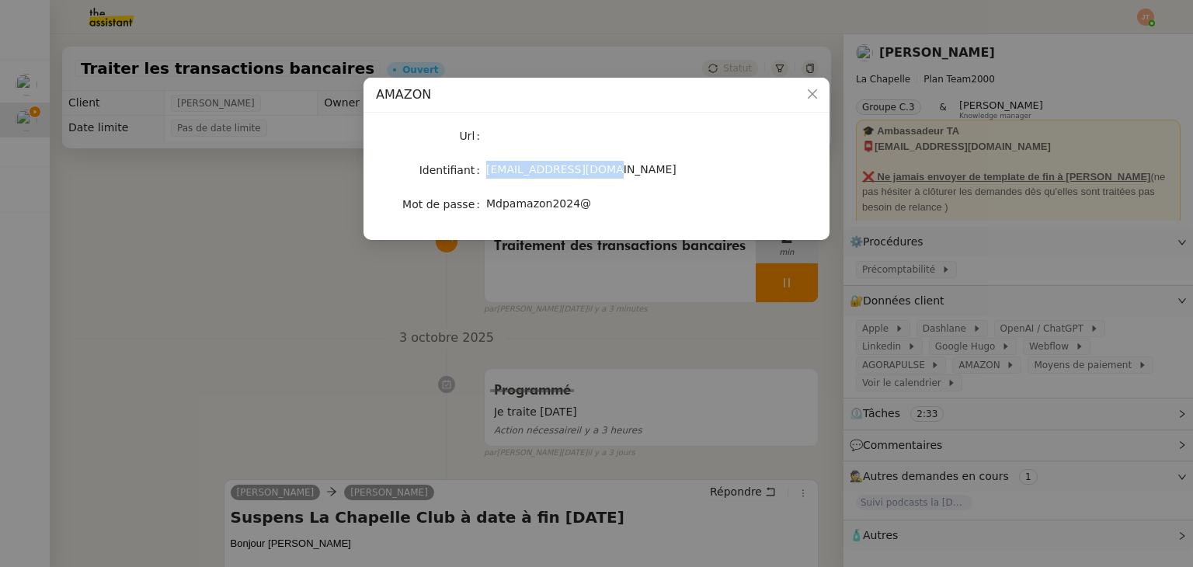
drag, startPoint x: 600, startPoint y: 170, endPoint x: 483, endPoint y: 171, distance: 116.5
click at [483, 171] on nz-form-item "Identifiant hugo.bentz@gmail.com" at bounding box center [596, 170] width 441 height 22
copy nz-form-item "[EMAIL_ADDRESS][DOMAIN_NAME]"
drag, startPoint x: 578, startPoint y: 203, endPoint x: 488, endPoint y: 203, distance: 90.1
click at [488, 203] on span "Mdpamazon2024@" at bounding box center [538, 203] width 105 height 12
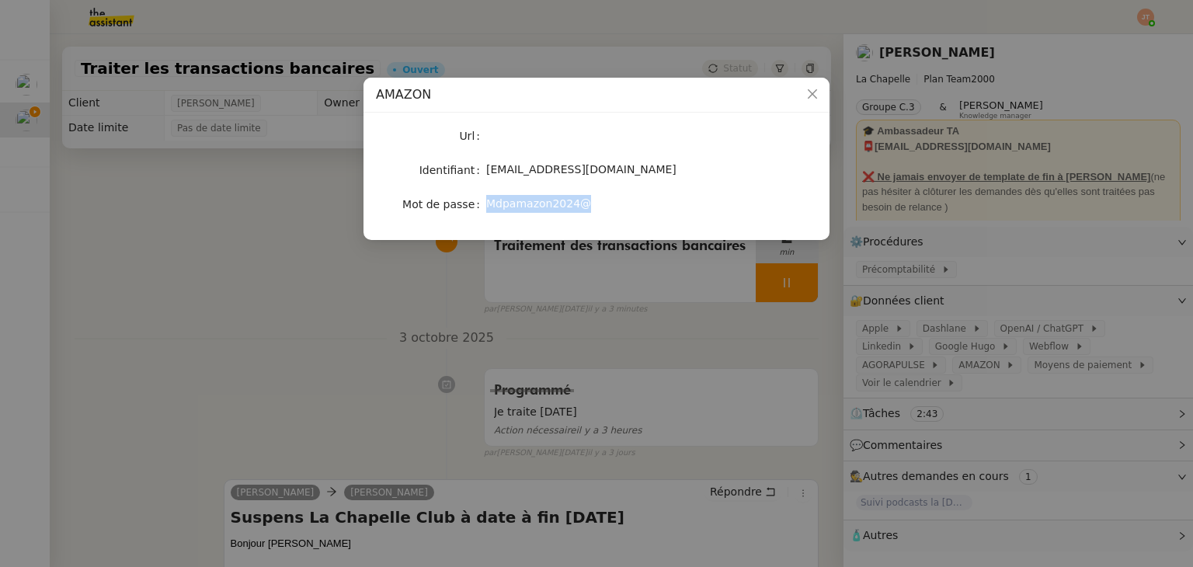
copy span "Mdpamazon2024@"
click at [223, 287] on nz-modal-container "AMAZON Url Identifiant hugo.bentz@gmail.com Mot de passe Mdpamazon2024@" at bounding box center [596, 283] width 1193 height 567
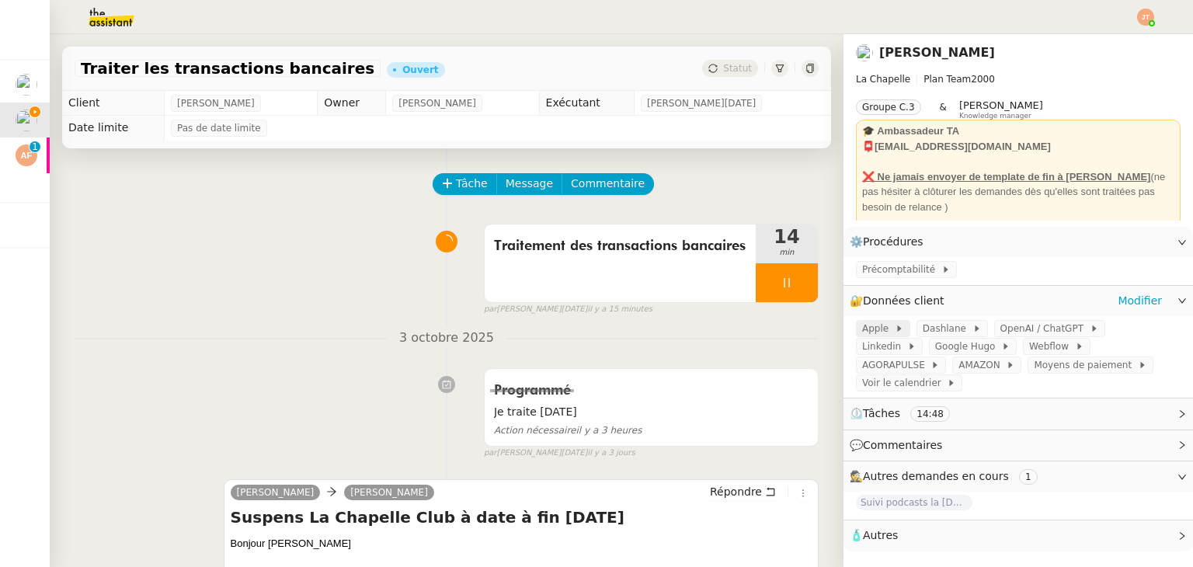
click at [869, 336] on span "Apple" at bounding box center [878, 329] width 33 height 16
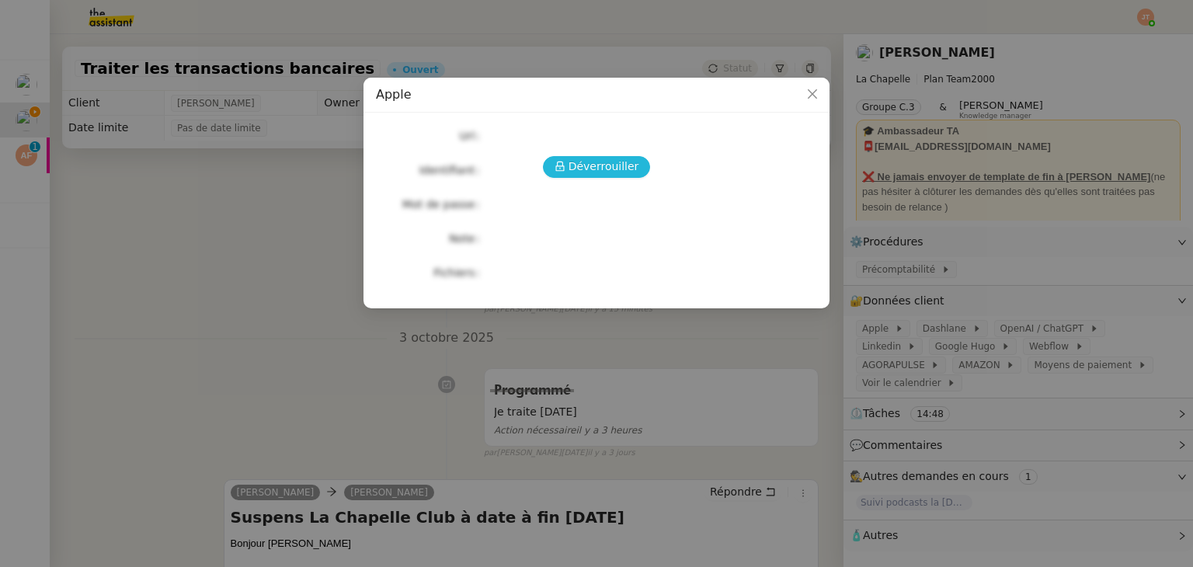
click at [618, 171] on span "Déverrouiller" at bounding box center [604, 167] width 71 height 18
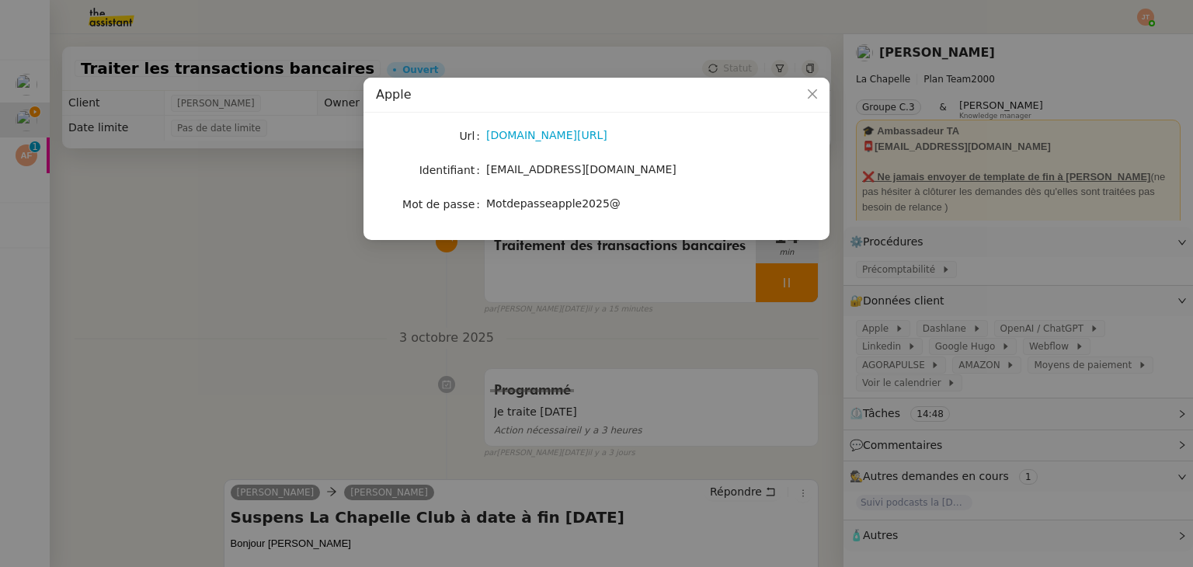
click at [545, 143] on div "APPLE.COM/BILL" at bounding box center [614, 136] width 257 height 18
click at [538, 137] on link "APPLE.COM/BILL" at bounding box center [546, 135] width 121 height 12
drag, startPoint x: 488, startPoint y: 173, endPoint x: 591, endPoint y: 175, distance: 103.3
click at [591, 175] on span "hugo.bentz@bem.edu" at bounding box center [581, 169] width 190 height 12
copy span "hugo.bentz@bem.edu"
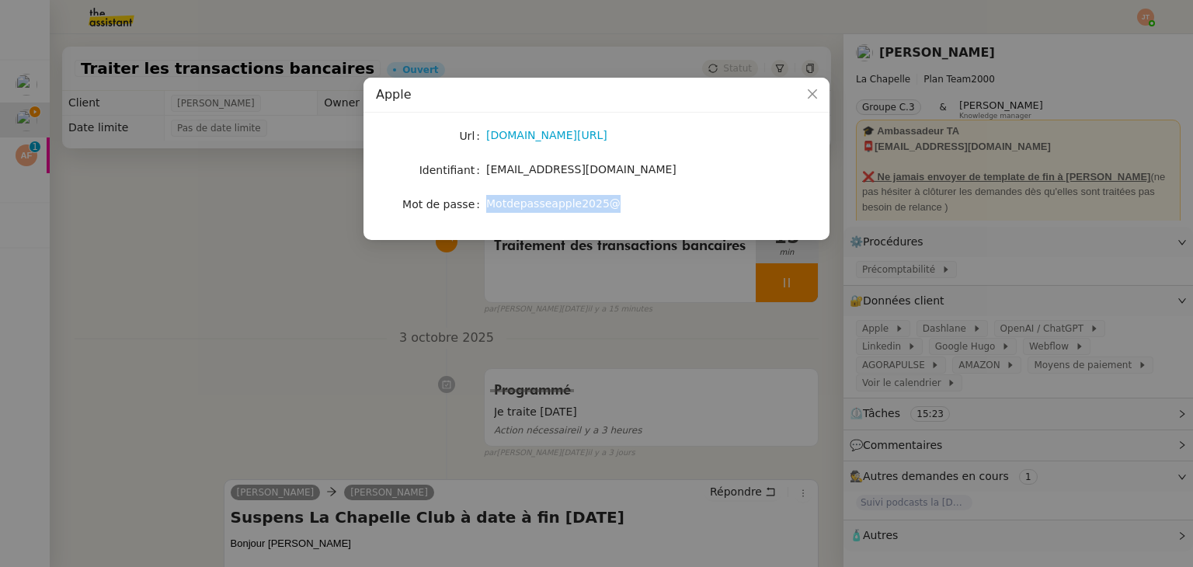
drag, startPoint x: 603, startPoint y: 207, endPoint x: 491, endPoint y: 200, distance: 112.0
click at [491, 200] on span "Motdepasseapple2025@" at bounding box center [553, 203] width 134 height 12
copy span "Motdepasseapple2025@"
click at [232, 243] on nz-modal-container "Apple Url APPLE.COM/BILL Identifiant hugo.bentz@bem.edu Mot de passe Motdepasse…" at bounding box center [596, 283] width 1193 height 567
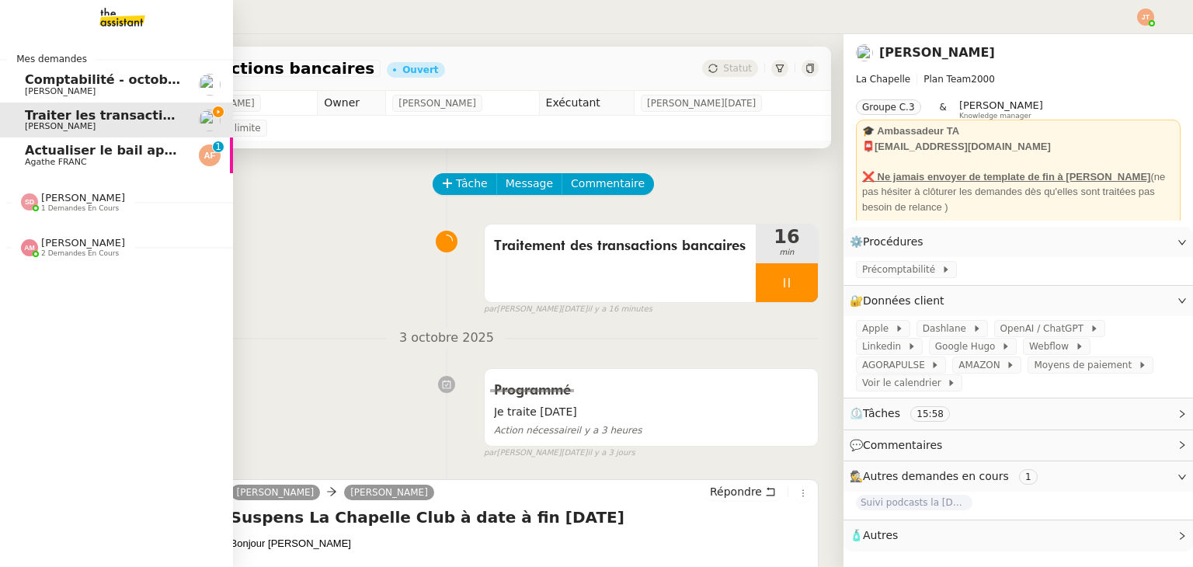
click at [86, 165] on span "Agathe FRANC" at bounding box center [103, 162] width 157 height 9
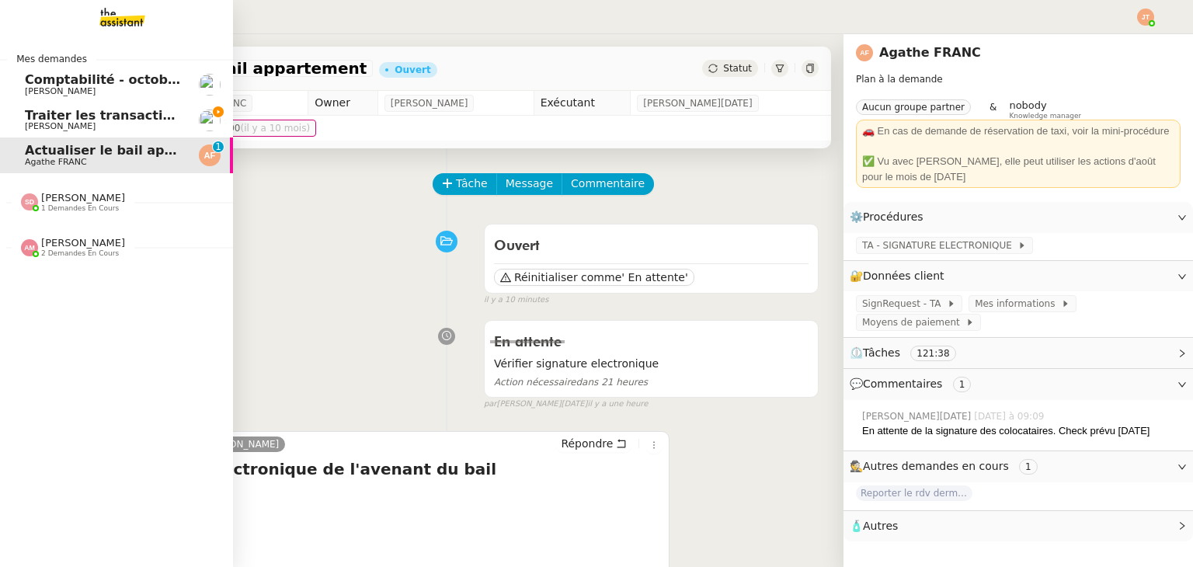
click at [77, 113] on span "Traiter les transactions bancaires" at bounding box center [142, 115] width 235 height 15
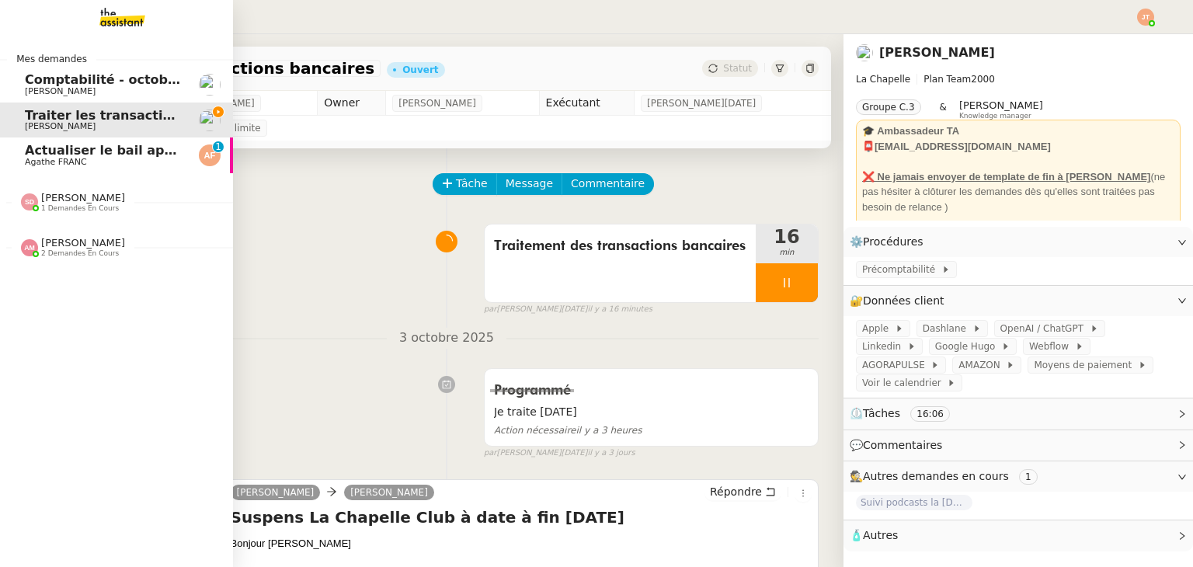
click at [88, 155] on span "Actualiser le bail appartement" at bounding box center [132, 150] width 214 height 15
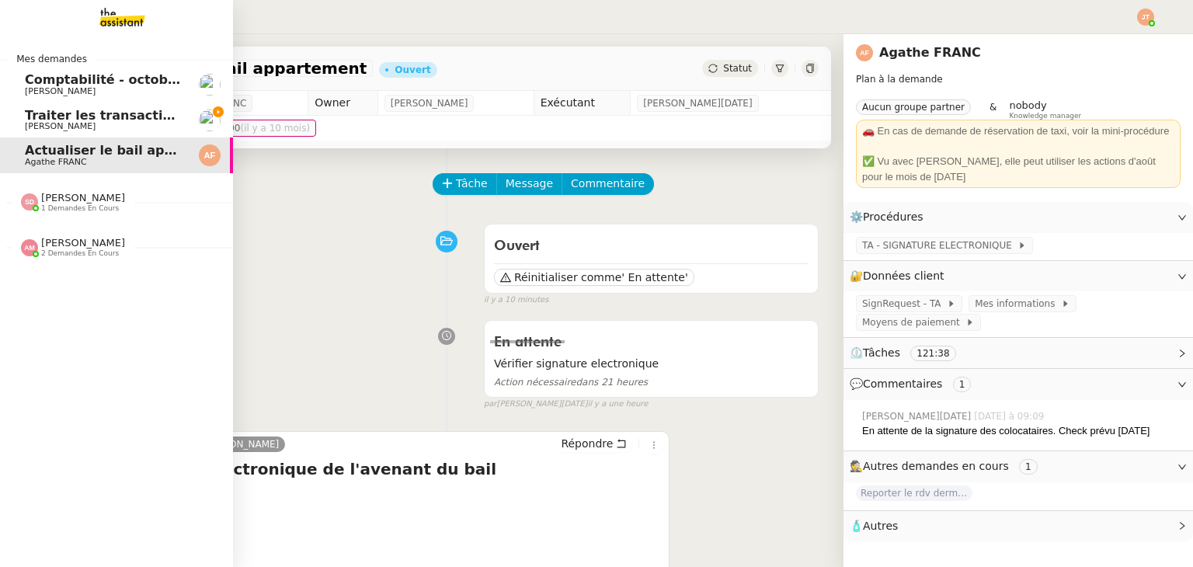
click at [117, 119] on span "Traiter les transactions bancaires" at bounding box center [142, 115] width 235 height 15
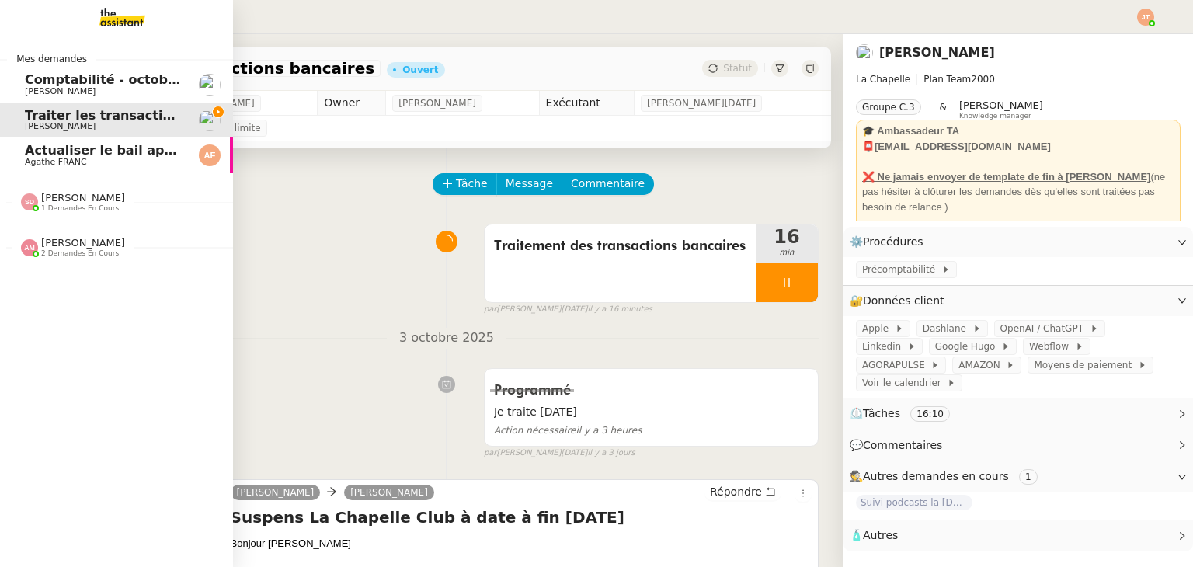
click at [83, 158] on span "Agathe FRANC" at bounding box center [103, 162] width 157 height 9
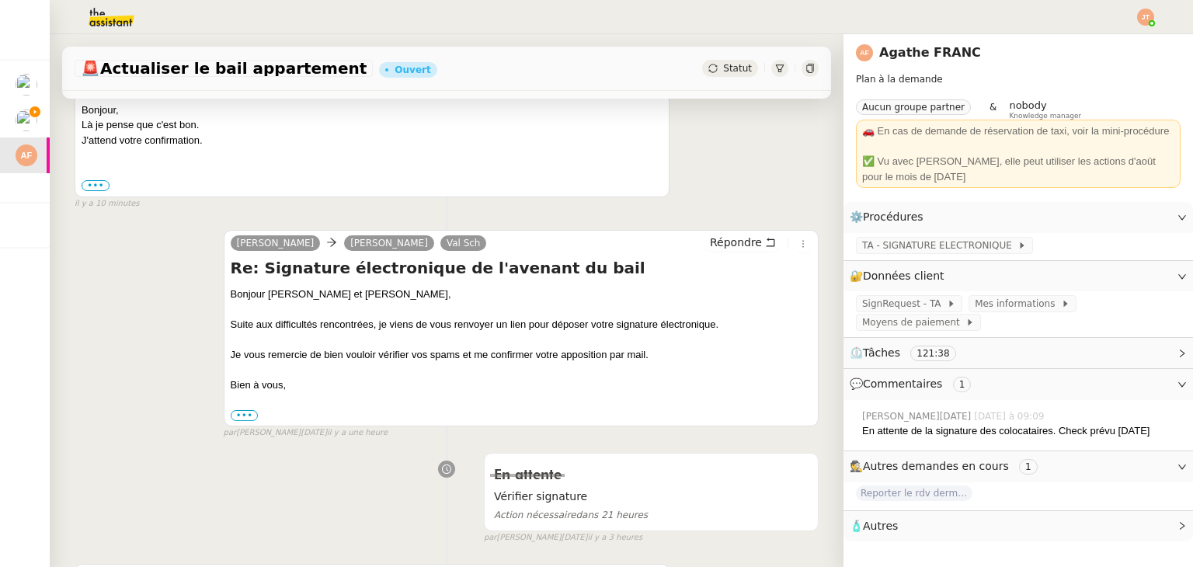
scroll to position [388, 0]
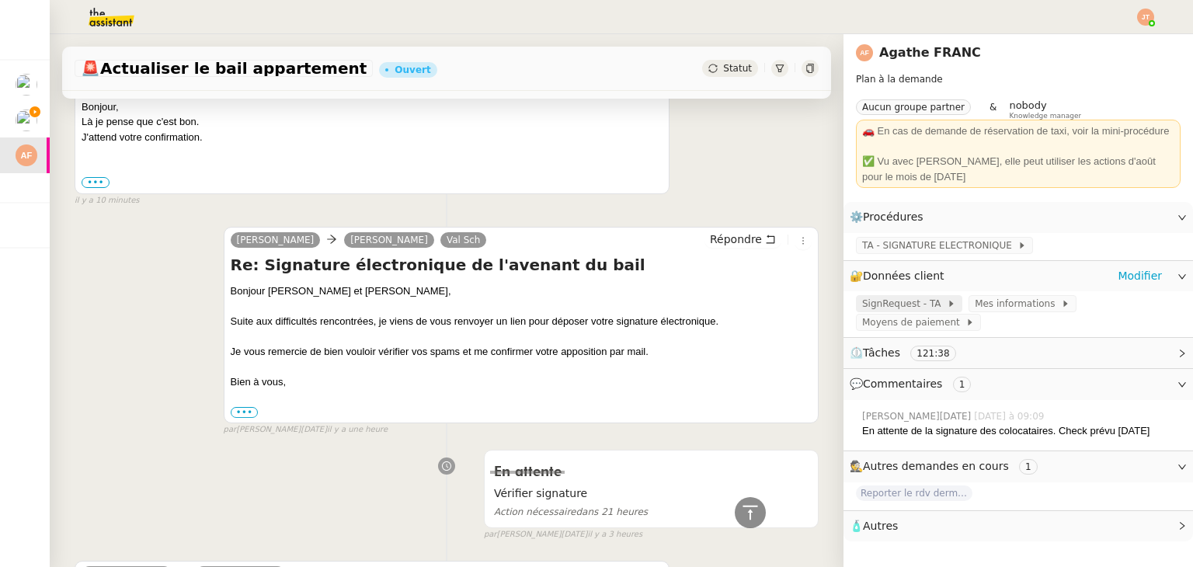
click at [864, 305] on span "SignRequest - TA" at bounding box center [904, 304] width 85 height 16
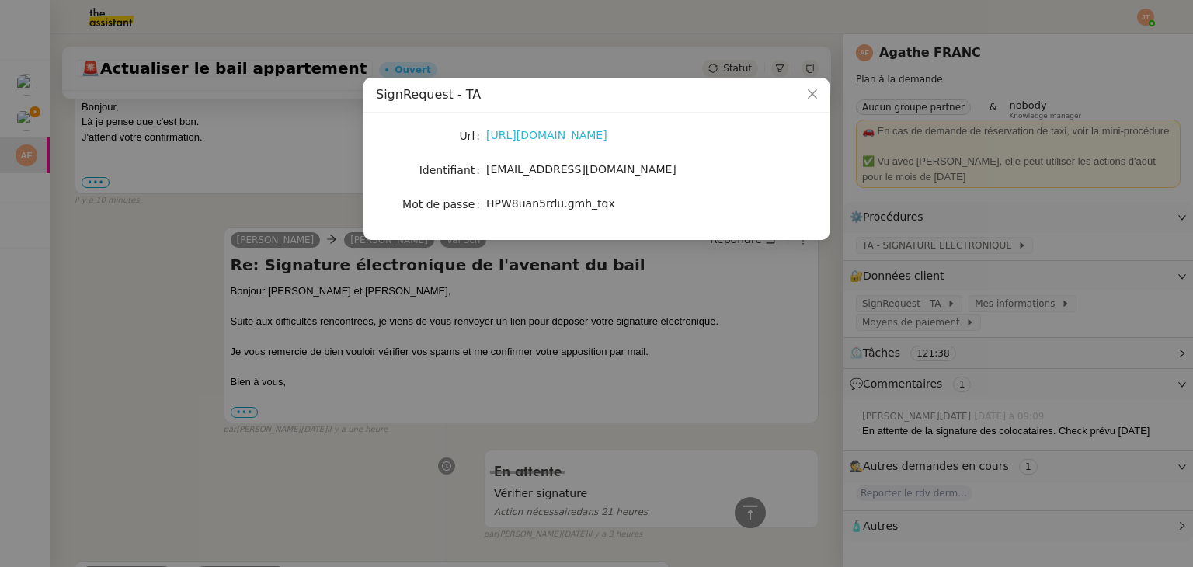
click at [532, 141] on link "https://signrequest.com/#/" at bounding box center [546, 135] width 121 height 12
click at [106, 271] on nz-modal-container "SignRequest - TA Url https://signrequest.com/#/ Identifiant account@team.theass…" at bounding box center [596, 283] width 1193 height 567
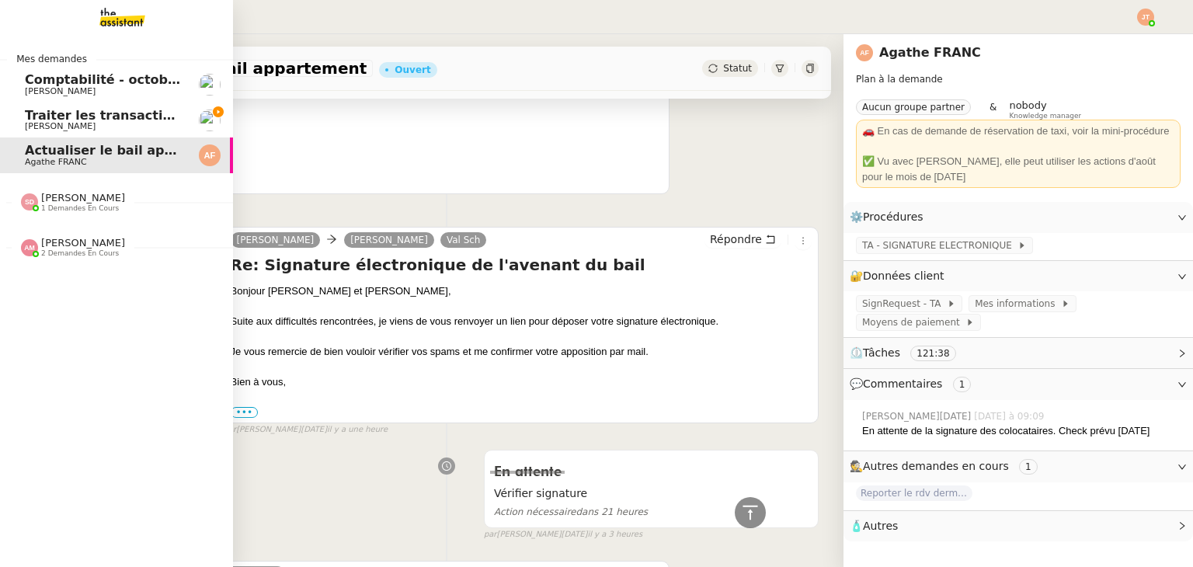
click at [77, 110] on span "Traiter les transactions bancaires" at bounding box center [142, 115] width 235 height 15
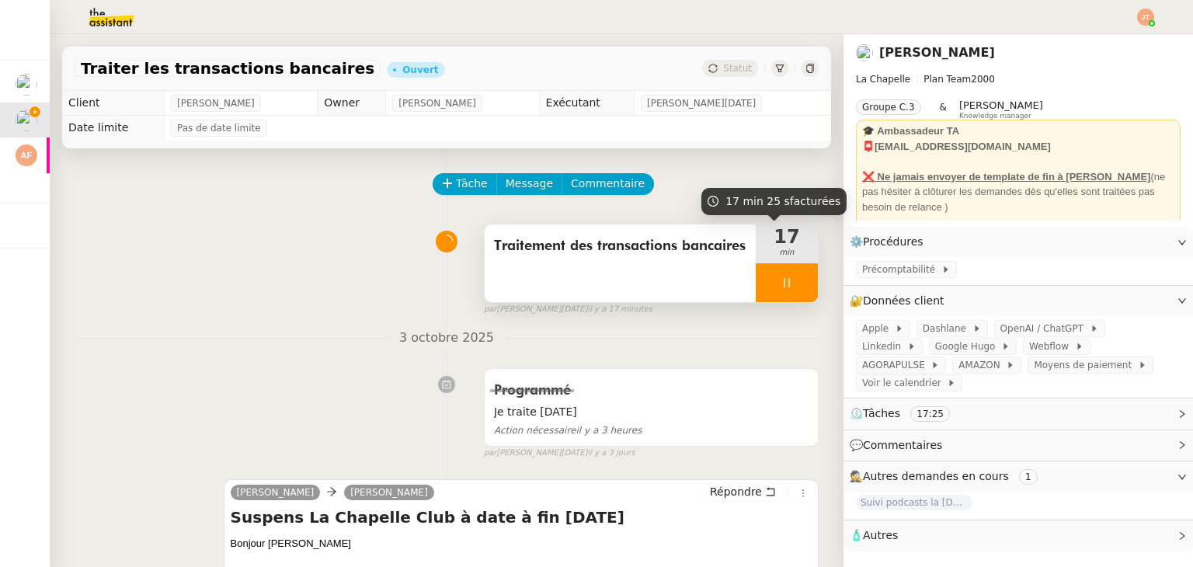
drag, startPoint x: 747, startPoint y: 294, endPoint x: 782, endPoint y: 284, distance: 36.9
click at [756, 294] on div at bounding box center [787, 282] width 62 height 39
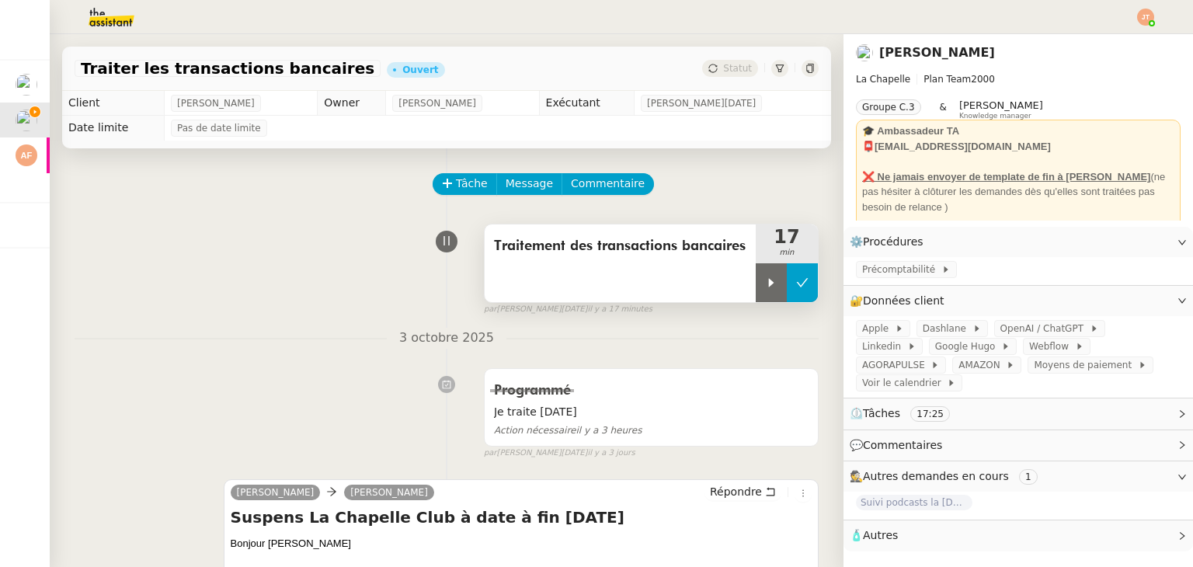
click at [796, 284] on icon at bounding box center [802, 283] width 12 height 12
click at [777, 296] on button at bounding box center [787, 282] width 62 height 39
click at [756, 296] on div at bounding box center [771, 282] width 31 height 39
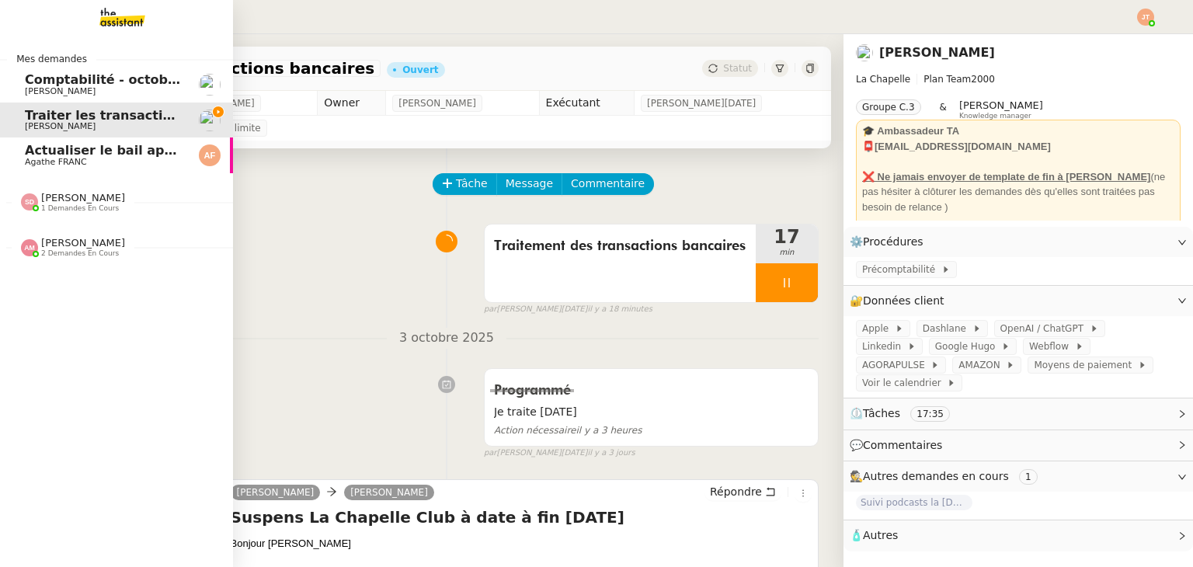
click at [85, 248] on span "[PERSON_NAME]" at bounding box center [83, 243] width 84 height 12
click at [91, 200] on span "[PERSON_NAME]" at bounding box center [83, 198] width 84 height 12
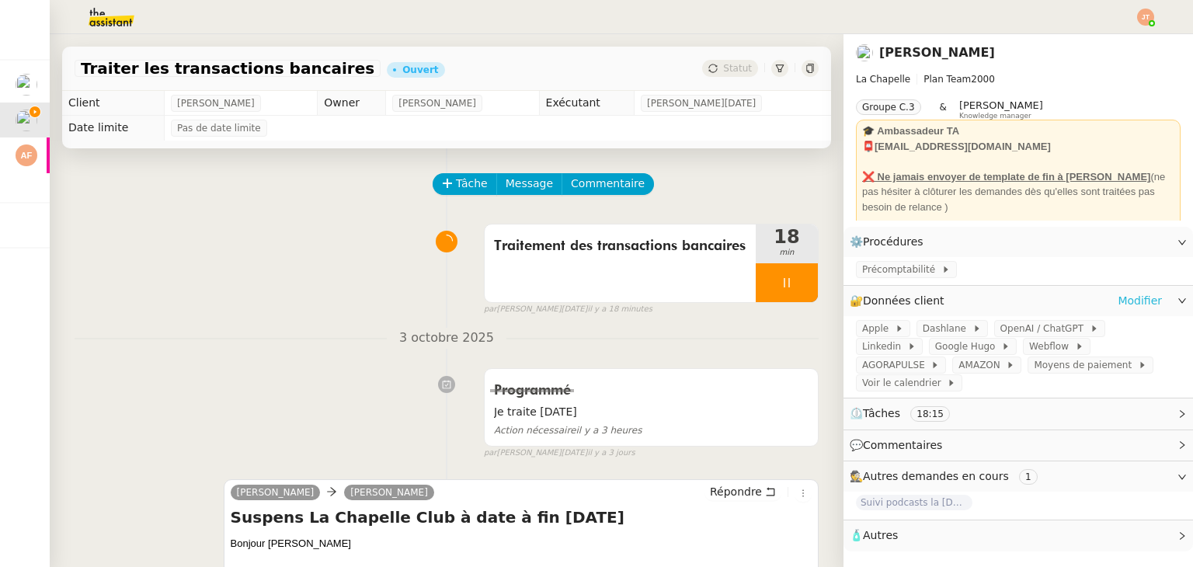
click at [1129, 310] on link "Modifier" at bounding box center [1140, 301] width 44 height 18
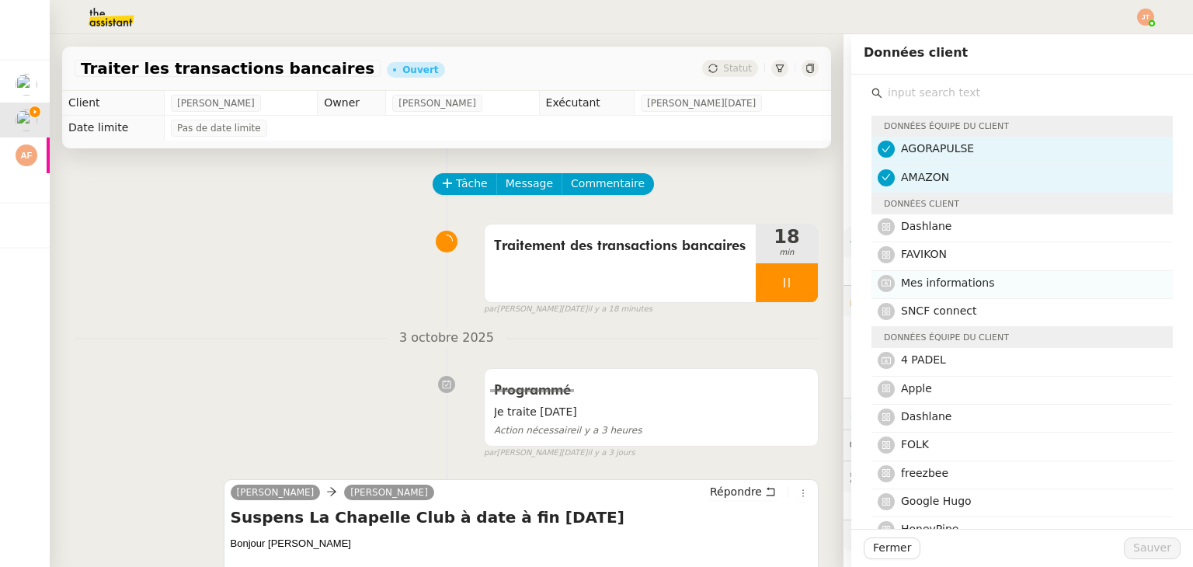
click at [931, 292] on div "Mes informations" at bounding box center [1032, 284] width 263 height 21
click at [1147, 551] on span "Sauver" at bounding box center [1153, 548] width 38 height 18
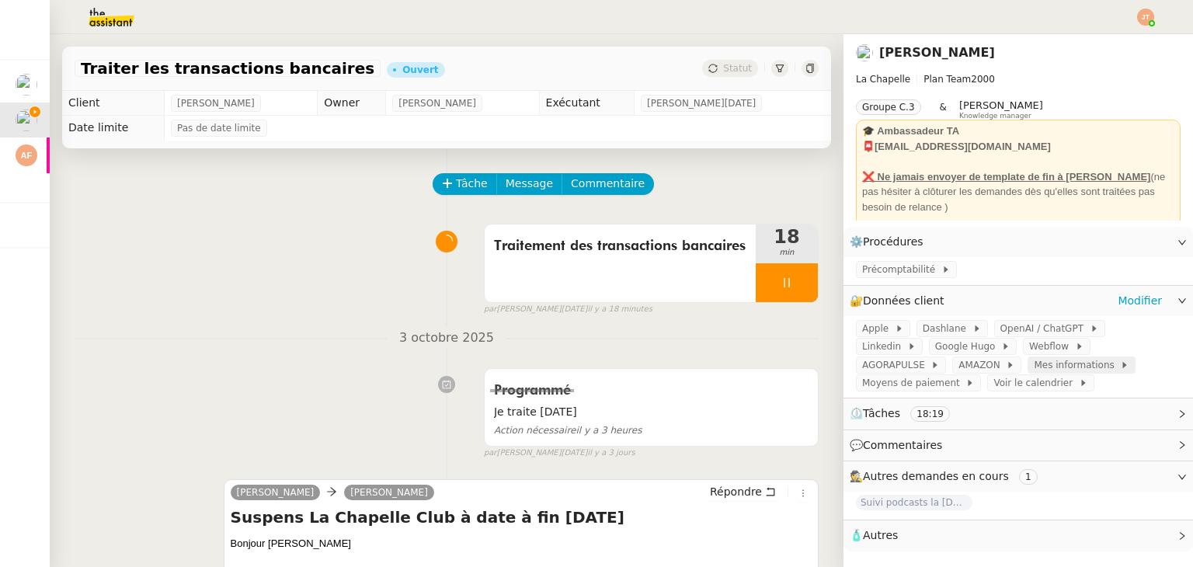
click at [1034, 370] on span "Mes informations" at bounding box center [1077, 365] width 86 height 16
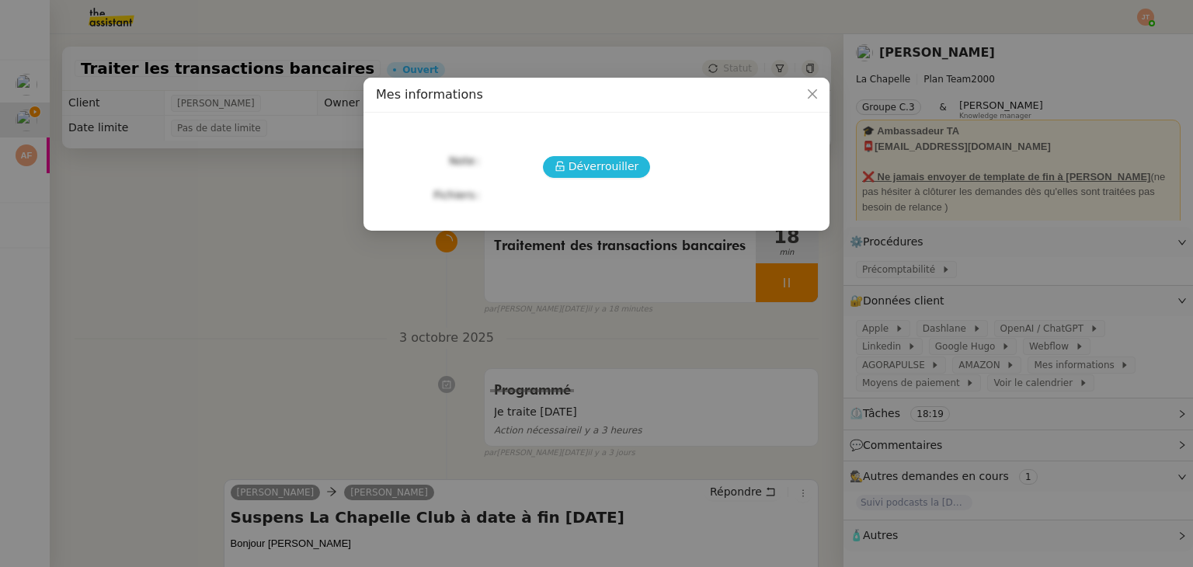
click at [615, 177] on button "Déverrouiller" at bounding box center [597, 167] width 108 height 22
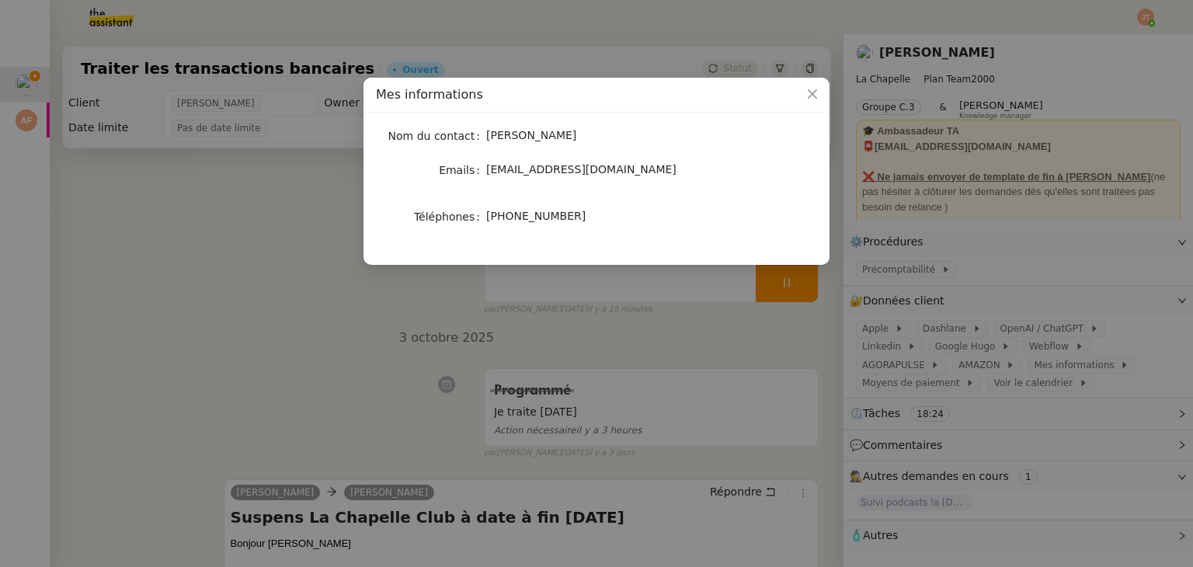
click at [301, 263] on nz-modal-container "Mes informations Nom du contact Hugo Bentz Emails hugo@lachapelle.club Téléphon…" at bounding box center [596, 283] width 1193 height 567
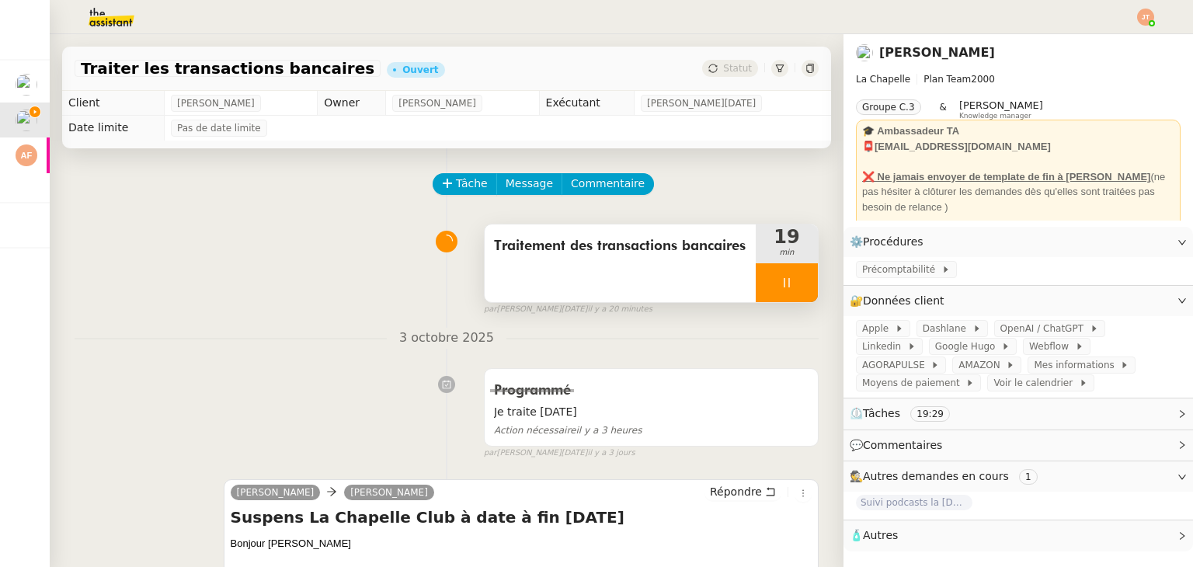
click at [761, 298] on div at bounding box center [787, 282] width 62 height 39
click at [765, 287] on icon at bounding box center [771, 283] width 12 height 12
click at [781, 278] on icon at bounding box center [787, 283] width 12 height 12
click at [792, 293] on button at bounding box center [802, 282] width 31 height 39
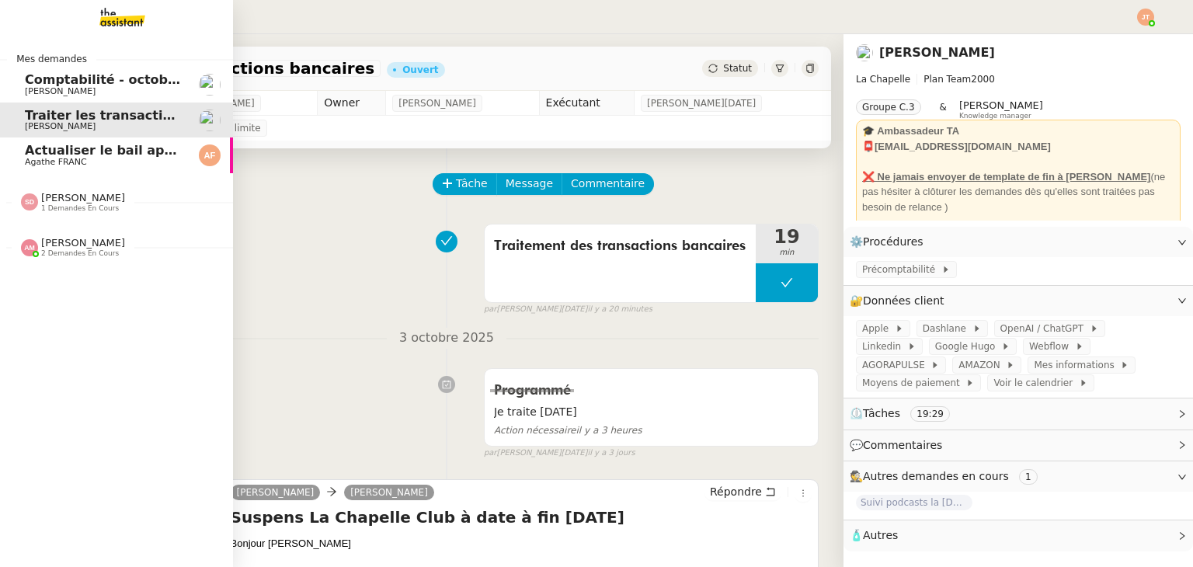
click at [71, 159] on span "Agathe FRANC" at bounding box center [56, 162] width 62 height 10
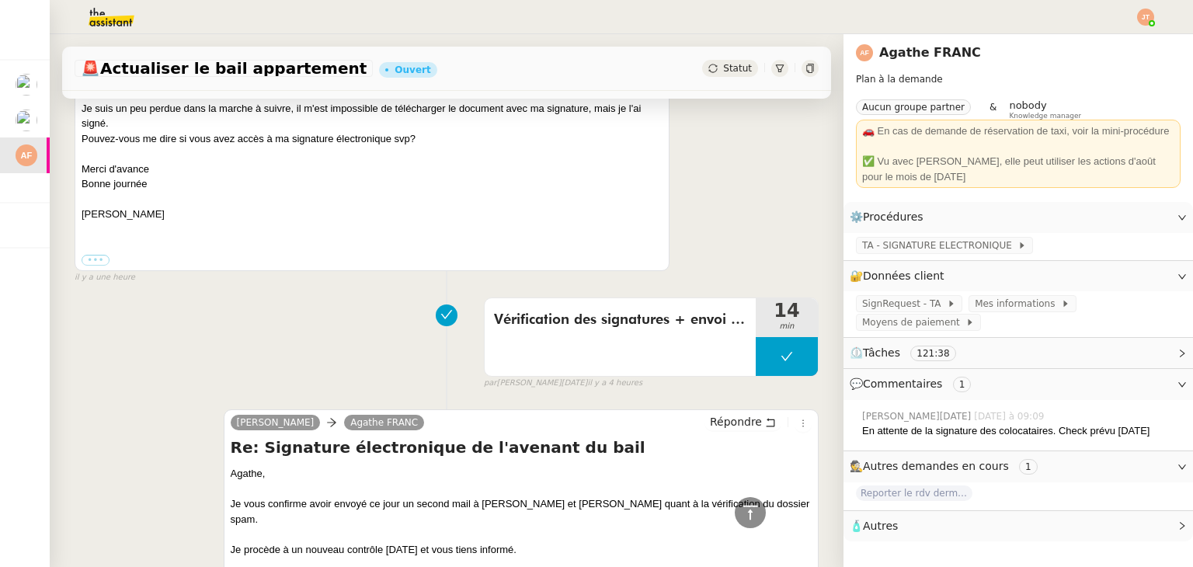
scroll to position [932, 0]
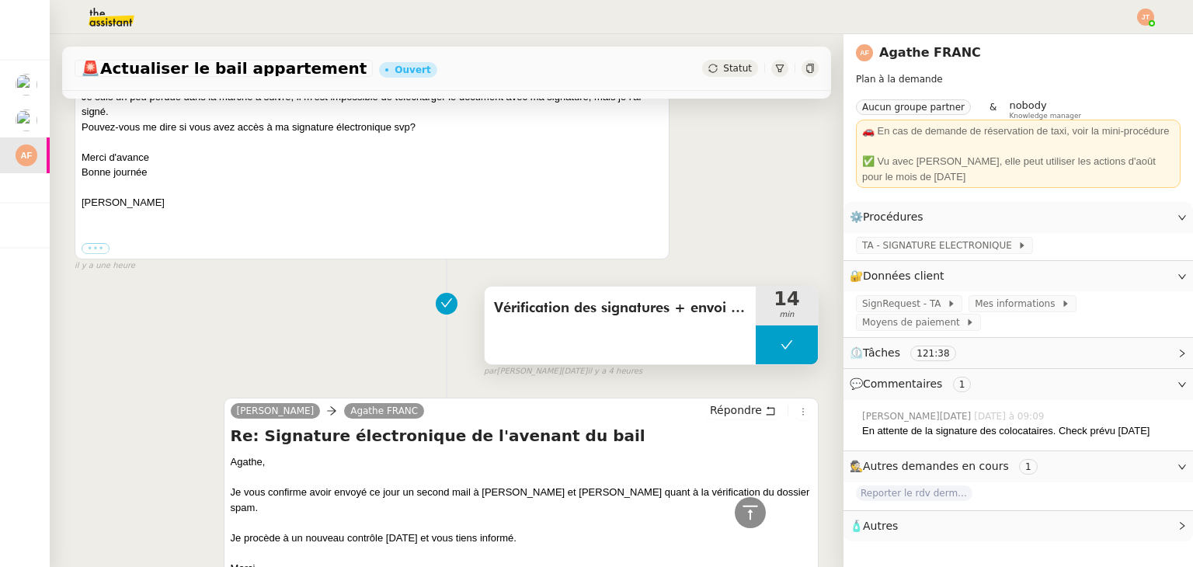
click at [756, 343] on button at bounding box center [787, 345] width 62 height 39
click at [765, 343] on icon at bounding box center [771, 345] width 12 height 12
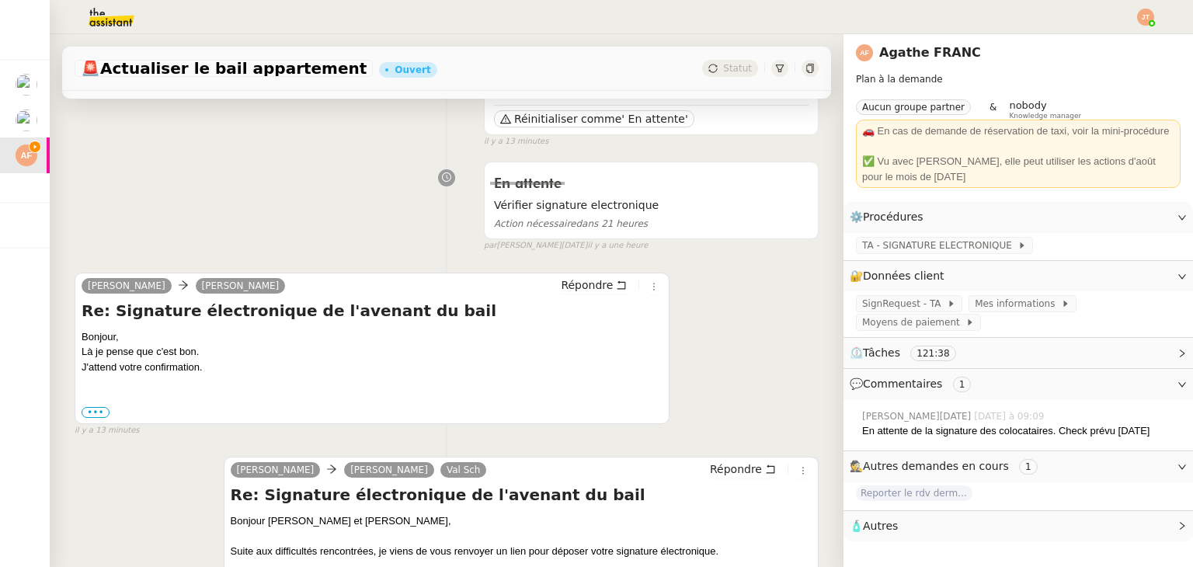
scroll to position [155, 0]
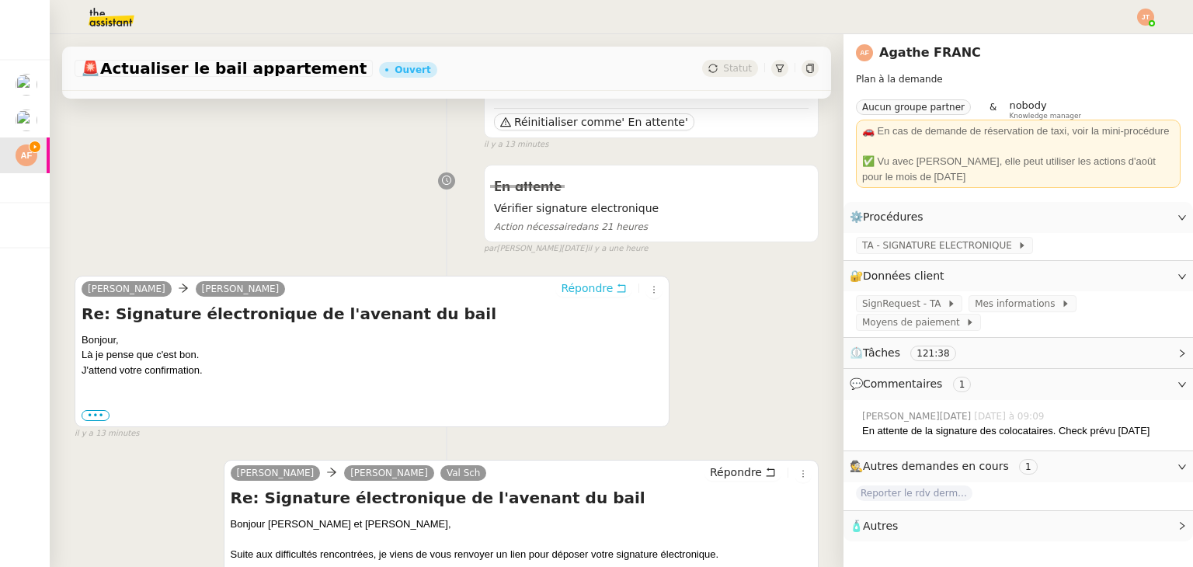
click at [576, 293] on span "Répondre" at bounding box center [587, 288] width 52 height 16
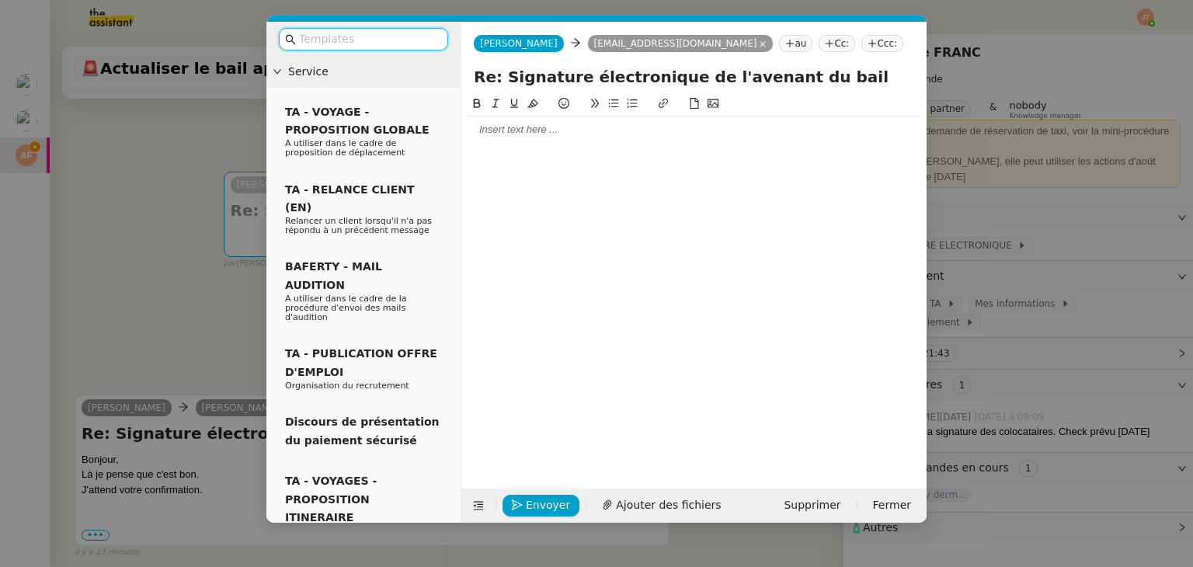
click at [531, 134] on div at bounding box center [694, 130] width 453 height 14
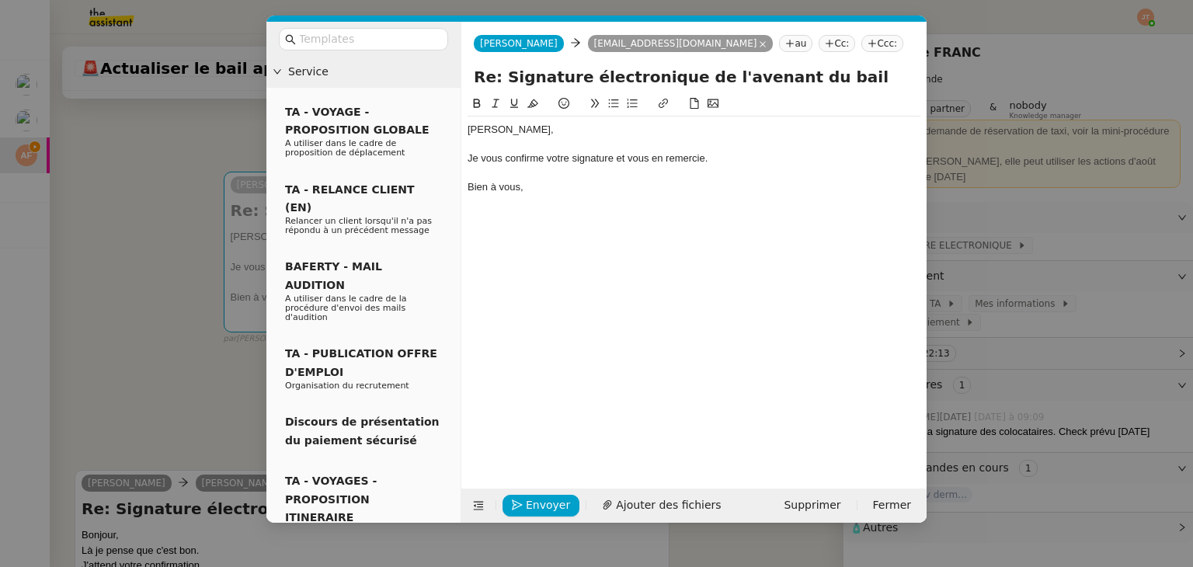
click at [143, 322] on nz-modal-container "Service TA - VOYAGE - PROPOSITION GLOBALE A utiliser dans le cadre de propositi…" at bounding box center [596, 283] width 1193 height 567
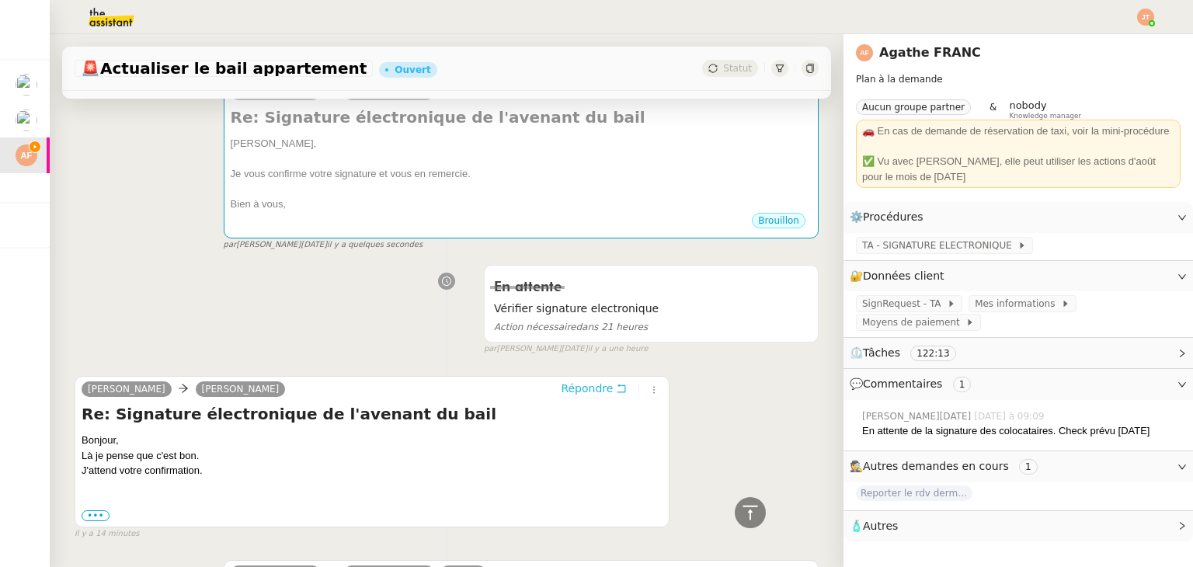
scroll to position [233, 0]
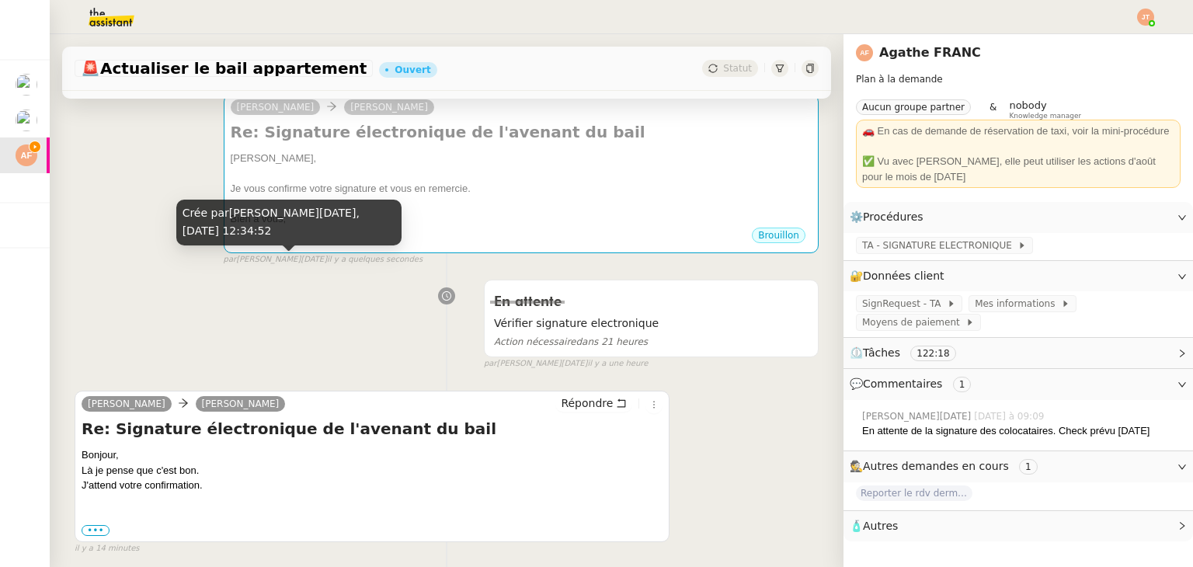
click at [348, 221] on div "Crée par Jean-Noël De Tinguy, 6 oct. 2025, 12:34:52" at bounding box center [288, 223] width 225 height 46
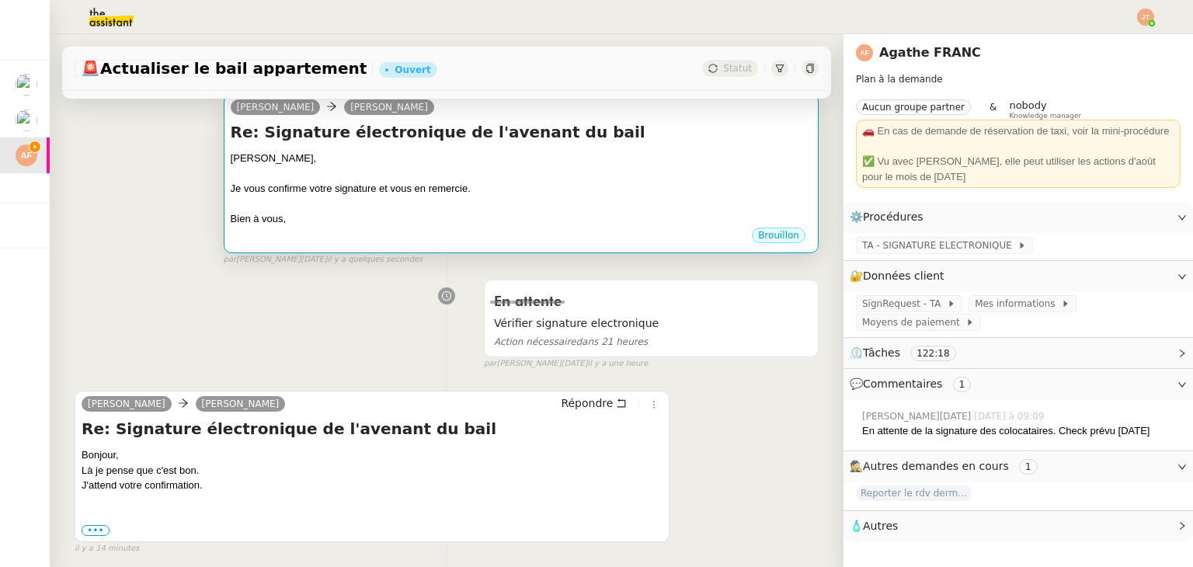
click at [458, 174] on div at bounding box center [521, 173] width 581 height 16
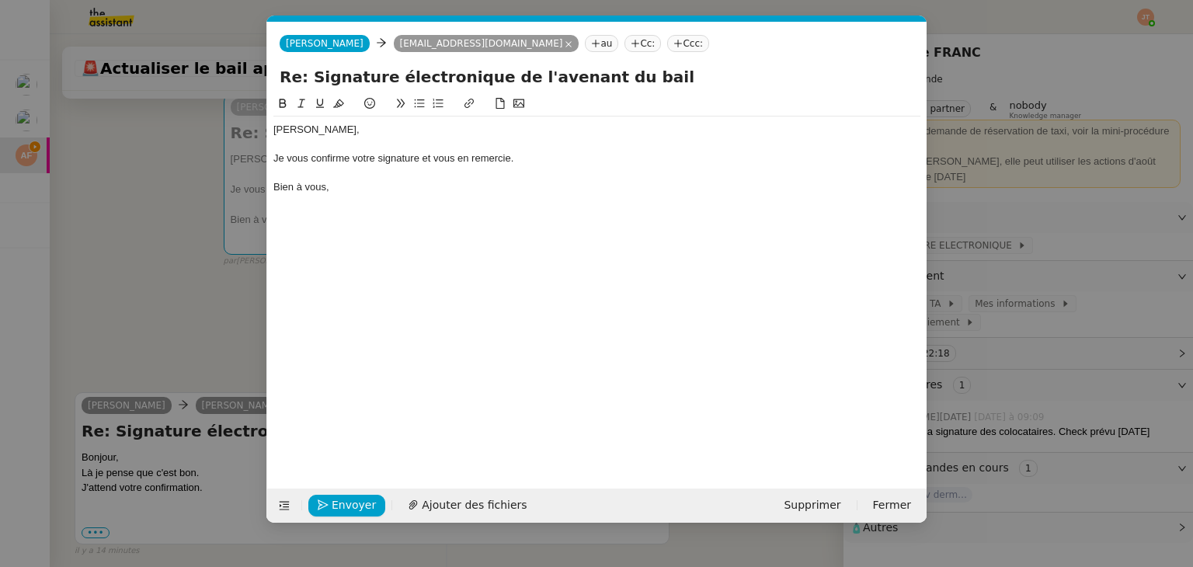
scroll to position [0, 33]
click at [357, 504] on span "Envoyer" at bounding box center [354, 505] width 44 height 18
click at [357, 504] on span "Confirmer l'envoi" at bounding box center [378, 505] width 93 height 18
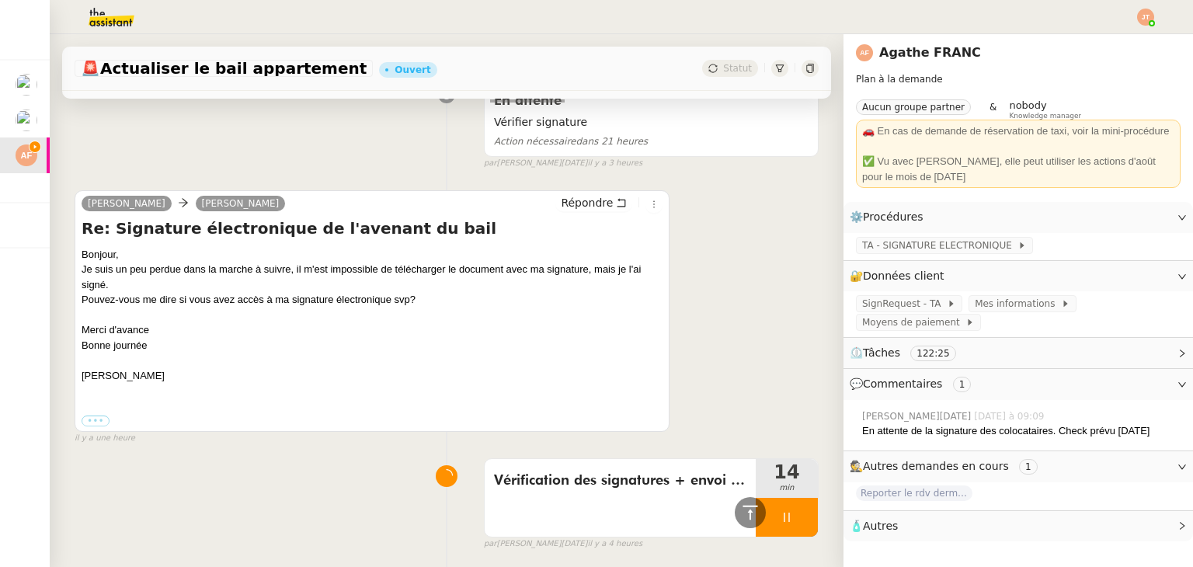
scroll to position [1165, 0]
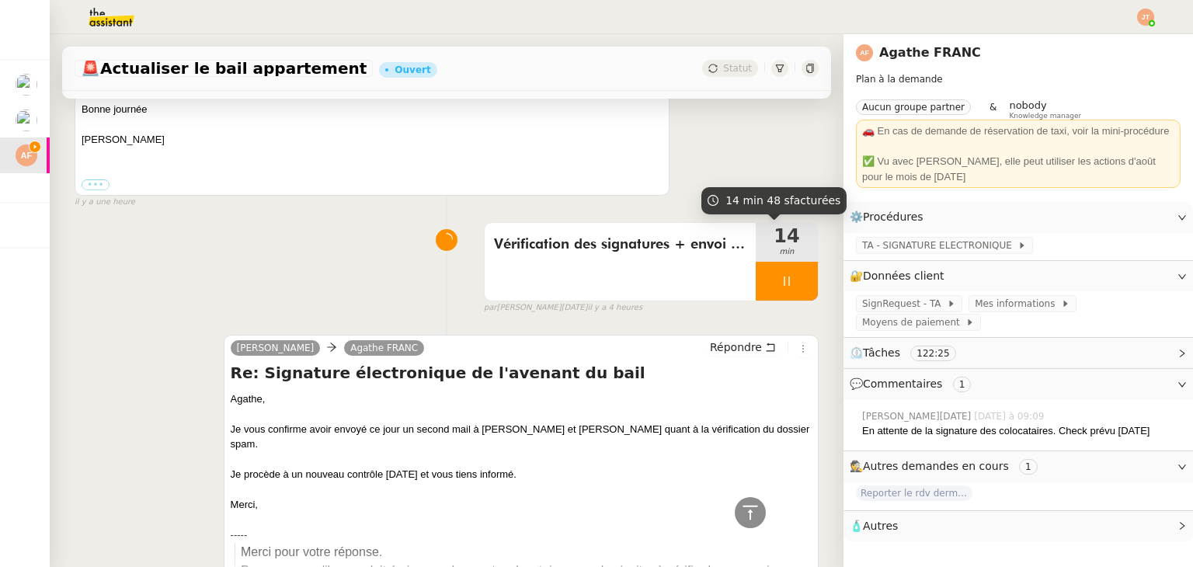
click at [756, 287] on div at bounding box center [787, 281] width 62 height 39
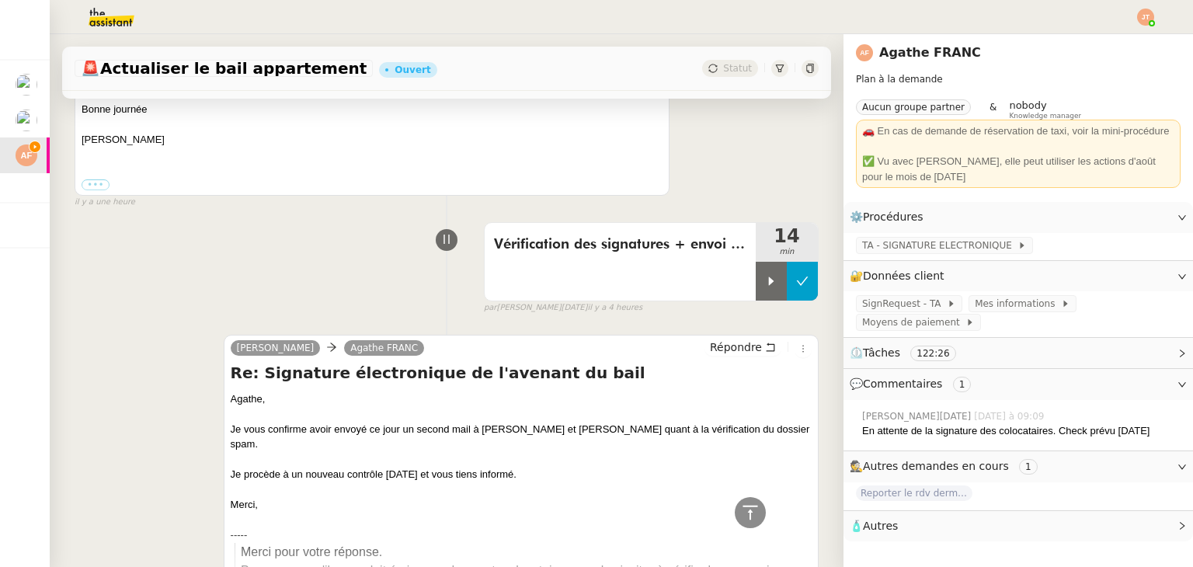
click at [787, 287] on button at bounding box center [802, 281] width 31 height 39
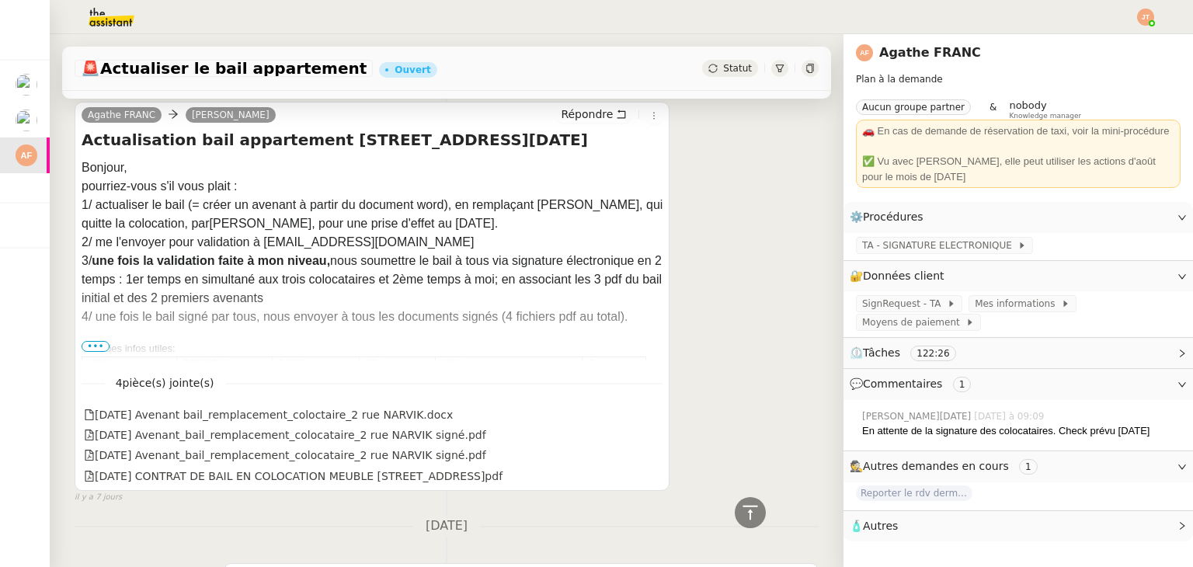
scroll to position [7664, 0]
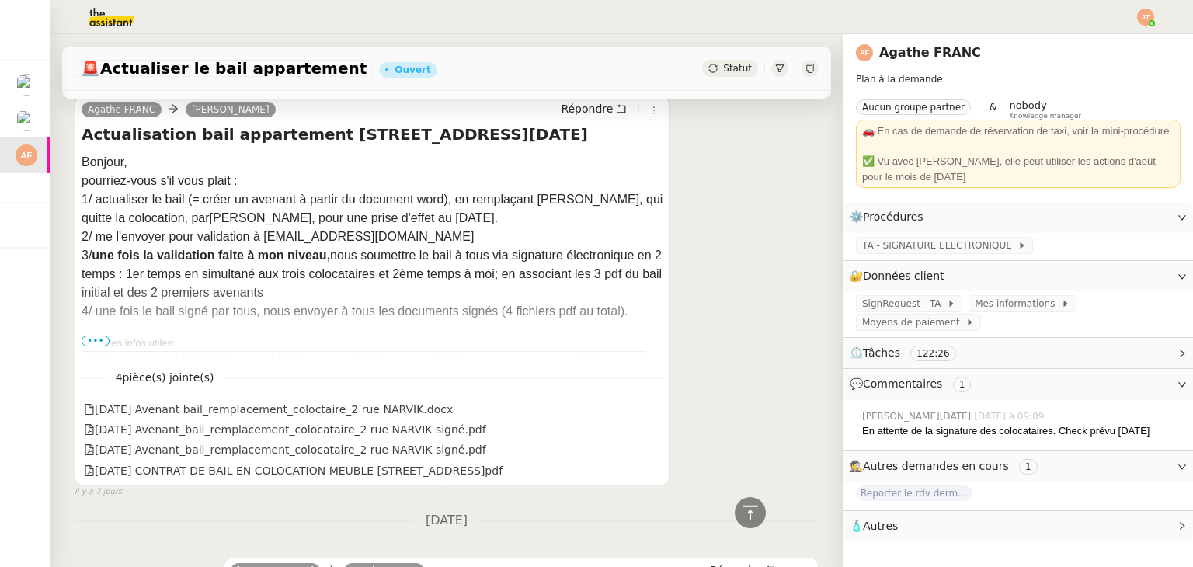
click at [95, 341] on span "•••" at bounding box center [96, 341] width 28 height 11
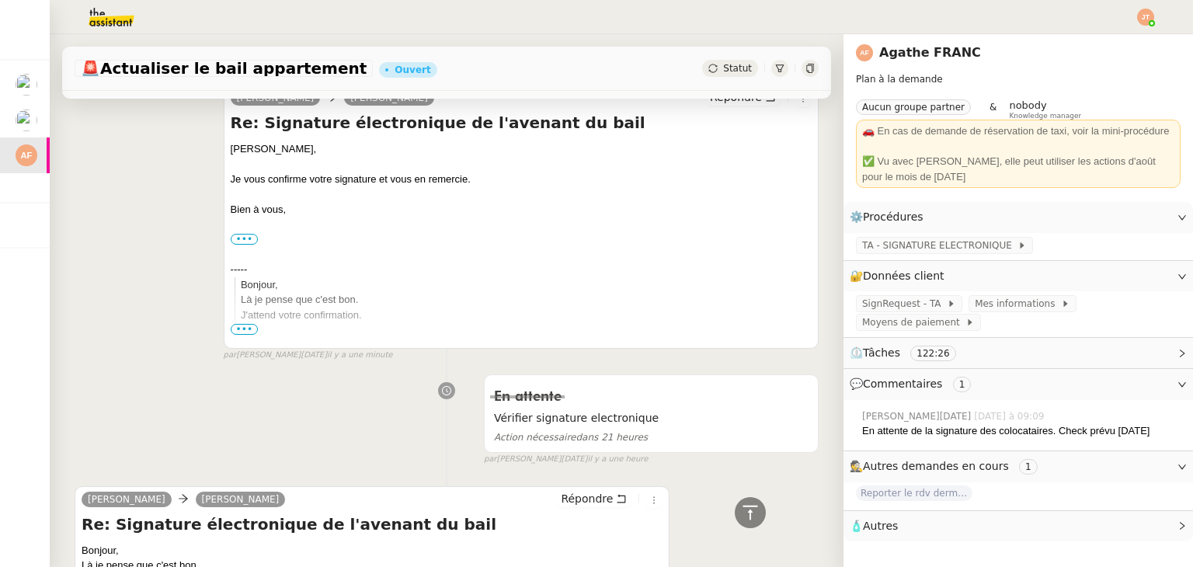
scroll to position [0, 0]
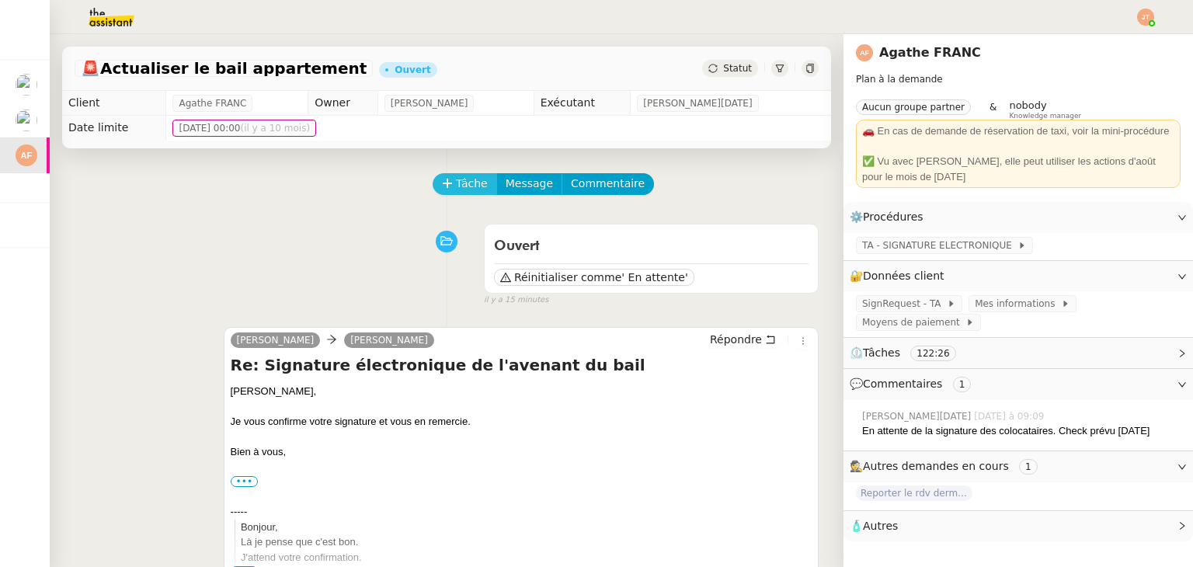
click at [456, 192] on span "Tâche" at bounding box center [472, 184] width 32 height 18
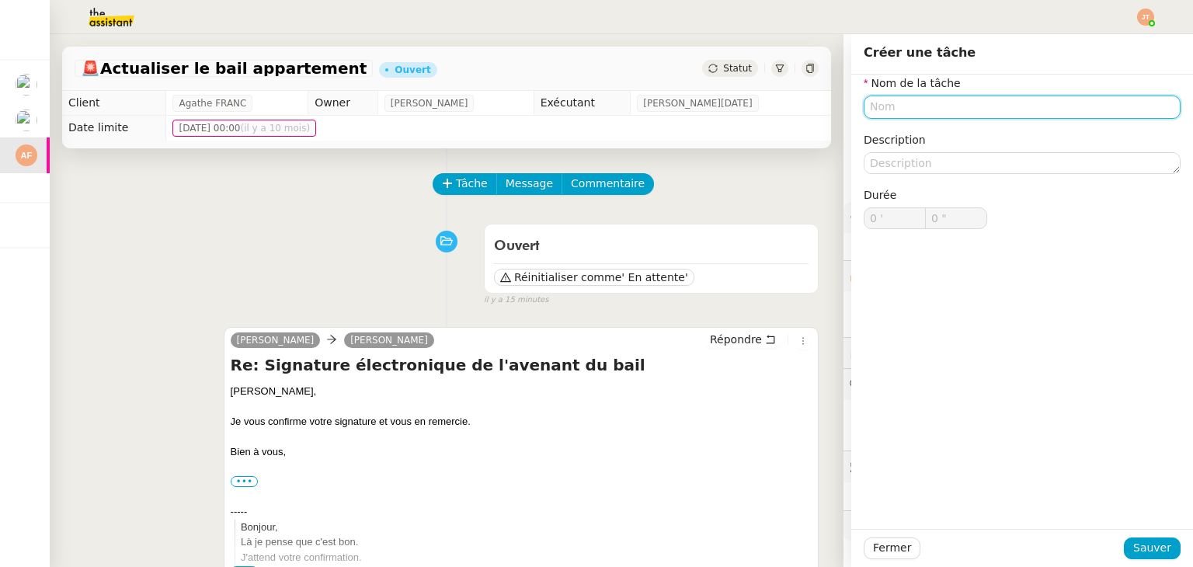
click at [907, 103] on input "text" at bounding box center [1022, 107] width 317 height 23
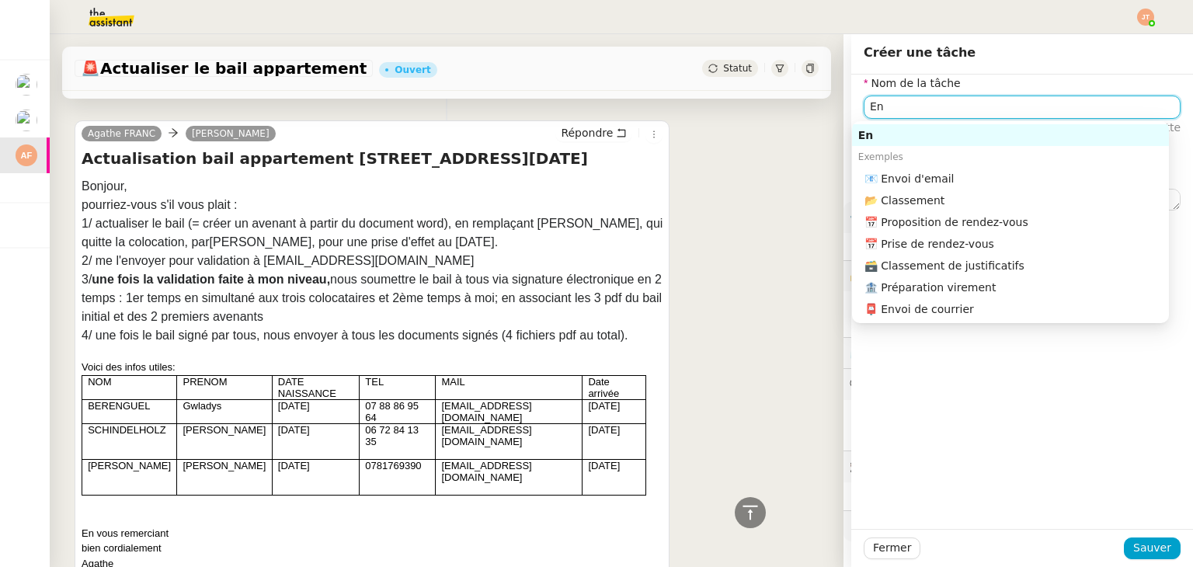
scroll to position [7614, 0]
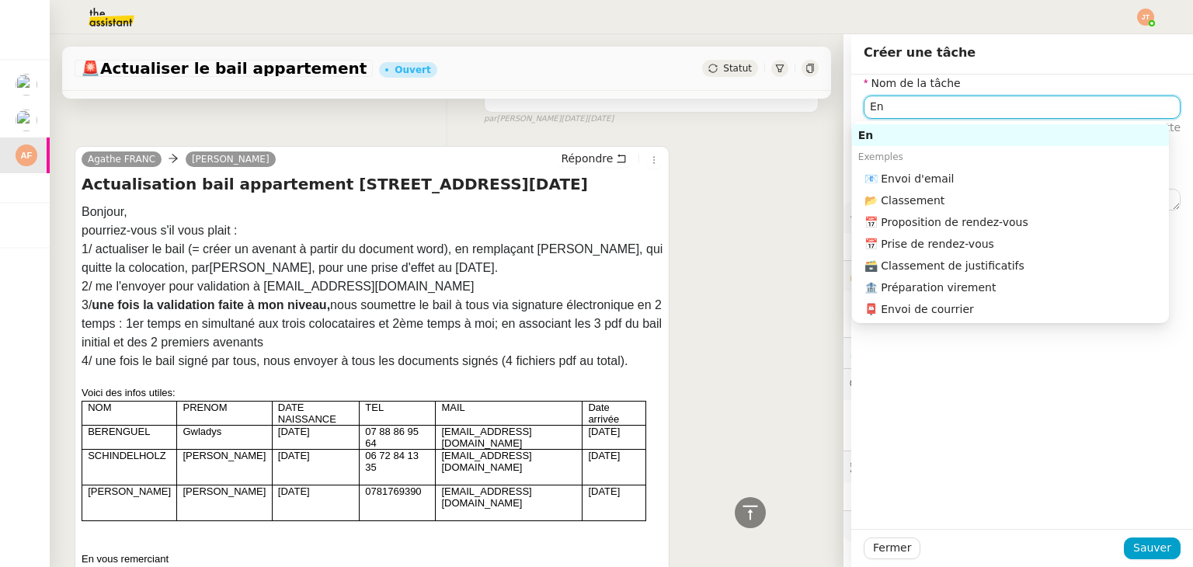
drag, startPoint x: 872, startPoint y: 106, endPoint x: 831, endPoint y: 106, distance: 42.0
click at [831, 106] on app-ticket "🚨 Actualiser le bail appartement Ouvert Statut Client Agathe FRANC Owner Frédér…" at bounding box center [622, 300] width 1144 height 533
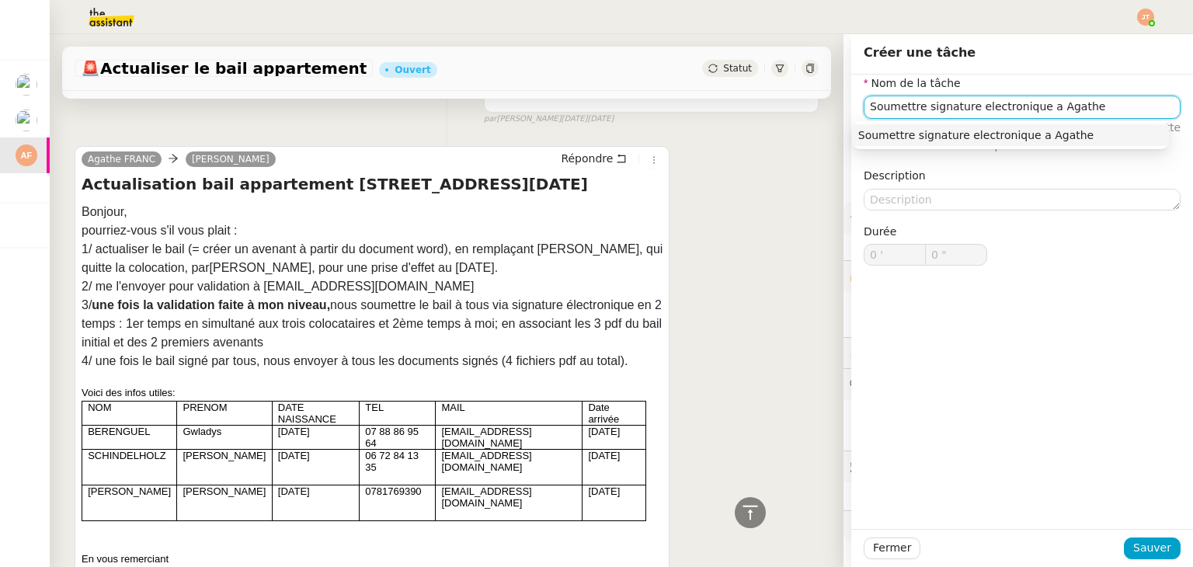
click at [991, 113] on input "Soumettre signature electronique a Agathe" at bounding box center [1022, 107] width 317 height 23
type input "Soumettre signature électronique a Agathe"
click at [1134, 552] on span "Sauver" at bounding box center [1153, 548] width 38 height 18
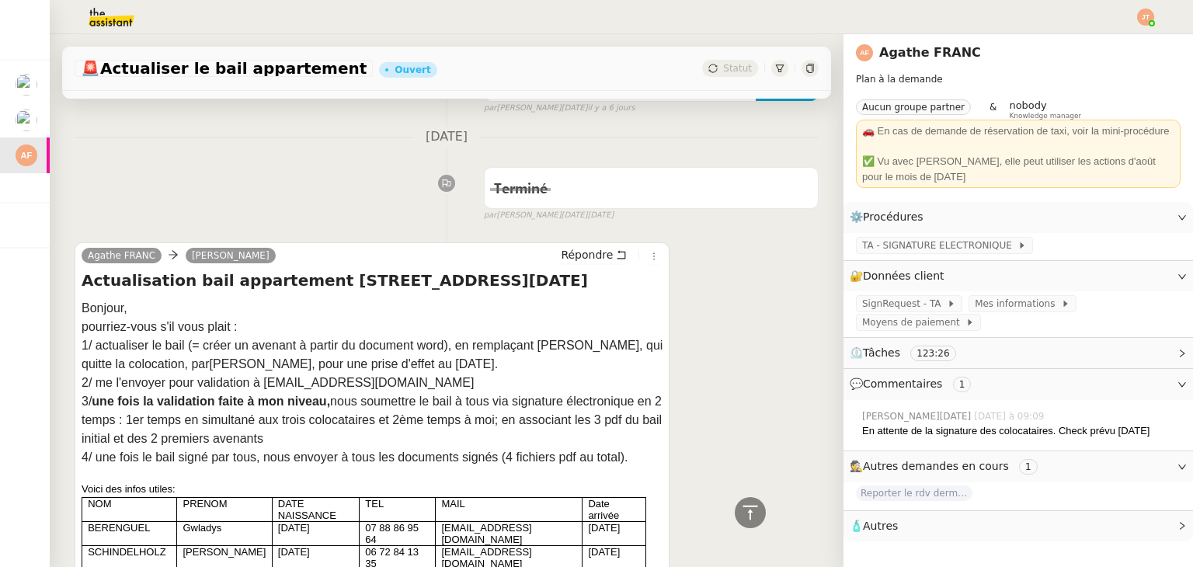
scroll to position [7559, 0]
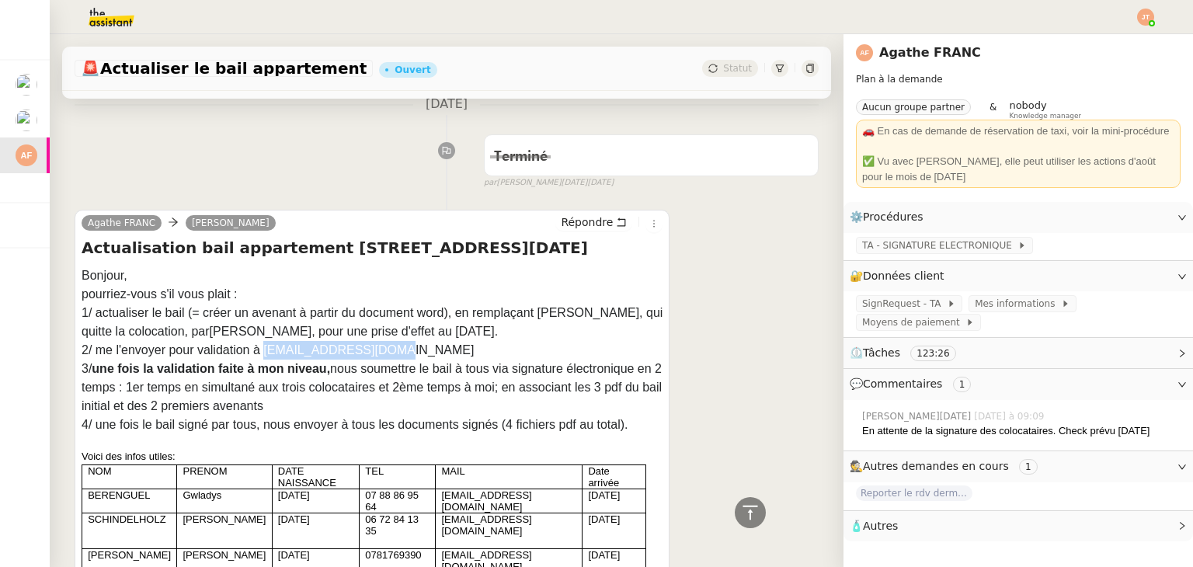
drag, startPoint x: 387, startPoint y: 353, endPoint x: 265, endPoint y: 353, distance: 122.0
click at [265, 353] on div "2/ me l'envoyer pour validation à agathefranc@yahoo.fr" at bounding box center [372, 350] width 581 height 19
copy div "agathefranc@yahoo.fr"
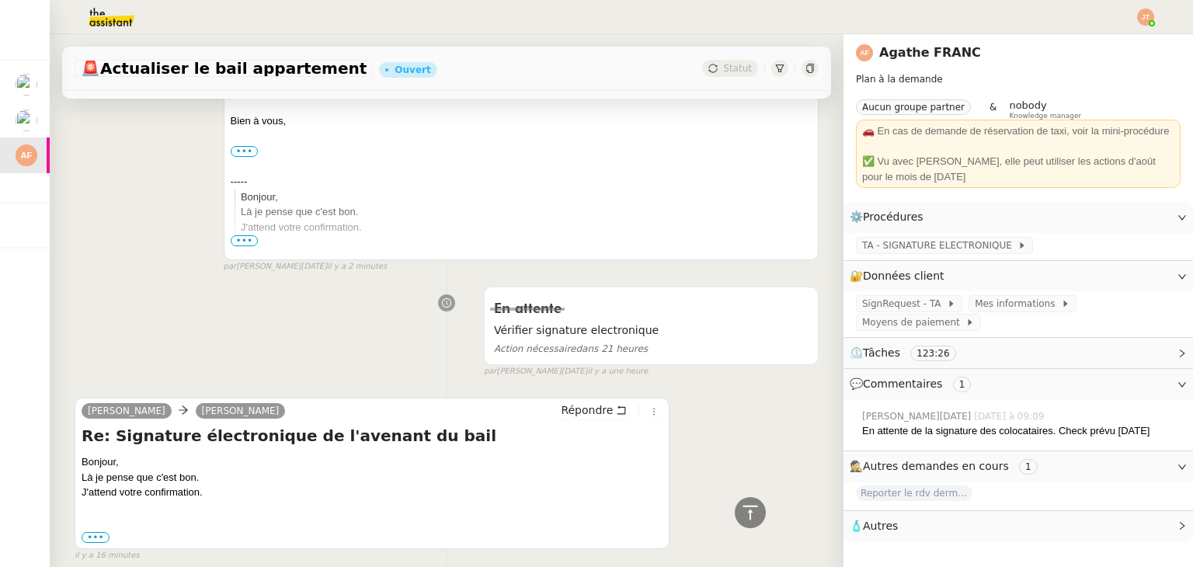
scroll to position [0, 0]
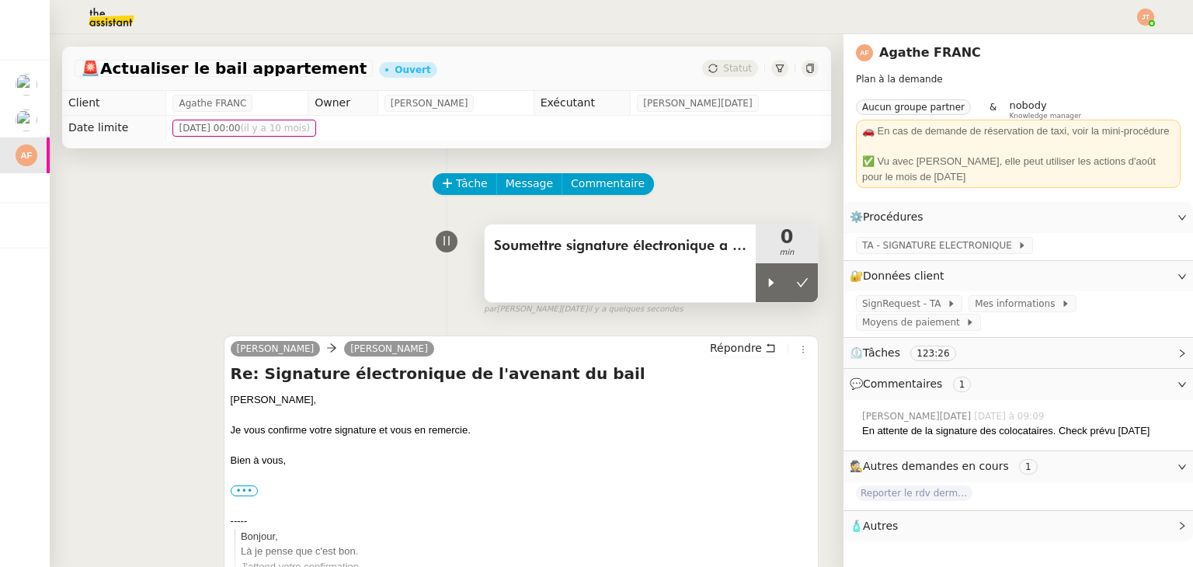
click at [723, 287] on div "Soumettre signature électronique a Agathe" at bounding box center [620, 264] width 271 height 78
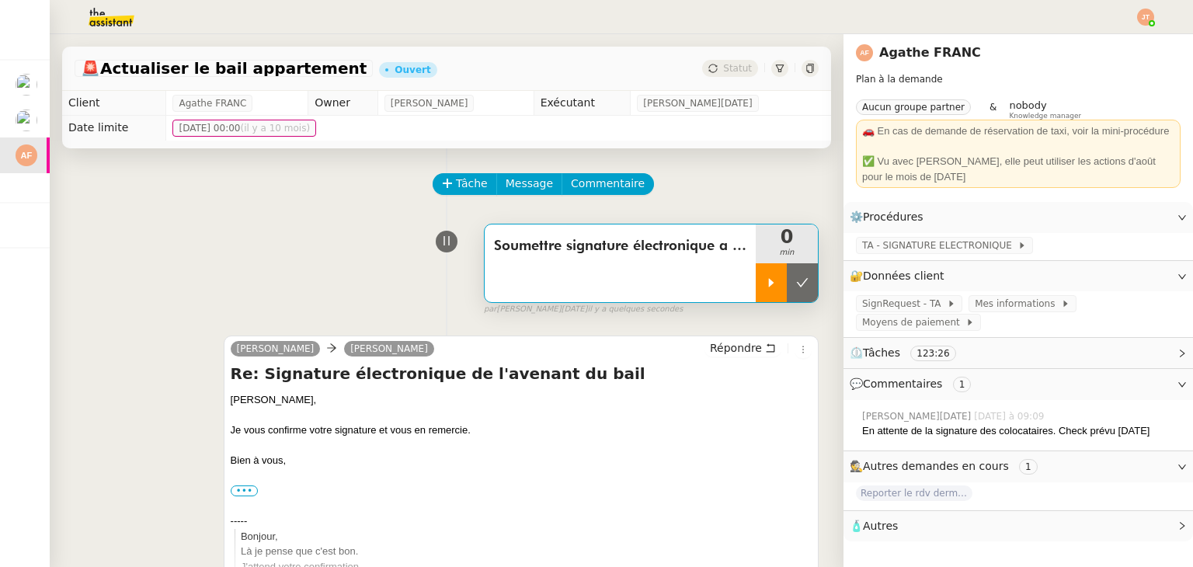
click at [756, 286] on div at bounding box center [771, 282] width 31 height 39
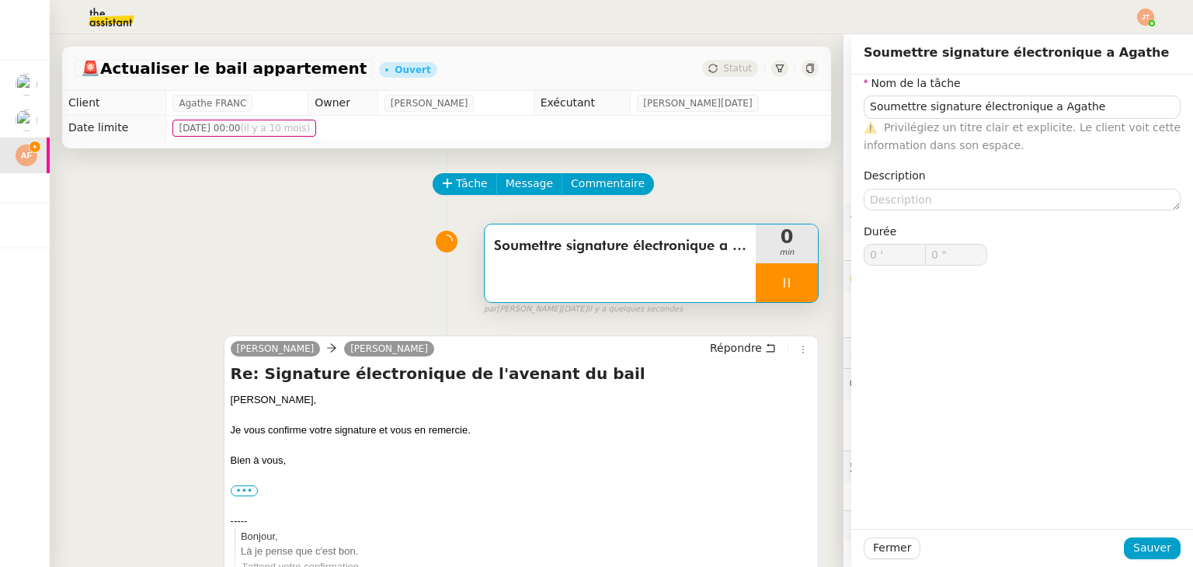
type input "Soumettre signature électronique a Agathe"
type input "0 '"
type input "0 ""
type input "Soumettre signature électronique a Agathe"
type input "0 '"
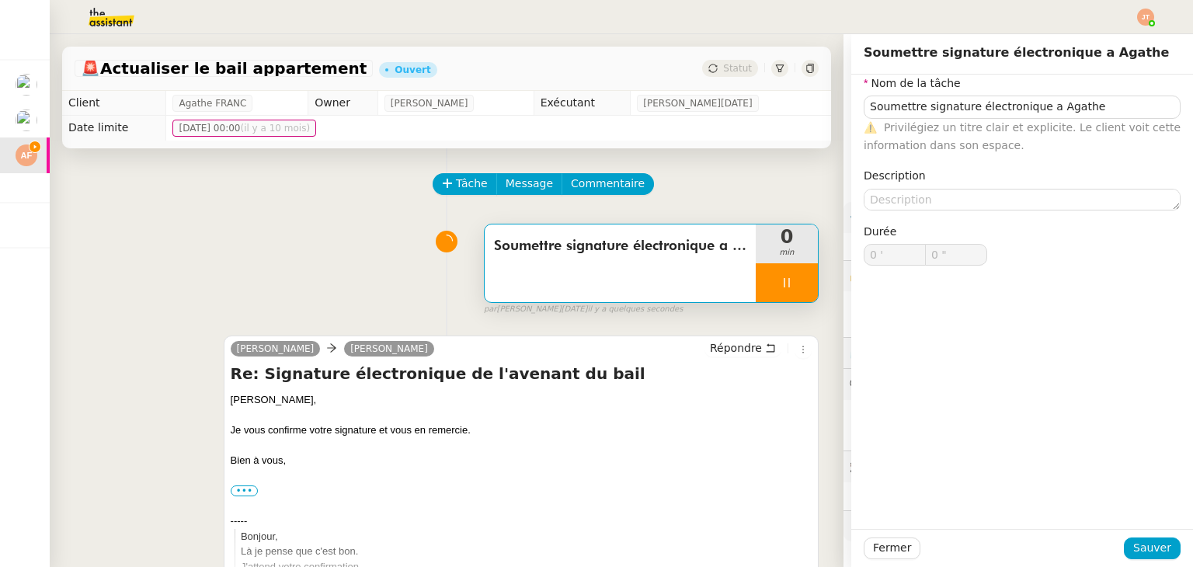
type input "0 ""
click at [325, 177] on div "Tâche Message Commentaire" at bounding box center [447, 191] width 744 height 37
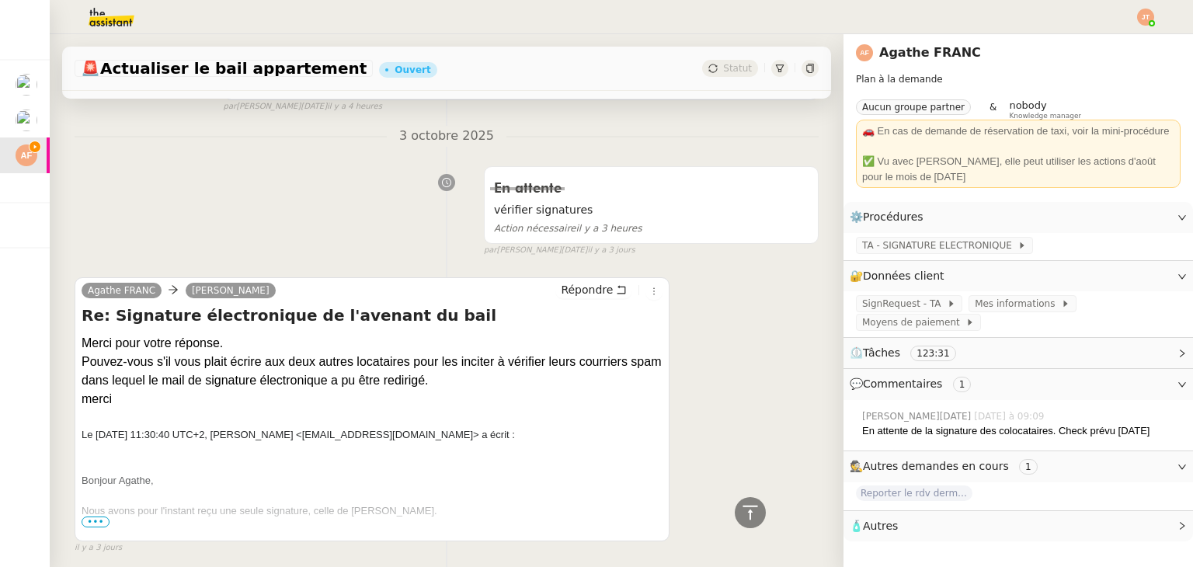
scroll to position [2098, 0]
click at [576, 294] on span "Répondre" at bounding box center [587, 290] width 52 height 16
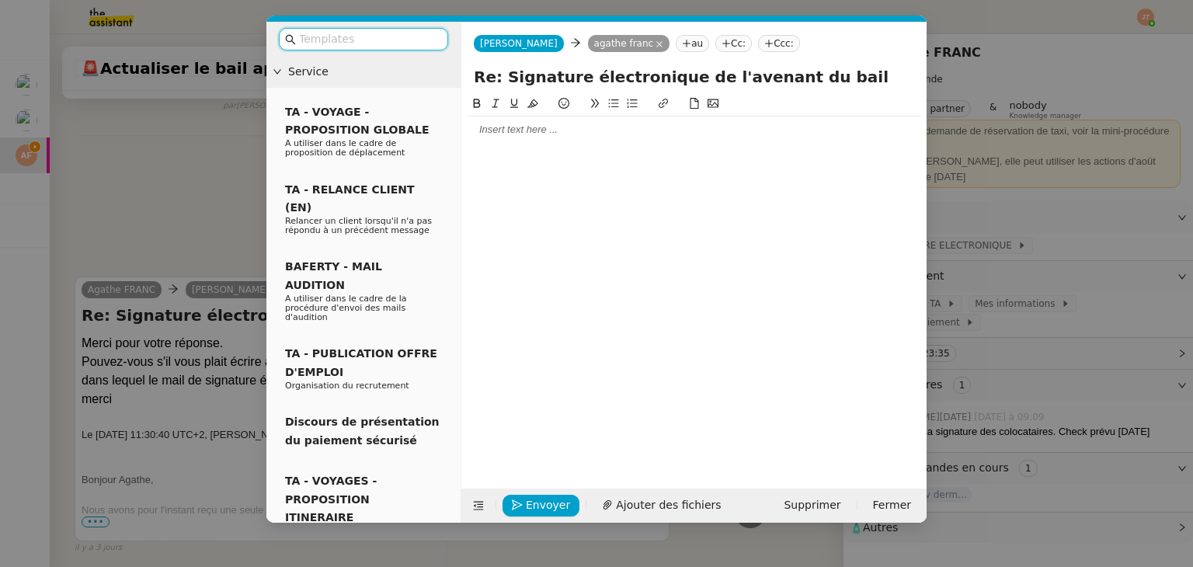
scroll to position [2222, 0]
click at [543, 124] on div at bounding box center [694, 130] width 453 height 14
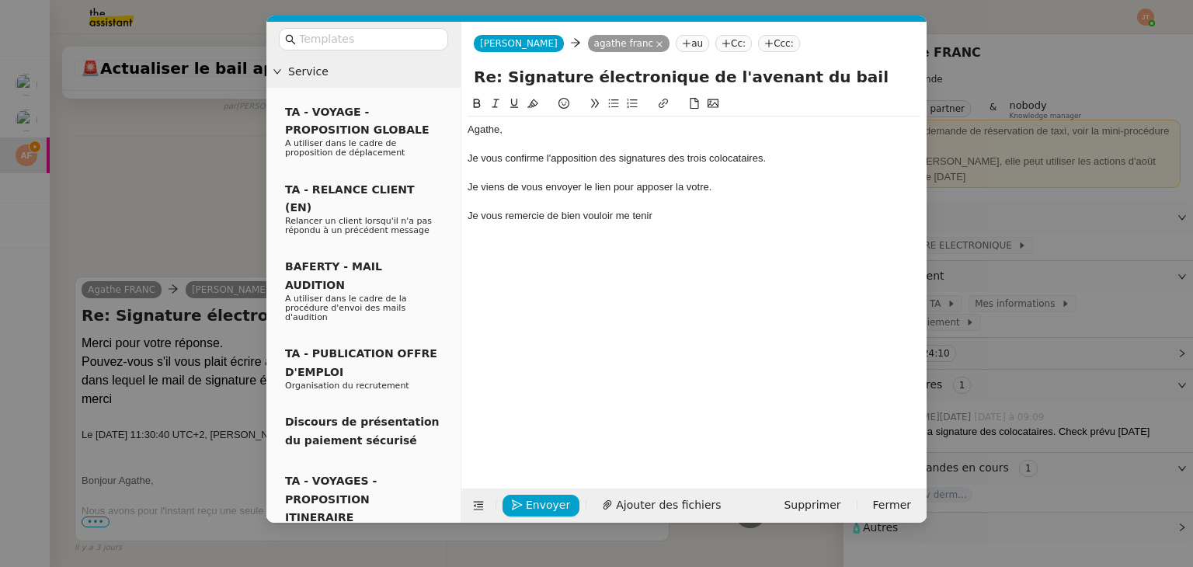
scroll to position [2328, 0]
click at [696, 186] on div "Je viens de vous envoyer le lien pour apposer la votre." at bounding box center [694, 187] width 453 height 14
click at [0, 0] on lt-span "v ô tre" at bounding box center [0, 0] width 0 height 0
click at [199, 200] on nz-modal-container "Service TA - VOYAGE - PROPOSITION GLOBALE A utiliser dans le cadre de propositi…" at bounding box center [596, 283] width 1193 height 567
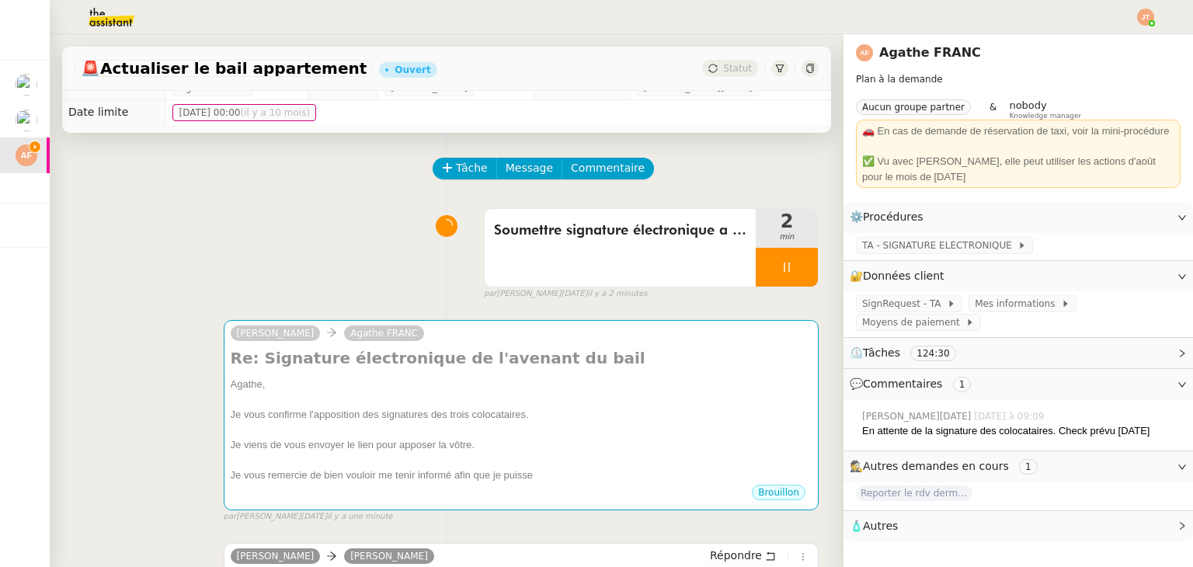
scroll to position [0, 0]
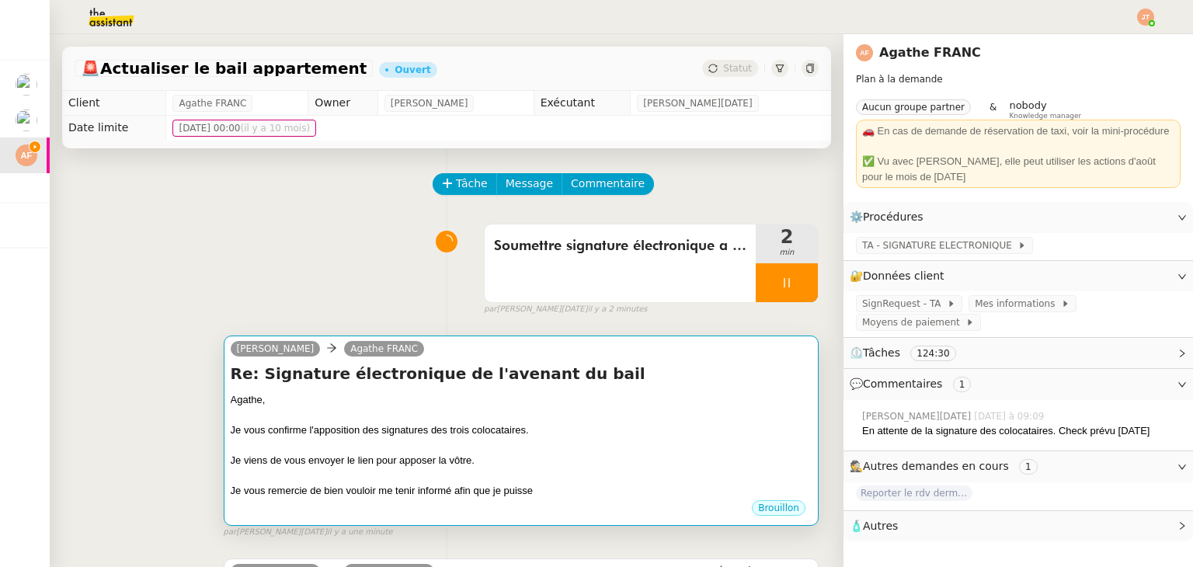
click at [615, 380] on h4 "Re: Signature électronique de l'avenant du bail" at bounding box center [521, 374] width 581 height 22
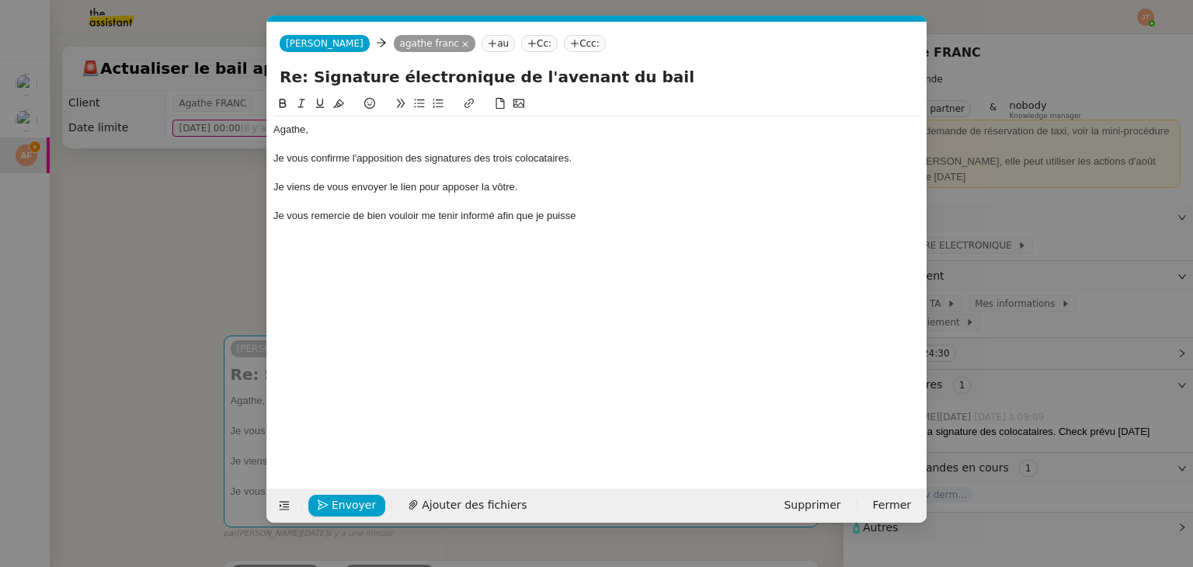
scroll to position [0, 33]
click at [615, 215] on div "Je vous remercie de bien vouloir me tenir informé afin que je puisse" at bounding box center [596, 216] width 647 height 14
click at [166, 281] on nz-modal-container "Service TA - VOYAGE - PROPOSITION GLOBALE A utiliser dans le cadre de propositi…" at bounding box center [596, 283] width 1193 height 567
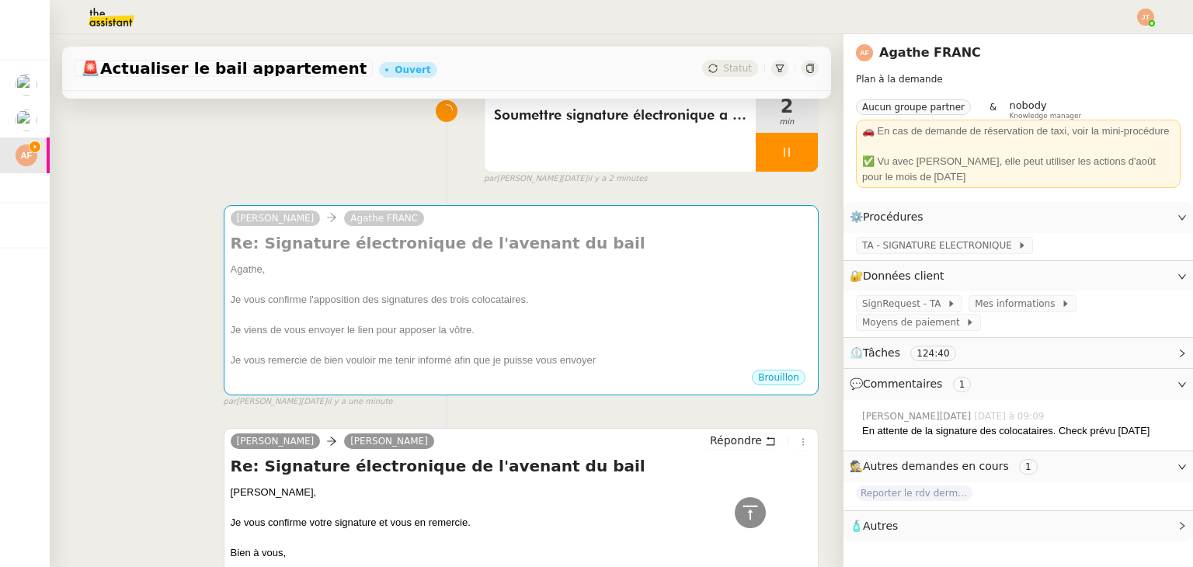
scroll to position [0, 0]
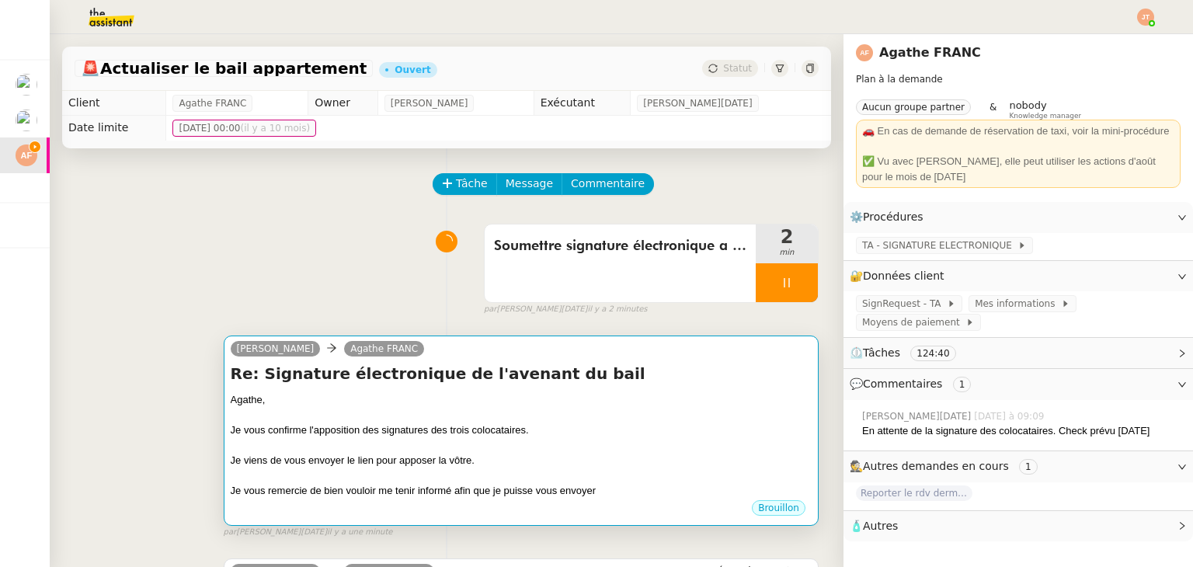
click at [609, 414] on div at bounding box center [521, 416] width 581 height 16
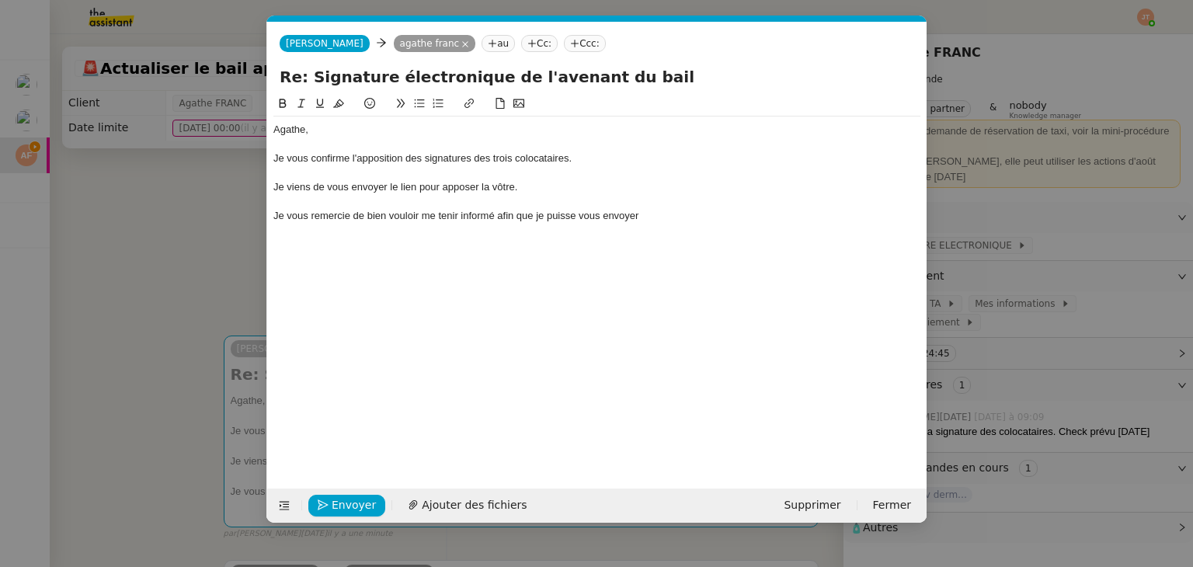
scroll to position [0, 33]
click at [660, 227] on div "Agathe, Je vous confirme l'apposition des signatures des trois colocataires. Je…" at bounding box center [596, 173] width 647 height 113
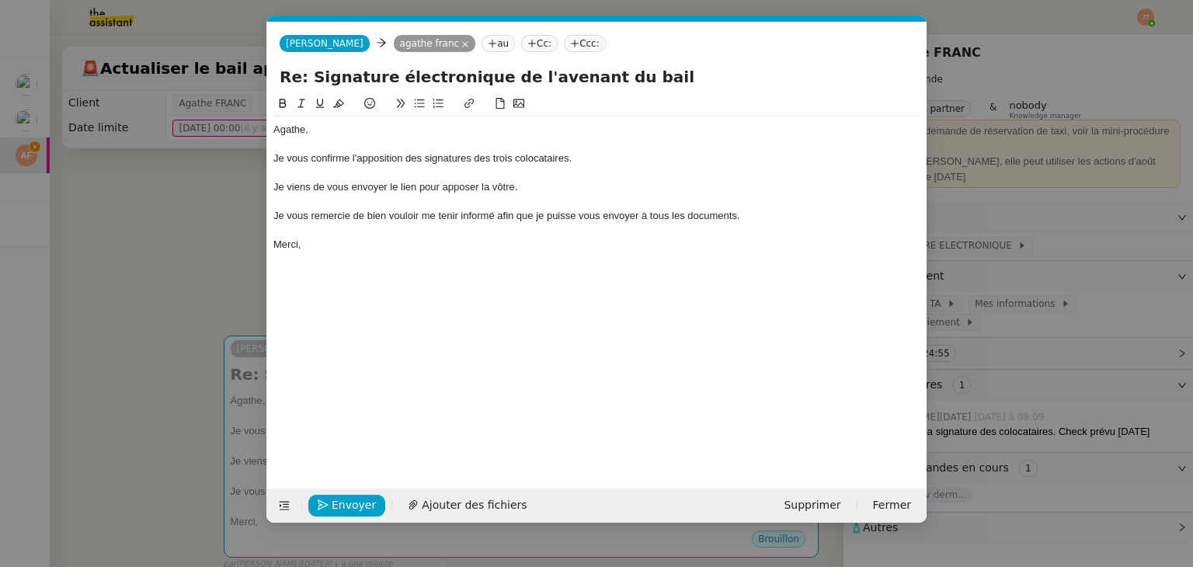
click at [354, 243] on div "Merci," at bounding box center [596, 245] width 647 height 14
click at [336, 510] on span "Envoyer" at bounding box center [354, 505] width 44 height 18
click at [336, 510] on span "Confirmer l'envoi" at bounding box center [378, 505] width 93 height 18
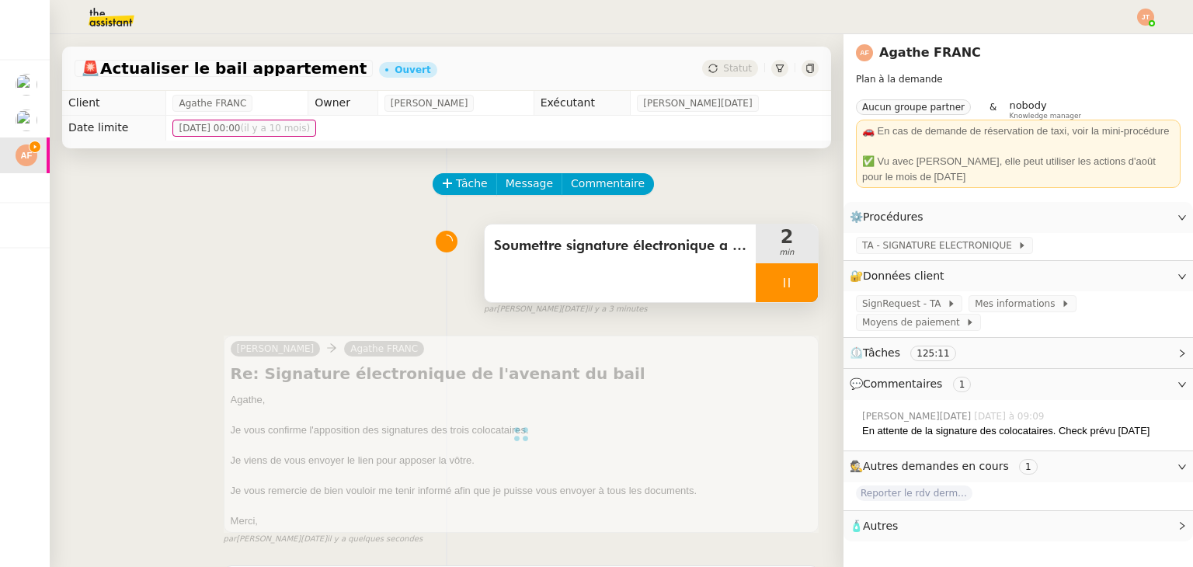
click at [757, 295] on div at bounding box center [787, 282] width 62 height 39
click at [787, 291] on button at bounding box center [802, 282] width 31 height 39
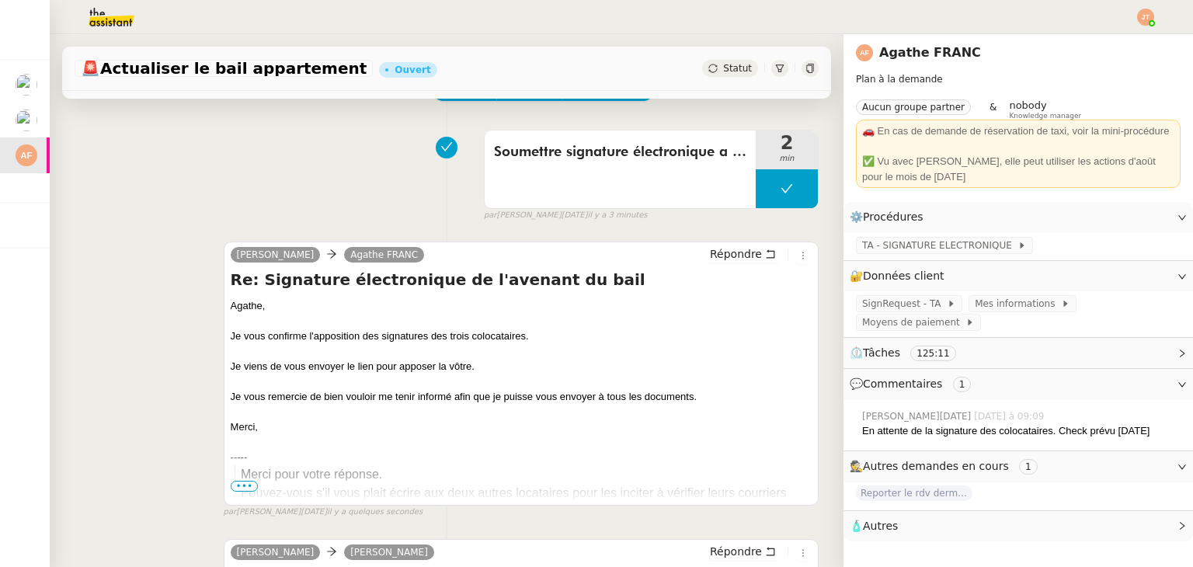
scroll to position [0, 0]
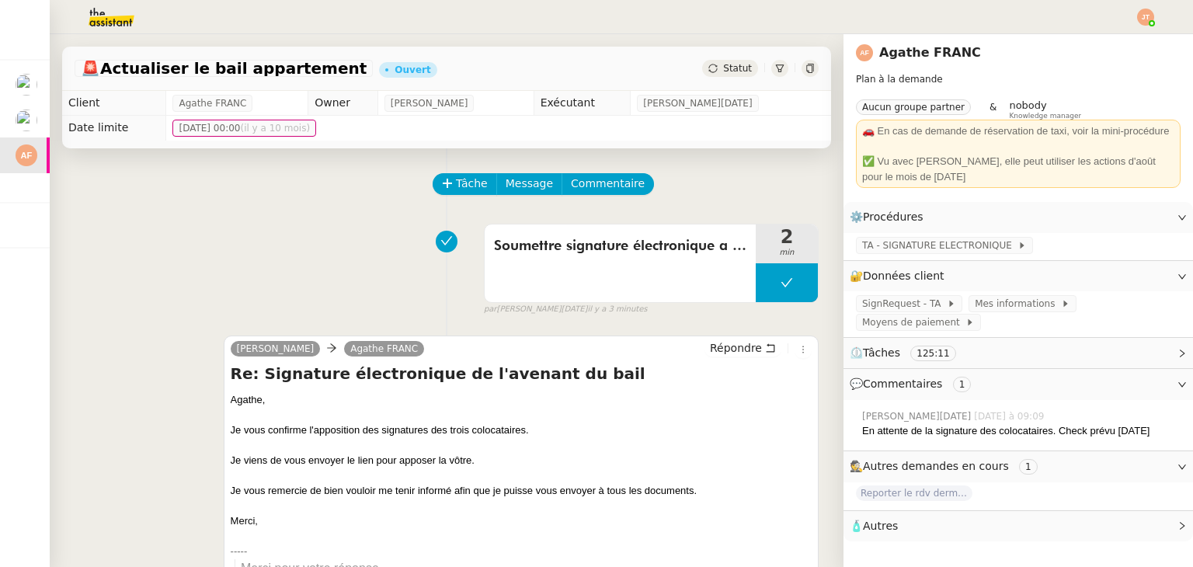
click at [705, 67] on div "Statut" at bounding box center [730, 68] width 56 height 17
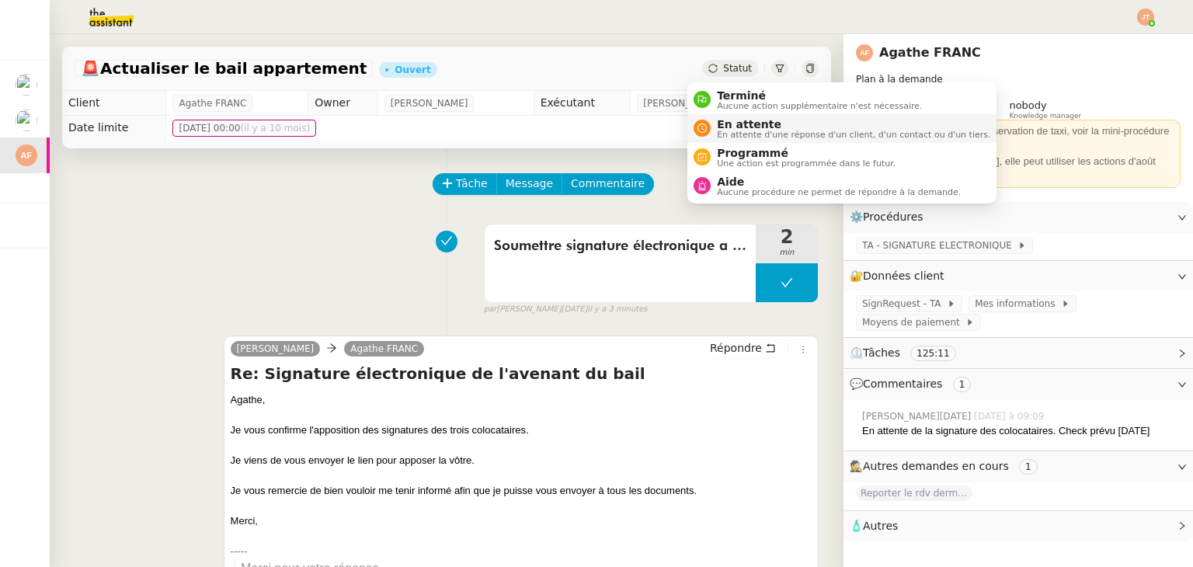
click at [733, 131] on span "En attente d'une réponse d'un client, d'un contact ou d'un tiers." at bounding box center [853, 135] width 273 height 9
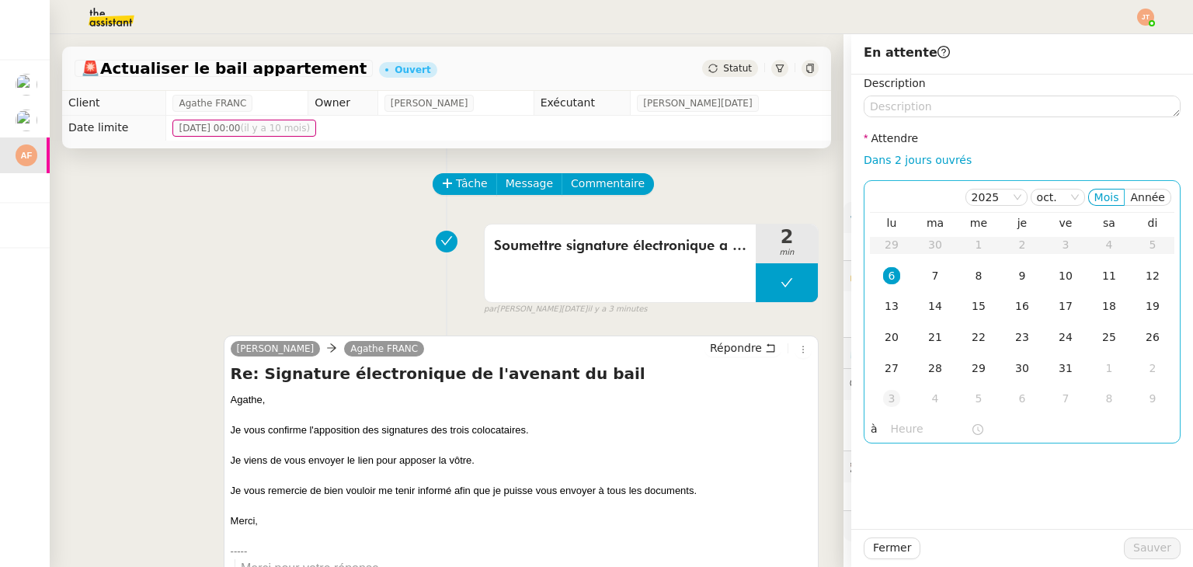
drag, startPoint x: 926, startPoint y: 275, endPoint x: 898, endPoint y: 402, distance: 129.7
click at [927, 275] on div "7" at bounding box center [935, 275] width 17 height 17
click at [895, 433] on input "text" at bounding box center [931, 429] width 80 height 18
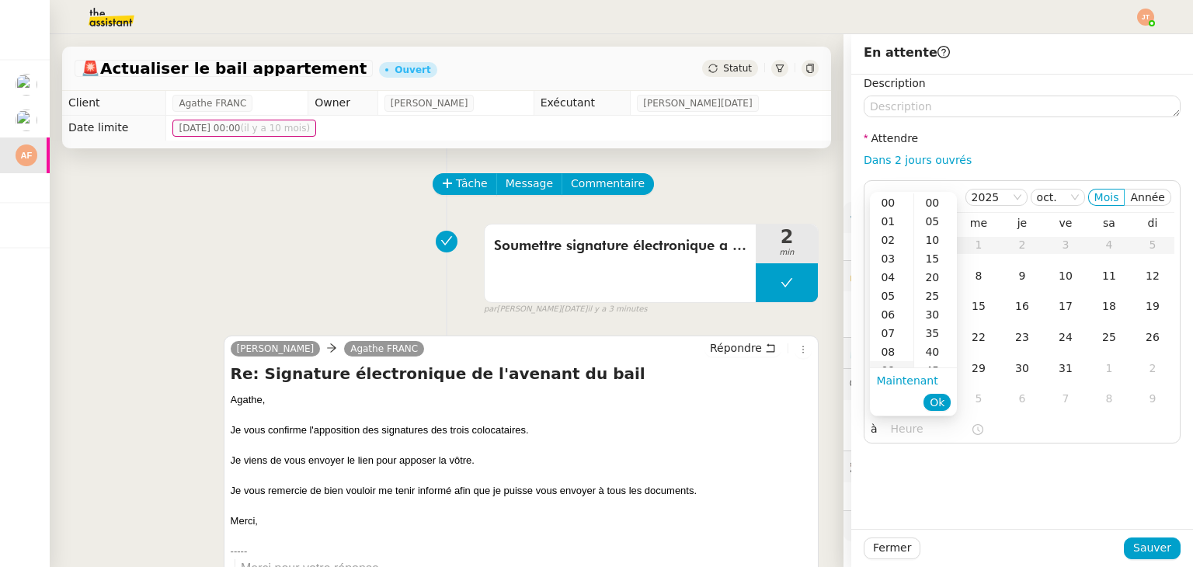
click at [895, 364] on div "09" at bounding box center [892, 370] width 44 height 19
type input "09:40"
click at [928, 207] on div "40" at bounding box center [935, 202] width 43 height 19
click at [938, 400] on span "Ok" at bounding box center [937, 403] width 15 height 16
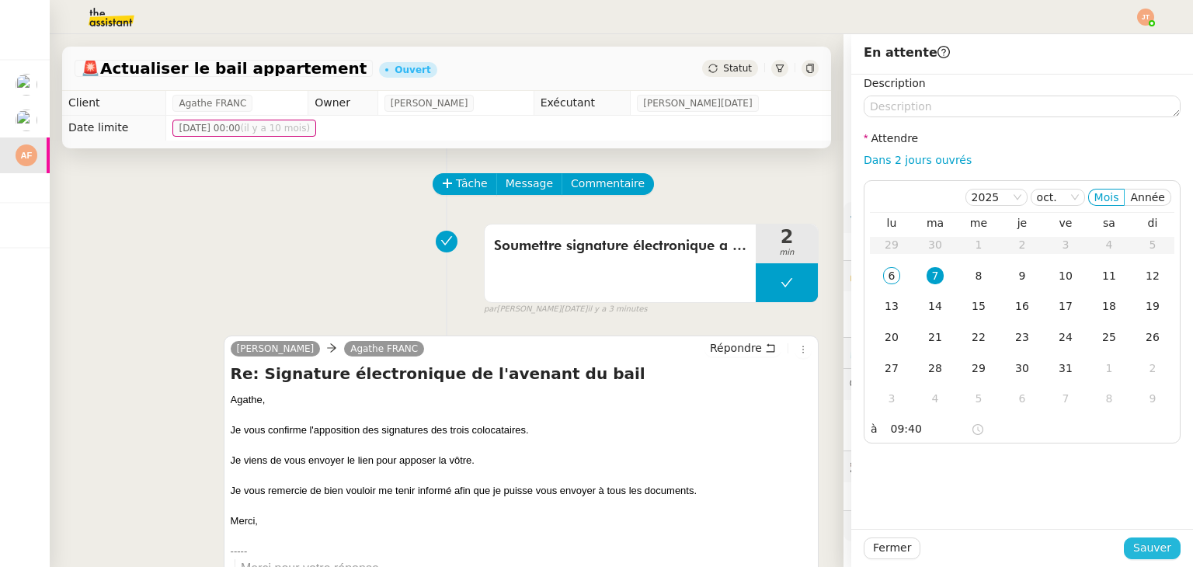
click at [1134, 545] on span "Sauver" at bounding box center [1153, 548] width 38 height 18
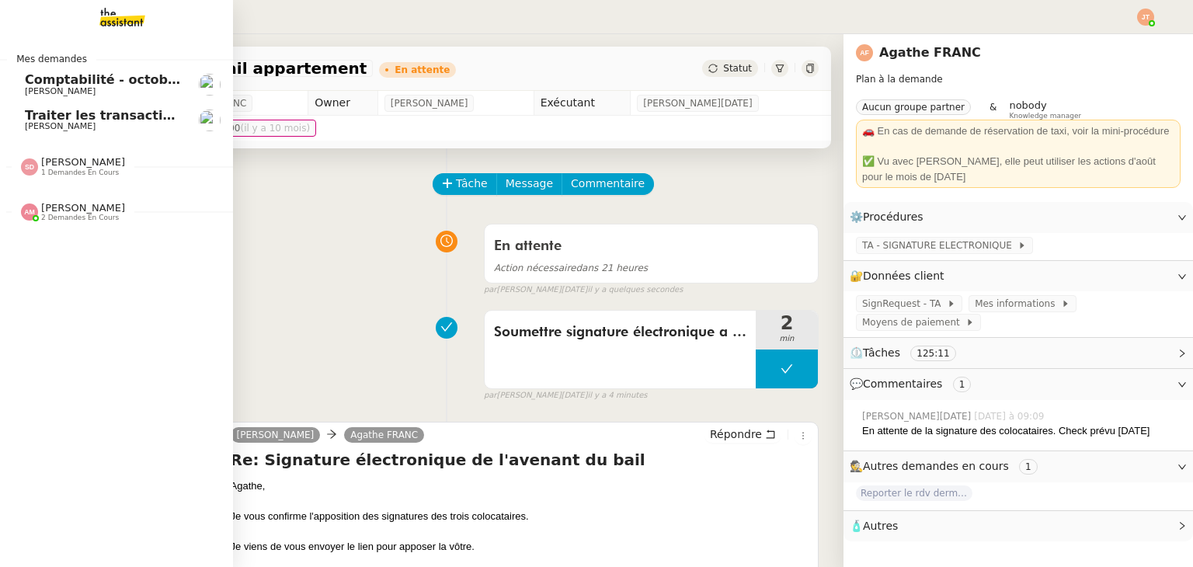
click at [39, 122] on span "[PERSON_NAME]" at bounding box center [60, 126] width 71 height 10
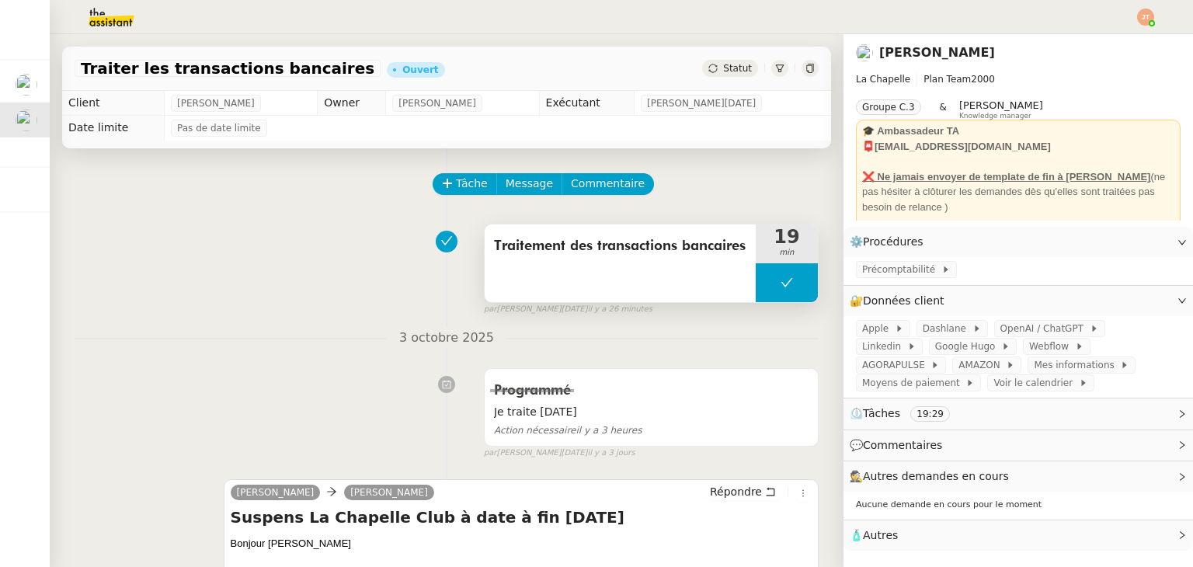
click at [756, 279] on button at bounding box center [787, 282] width 62 height 39
click at [765, 279] on icon at bounding box center [771, 283] width 12 height 12
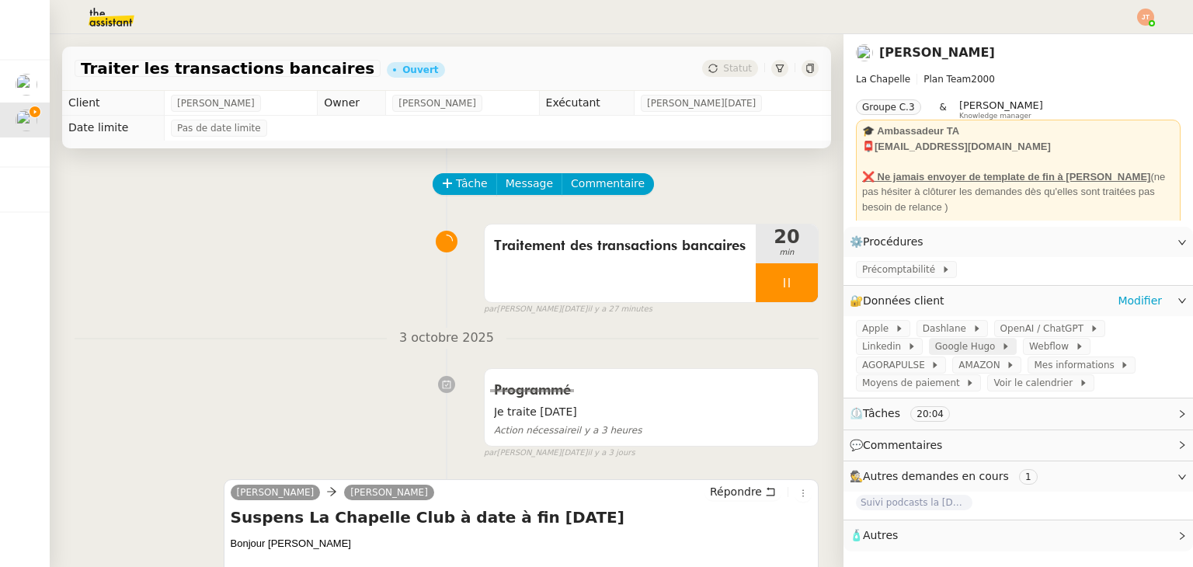
click at [935, 354] on span "Google Hugo" at bounding box center [968, 347] width 66 height 16
click at [935, 347] on span "Google Hugo" at bounding box center [968, 347] width 66 height 16
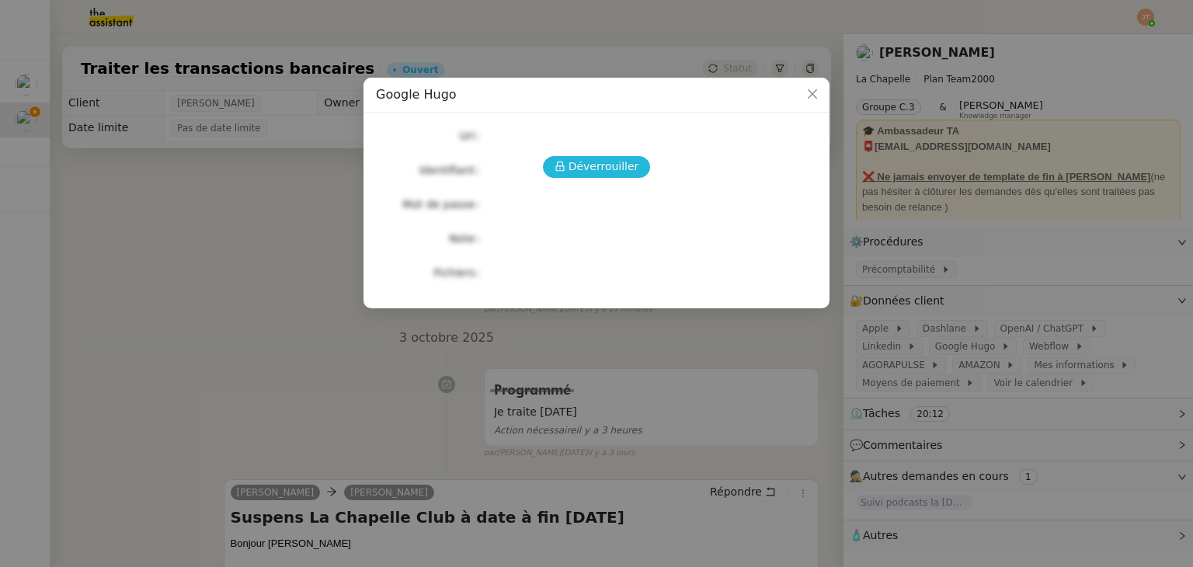
click at [581, 162] on span "Déverrouiller" at bounding box center [604, 167] width 71 height 18
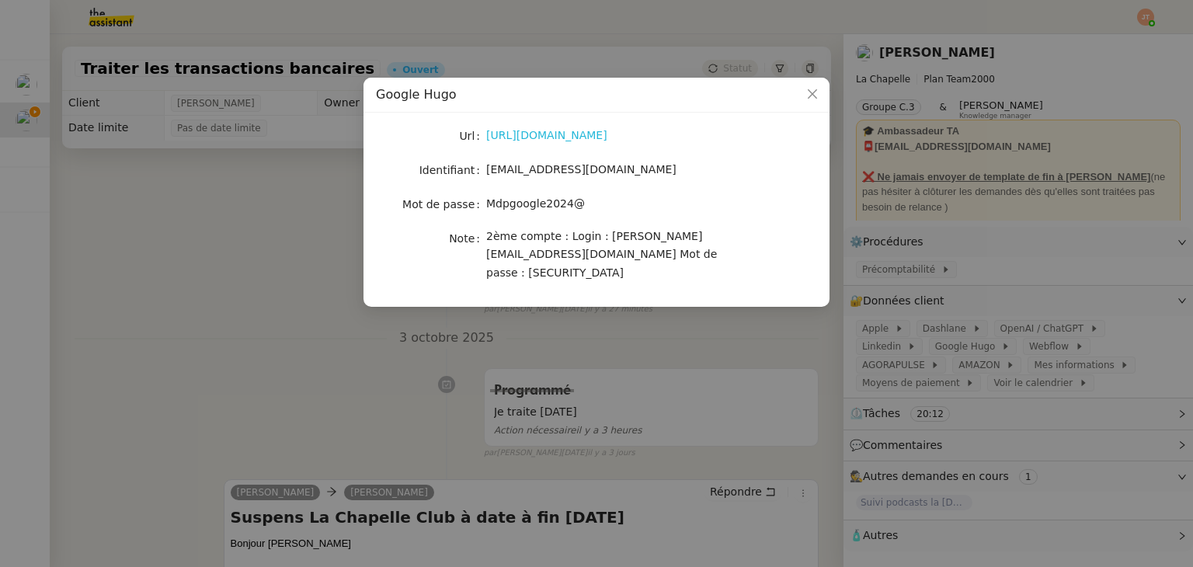
click at [562, 133] on link "[URL][DOMAIN_NAME]" at bounding box center [546, 135] width 121 height 12
drag, startPoint x: 575, startPoint y: 203, endPoint x: 487, endPoint y: 197, distance: 88.0
click at [487, 197] on span "Mdpgoogle2024@" at bounding box center [535, 203] width 99 height 12
copy span "Mdpgoogle2024@"
click at [545, 136] on link "[URL][DOMAIN_NAME]" at bounding box center [546, 135] width 121 height 12
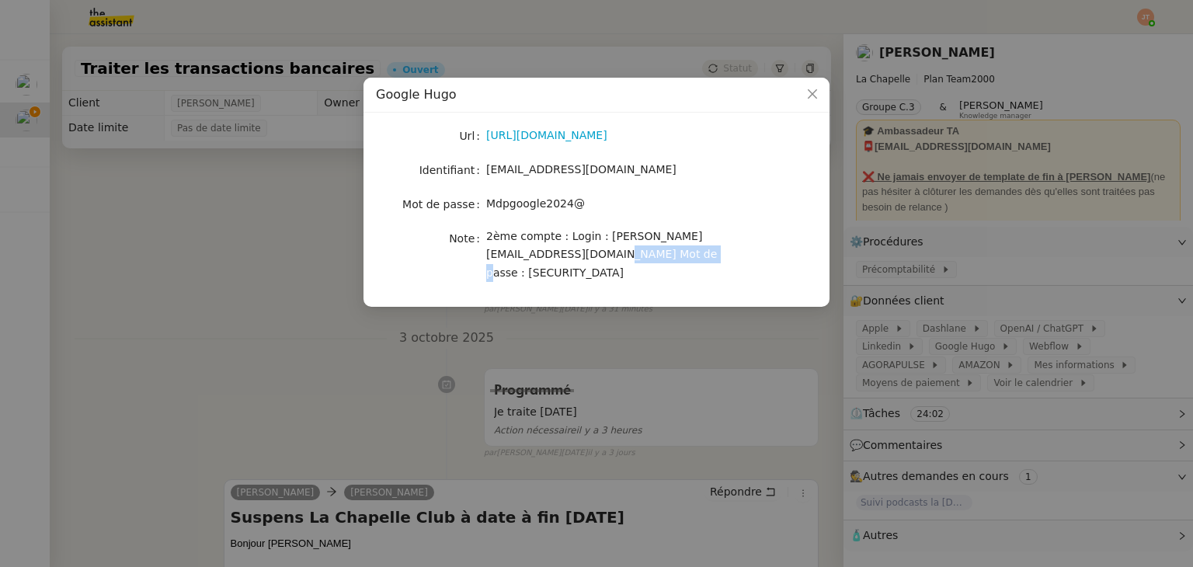
drag, startPoint x: 594, startPoint y: 253, endPoint x: 521, endPoint y: 253, distance: 72.3
click at [521, 253] on div "2ème compte : Login : [PERSON_NAME][EMAIL_ADDRESS][DOMAIN_NAME] Mot de passe : …" at bounding box center [614, 255] width 257 height 54
copy span "Juliettebentz33"
drag, startPoint x: 574, startPoint y: 200, endPoint x: 487, endPoint y: 204, distance: 87.1
click at [487, 204] on span "Mdpgoogle2024@" at bounding box center [535, 203] width 99 height 12
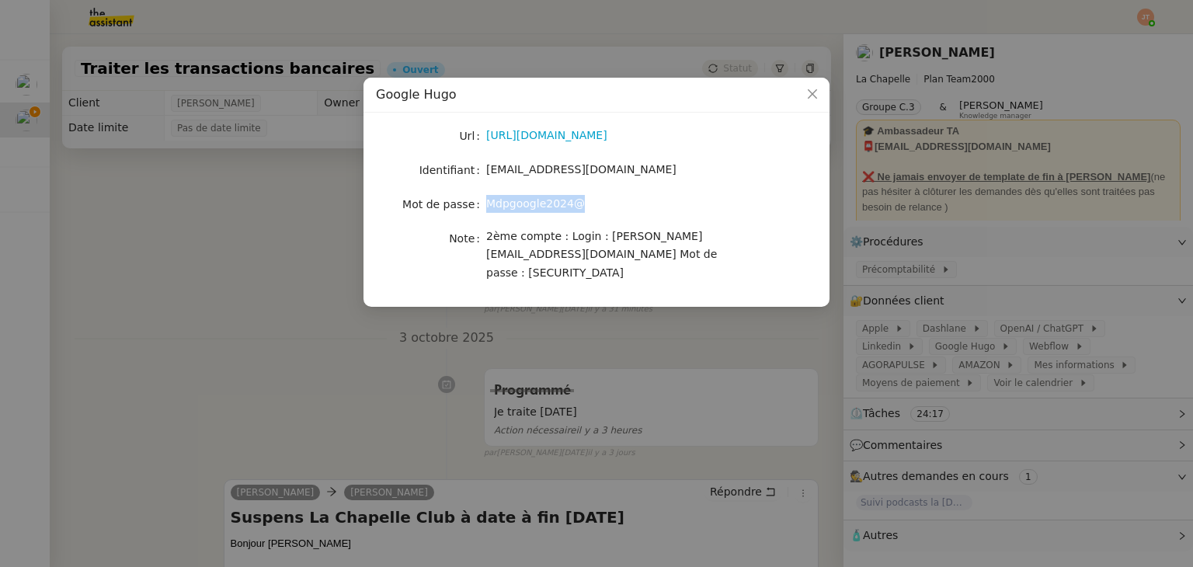
copy span "Mdpgoogle2024@"
drag, startPoint x: 264, startPoint y: 317, endPoint x: 562, endPoint y: 345, distance: 298.9
click at [266, 317] on nz-modal-container "Google Hugo Url https://admin.google.com/u/1/ac/billing/accounts/WySyVq5qFVteMk…" at bounding box center [596, 283] width 1193 height 567
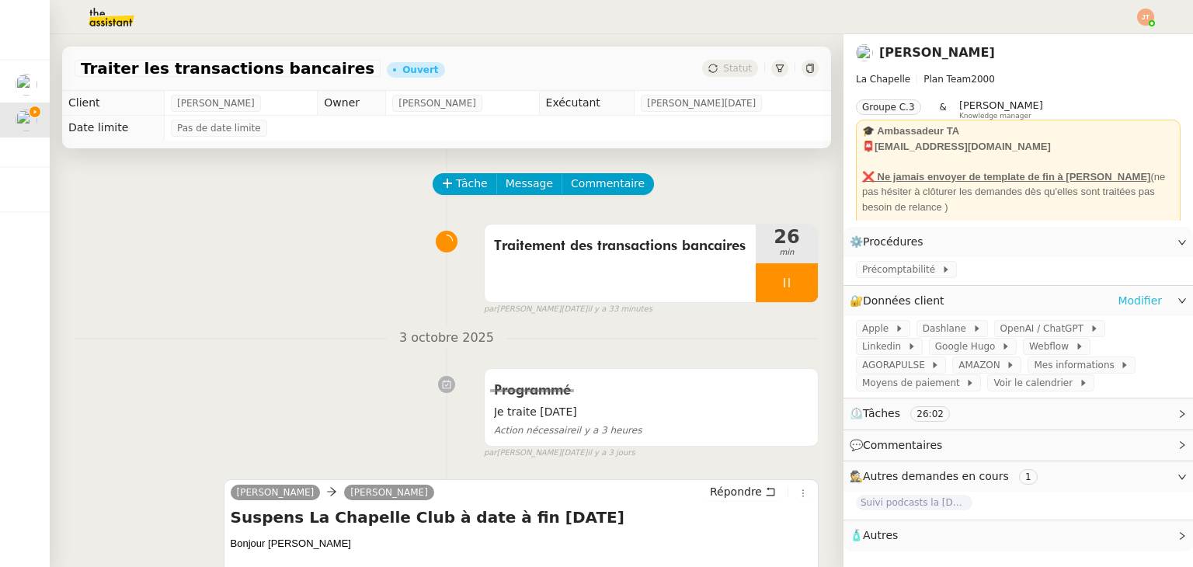
click at [1132, 306] on link "Modifier" at bounding box center [1140, 301] width 44 height 18
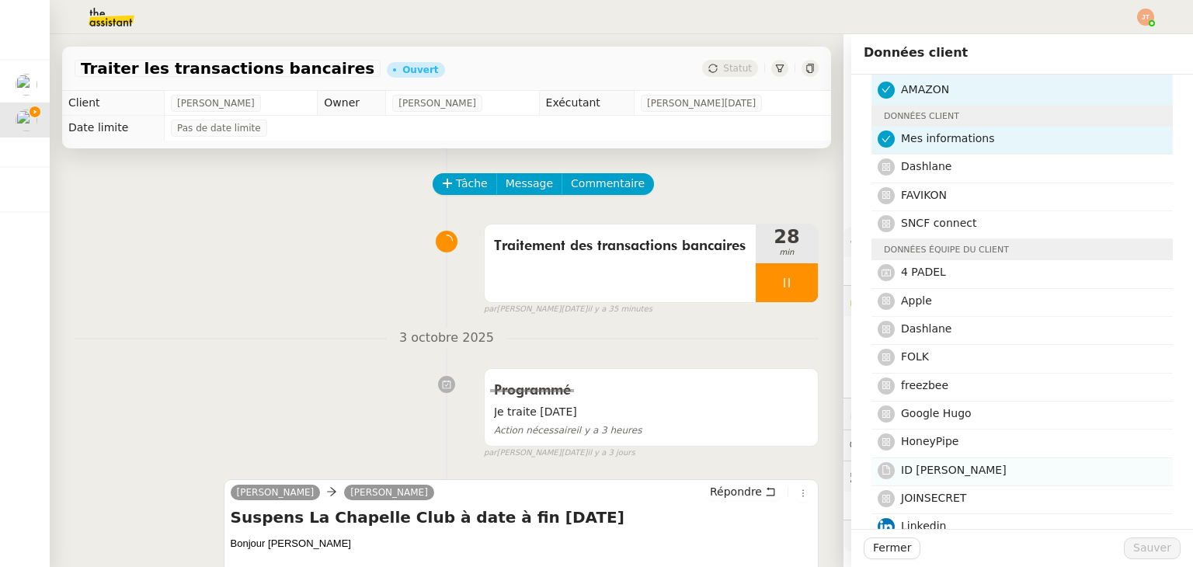
scroll to position [78, 0]
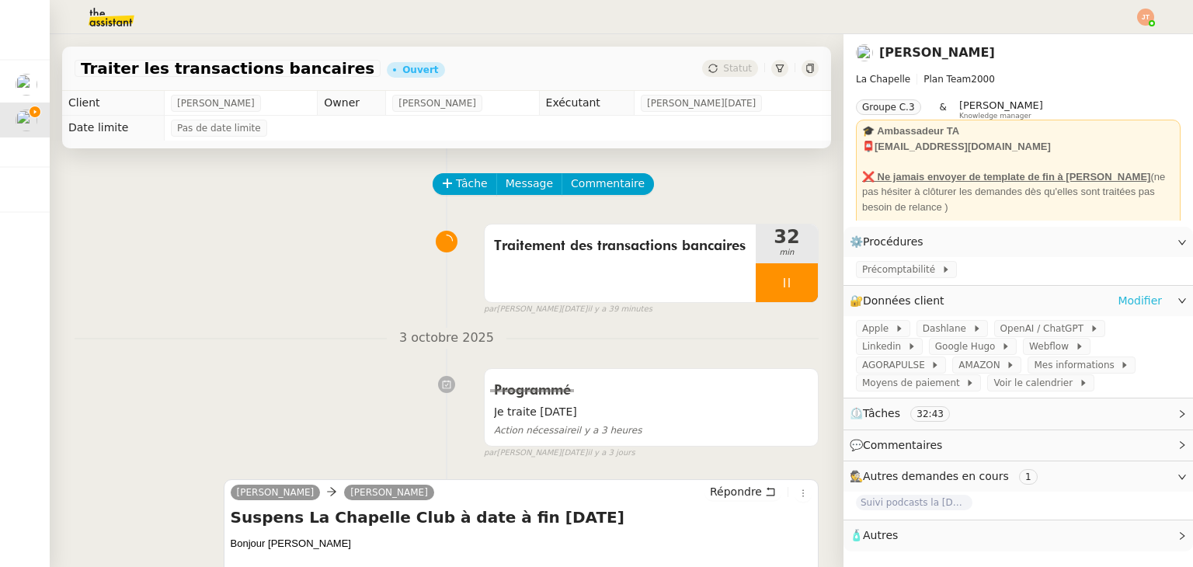
click at [1131, 308] on link "Modifier" at bounding box center [1140, 301] width 44 height 18
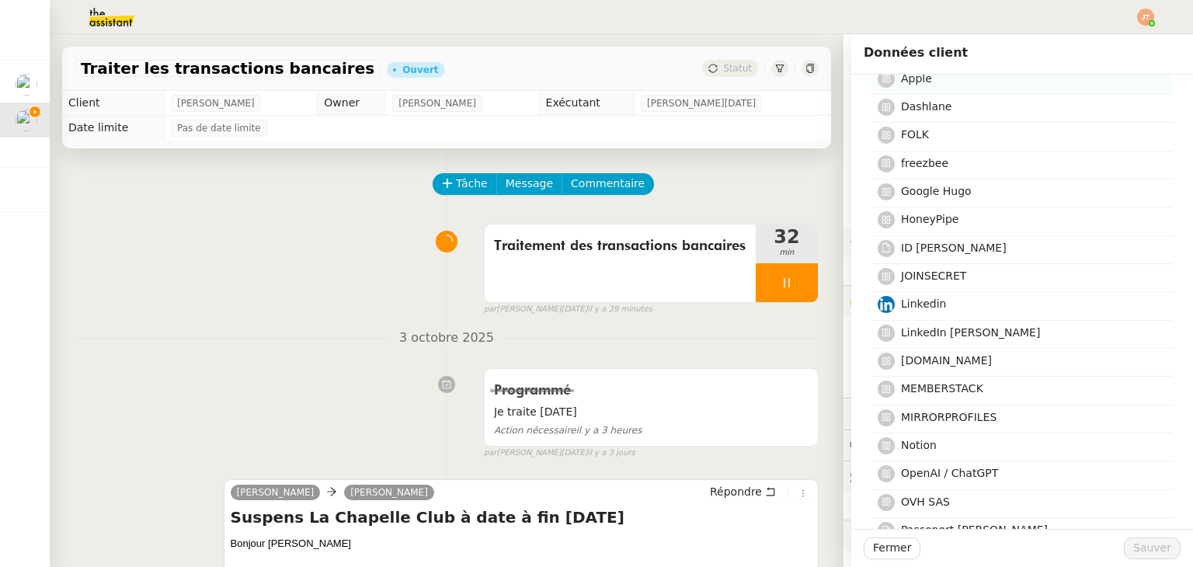
scroll to position [311, 0]
click at [920, 386] on span "MEMBERSTACK" at bounding box center [942, 387] width 82 height 12
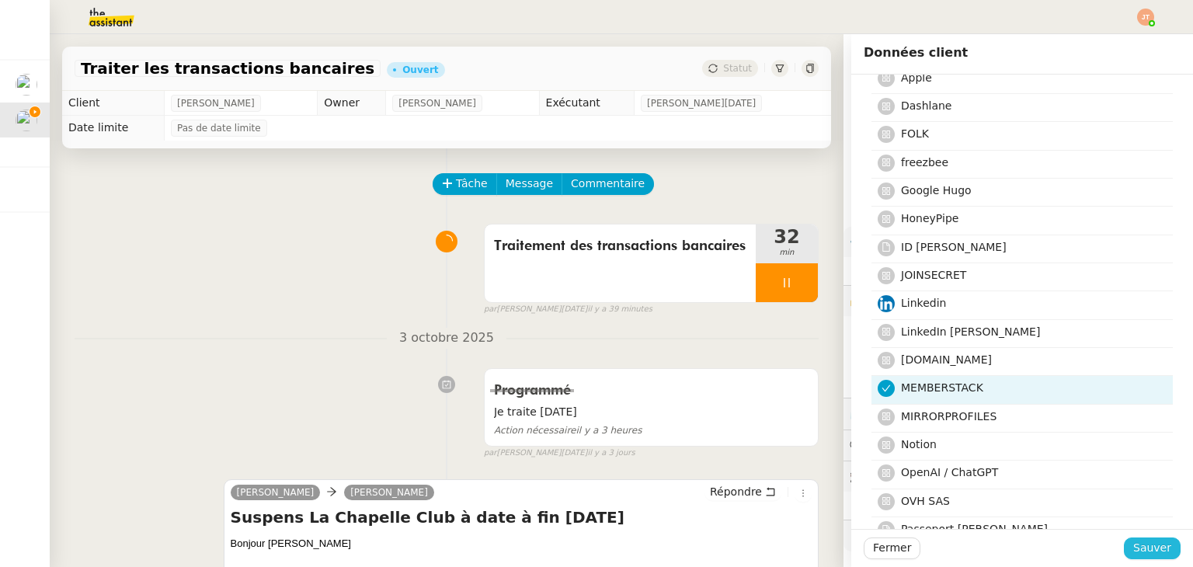
click at [1139, 550] on span "Sauver" at bounding box center [1153, 548] width 38 height 18
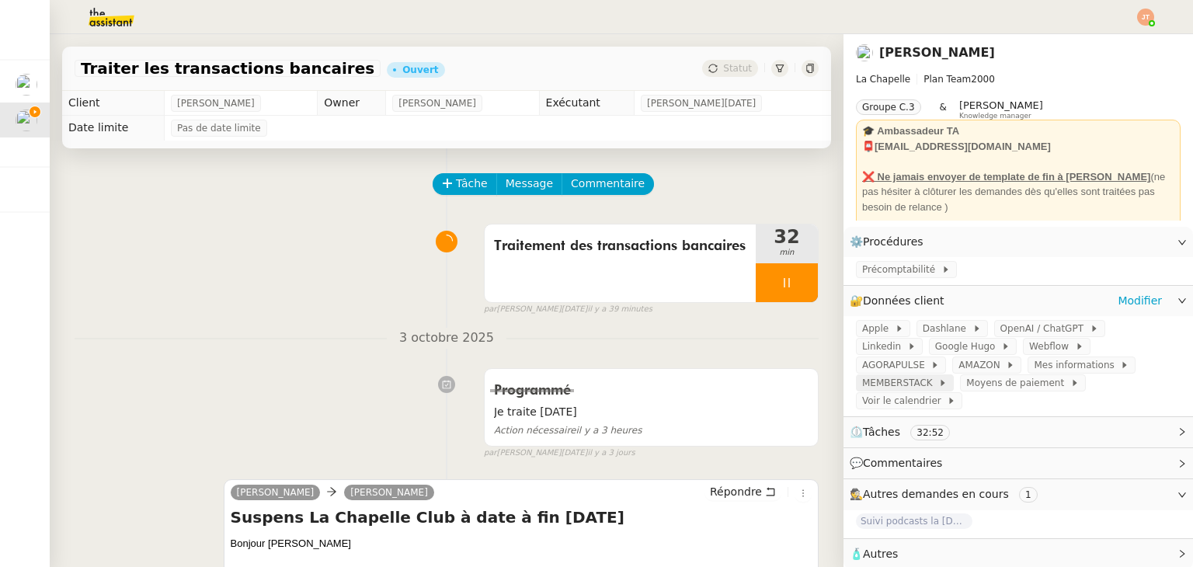
click at [939, 375] on span "MEMBERSTACK" at bounding box center [900, 383] width 76 height 16
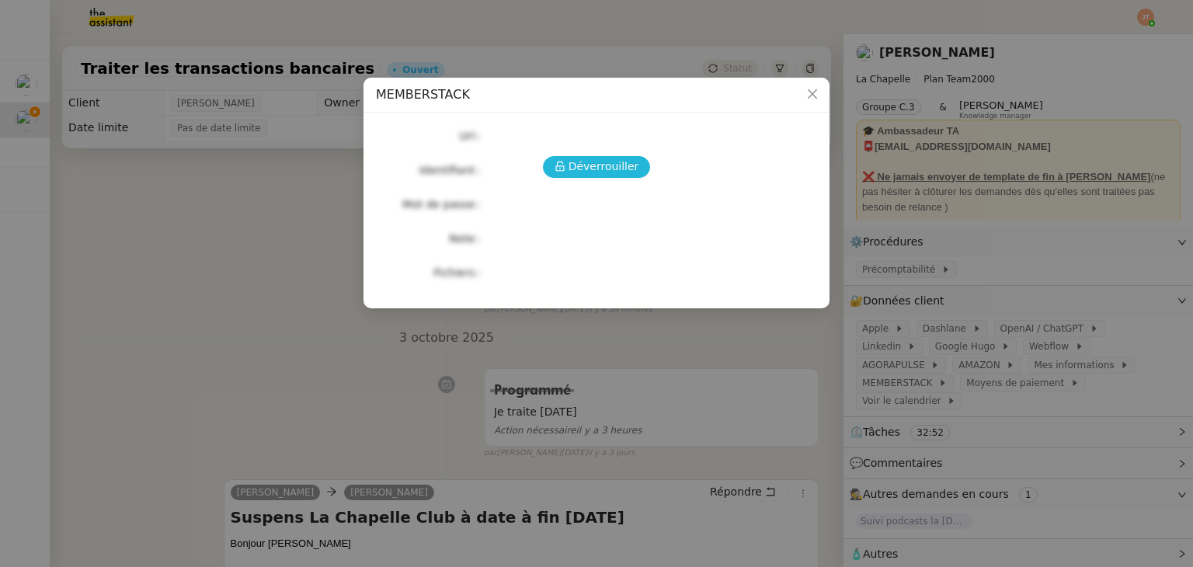
click at [615, 158] on span "Déverrouiller" at bounding box center [604, 167] width 71 height 18
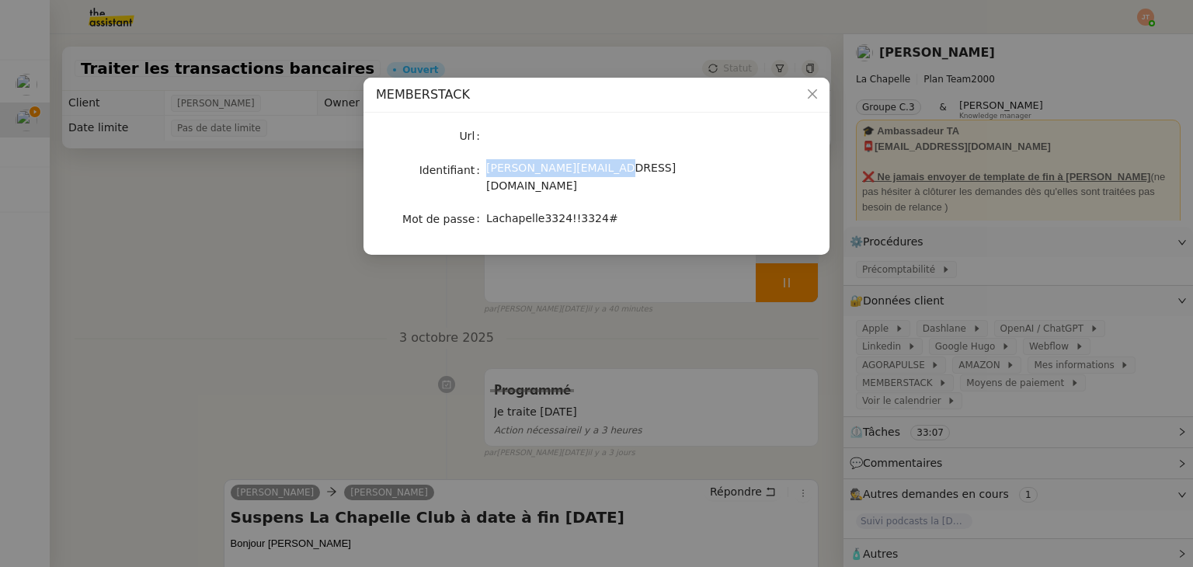
drag, startPoint x: 486, startPoint y: 169, endPoint x: 601, endPoint y: 171, distance: 114.2
click at [601, 171] on div "samuel@lachapelle.club" at bounding box center [614, 177] width 257 height 37
copy span "samuel@lachapelle.club"
drag, startPoint x: 487, startPoint y: 204, endPoint x: 597, endPoint y: 202, distance: 110.3
click at [597, 210] on div "Lachapelle3324!!3324#" at bounding box center [614, 219] width 257 height 18
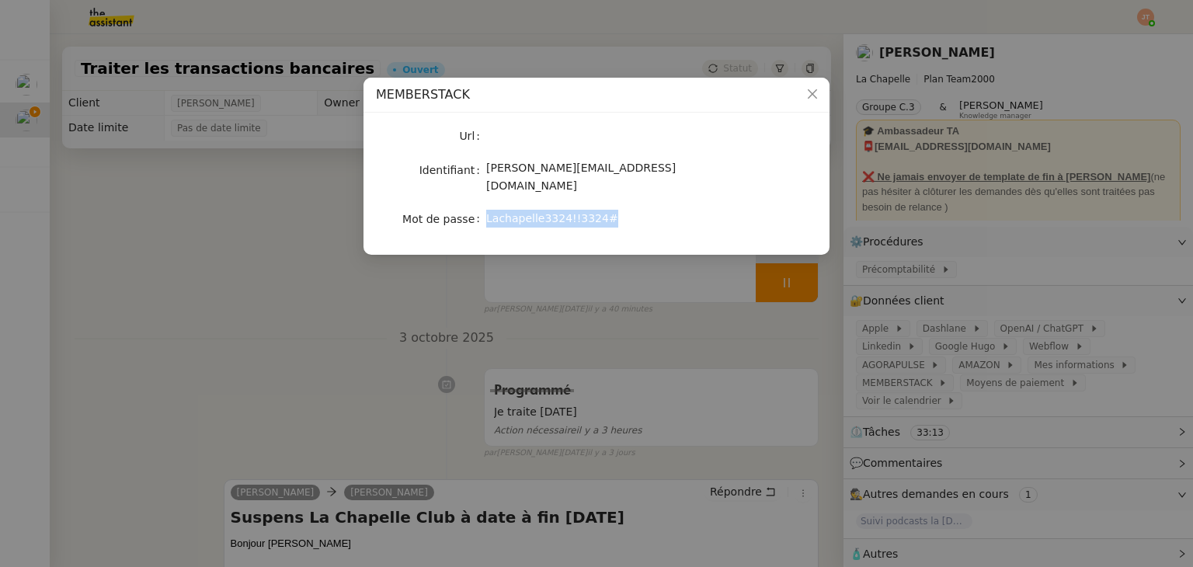
copy span "Lachapelle3324!!3324#"
click at [226, 211] on nz-modal-container "MEMBERSTACK Url Identifiant samuel@lachapelle.club Mot de passe Lachapelle3324!…" at bounding box center [596, 283] width 1193 height 567
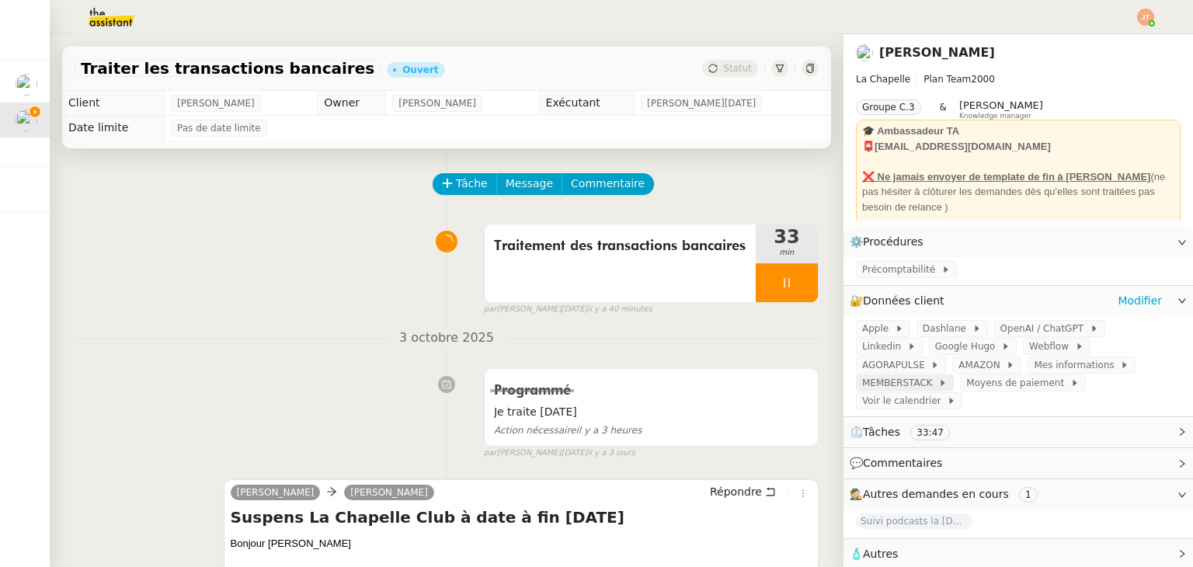
click at [939, 375] on span "MEMBERSTACK" at bounding box center [900, 383] width 76 height 16
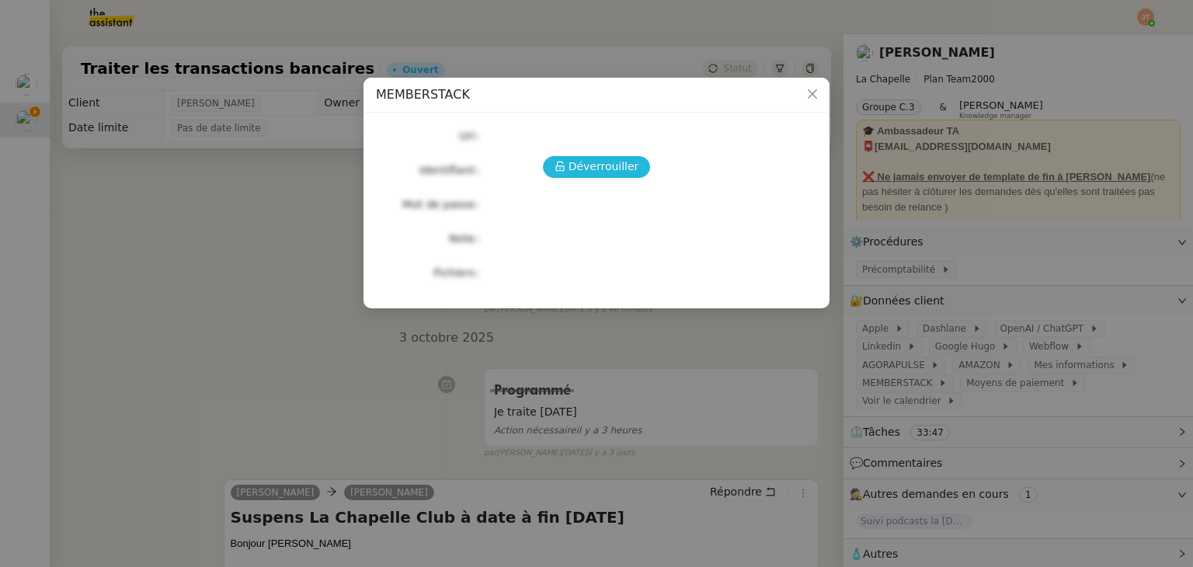
click at [618, 170] on span "Déverrouiller" at bounding box center [604, 167] width 71 height 18
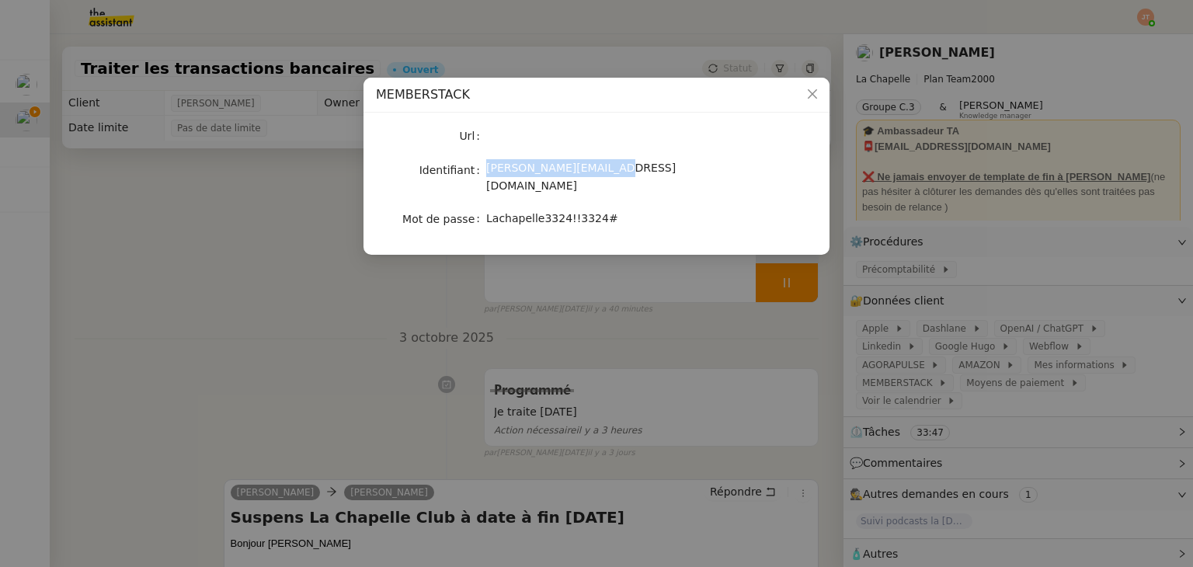
drag, startPoint x: 600, startPoint y: 172, endPoint x: 488, endPoint y: 172, distance: 111.9
click at [488, 172] on span "samuel@lachapelle.club" at bounding box center [581, 177] width 190 height 30
copy span "samuel@lachapelle.club"
click at [286, 235] on nz-modal-container "MEMBERSTACK Url Identifiant samuel@lachapelle.club Mot de passe Lachapelle3324!…" at bounding box center [596, 283] width 1193 height 567
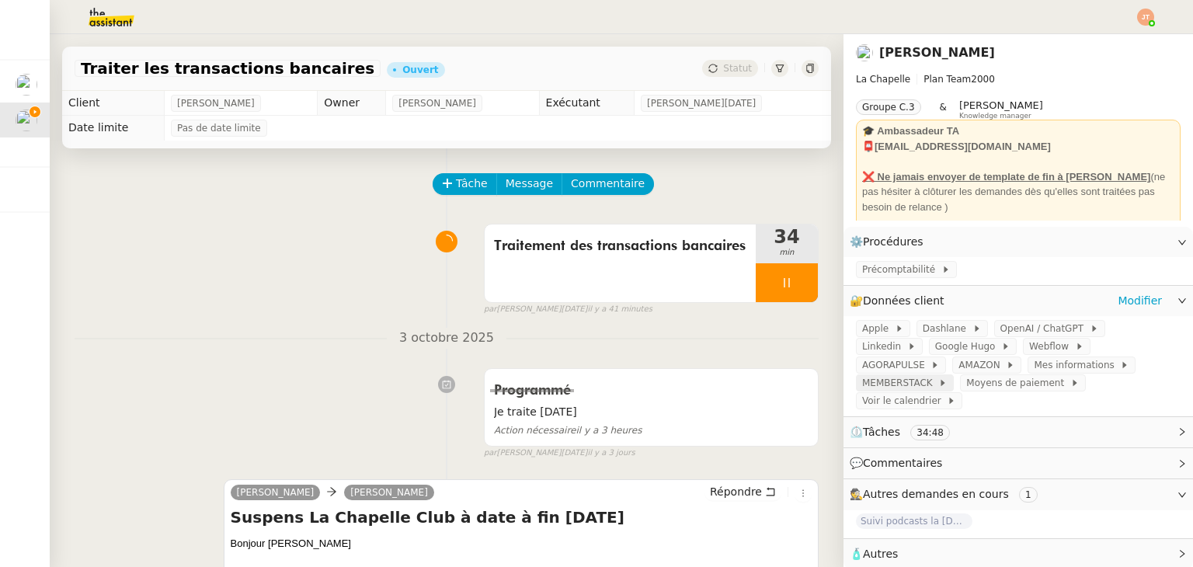
click at [939, 375] on span "MEMBERSTACK" at bounding box center [900, 383] width 76 height 16
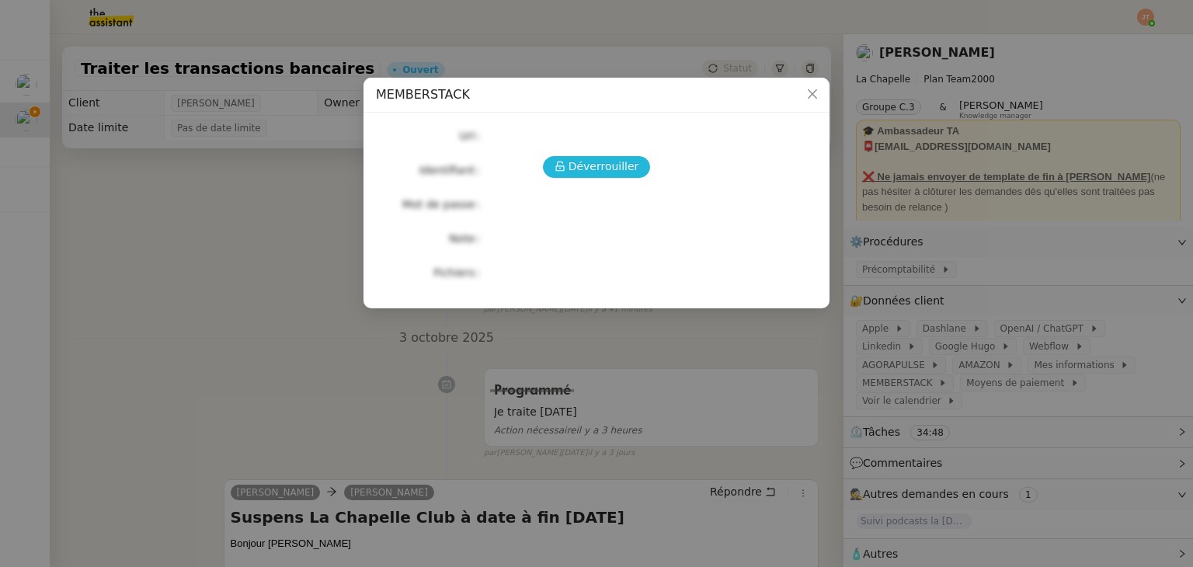
click at [612, 169] on span "Déverrouiller" at bounding box center [604, 167] width 71 height 18
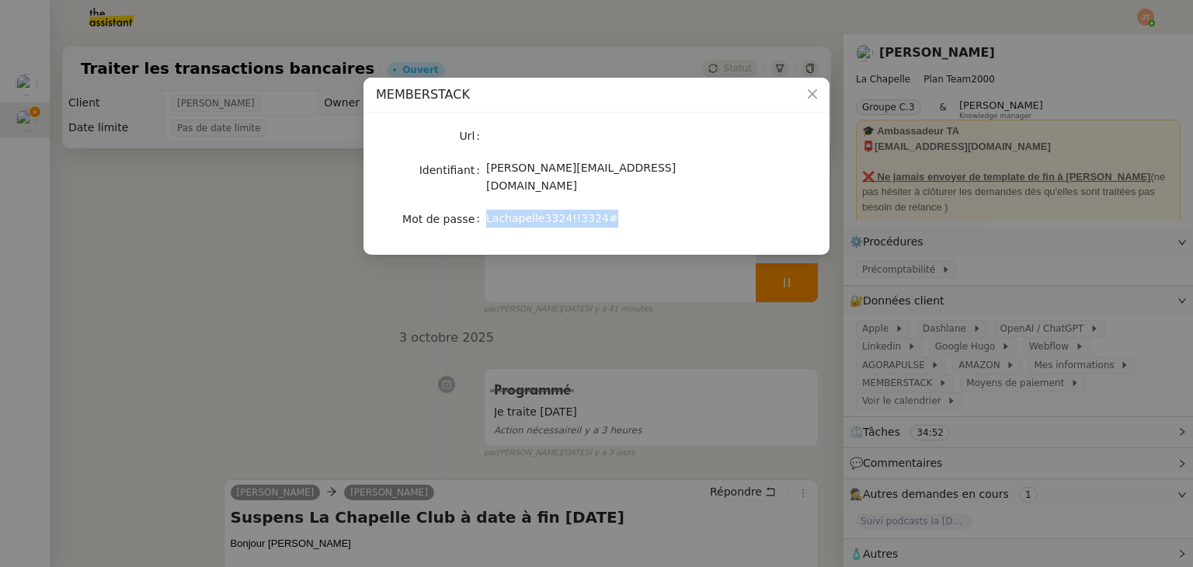
drag, startPoint x: 488, startPoint y: 200, endPoint x: 618, endPoint y: 200, distance: 129.7
click at [618, 210] on div "Lachapelle3324!!3324#" at bounding box center [614, 219] width 257 height 18
copy span "Lachapelle3324!!3324#"
drag, startPoint x: 486, startPoint y: 165, endPoint x: 601, endPoint y: 165, distance: 115.0
click at [601, 165] on div "samuel@lachapelle.club" at bounding box center [614, 177] width 257 height 37
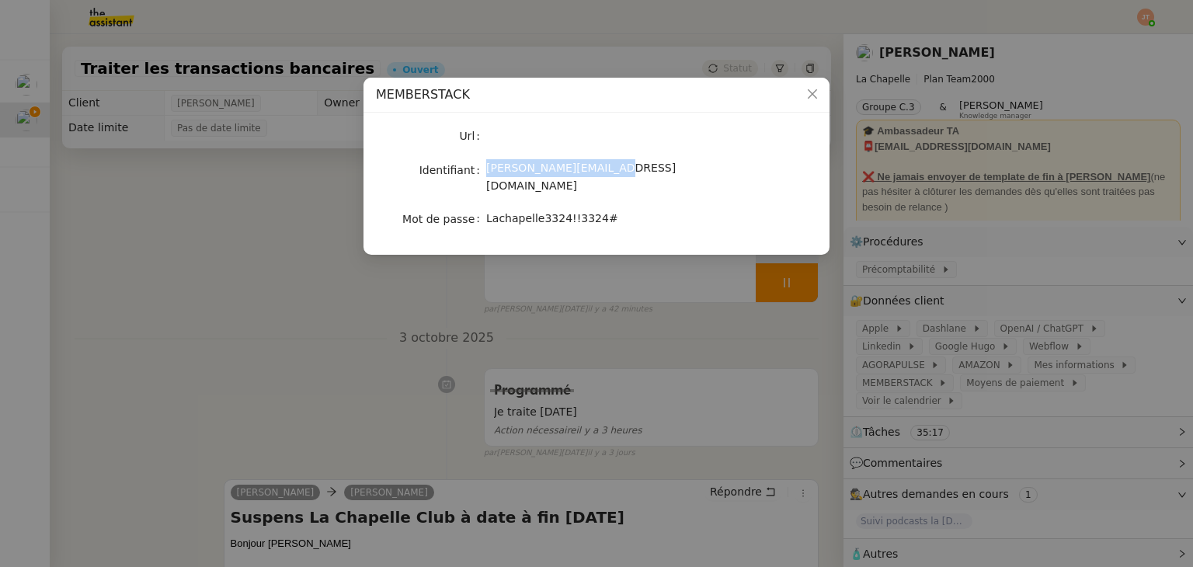
copy span "samuel@lachapelle.club"
click at [308, 280] on nz-modal-container "MEMBERSTACK Url Identifiant samuel@lachapelle.club Mot de passe Lachapelle3324!…" at bounding box center [596, 283] width 1193 height 567
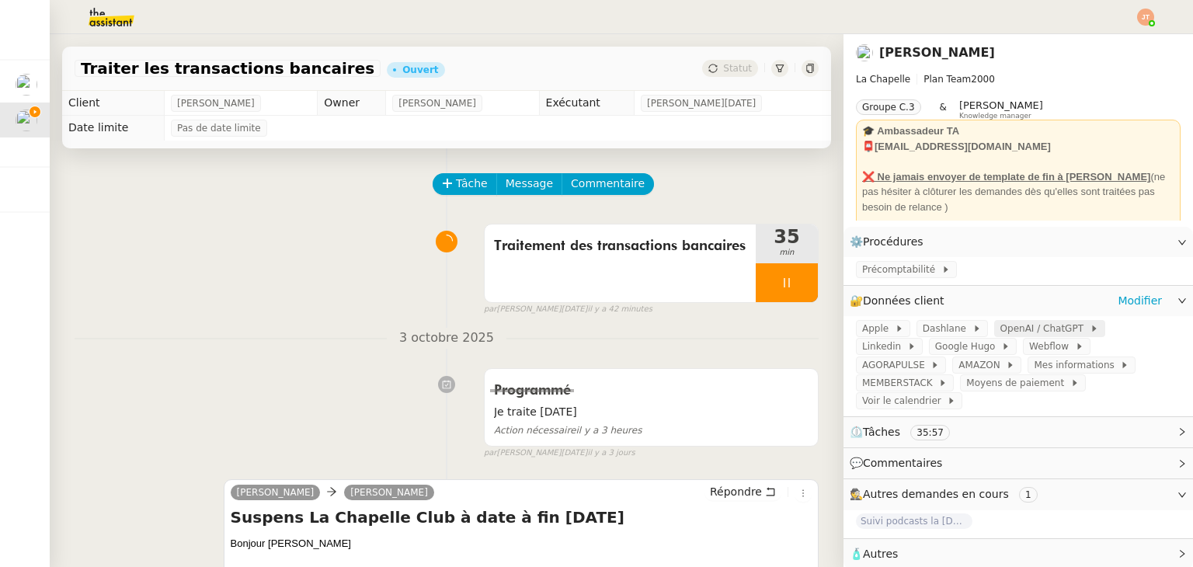
click at [1034, 334] on span "OpenAI / ChatGPT" at bounding box center [1045, 329] width 89 height 16
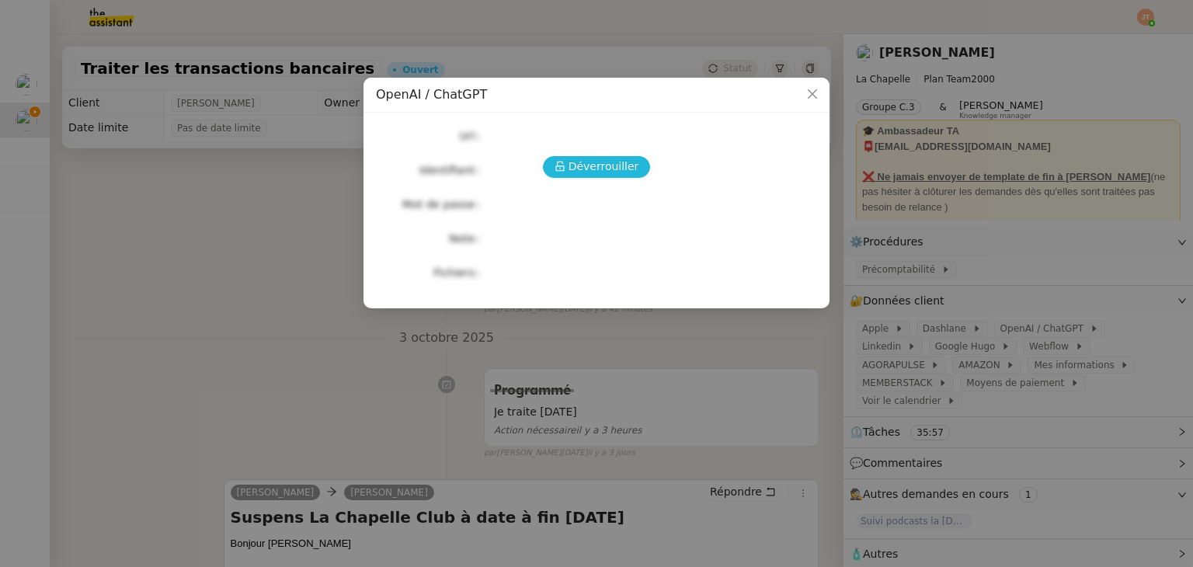
click at [588, 169] on span "Déverrouiller" at bounding box center [604, 167] width 71 height 18
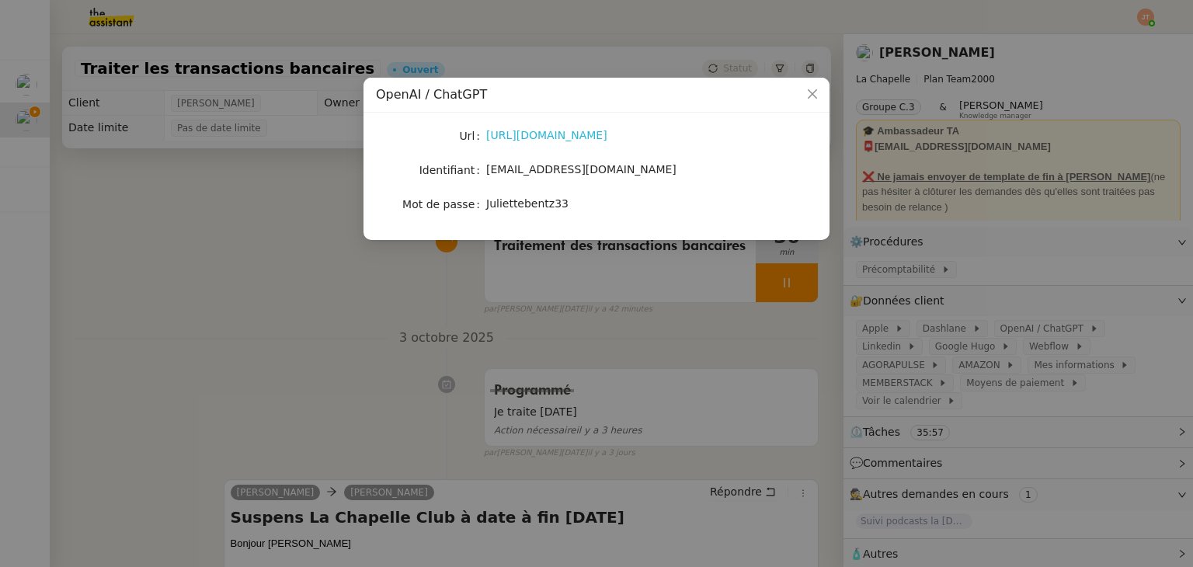
click at [503, 141] on link "https://chatgpt.com/" at bounding box center [546, 135] width 121 height 12
click at [296, 305] on nz-modal-container "OpenAI / ChatGPT Url https://chatgpt.com/ Identifiant hugo@leplongeoir.co Mot d…" at bounding box center [596, 283] width 1193 height 567
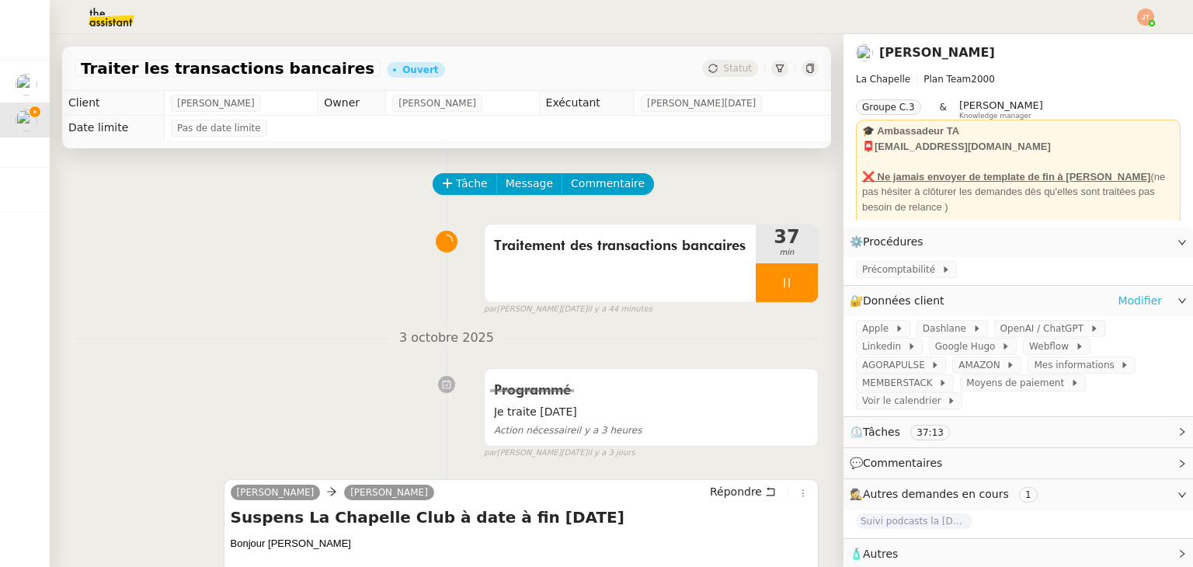
click at [1128, 302] on link "Modifier" at bounding box center [1140, 301] width 44 height 18
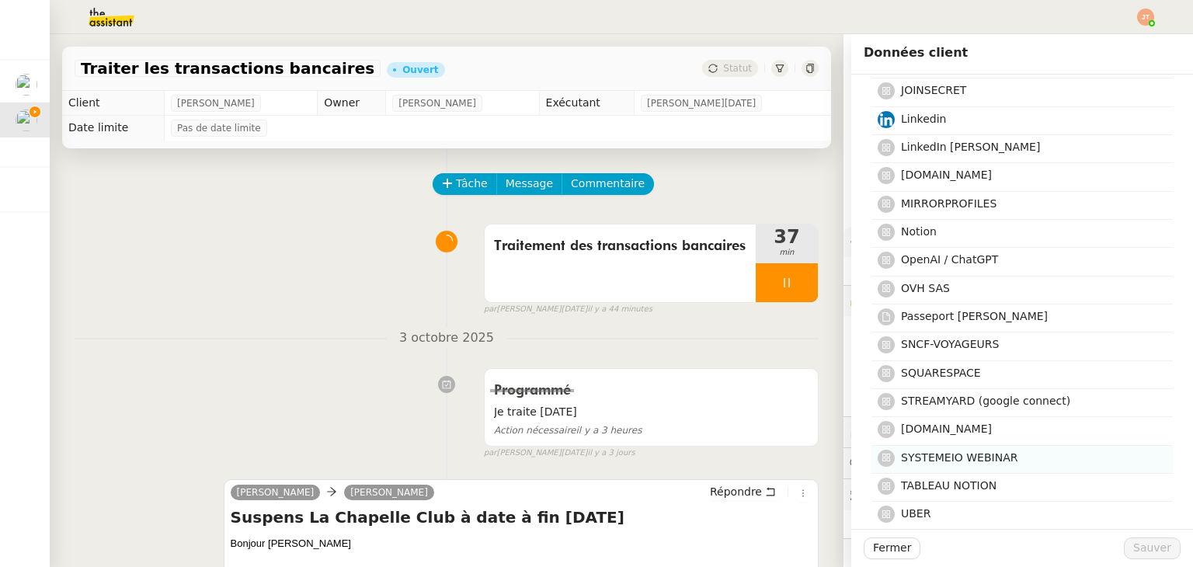
scroll to position [466, 0]
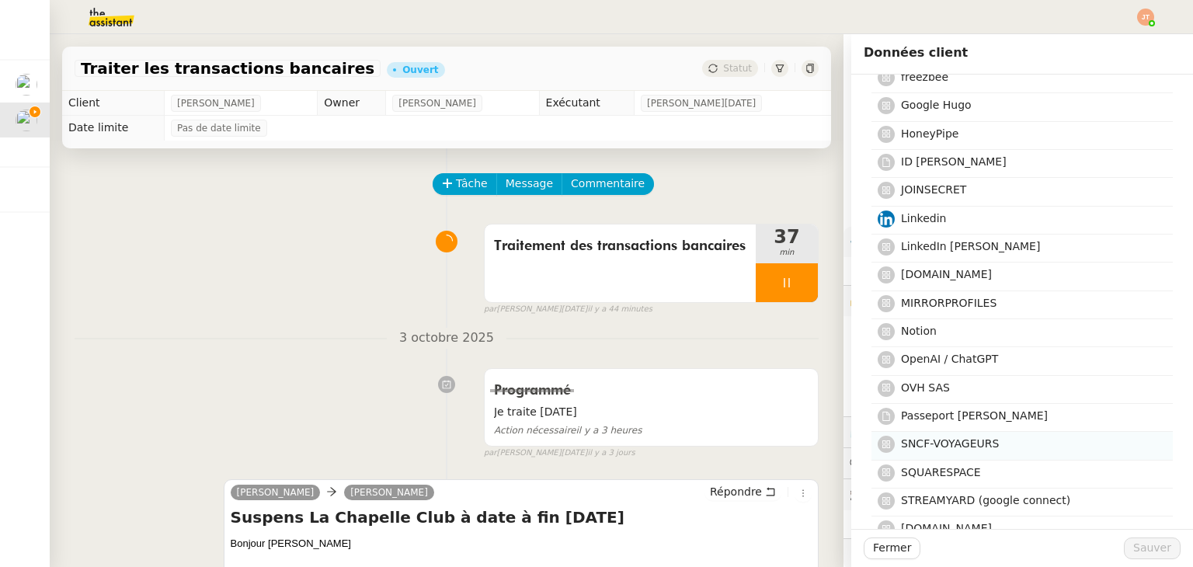
click at [929, 439] on span "SNCF-VOYAGEURS" at bounding box center [950, 443] width 98 height 12
click at [1139, 553] on span "Sauver" at bounding box center [1153, 548] width 38 height 18
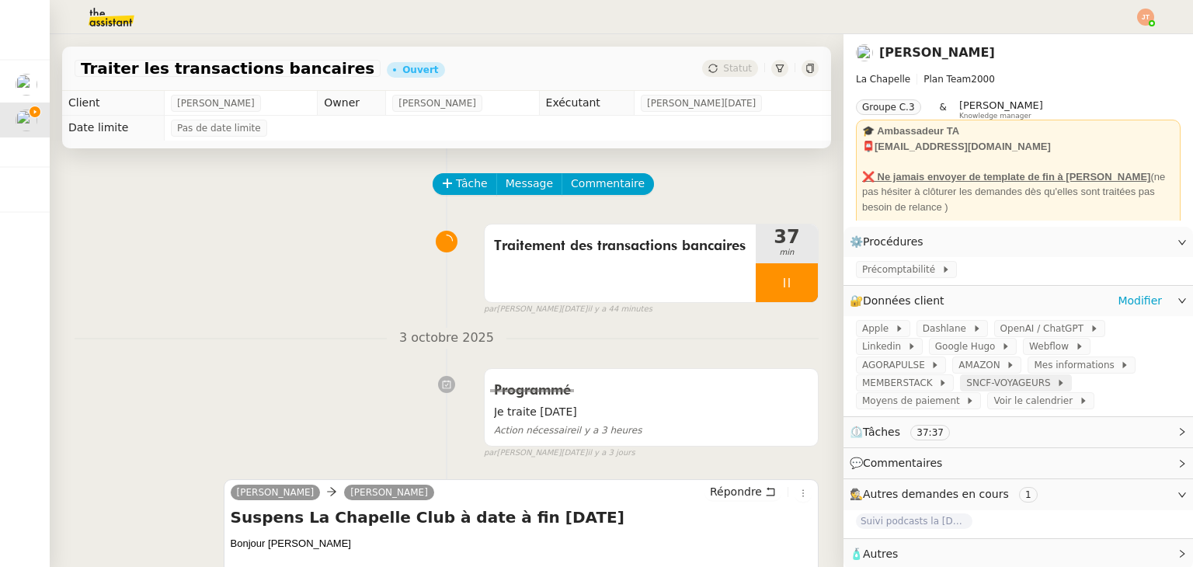
click at [1057, 375] on span "SNCF-VOYAGEURS" at bounding box center [1011, 383] width 90 height 16
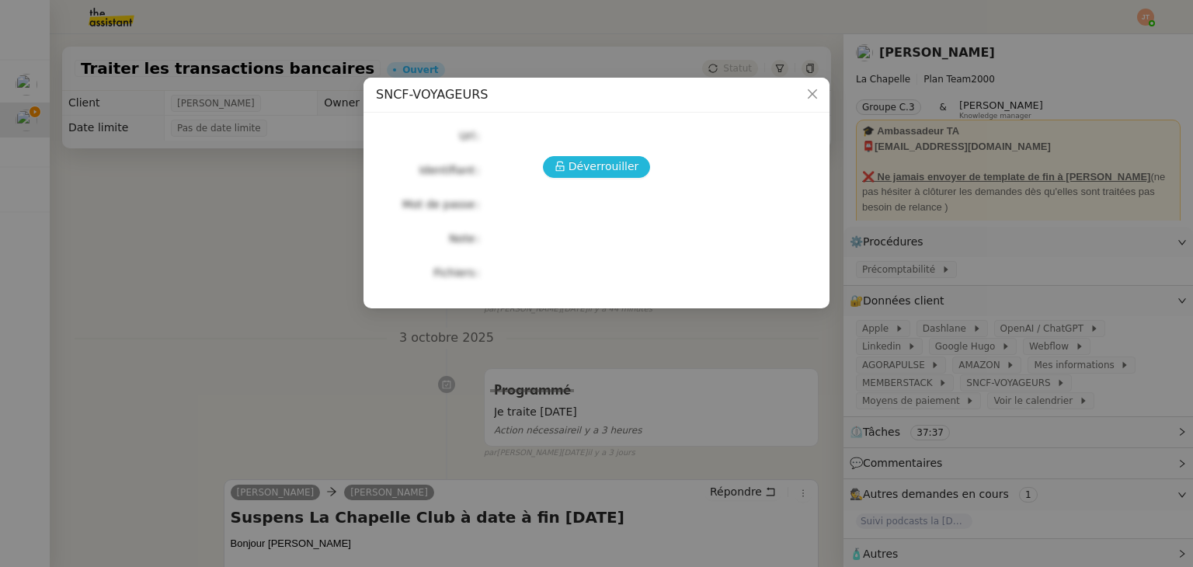
click at [576, 162] on span "Déverrouiller" at bounding box center [604, 167] width 71 height 18
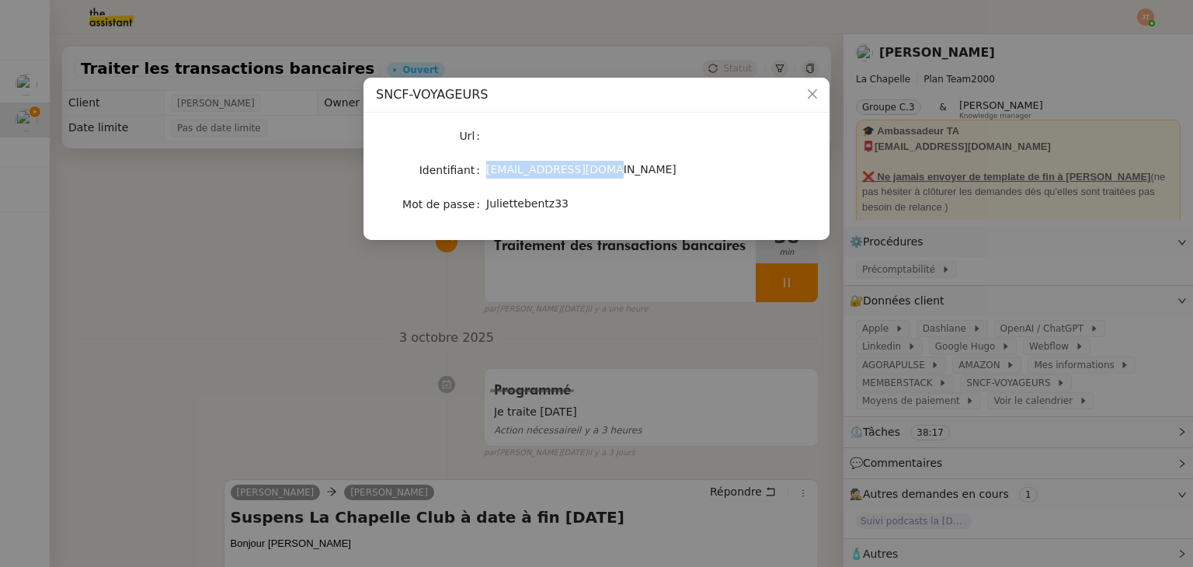
drag, startPoint x: 486, startPoint y: 166, endPoint x: 598, endPoint y: 167, distance: 112.7
click at [598, 167] on div "[EMAIL_ADDRESS][DOMAIN_NAME]" at bounding box center [614, 170] width 257 height 18
copy span "[EMAIL_ADDRESS][DOMAIN_NAME]"
click at [800, 372] on nz-modal-container "SNCF-VOYAGEURS Url Identifiant [EMAIL_ADDRESS][DOMAIN_NAME] Mot de passe [SECUR…" at bounding box center [596, 283] width 1193 height 567
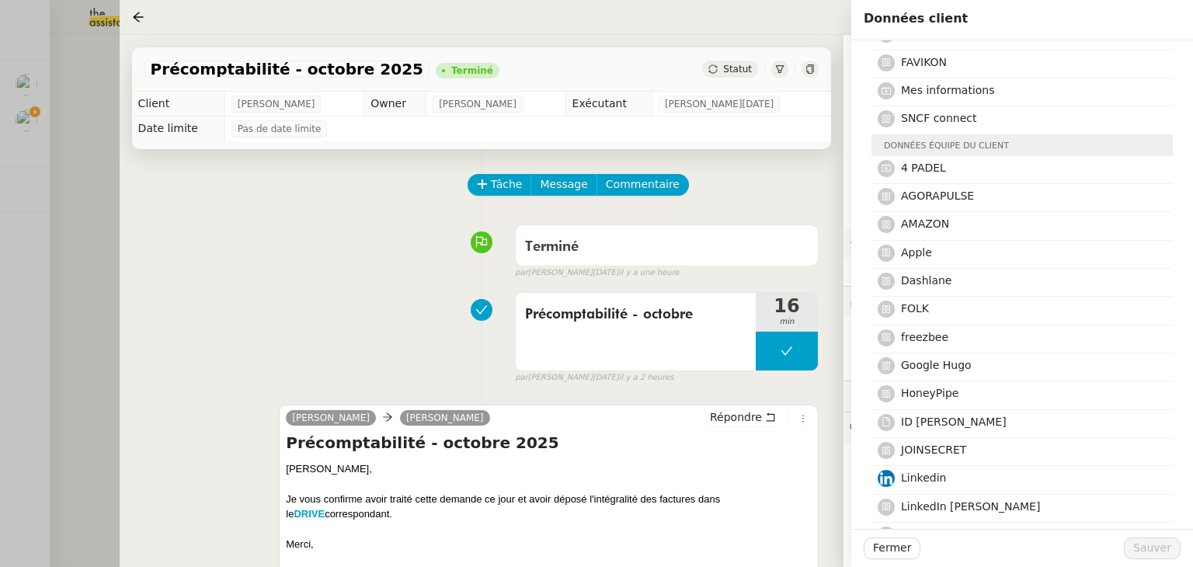
scroll to position [78, 0]
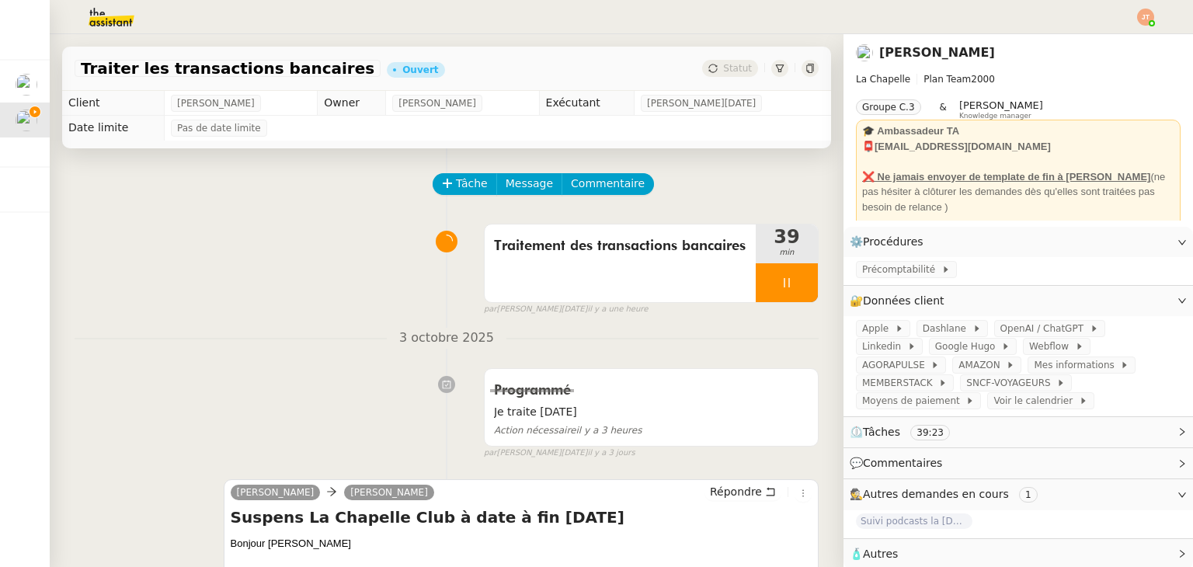
click at [1057, 375] on span "SNCF-VOYAGEURS" at bounding box center [1011, 383] width 90 height 16
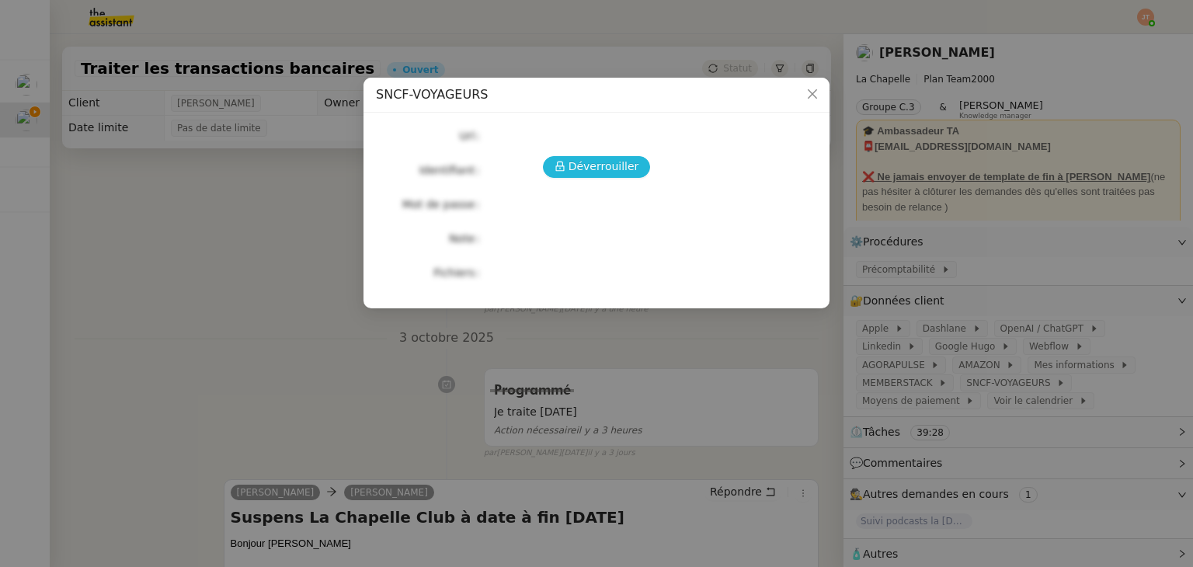
click at [576, 172] on span "Déverrouiller" at bounding box center [604, 167] width 71 height 18
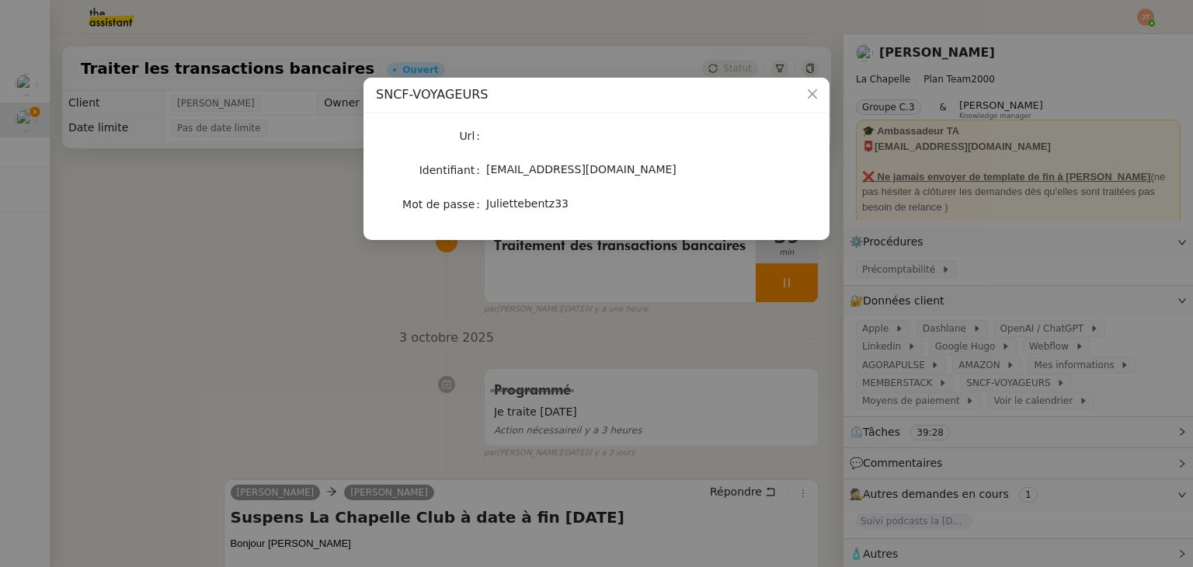
click at [265, 277] on nz-modal-container "SNCF-VOYAGEURS Url Identifiant [EMAIL_ADDRESS][DOMAIN_NAME] Mot de passe [SECUR…" at bounding box center [596, 283] width 1193 height 567
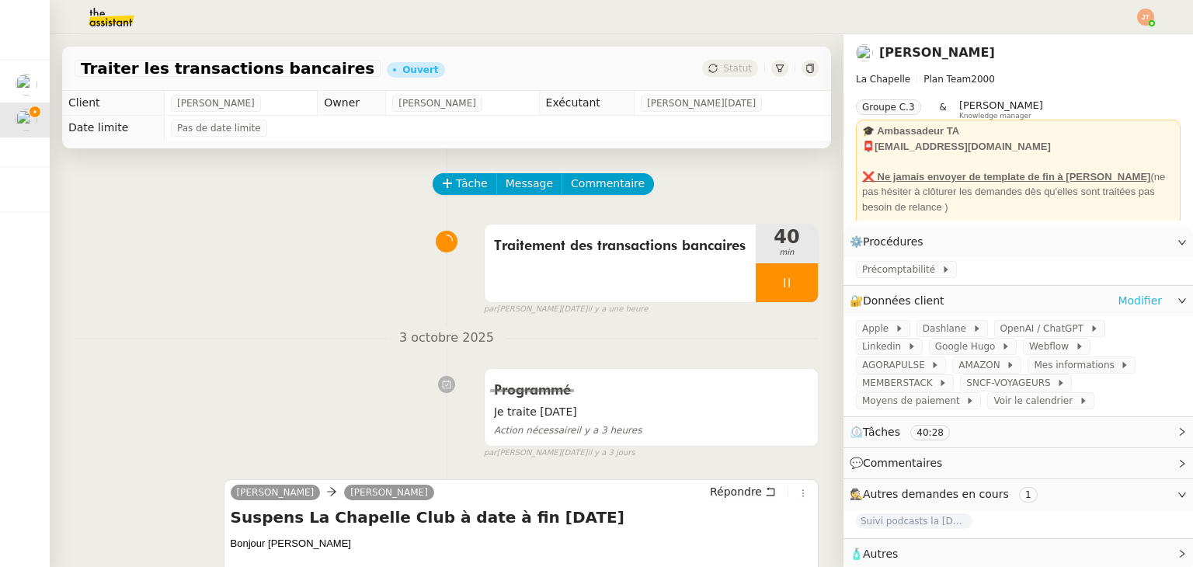
click at [1133, 294] on link "Modifier" at bounding box center [1140, 301] width 44 height 18
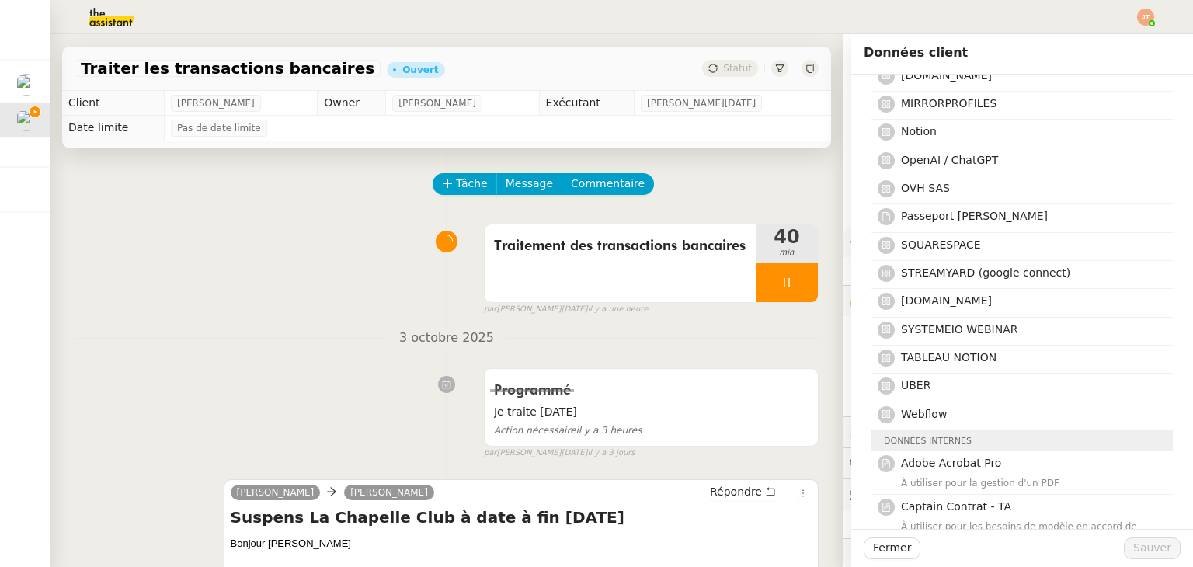
scroll to position [699, 0]
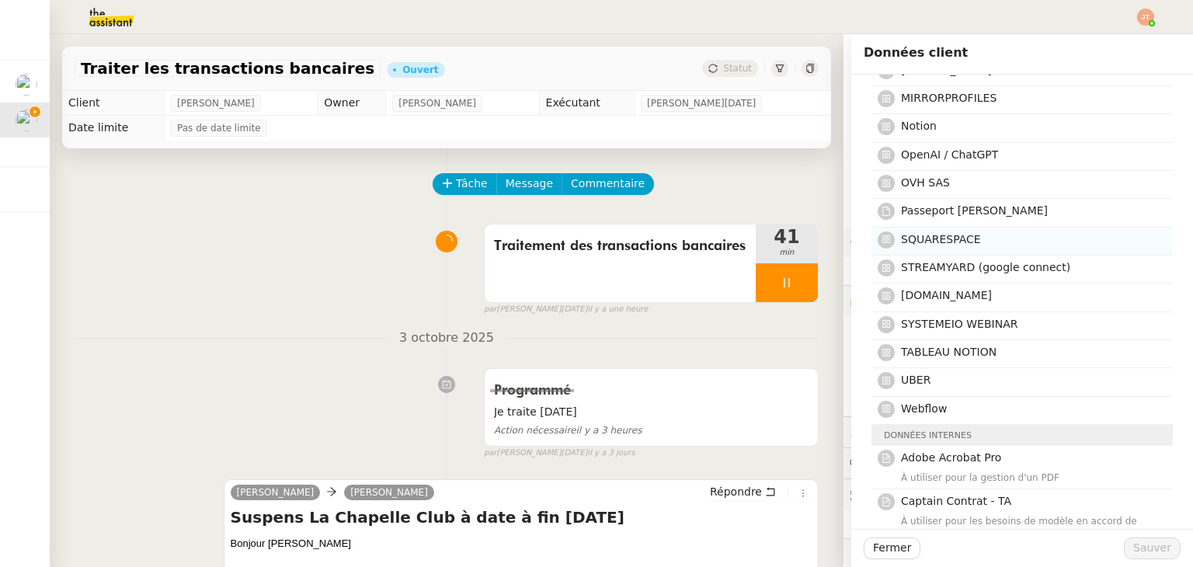
click at [939, 238] on span "SQUARESPACE" at bounding box center [941, 239] width 80 height 12
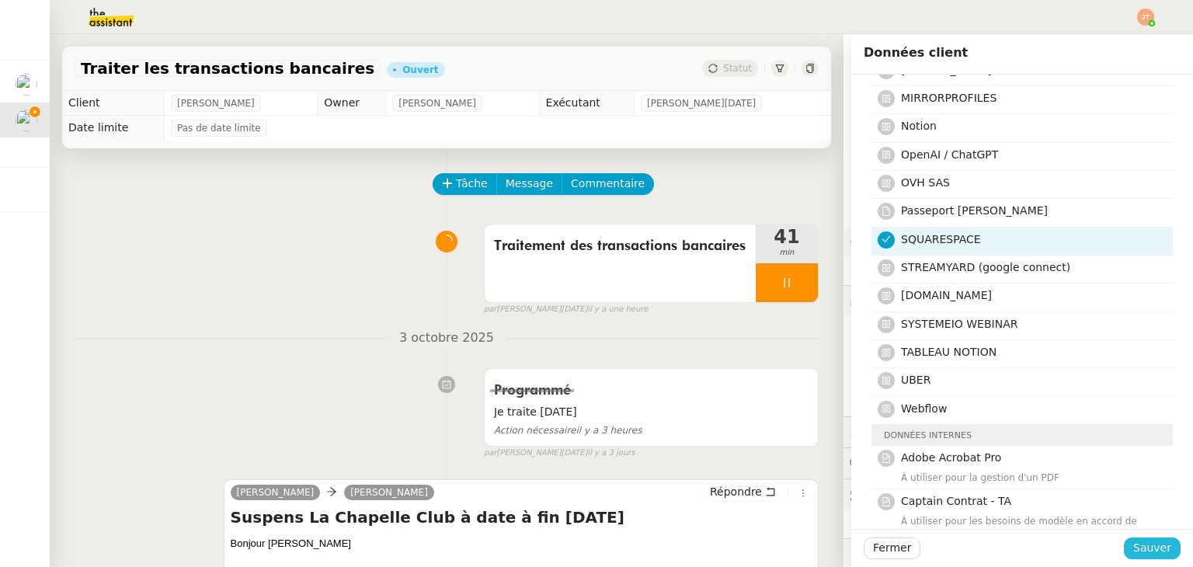
click at [1137, 549] on span "Sauver" at bounding box center [1153, 548] width 38 height 18
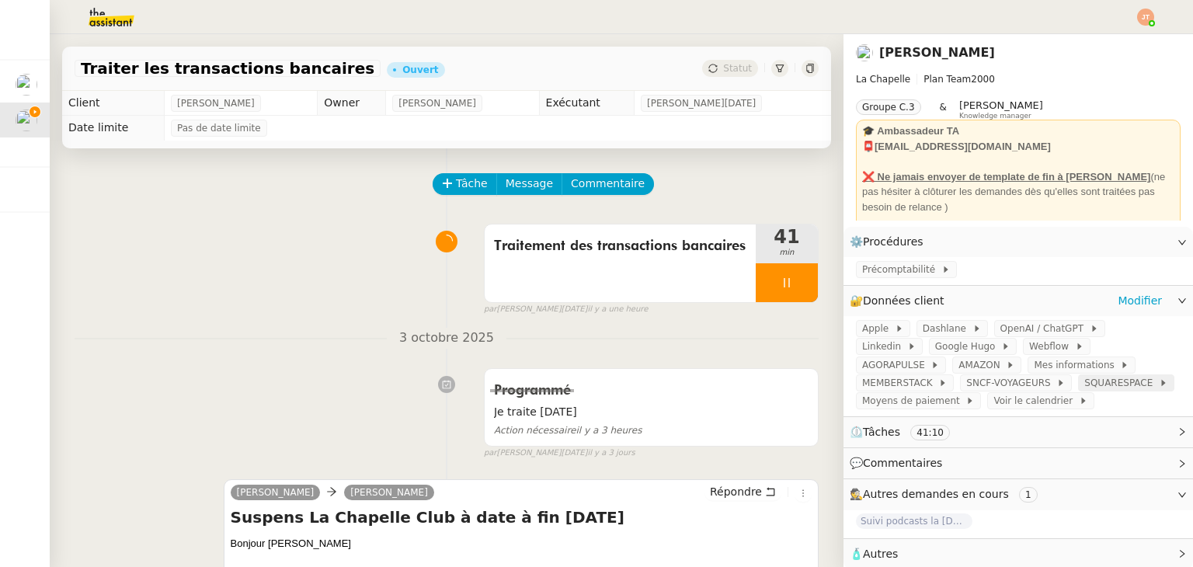
click at [1085, 388] on span "SQUARESPACE" at bounding box center [1122, 383] width 75 height 16
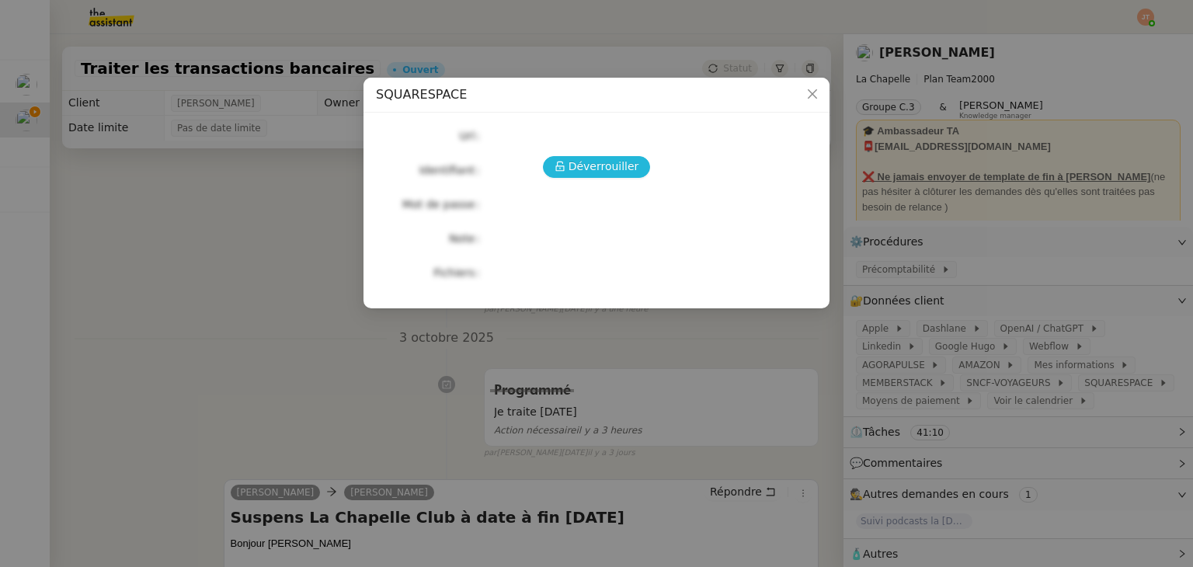
click at [623, 166] on span "Déverrouiller" at bounding box center [604, 167] width 71 height 18
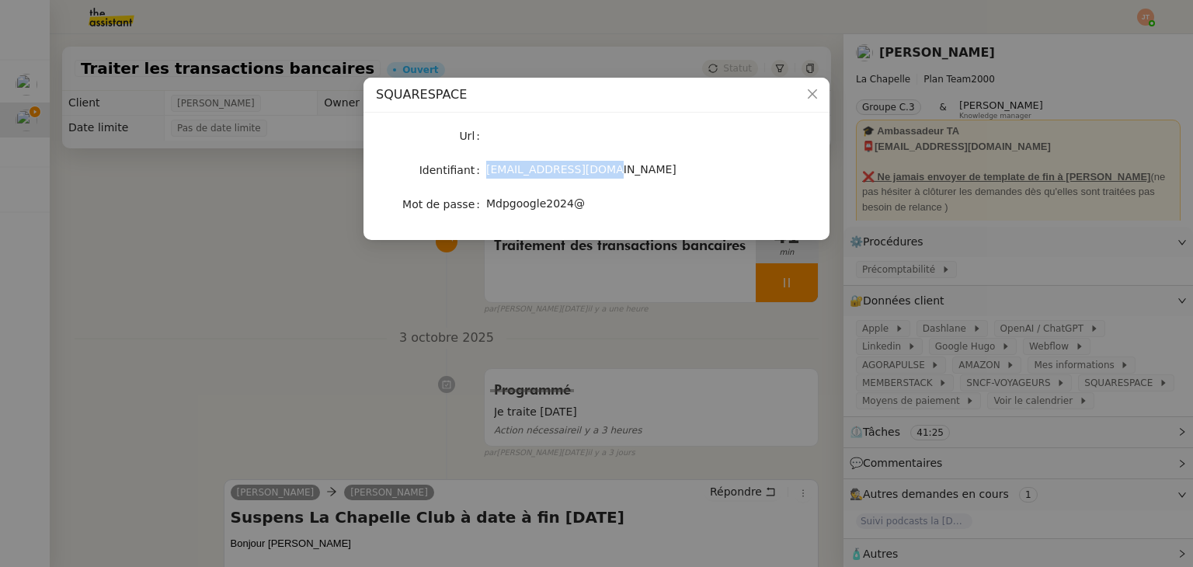
drag, startPoint x: 591, startPoint y: 171, endPoint x: 487, endPoint y: 171, distance: 104.1
click at [487, 171] on span "[EMAIL_ADDRESS][DOMAIN_NAME]" at bounding box center [581, 169] width 190 height 12
copy span "[EMAIL_ADDRESS][DOMAIN_NAME]"
drag, startPoint x: 579, startPoint y: 201, endPoint x: 489, endPoint y: 206, distance: 89.5
click at [489, 206] on div "Mdpgoogle2024@" at bounding box center [614, 204] width 257 height 18
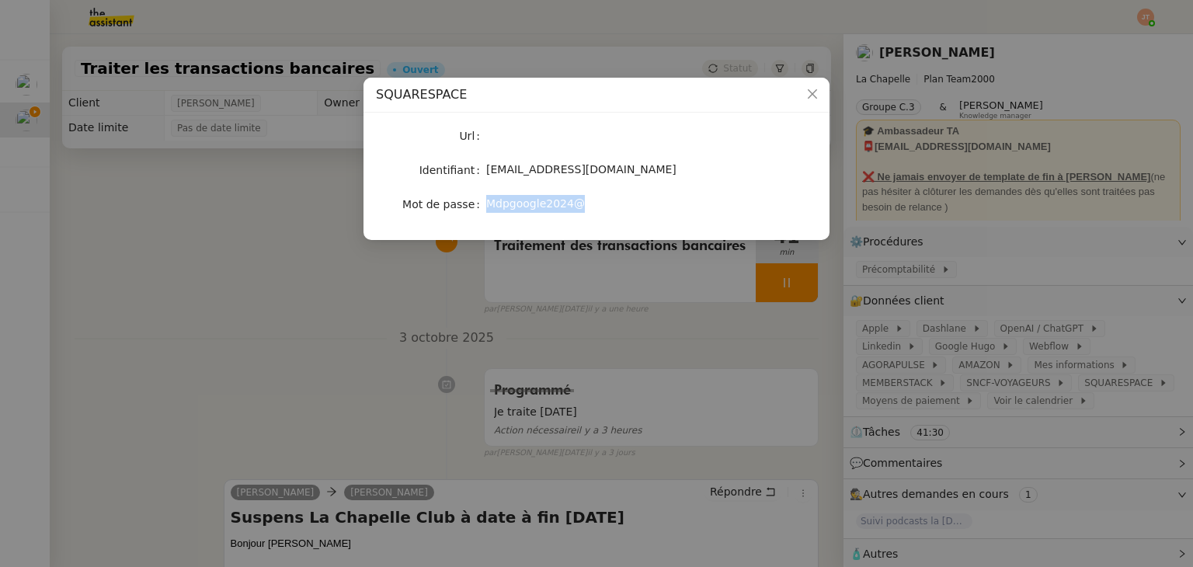
copy span "Mdpgoogle2024@"
click at [301, 309] on nz-modal-container "SQUARESPACE Url Identifiant [EMAIL_ADDRESS][DOMAIN_NAME] Mot de passe [SECURITY…" at bounding box center [596, 283] width 1193 height 567
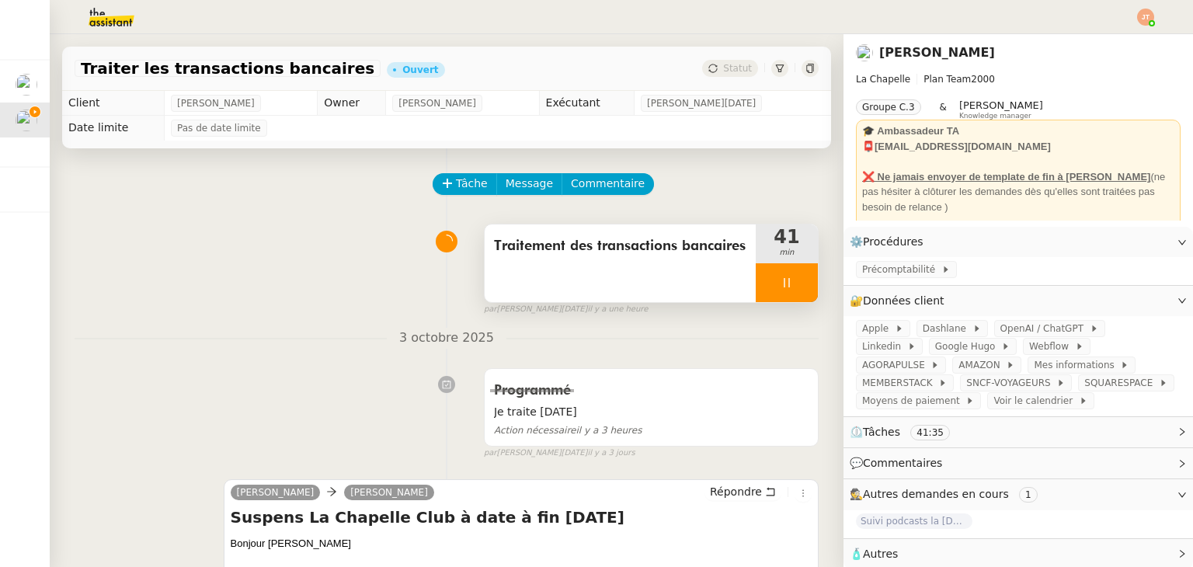
click at [781, 289] on icon at bounding box center [787, 283] width 12 height 12
